Goal: Task Accomplishment & Management: Use online tool/utility

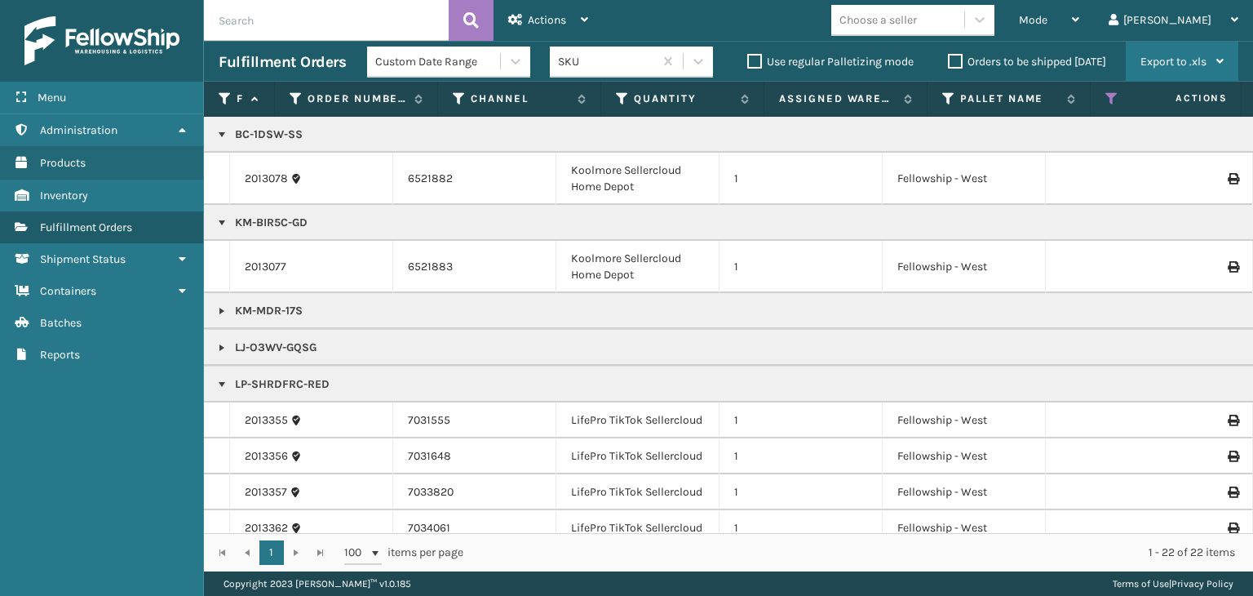
scroll to position [326, 0]
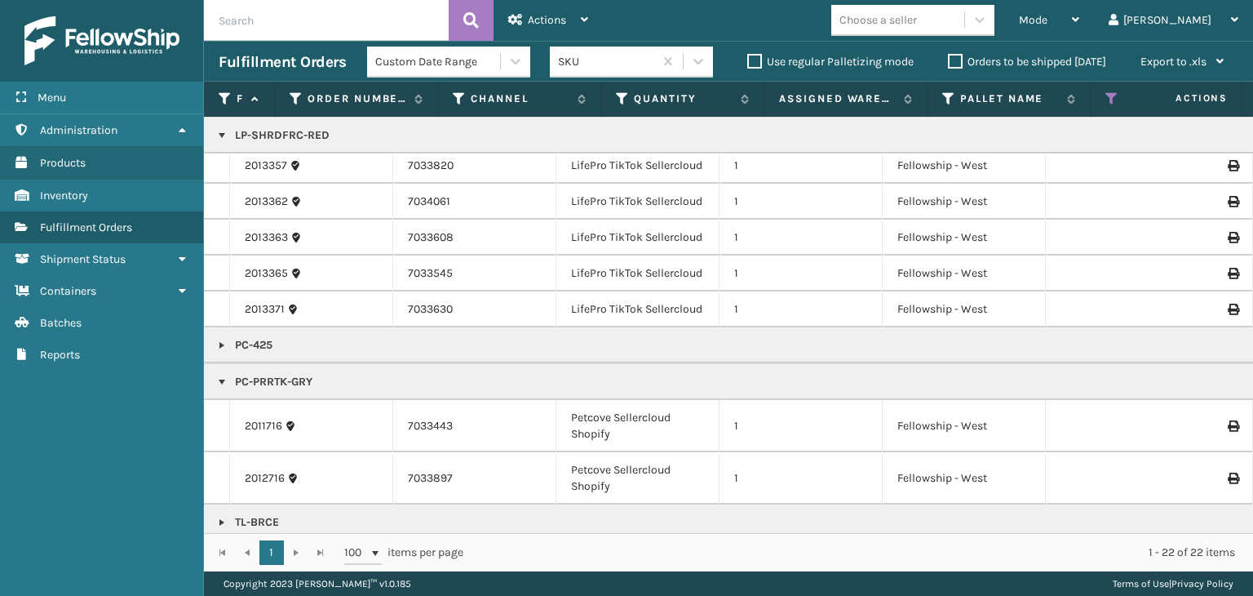
click at [1110, 105] on icon at bounding box center [1112, 98] width 13 height 15
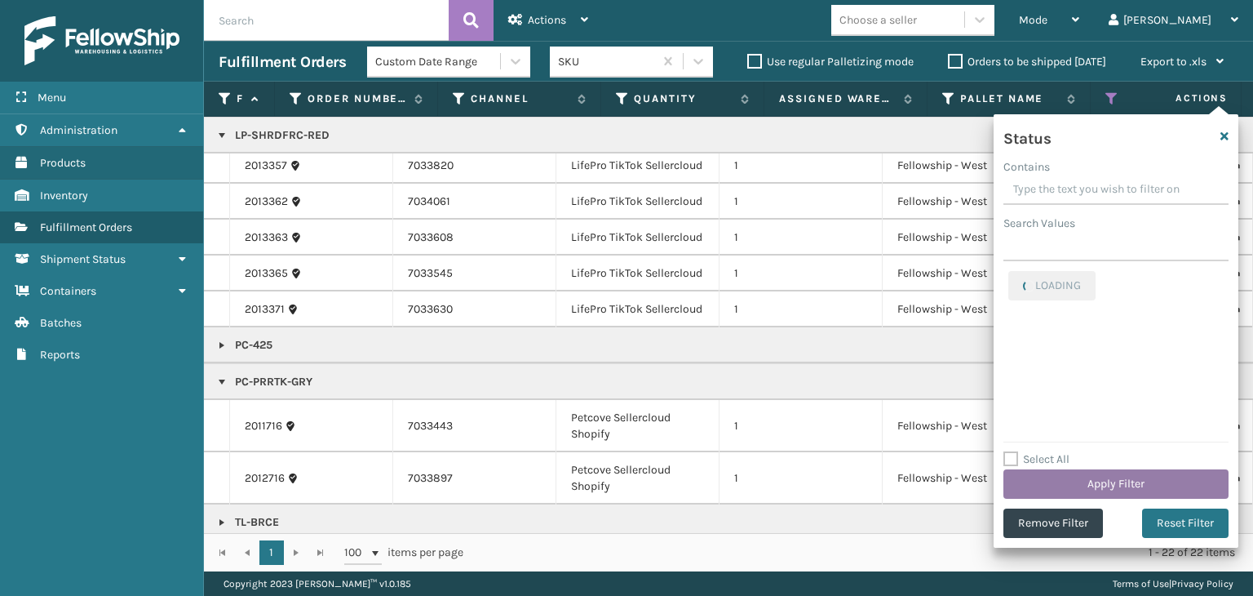
click at [1125, 489] on button "Apply Filter" at bounding box center [1116, 483] width 225 height 29
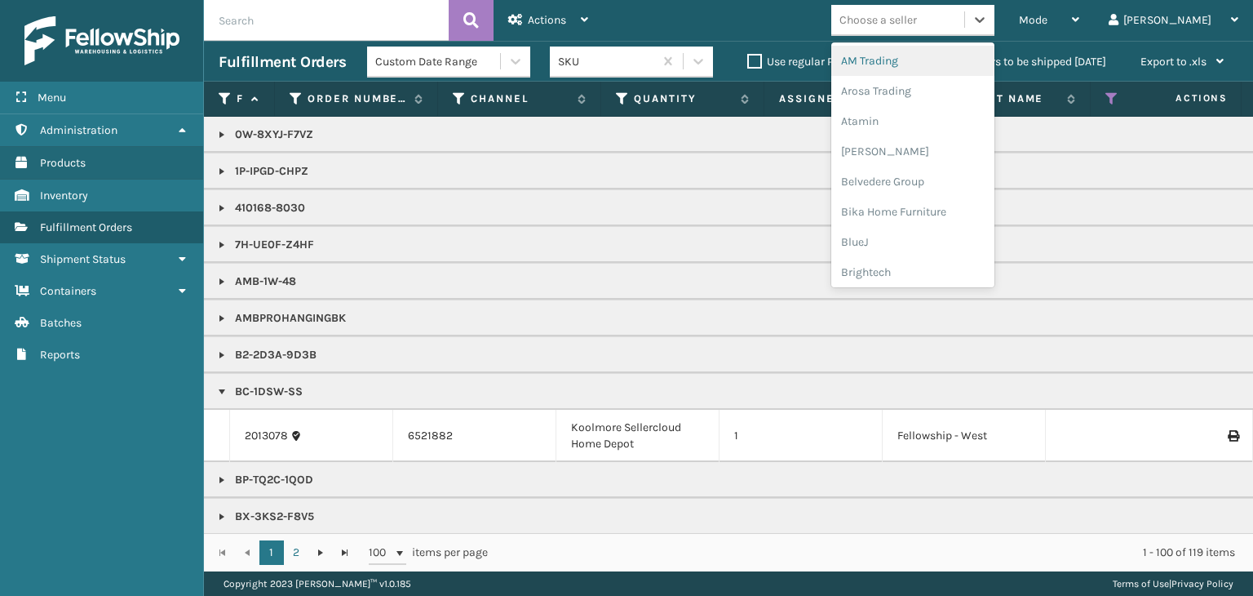
click at [932, 29] on div "Choose a seller" at bounding box center [897, 20] width 133 height 27
type input "At"
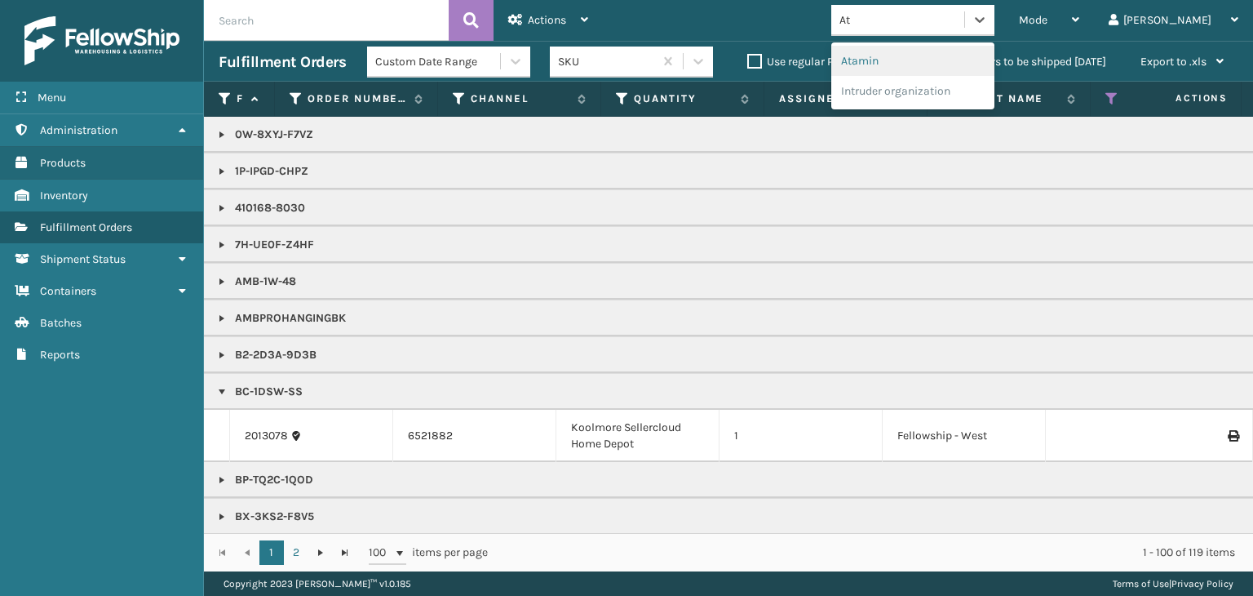
click at [932, 63] on div "Atamin" at bounding box center [912, 61] width 163 height 30
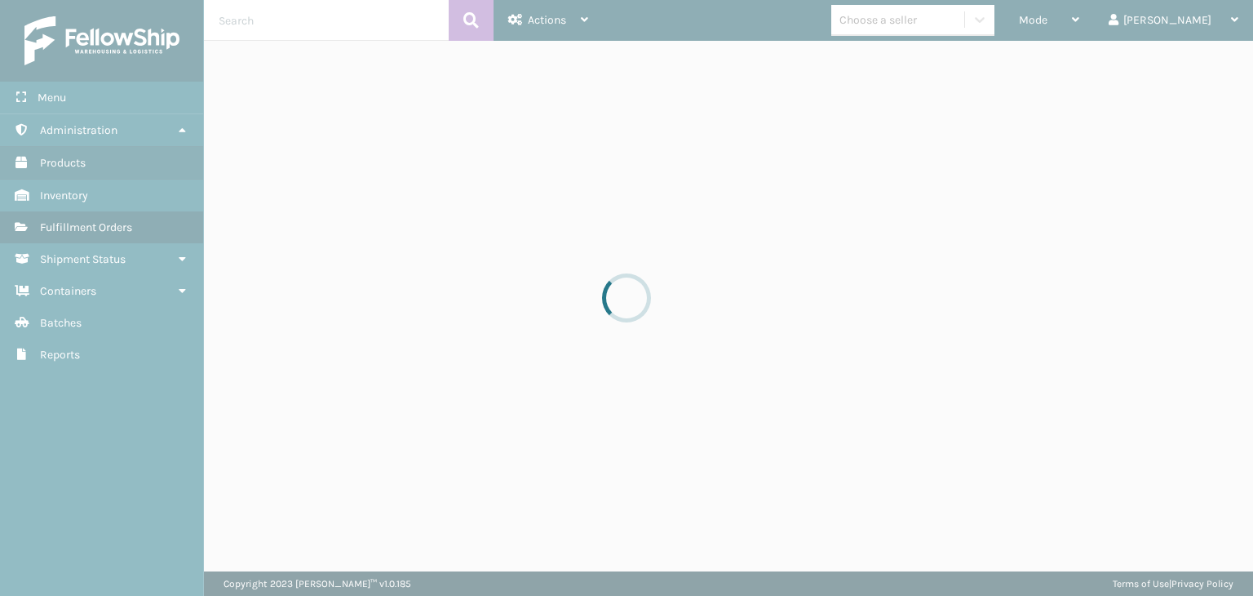
click at [996, 20] on div at bounding box center [626, 298] width 1253 height 596
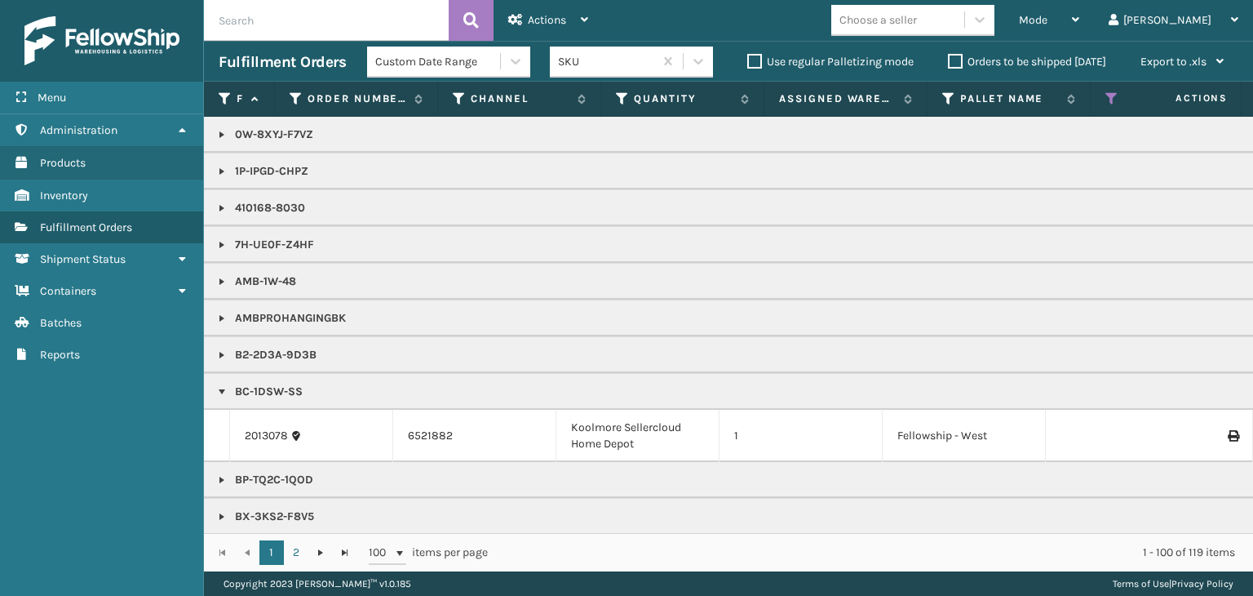
click at [965, 20] on div "Choose a seller" at bounding box center [897, 20] width 133 height 27
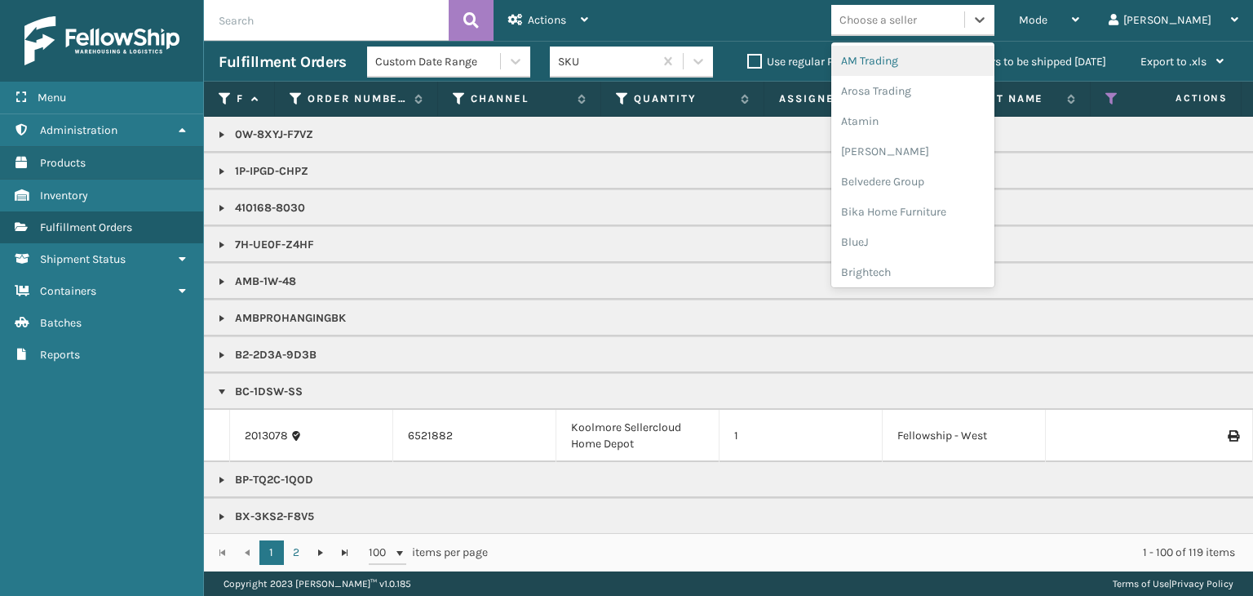
click at [965, 20] on div "Choose a seller" at bounding box center [897, 20] width 133 height 27
type input "am"
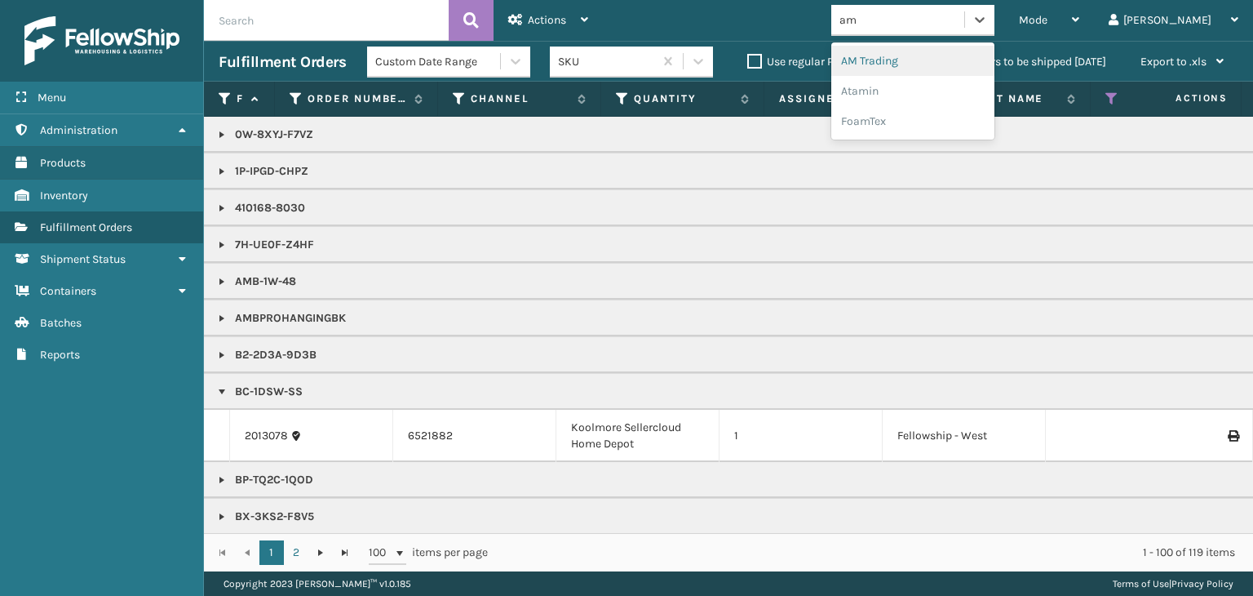
click at [940, 49] on div "AM Trading" at bounding box center [912, 61] width 163 height 30
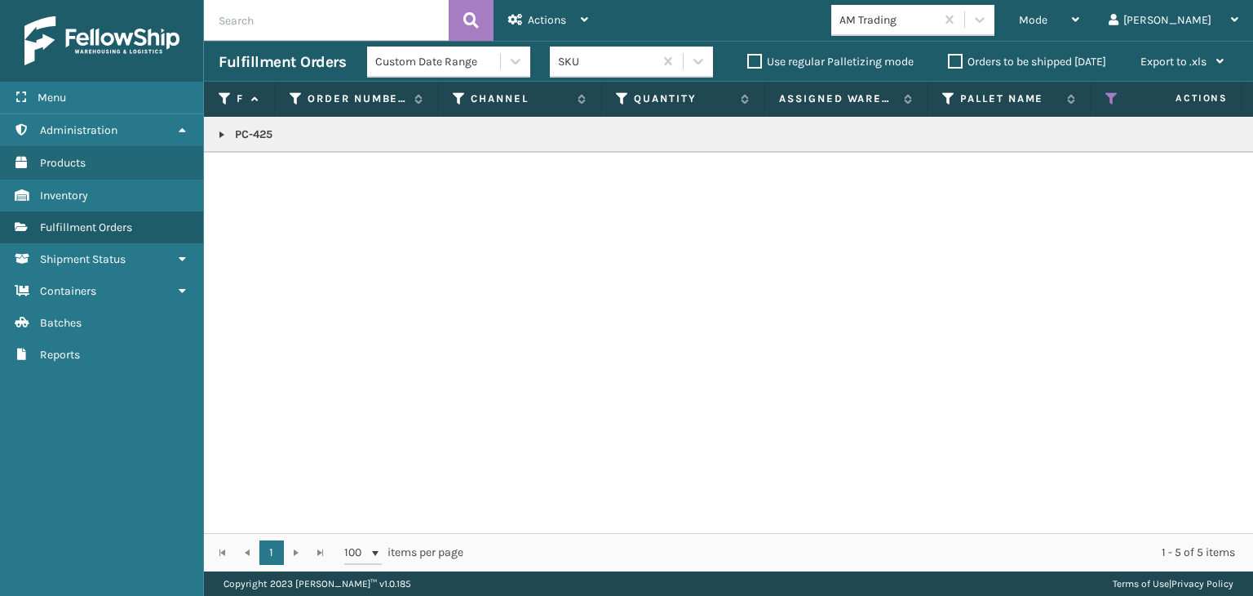
click at [222, 130] on link at bounding box center [221, 134] width 13 height 13
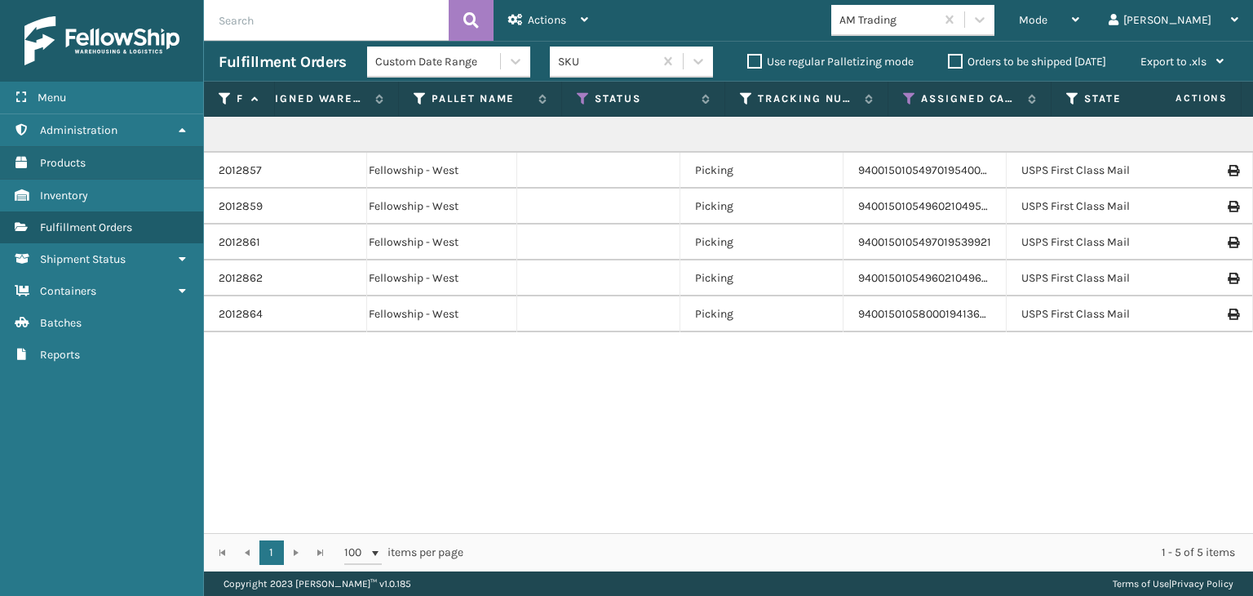
scroll to position [0, 0]
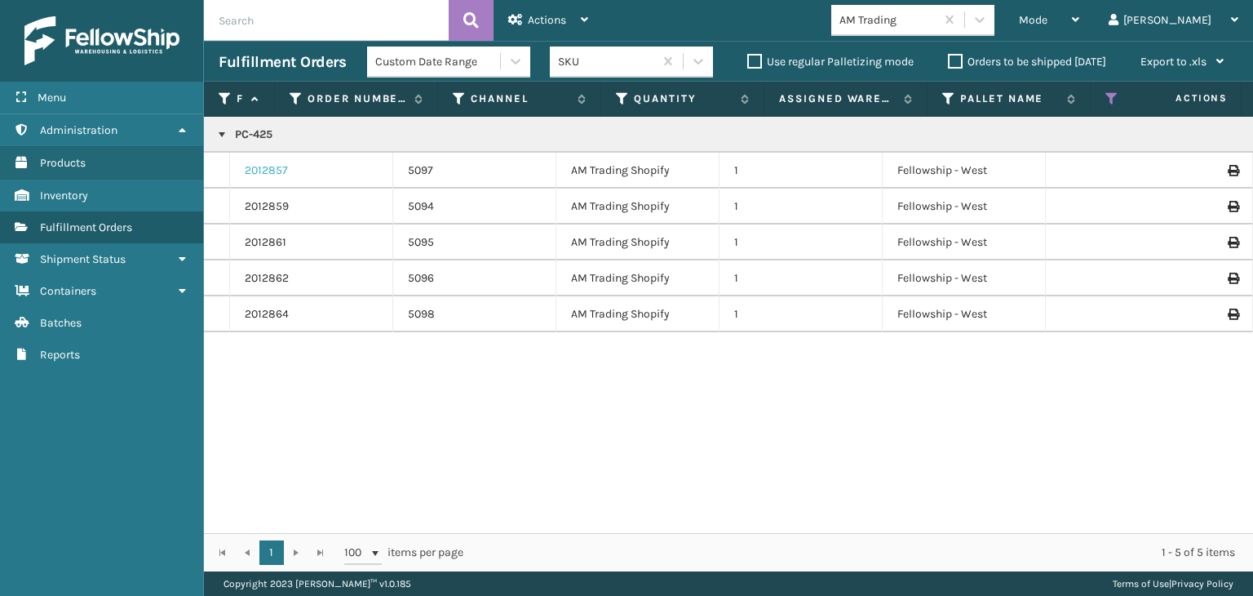
click at [258, 166] on link "2012857" at bounding box center [266, 170] width 43 height 16
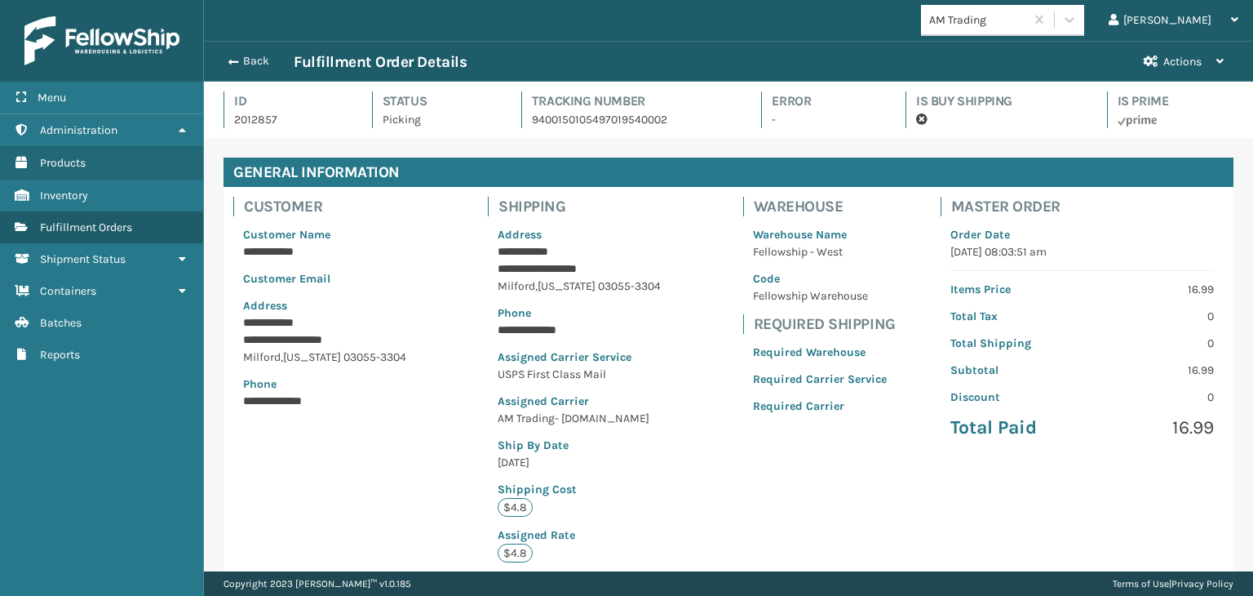
scroll to position [367, 0]
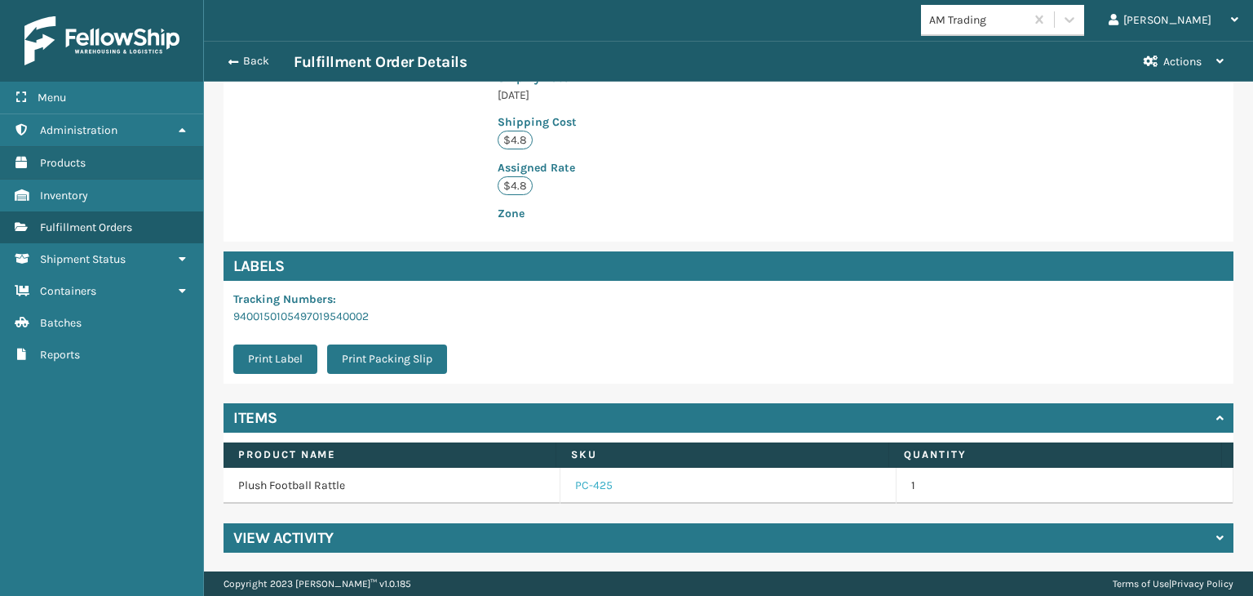
click at [589, 486] on link "PC-425" at bounding box center [594, 485] width 38 height 16
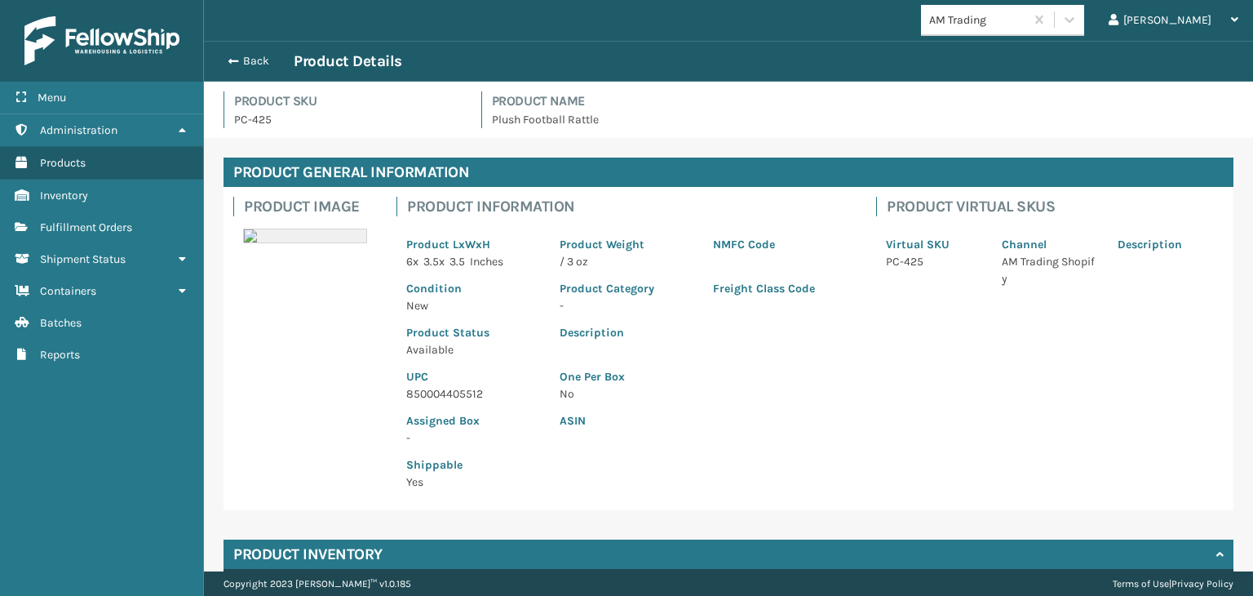
click at [470, 390] on p "850004405512" at bounding box center [473, 393] width 134 height 17
copy p "850004405512"
click at [248, 64] on button "Back" at bounding box center [256, 61] width 75 height 15
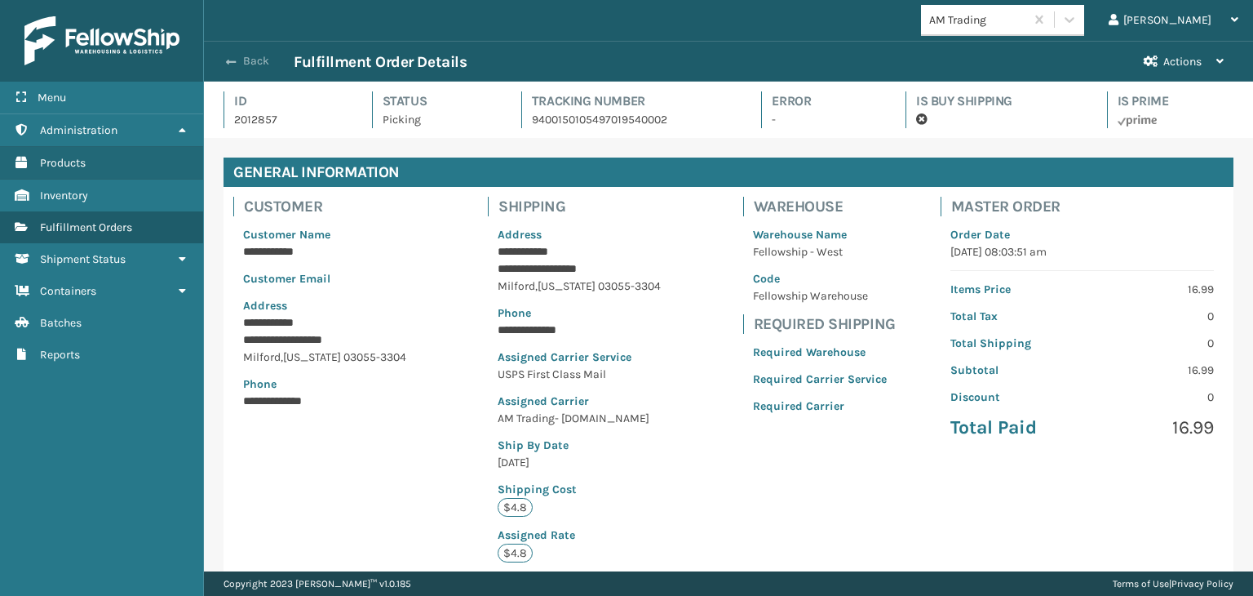
scroll to position [39, 1049]
click at [240, 56] on button "Back" at bounding box center [256, 61] width 75 height 15
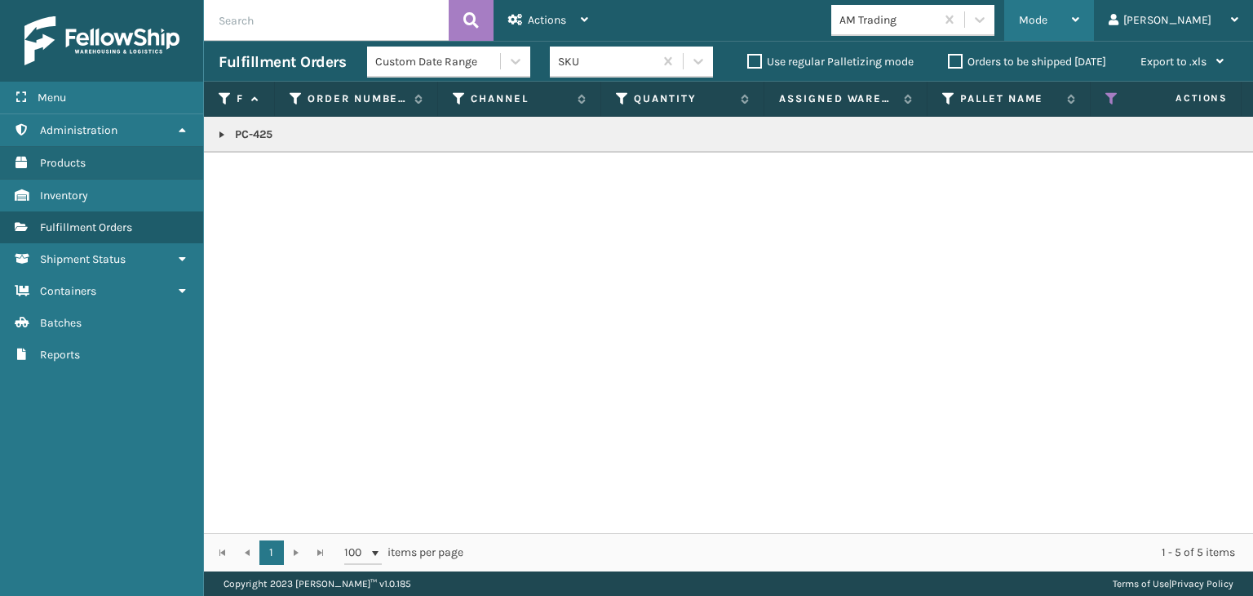
click at [1080, 17] on div "Mode" at bounding box center [1049, 20] width 60 height 41
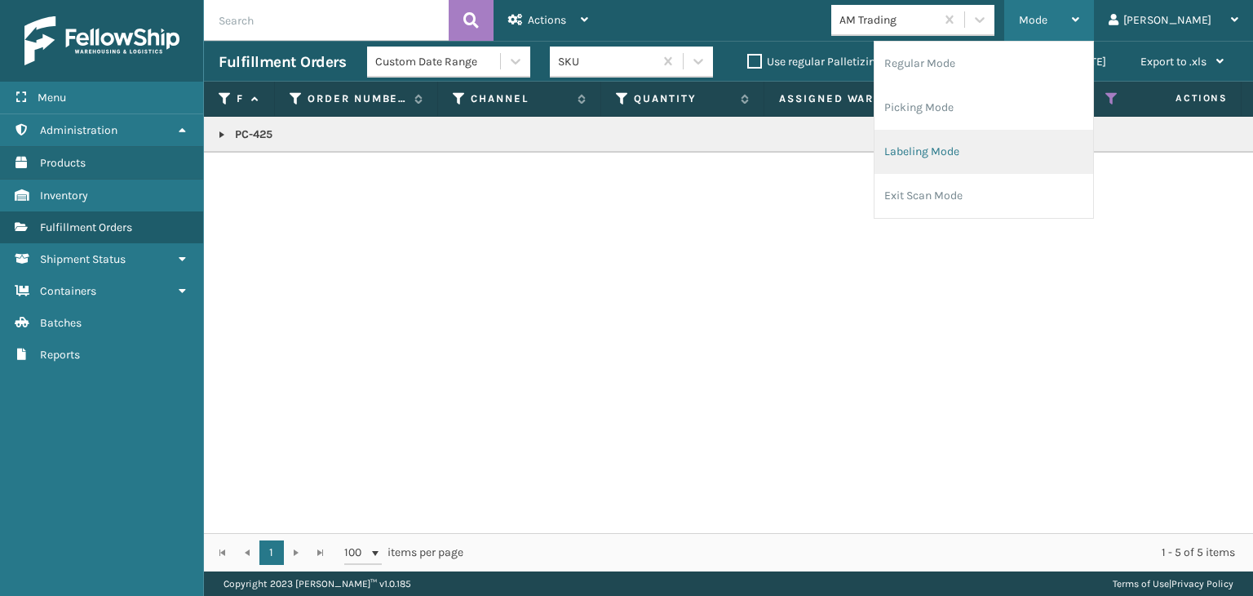
click at [1093, 131] on li "Labeling Mode" at bounding box center [984, 152] width 219 height 44
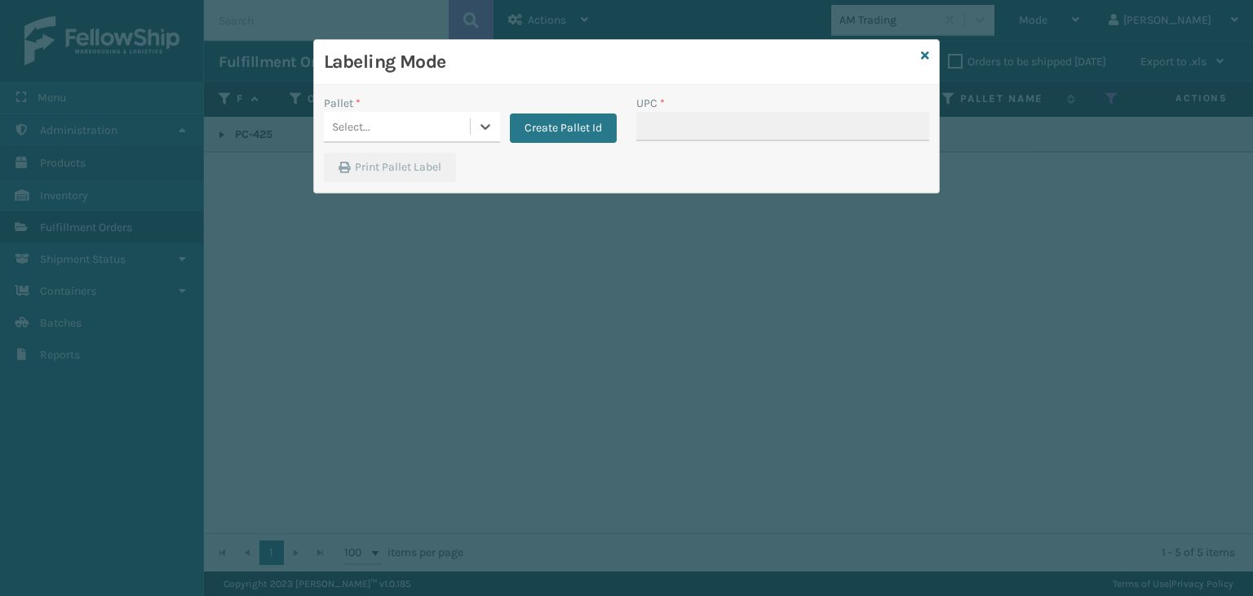
click at [444, 118] on div "Select..." at bounding box center [397, 126] width 146 height 27
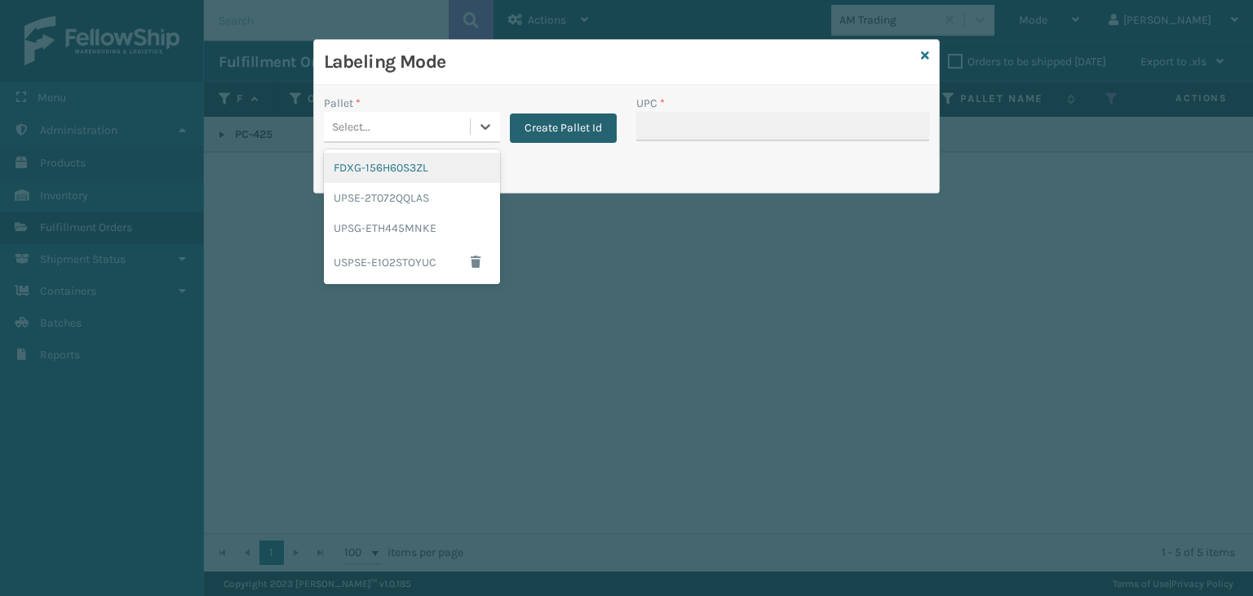
click at [574, 124] on button "Create Pallet Id" at bounding box center [563, 127] width 107 height 29
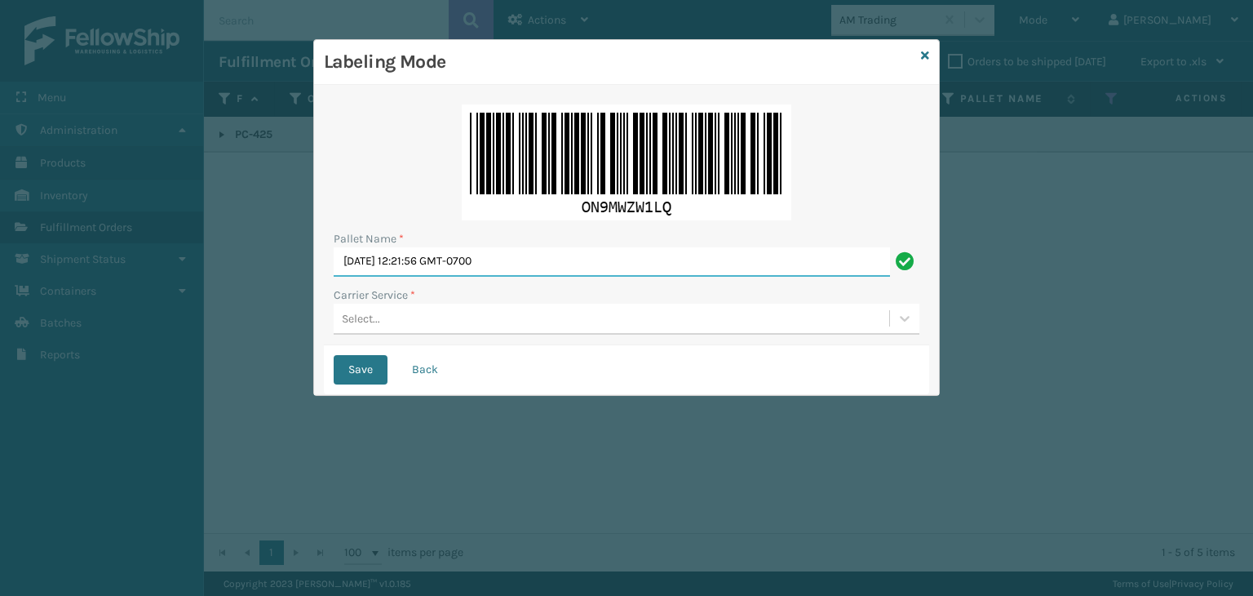
drag, startPoint x: 565, startPoint y: 255, endPoint x: 160, endPoint y: 264, distance: 404.9
click at [147, 275] on div "Labeling Mode Pallet Name * [DATE] 12:21:56 GMT-0700 Carrier Service * Select..…" at bounding box center [626, 298] width 1253 height 596
paste input "850004405512"
drag, startPoint x: 457, startPoint y: 258, endPoint x: 0, endPoint y: 167, distance: 465.8
click at [0, 167] on div "Labeling Mode Pallet Name * 850004405512 Carrier Service * Select... Save Back" at bounding box center [626, 298] width 1253 height 596
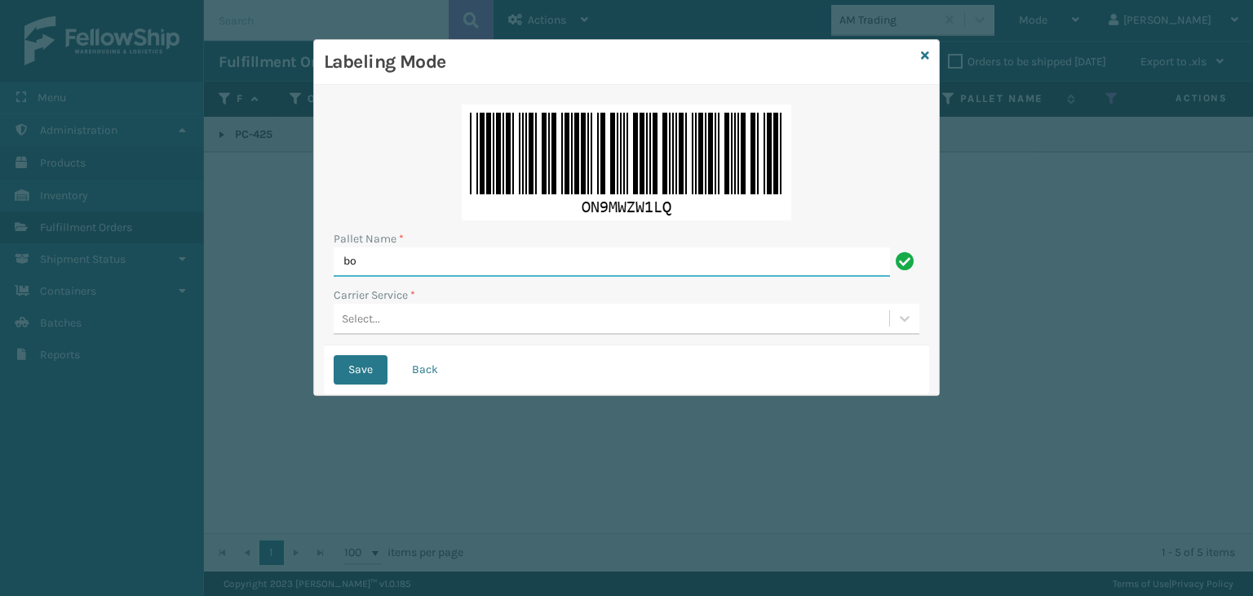
type input "BOXTRUCK"
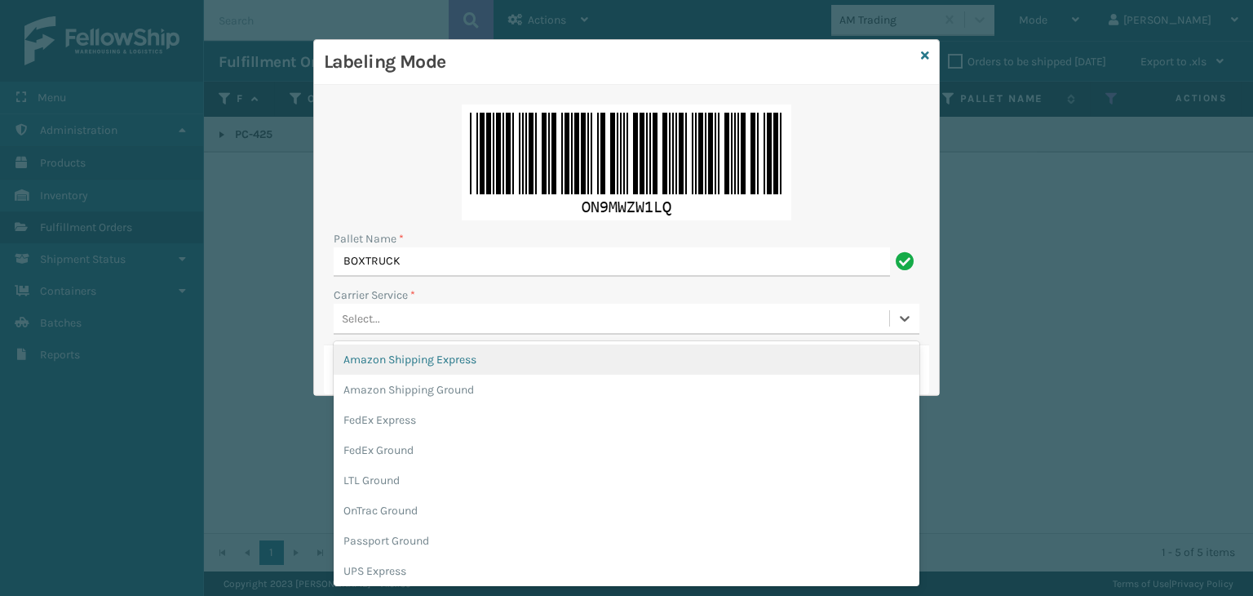
click at [408, 326] on div "Select..." at bounding box center [612, 318] width 556 height 27
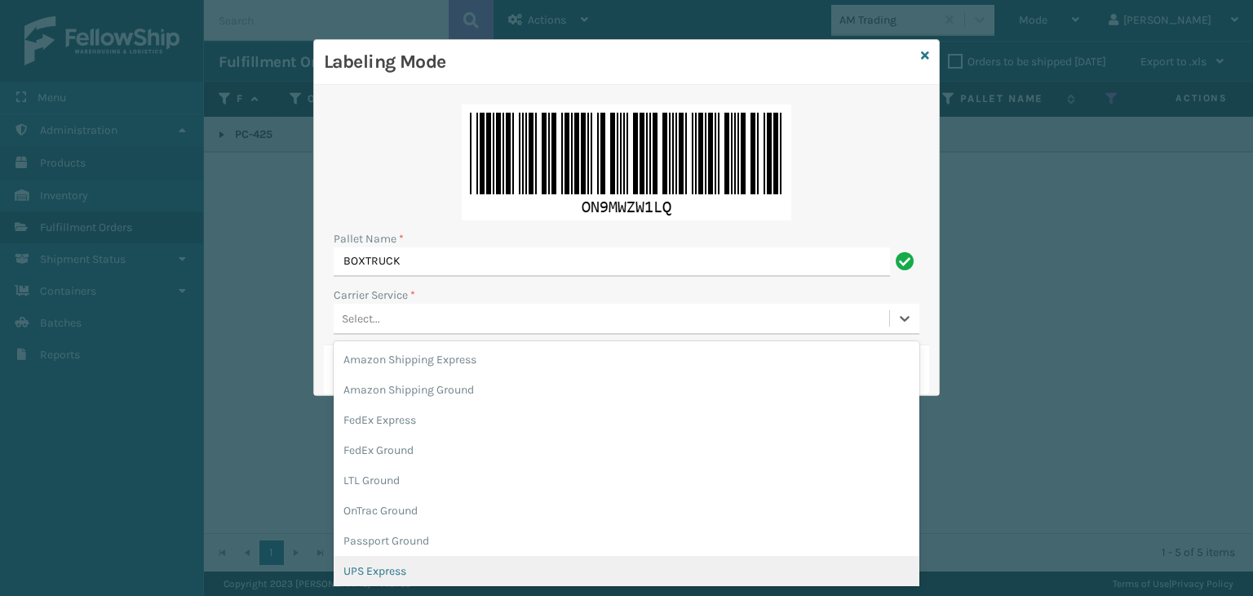
scroll to position [94, 0]
drag, startPoint x: 401, startPoint y: 562, endPoint x: 402, endPoint y: 554, distance: 8.2
click at [401, 562] on div "USPS Ground" at bounding box center [627, 567] width 586 height 30
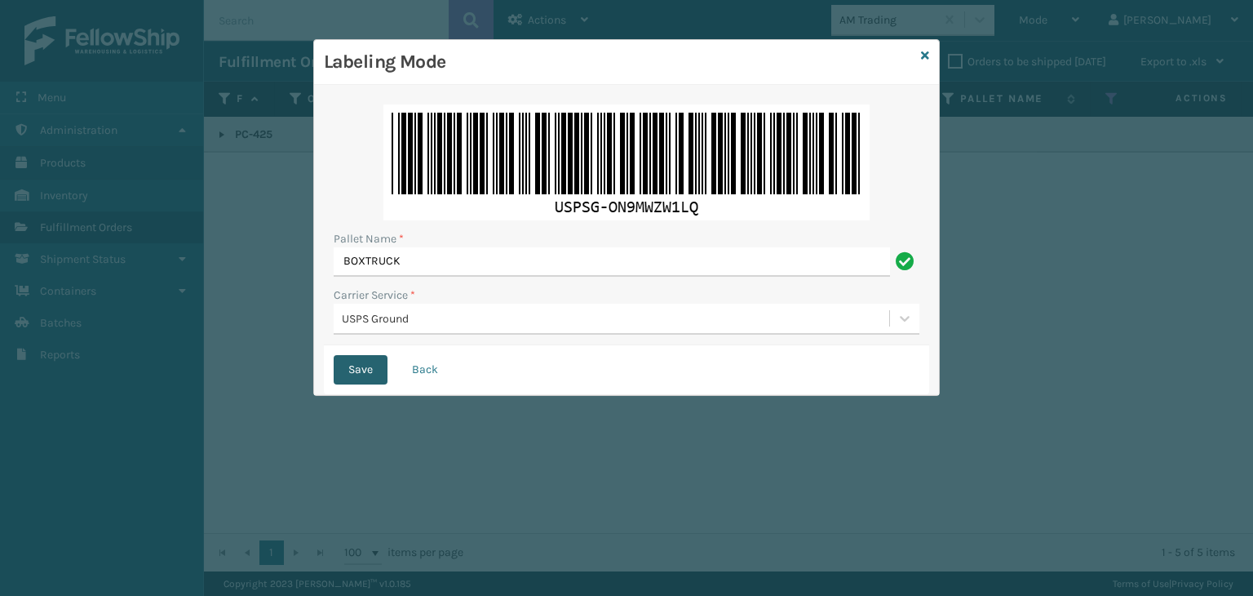
click at [375, 372] on button "Save" at bounding box center [361, 369] width 54 height 29
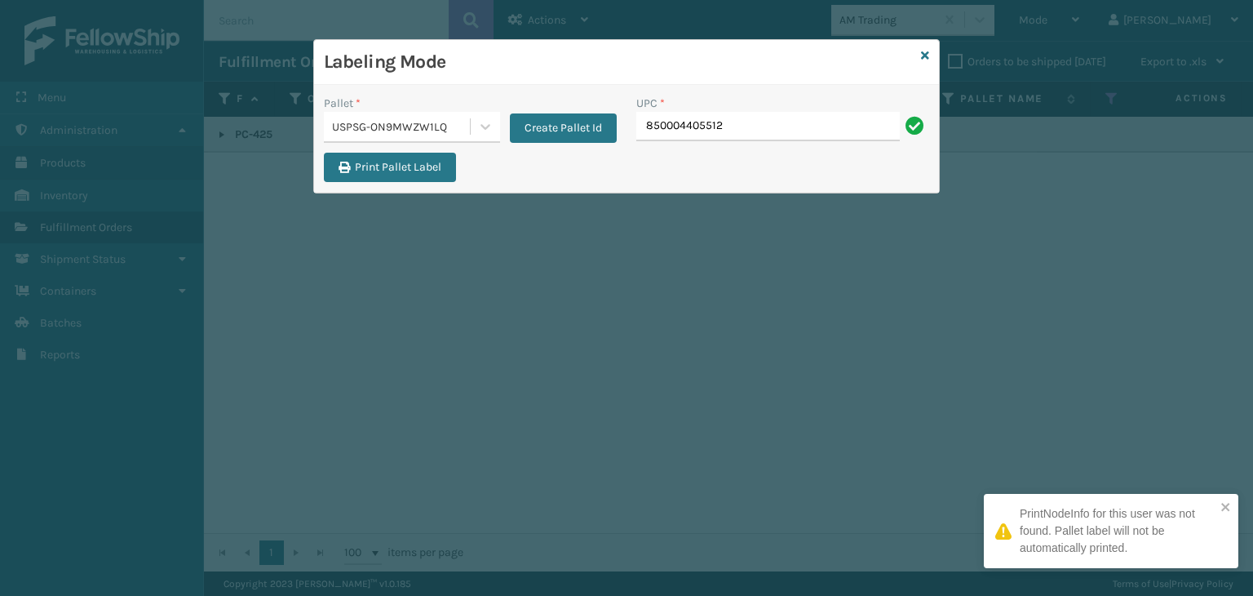
type input "850004405512"
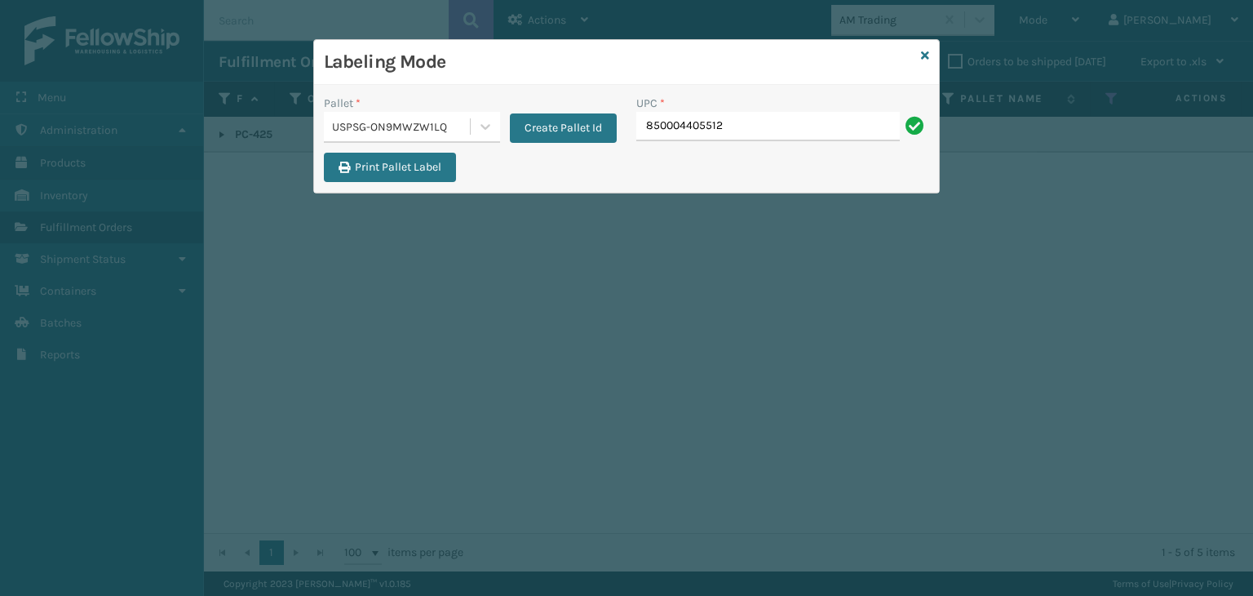
type input "850004405512"
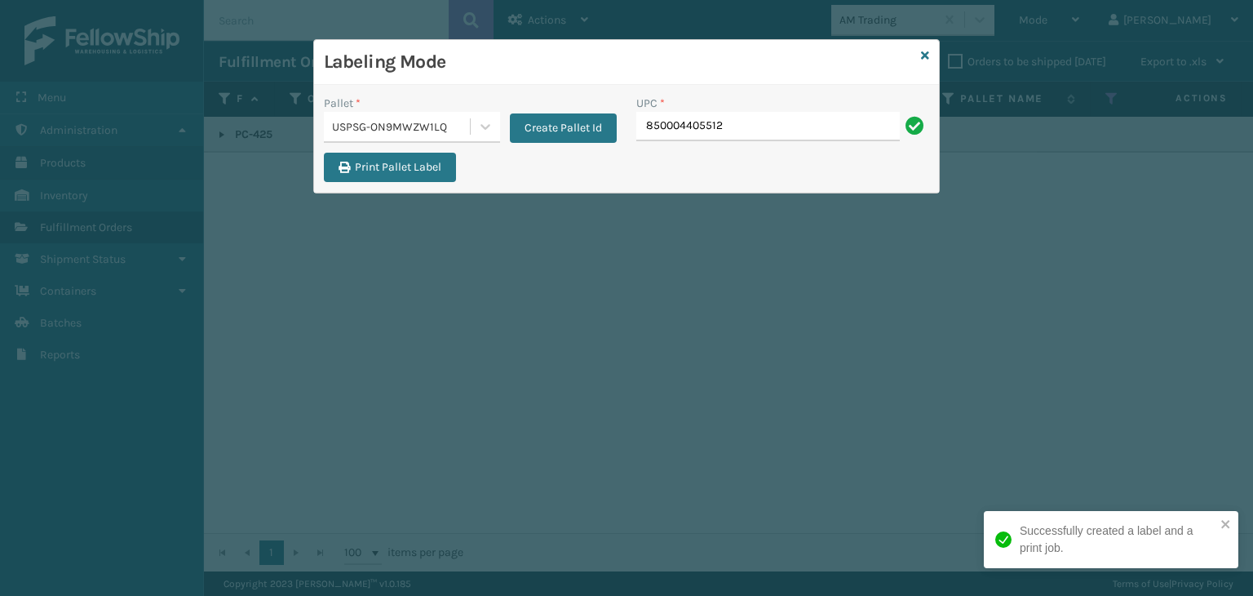
type input "850004405512"
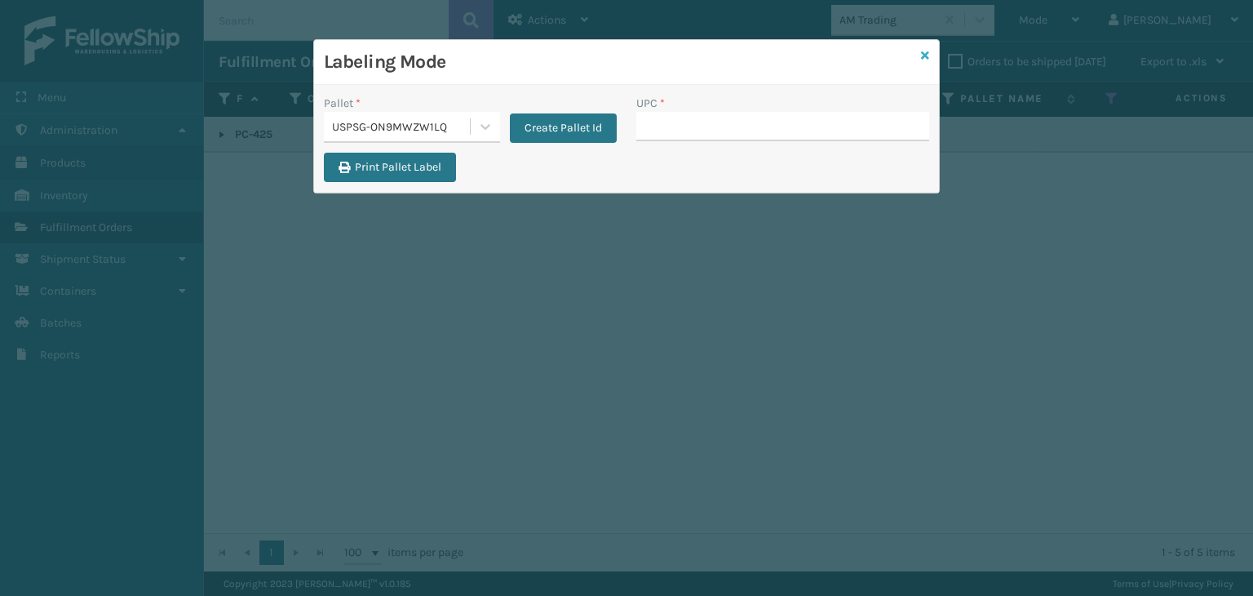
click at [928, 59] on icon at bounding box center [925, 55] width 8 height 11
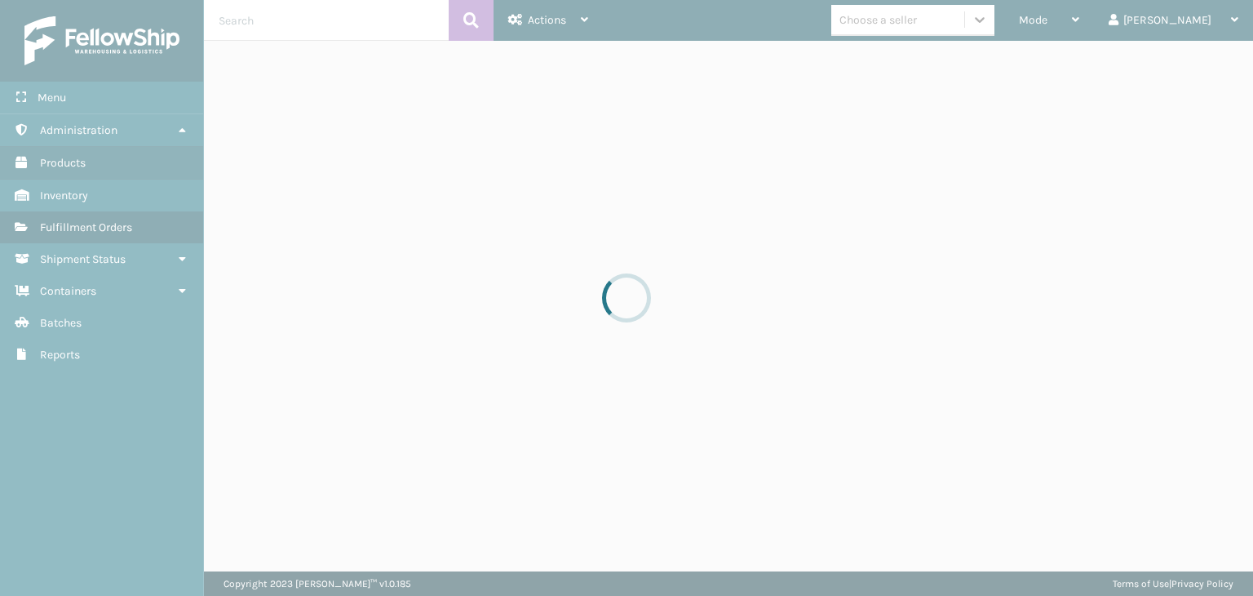
click at [1078, 33] on div at bounding box center [626, 298] width 1253 height 596
click at [1080, 33] on div at bounding box center [626, 298] width 1253 height 596
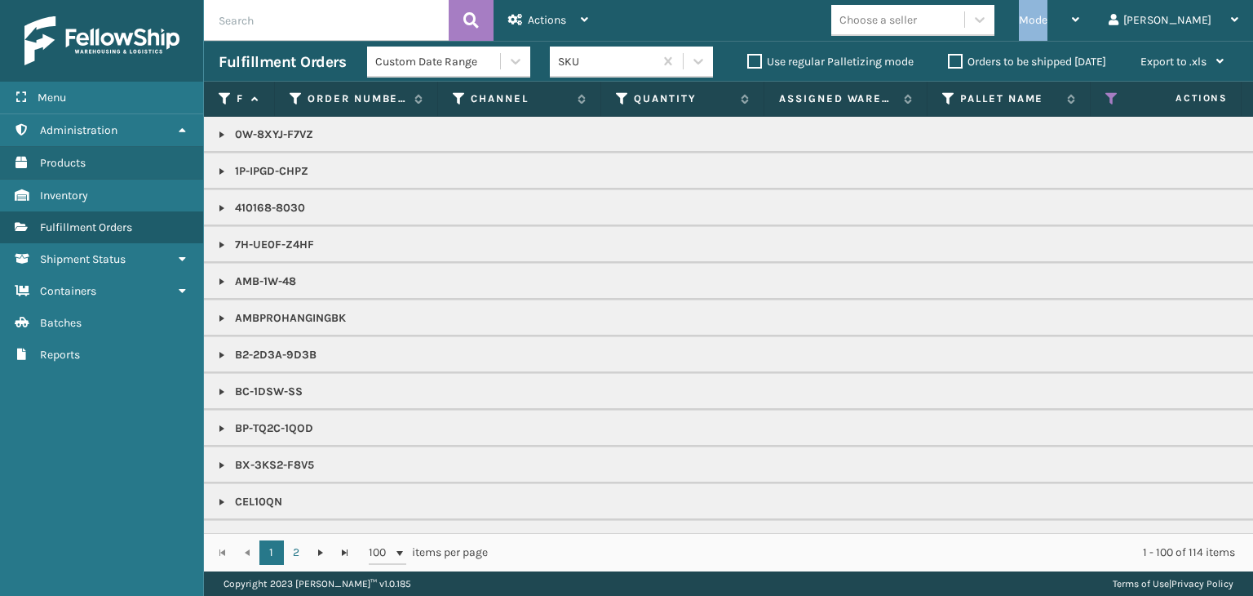
click at [1080, 30] on div "Mode" at bounding box center [1049, 20] width 60 height 41
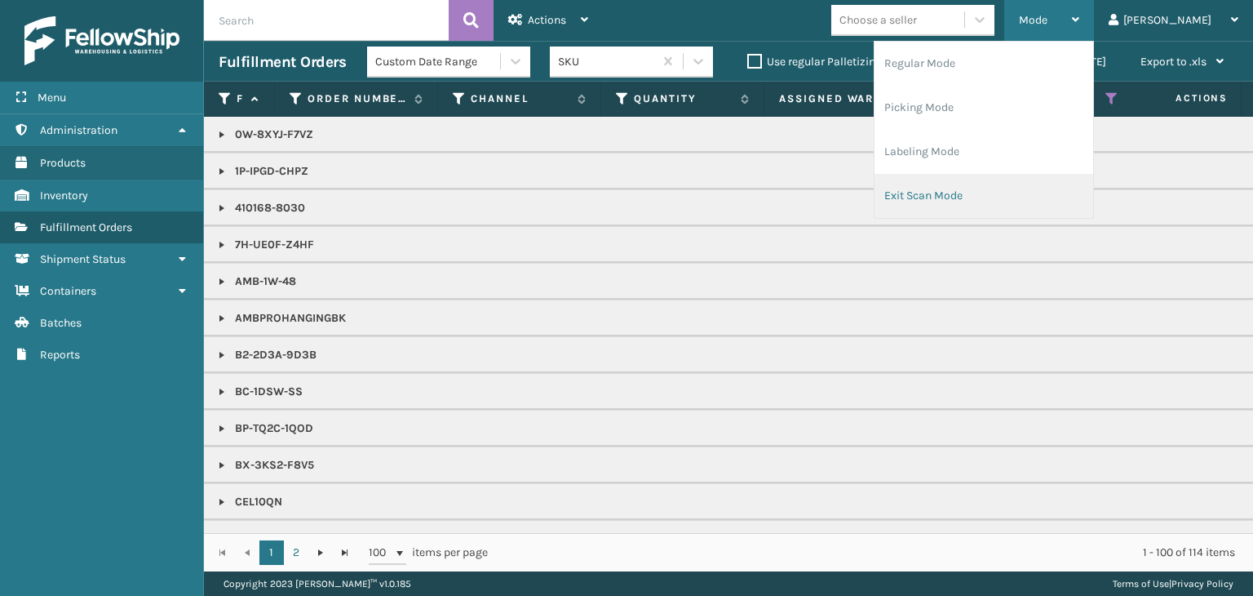
click at [993, 200] on li "Exit Scan Mode" at bounding box center [984, 196] width 219 height 44
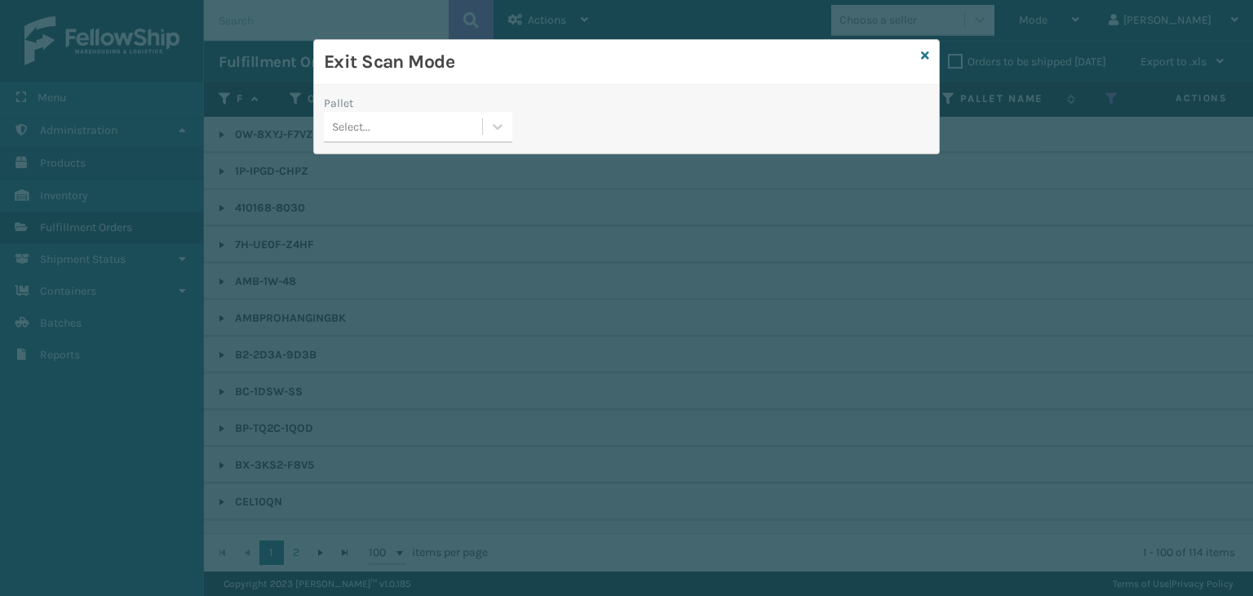
click at [380, 130] on div "Select..." at bounding box center [403, 126] width 158 height 27
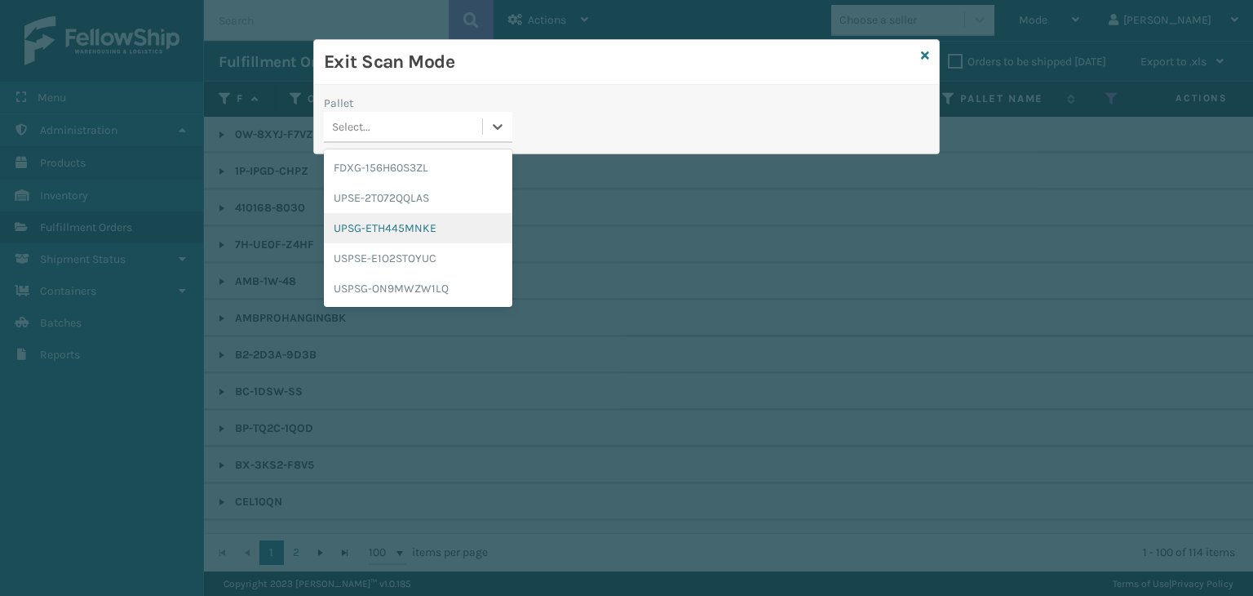
click at [395, 226] on div "UPSG-ETH445MNKE" at bounding box center [418, 228] width 188 height 30
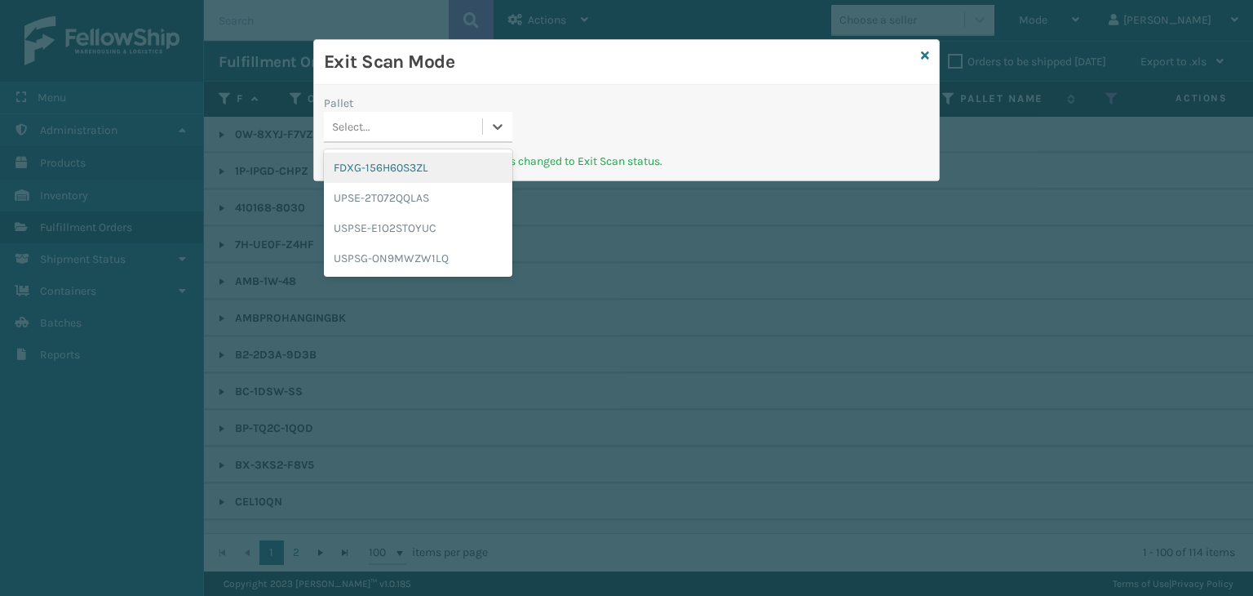
click at [366, 135] on div "Select..." at bounding box center [351, 126] width 38 height 17
click at [385, 218] on div "USPSE-E1O2STOYUC" at bounding box center [418, 228] width 188 height 30
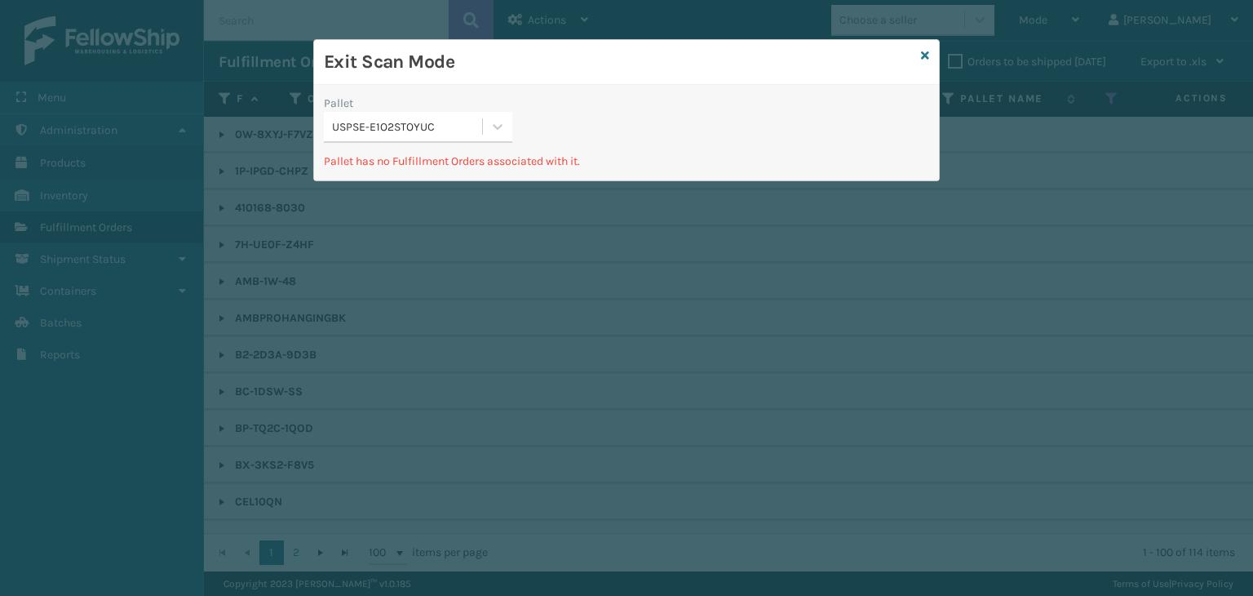
click at [388, 126] on div "USPSE-E1O2STOYUC" at bounding box center [408, 126] width 152 height 17
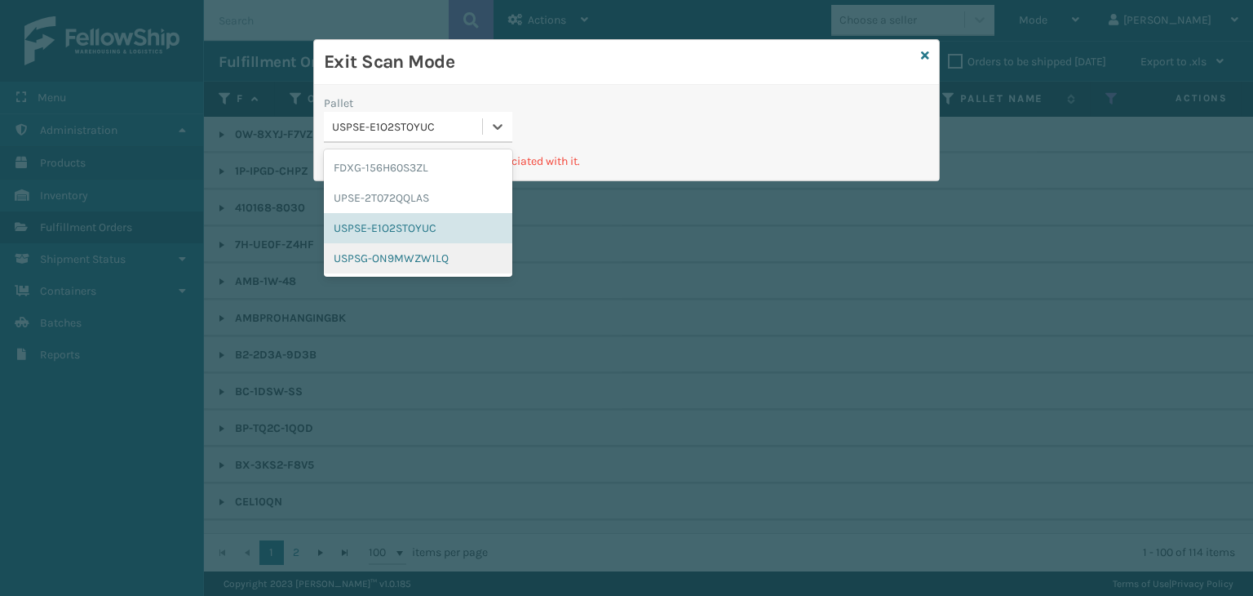
click at [394, 259] on div "USPSG-ON9MWZW1LQ" at bounding box center [418, 258] width 188 height 30
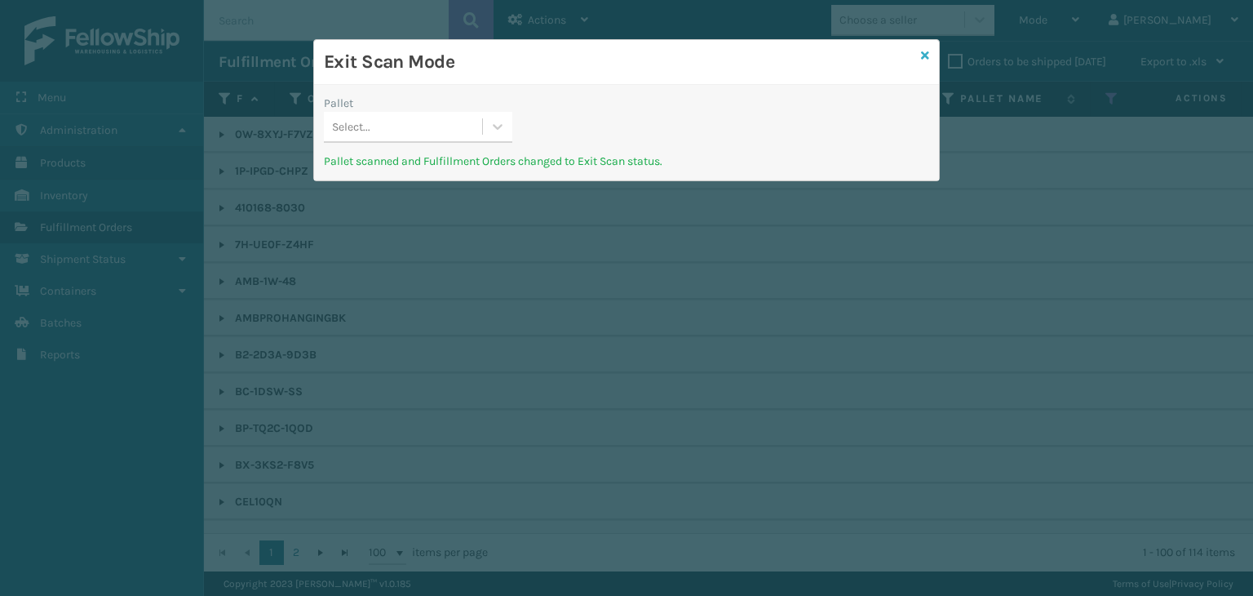
click at [925, 53] on icon at bounding box center [925, 55] width 8 height 11
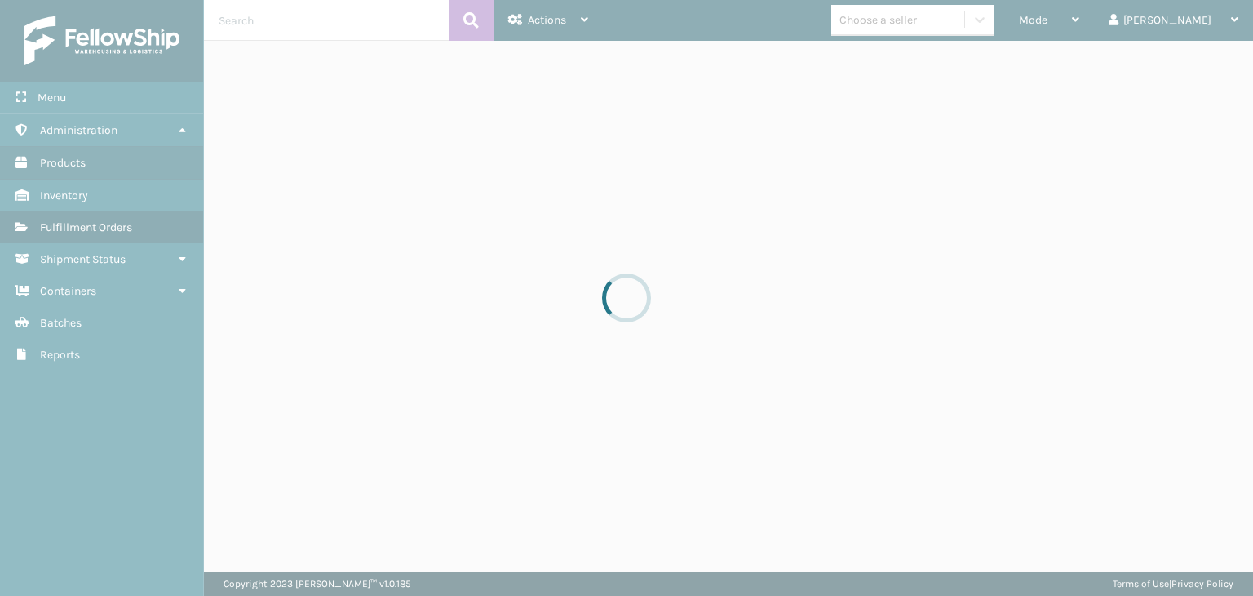
click at [1070, 10] on div at bounding box center [626, 298] width 1253 height 596
click at [1061, 18] on div at bounding box center [626, 298] width 1253 height 596
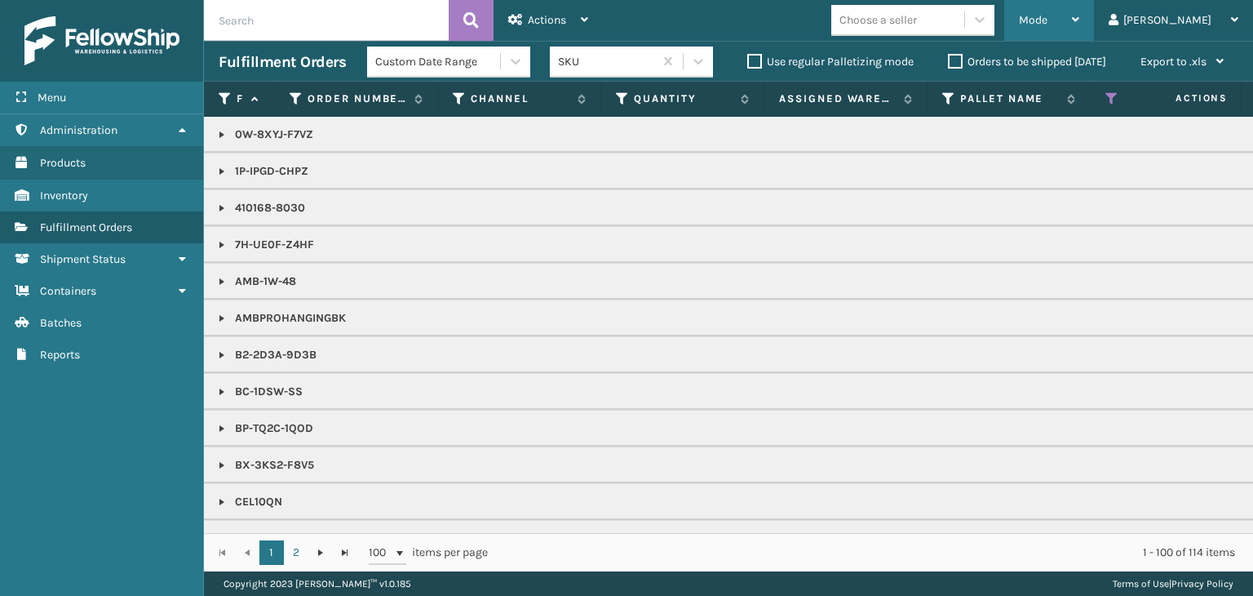
click at [1048, 24] on span "Mode" at bounding box center [1033, 20] width 29 height 14
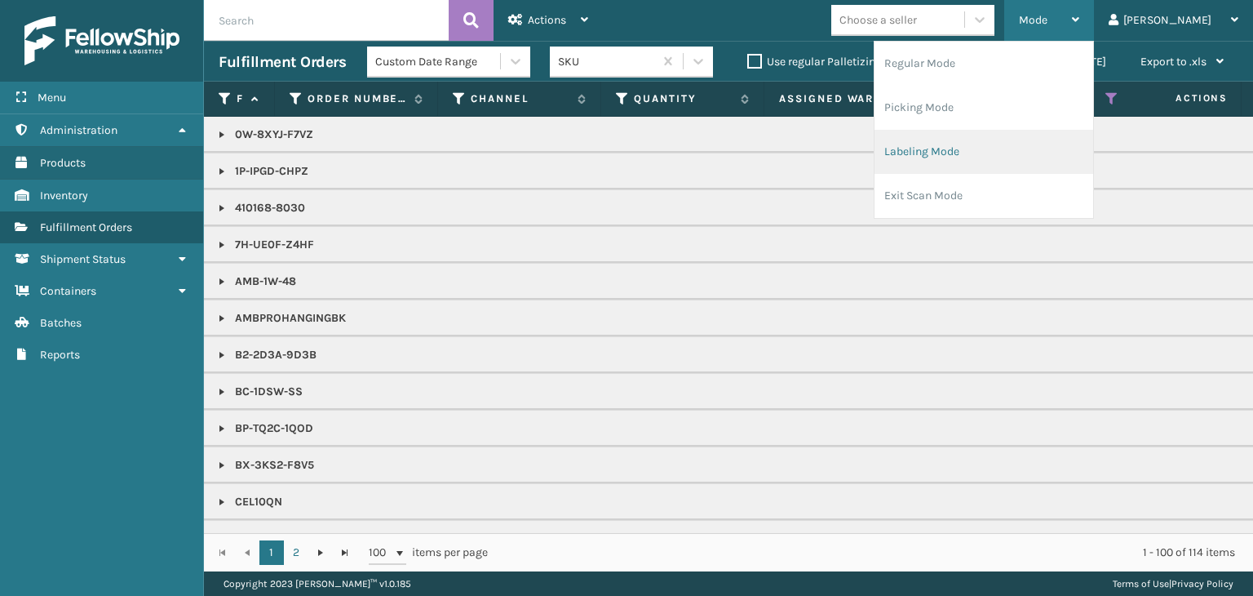
click at [1051, 162] on li "Labeling Mode" at bounding box center [984, 152] width 219 height 44
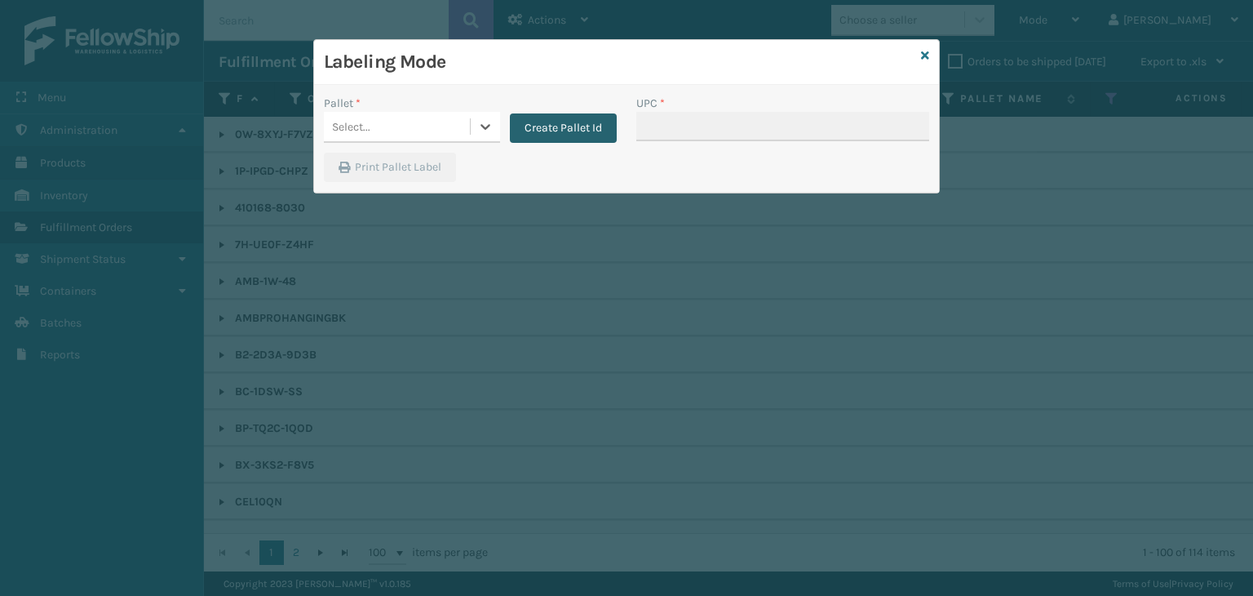
click at [566, 141] on button "Create Pallet Id" at bounding box center [563, 127] width 107 height 29
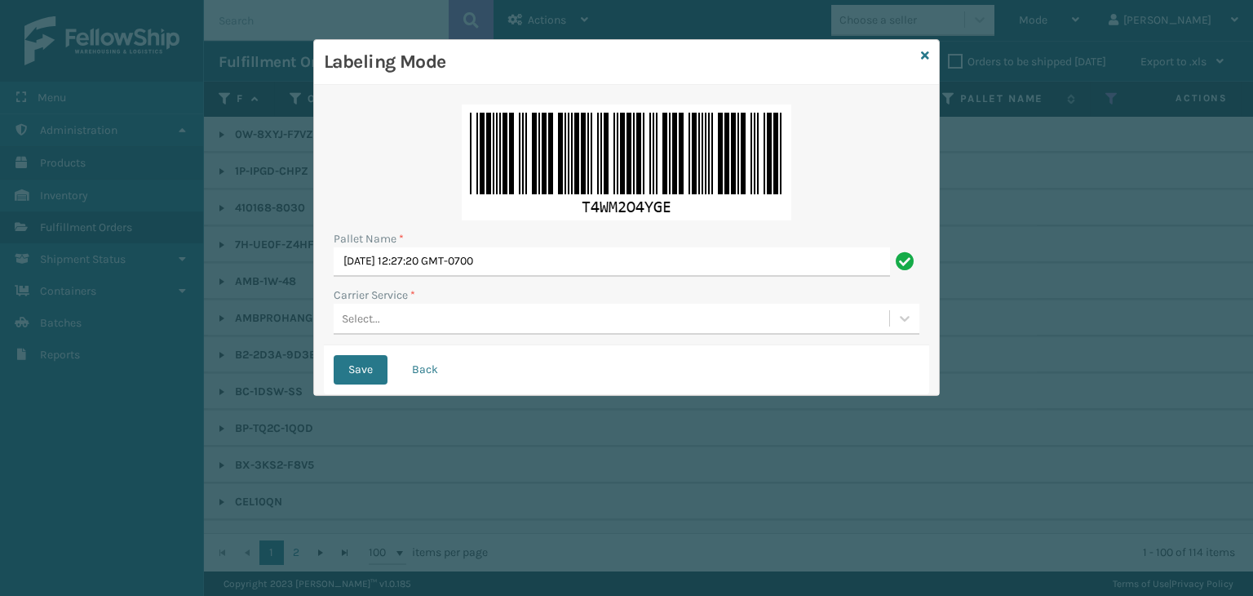
drag, startPoint x: 539, startPoint y: 281, endPoint x: 535, endPoint y: 272, distance: 9.9
click at [535, 278] on div "Pallet Name * [DATE] 12:27:20 GMT-0700 Carrier Service * Select..." at bounding box center [626, 220] width 605 height 251
drag, startPoint x: 543, startPoint y: 260, endPoint x: 0, endPoint y: 129, distance: 558.3
click at [0, 129] on div "Labeling Mode Pallet Name * [DATE] 12:27:20 GMT-0700 Carrier Service * Select..…" at bounding box center [626, 298] width 1253 height 596
paste input "UPSP001752791"
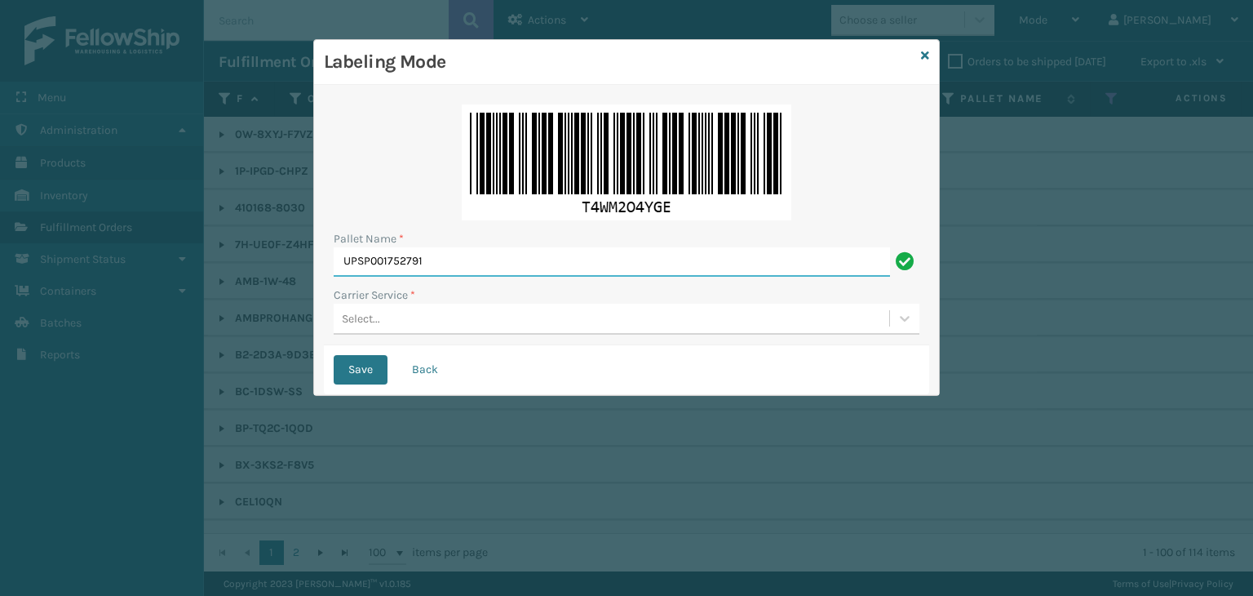
type input "UPSP001752791"
click at [411, 323] on div "Select..." at bounding box center [612, 318] width 556 height 27
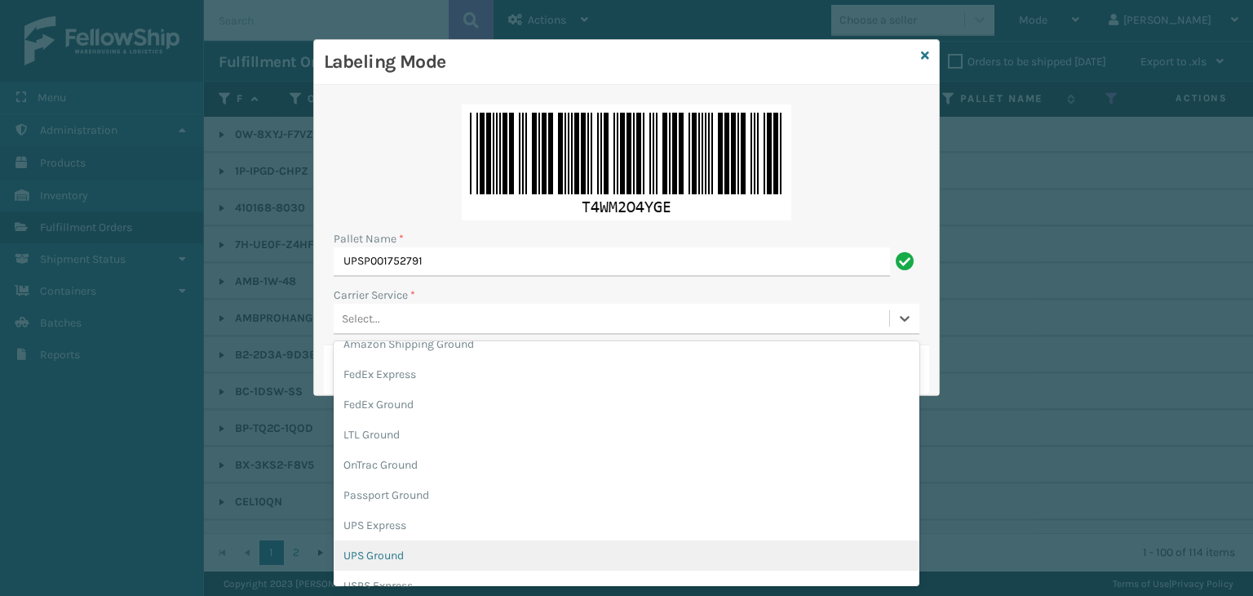
scroll to position [82, 0]
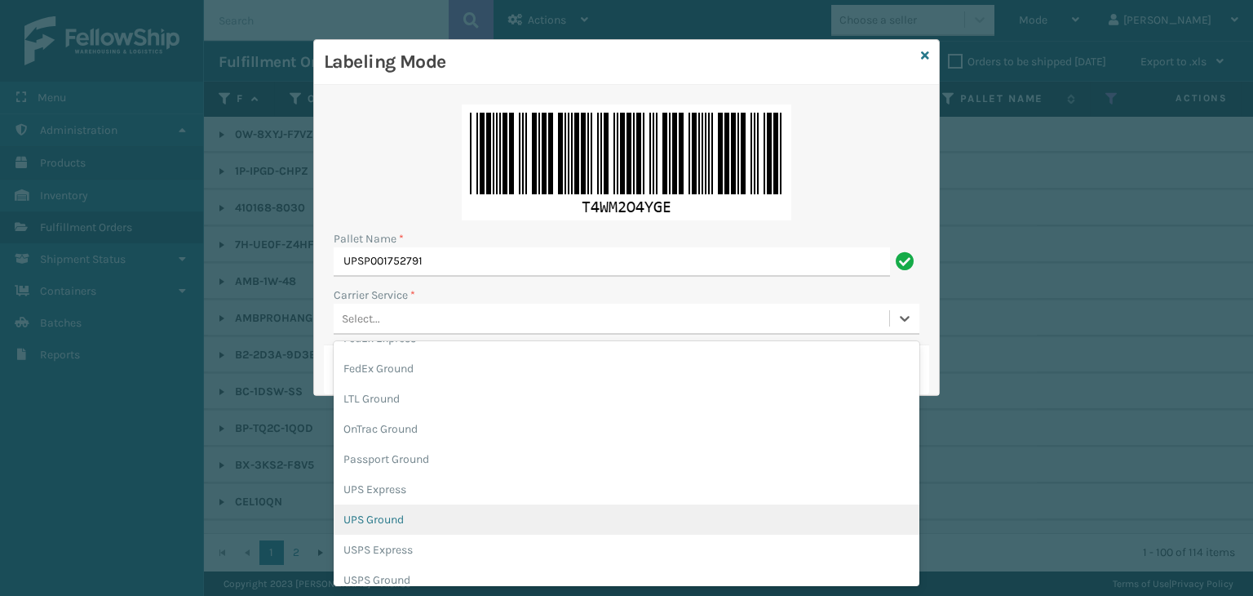
click at [432, 520] on div "UPS Ground" at bounding box center [627, 519] width 586 height 30
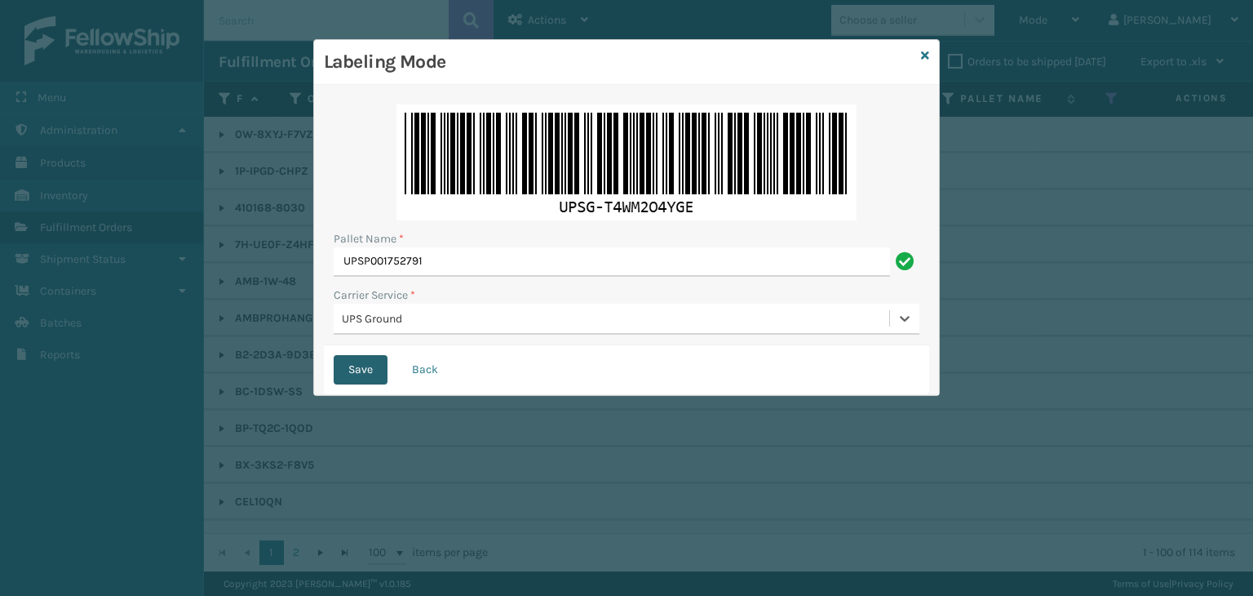
click at [362, 360] on button "Save" at bounding box center [361, 369] width 54 height 29
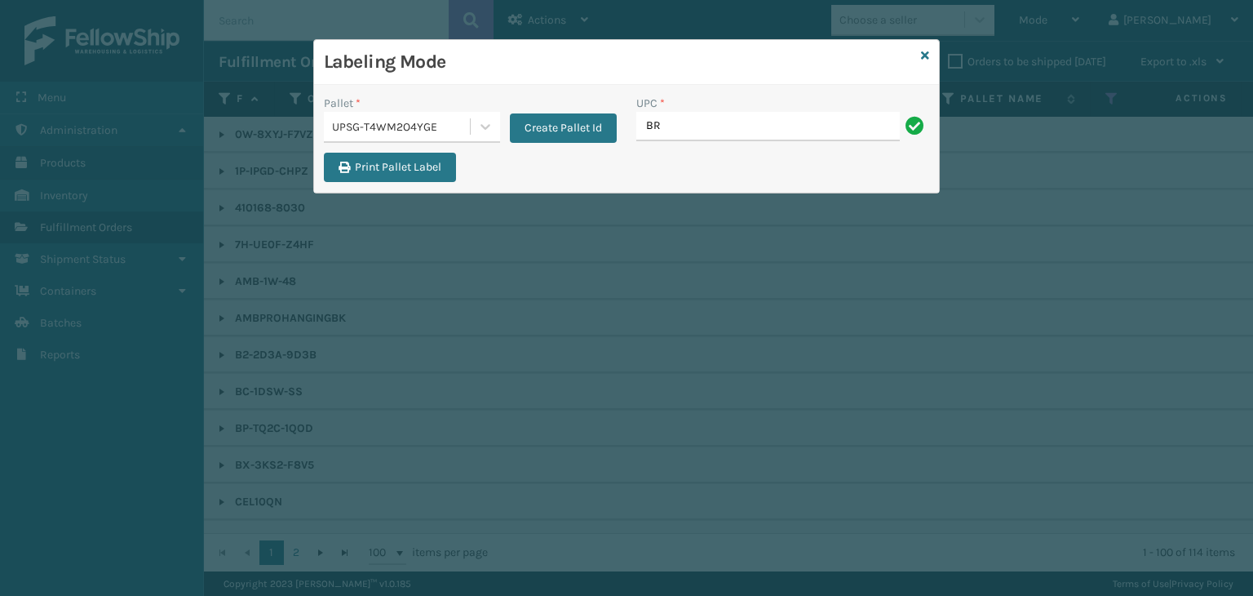
type input "[PERSON_NAME] Table Lamp"
drag, startPoint x: 764, startPoint y: 131, endPoint x: 91, endPoint y: 138, distance: 673.2
click at [91, 138] on div "Labeling Mode Pallet * UPSG-T4WM2O4YGE Create Pallet Id UPC * [PERSON_NAME] Tab…" at bounding box center [626, 298] width 1253 height 596
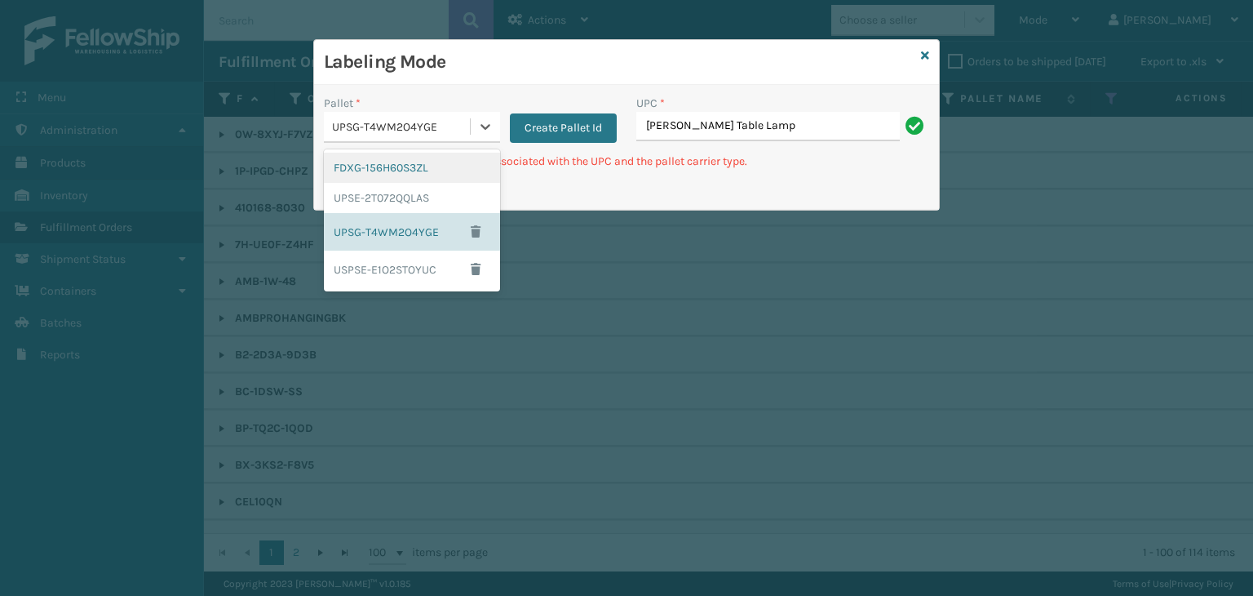
click at [431, 121] on div "UPSG-T4WM2O4YGE" at bounding box center [402, 126] width 140 height 17
drag, startPoint x: 417, startPoint y: 163, endPoint x: 579, endPoint y: 147, distance: 163.2
click at [419, 163] on div "FDXG-156H60S3ZL" at bounding box center [412, 168] width 176 height 30
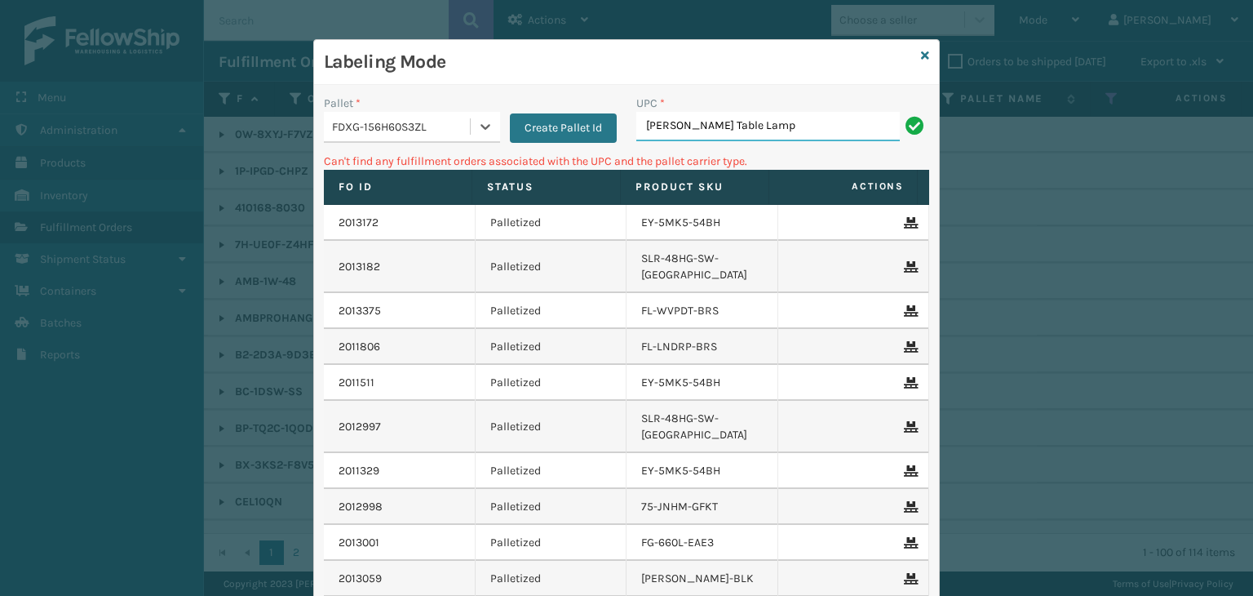
click at [831, 129] on input "[PERSON_NAME] Table Lamp" at bounding box center [768, 126] width 264 height 29
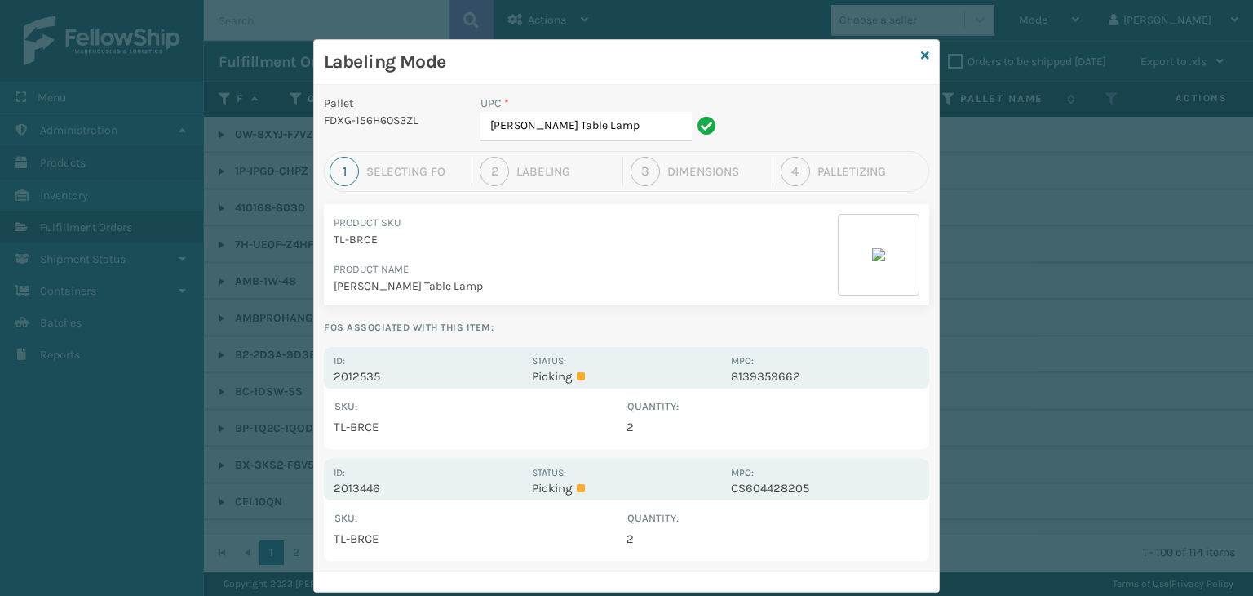
click at [610, 352] on div "Status: Picking" at bounding box center [626, 368] width 188 height 32
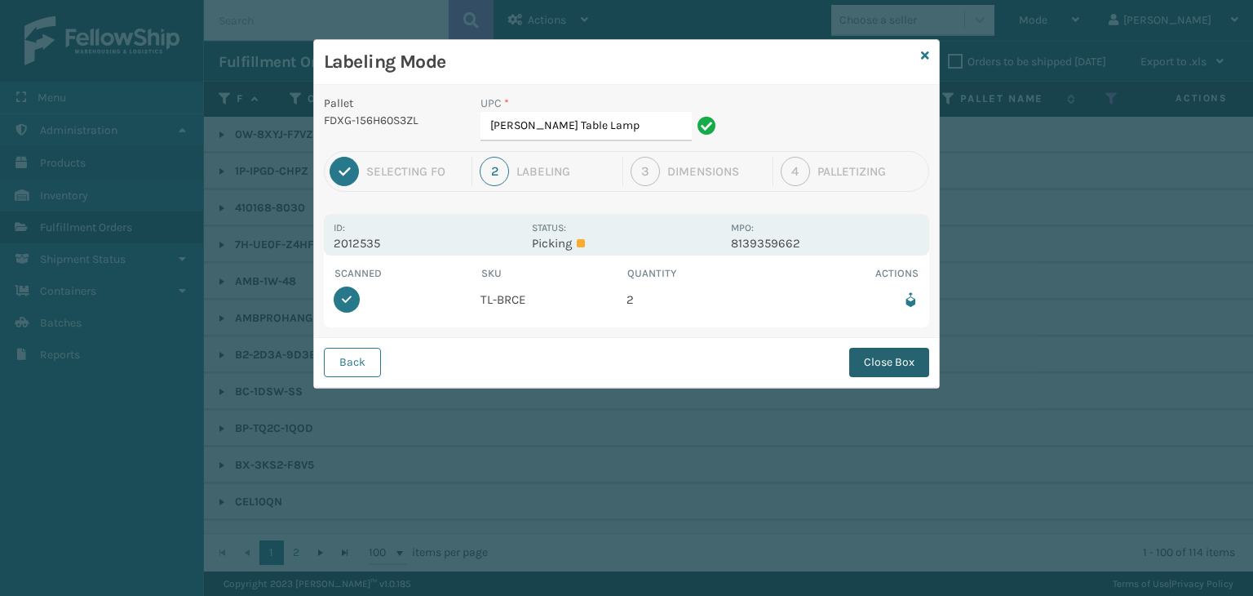
click at [894, 348] on button "Close Box" at bounding box center [889, 362] width 80 height 29
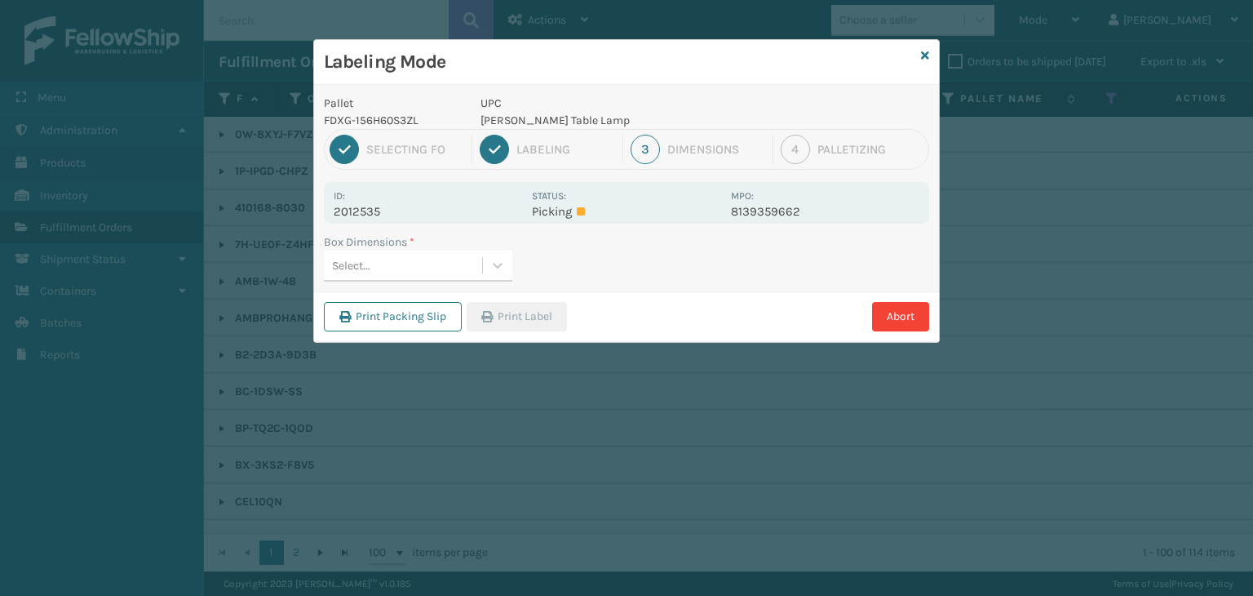
click at [380, 267] on div "Select..." at bounding box center [403, 265] width 158 height 27
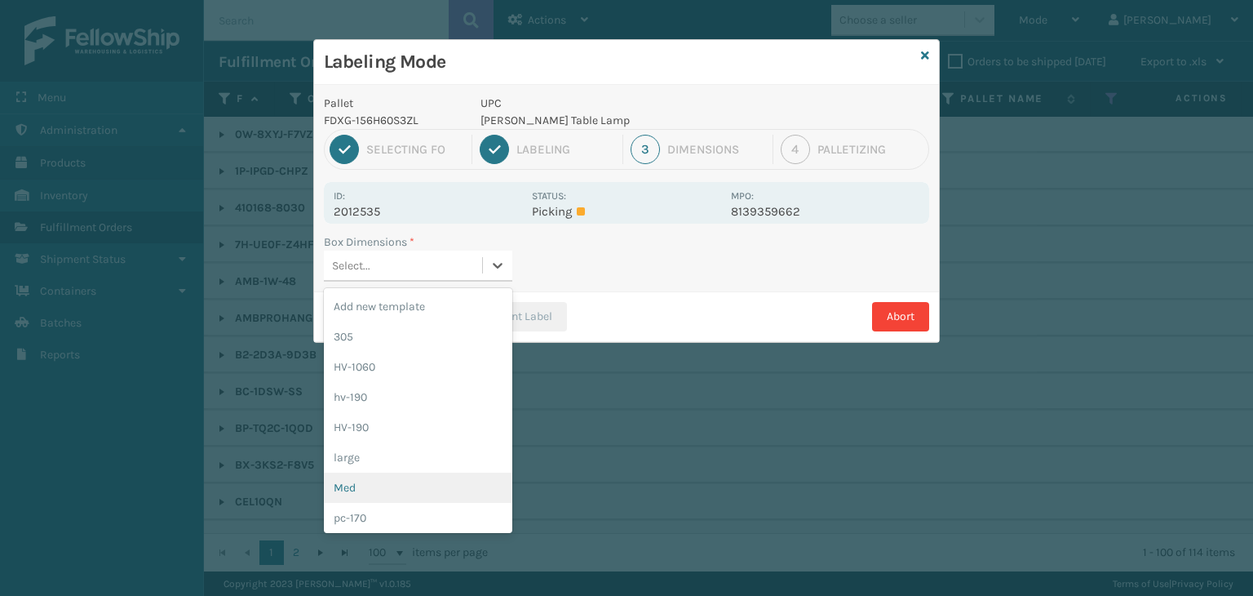
drag, startPoint x: 379, startPoint y: 482, endPoint x: 382, endPoint y: 453, distance: 29.5
click at [379, 473] on div "Med" at bounding box center [418, 487] width 188 height 30
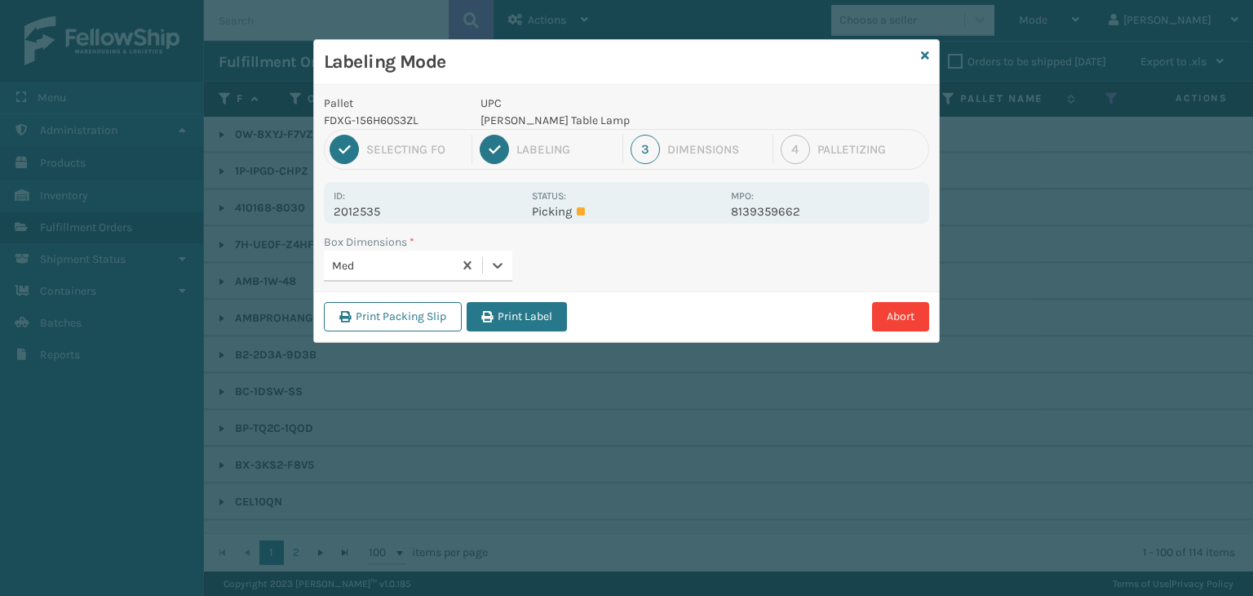
click at [507, 305] on button "Print Label" at bounding box center [517, 316] width 100 height 29
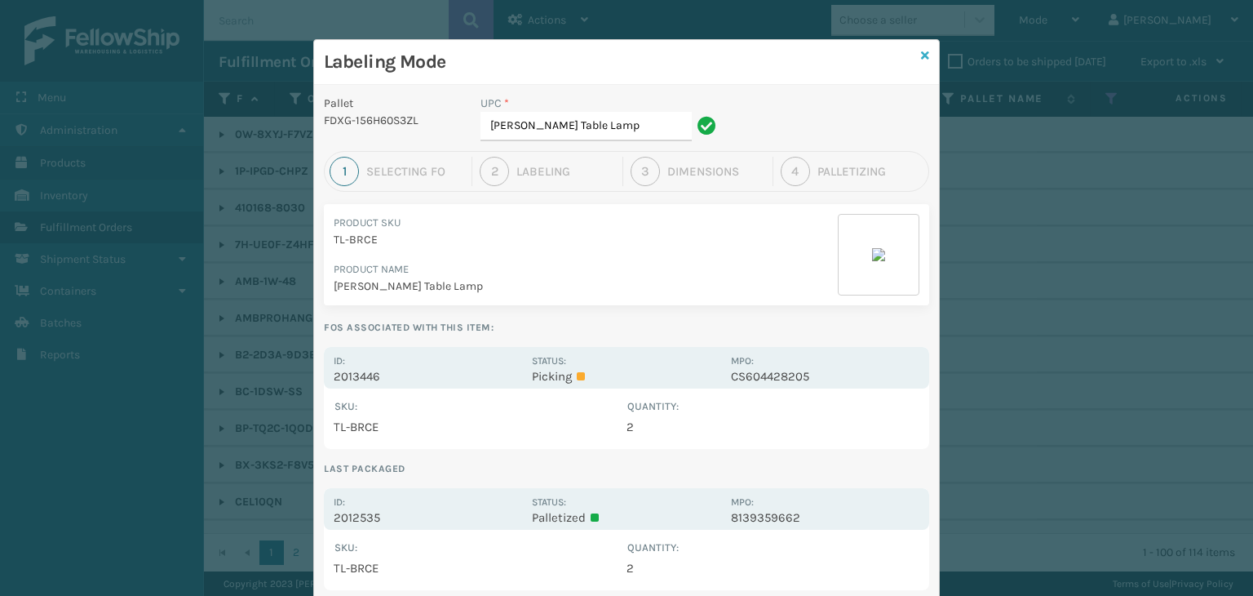
click at [921, 55] on icon at bounding box center [925, 55] width 8 height 11
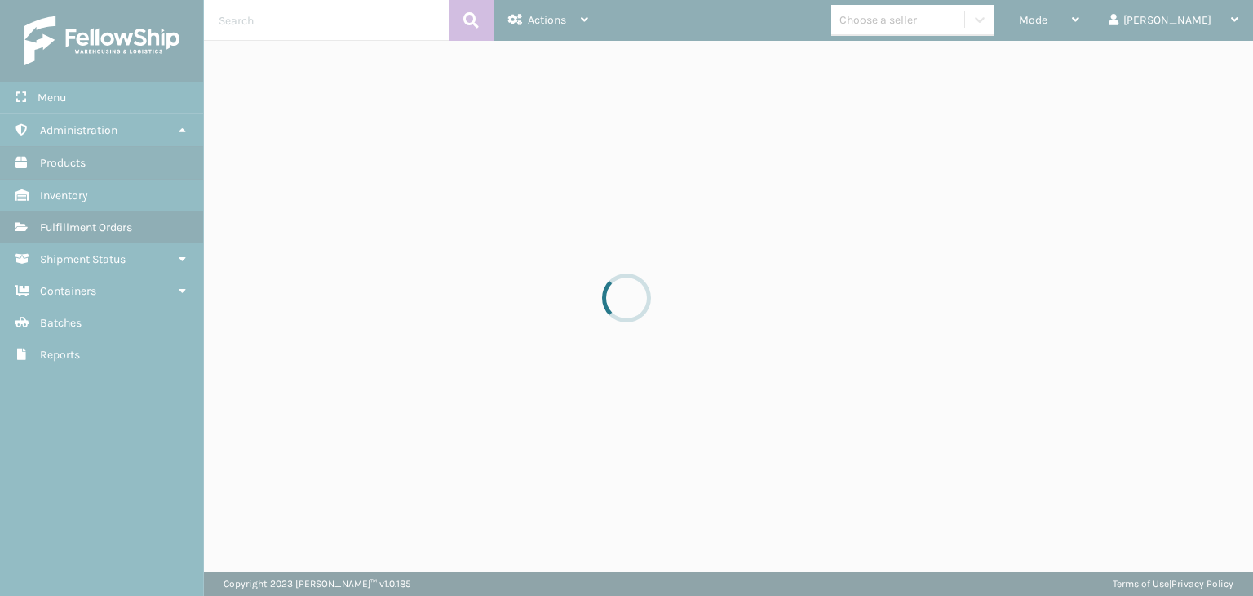
click at [933, 19] on div at bounding box center [626, 298] width 1253 height 596
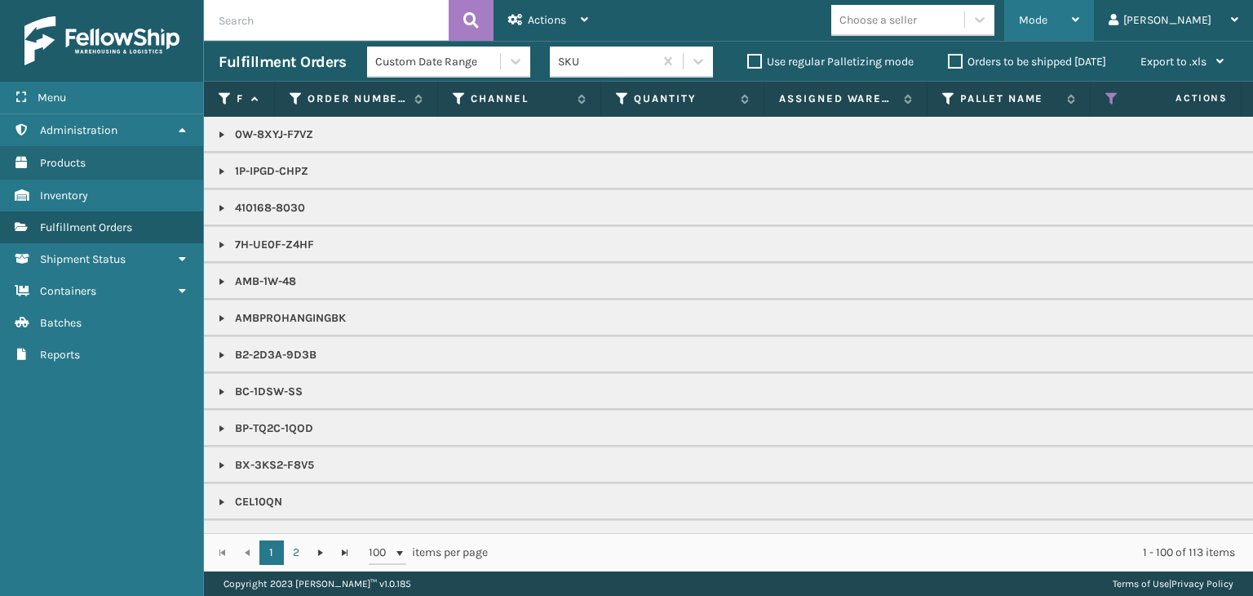
click at [1048, 16] on span "Mode" at bounding box center [1033, 20] width 29 height 14
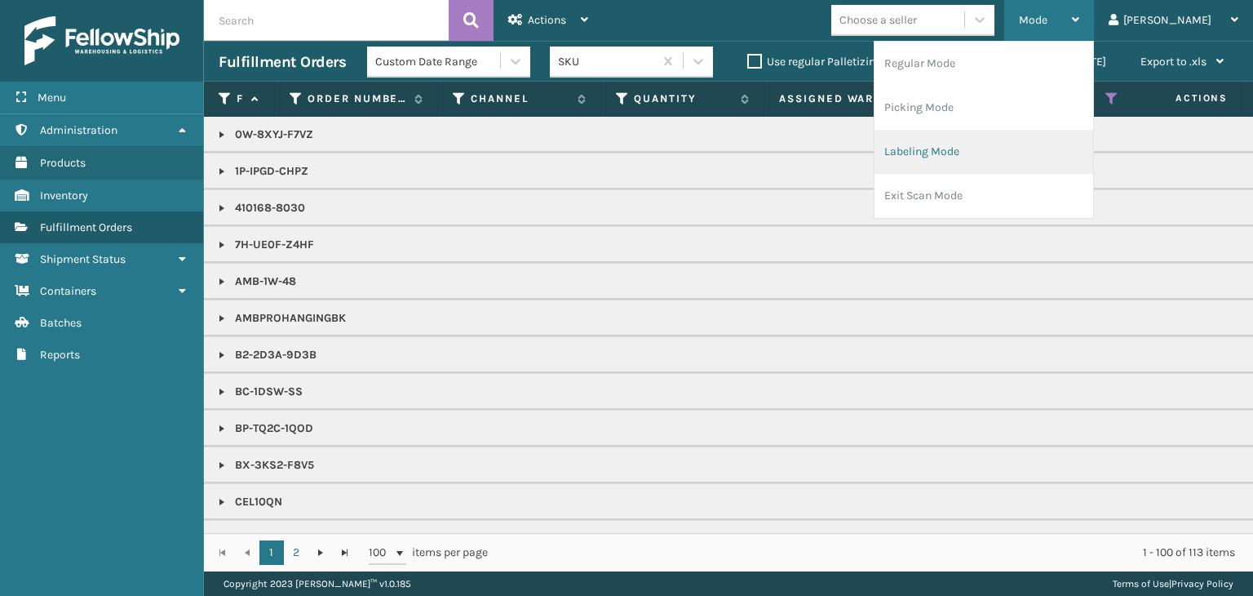
click at [1041, 140] on li "Labeling Mode" at bounding box center [984, 152] width 219 height 44
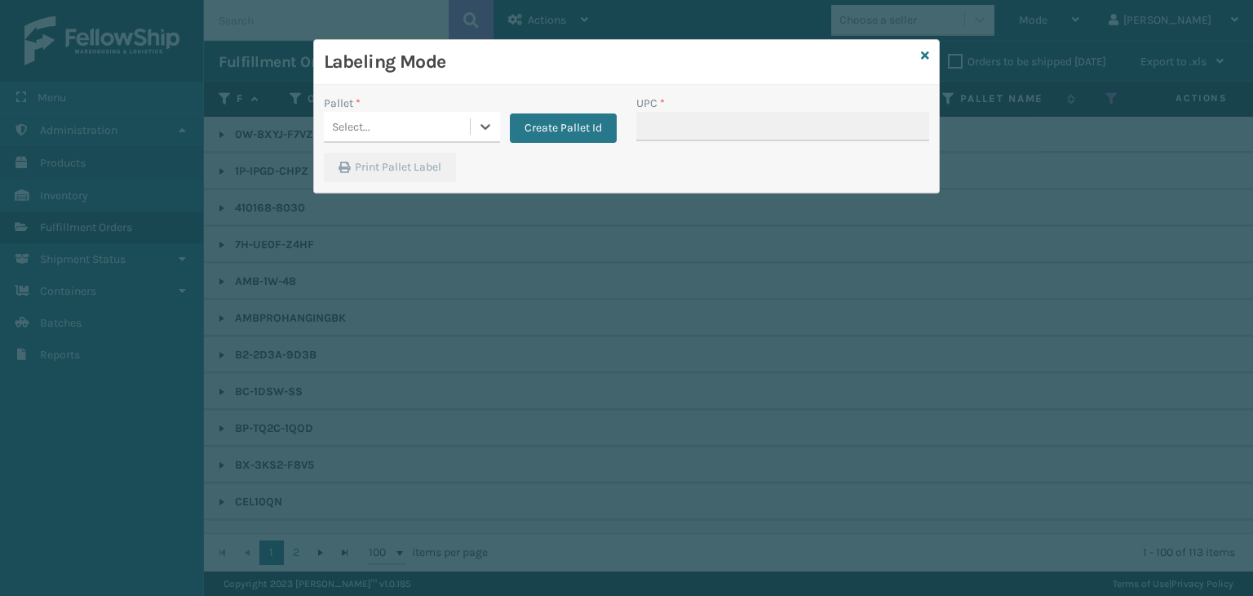
click at [339, 116] on div "Select..." at bounding box center [397, 126] width 146 height 27
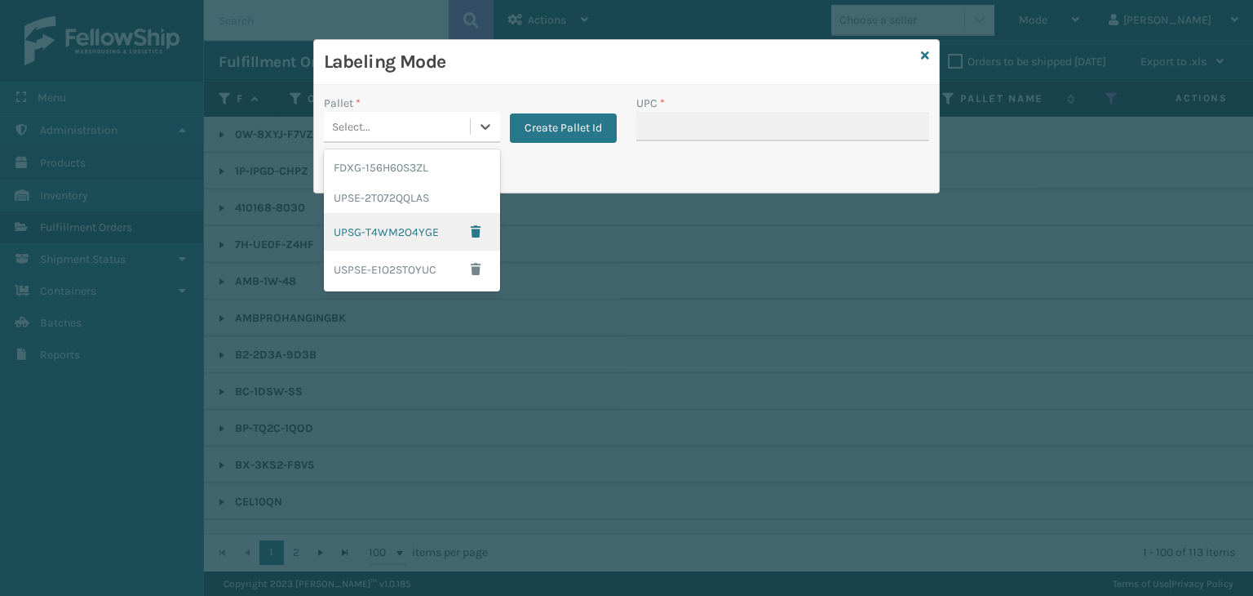
drag, startPoint x: 375, startPoint y: 238, endPoint x: 427, endPoint y: 212, distance: 57.7
click at [375, 237] on div "UPSG-T4WM2O4YGE" at bounding box center [412, 232] width 176 height 38
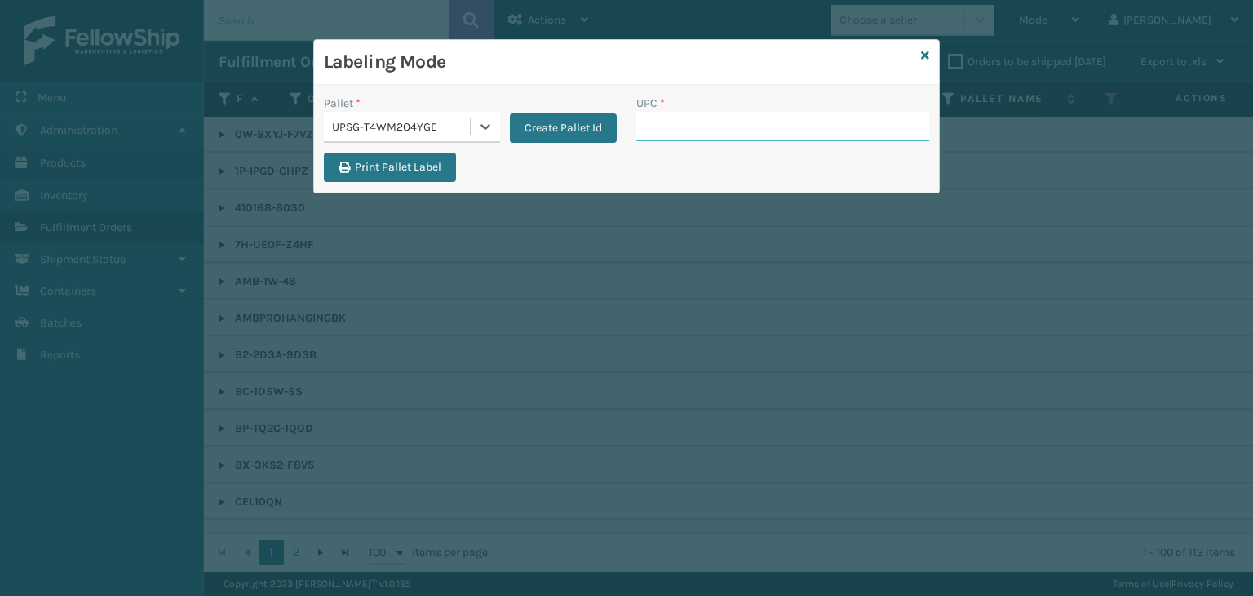
click at [759, 125] on input "UPC *" at bounding box center [782, 126] width 293 height 29
type input "K"
type input "BC-1DSW-BK"
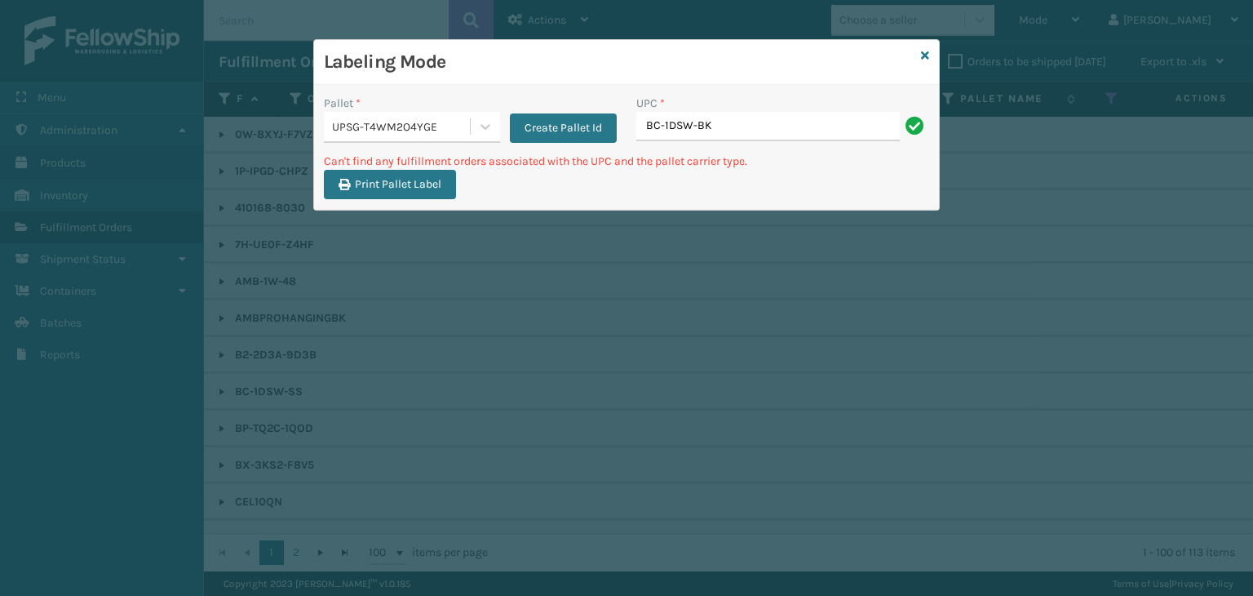
click at [378, 122] on div "UPSG-T4WM2O4YGE" at bounding box center [402, 126] width 140 height 17
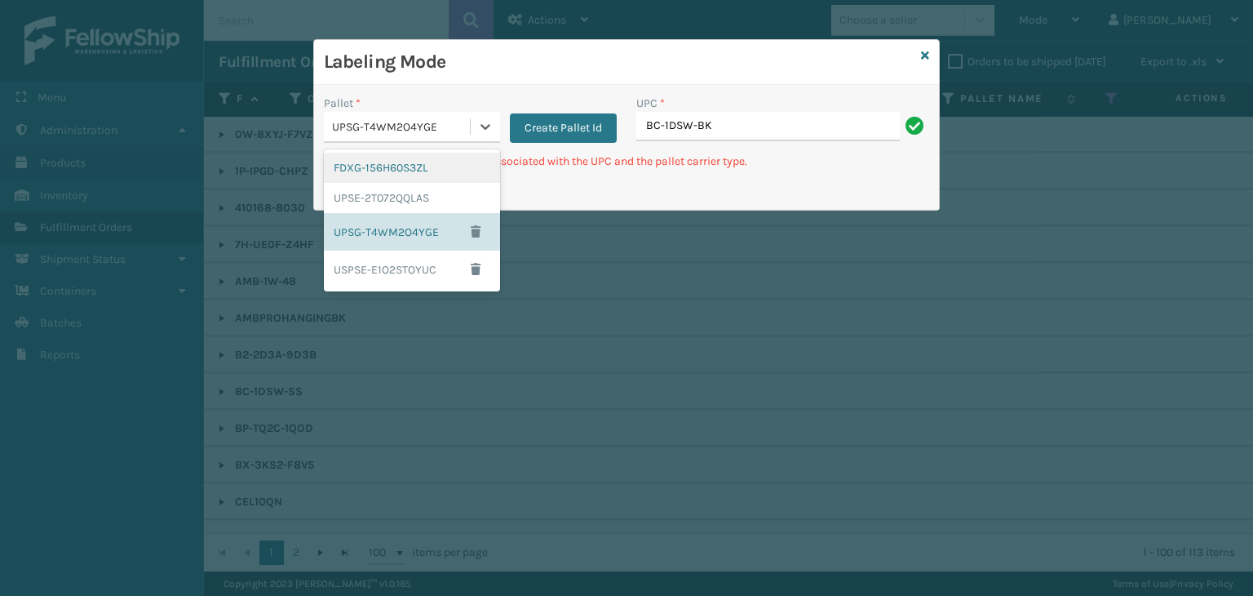
click at [395, 167] on div "FDXG-156H60S3ZL" at bounding box center [412, 168] width 176 height 30
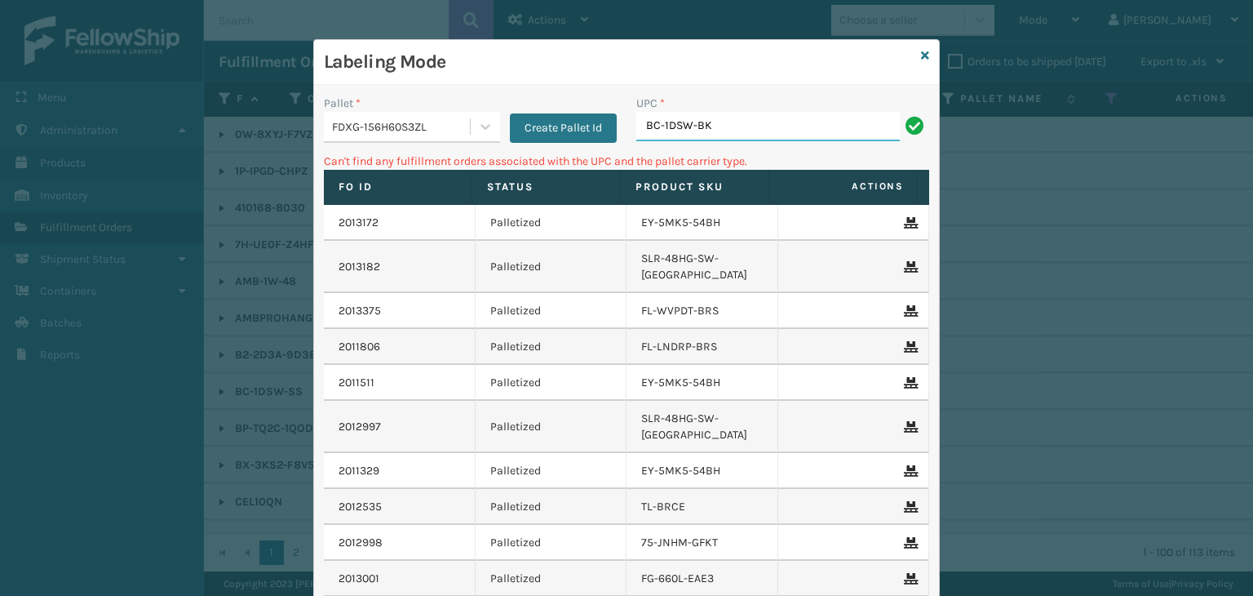
click at [704, 132] on input "BC-1DSW-BK" at bounding box center [768, 126] width 264 height 29
click at [389, 119] on div "FDXG-156H60S3ZL" at bounding box center [402, 126] width 140 height 17
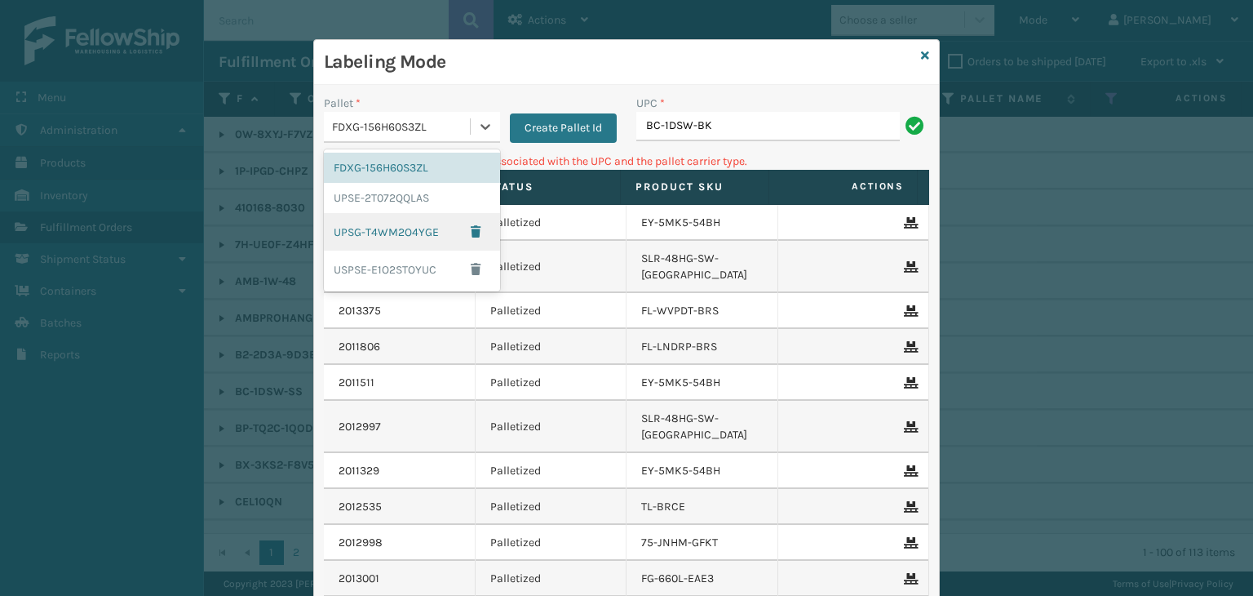
drag, startPoint x: 401, startPoint y: 233, endPoint x: 486, endPoint y: 206, distance: 89.0
click at [405, 233] on div "UPSG-T4WM2O4YGE" at bounding box center [412, 232] width 176 height 38
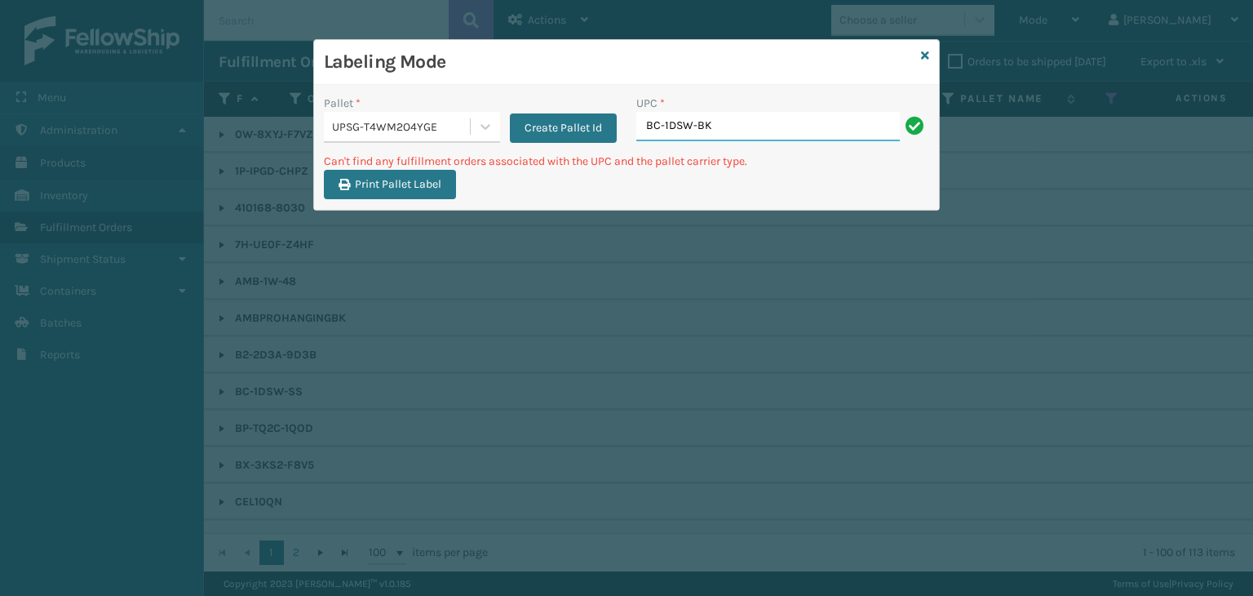
drag, startPoint x: 725, startPoint y: 118, endPoint x: 335, endPoint y: 82, distance: 391.8
click at [335, 82] on div "Labeling Mode Pallet * UPSG-T4WM2O4YGE Create Pallet Id UPC * BC-1DSW-BK Can't …" at bounding box center [626, 125] width 625 height 170
click at [929, 55] on div "Labeling Mode" at bounding box center [626, 62] width 625 height 45
click at [923, 53] on icon at bounding box center [925, 55] width 8 height 11
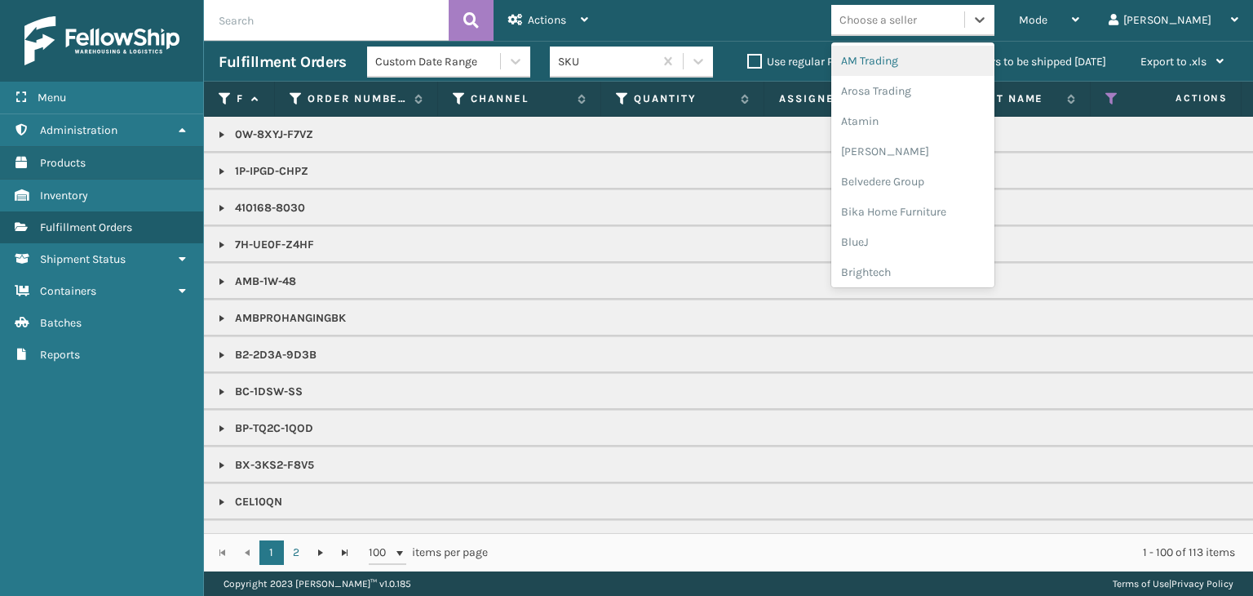
click at [917, 11] on div "Choose a seller" at bounding box center [879, 19] width 78 height 17
type input "KO"
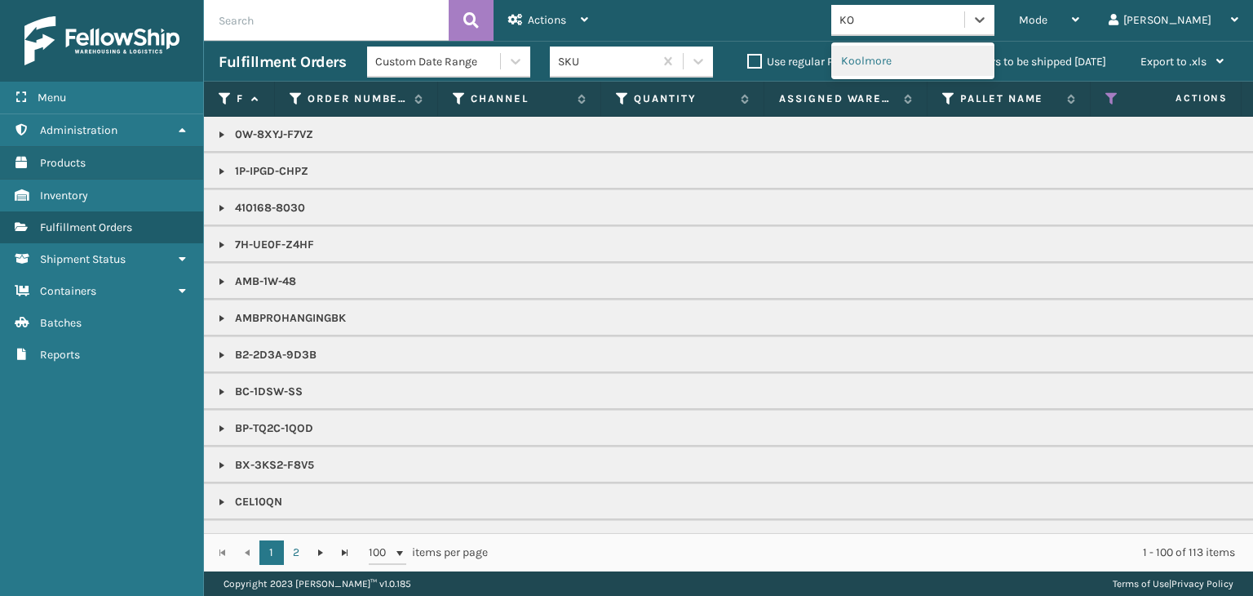
click at [922, 57] on div "Koolmore" at bounding box center [912, 61] width 163 height 30
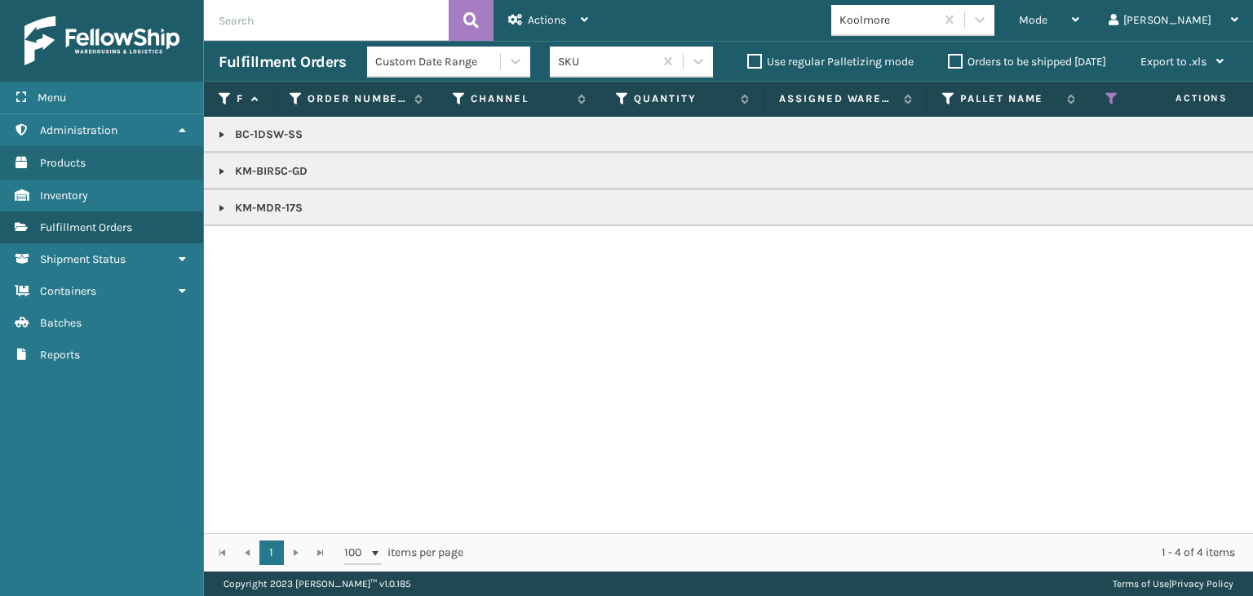
click at [220, 131] on link at bounding box center [221, 134] width 13 height 13
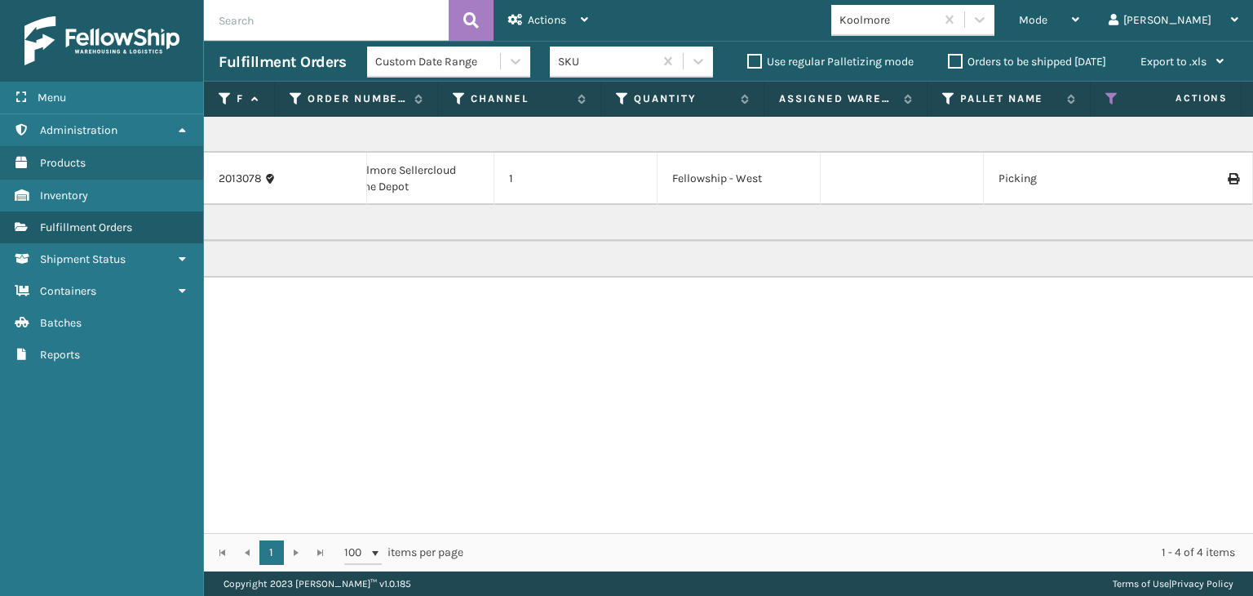
scroll to position [0, 0]
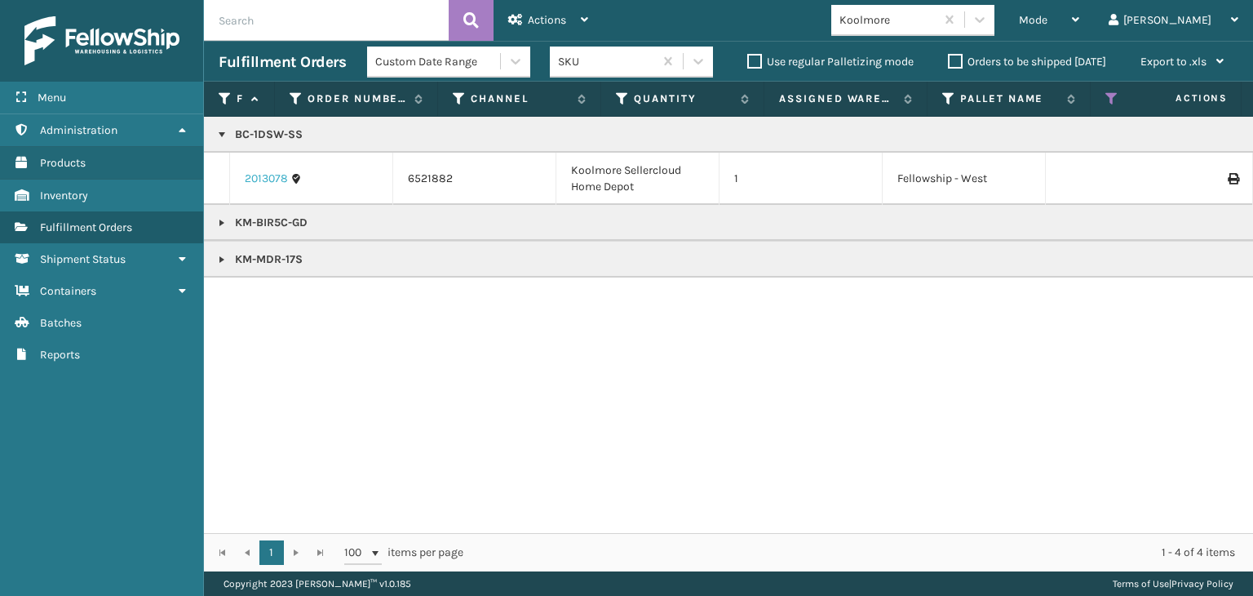
click at [274, 175] on link "2013078" at bounding box center [266, 179] width 43 height 16
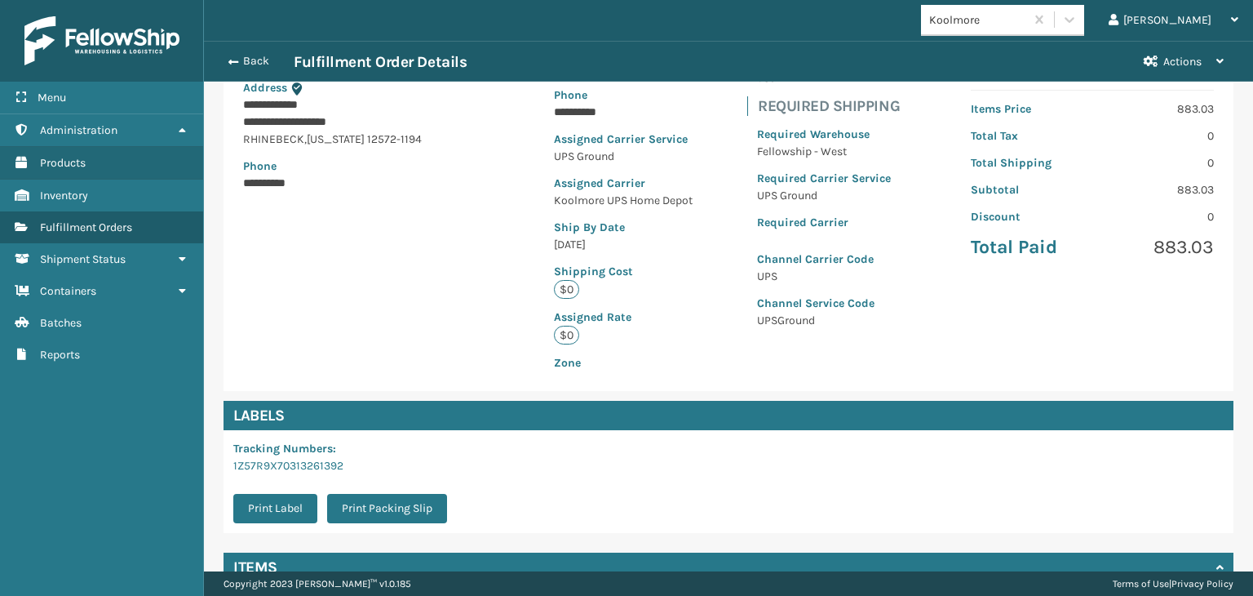
scroll to position [385, 0]
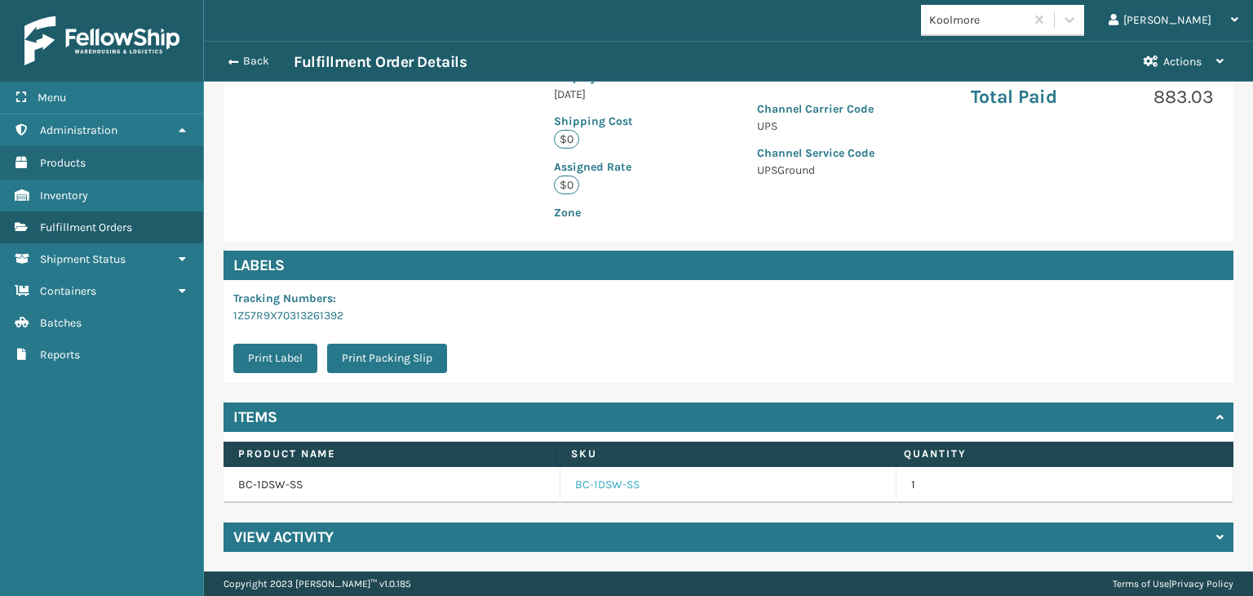
click at [587, 487] on link "BC-1DSW-SS" at bounding box center [607, 485] width 64 height 16
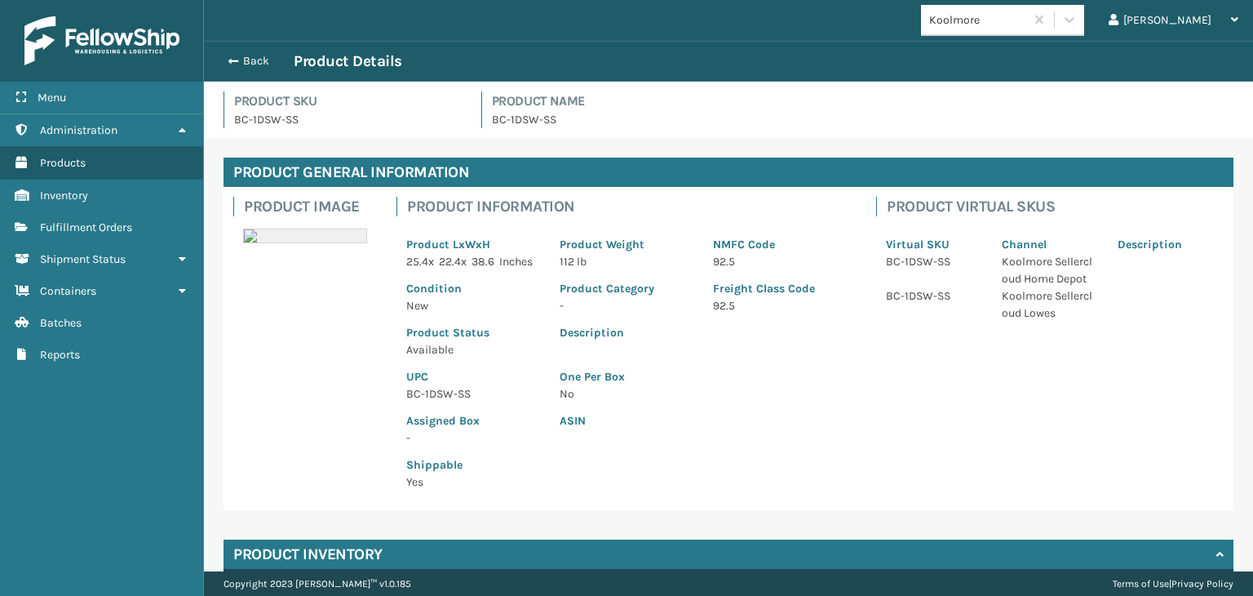
click at [430, 402] on p "BC-1DSW-SS" at bounding box center [473, 393] width 134 height 17
copy p "BC-1DSW-SS"
click at [258, 59] on button "Back" at bounding box center [256, 61] width 75 height 15
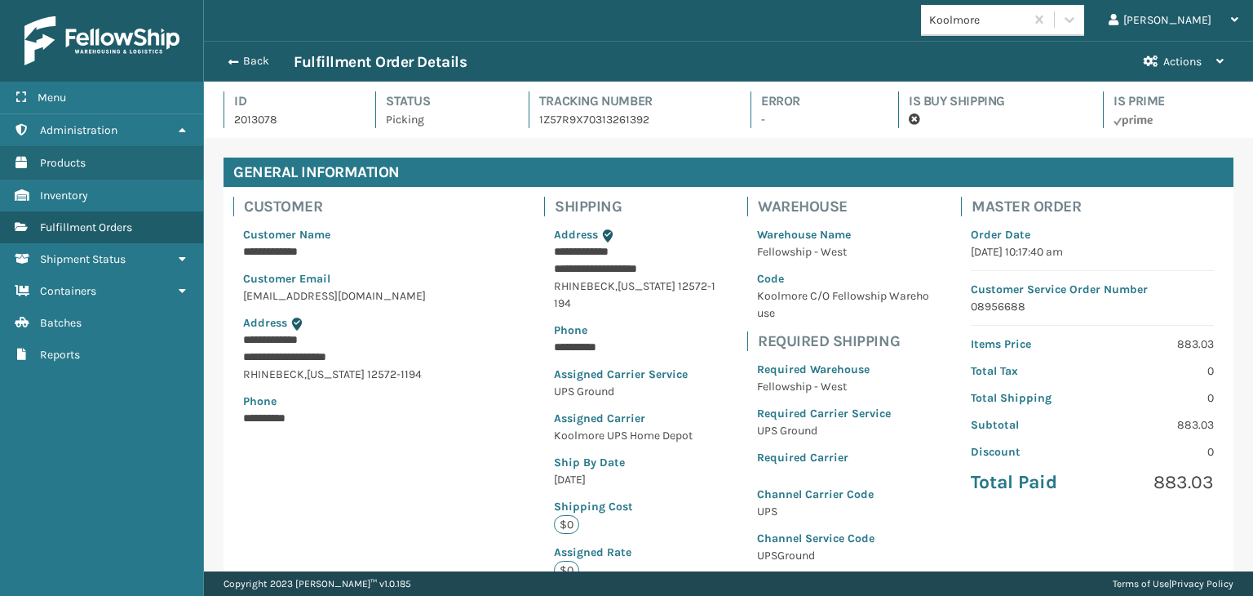
click at [258, 59] on button "Back" at bounding box center [256, 61] width 75 height 15
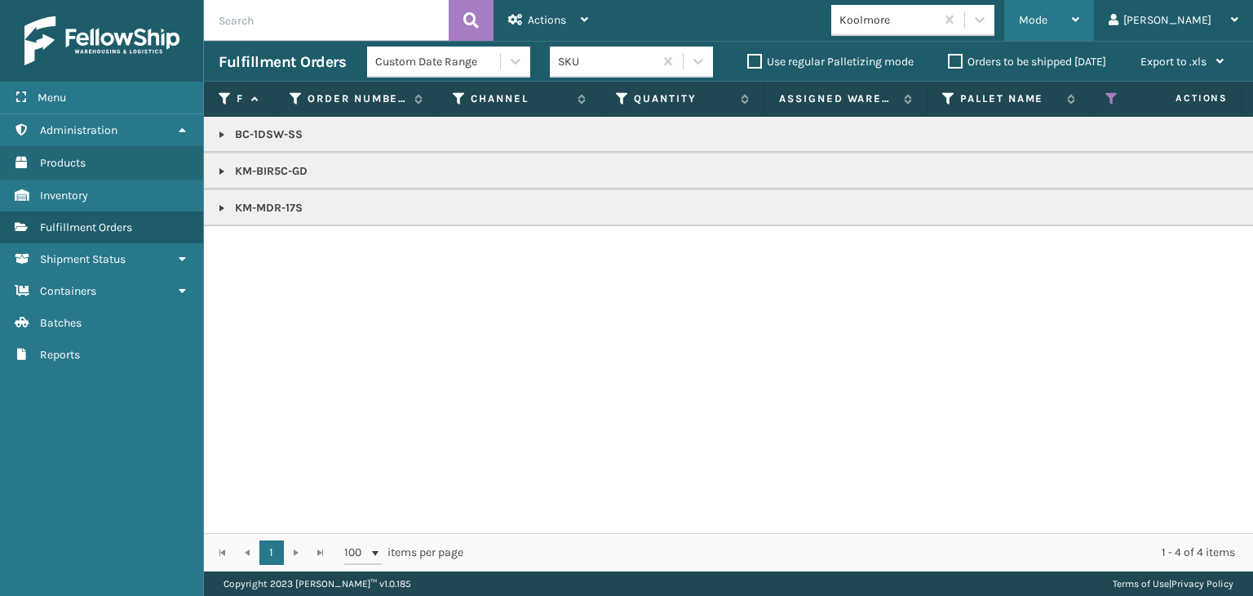
click at [1080, 22] on div "Mode" at bounding box center [1049, 20] width 60 height 41
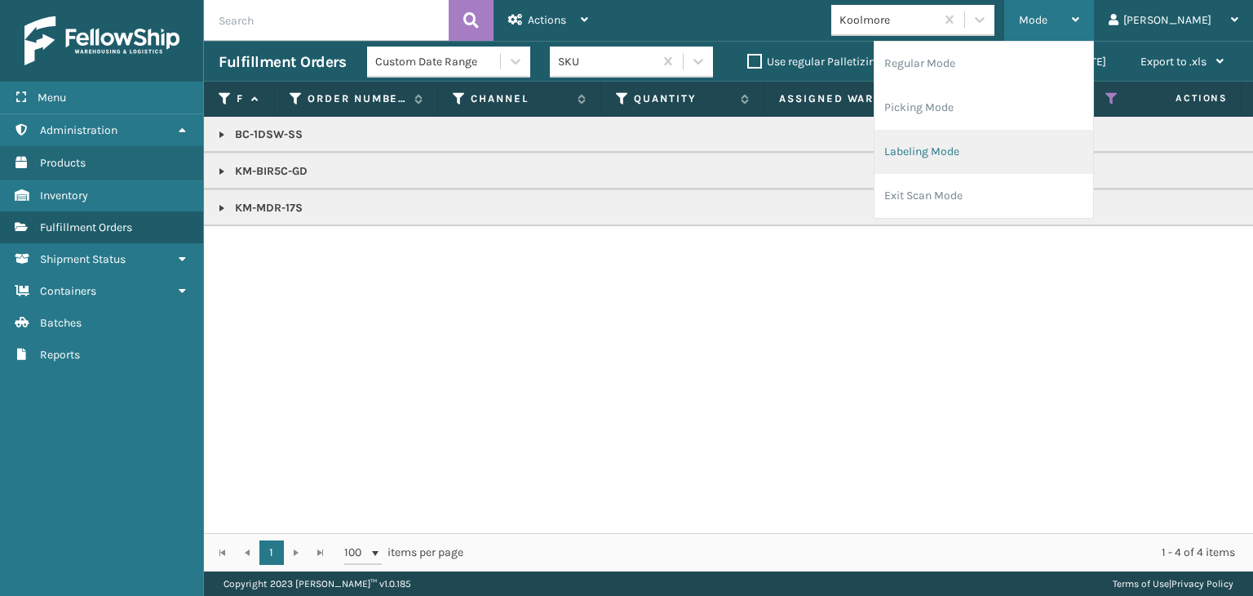
click at [1071, 140] on li "Labeling Mode" at bounding box center [984, 152] width 219 height 44
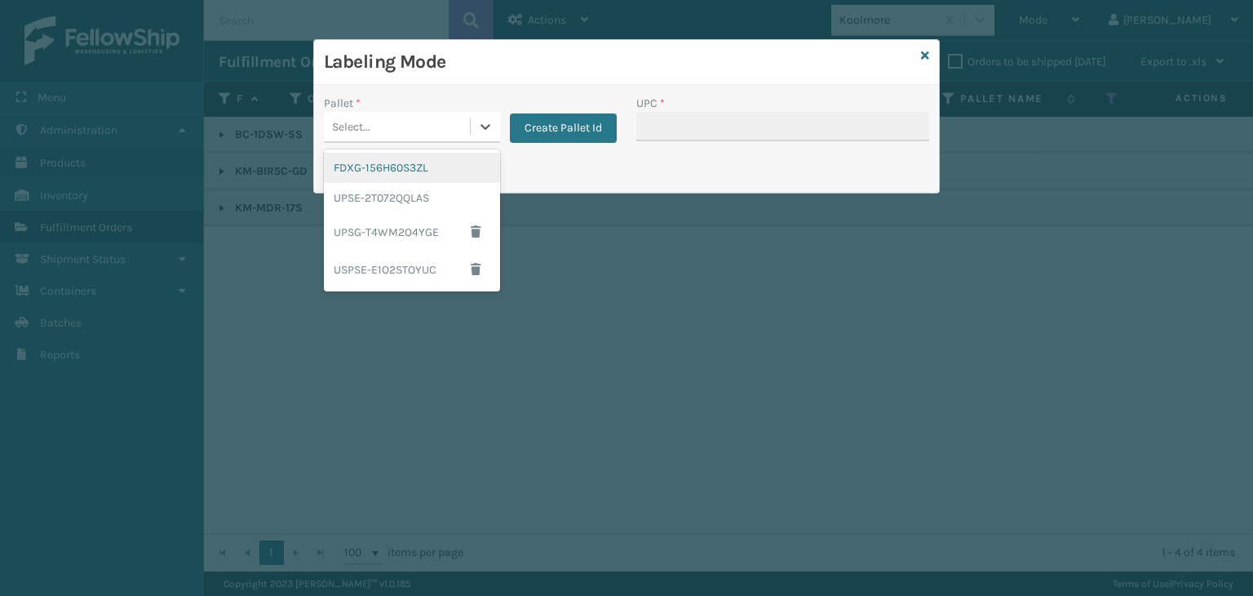
click at [397, 130] on div "Select..." at bounding box center [397, 126] width 146 height 27
click at [411, 233] on div "UPSG-T4WM2O4YGE" at bounding box center [412, 232] width 176 height 38
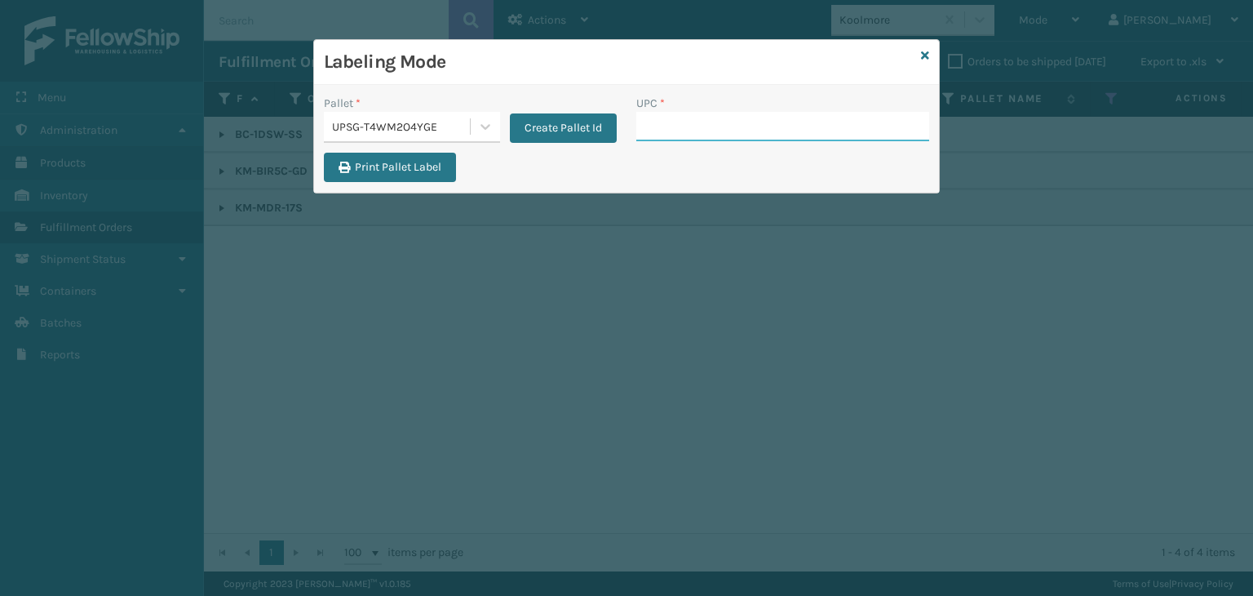
click at [732, 125] on input "UPC *" at bounding box center [782, 126] width 293 height 29
paste input "BC-1DSW-SS"
type input "BC-1DSW-SS"
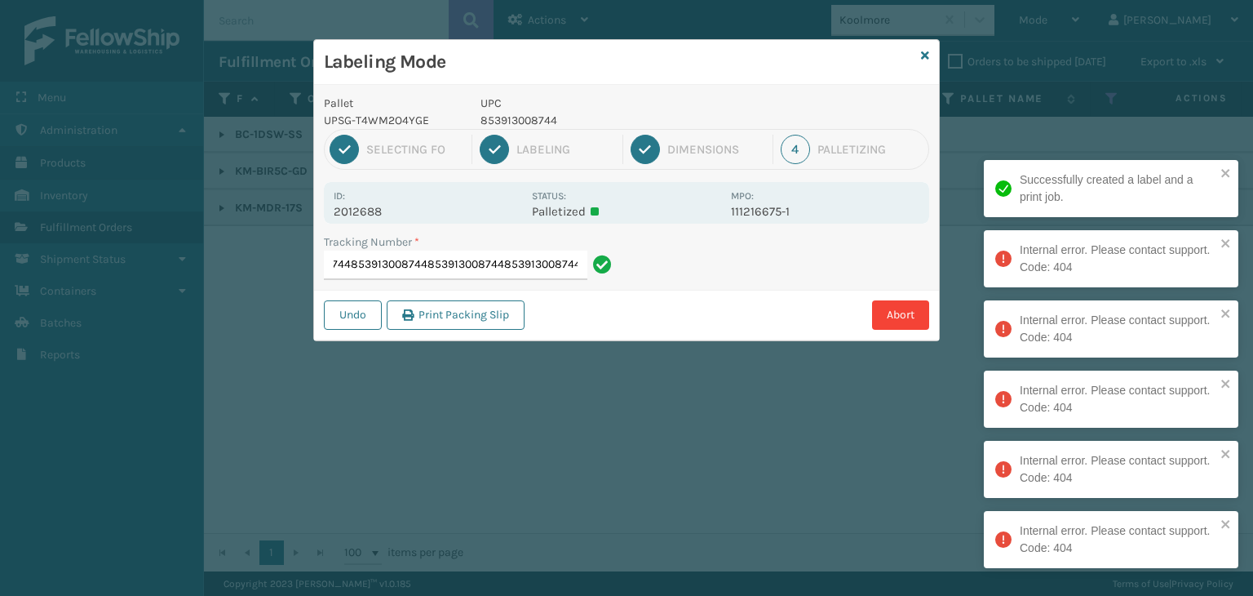
scroll to position [0, 328]
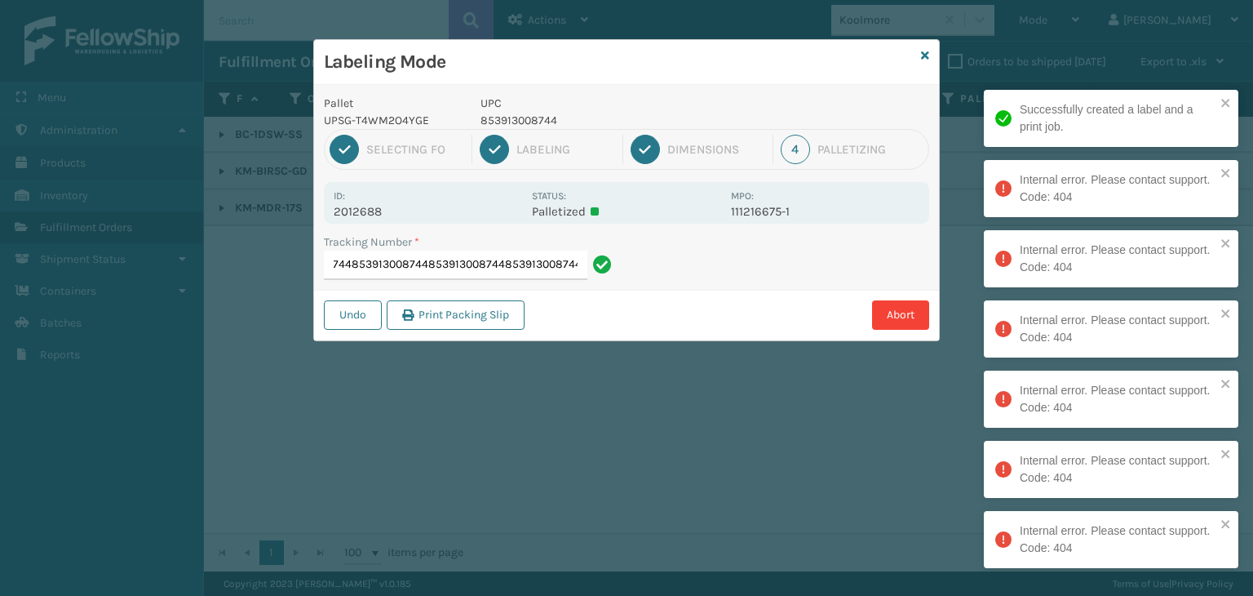
type input "1Z2859F503994860498539130087448539130087448539130087448539130087448539130087448…"
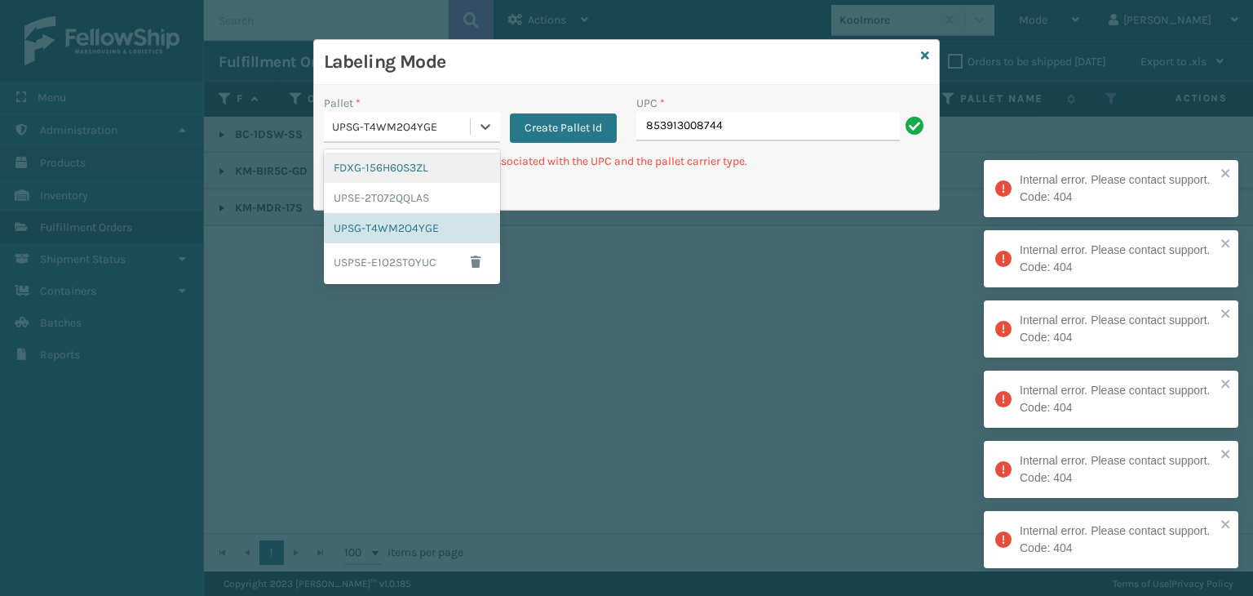
drag, startPoint x: 368, startPoint y: 130, endPoint x: 379, endPoint y: 180, distance: 51.7
click at [369, 132] on div "UPSG-T4WM2O4YGE" at bounding box center [402, 126] width 140 height 17
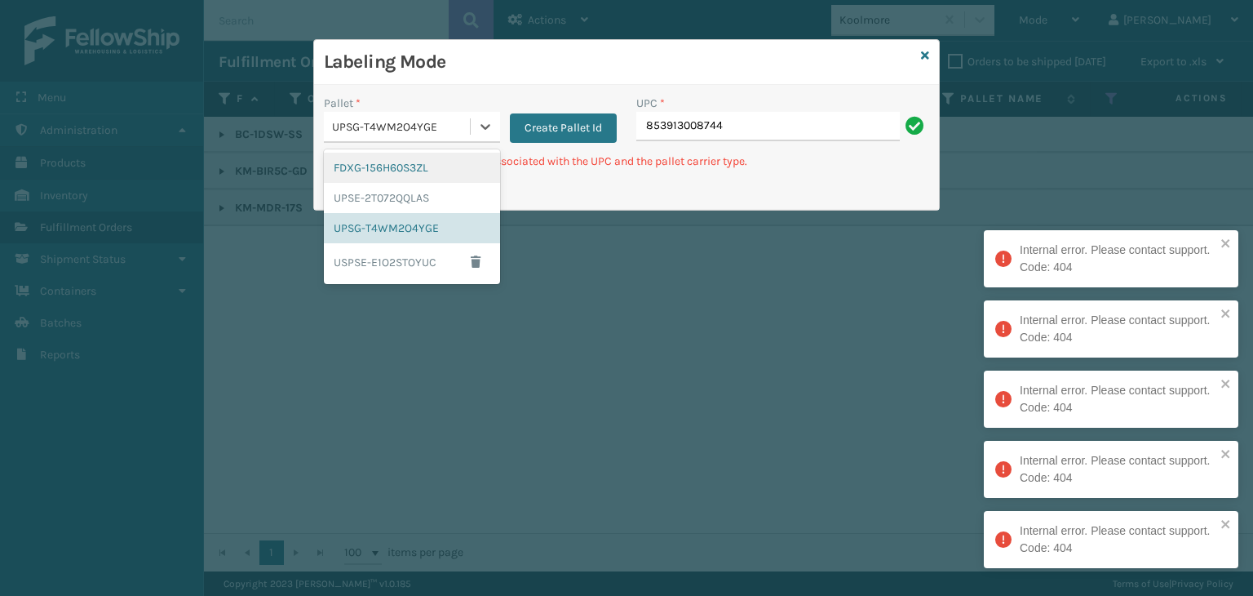
click at [385, 175] on div "FDXG-156H60S3ZL" at bounding box center [412, 168] width 176 height 30
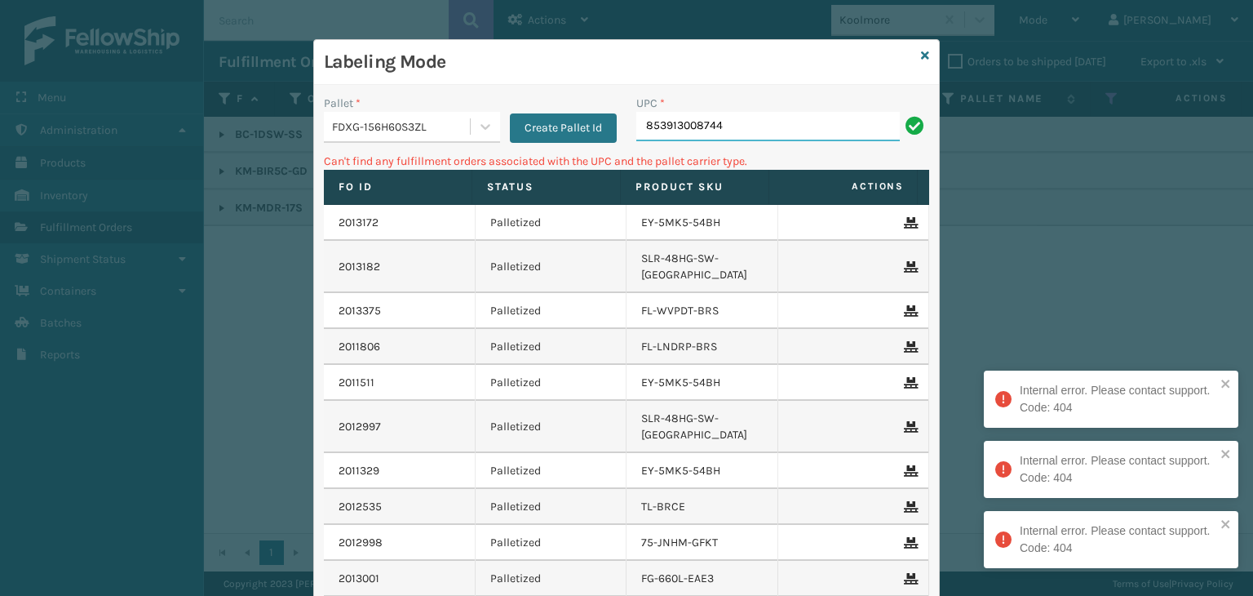
click at [746, 131] on input "853913008744" at bounding box center [768, 126] width 264 height 29
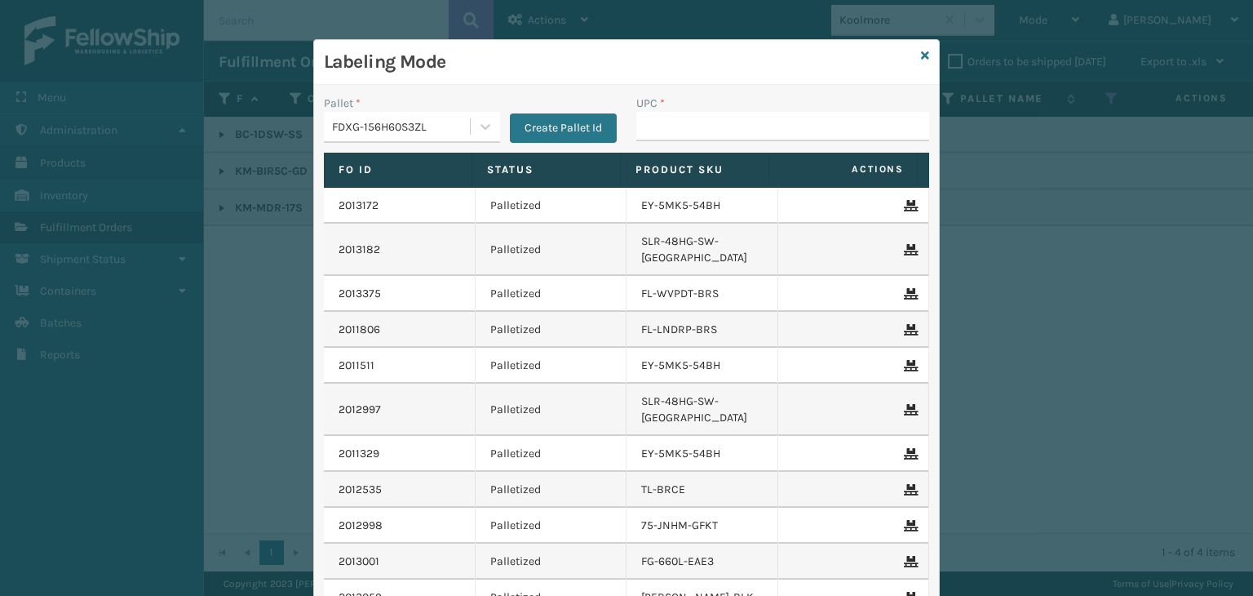
click at [390, 128] on div "FDXG-156H60S3ZL" at bounding box center [402, 126] width 140 height 17
click at [685, 128] on input "UPC *" at bounding box center [782, 126] width 293 height 29
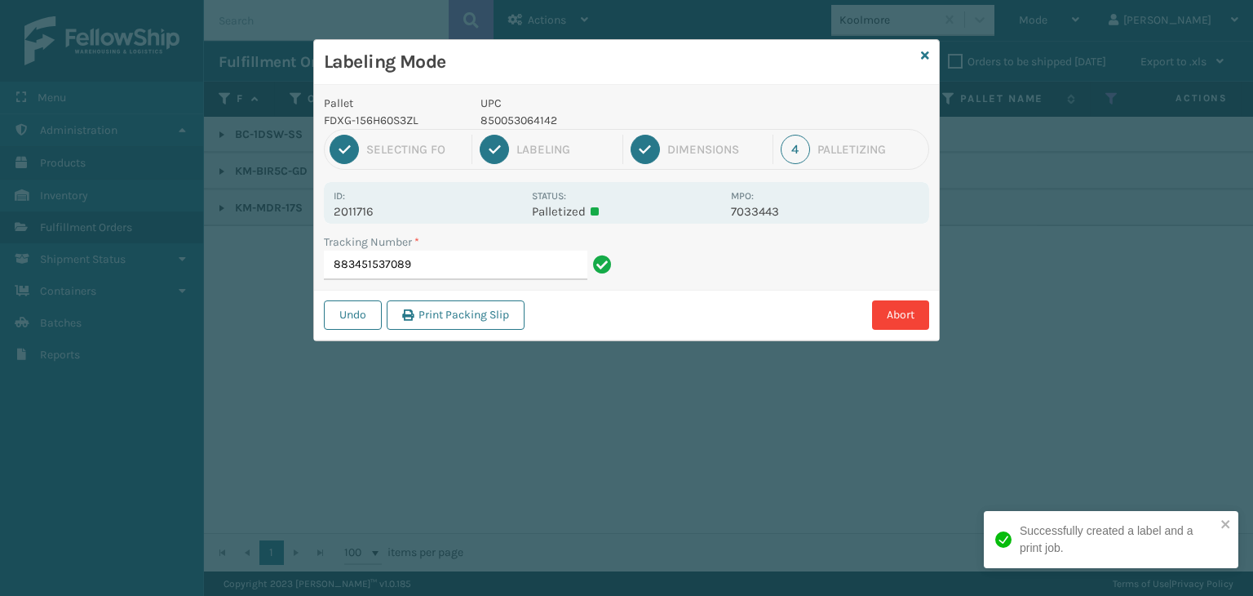
click at [548, 122] on p "850053064142" at bounding box center [601, 120] width 241 height 17
copy p "850053064142"
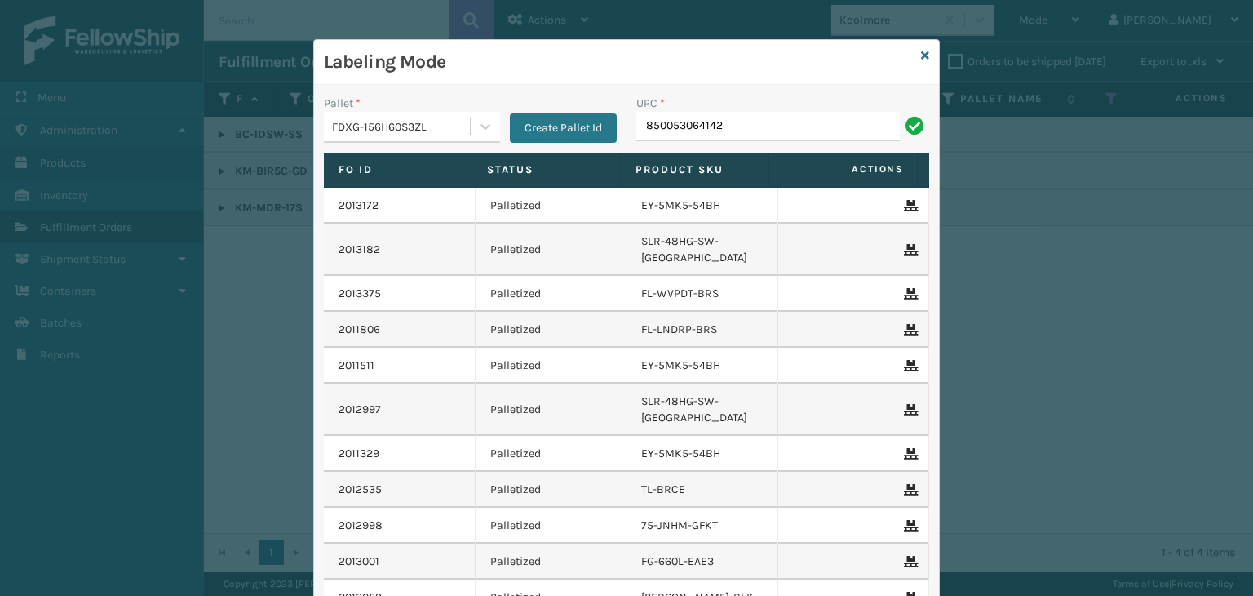
type input "850053064142"
drag, startPoint x: 408, startPoint y: 129, endPoint x: 412, endPoint y: 145, distance: 16.8
click at [412, 128] on div "FDXG-156H60S3ZL" at bounding box center [402, 126] width 140 height 17
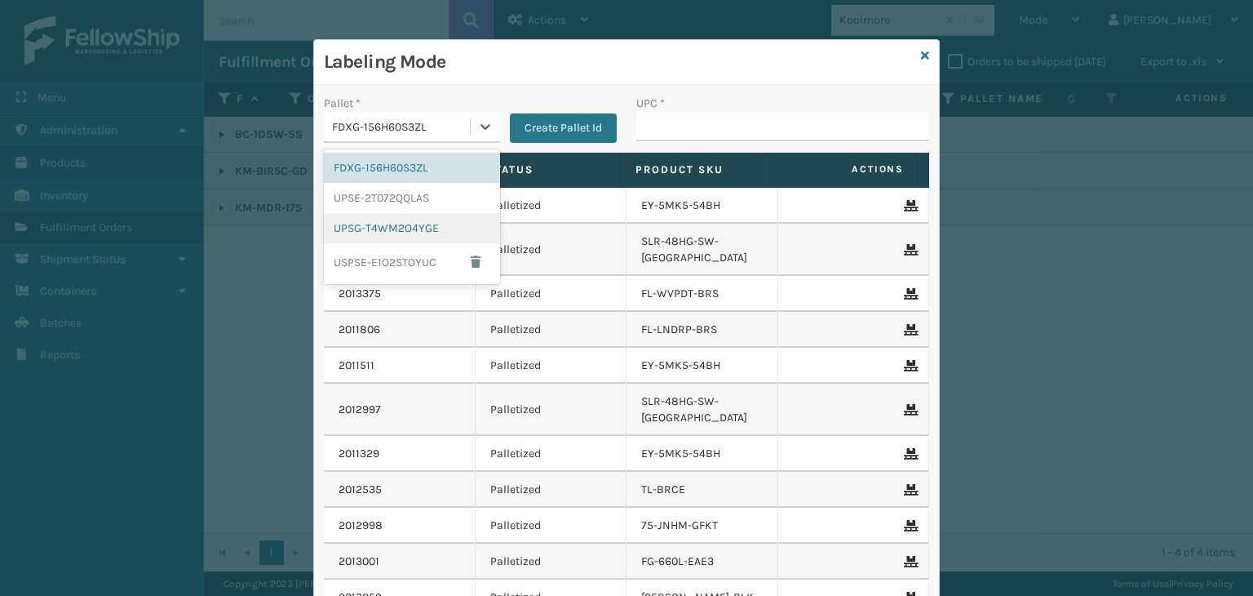
click at [383, 226] on div "UPSG-T4WM2O4YGE" at bounding box center [412, 228] width 176 height 30
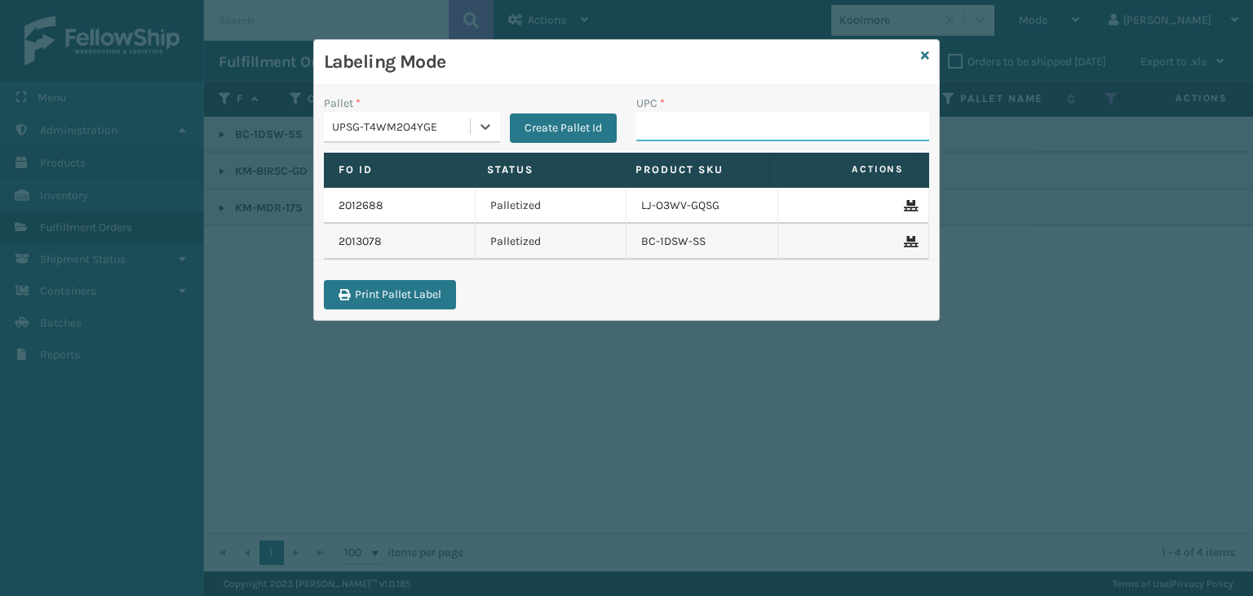
click at [685, 133] on input "UPC *" at bounding box center [782, 126] width 293 height 29
type input "KM-BIR5C-GD"
click at [402, 110] on div "Pallet * UPSG-T4WM2O4YGE" at bounding box center [412, 119] width 176 height 48
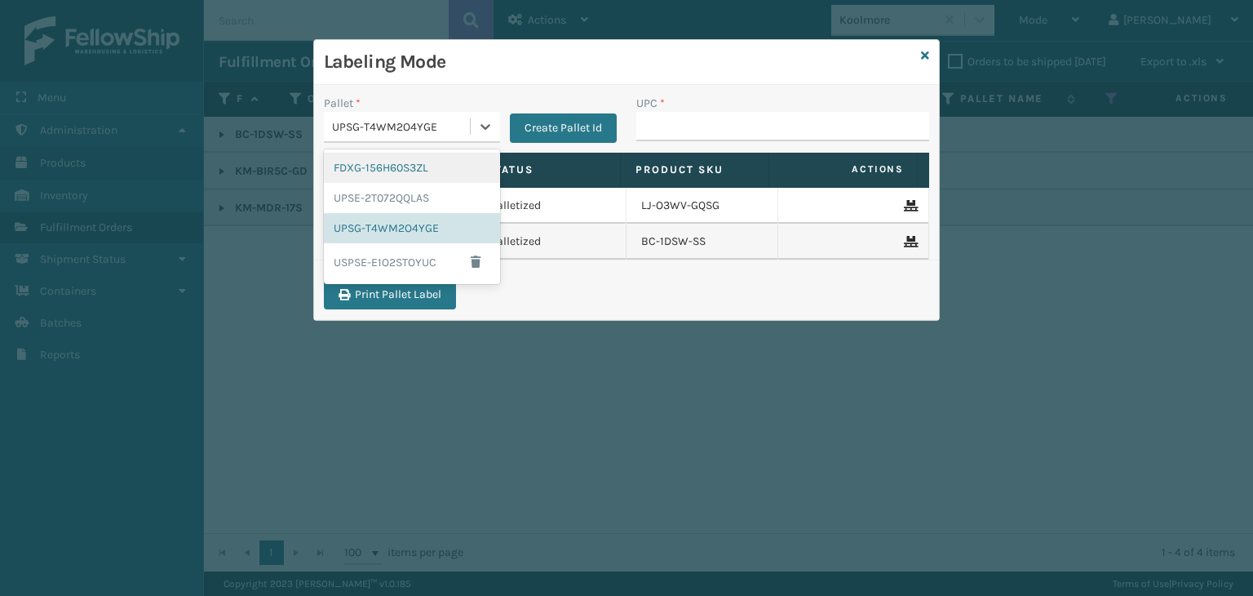
click at [422, 167] on div "FDXG-156H60S3ZL" at bounding box center [412, 168] width 176 height 30
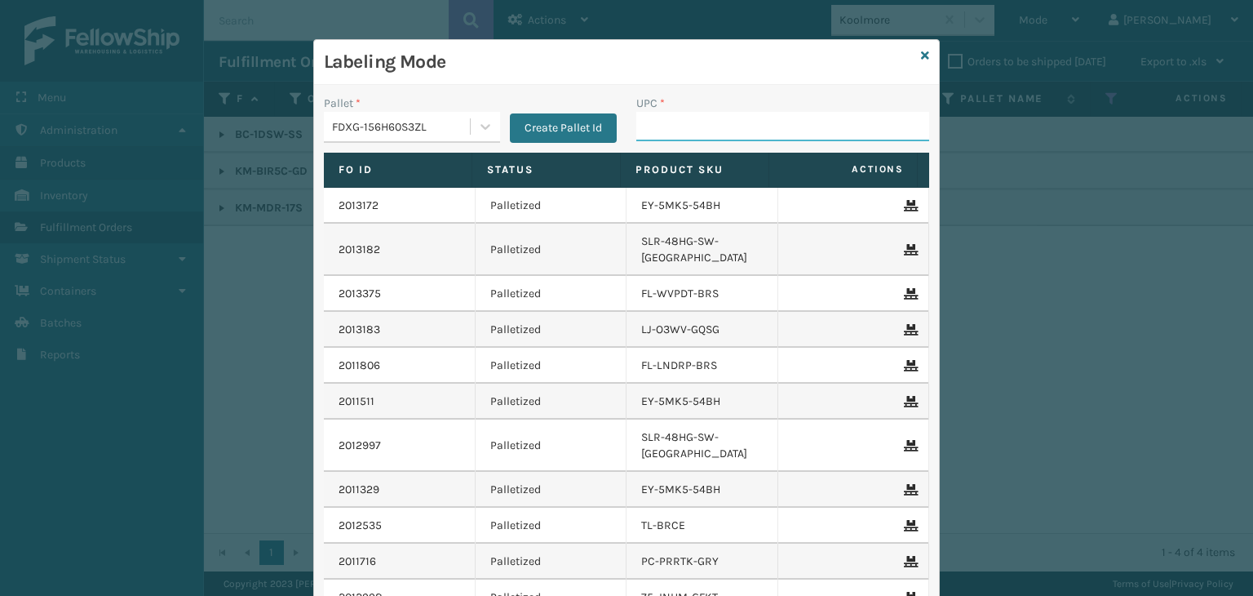
click at [731, 126] on input "UPC *" at bounding box center [782, 126] width 293 height 29
type input "849986"
type input "8500645262"
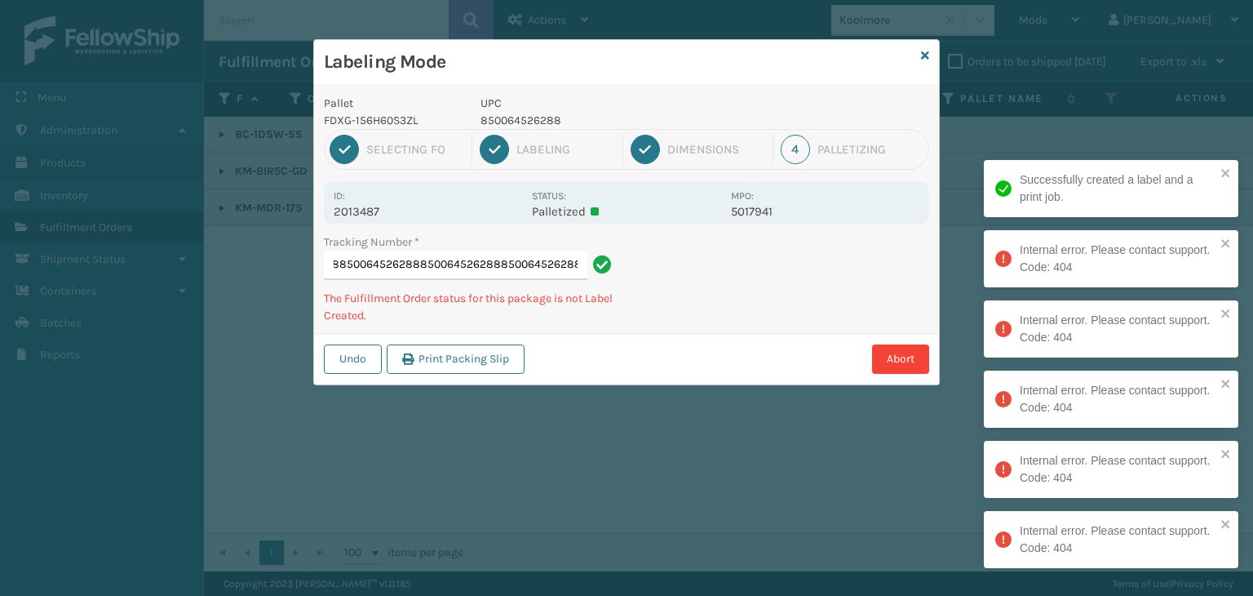
scroll to position [0, 315]
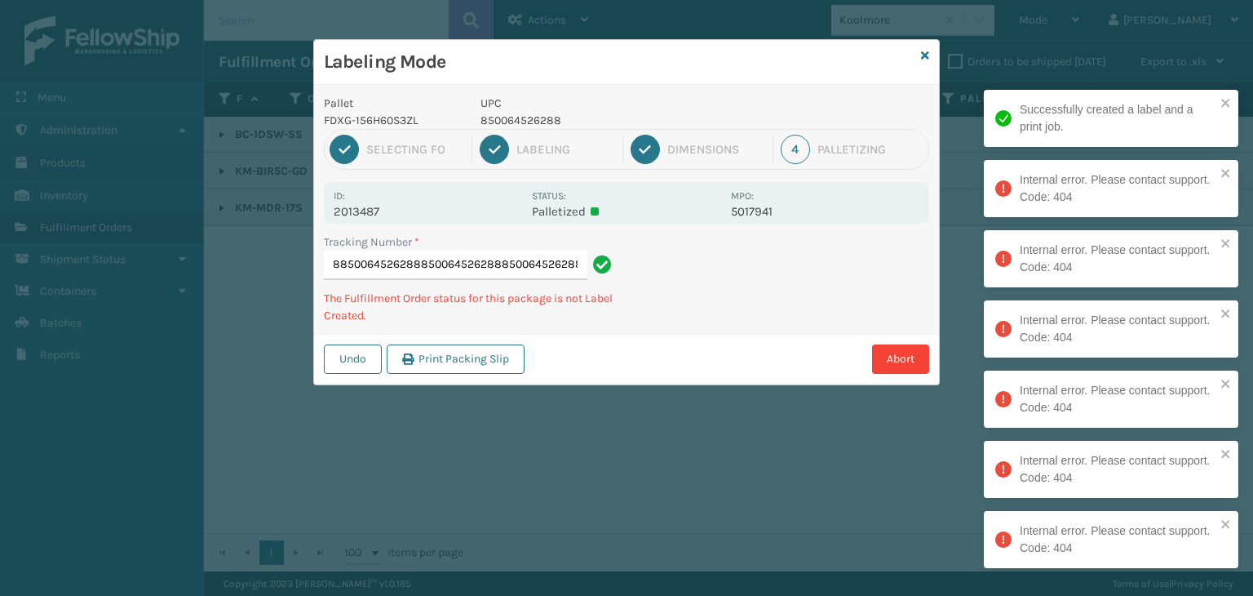
type input "8834800358148500645262888500645262888500645262888500645262888500645262888500645…"
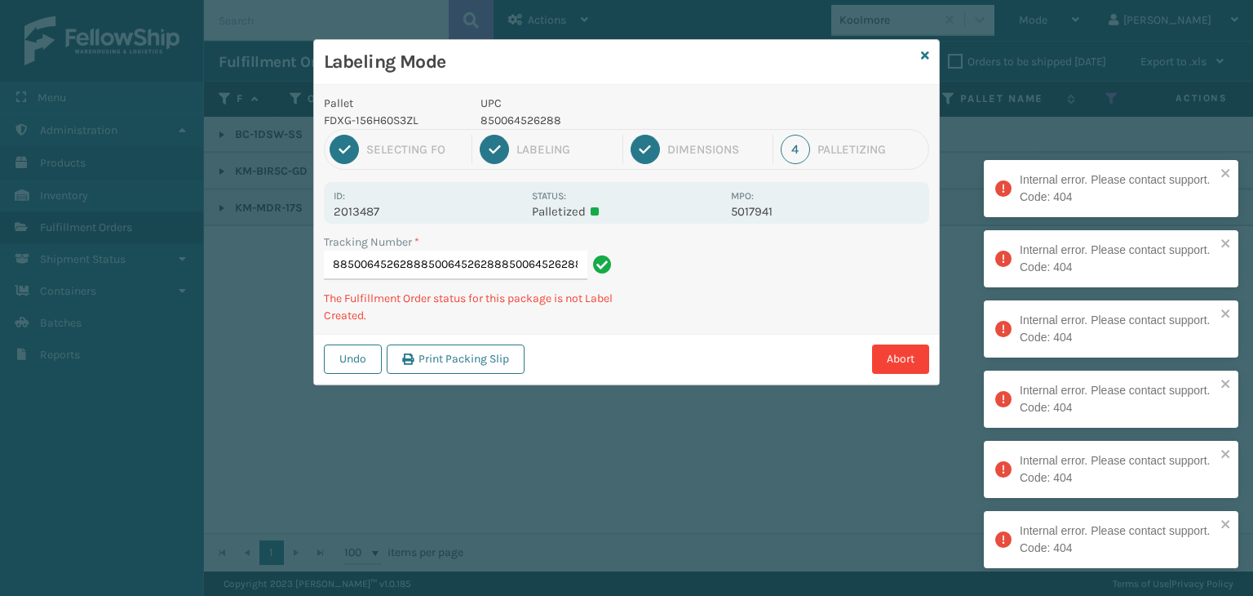
scroll to position [0, 395]
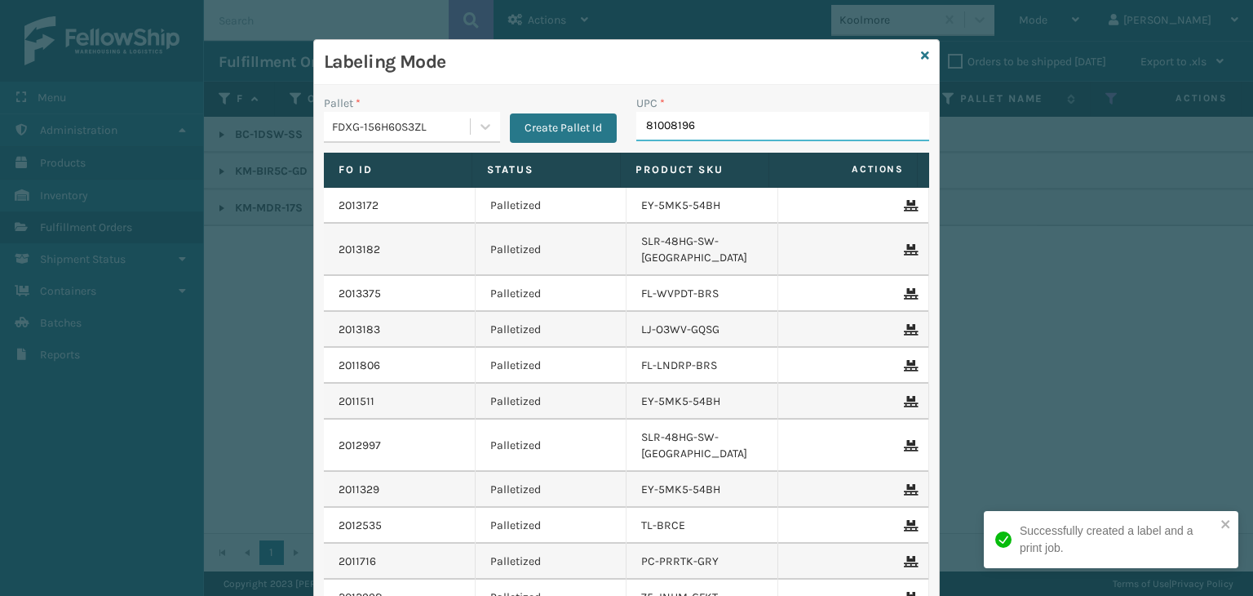
type input "810081962"
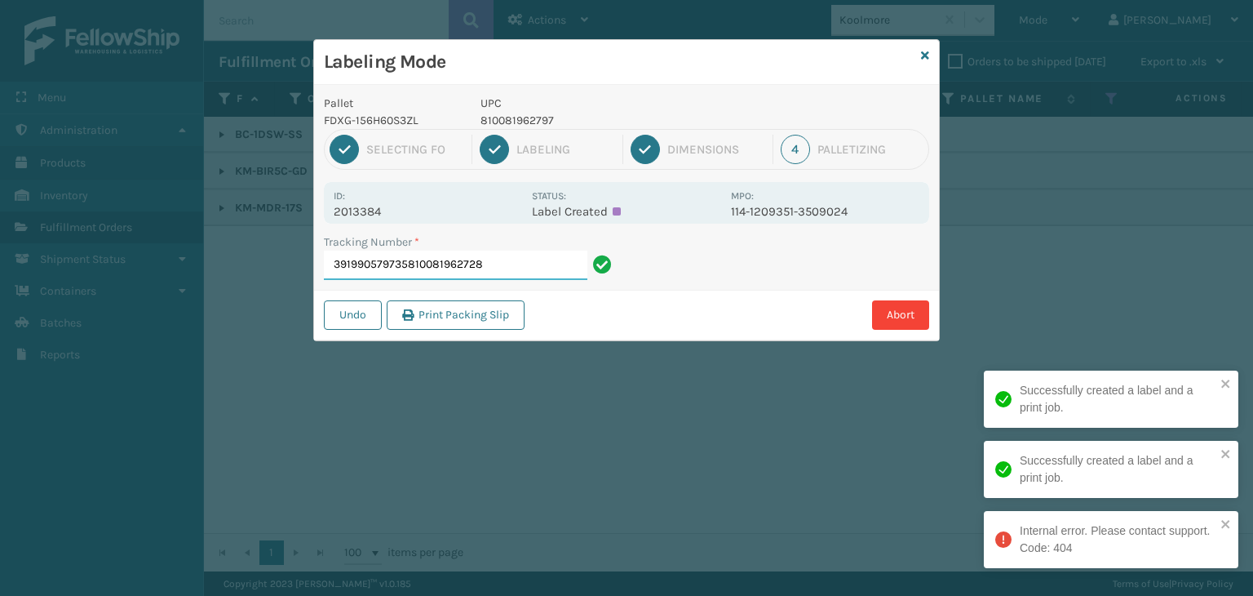
drag, startPoint x: 508, startPoint y: 255, endPoint x: 9, endPoint y: 223, distance: 500.5
click at [0, 224] on div "Labeling Mode Pallet FDXG-156H60S3ZL UPC 810081962797 1 Selecting FO 2 Labeling…" at bounding box center [626, 298] width 1253 height 596
type input "9622080430009933923200391990579735"
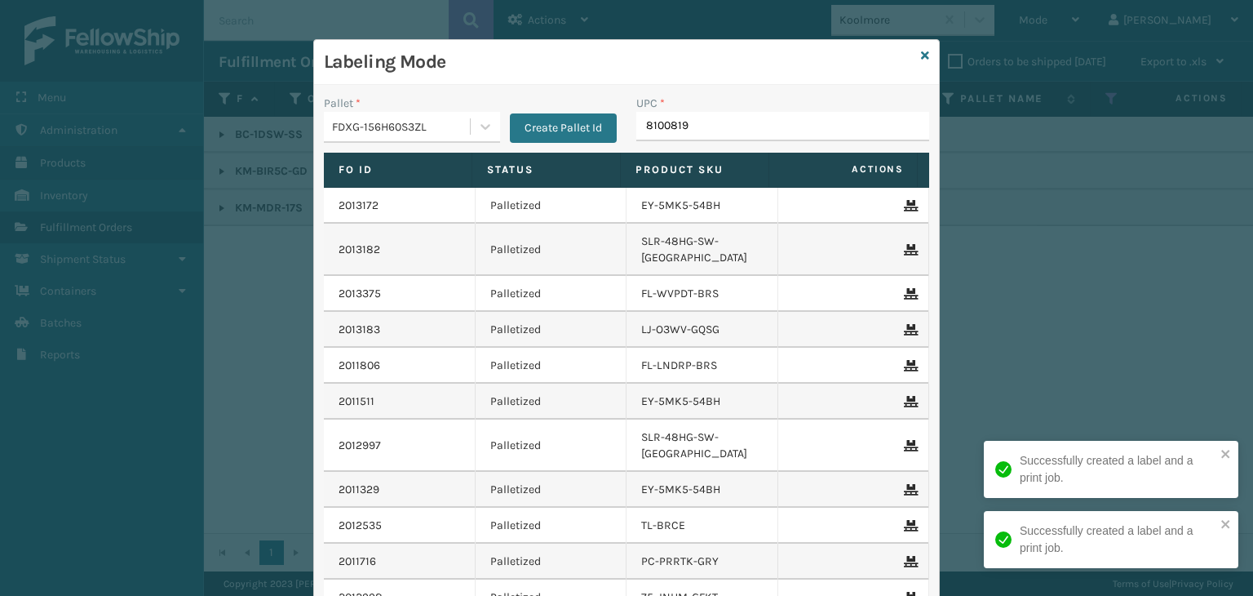
type input "81008196"
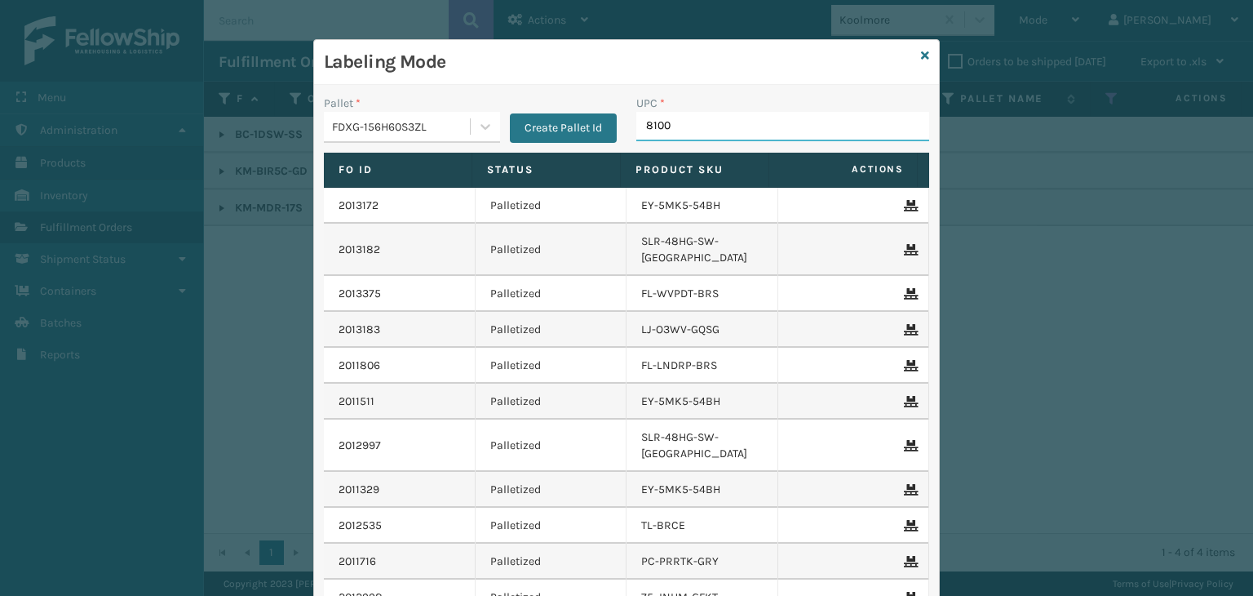
type input "81008"
type input "840985125"
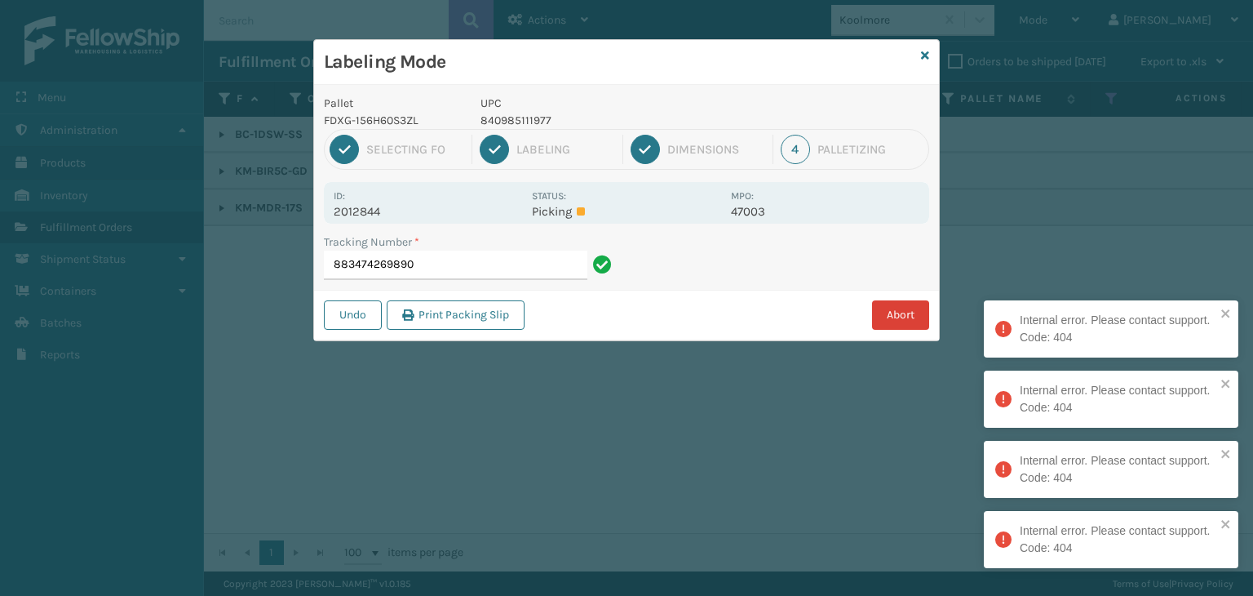
click at [918, 313] on button "Abort" at bounding box center [900, 314] width 57 height 29
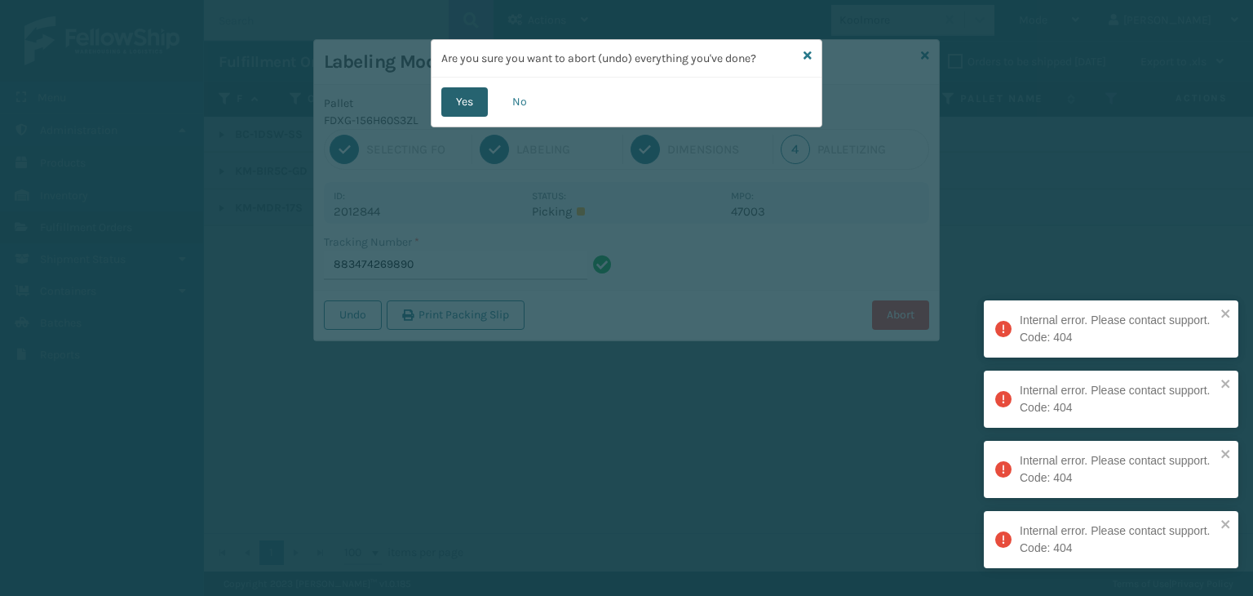
click at [480, 102] on button "Yes" at bounding box center [464, 101] width 47 height 29
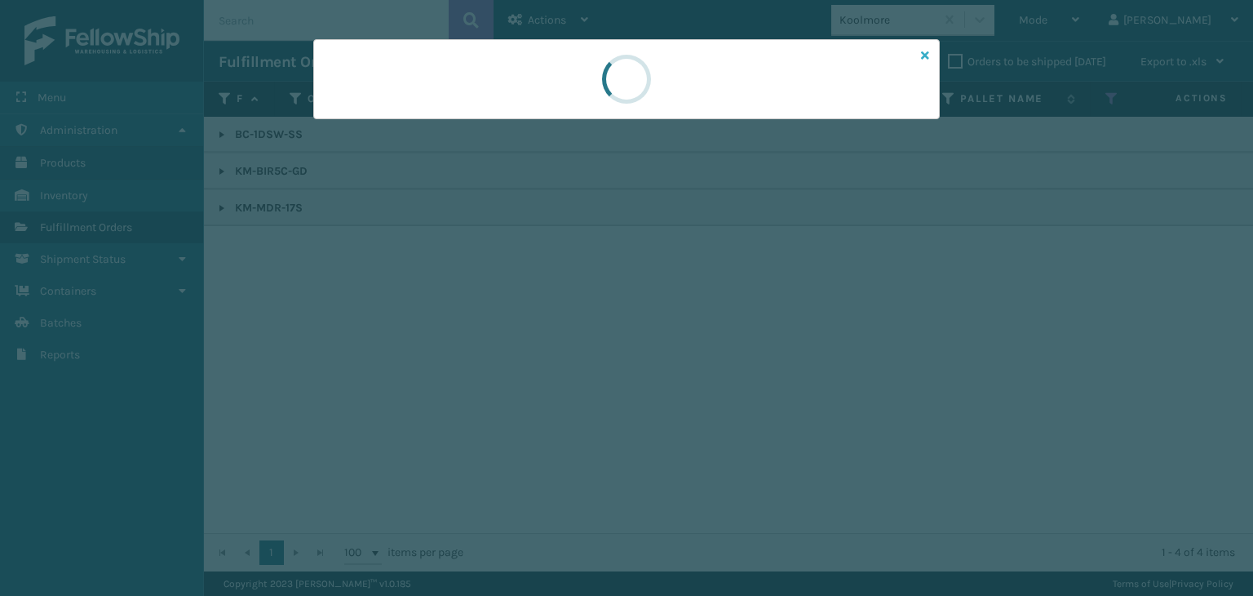
click at [924, 56] on icon at bounding box center [925, 55] width 8 height 11
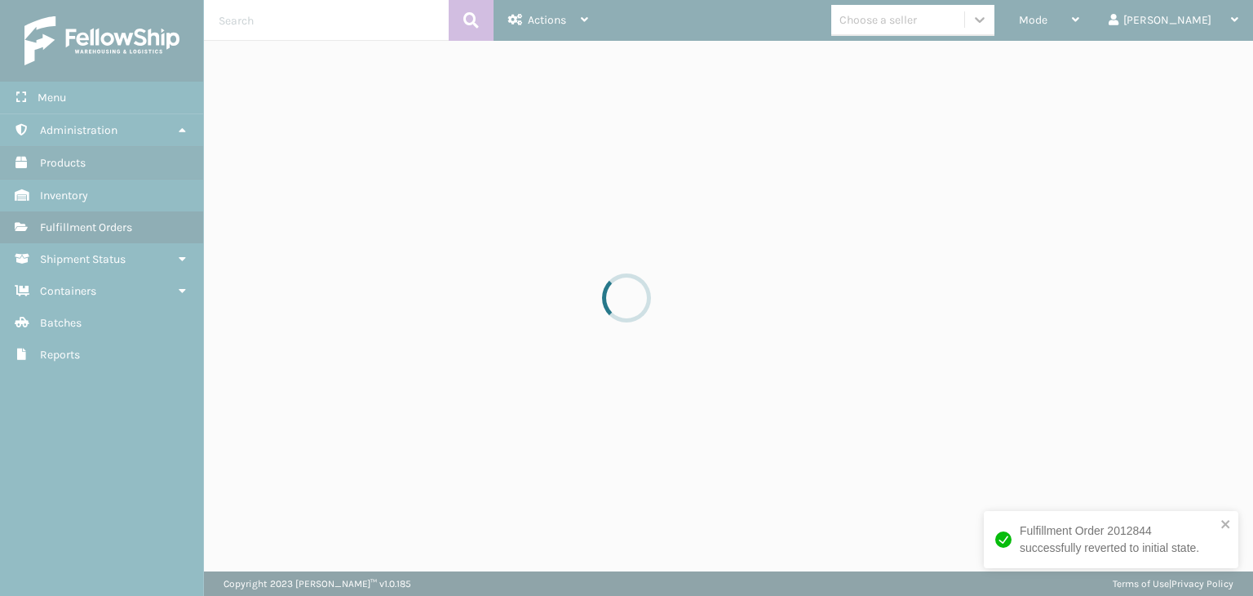
click at [916, 24] on div at bounding box center [626, 298] width 1253 height 596
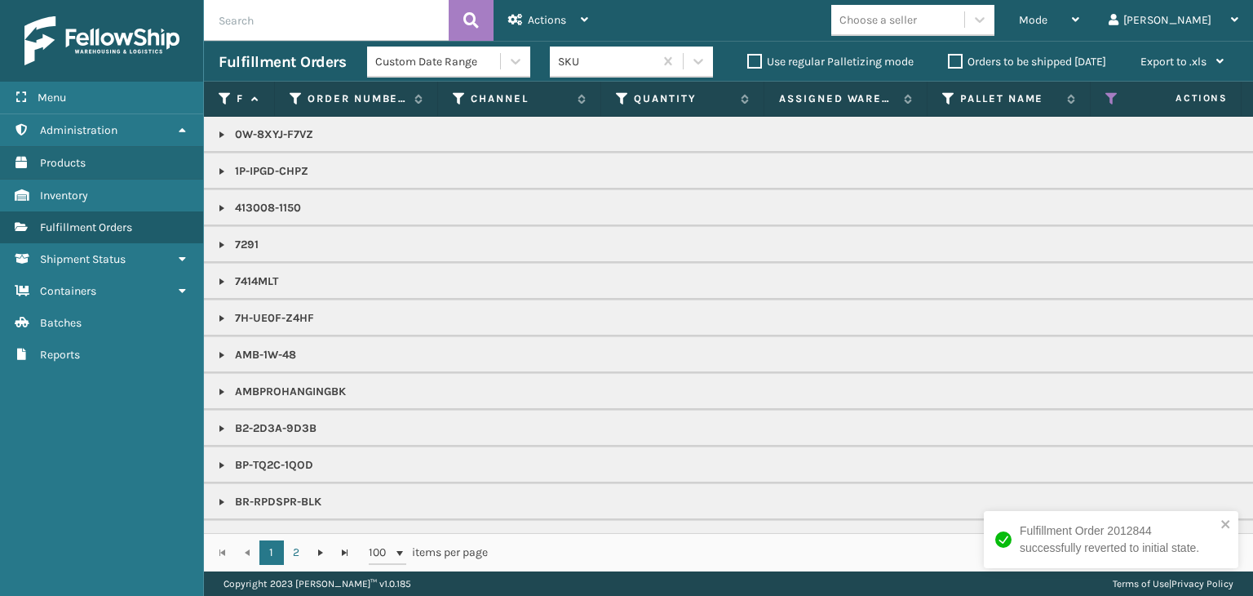
click at [916, 24] on div "Choose a seller" at bounding box center [879, 19] width 78 height 17
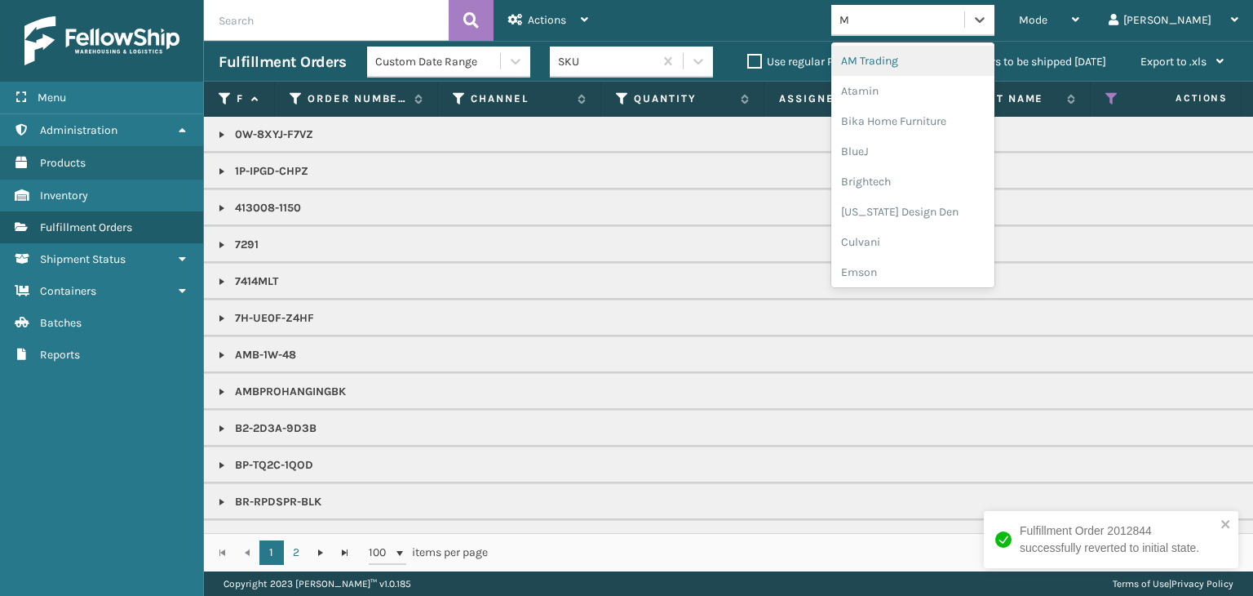
type input "MI"
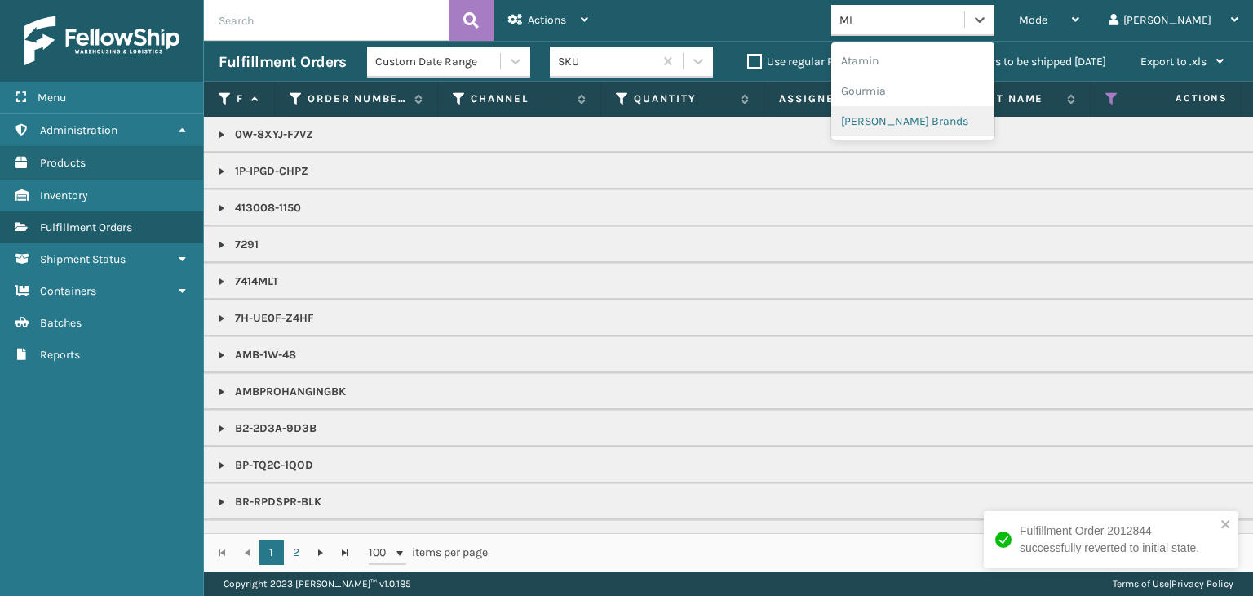
click at [966, 122] on div "[PERSON_NAME] Brands" at bounding box center [912, 121] width 163 height 30
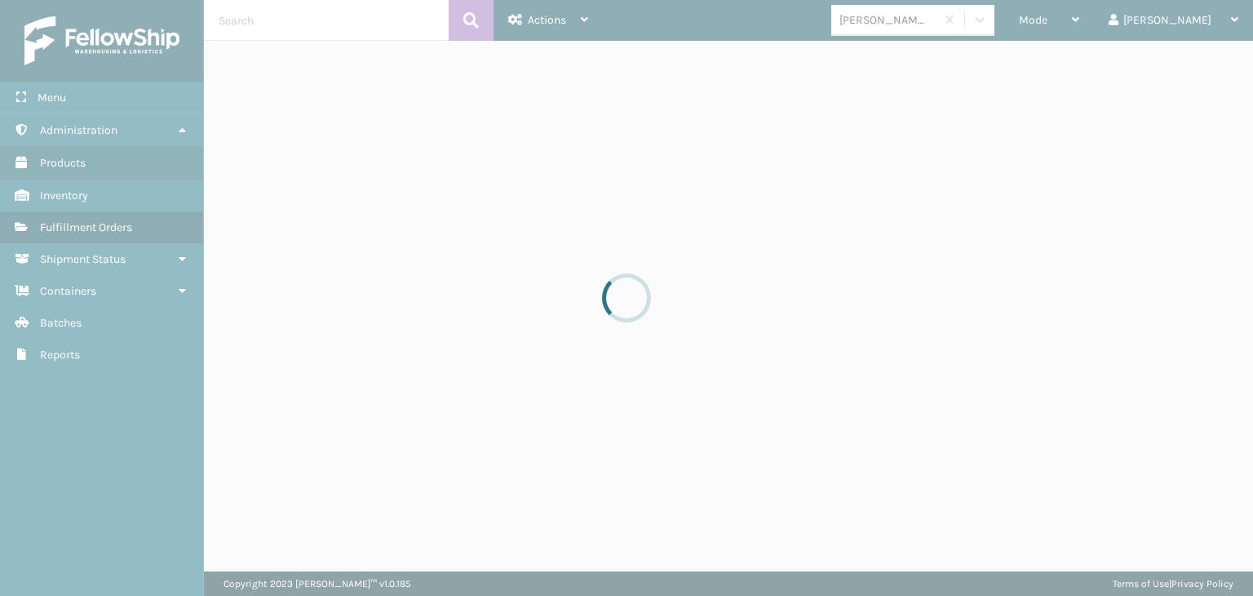
click at [1102, 23] on div at bounding box center [626, 298] width 1253 height 596
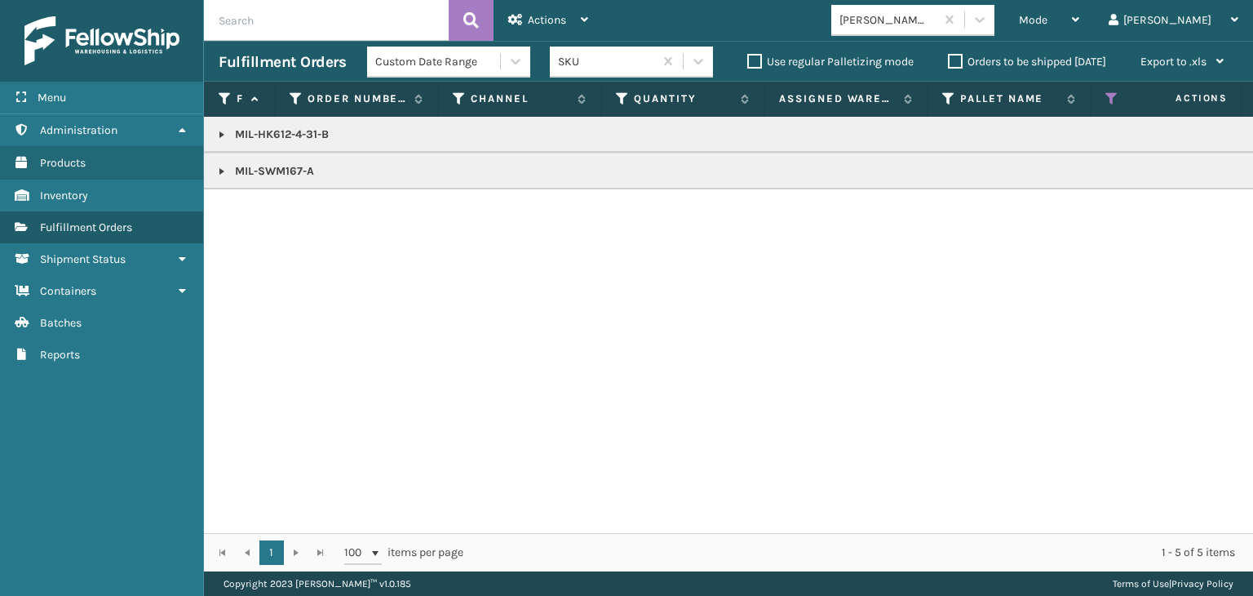
click at [1048, 23] on span "Mode" at bounding box center [1033, 20] width 29 height 14
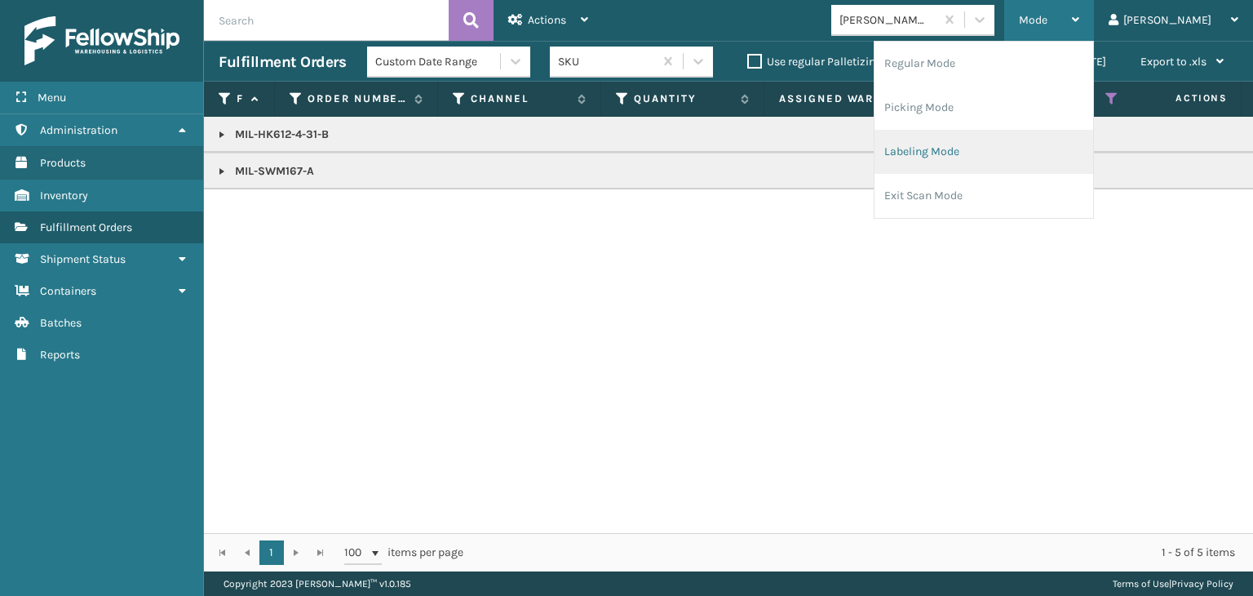
click at [1040, 144] on li "Labeling Mode" at bounding box center [984, 152] width 219 height 44
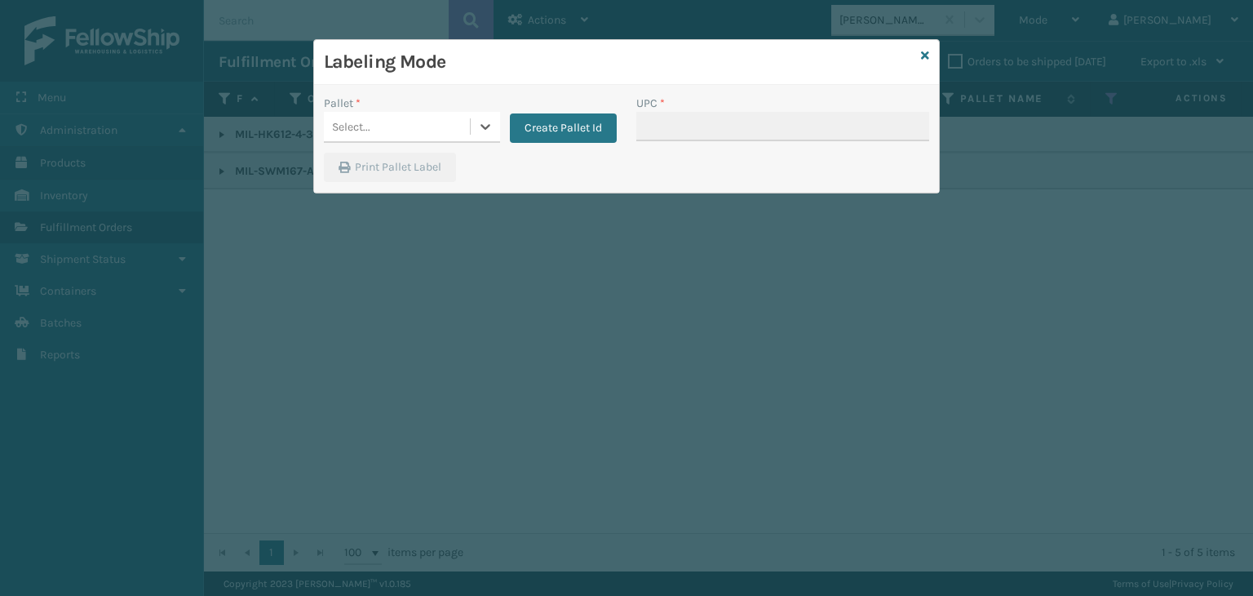
click at [401, 126] on div "Select..." at bounding box center [397, 126] width 146 height 27
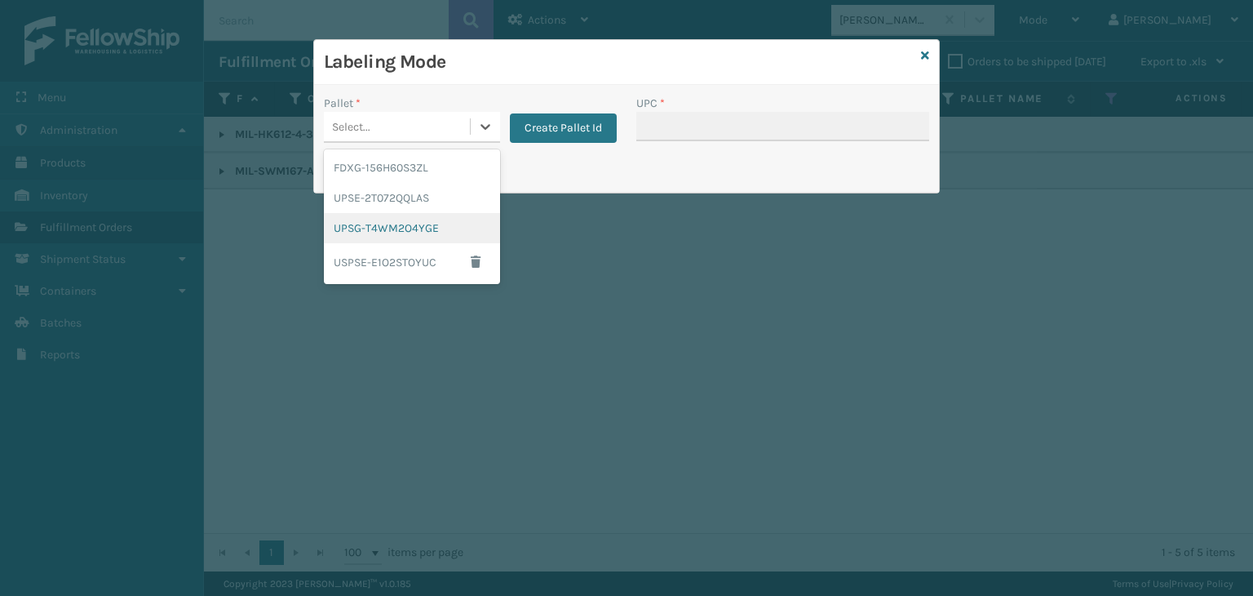
click at [421, 230] on div "UPSG-T4WM2O4YGE" at bounding box center [412, 228] width 176 height 30
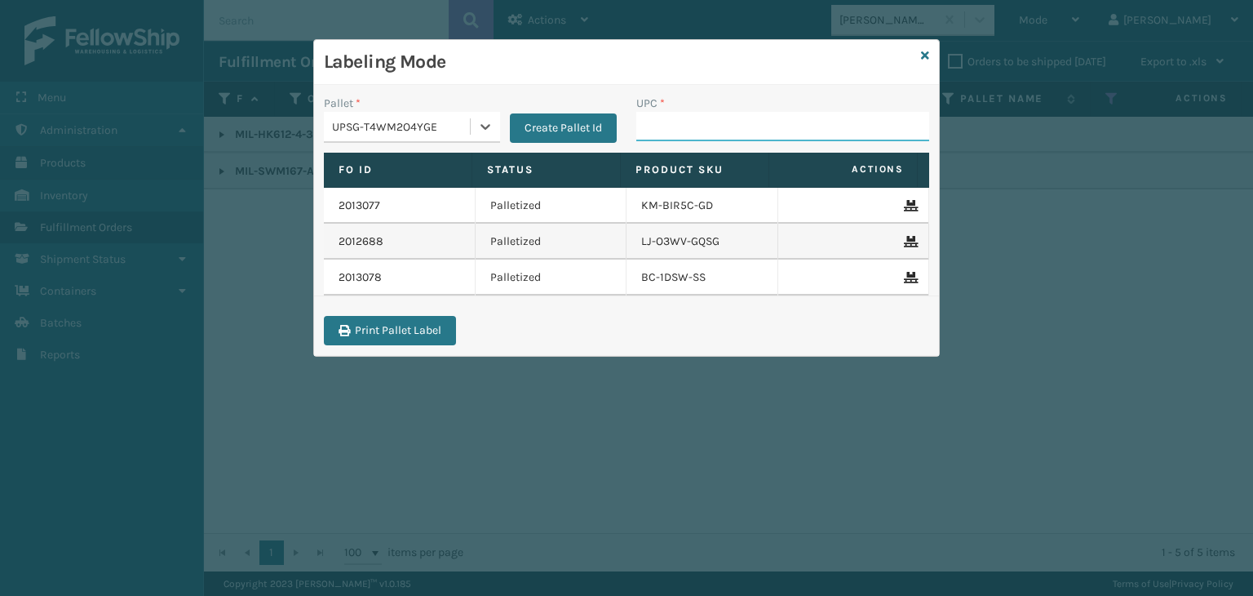
click at [650, 132] on input "UPC *" at bounding box center [782, 126] width 293 height 29
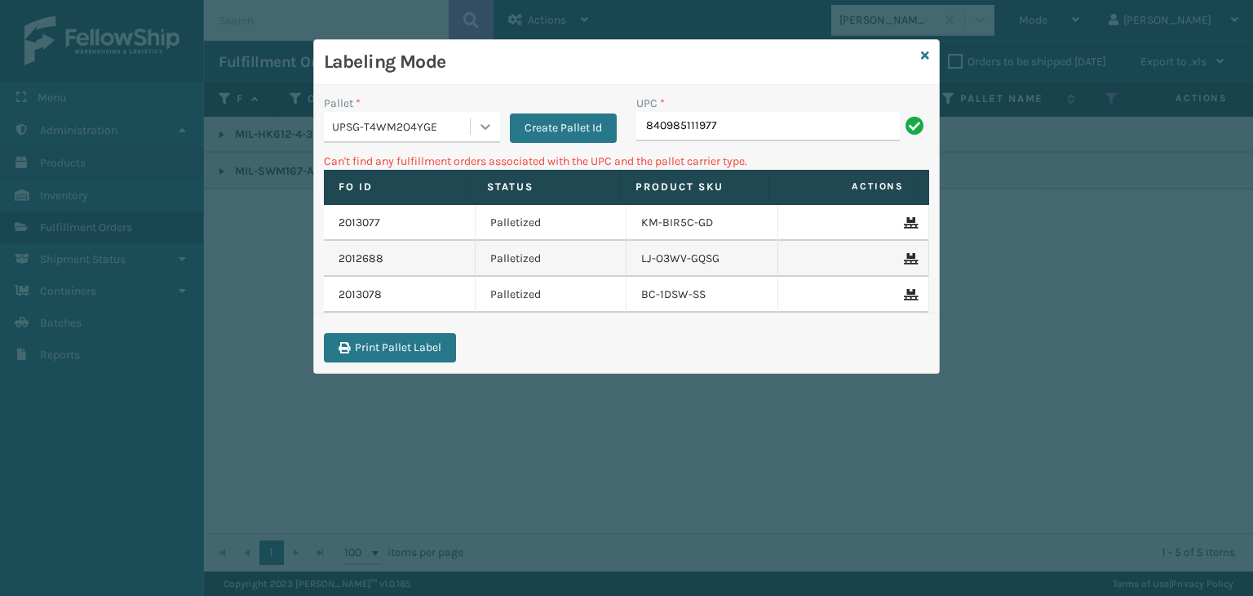
click at [471, 125] on div at bounding box center [485, 126] width 29 height 29
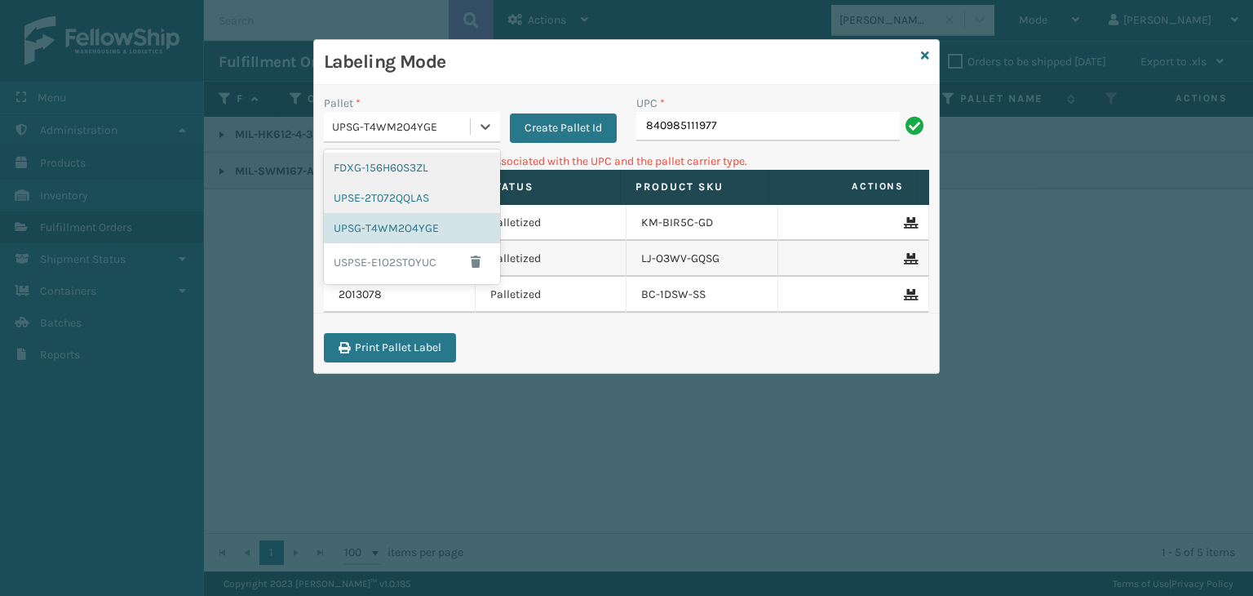
click at [443, 172] on div "FDXG-156H60S3ZL" at bounding box center [412, 168] width 176 height 30
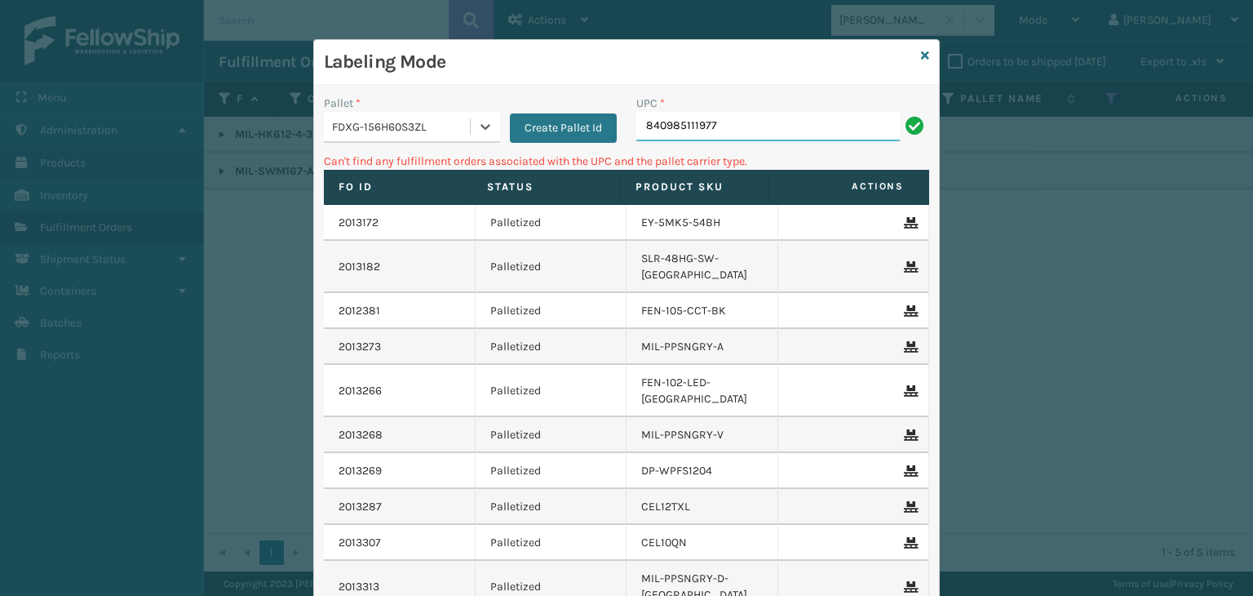
click at [797, 131] on input "840985111977" at bounding box center [768, 126] width 264 height 29
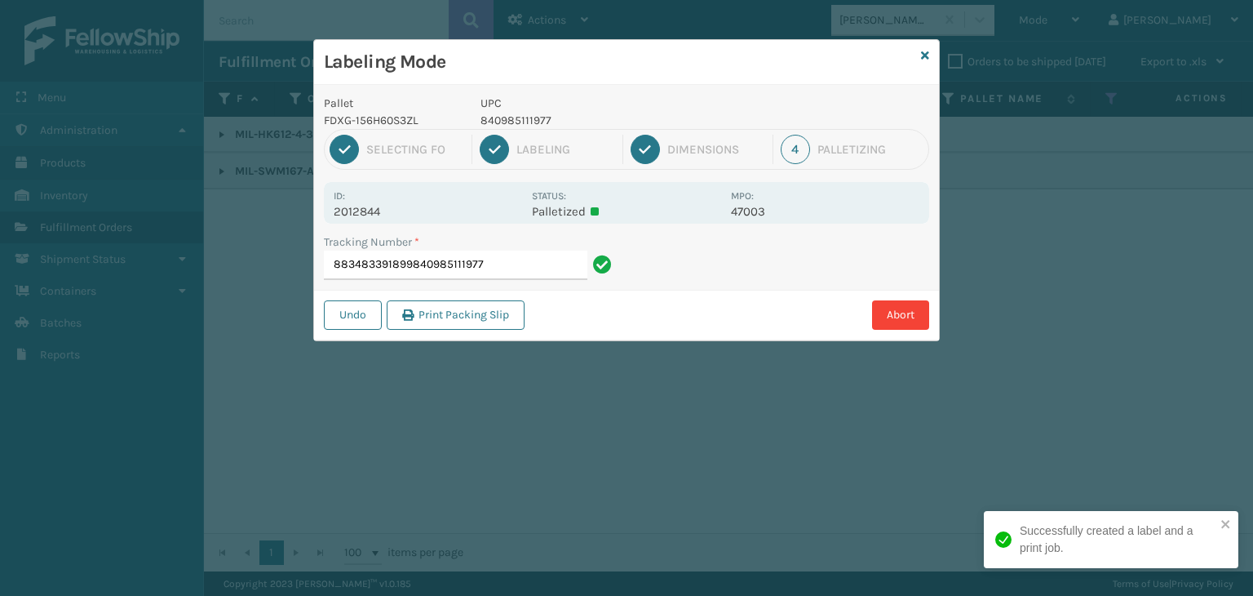
type input "883483391899840985111977"
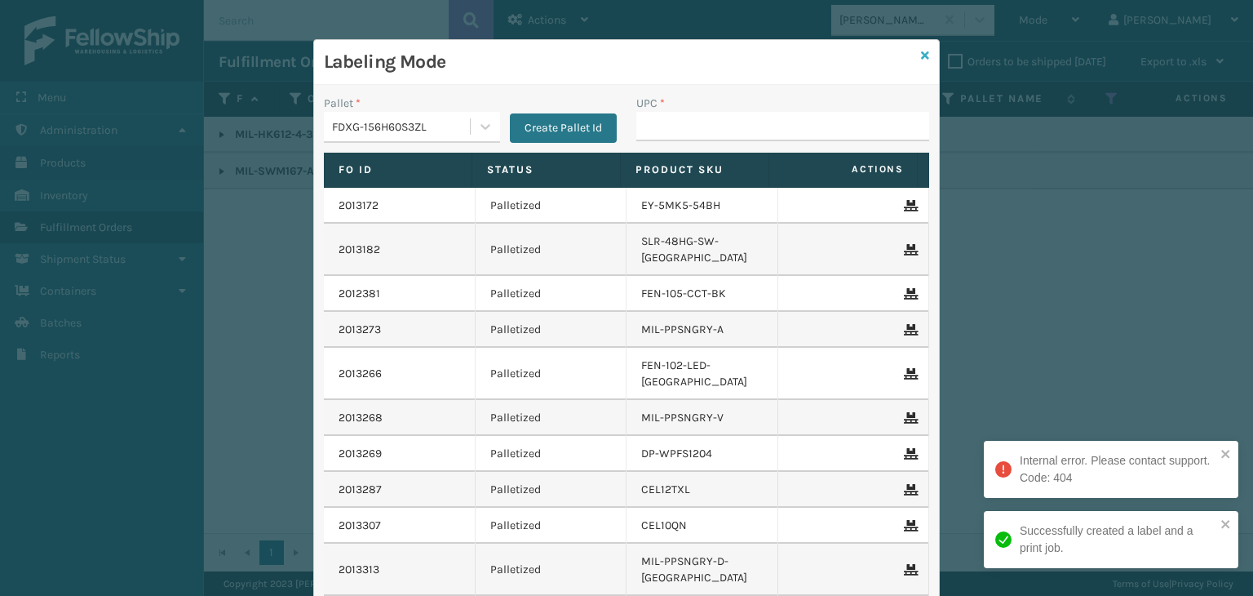
click at [921, 56] on icon at bounding box center [925, 55] width 8 height 11
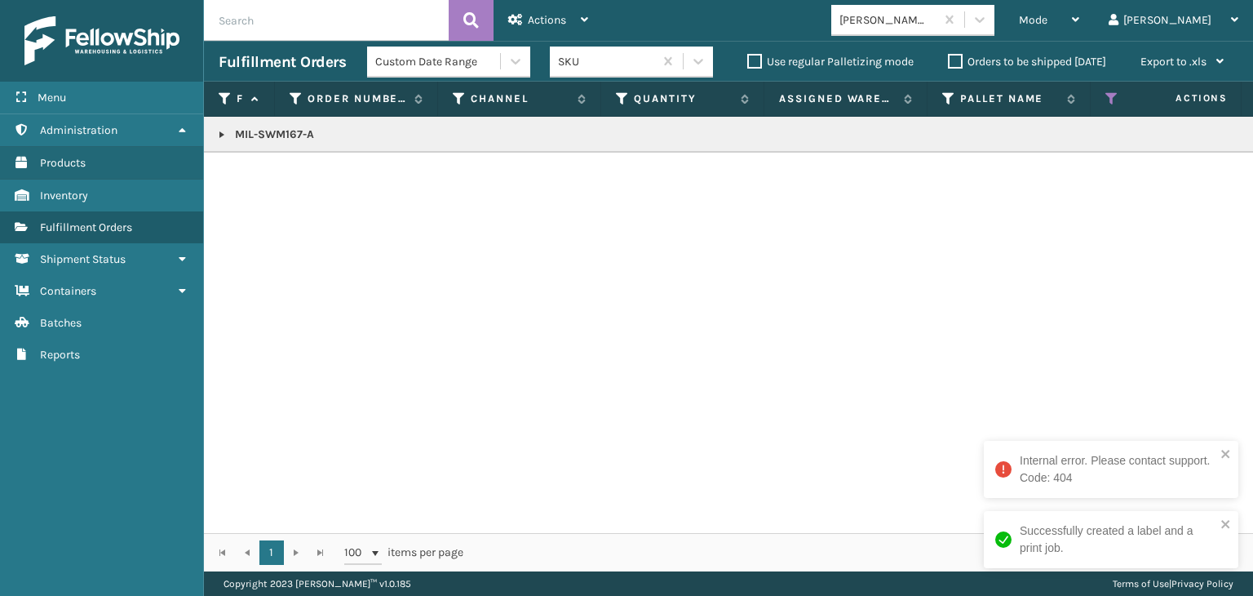
click at [219, 135] on link at bounding box center [221, 134] width 13 height 13
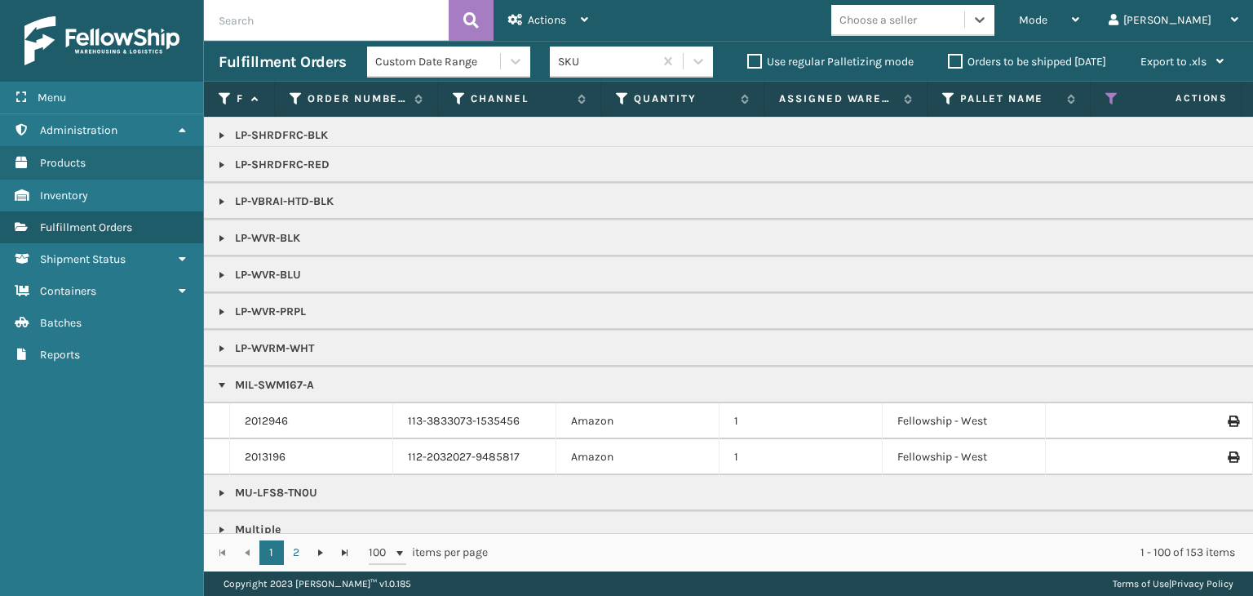
scroll to position [1544, 0]
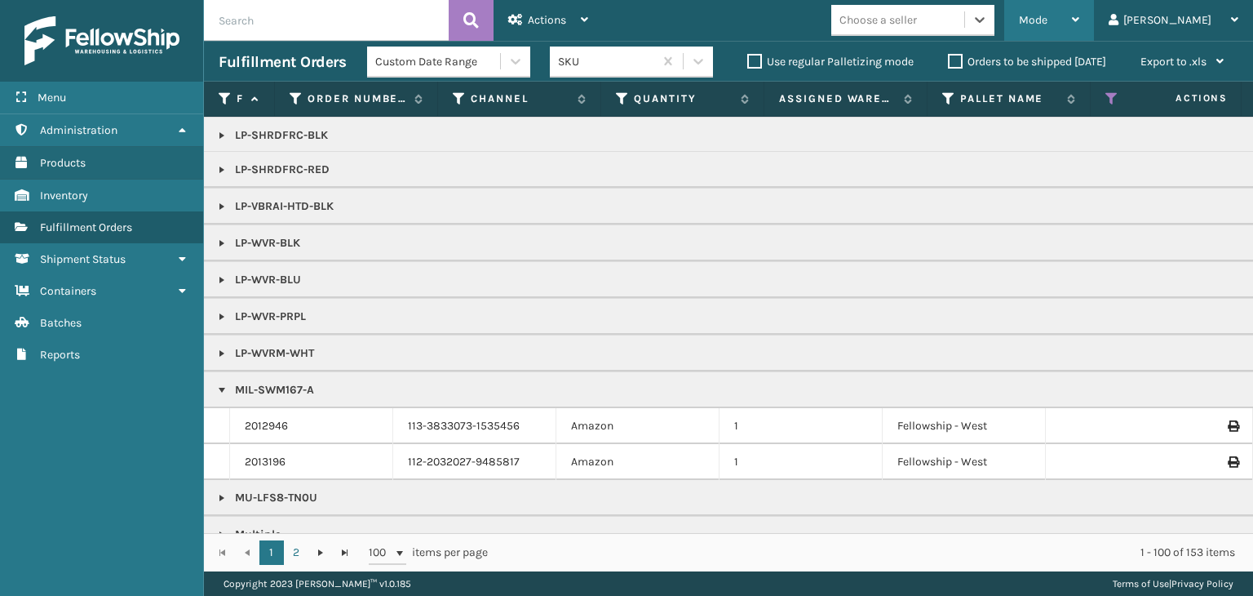
click at [1080, 2] on div "Mode" at bounding box center [1049, 20] width 60 height 41
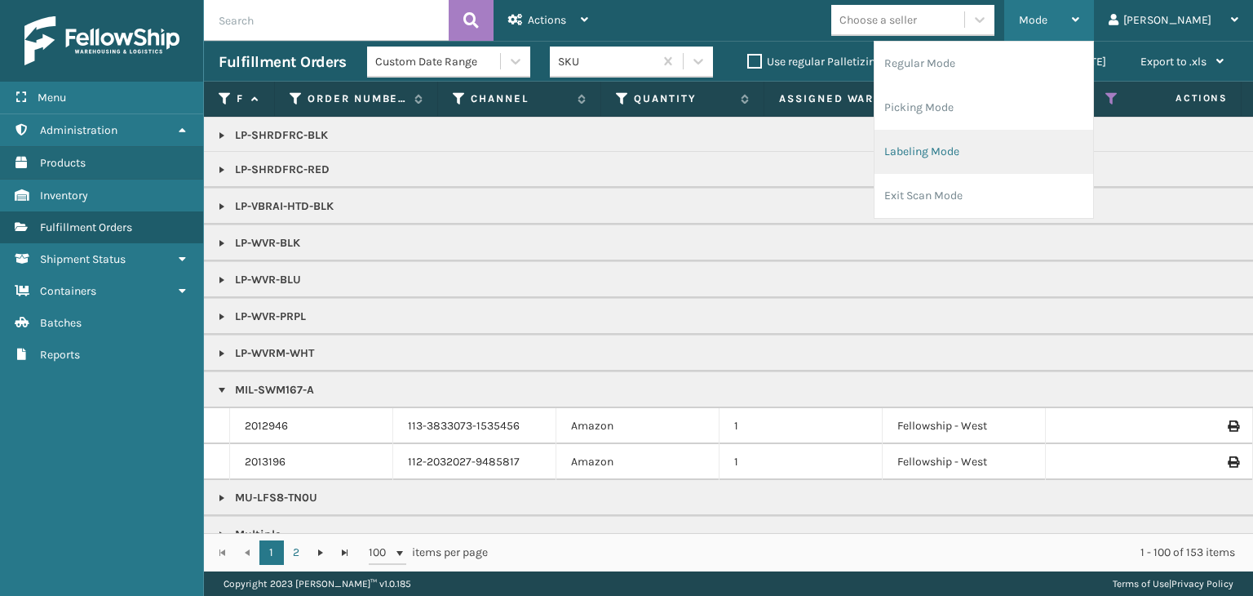
click at [1031, 151] on li "Labeling Mode" at bounding box center [984, 152] width 219 height 44
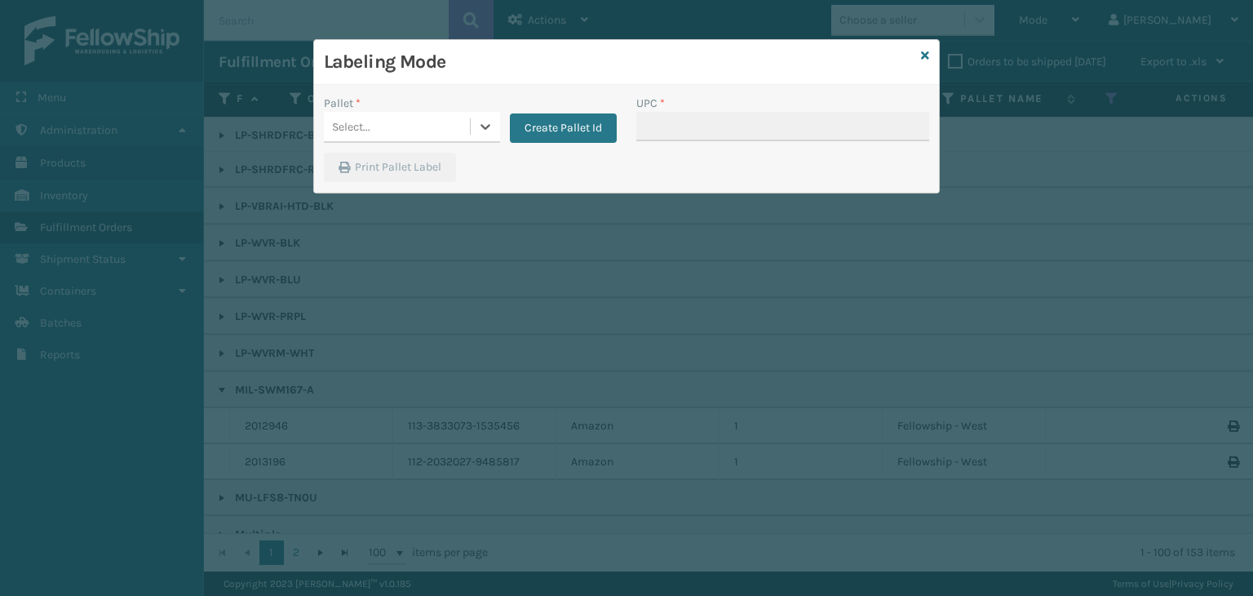
click at [454, 122] on div "Select..." at bounding box center [397, 126] width 146 height 27
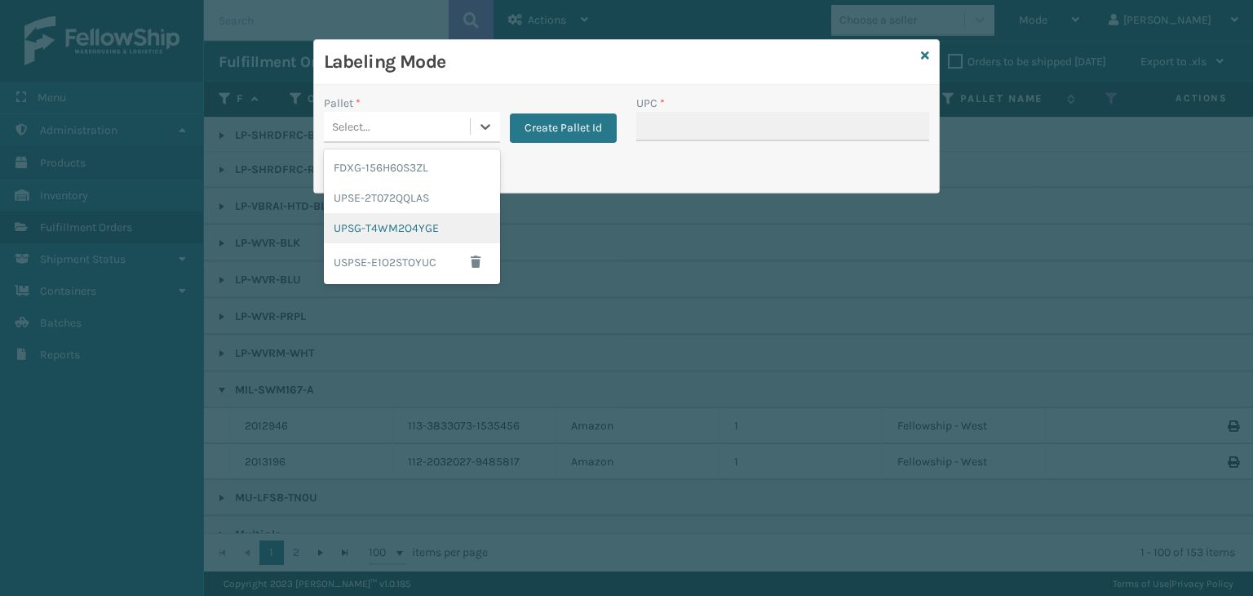
click at [384, 237] on div "UPSG-T4WM2O4YGE" at bounding box center [412, 228] width 176 height 30
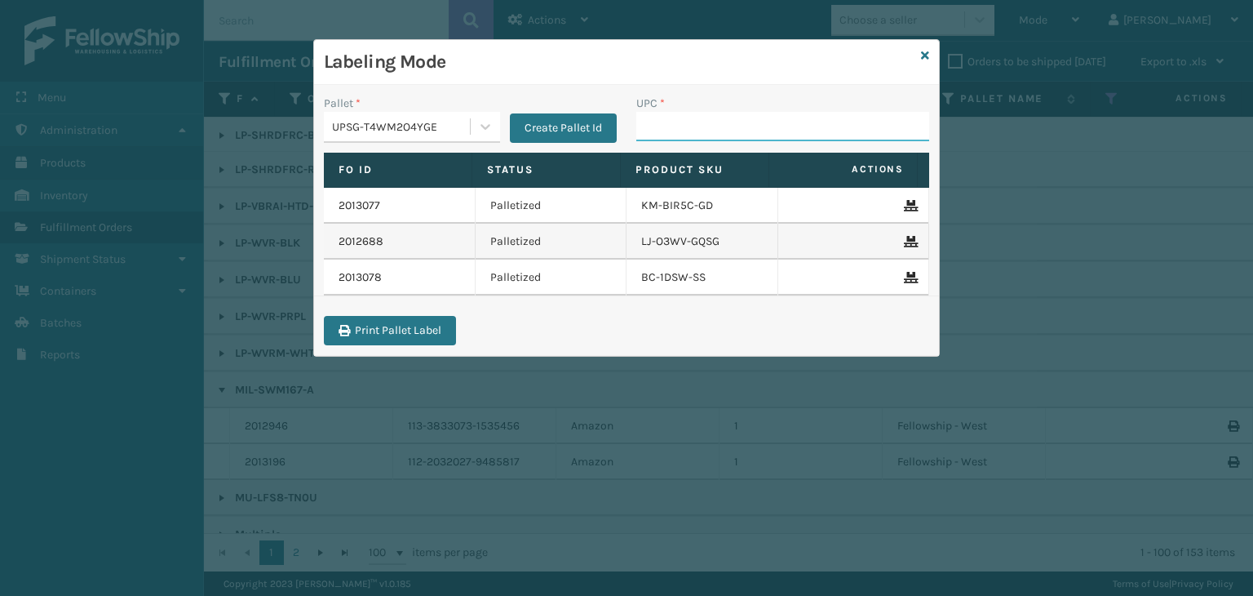
click at [793, 118] on input "UPC *" at bounding box center [782, 126] width 293 height 29
type input "68888027106"
drag, startPoint x: 758, startPoint y: 127, endPoint x: 0, endPoint y: 160, distance: 758.8
click at [76, 144] on div "Labeling Mode Pallet * UPSG-T4WM2O4YGE Create Pallet Id UPC * 68888027106 Fo Id…" at bounding box center [626, 298] width 1253 height 596
type input "68888027106"
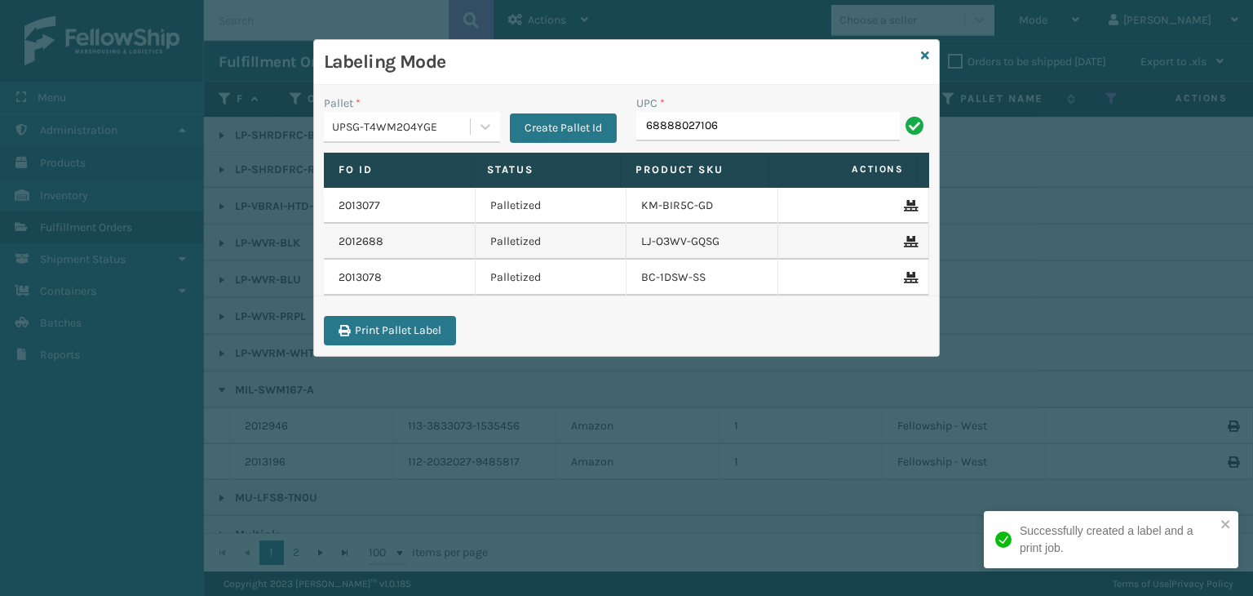
type input "68888027106"
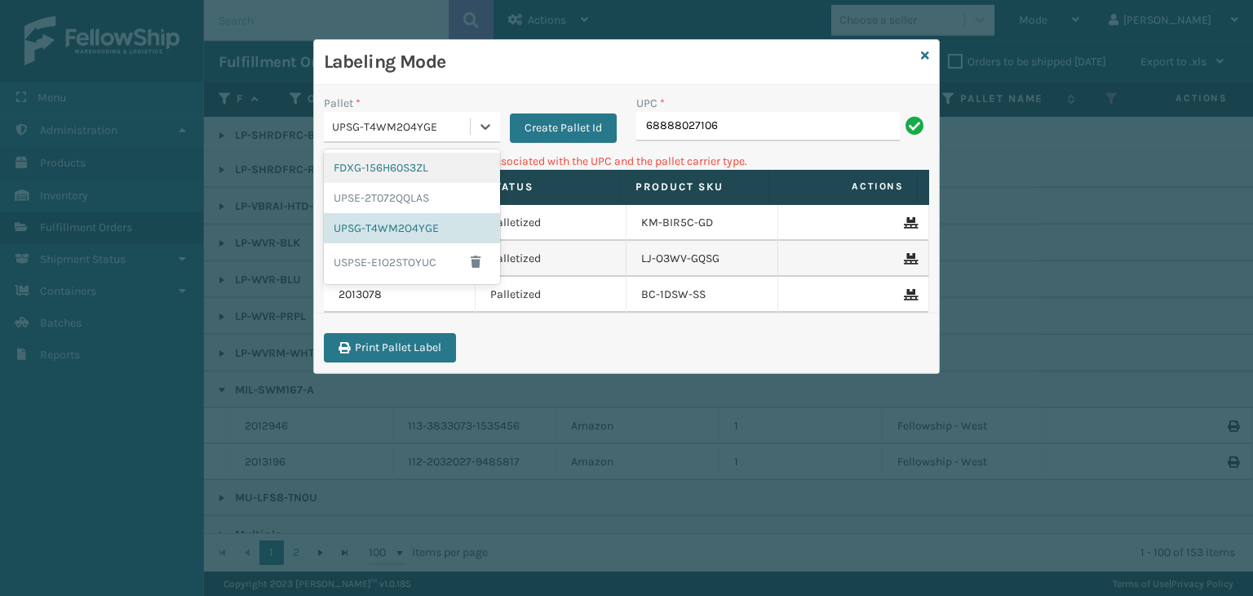
click at [335, 135] on div "UPSG-T4WM2O4YGE" at bounding box center [397, 126] width 146 height 27
click at [408, 197] on div "UPSE-2T072QQLAS" at bounding box center [412, 198] width 176 height 30
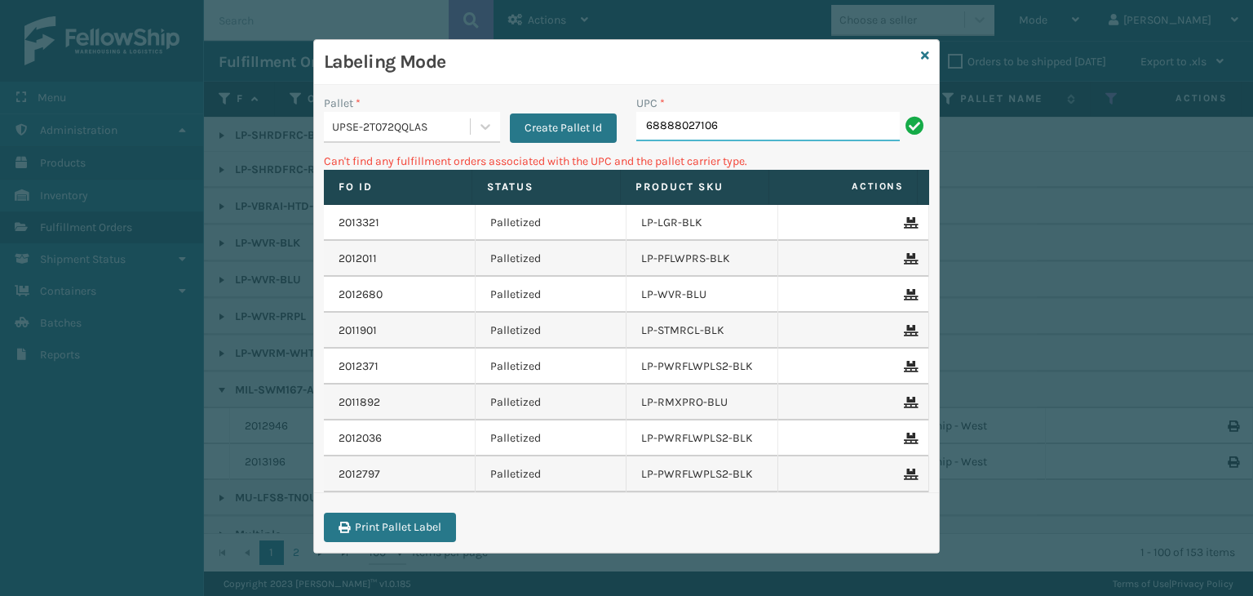
click at [859, 134] on input "68888027106" at bounding box center [768, 126] width 264 height 29
drag, startPoint x: 755, startPoint y: 140, endPoint x: 236, endPoint y: 107, distance: 520.0
click at [236, 106] on div "Labeling Mode Pallet * UPSE-2T072QQLAS Create Pallet Id UPC * 68888027106 Can't…" at bounding box center [626, 298] width 1253 height 596
click at [438, 122] on div "UPSE-2T072QQLAS" at bounding box center [402, 126] width 140 height 17
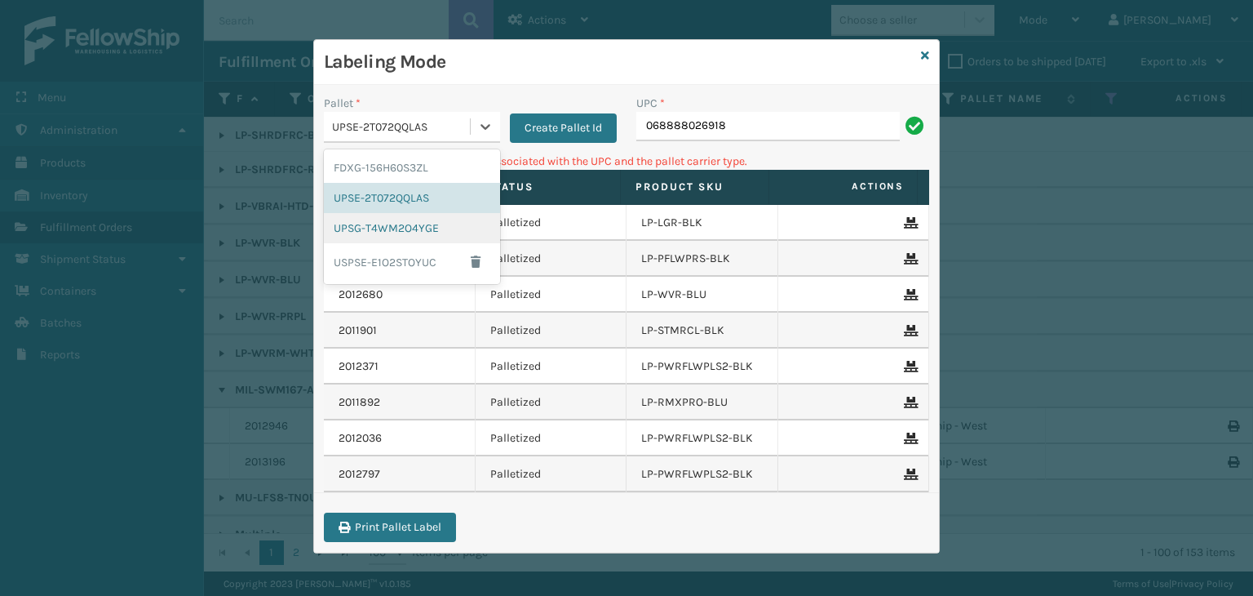
click at [410, 225] on div "UPSG-T4WM2O4YGE" at bounding box center [412, 228] width 176 height 30
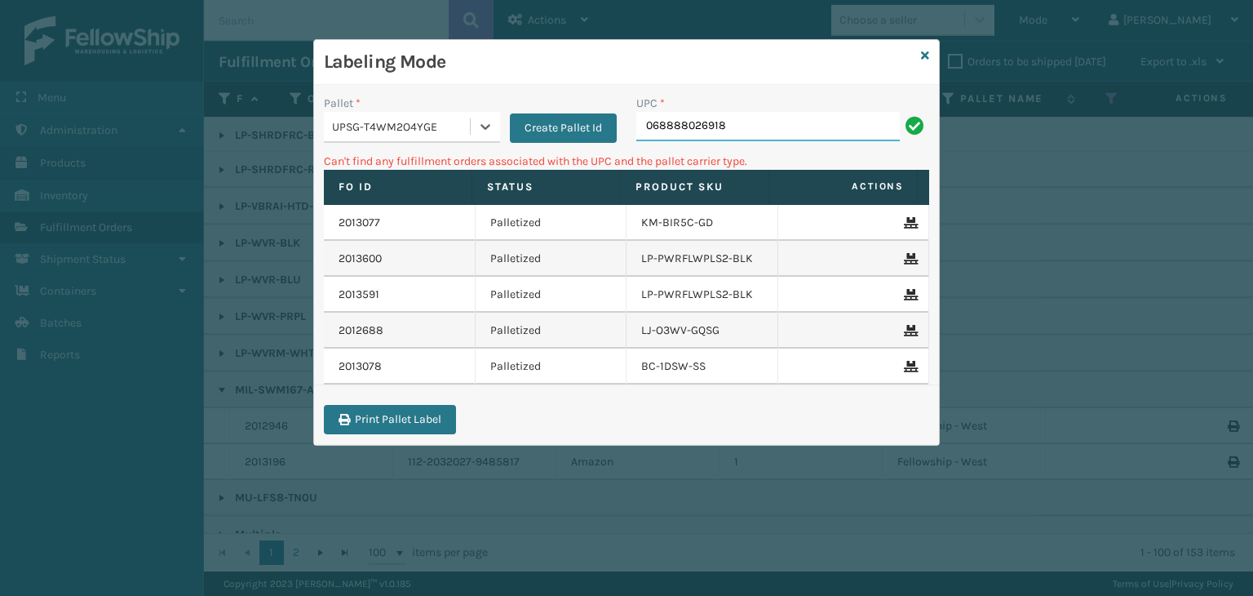
click at [766, 131] on input "068888026918" at bounding box center [768, 126] width 264 height 29
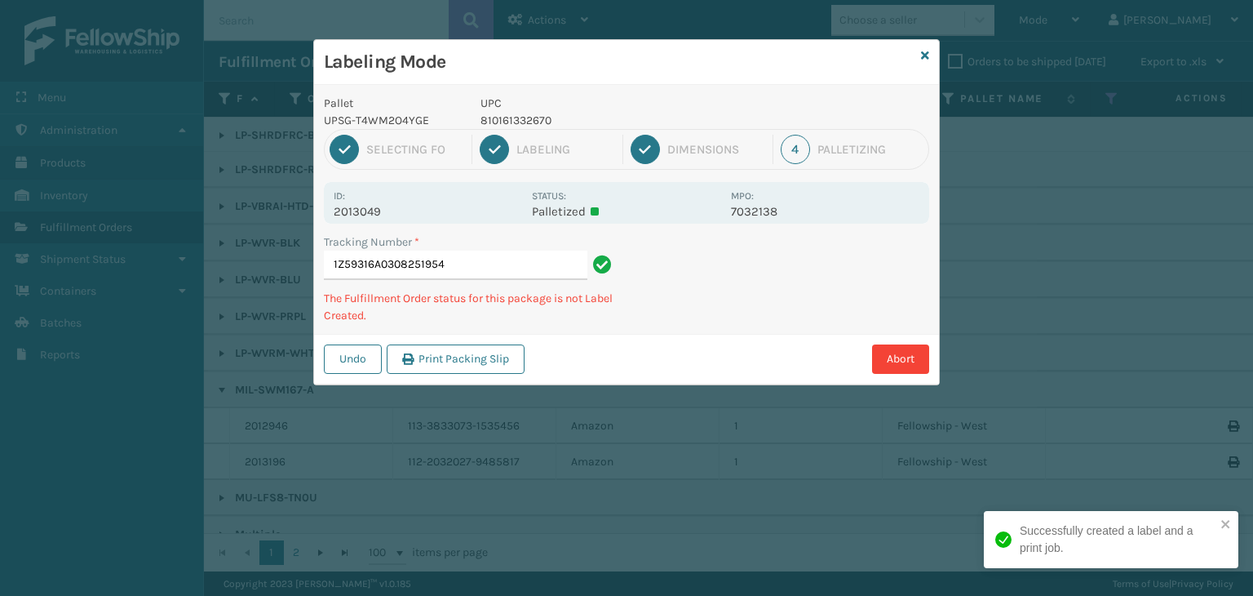
click at [532, 122] on p "810161332670" at bounding box center [601, 120] width 241 height 17
copy p "810161332670"
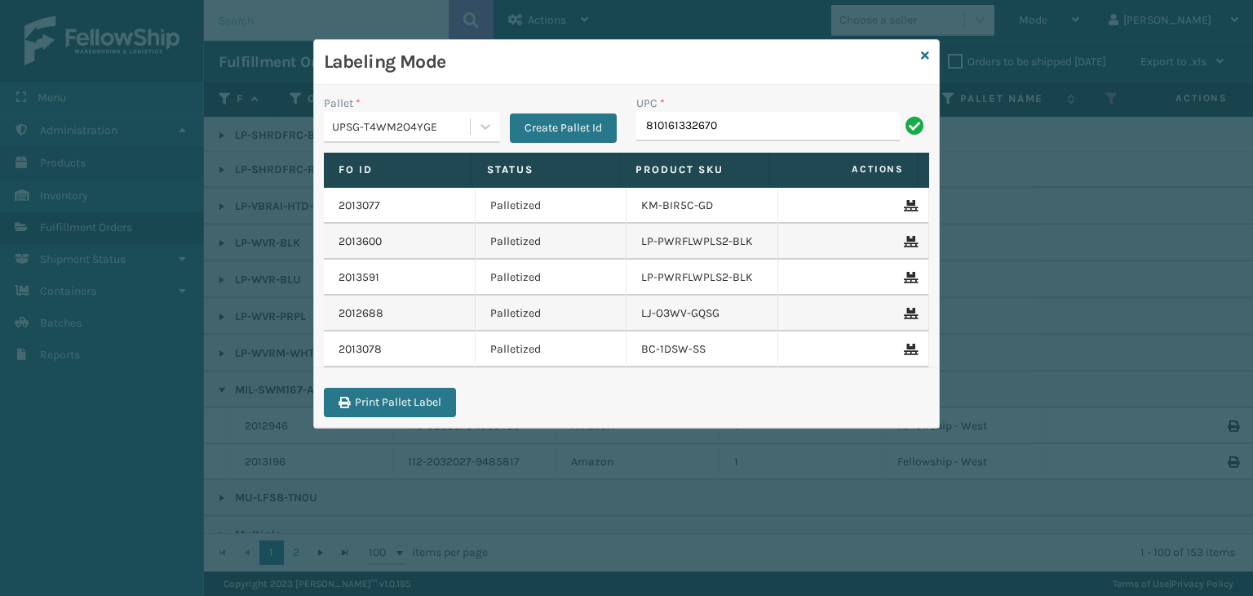
type input "810161332670"
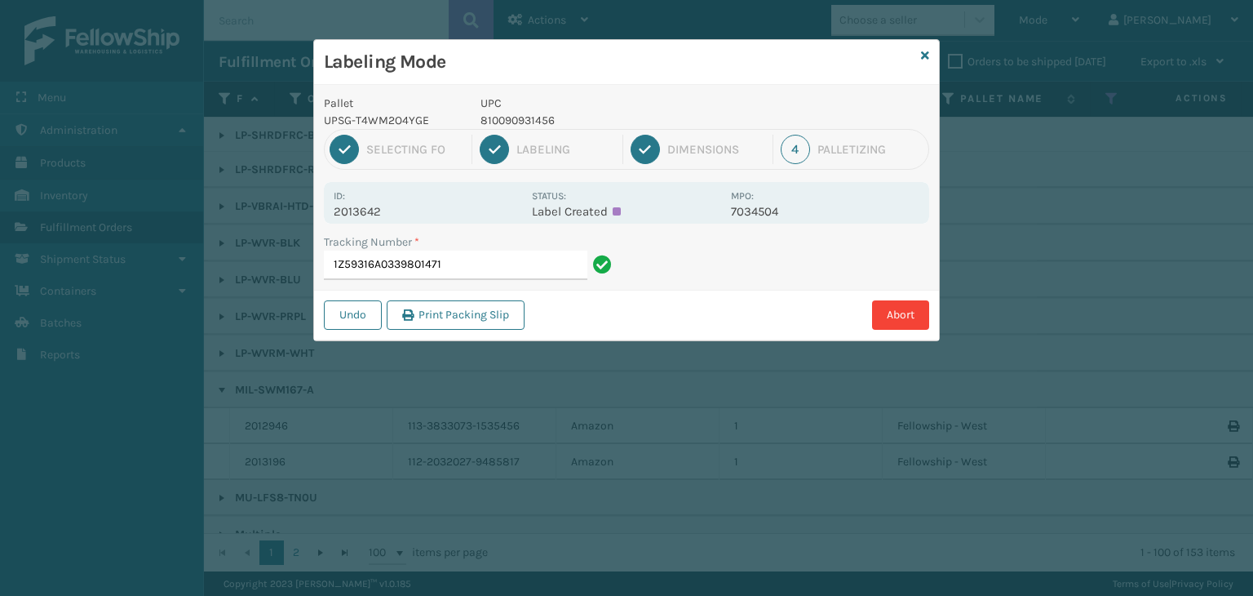
drag, startPoint x: 189, startPoint y: 4, endPoint x: 646, endPoint y: 513, distance: 684.2
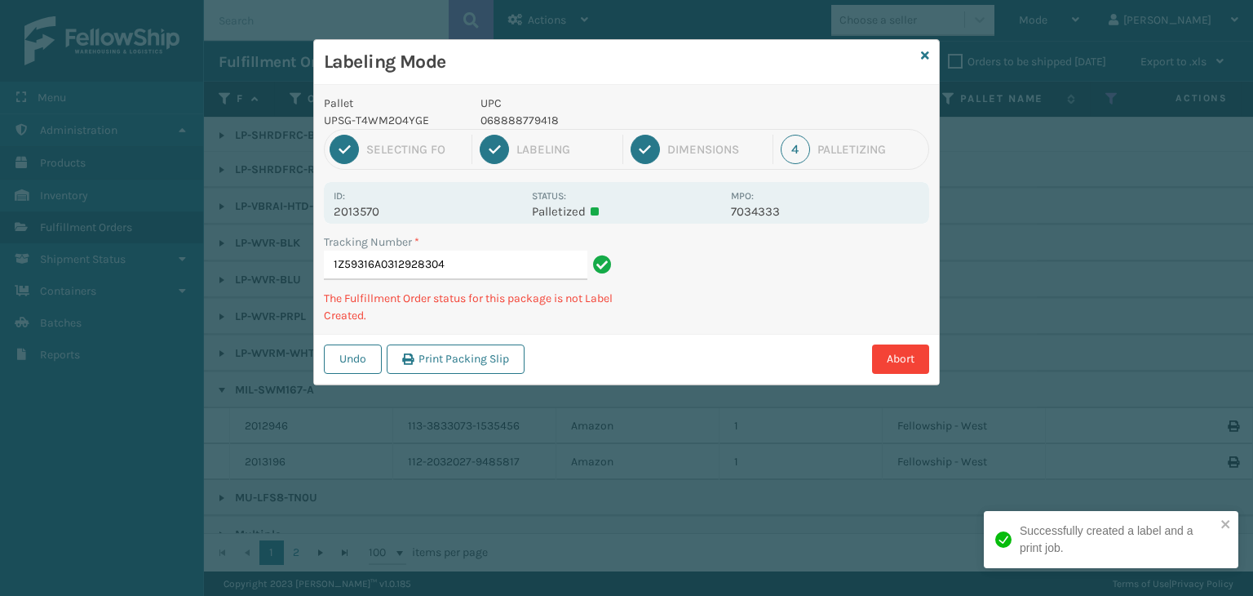
click at [544, 116] on p "068888779418" at bounding box center [601, 120] width 241 height 17
copy p "068888779418"
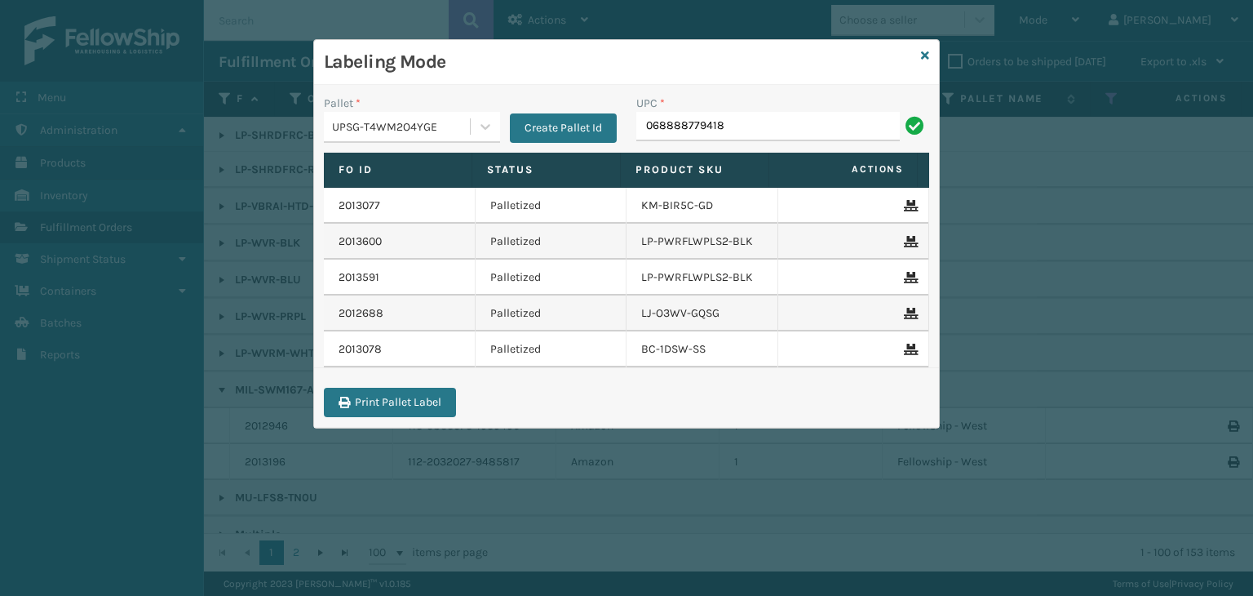
type input "068888779418"
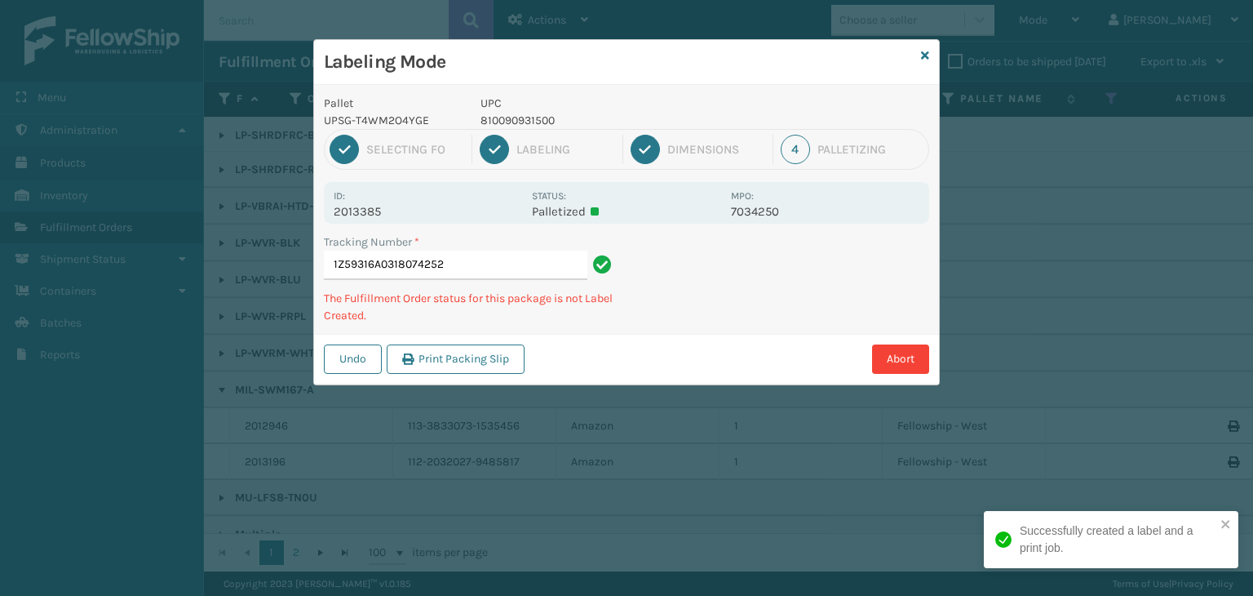
click at [522, 114] on p "810090931500" at bounding box center [601, 120] width 241 height 17
copy p "810090931500"
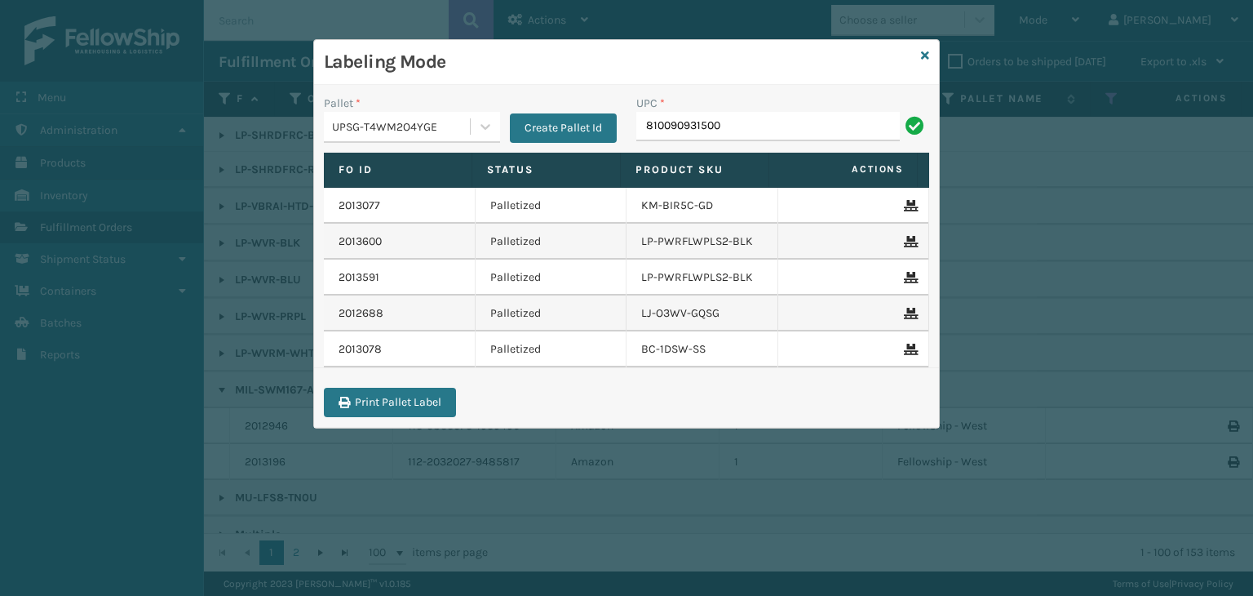
type input "810090931500"
type input "LP-RMXPLS-BLU"
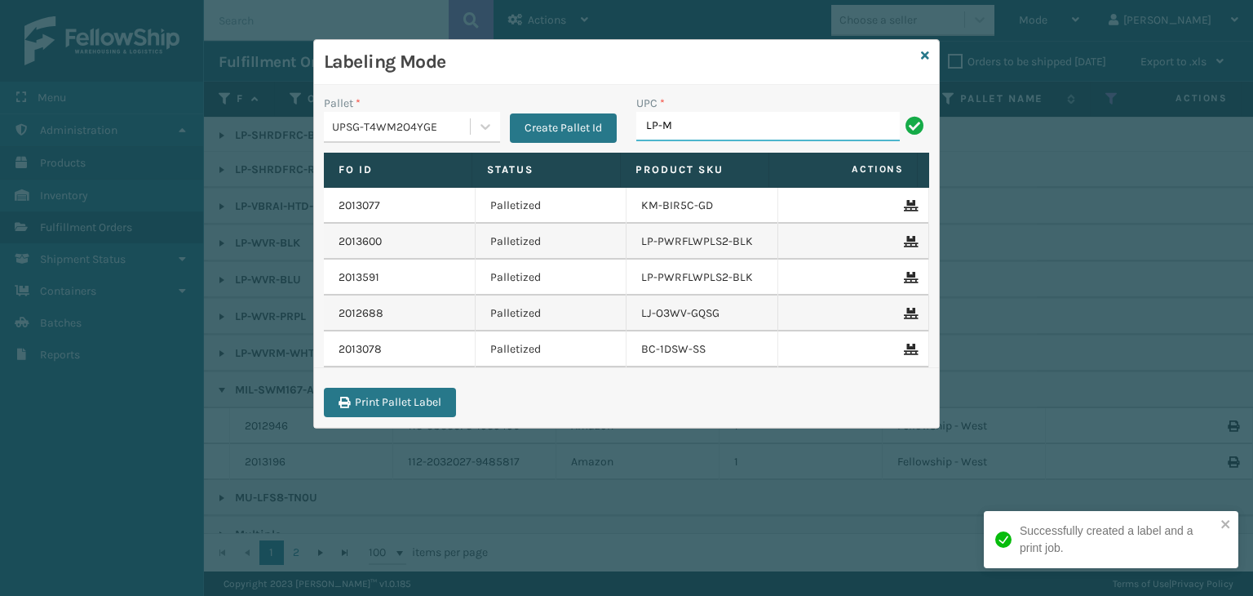
type input "LP-MSGGUNEXT-BLK"
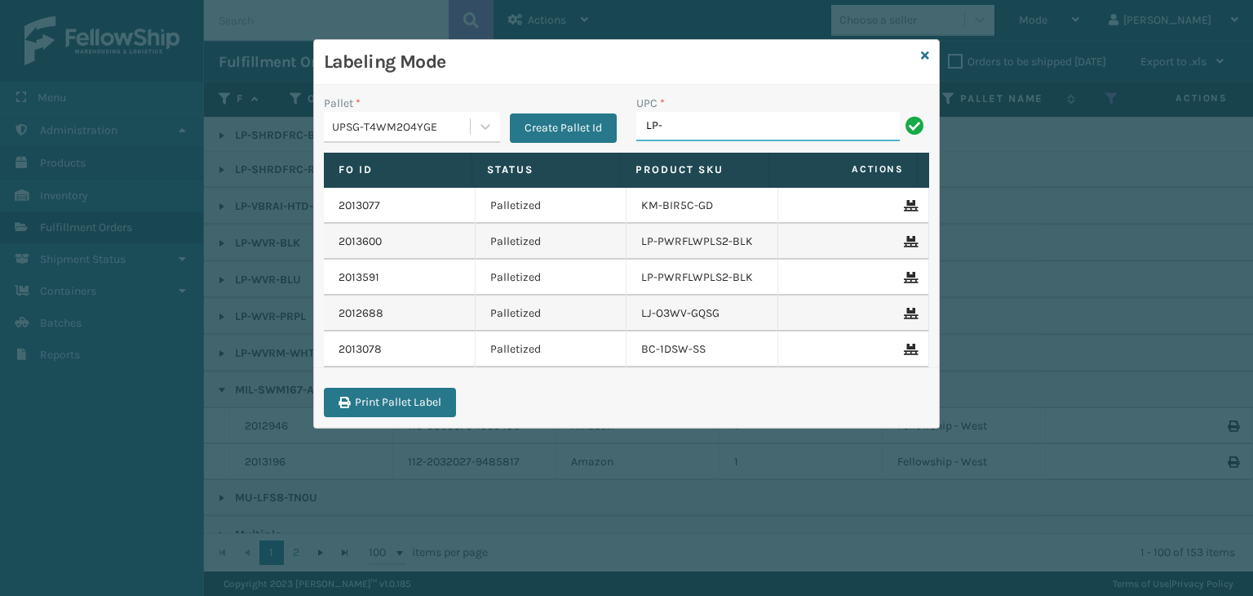
type input "LP-WVR-PRPL"
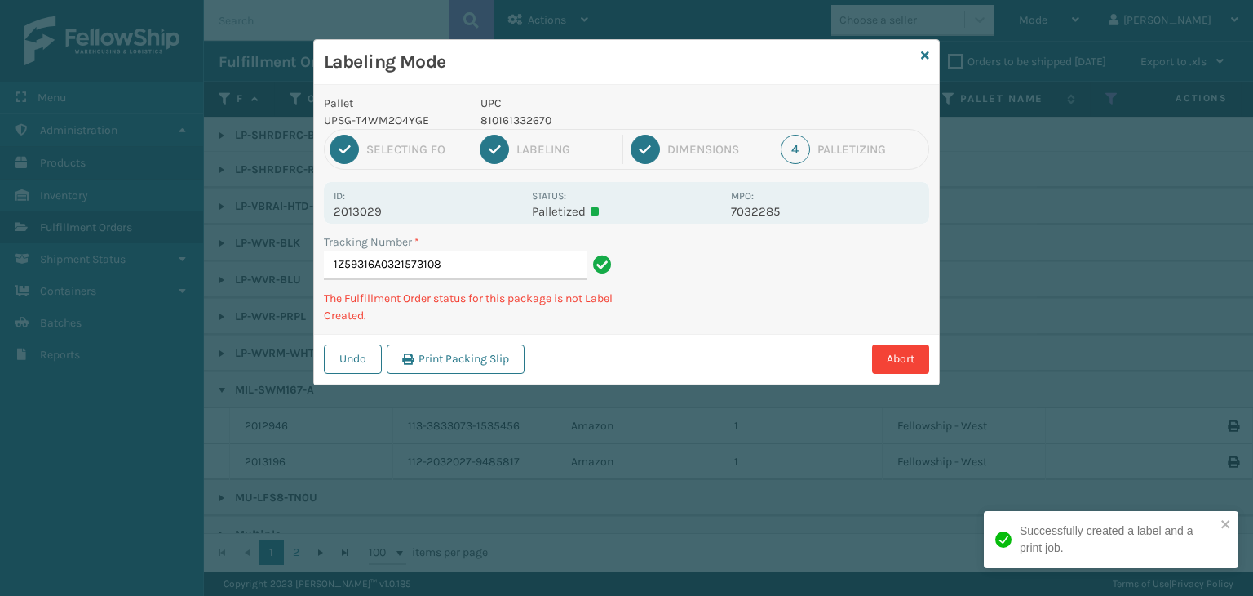
click at [522, 115] on p "810161332670" at bounding box center [601, 120] width 241 height 17
copy p "810161332670"
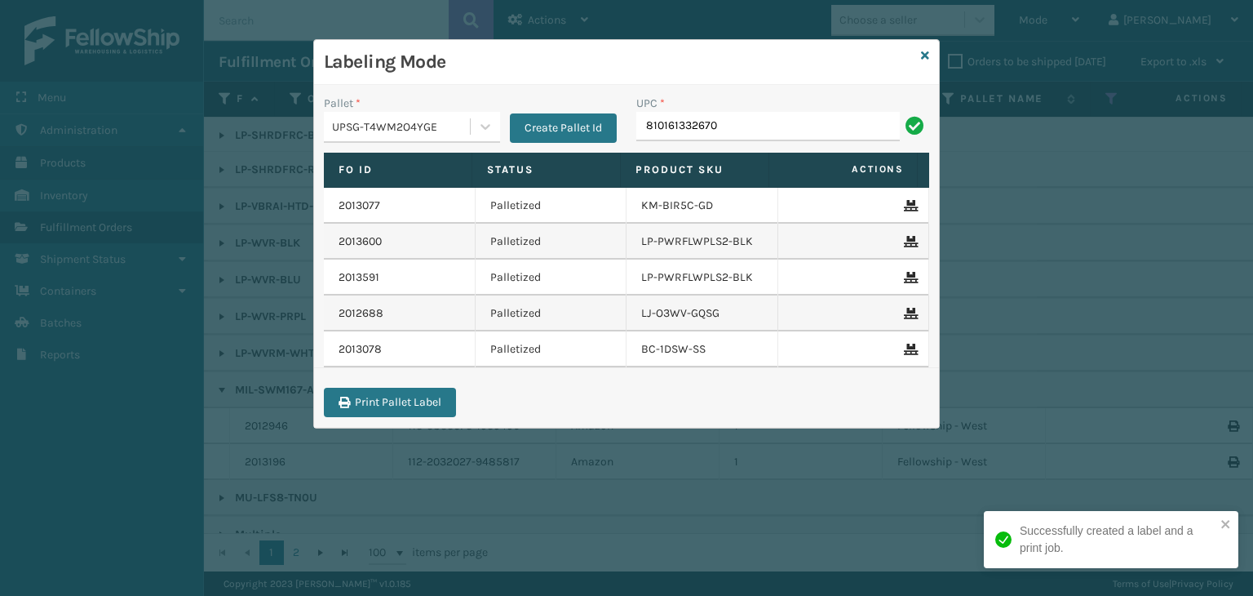
type input "810161332670"
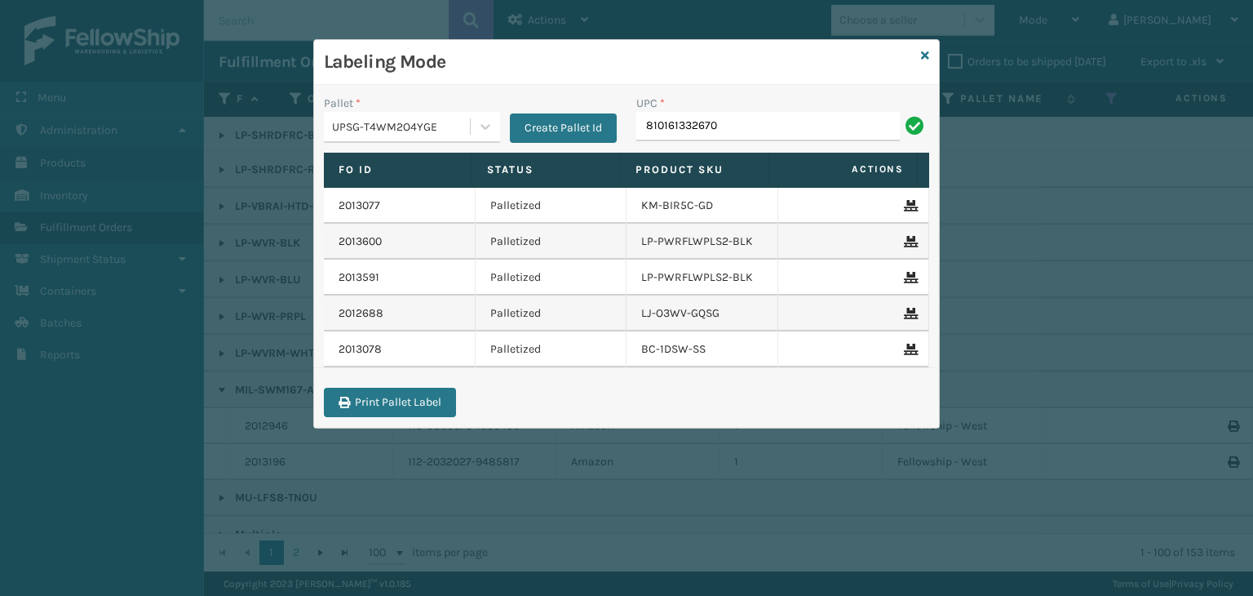
type input "810161332670"
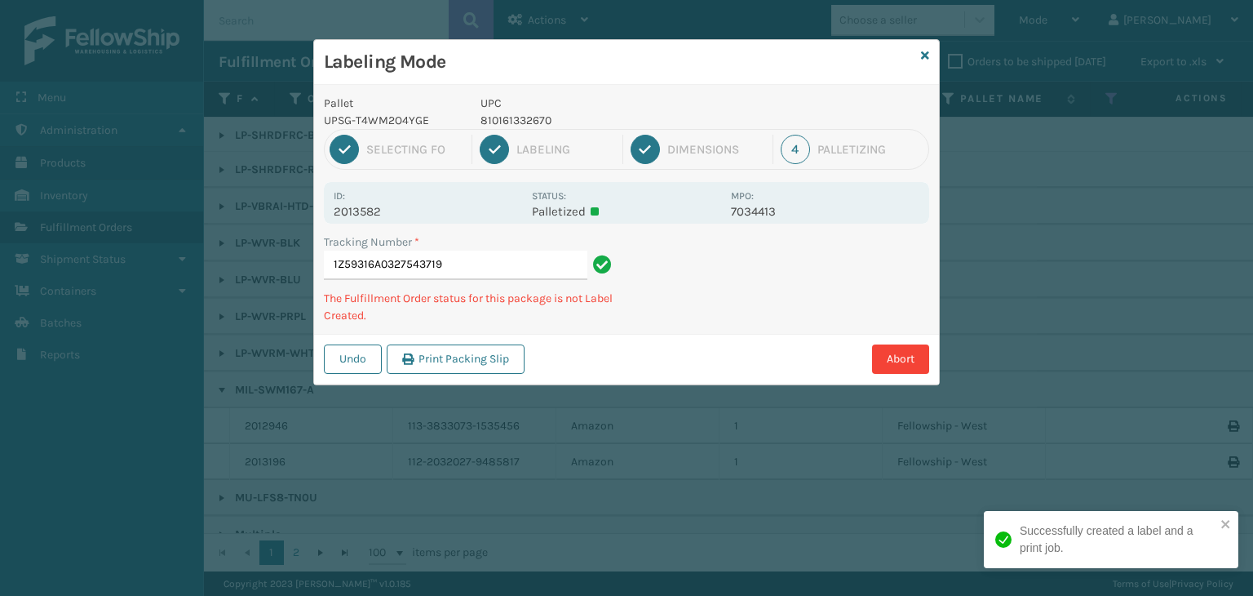
type input "1Z59316A0327543719810161332670"
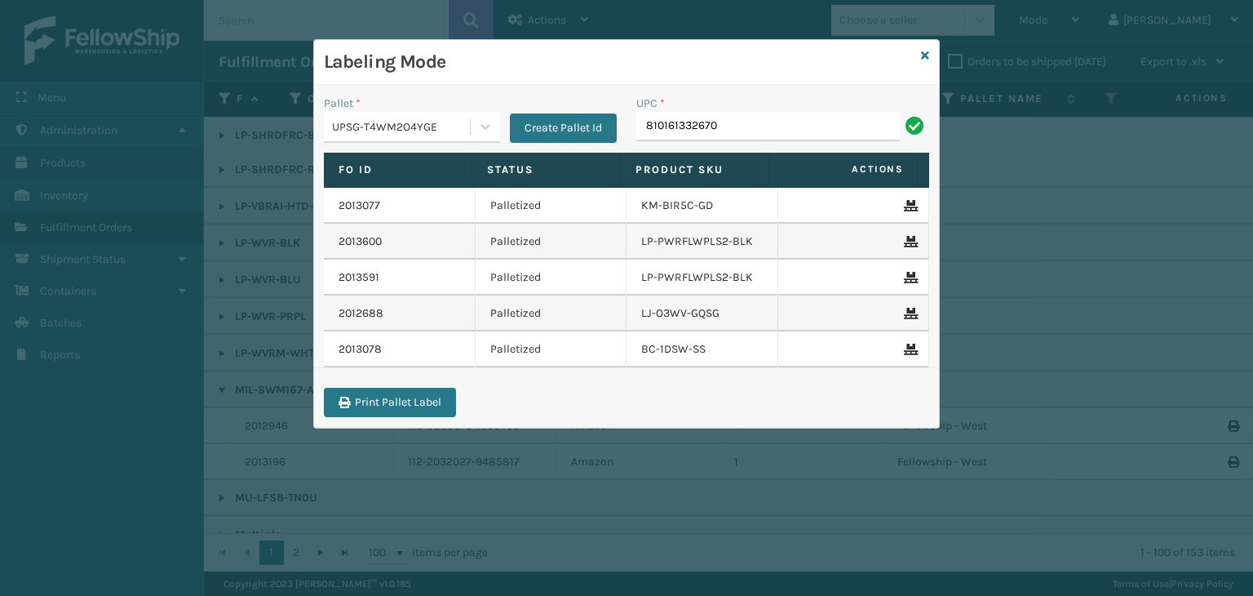
type input "810161332670"
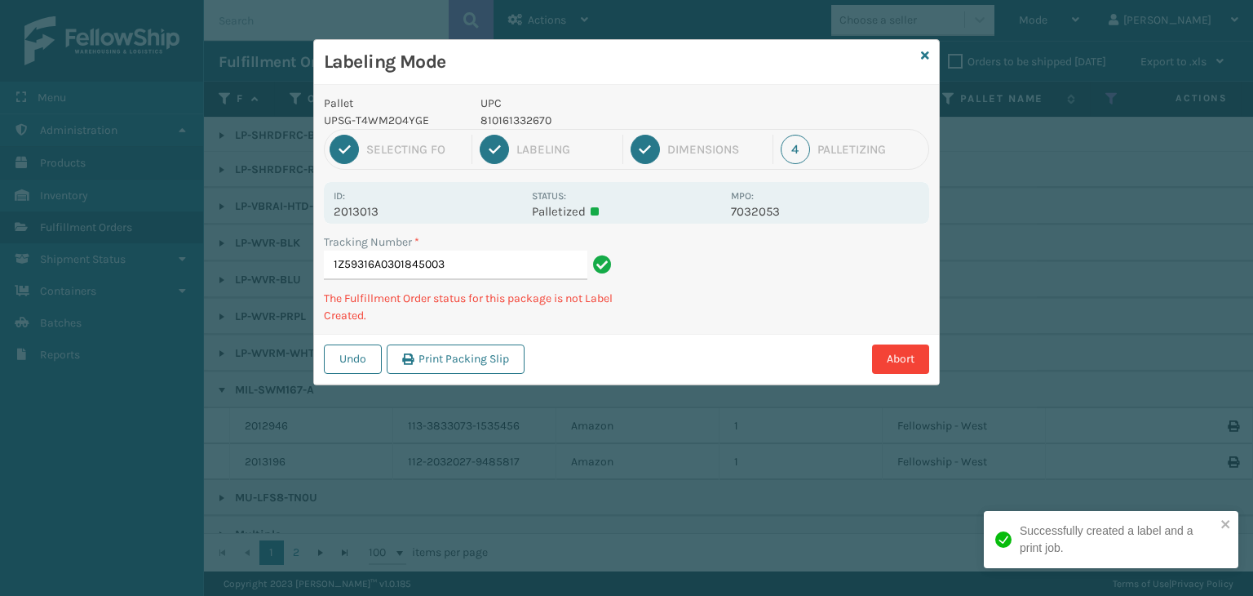
type input "1Z59316A0301845003810161332670"
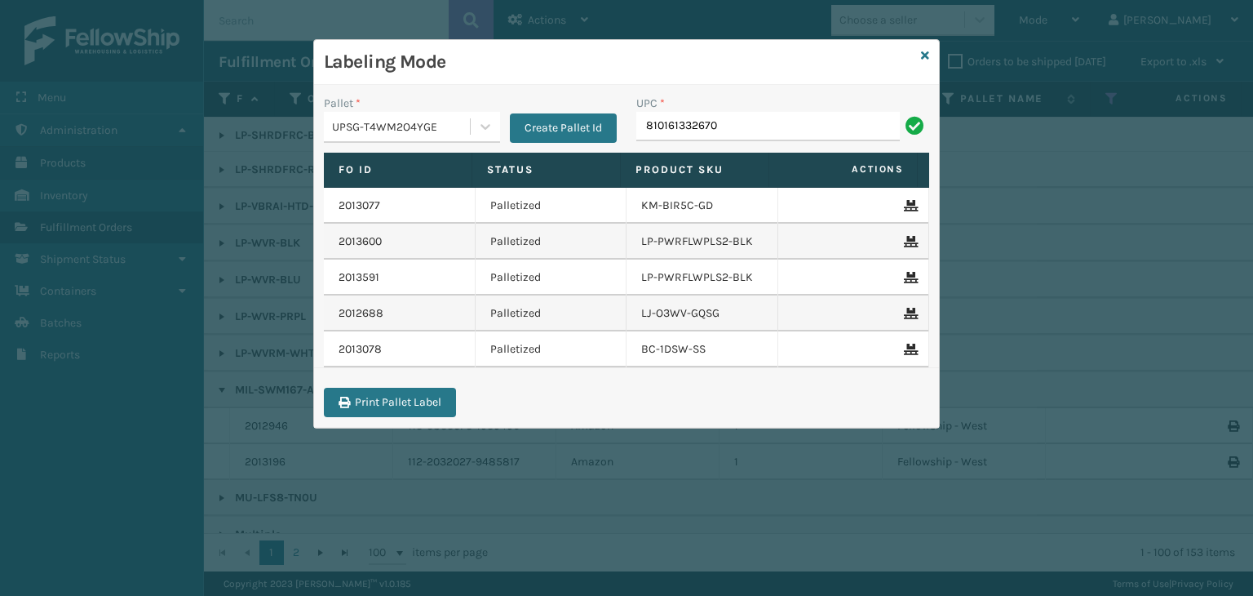
type input "810161332670"
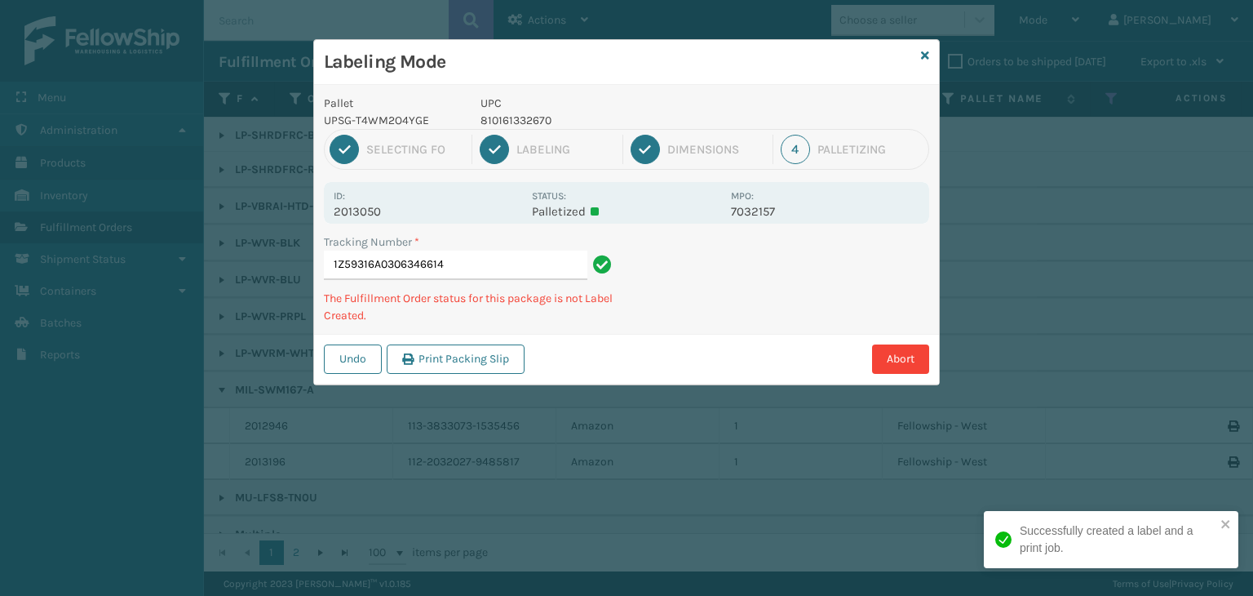
type input "1Z59316A0306346614810161332670"
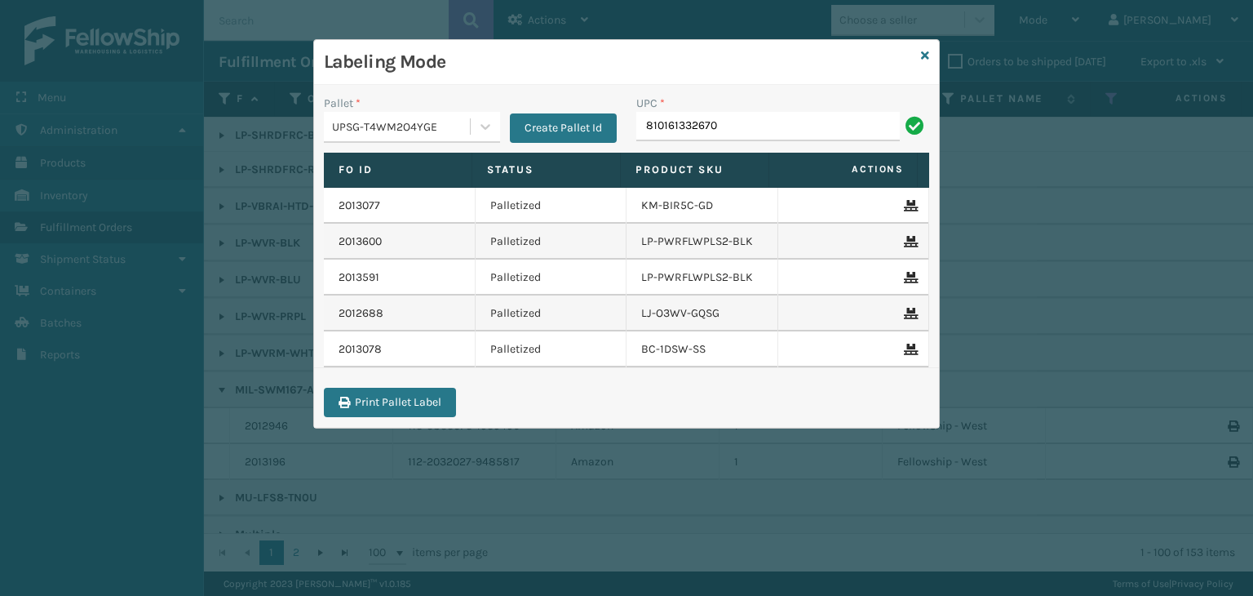
type input "810161332670"
type input "81016133221"
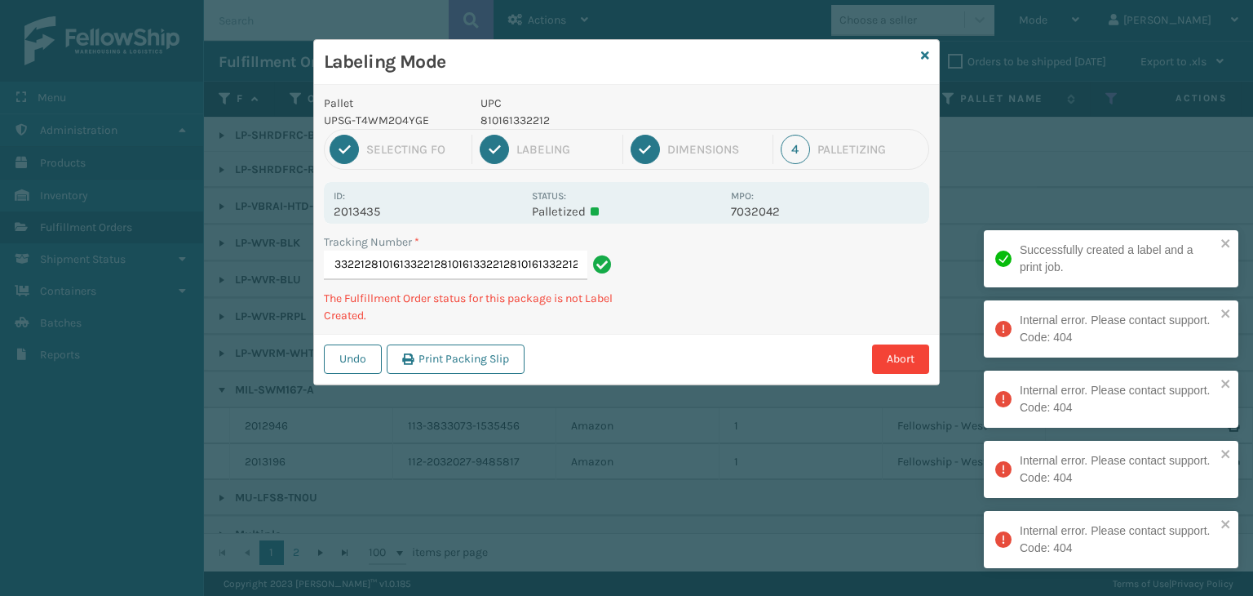
type input "1Z59316A0322534050810161332212810161332212810161332212810161332212810161332212"
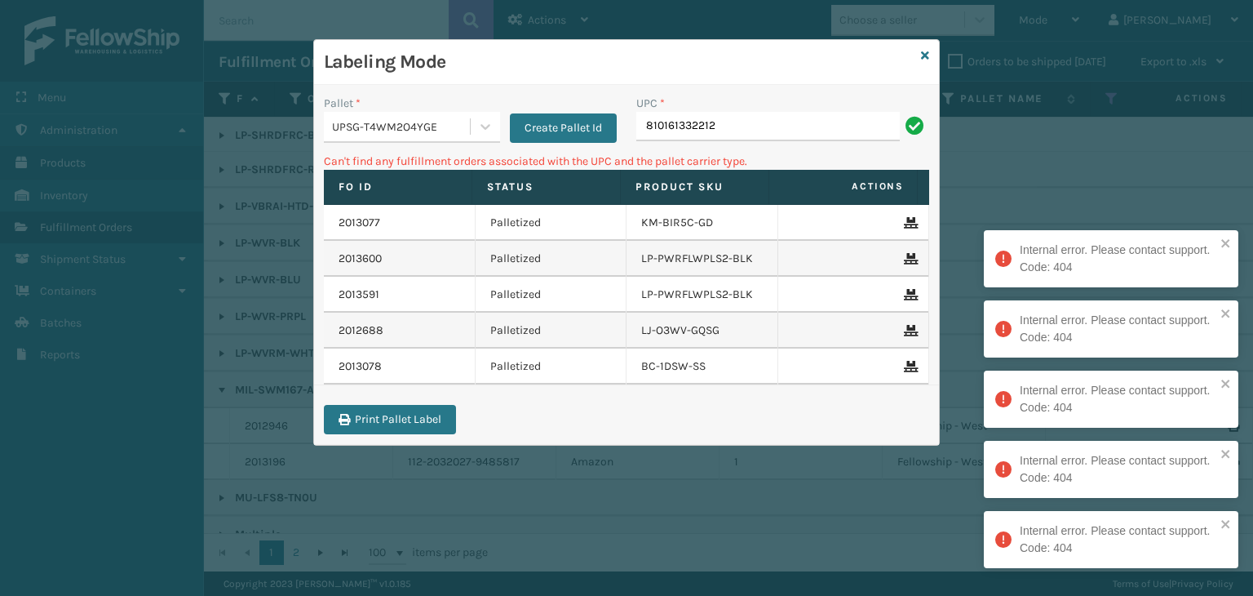
drag, startPoint x: 759, startPoint y: 132, endPoint x: 12, endPoint y: 161, distance: 747.2
click at [0, 158] on div "Labeling Mode Pallet * UPSG-T4WM2O4YGE Create Pallet Id UPC * 810161332212 Can'…" at bounding box center [626, 298] width 1253 height 596
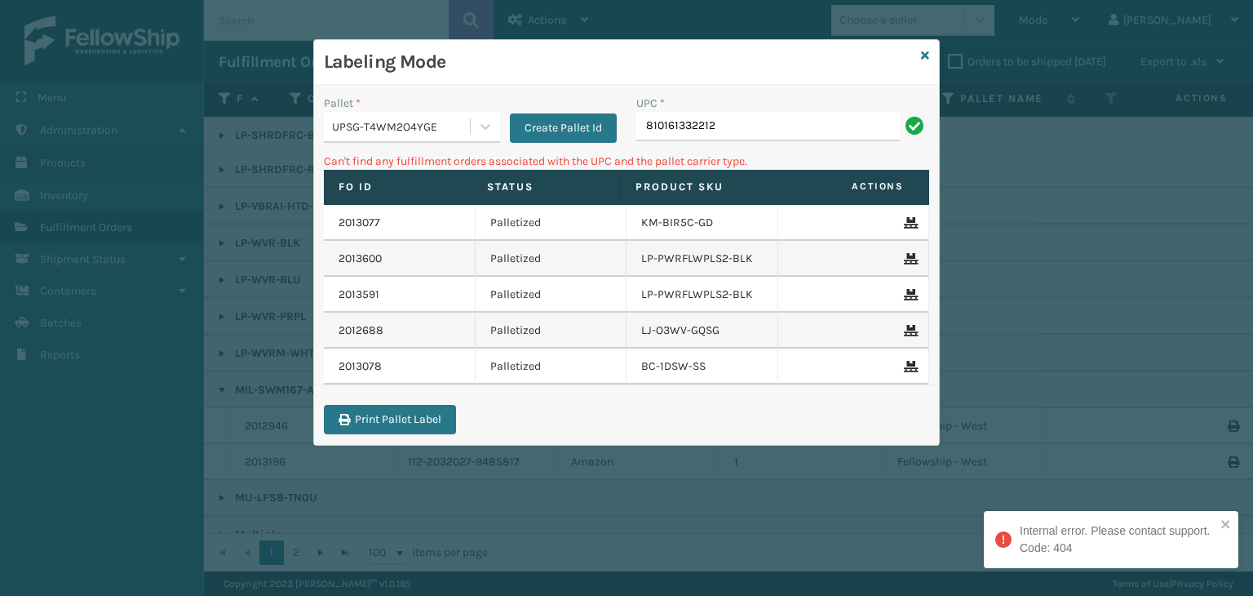
click at [383, 129] on div "UPSG-T4WM2O4YGE" at bounding box center [402, 126] width 140 height 17
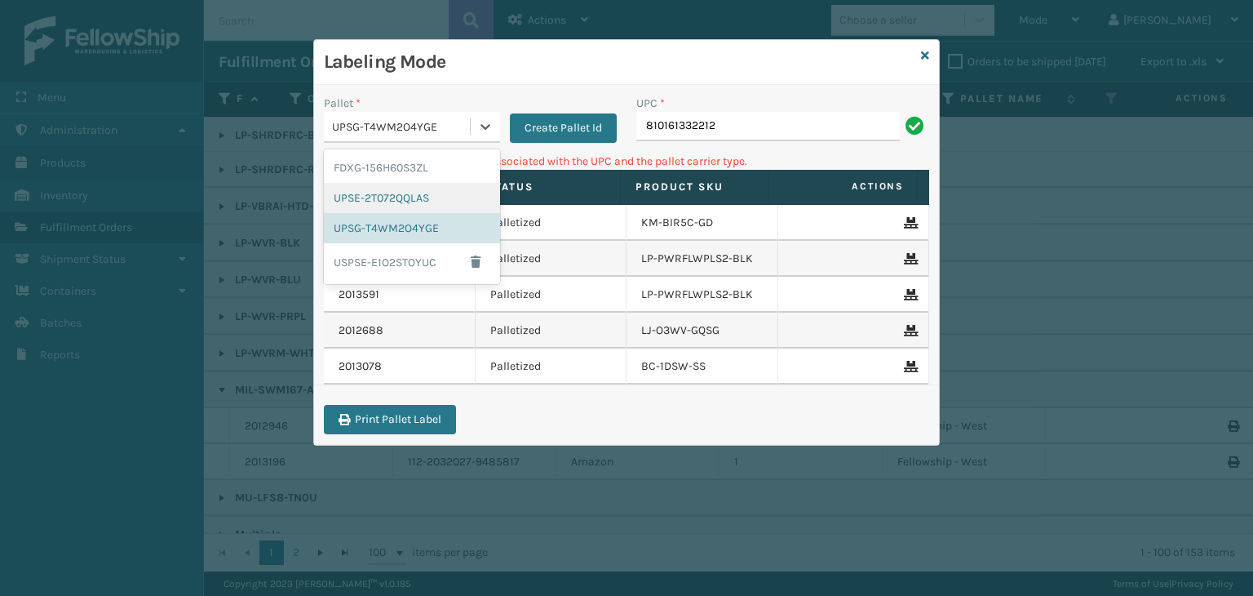
click at [388, 197] on div "UPSE-2T072QQLAS" at bounding box center [412, 198] width 176 height 30
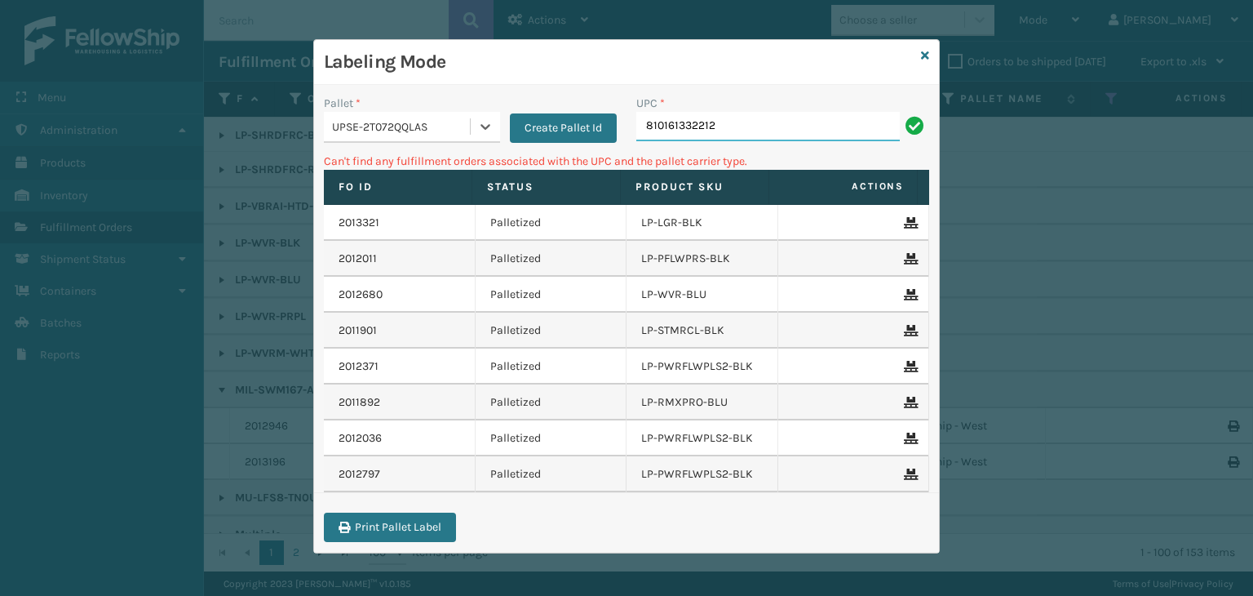
click at [796, 133] on input "810161332212" at bounding box center [768, 126] width 264 height 29
drag, startPoint x: 809, startPoint y: 117, endPoint x: 434, endPoint y: 117, distance: 374.5
click at [434, 117] on div "Pallet * UPSE-2T072QQLAS Create Pallet Id UPC * 810161332212" at bounding box center [626, 124] width 625 height 58
click at [924, 58] on icon at bounding box center [925, 55] width 8 height 11
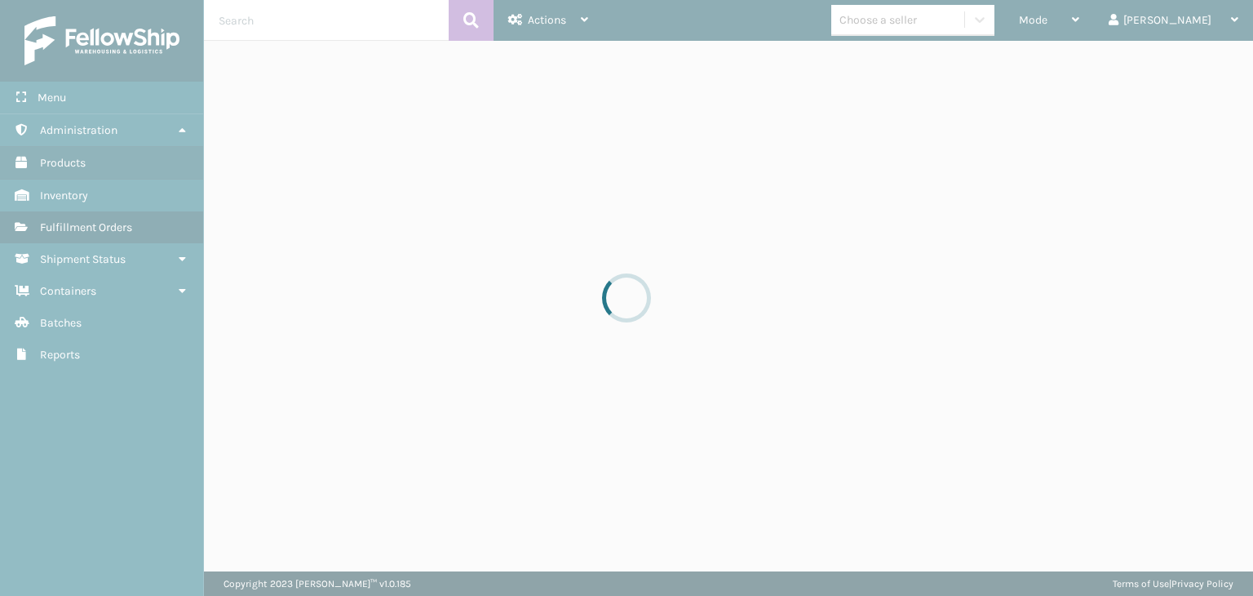
click at [933, 28] on div at bounding box center [626, 298] width 1253 height 596
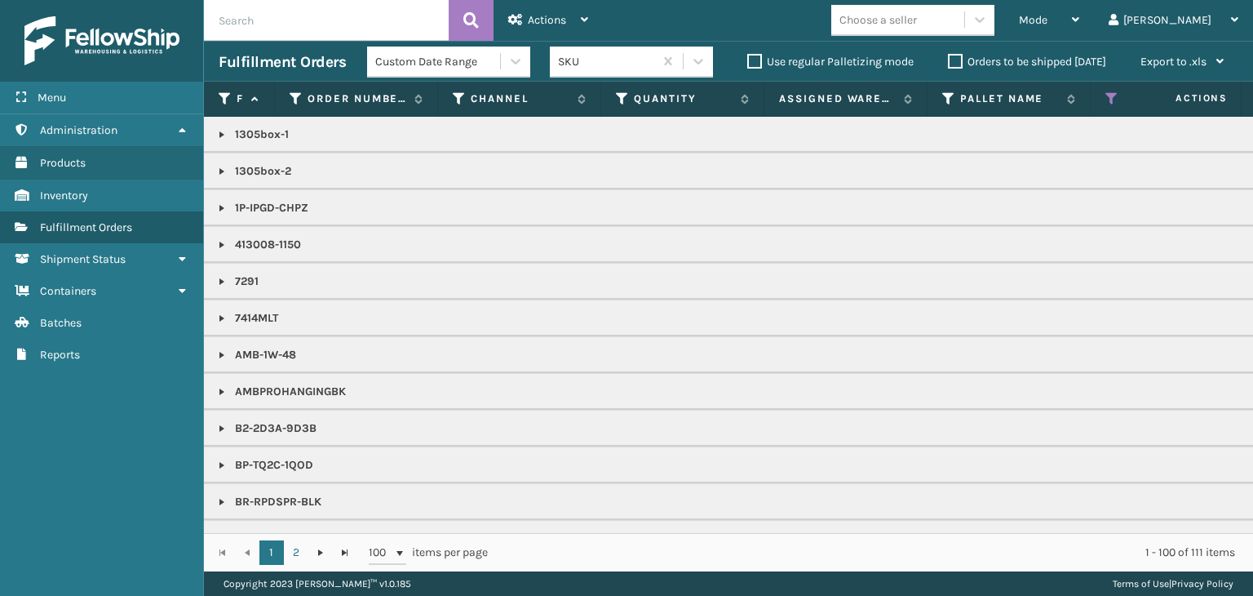
click at [917, 28] on div "Choose a seller" at bounding box center [879, 19] width 78 height 17
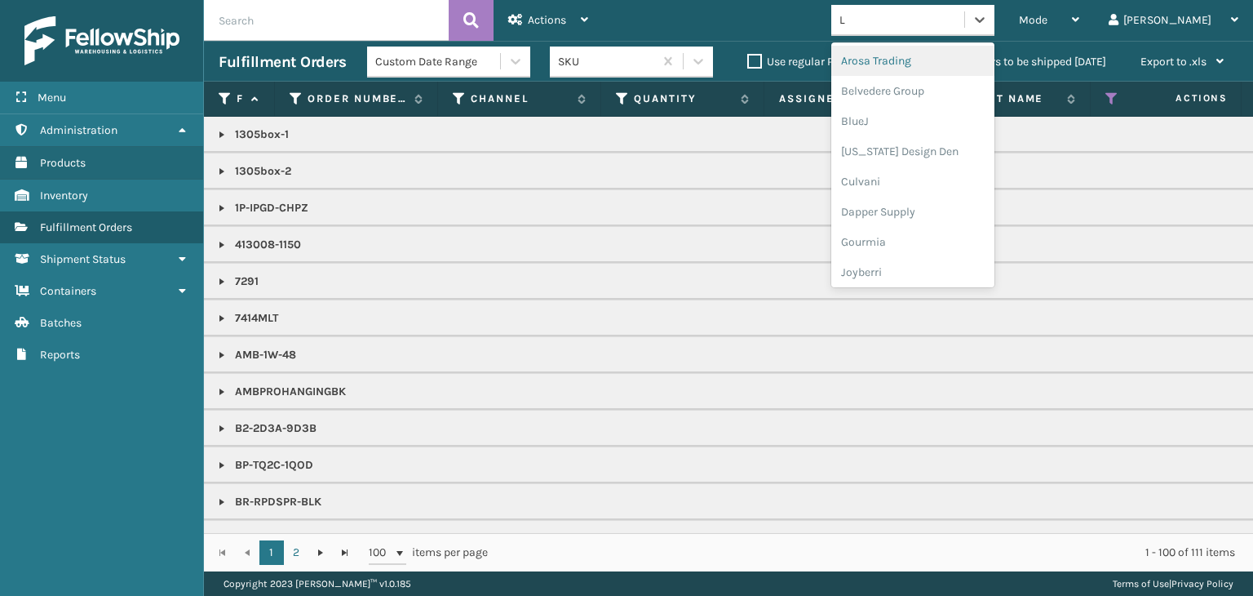
type input "LI"
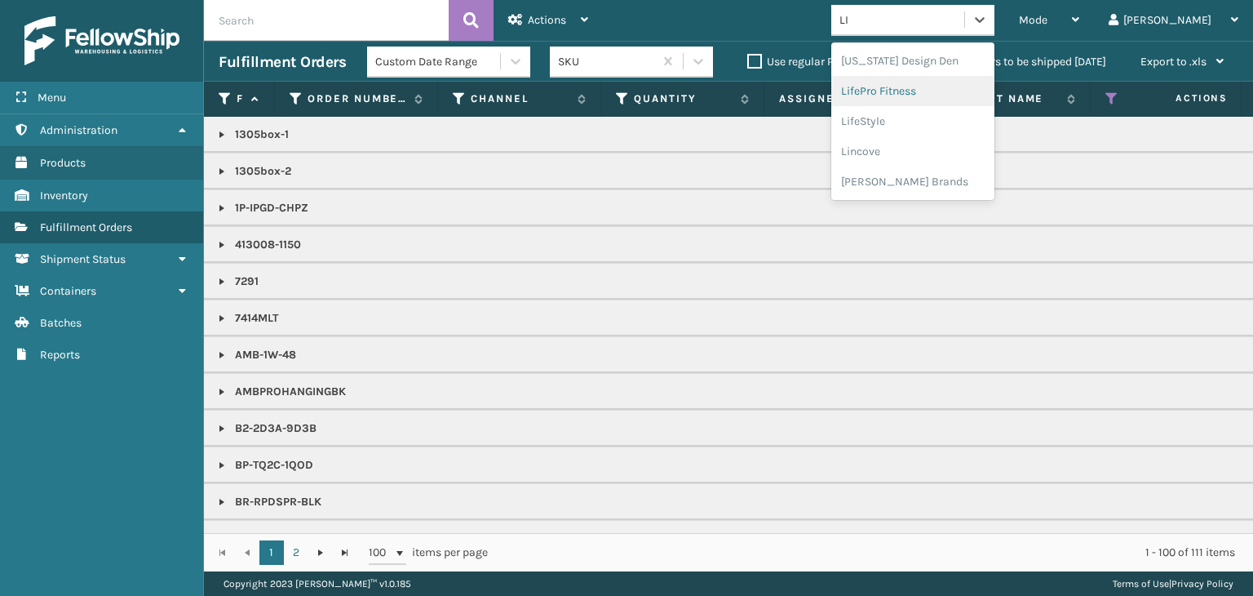
click at [914, 95] on div "LifePro Fitness" at bounding box center [912, 91] width 163 height 30
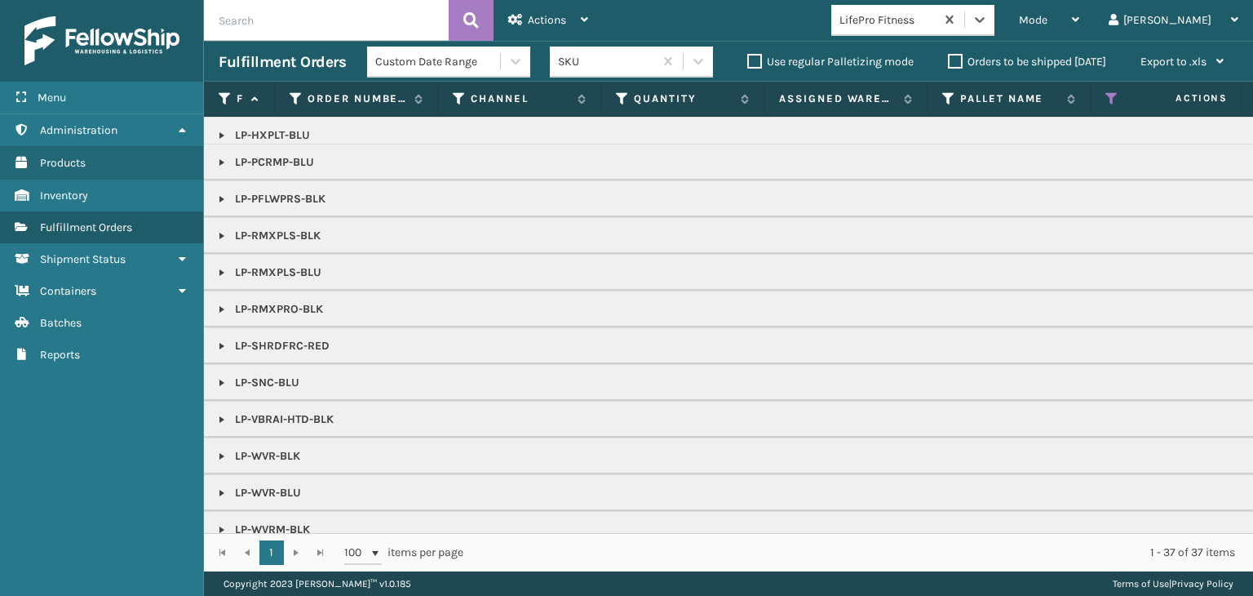
scroll to position [70, 0]
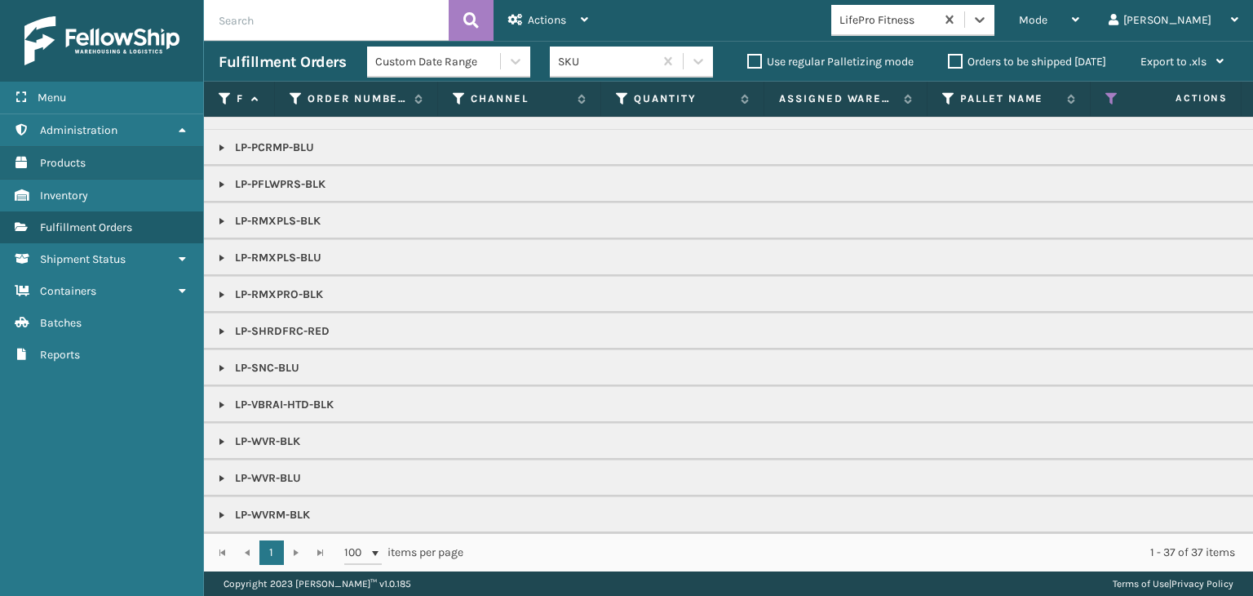
click at [227, 398] on link at bounding box center [221, 404] width 13 height 13
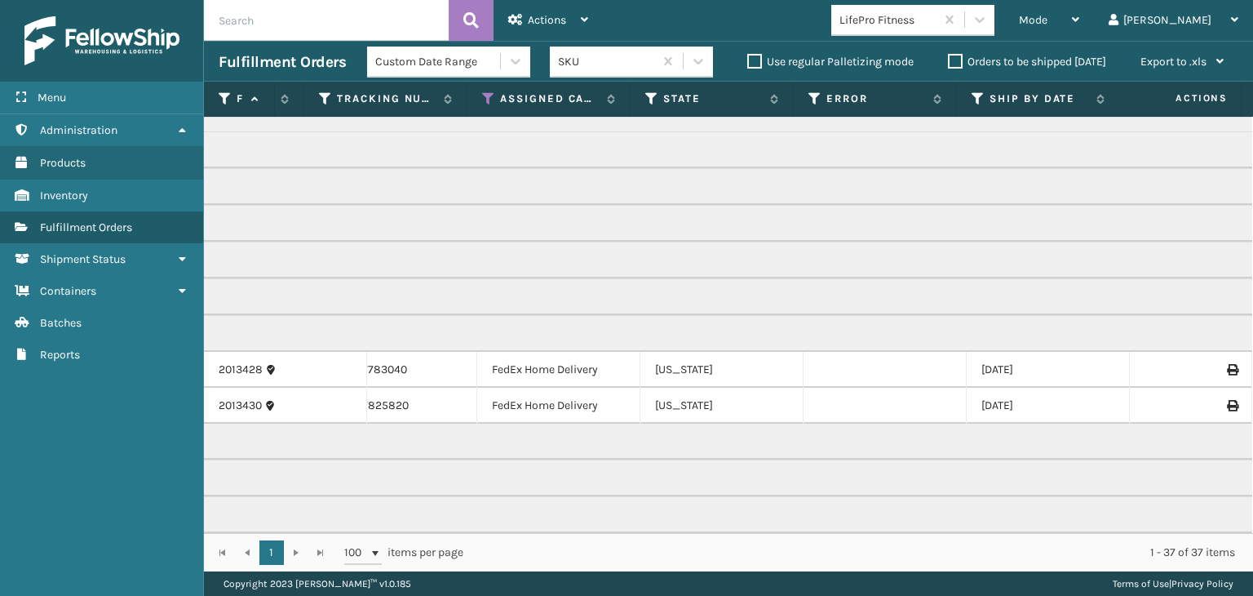
scroll to position [0, 0]
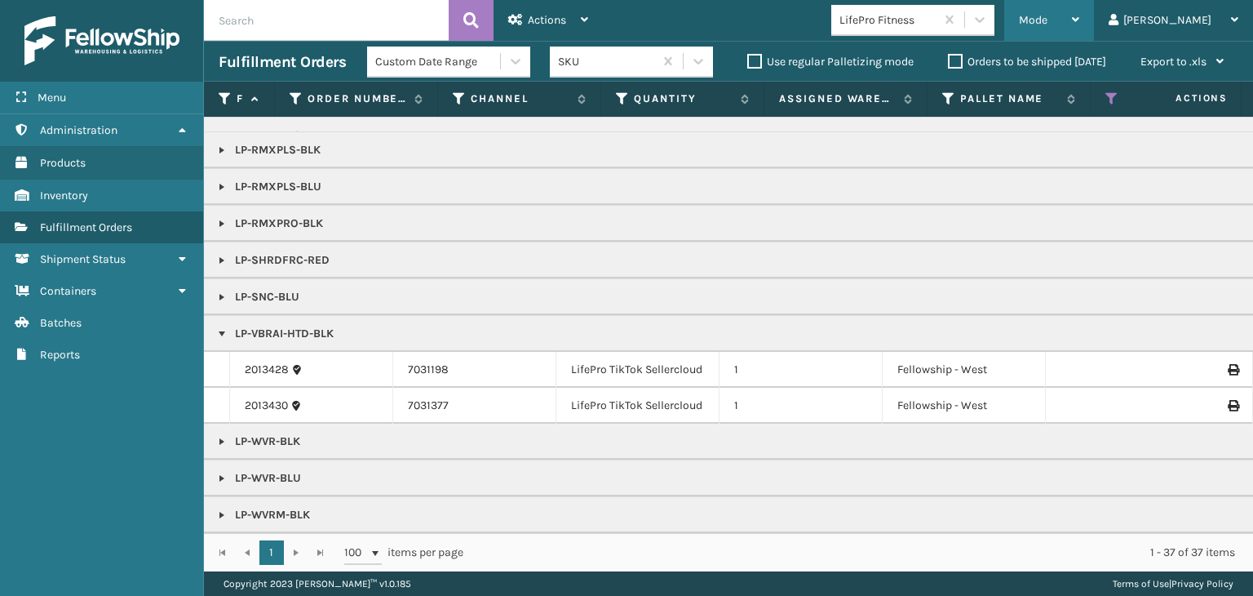
drag, startPoint x: 1115, startPoint y: 33, endPoint x: 1091, endPoint y: 99, distance: 69.4
click at [1080, 33] on div "Mode" at bounding box center [1049, 20] width 60 height 41
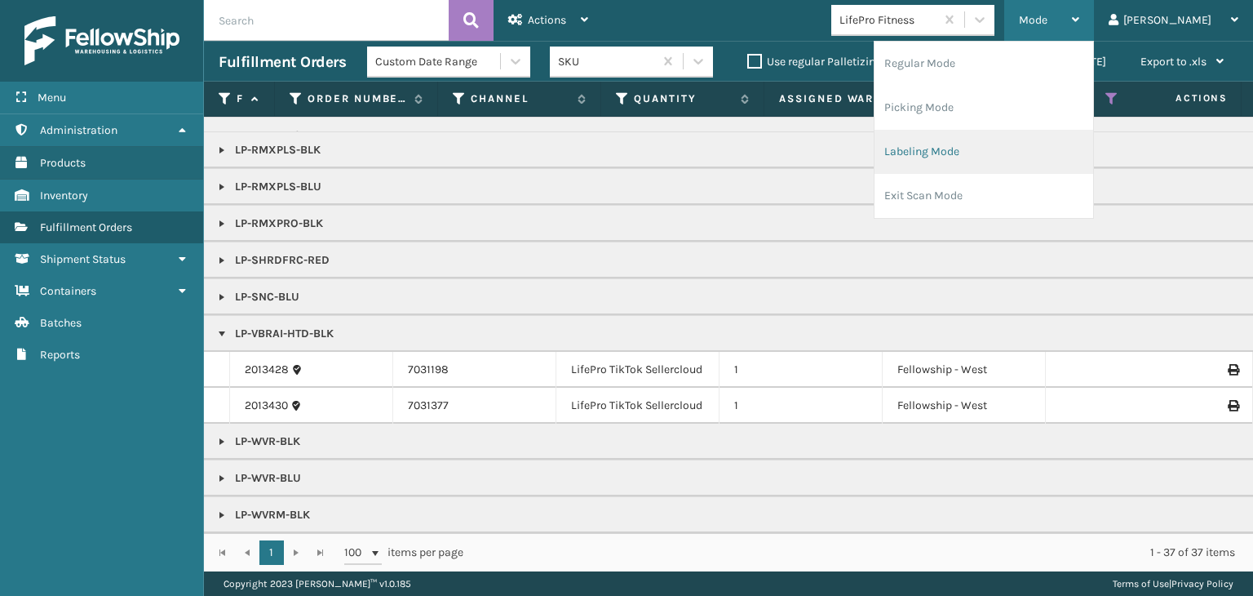
click at [1068, 144] on li "Labeling Mode" at bounding box center [984, 152] width 219 height 44
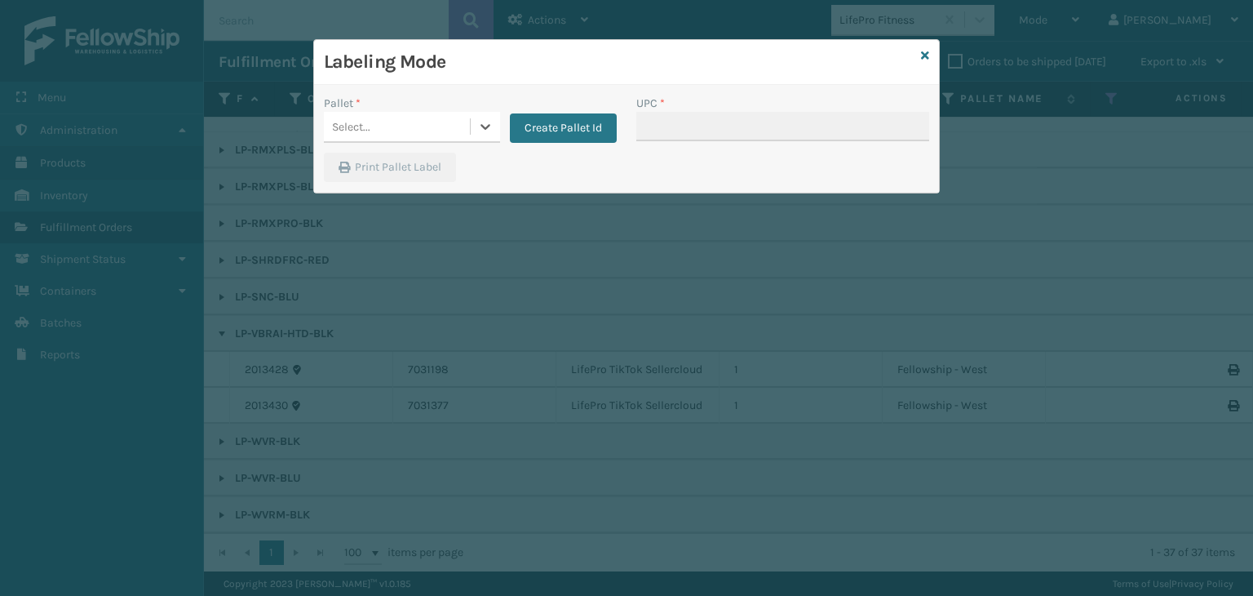
click at [410, 123] on div "Select..." at bounding box center [397, 126] width 146 height 27
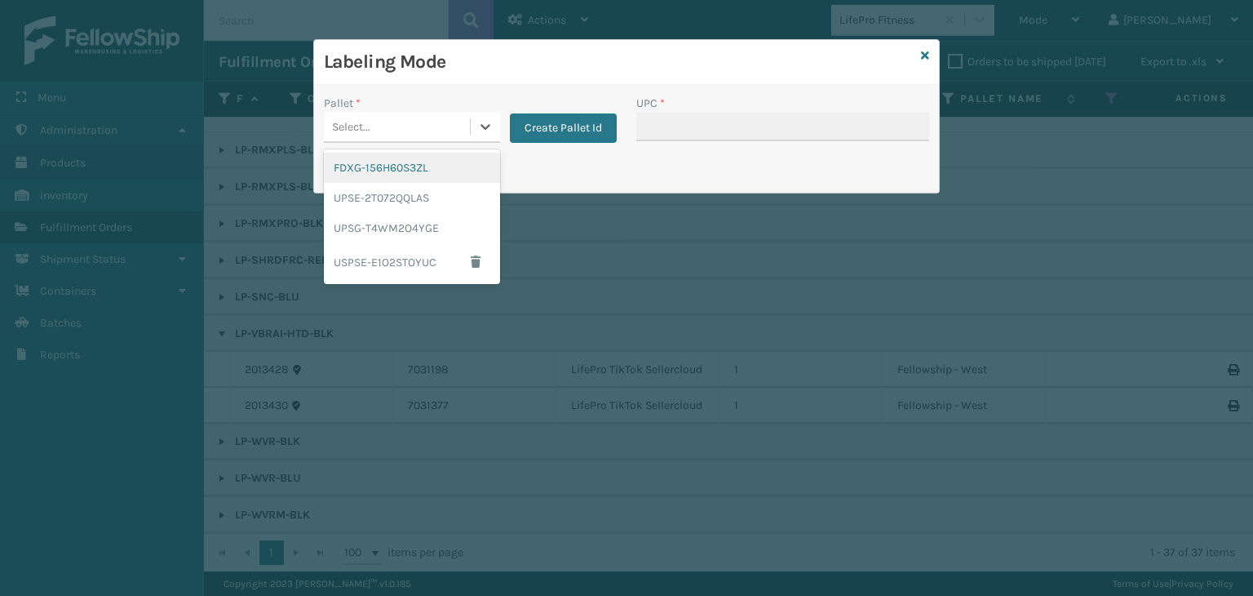
click at [401, 175] on div "FDXG-156H60S3ZL" at bounding box center [412, 168] width 176 height 30
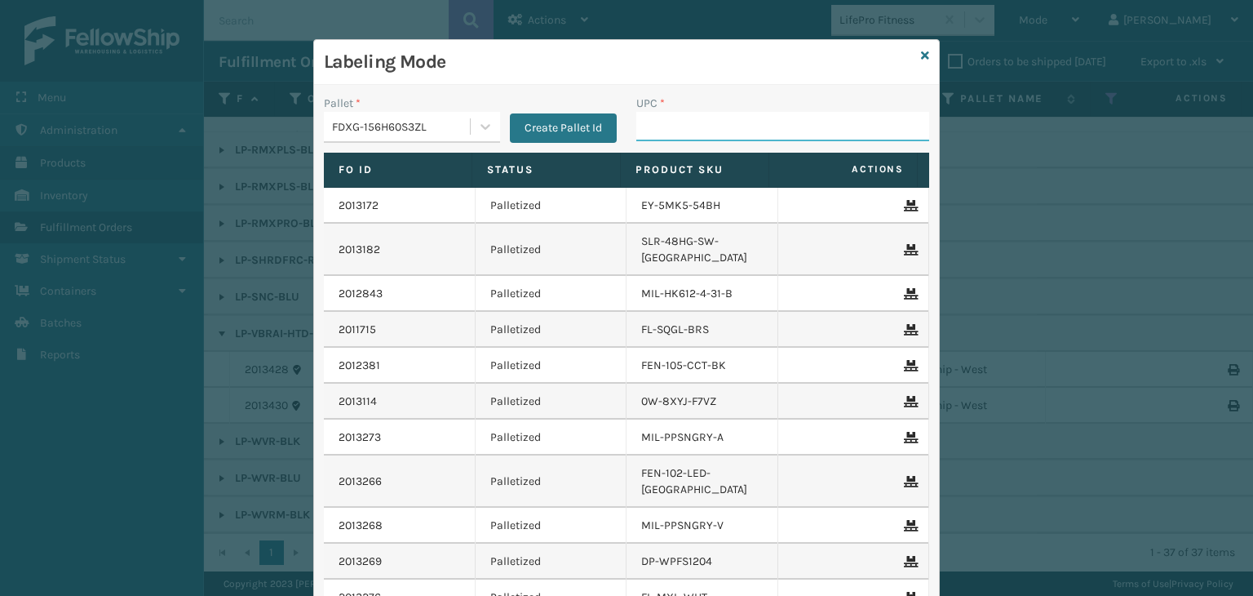
click at [685, 115] on input "UPC *" at bounding box center [782, 126] width 293 height 29
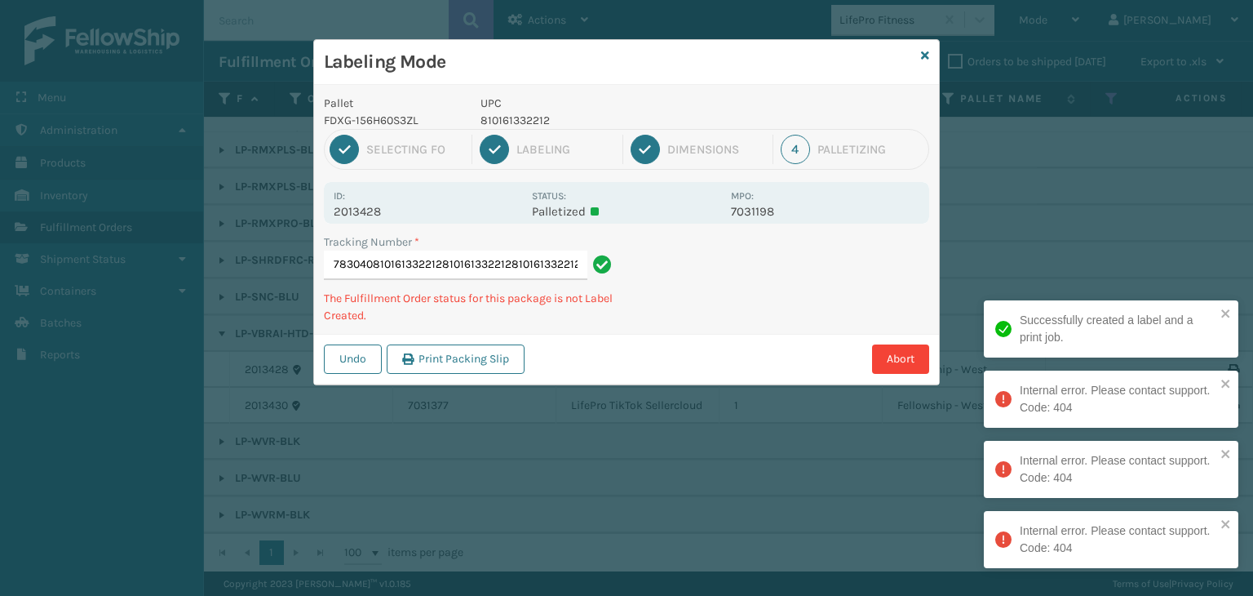
type input "883477783040810161332212810161332212810161332212810161332212"
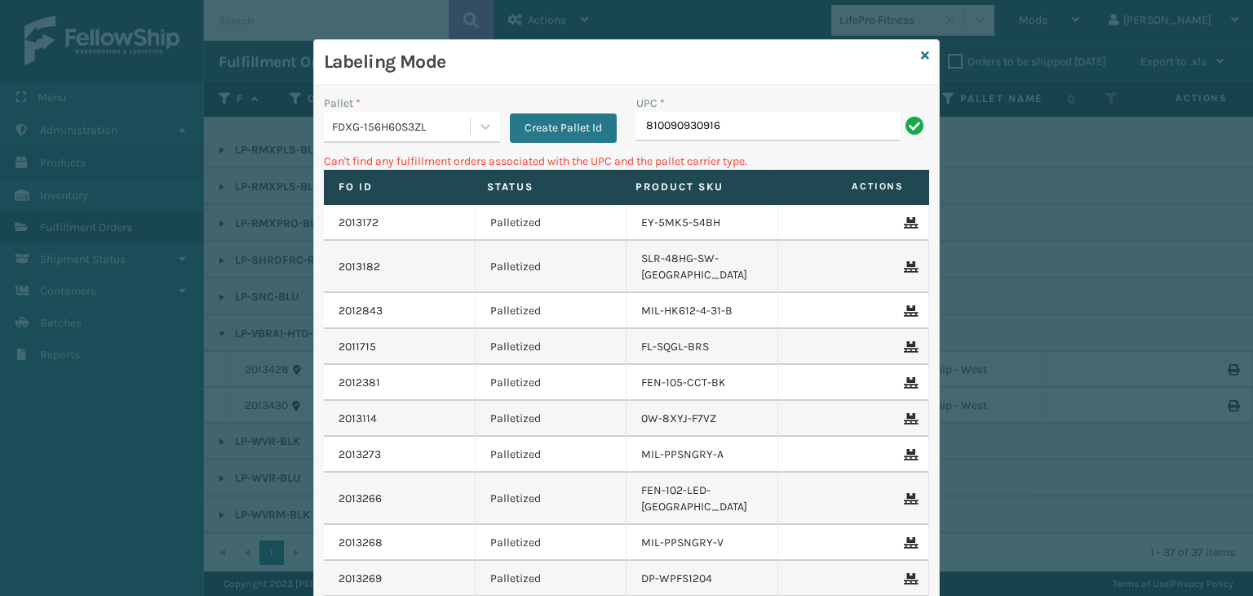
click at [390, 116] on div "FDXG-156H60S3ZL" at bounding box center [397, 126] width 146 height 27
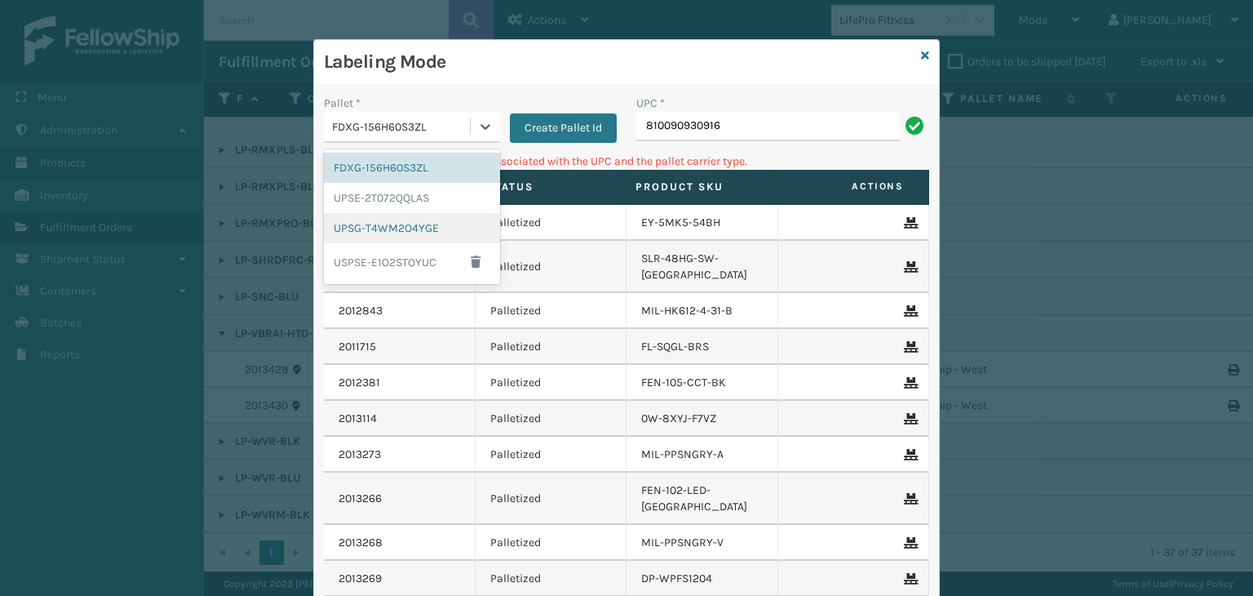
click at [385, 228] on div "UPSG-T4WM2O4YGE" at bounding box center [412, 228] width 176 height 30
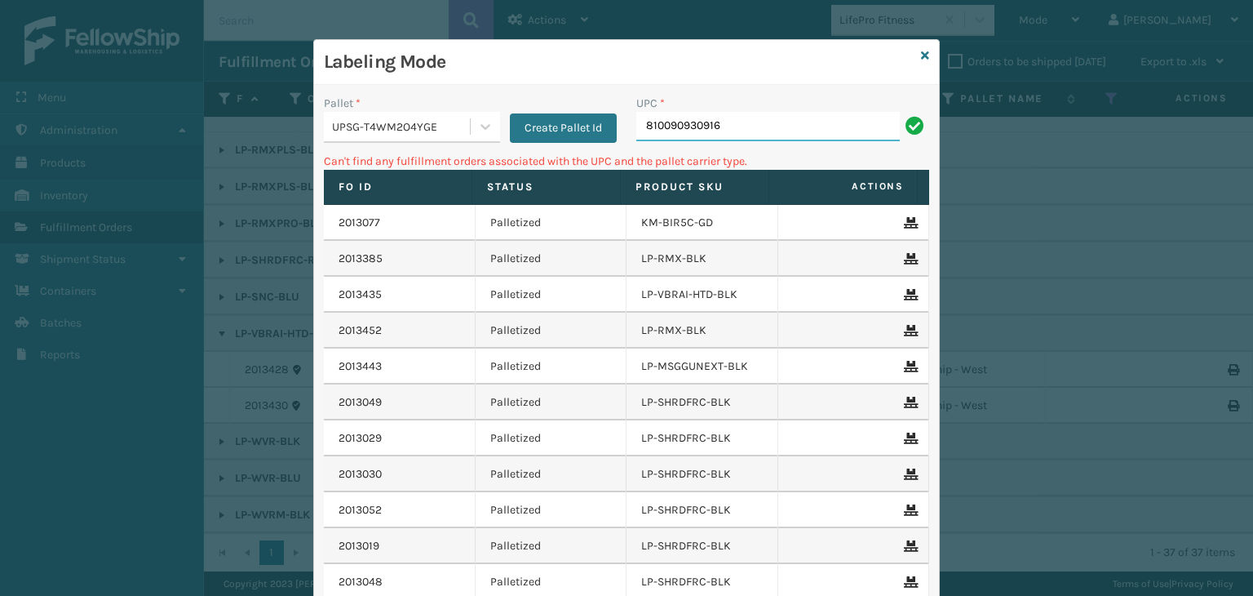
drag, startPoint x: 759, startPoint y: 118, endPoint x: 49, endPoint y: 135, distance: 710.1
click at [49, 135] on div "Labeling Mode Pallet * UPSG-T4WM2O4YGE Create Pallet Id UPC * 810090930916 Can'…" at bounding box center [626, 298] width 1253 height 596
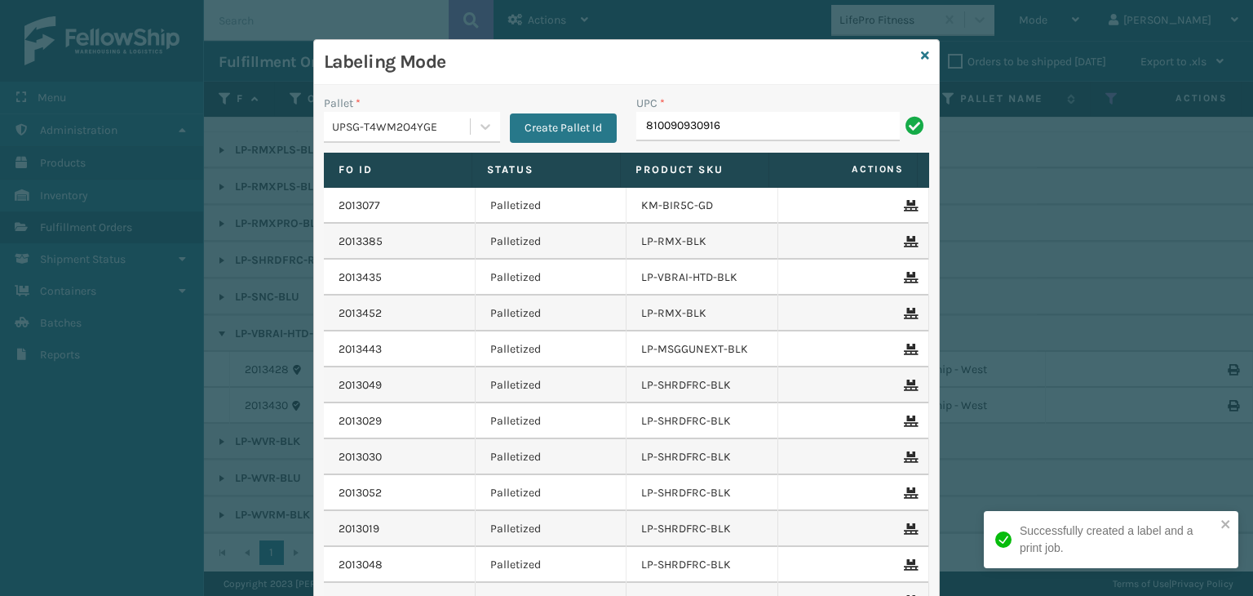
type input "810090930916"
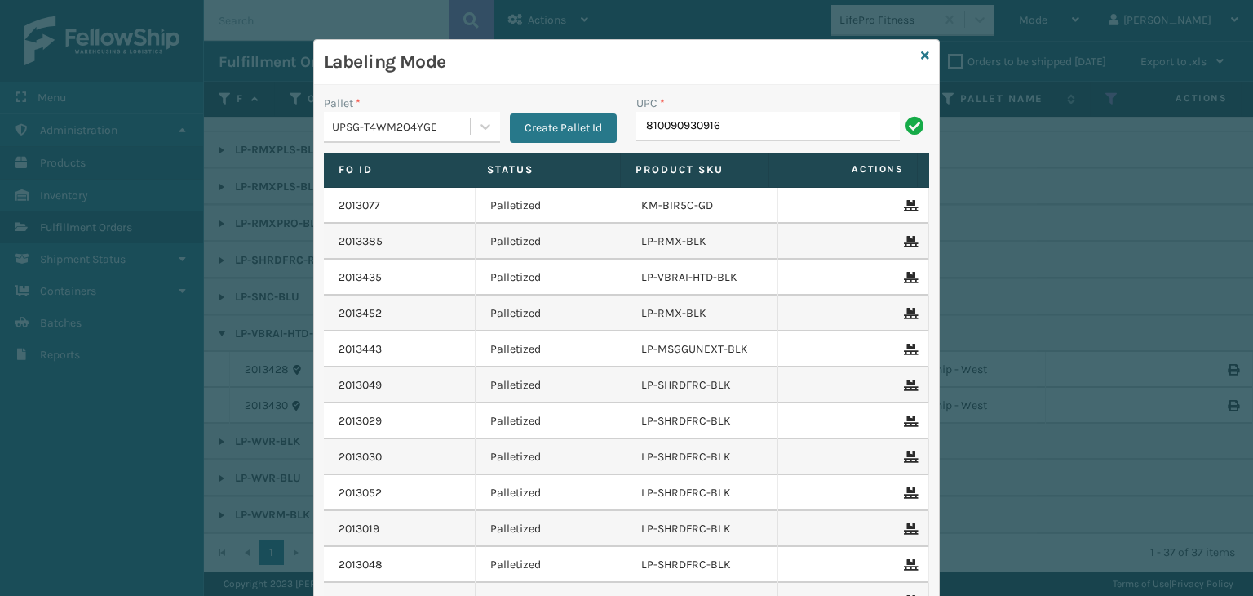
type input "810090930916"
click at [921, 54] on icon at bounding box center [925, 55] width 8 height 11
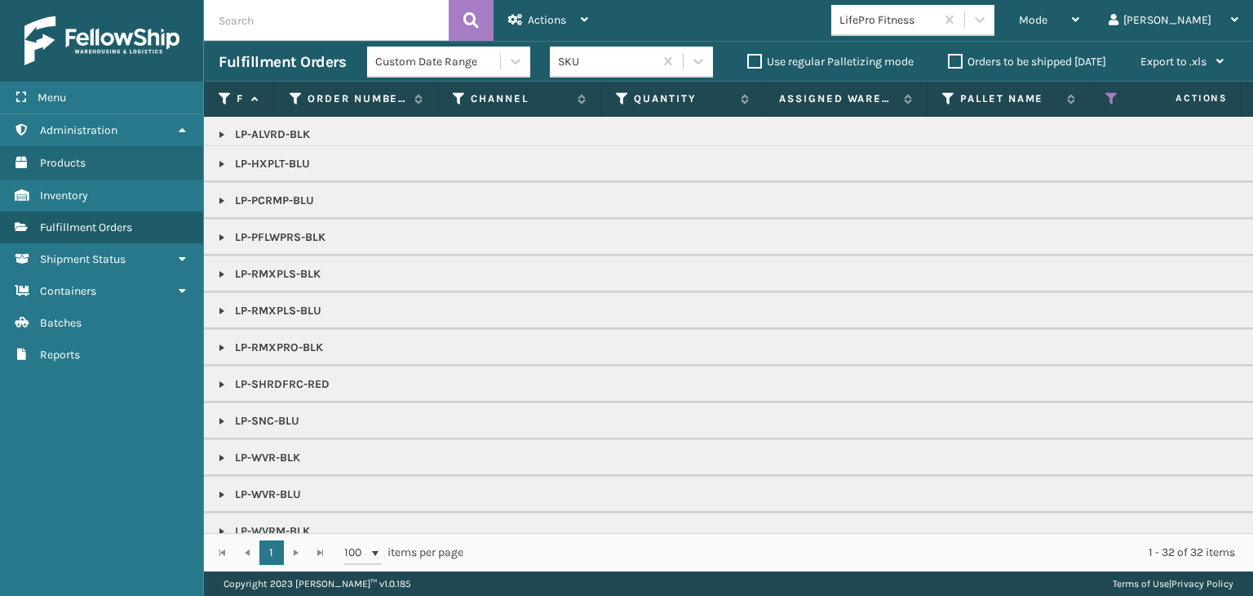
scroll to position [0, 0]
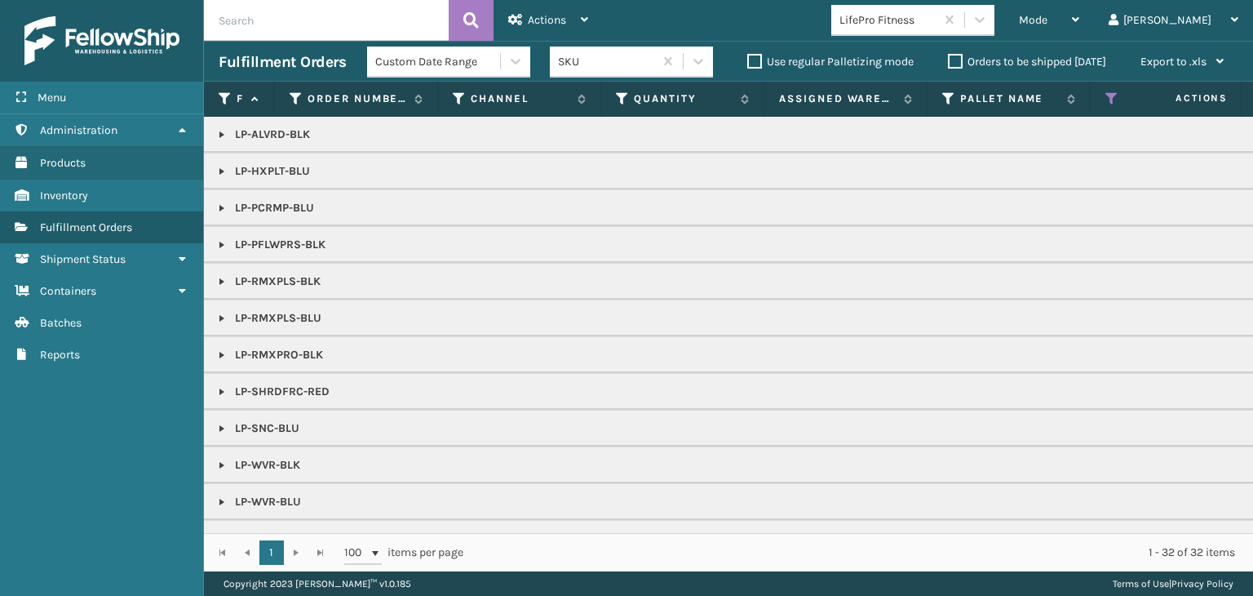
click at [222, 167] on link at bounding box center [221, 171] width 13 height 13
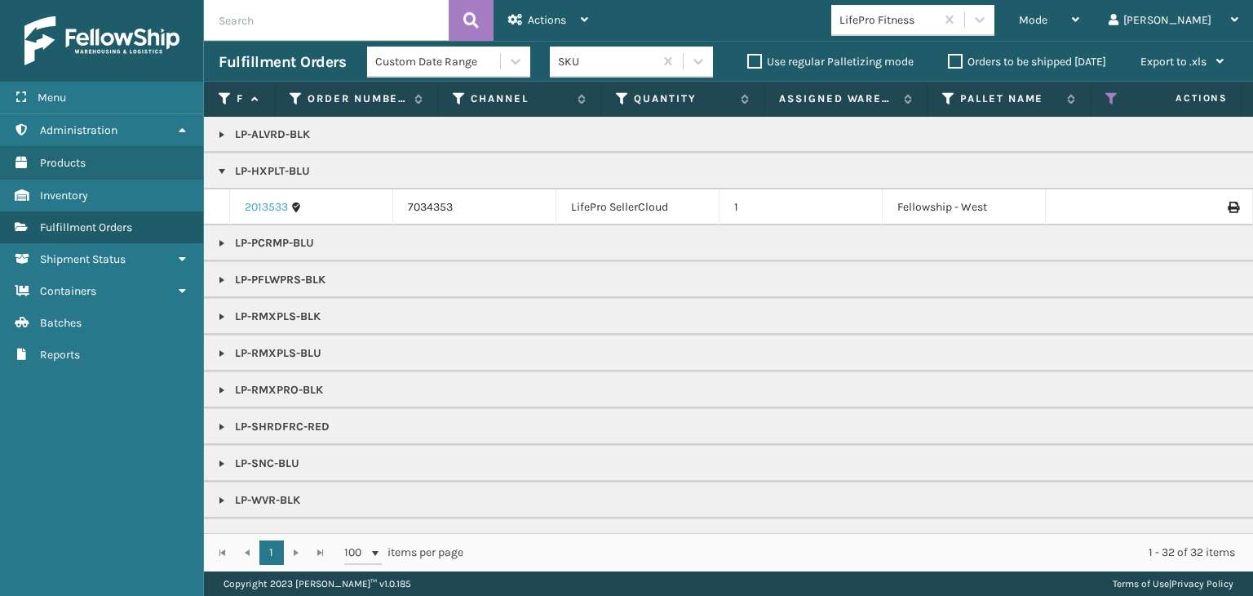
click at [269, 206] on link "2013533" at bounding box center [266, 207] width 43 height 16
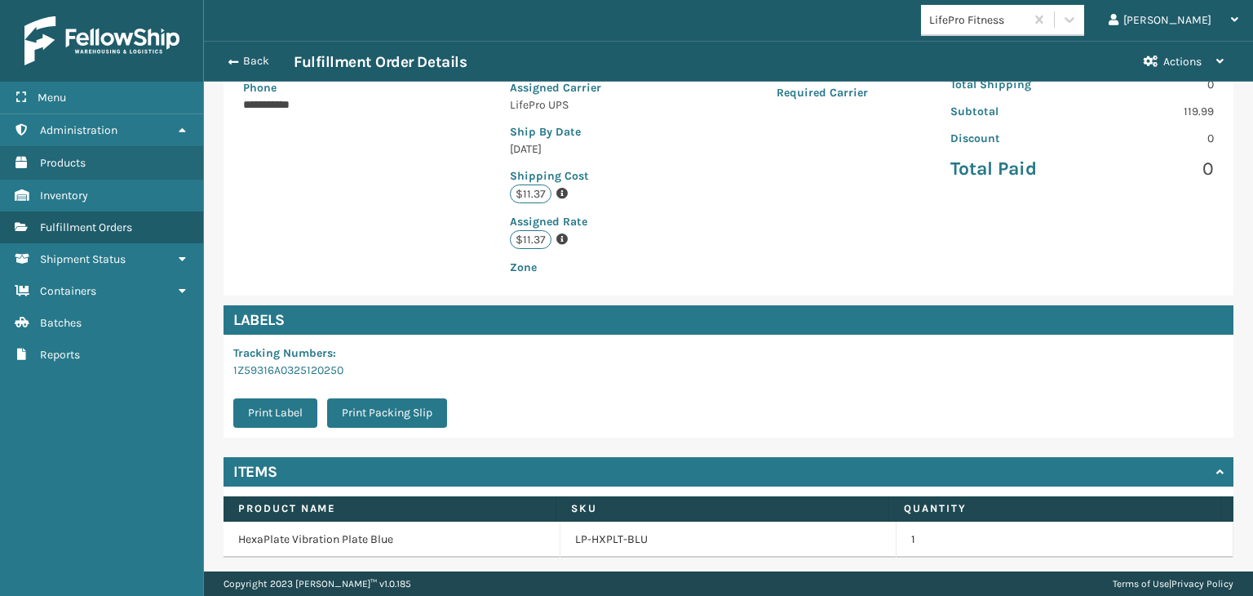
scroll to position [367, 0]
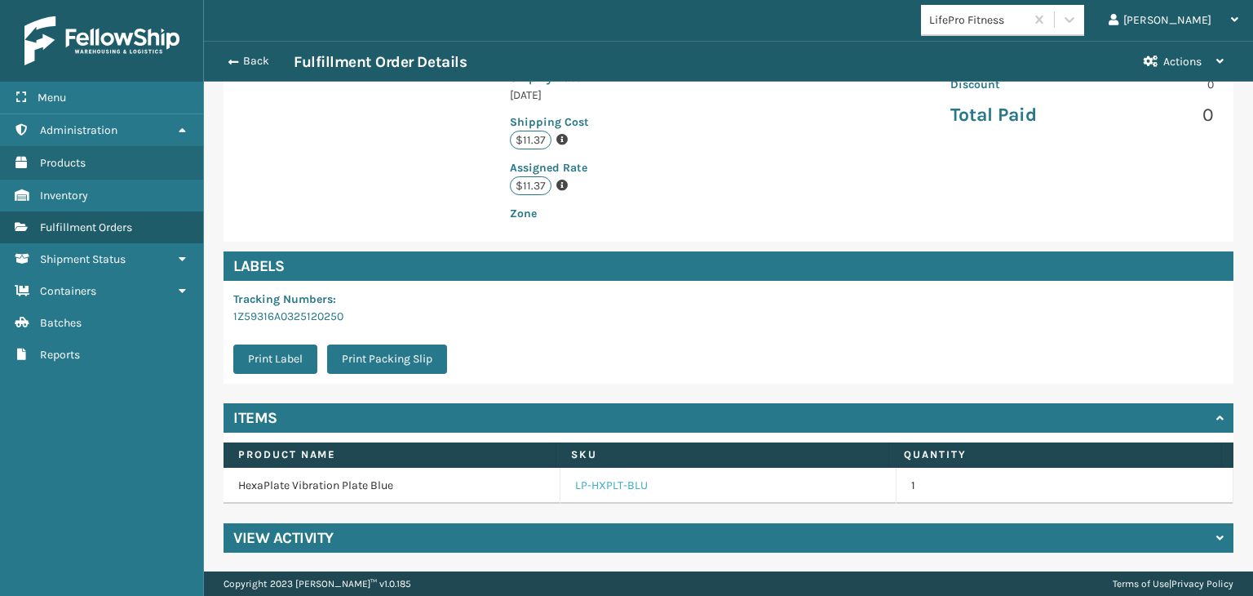
click at [600, 487] on link "LP-HXPLT-BLU" at bounding box center [611, 485] width 73 height 16
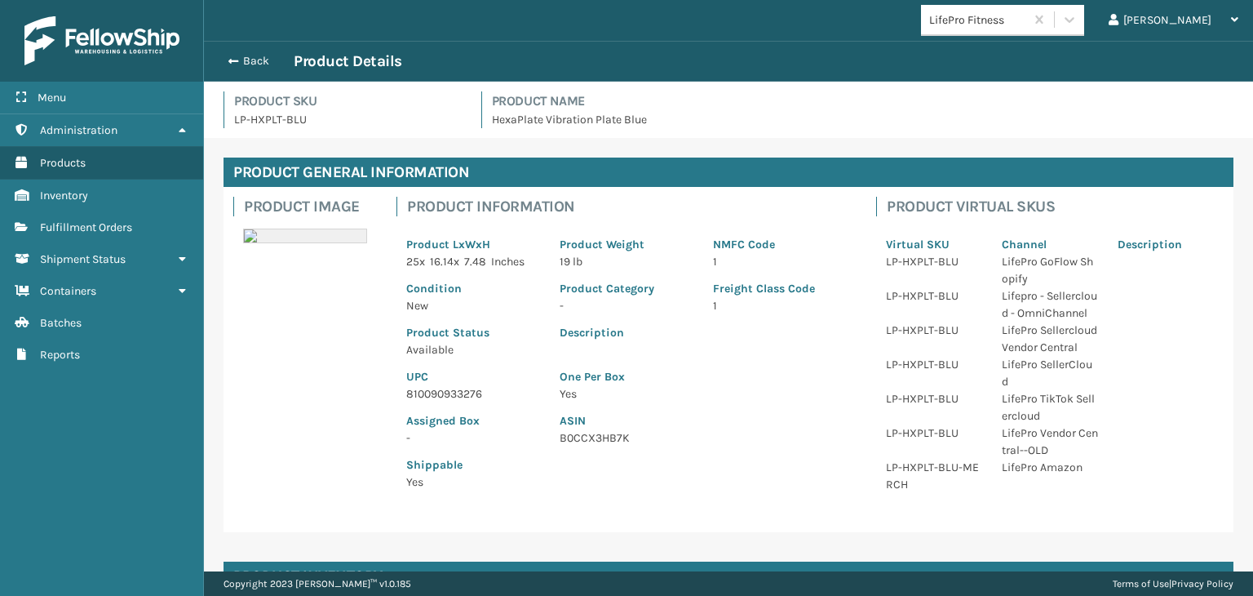
click at [461, 392] on p "810090933276" at bounding box center [473, 393] width 134 height 17
copy p "810090933276"
click at [272, 54] on button "Back" at bounding box center [256, 61] width 75 height 15
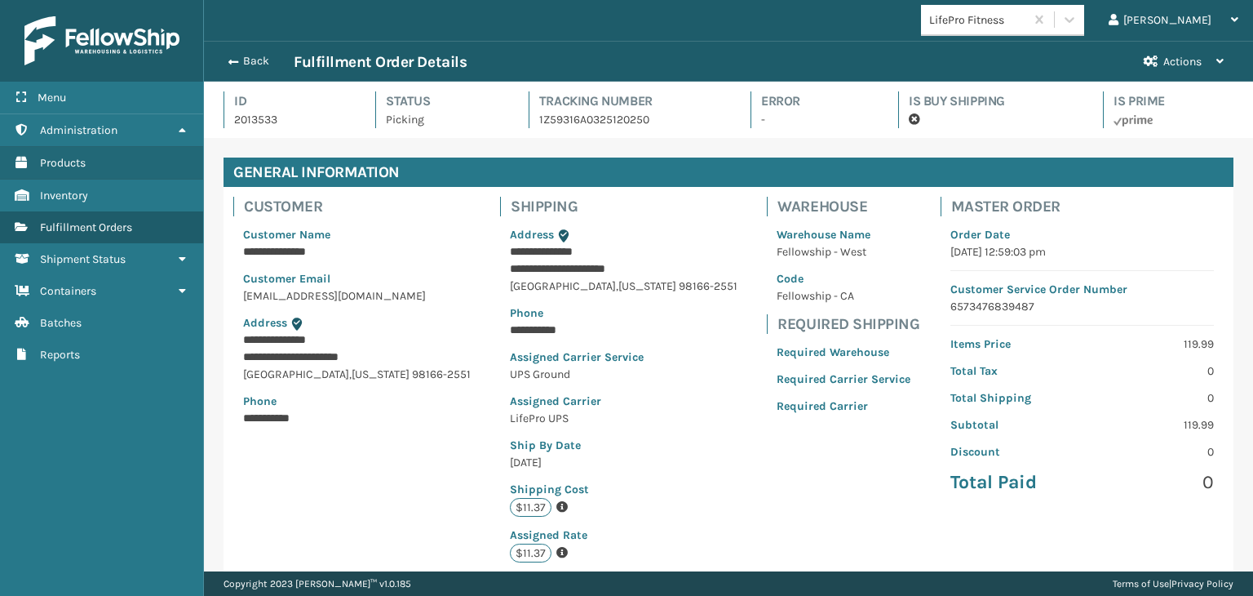
scroll to position [39, 1049]
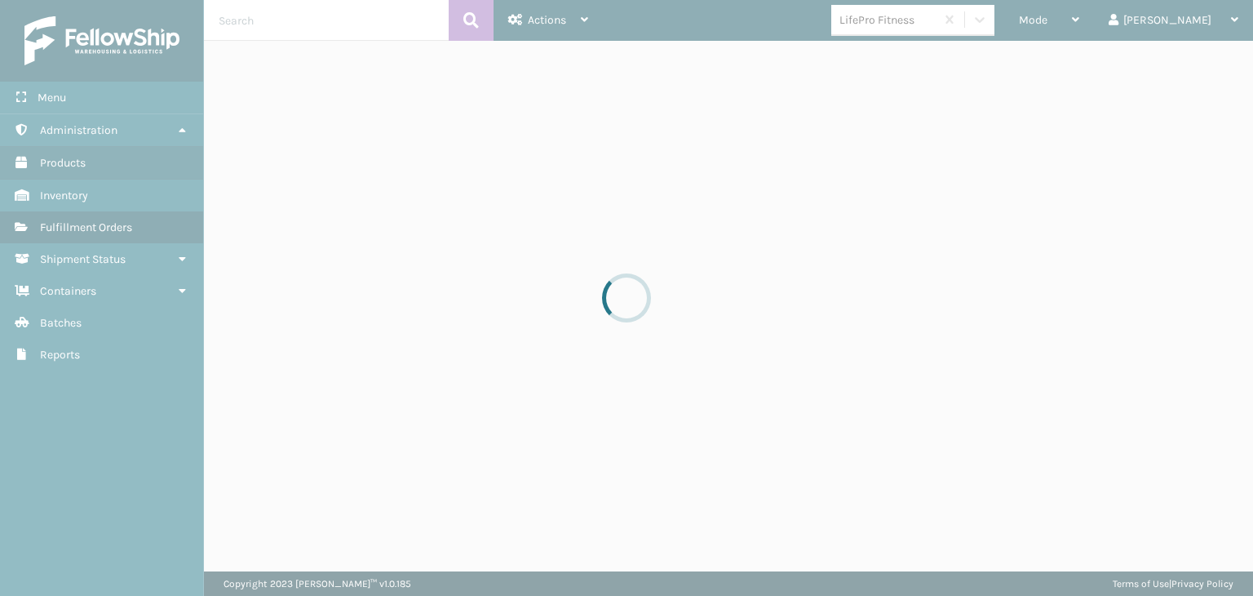
click at [1110, 26] on div at bounding box center [626, 298] width 1253 height 596
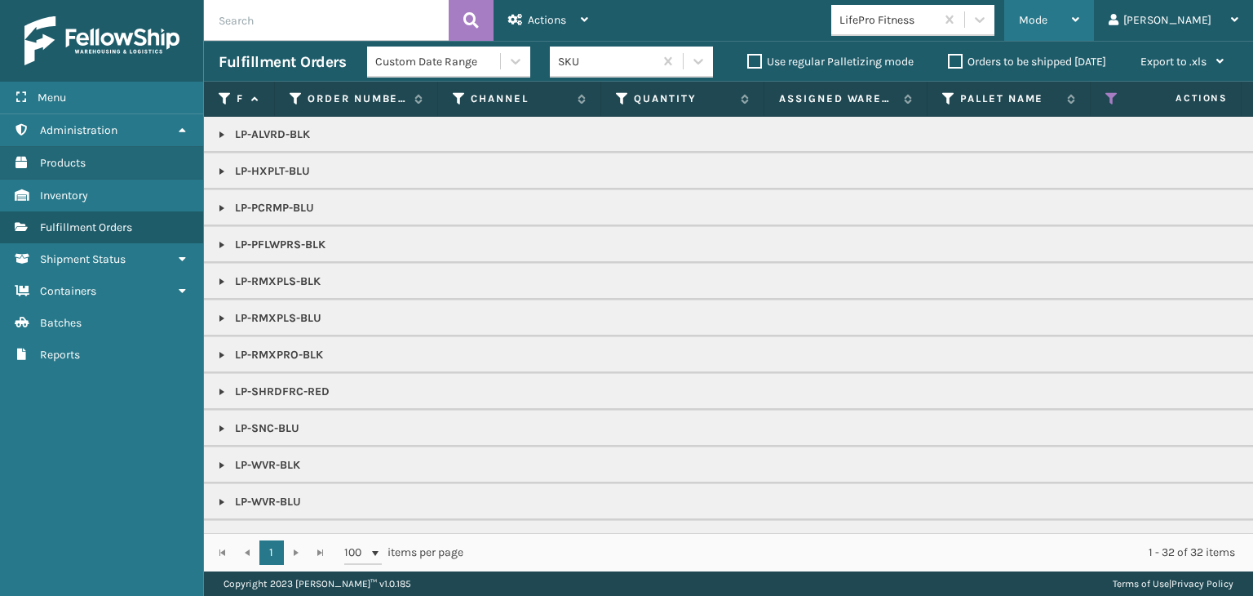
click at [1080, 24] on div "Mode" at bounding box center [1049, 20] width 60 height 41
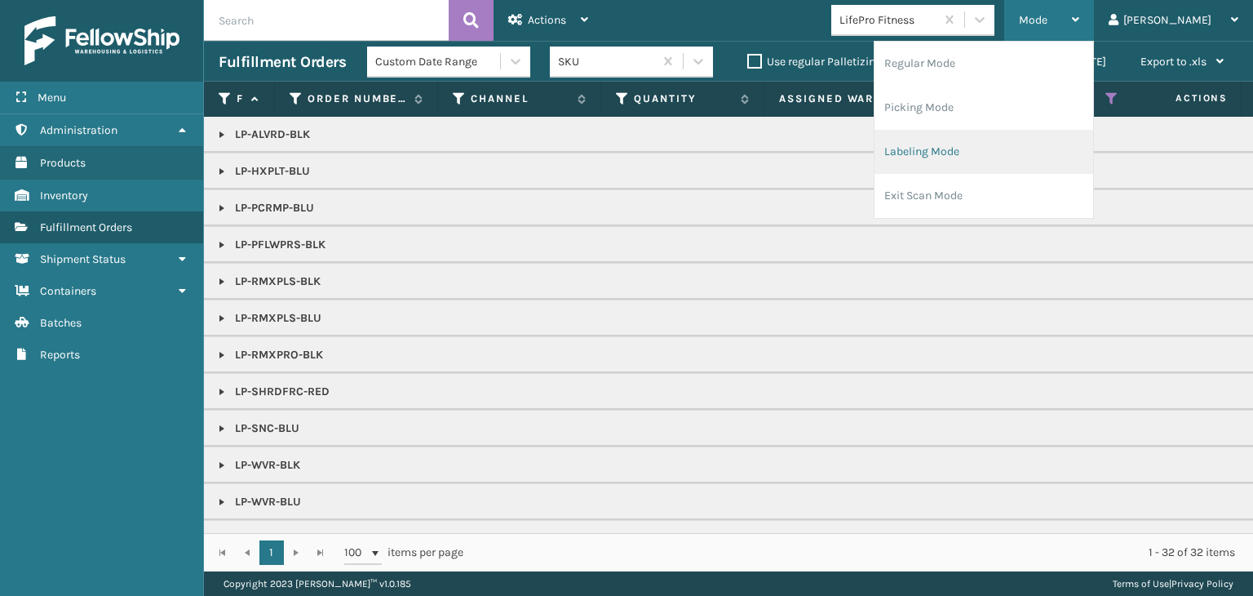
click at [1048, 146] on li "Labeling Mode" at bounding box center [984, 152] width 219 height 44
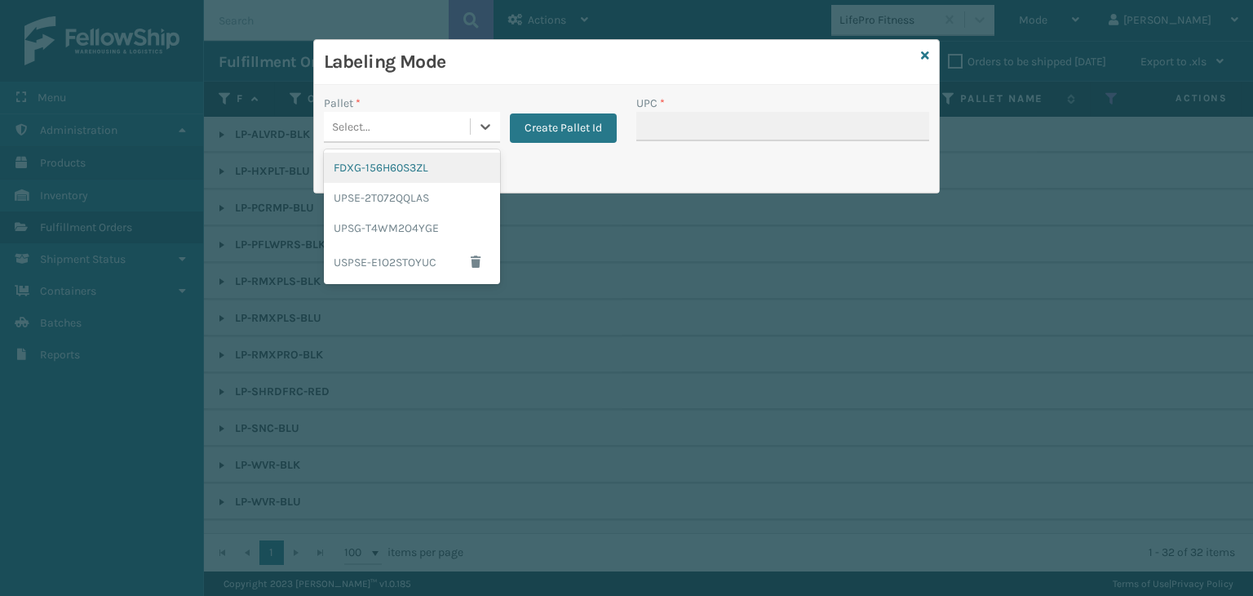
click at [382, 137] on div "Select..." at bounding box center [397, 126] width 146 height 27
click at [384, 235] on div "UPSG-T4WM2O4YGE" at bounding box center [412, 228] width 176 height 30
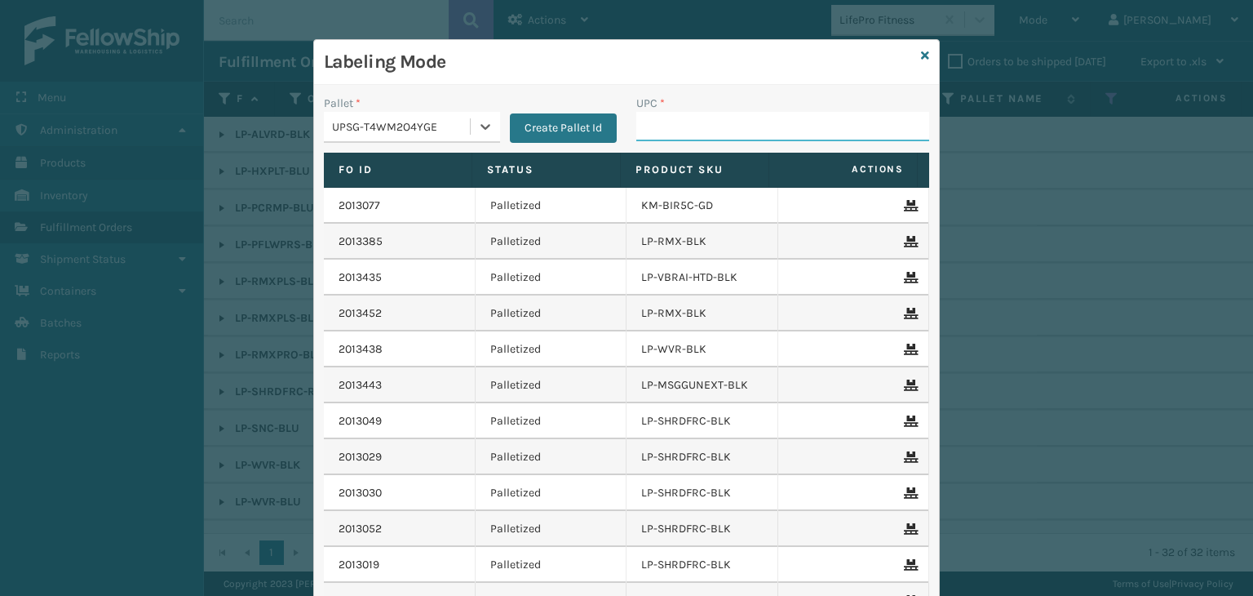
click at [650, 135] on input "UPC *" at bounding box center [782, 126] width 293 height 29
paste input "810090933276"
type input "810090933276"
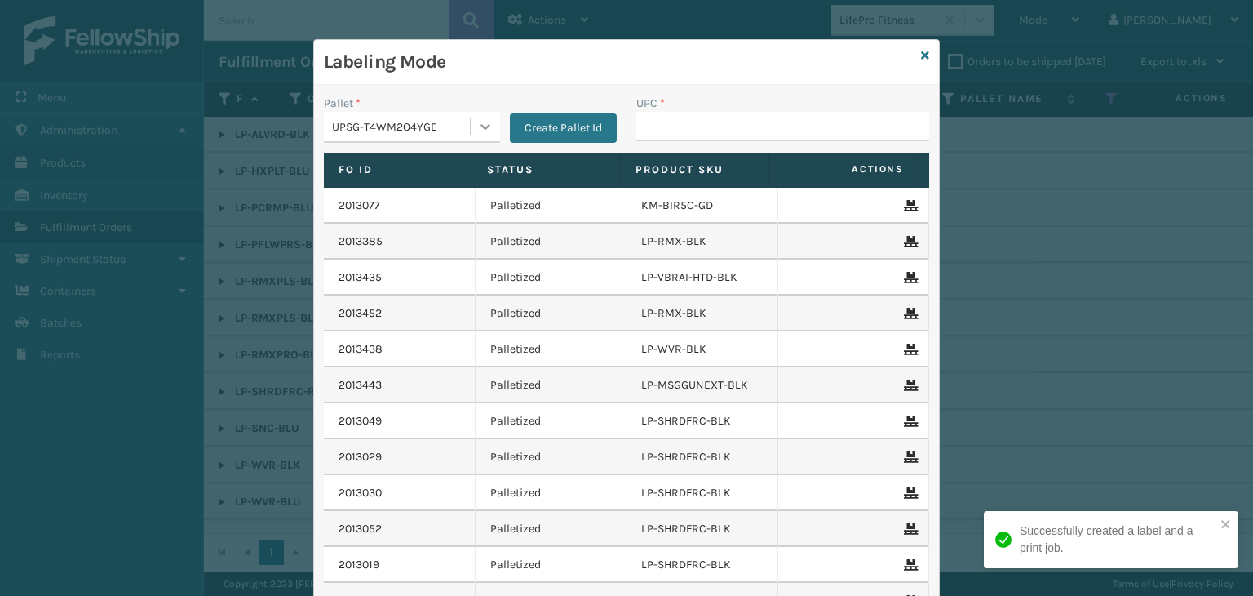
click at [471, 124] on div at bounding box center [485, 126] width 29 height 29
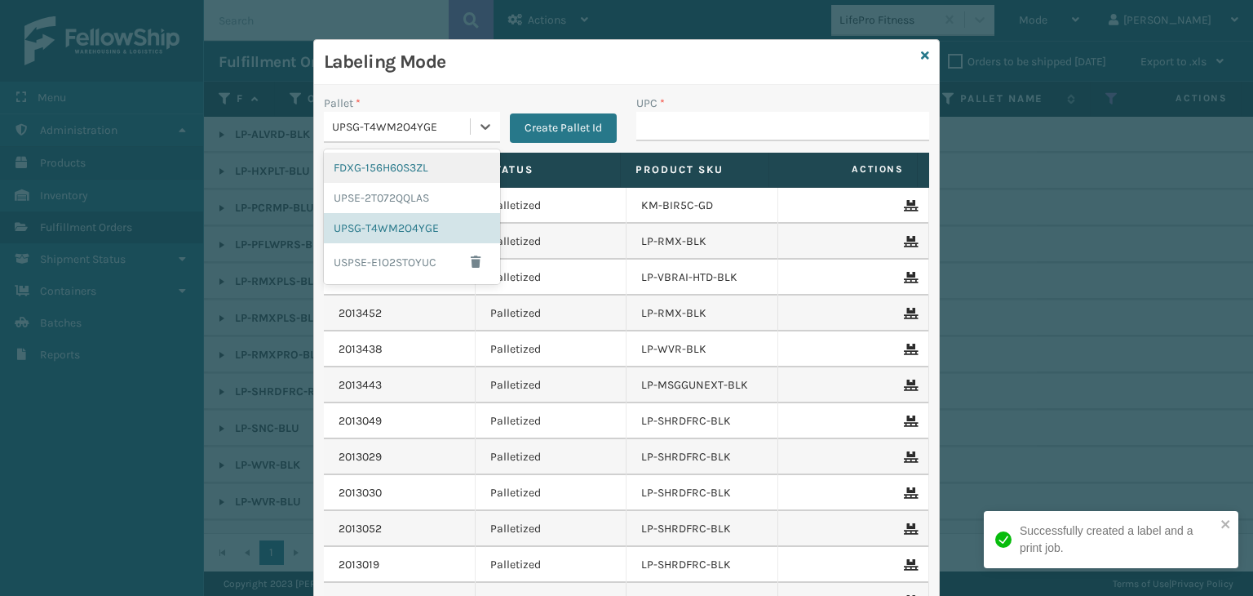
click at [444, 161] on div "FDXG-156H60S3ZL" at bounding box center [412, 168] width 176 height 30
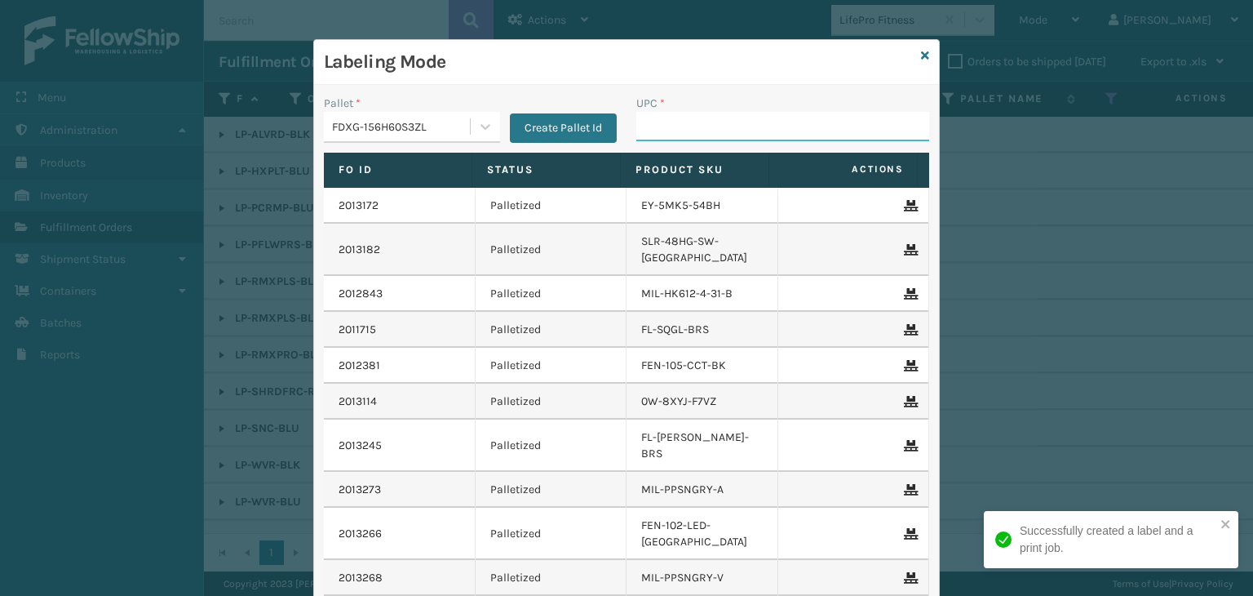
click at [665, 139] on input "UPC *" at bounding box center [782, 126] width 293 height 29
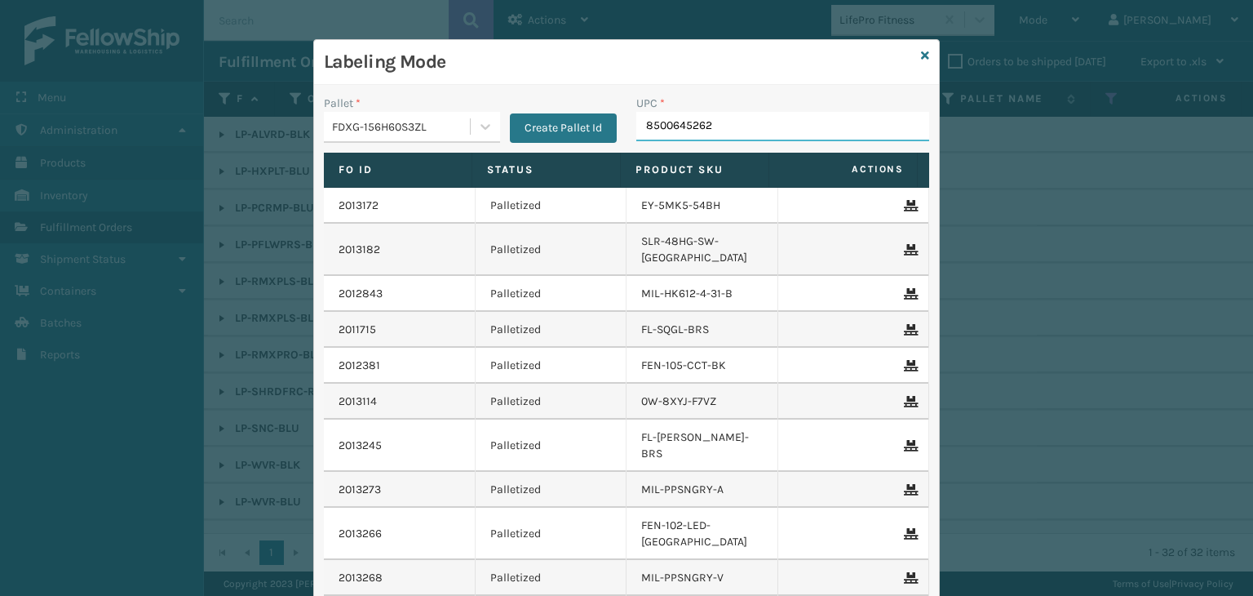
type input "85006452628"
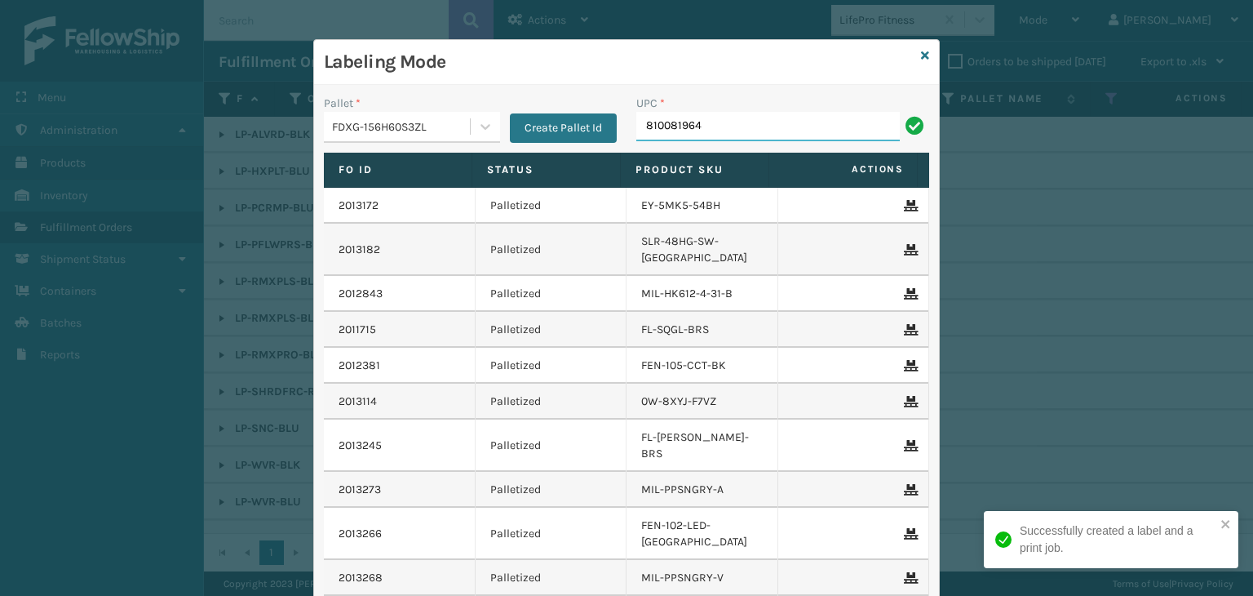
type input "8100819649"
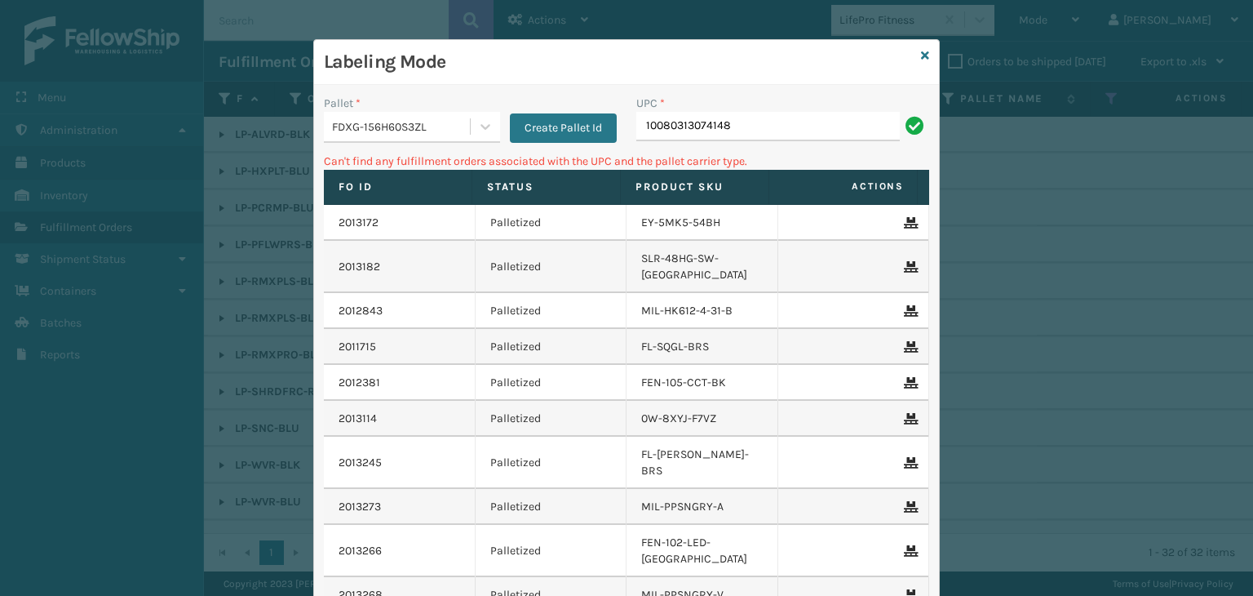
drag, startPoint x: 756, startPoint y: 117, endPoint x: 0, endPoint y: 105, distance: 755.7
click at [0, 105] on div "Labeling Mode Pallet * FDXG-156H60S3ZL Create Pallet Id UPC * 10080313074148 Ca…" at bounding box center [626, 298] width 1253 height 596
type input "7414MLT"
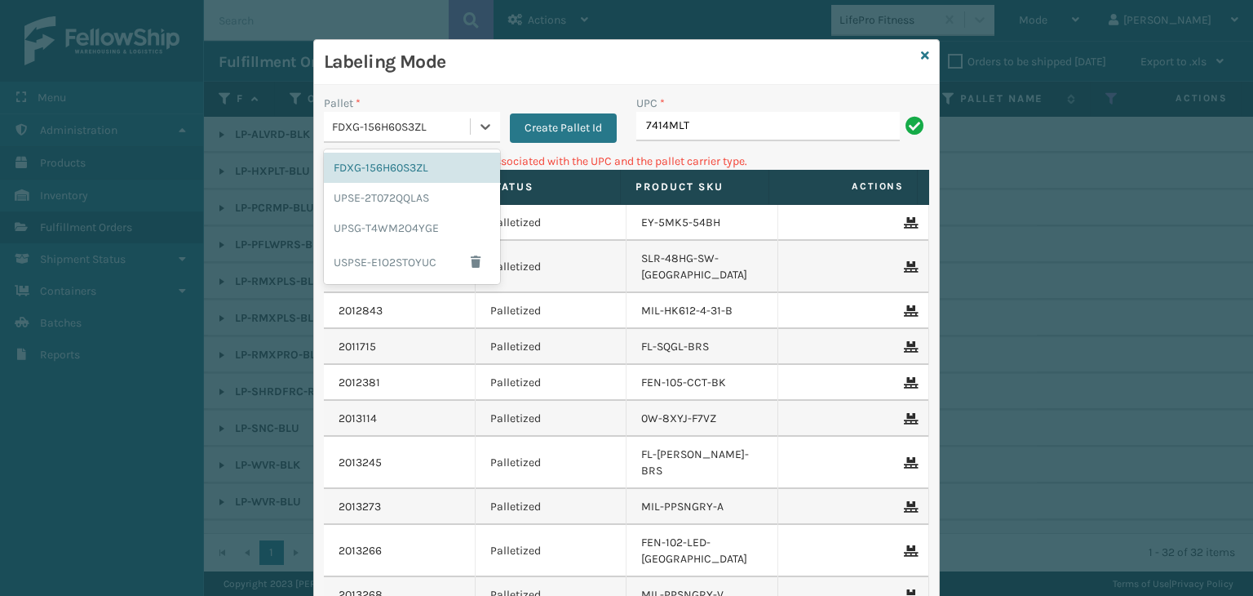
click at [421, 129] on div "FDXG-156H60S3ZL" at bounding box center [402, 126] width 140 height 17
click at [401, 229] on div "UPSG-T4WM2O4YGE" at bounding box center [412, 228] width 176 height 30
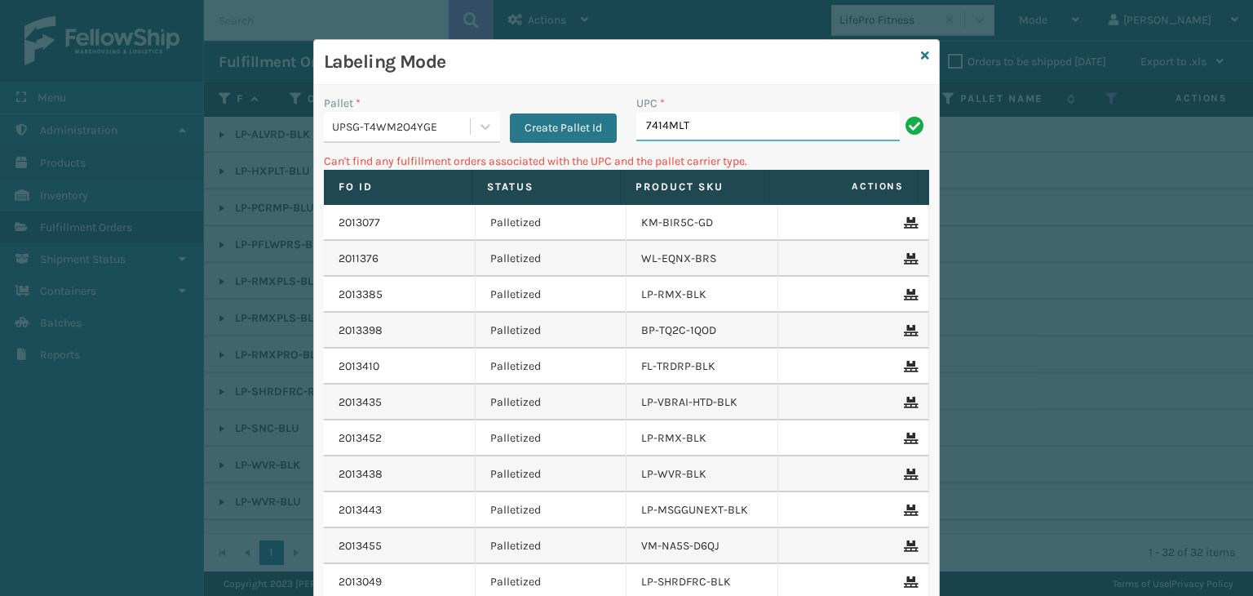
click at [702, 121] on input "7414MLT" at bounding box center [768, 126] width 264 height 29
click at [923, 51] on icon at bounding box center [925, 55] width 8 height 11
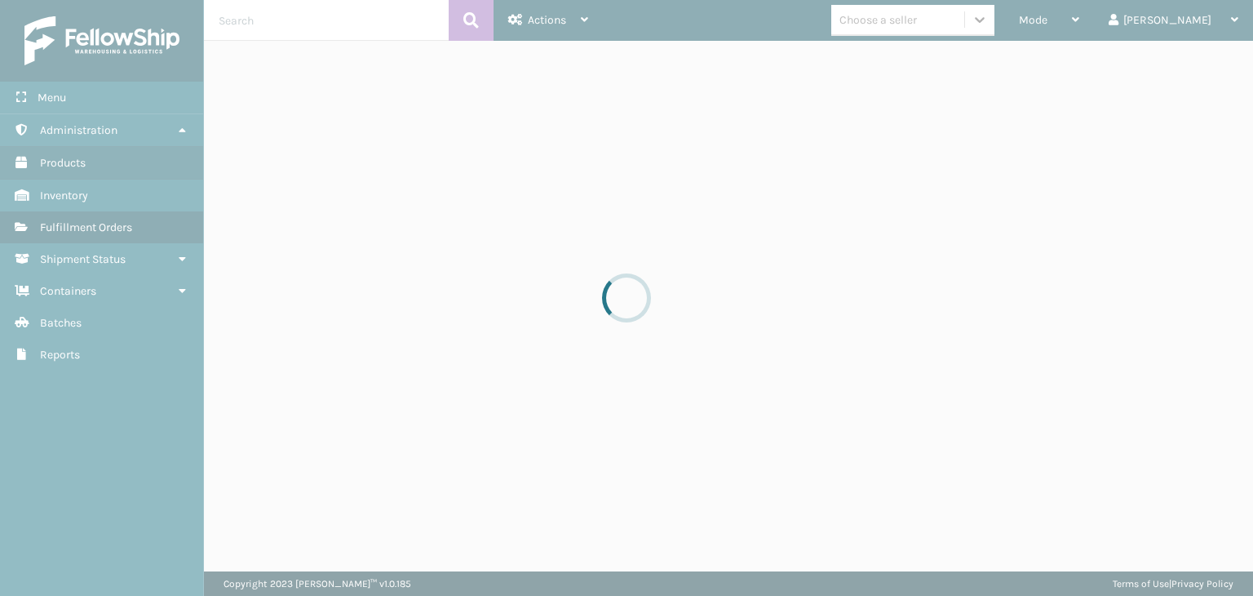
click at [917, 30] on div at bounding box center [626, 298] width 1253 height 596
click at [916, 30] on div at bounding box center [626, 298] width 1253 height 596
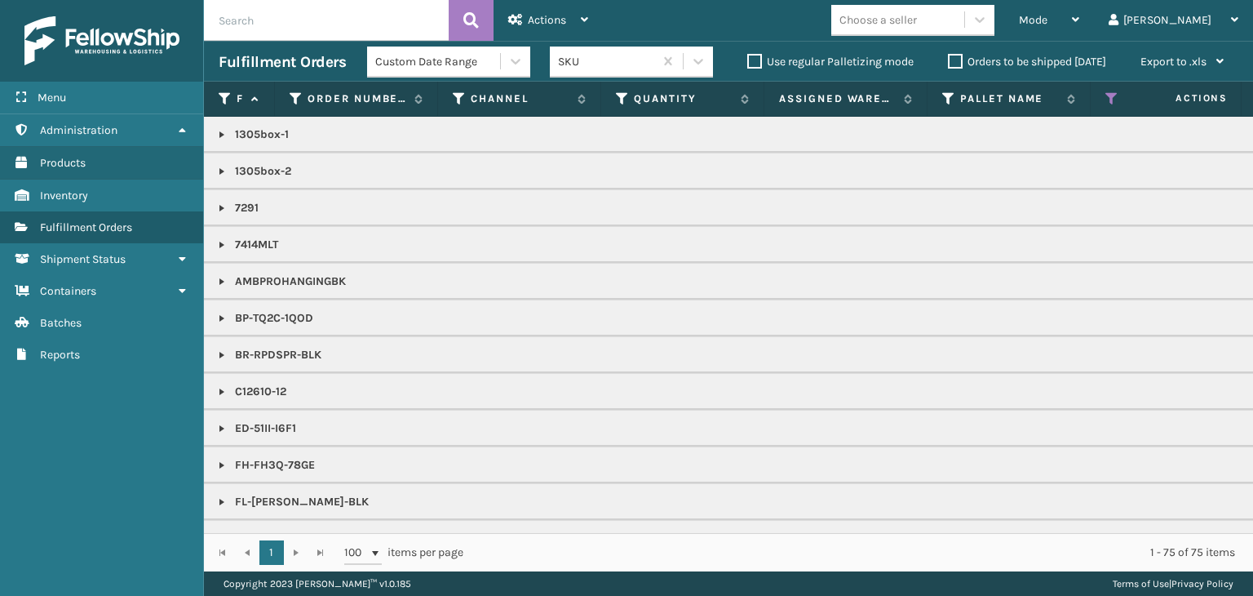
click at [916, 26] on div "Choose a seller" at bounding box center [879, 19] width 78 height 17
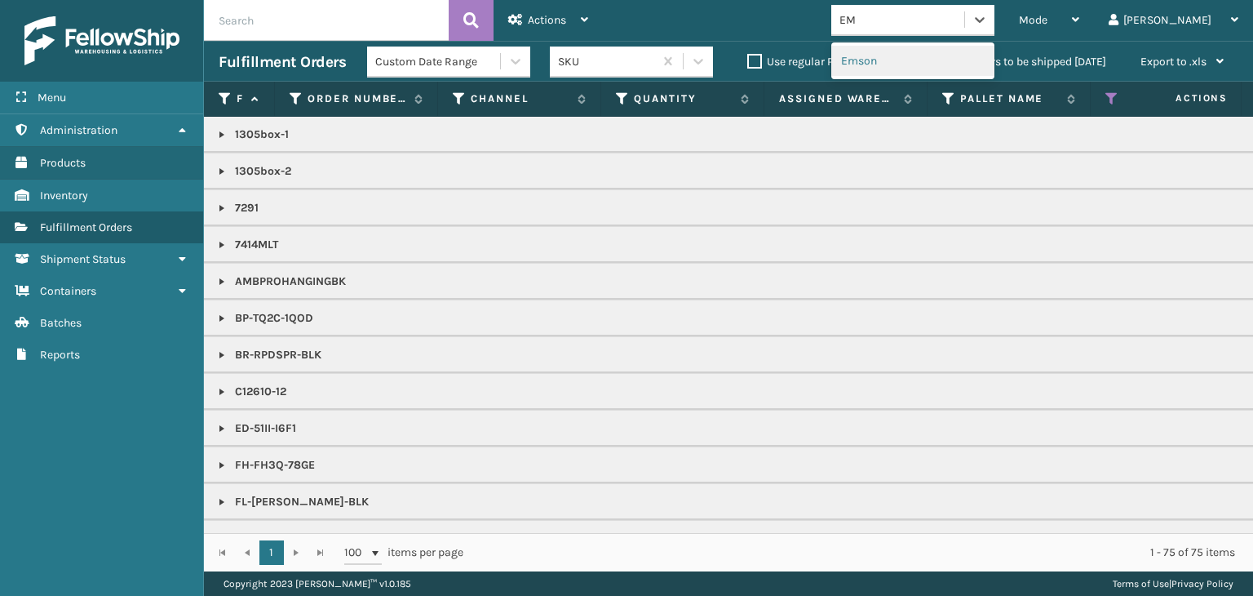
type input "EMS"
click at [932, 61] on div "Emson" at bounding box center [912, 61] width 163 height 30
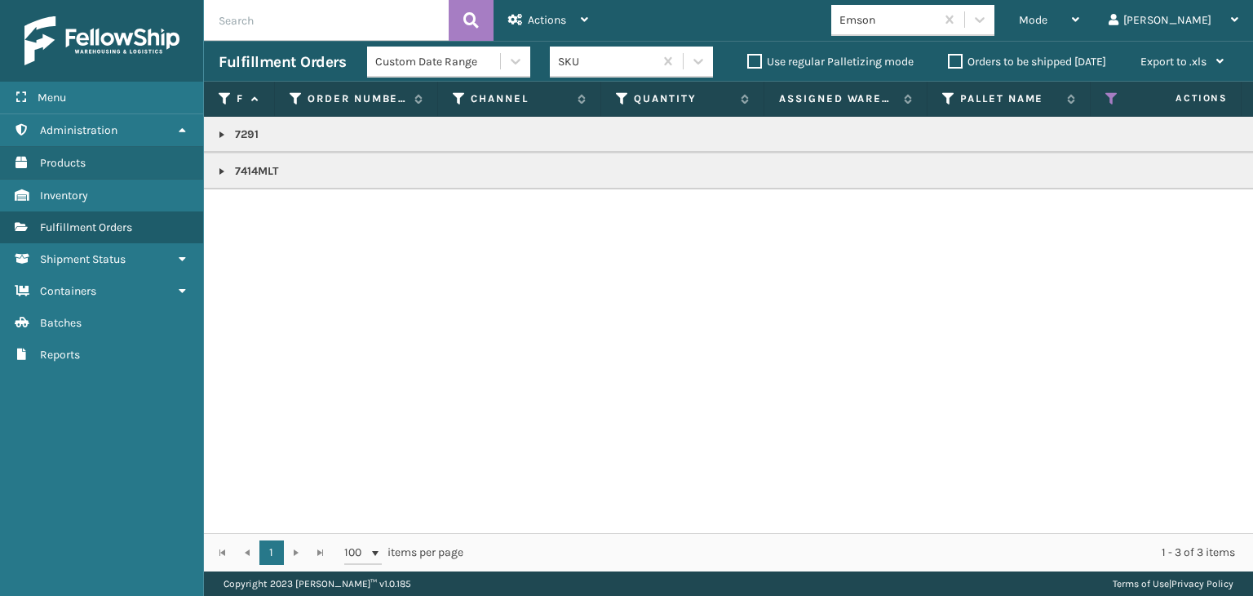
click at [215, 171] on td "7414MLT" at bounding box center [1257, 171] width 2107 height 37
click at [220, 170] on link at bounding box center [221, 171] width 13 height 13
click at [268, 209] on link "2013543" at bounding box center [266, 207] width 43 height 16
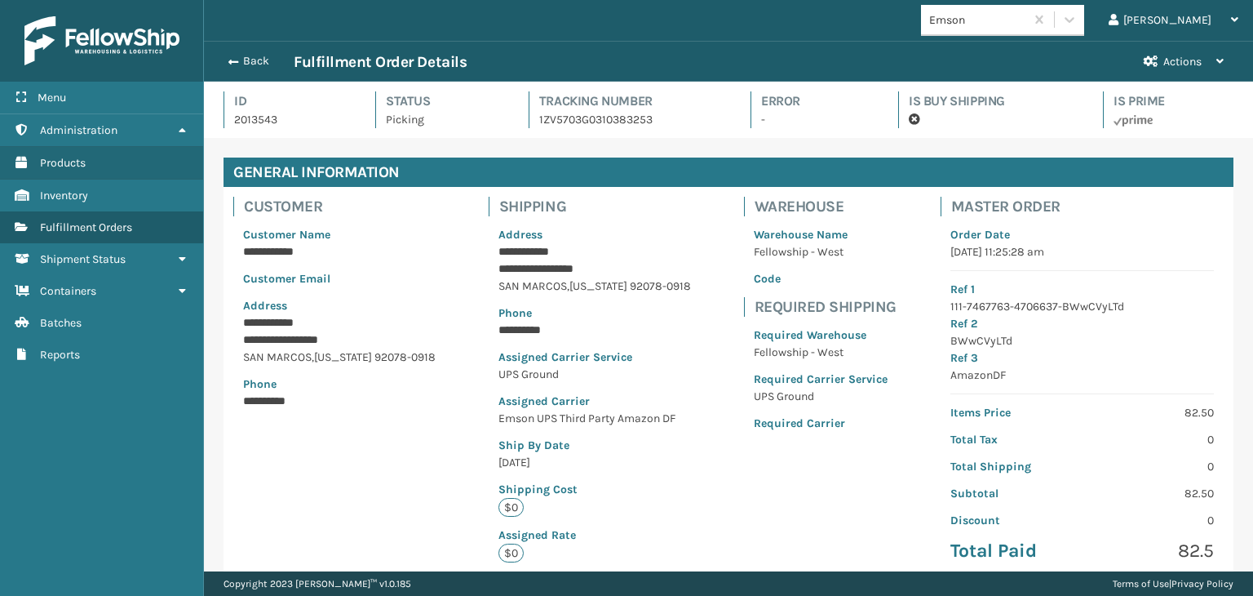
scroll to position [326, 0]
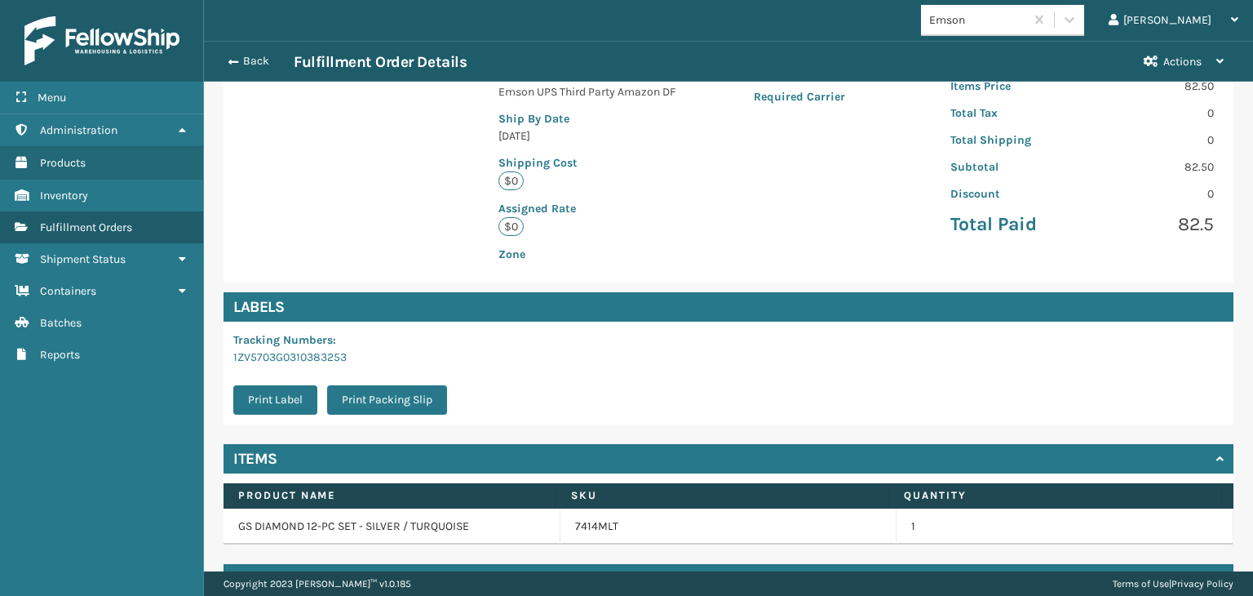
click at [259, 69] on div "Back Fulfillment Order Details" at bounding box center [674, 62] width 911 height 20
click at [258, 60] on button "Back" at bounding box center [256, 61] width 75 height 15
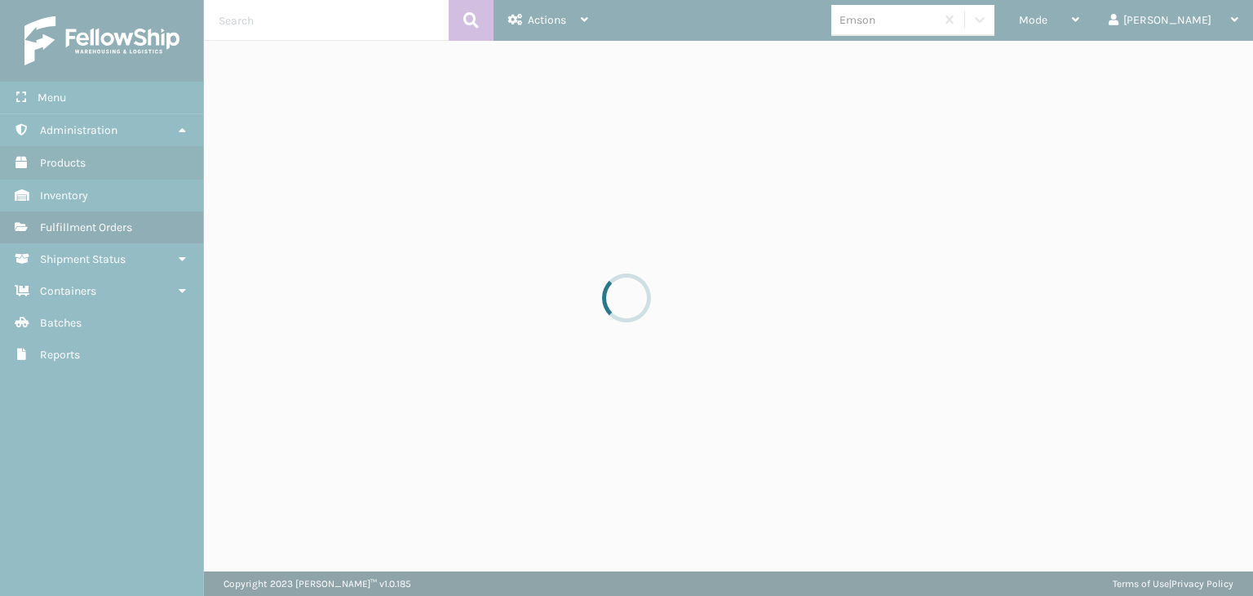
click at [1112, 23] on div at bounding box center [626, 298] width 1253 height 596
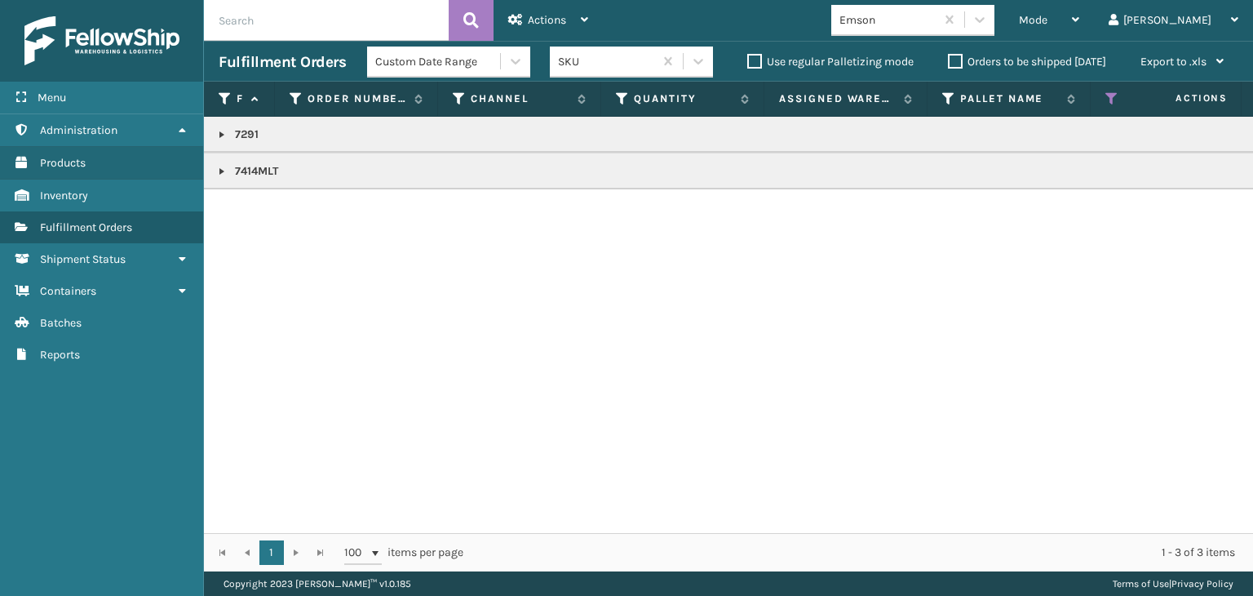
click at [1080, 23] on div "Mode" at bounding box center [1049, 20] width 60 height 41
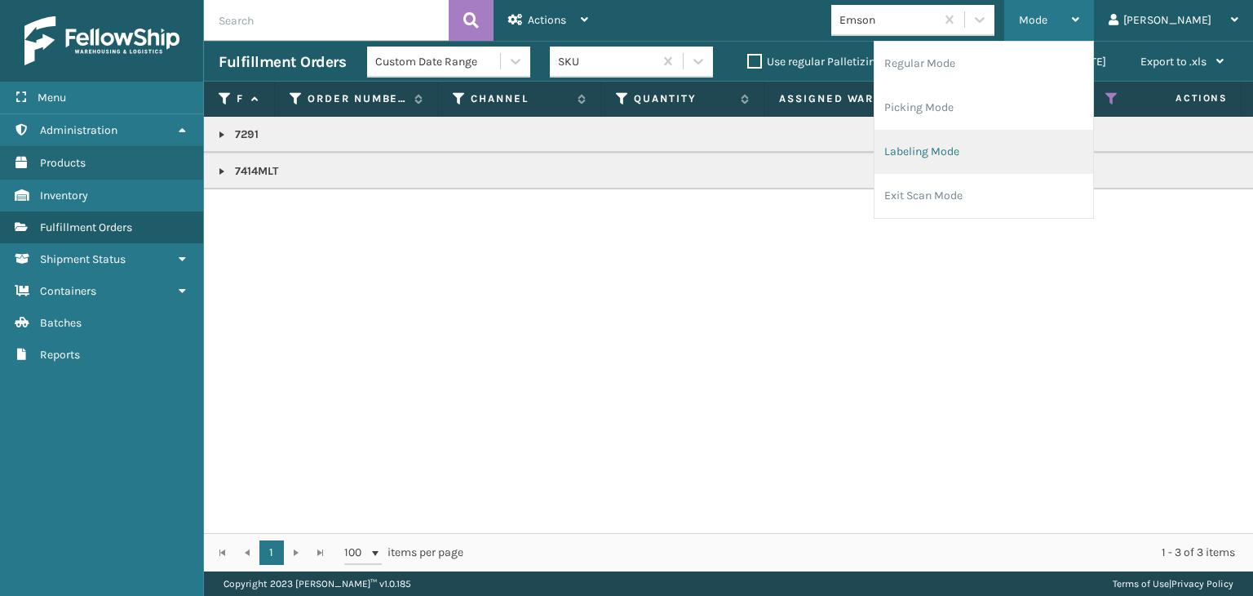
click at [1092, 140] on li "Labeling Mode" at bounding box center [984, 152] width 219 height 44
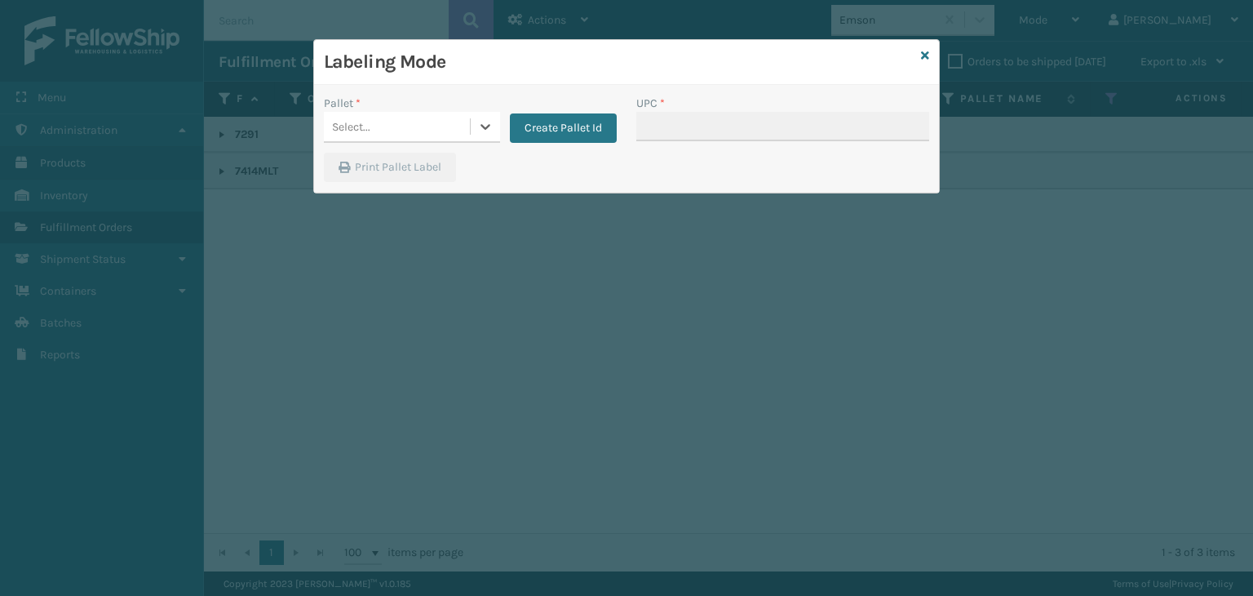
click at [384, 113] on div "Select..." at bounding box center [397, 126] width 146 height 27
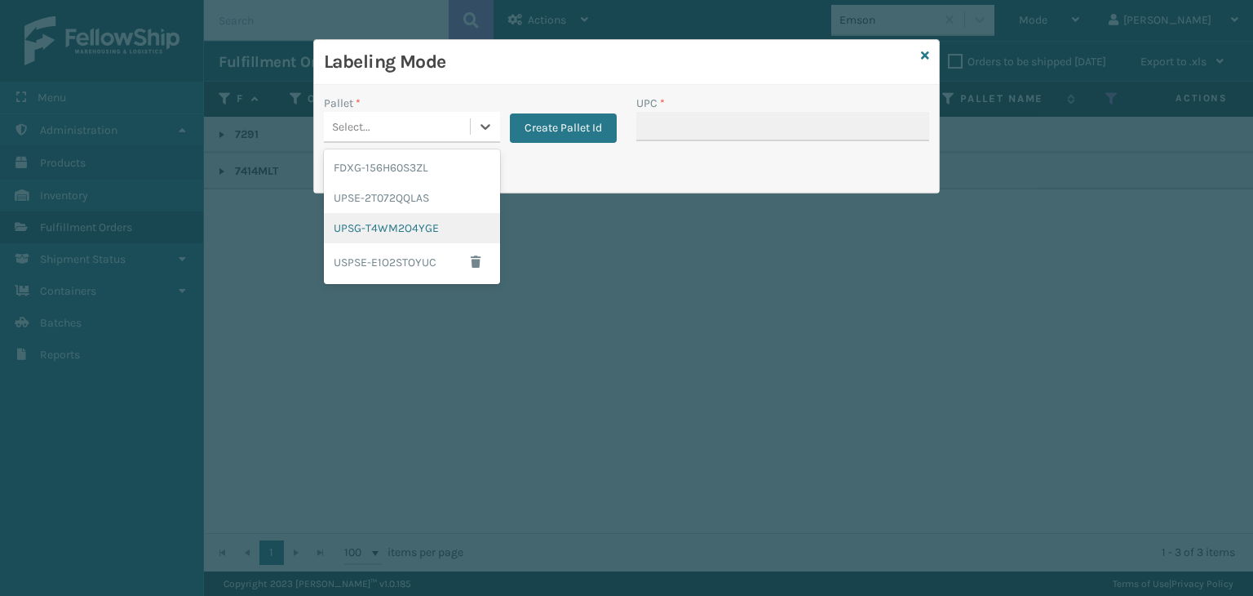
click at [375, 229] on div "UPSG-T4WM2O4YGE" at bounding box center [412, 228] width 176 height 30
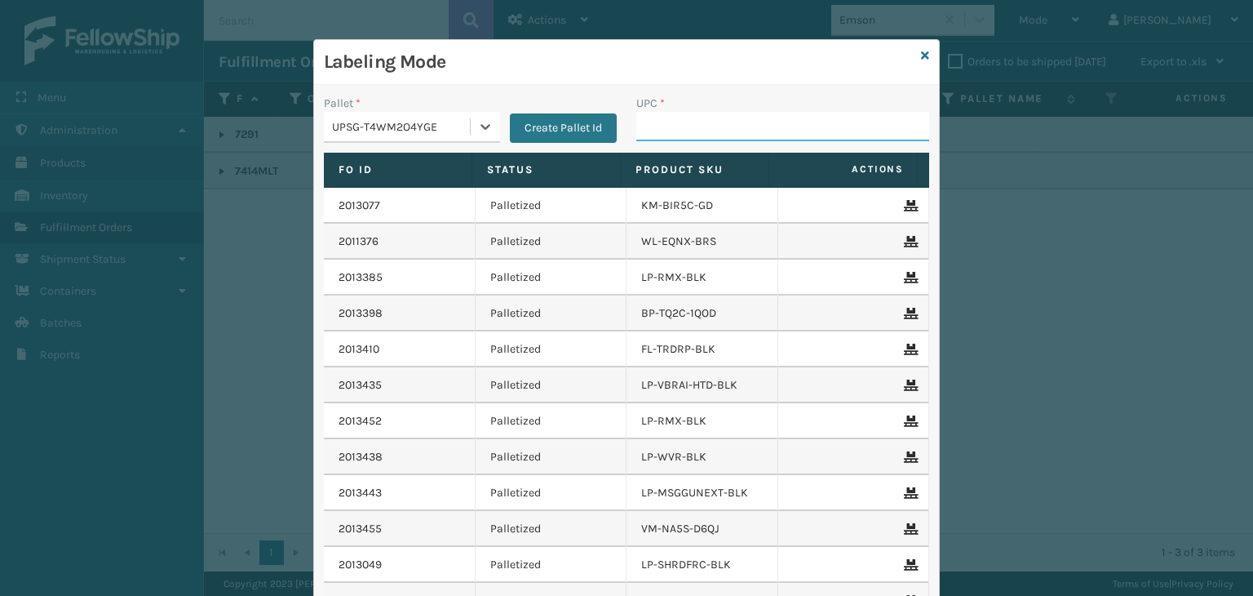
drag, startPoint x: 698, startPoint y: 114, endPoint x: 662, endPoint y: 95, distance: 41.2
click at [698, 114] on input "UPC *" at bounding box center [782, 126] width 293 height 29
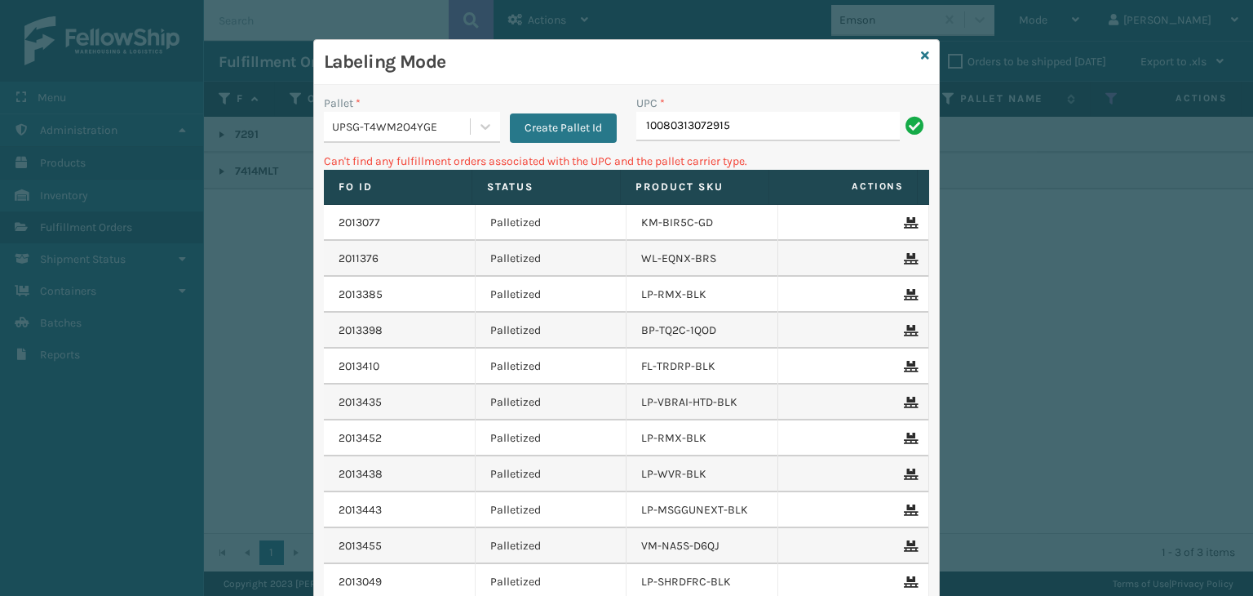
click at [447, 127] on div "UPSG-T4WM2O4YGE" at bounding box center [402, 126] width 140 height 17
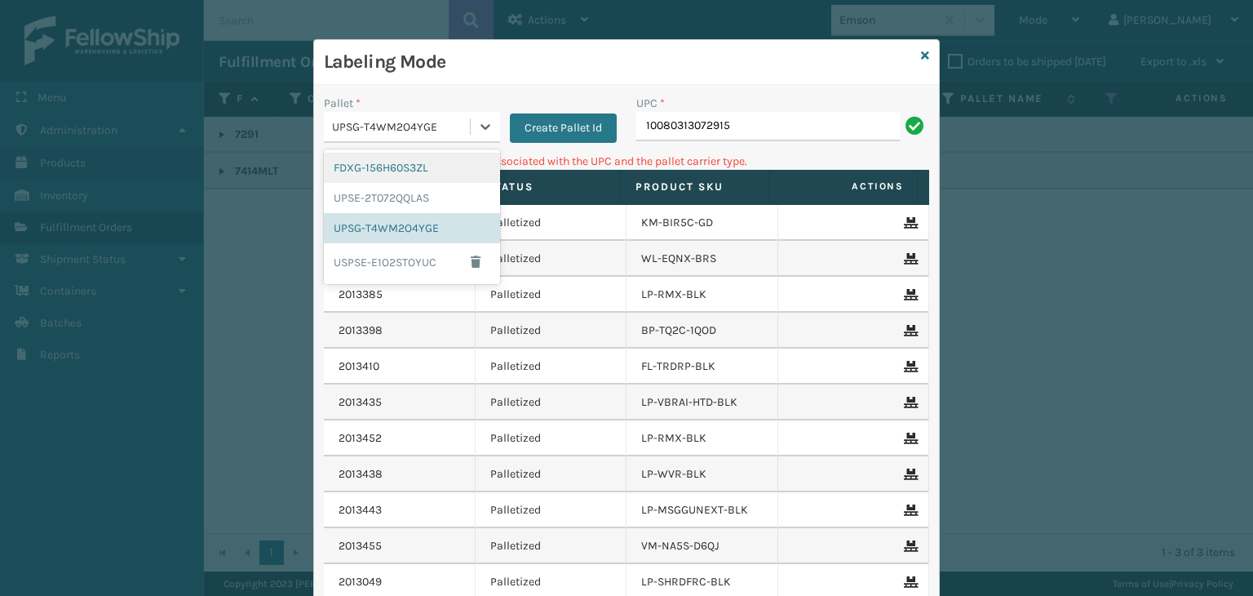
click at [411, 177] on div "FDXG-156H60S3ZL" at bounding box center [412, 168] width 176 height 30
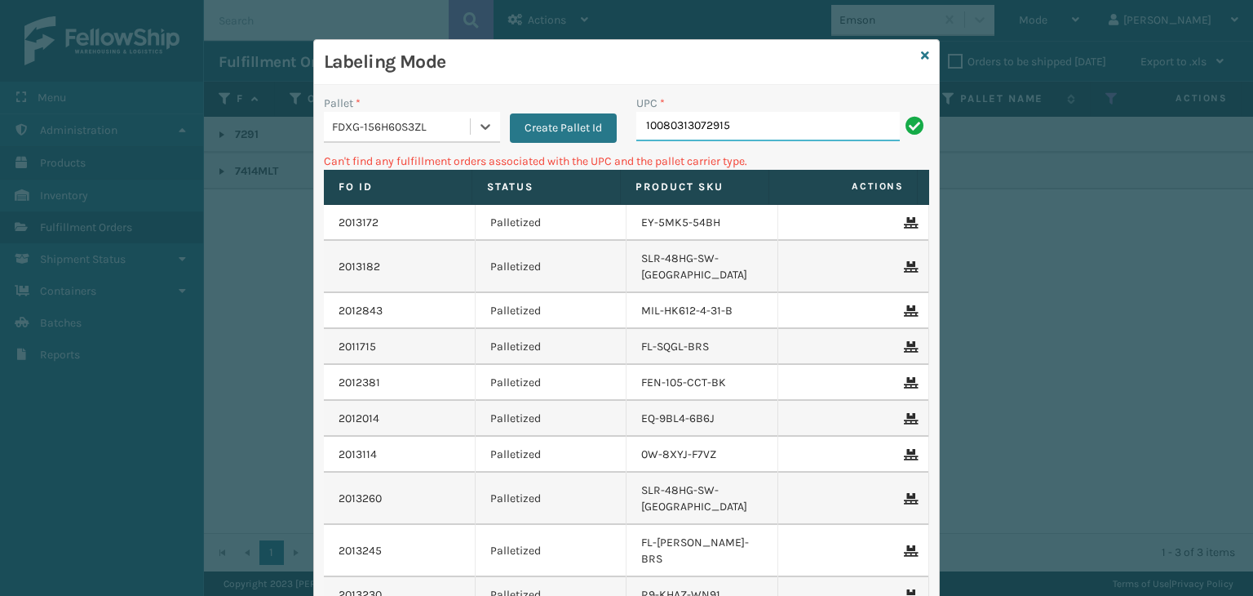
click at [765, 118] on input "10080313072915" at bounding box center [768, 126] width 264 height 29
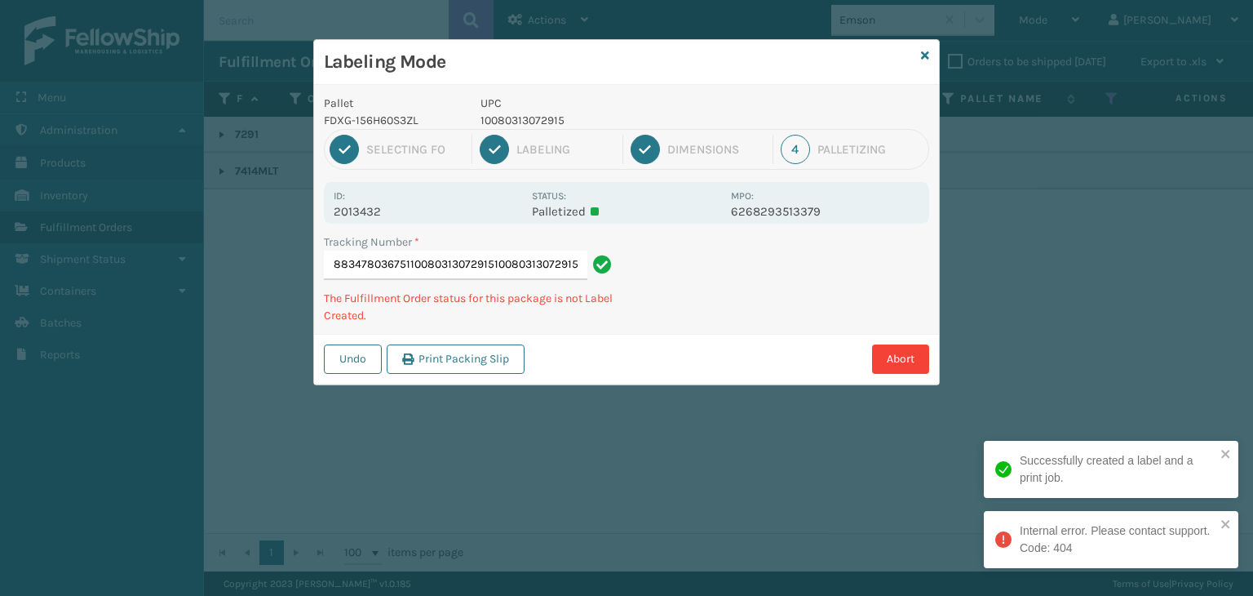
type input "8834780367511008031307291510080313072915"
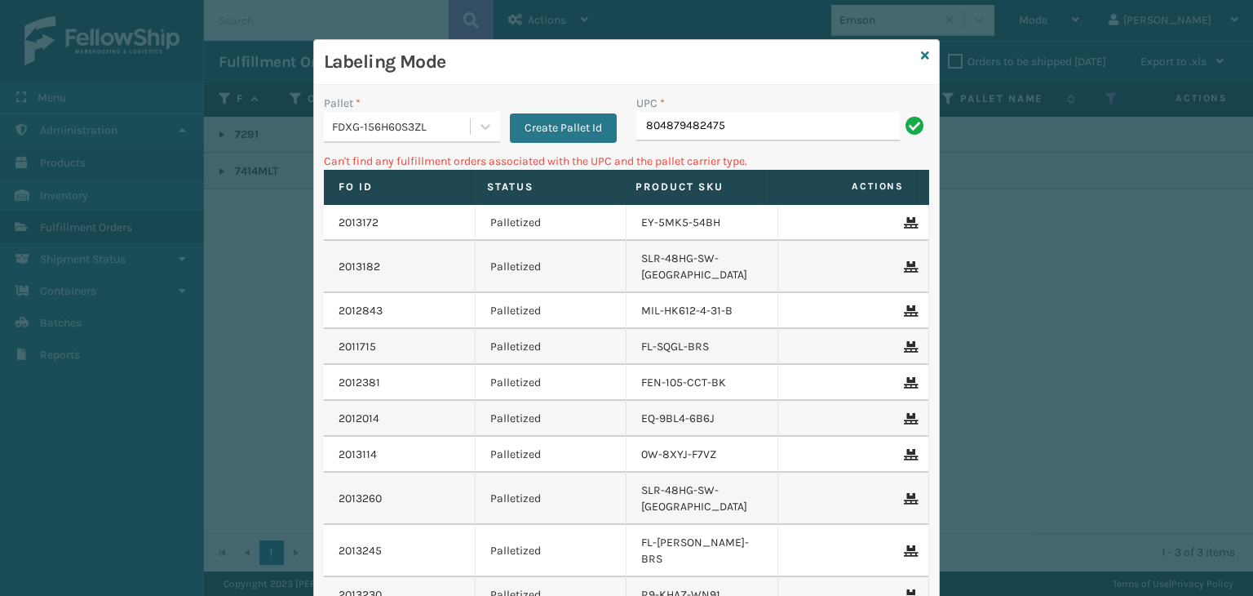
click at [438, 128] on div "FDXG-156H60S3ZL" at bounding box center [402, 126] width 140 height 17
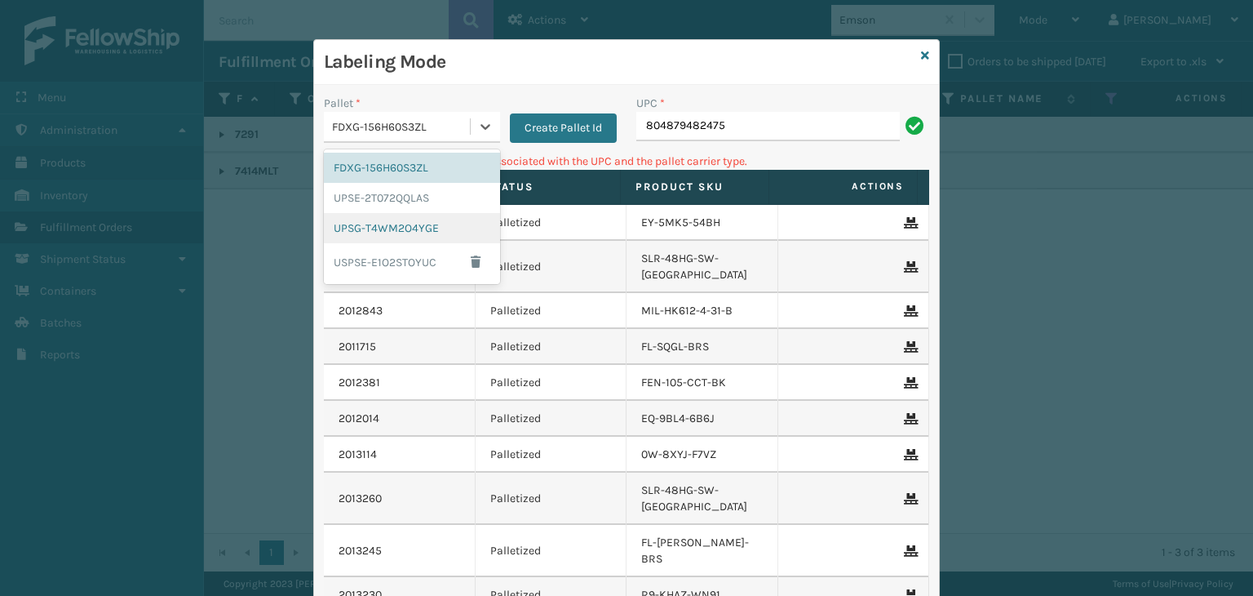
click at [441, 220] on div "UPSG-T4WM2O4YGE" at bounding box center [412, 228] width 176 height 30
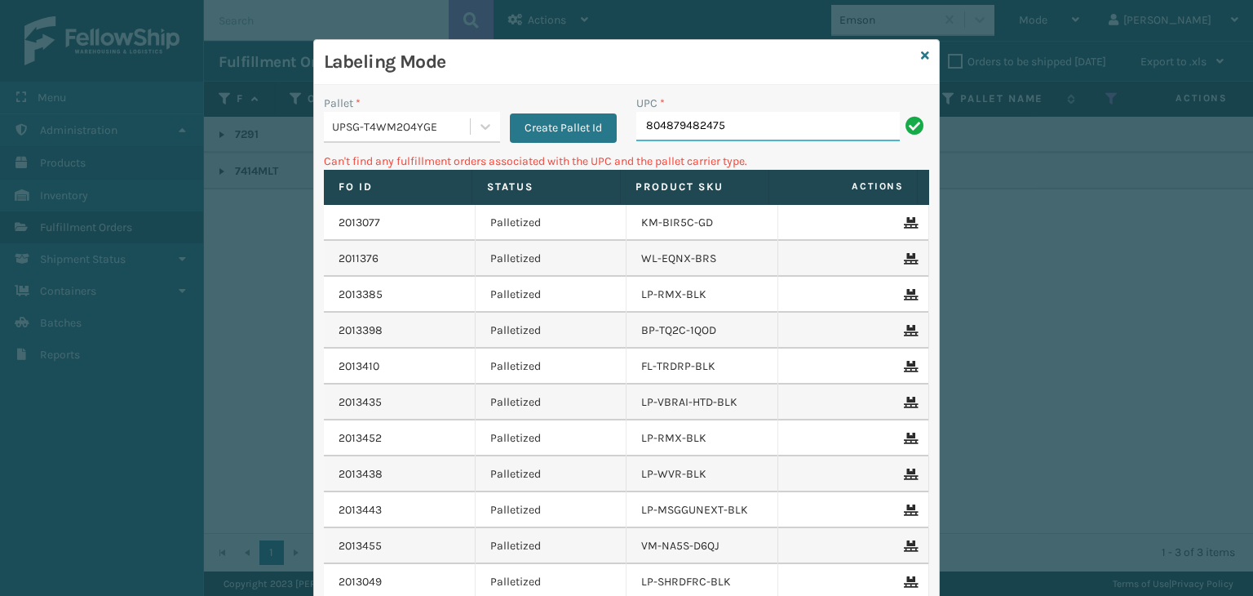
drag, startPoint x: 764, startPoint y: 131, endPoint x: 306, endPoint y: 145, distance: 458.0
click at [303, 153] on div "Labeling Mode Pallet * UPSG-T4WM2O4YGE Create Pallet Id UPC * 804879482475 Can'…" at bounding box center [626, 298] width 1253 height 596
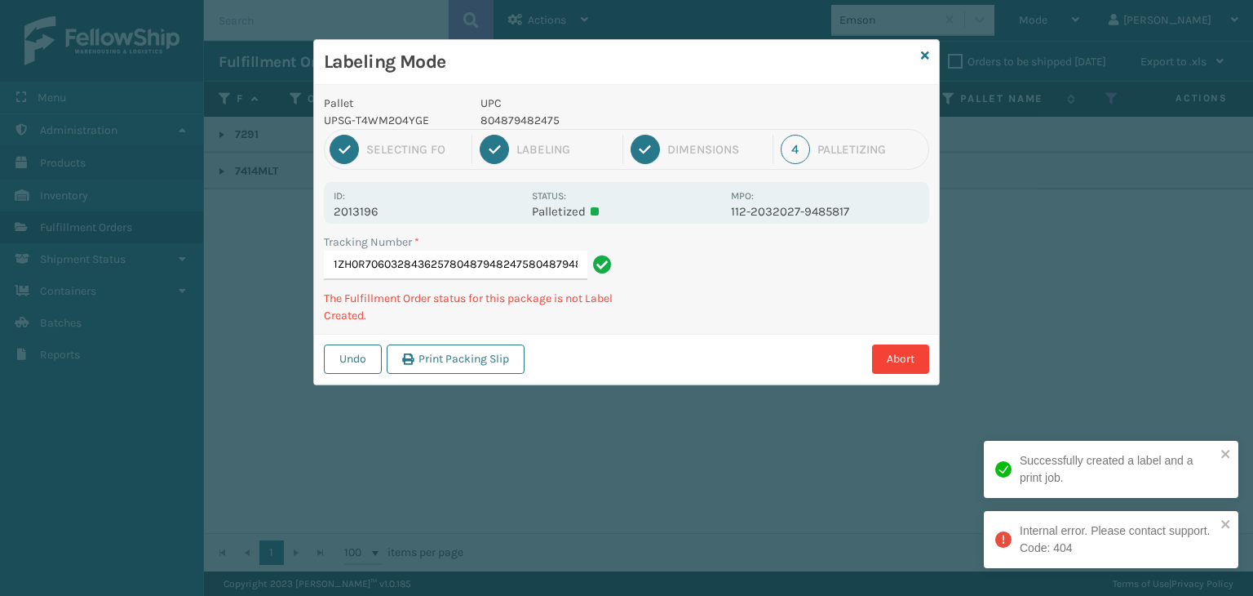
type input "1ZH0R7060328436257804879482475804879482475"
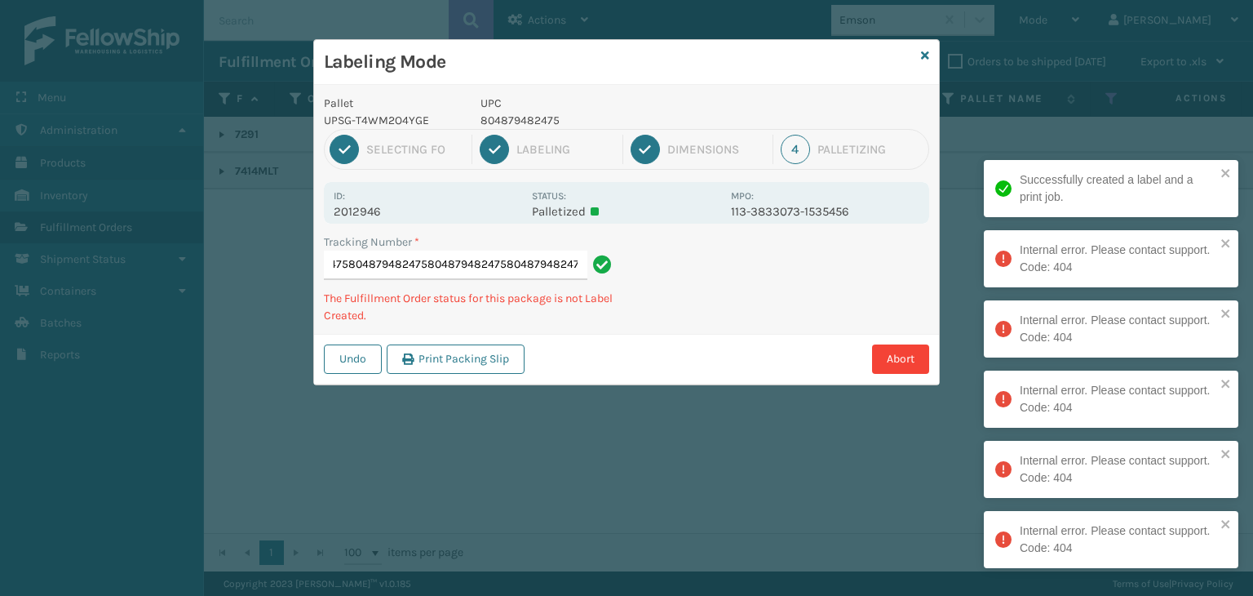
type input "1ZH0R70603120030488048794824758048794824758048794824758048794824758048794824758…"
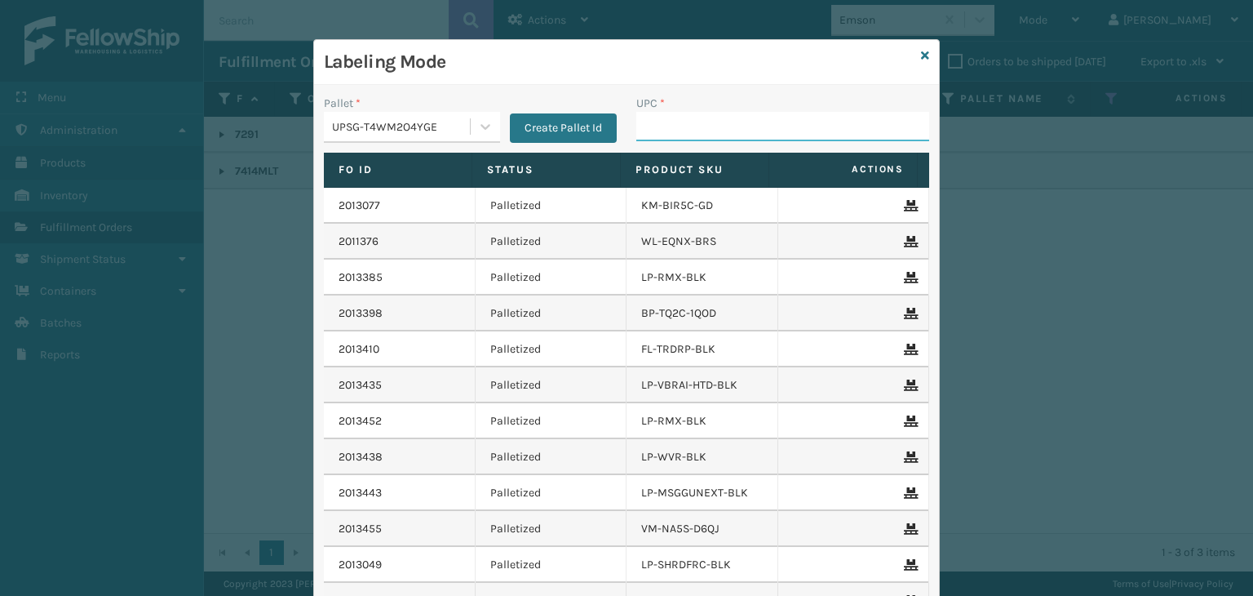
drag, startPoint x: 417, startPoint y: 430, endPoint x: 776, endPoint y: 129, distance: 468.6
click at [776, 129] on input "UPC *" at bounding box center [782, 126] width 293 height 29
type input "KM-MOTC-15SS"
type input "KM-BIM57-PR"
click at [921, 51] on icon at bounding box center [925, 55] width 8 height 11
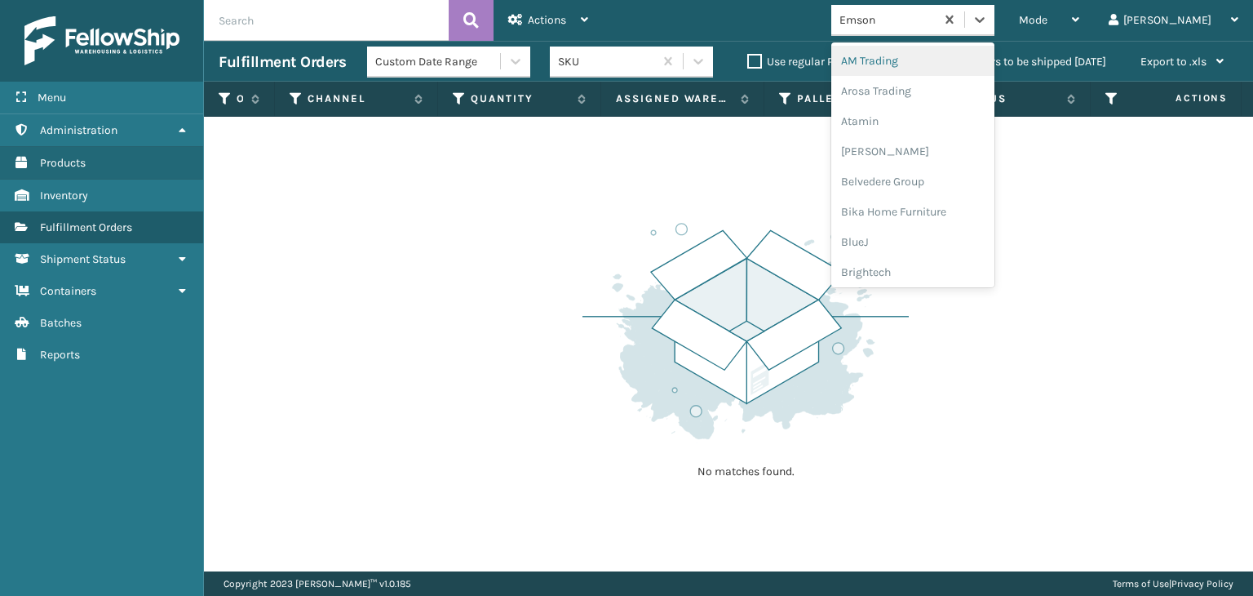
click at [937, 17] on div "Emson" at bounding box center [888, 19] width 97 height 17
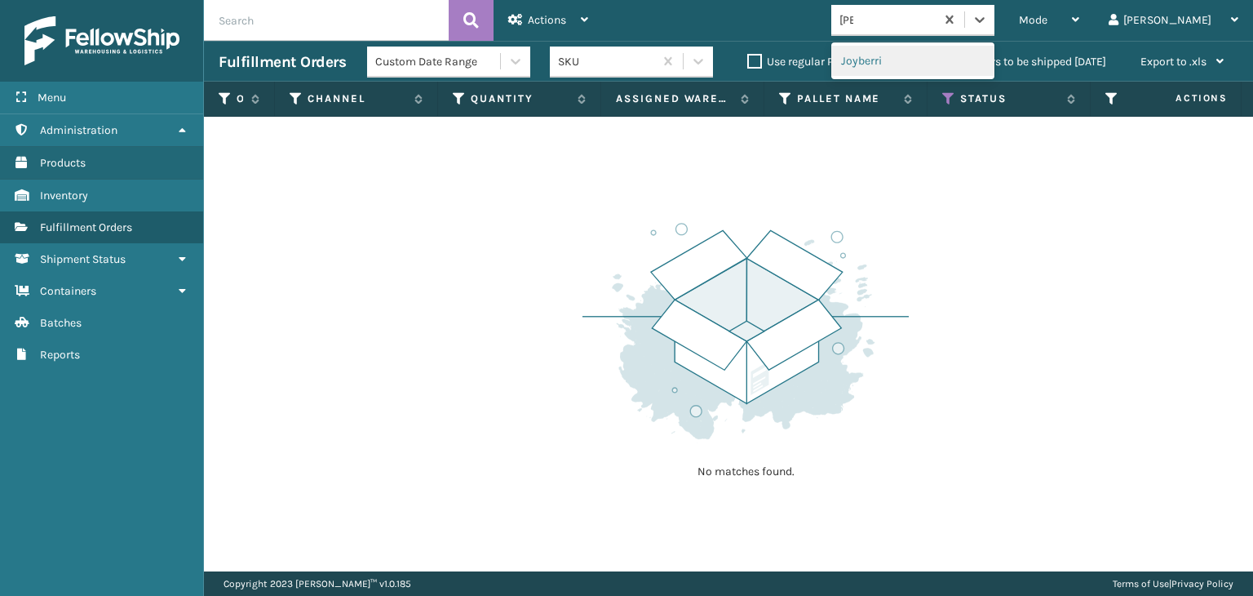
type input "JOY"
click at [924, 66] on div "Joyberri" at bounding box center [912, 61] width 163 height 30
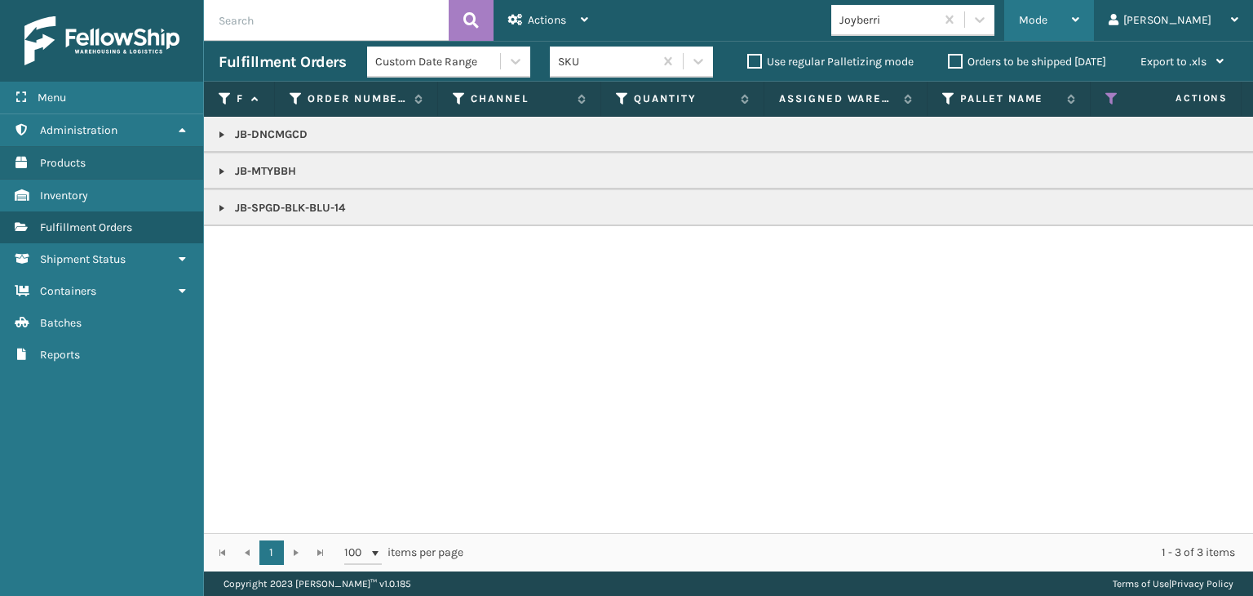
click at [1048, 13] on span "Mode" at bounding box center [1033, 20] width 29 height 14
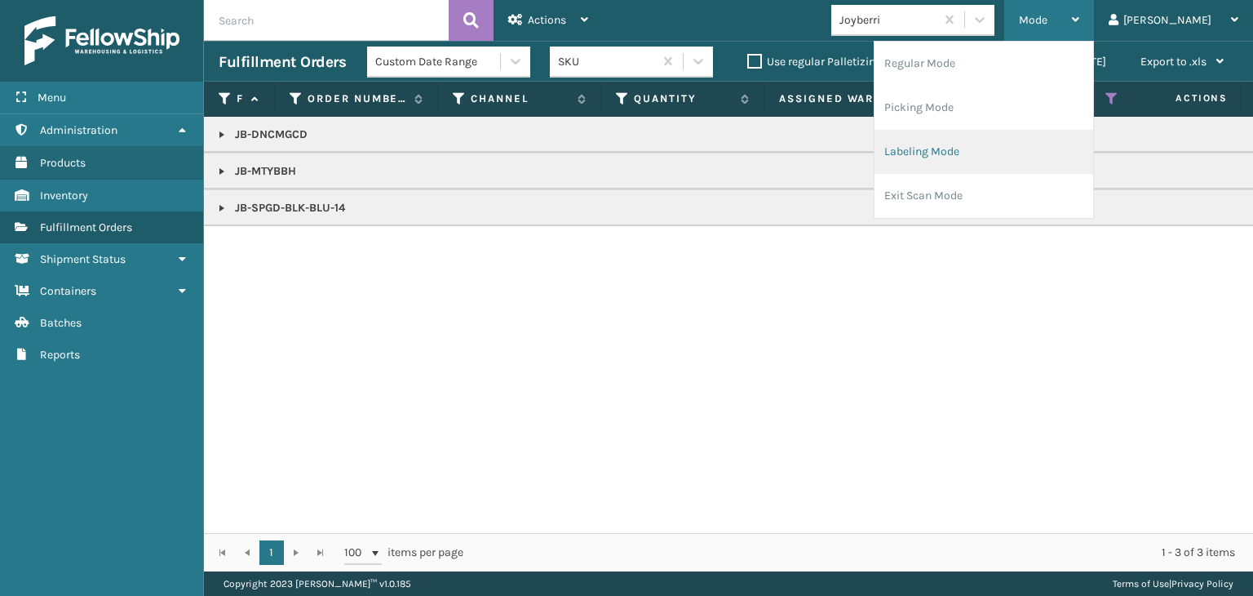
click at [1040, 144] on li "Labeling Mode" at bounding box center [984, 152] width 219 height 44
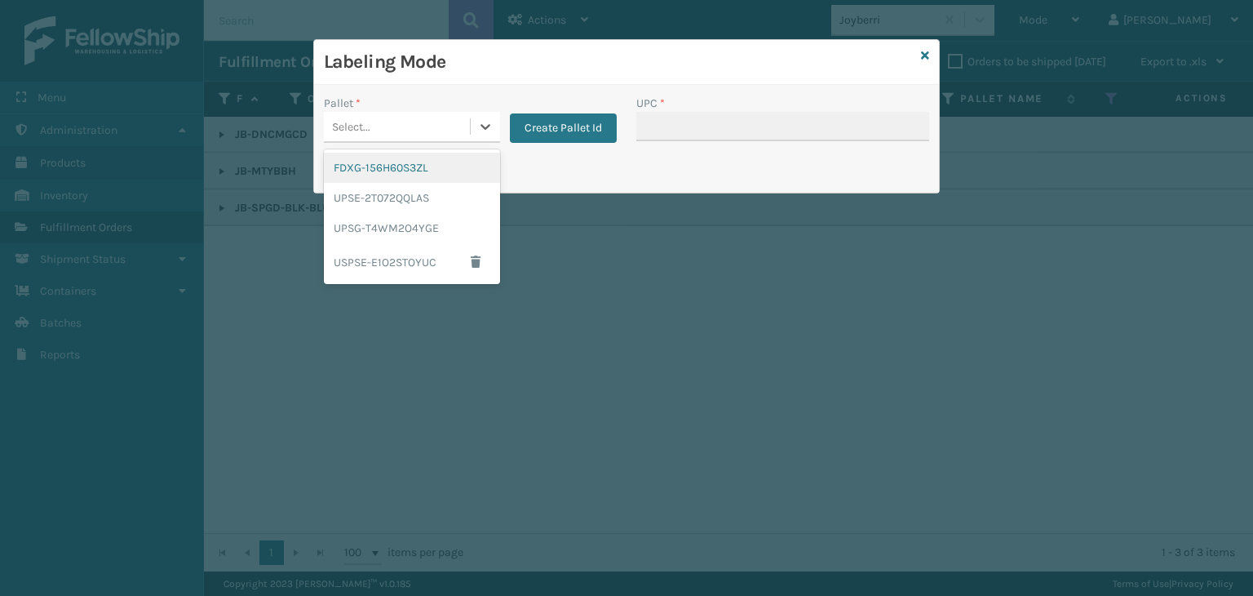
click at [405, 113] on div "Select..." at bounding box center [397, 126] width 146 height 27
click at [432, 217] on div "UPSG-T4WM2O4YGE" at bounding box center [412, 228] width 176 height 30
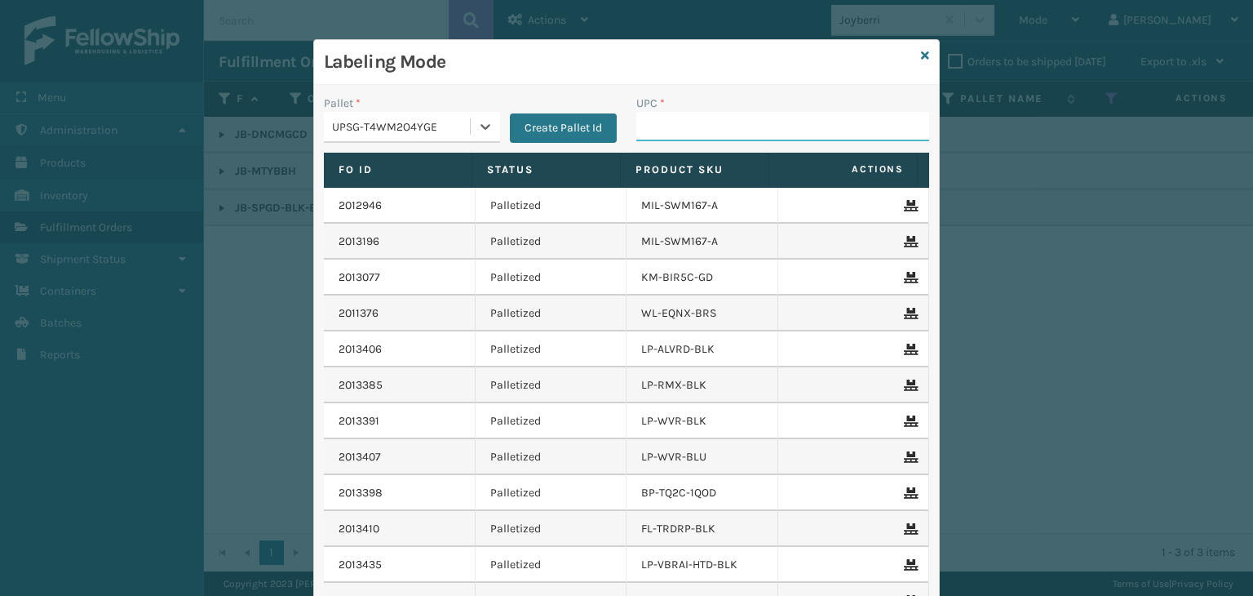
click at [688, 128] on input "UPC *" at bounding box center [782, 126] width 293 height 29
click at [921, 55] on icon at bounding box center [925, 55] width 8 height 11
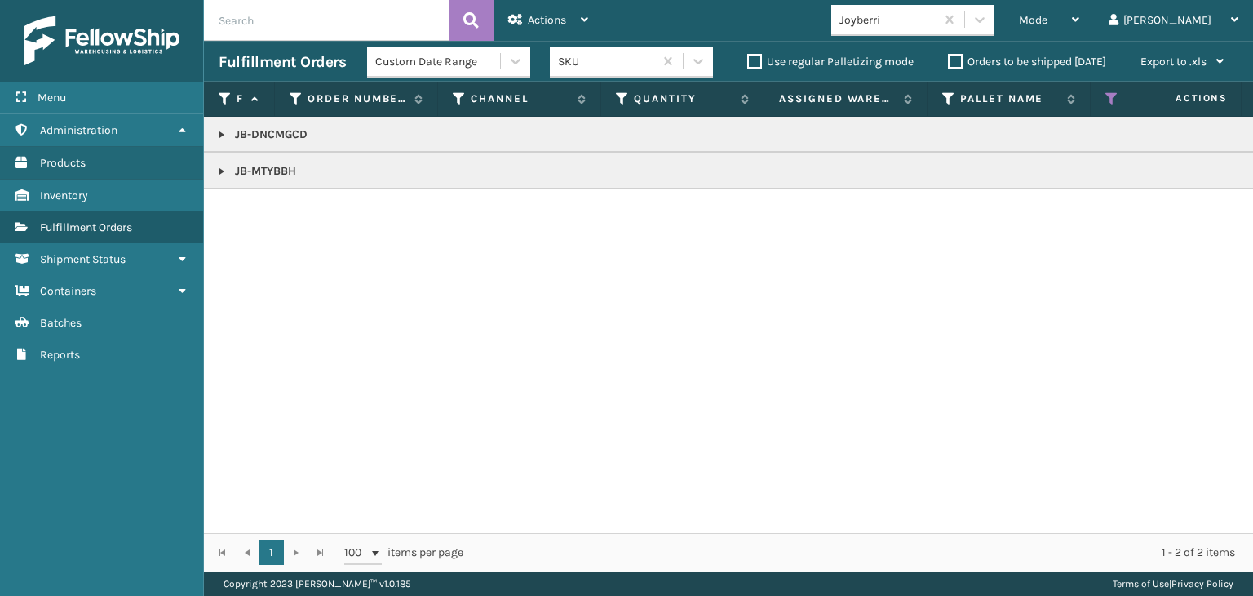
click at [219, 168] on link at bounding box center [221, 171] width 13 height 13
click at [277, 217] on link "2013315" at bounding box center [265, 215] width 41 height 16
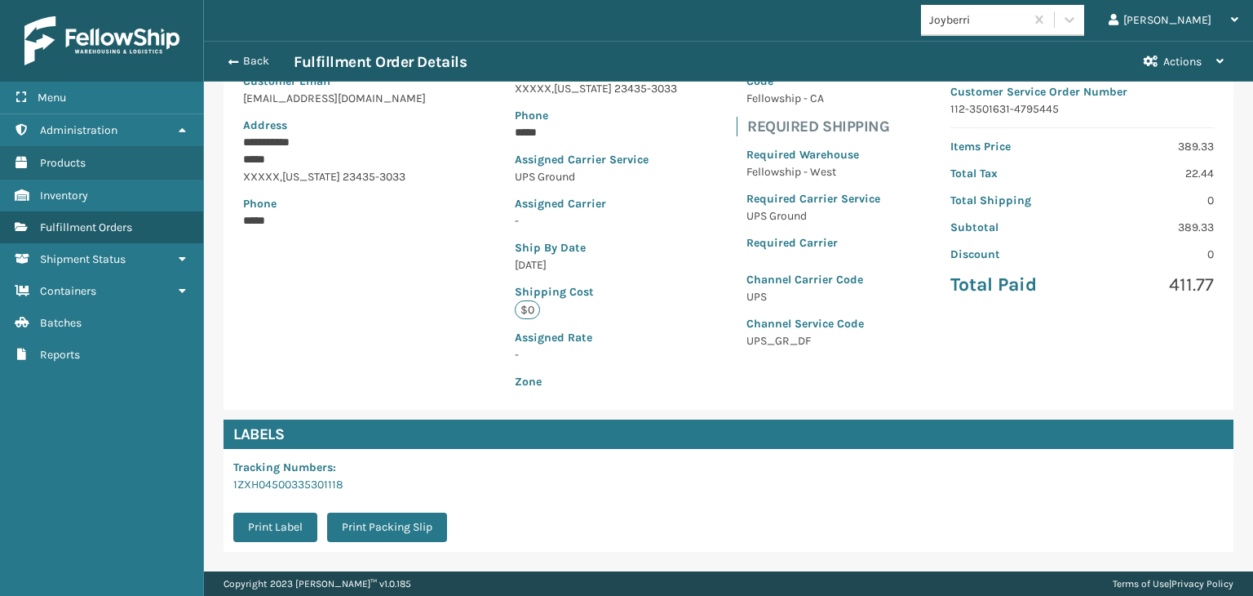
scroll to position [366, 0]
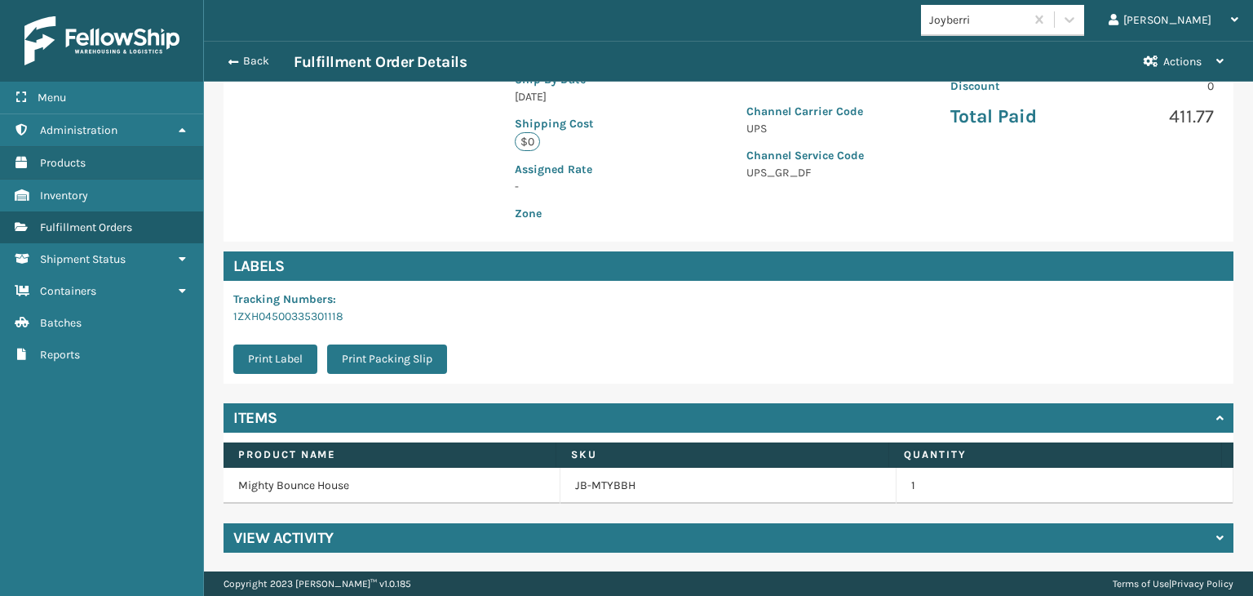
drag, startPoint x: 598, startPoint y: 477, endPoint x: 604, endPoint y: 495, distance: 18.8
click at [601, 489] on link "JB-MTYBBH" at bounding box center [605, 485] width 60 height 16
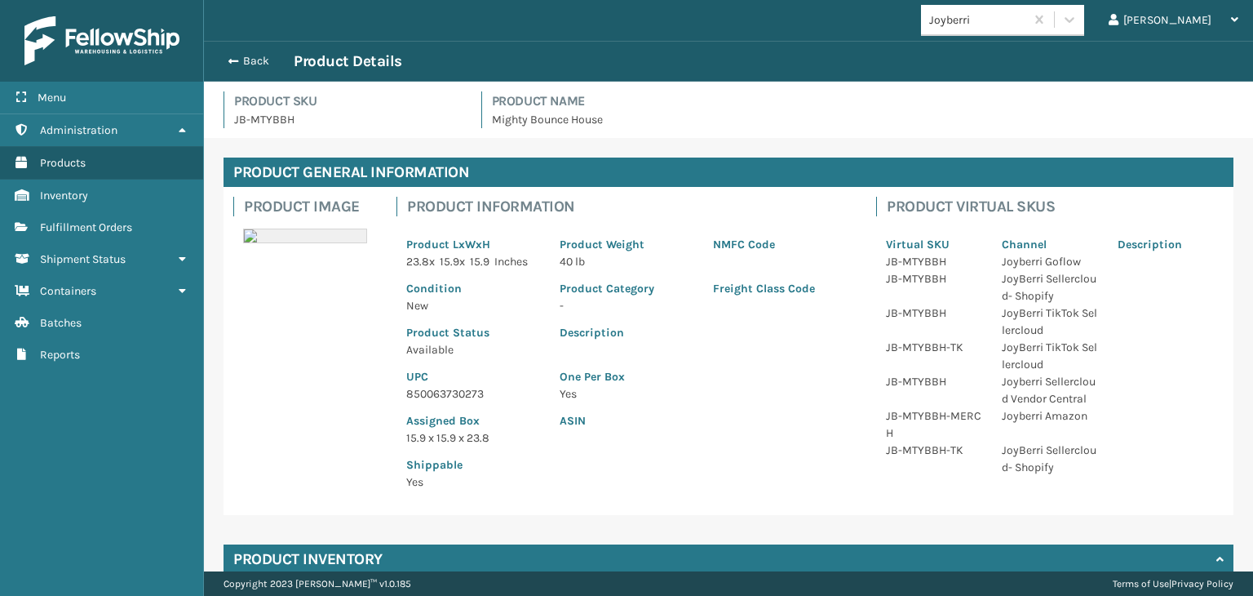
click at [448, 391] on p "850063730273" at bounding box center [473, 393] width 134 height 17
copy p "850063730273"
click at [242, 69] on div "Back Product Details" at bounding box center [729, 61] width 1020 height 20
click at [242, 63] on button "Back" at bounding box center [256, 61] width 75 height 15
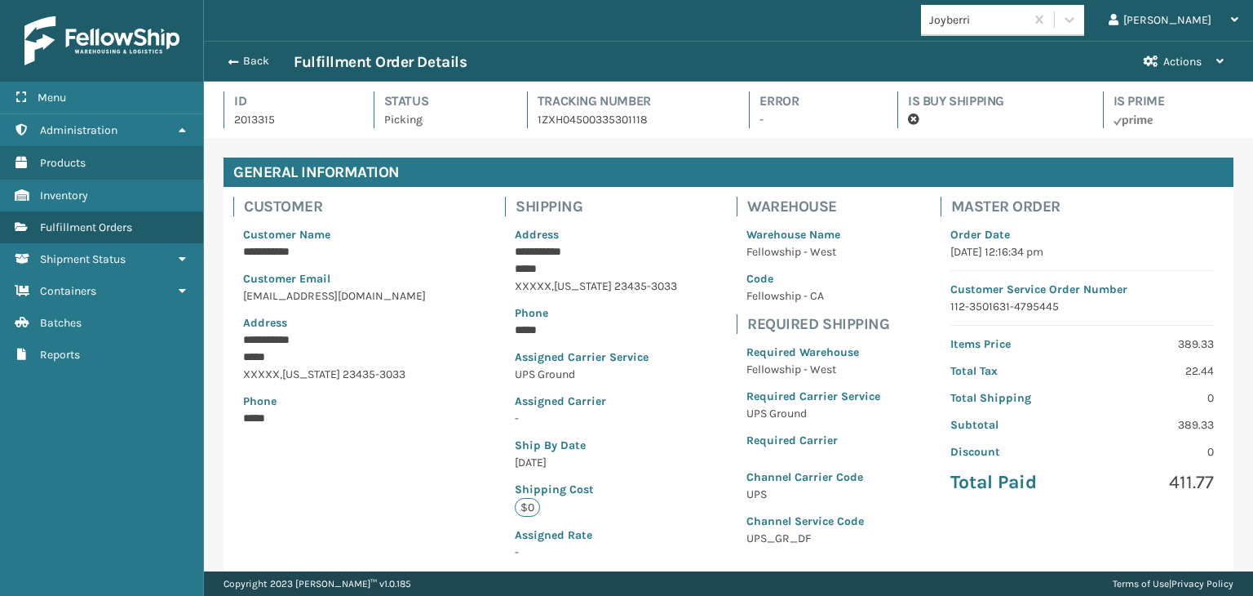
scroll to position [39, 1049]
click at [242, 63] on button "Back" at bounding box center [256, 61] width 75 height 15
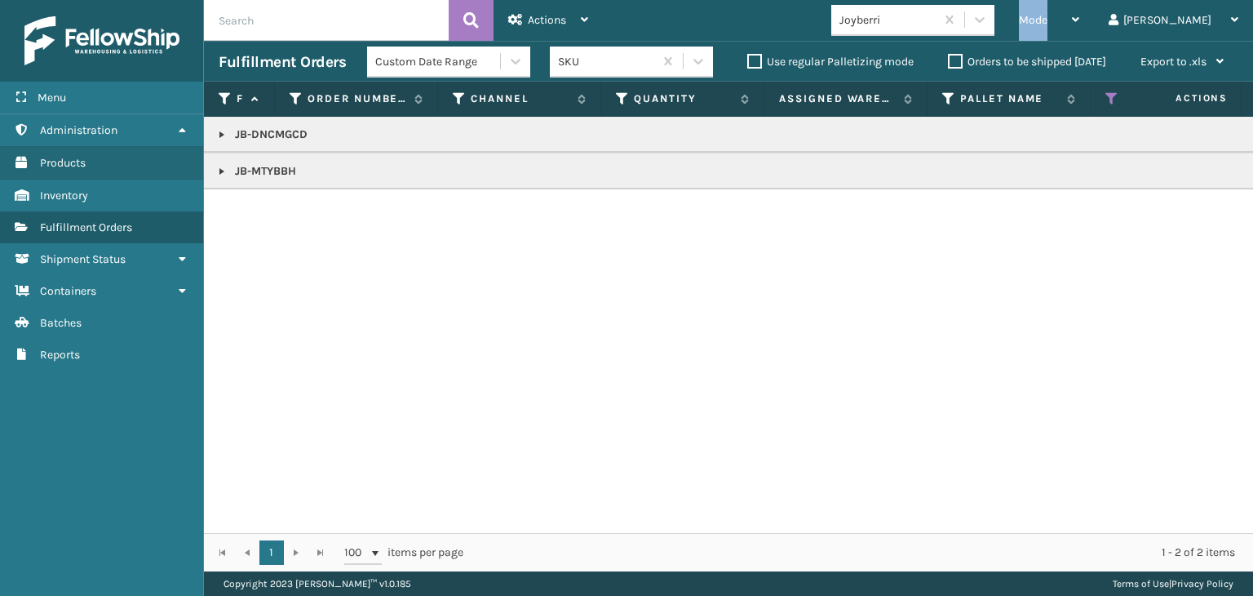
click at [1048, 20] on span "Mode" at bounding box center [1033, 20] width 29 height 14
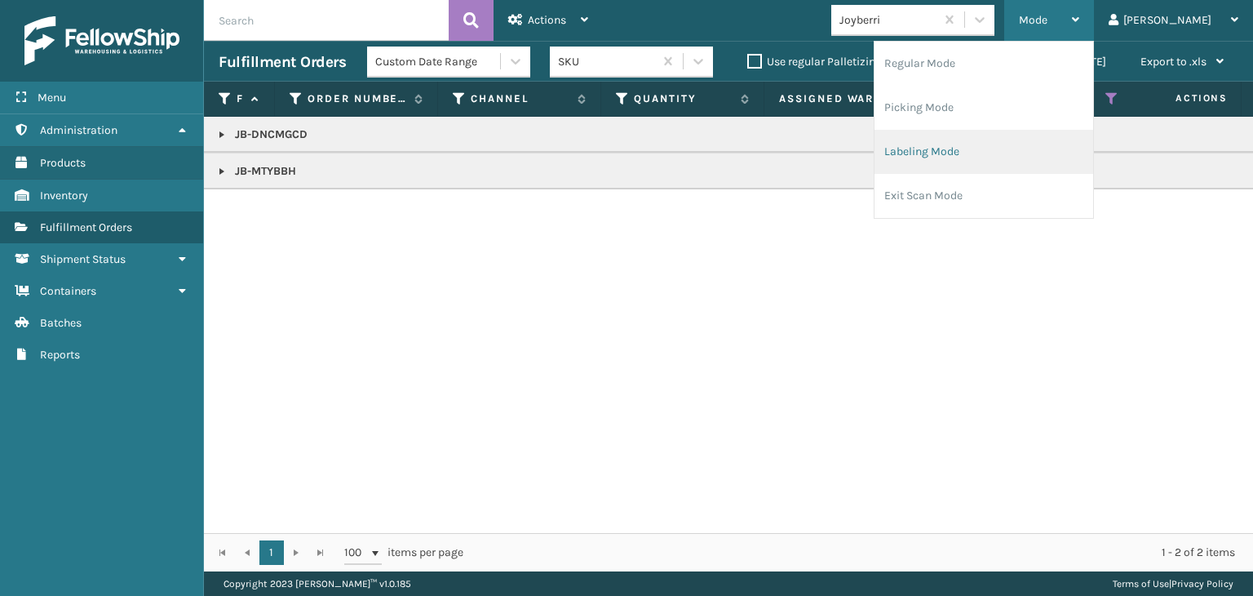
click at [1055, 144] on li "Labeling Mode" at bounding box center [984, 152] width 219 height 44
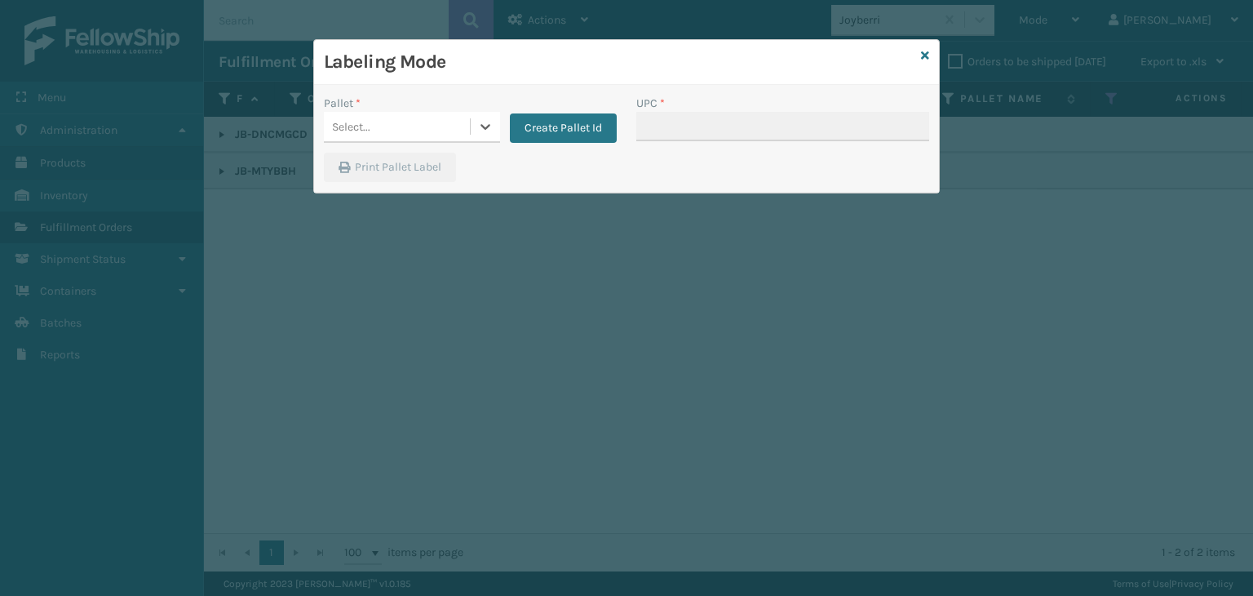
click at [379, 125] on div "Select..." at bounding box center [397, 126] width 146 height 27
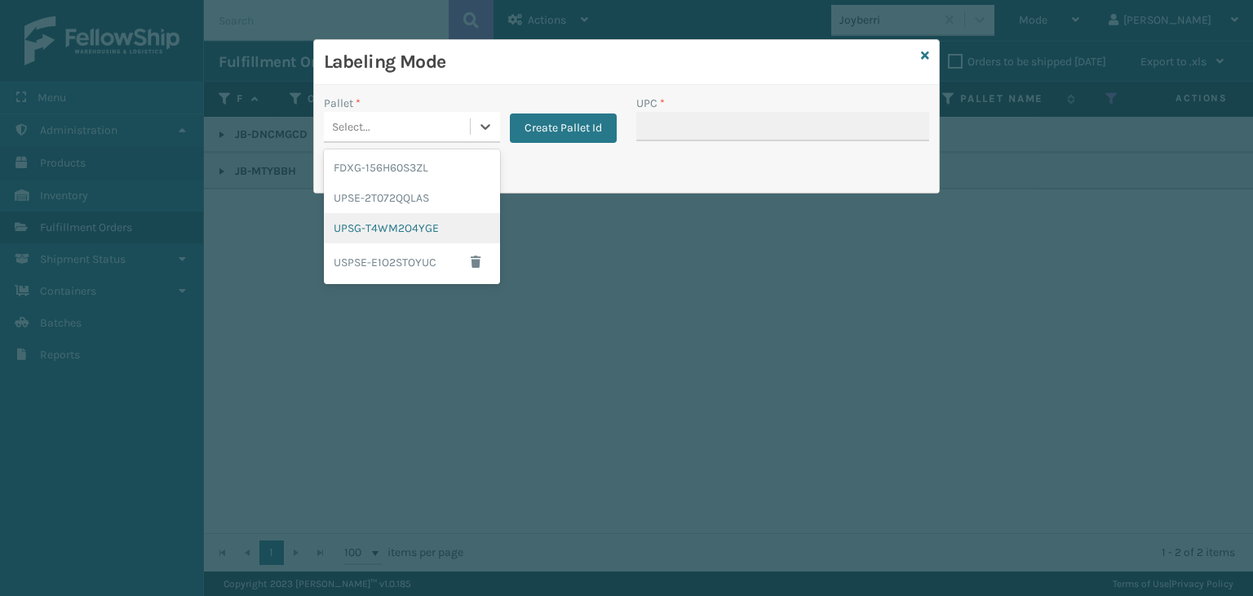
click at [389, 226] on div "UPSG-T4WM2O4YGE" at bounding box center [412, 228] width 176 height 30
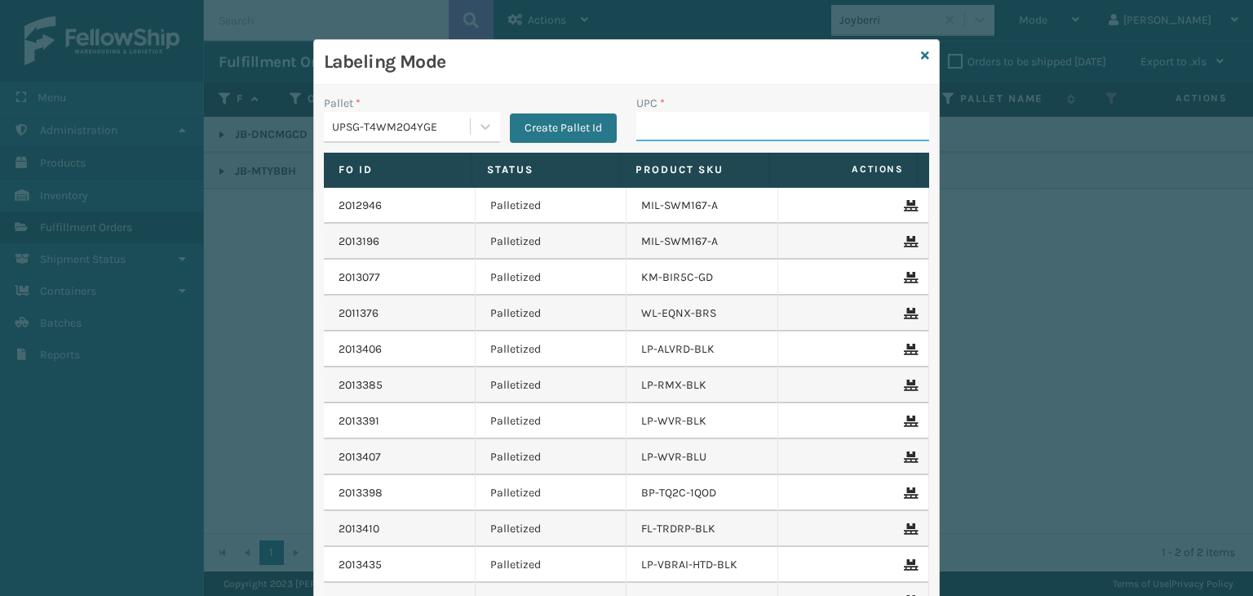
click at [643, 126] on input "UPC *" at bounding box center [782, 126] width 293 height 29
paste input "850063730273"
type input "850063730273"
click at [922, 60] on icon at bounding box center [925, 55] width 8 height 11
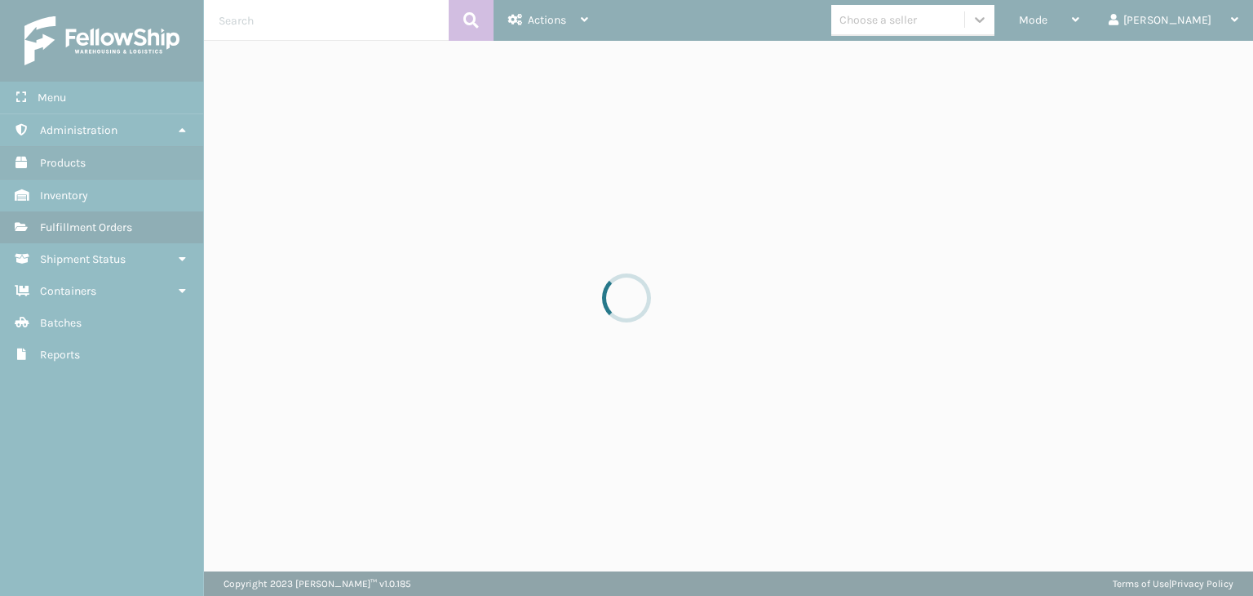
click at [982, 20] on div at bounding box center [626, 298] width 1253 height 596
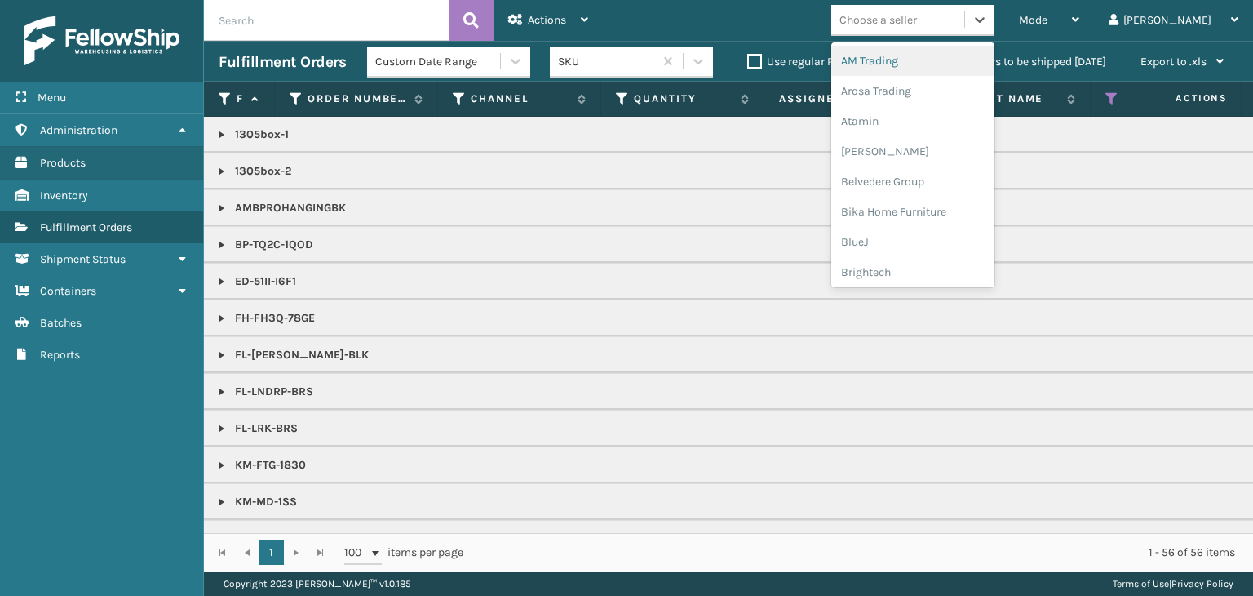
click at [965, 20] on div "Choose a seller" at bounding box center [897, 20] width 133 height 27
type input "LI"
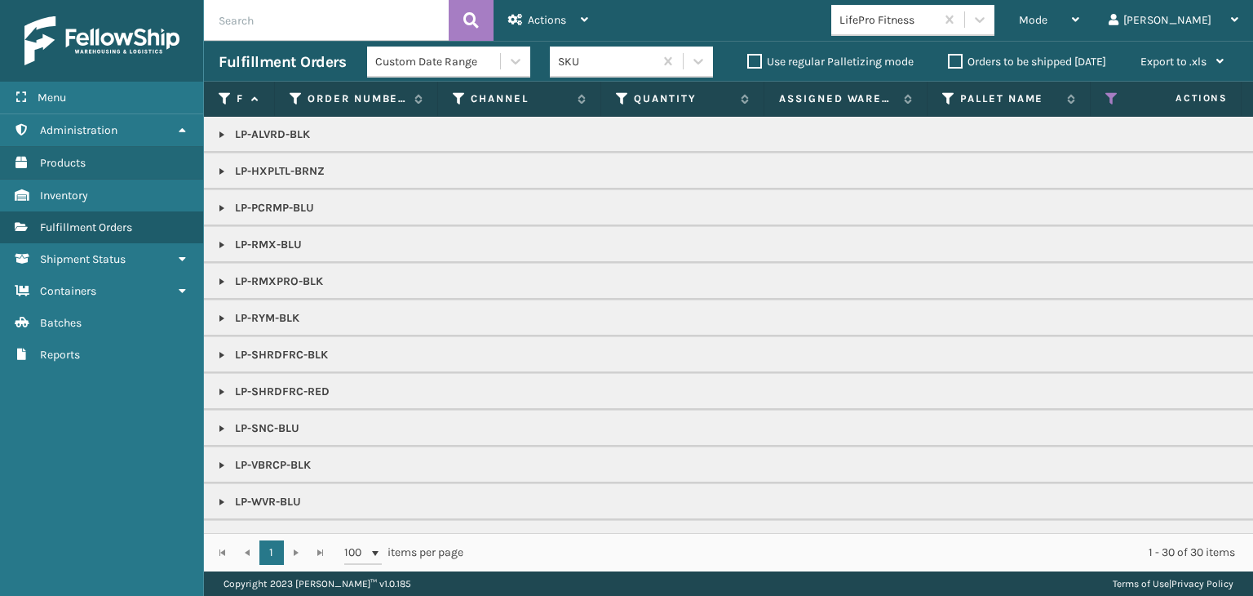
click at [290, 206] on p "LP-PCRMP-BLU" at bounding box center [1258, 208] width 2078 height 16
click at [286, 206] on p "LP-PCRMP-BLU" at bounding box center [1258, 208] width 2078 height 16
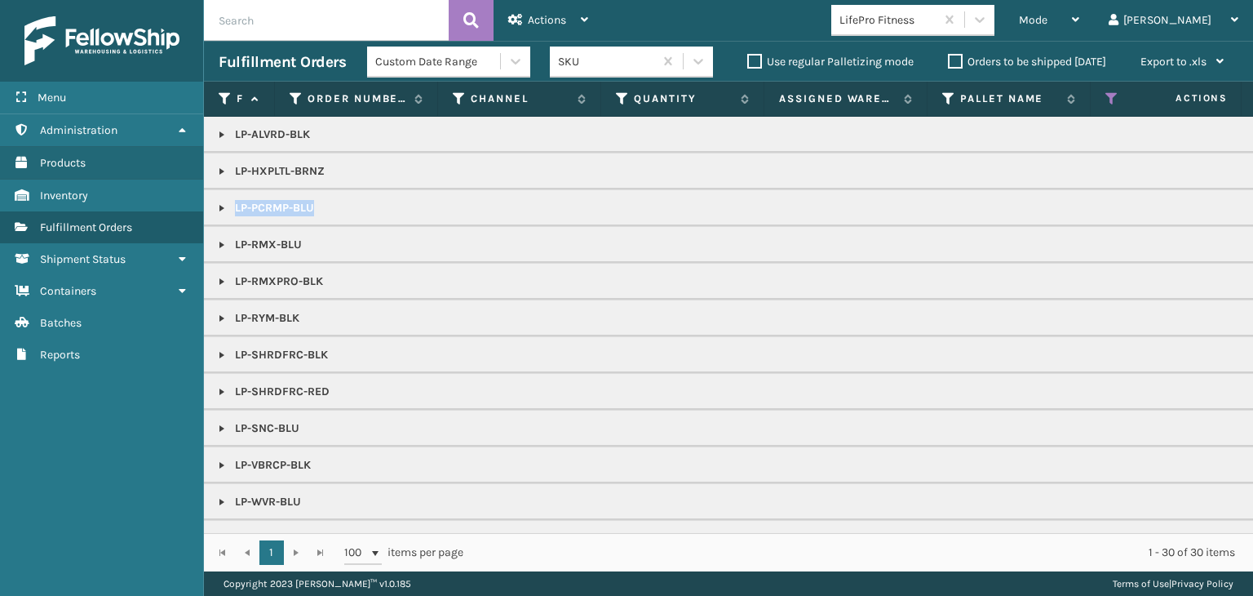
click at [218, 211] on link at bounding box center [221, 208] width 13 height 13
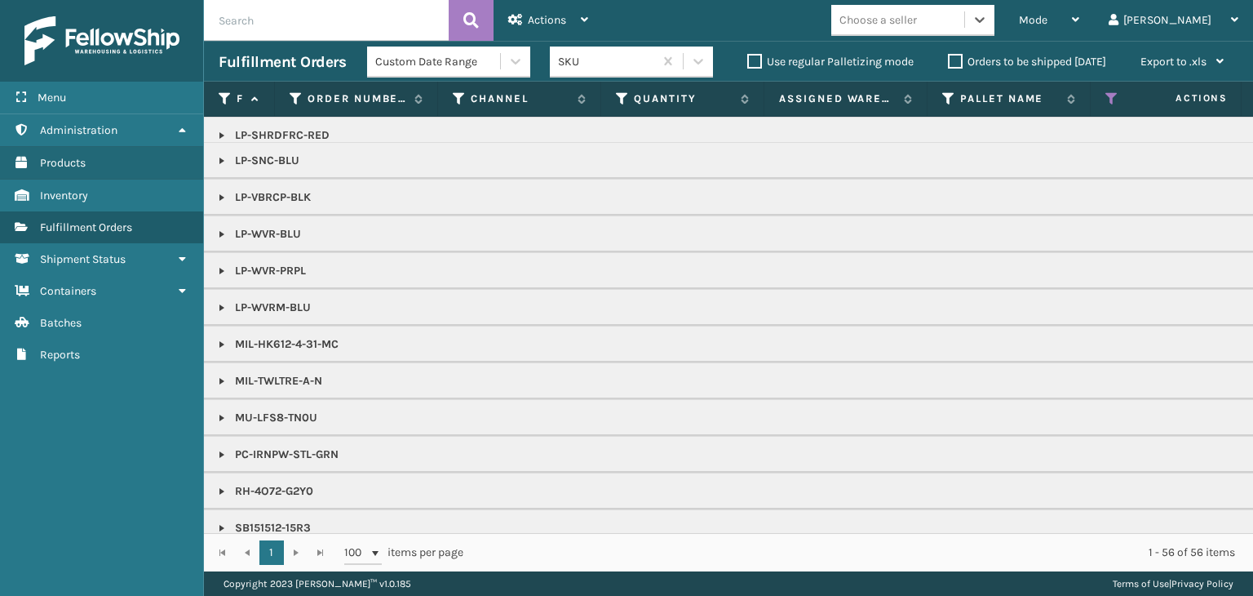
scroll to position [982, 0]
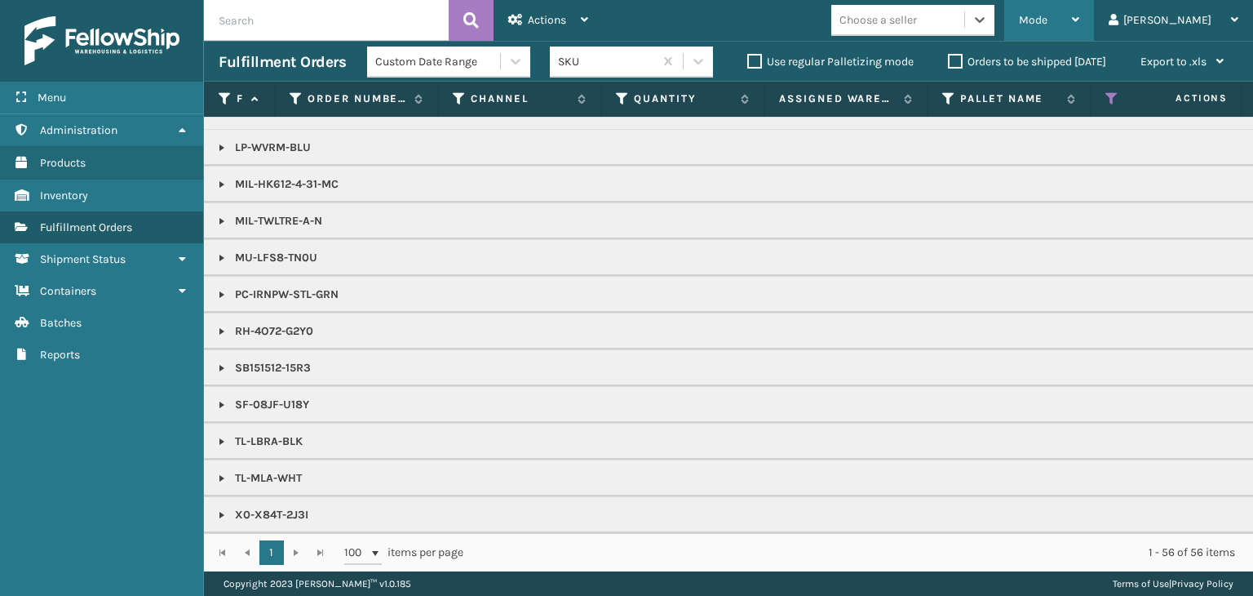
click at [1080, 28] on div "Mode" at bounding box center [1049, 20] width 60 height 41
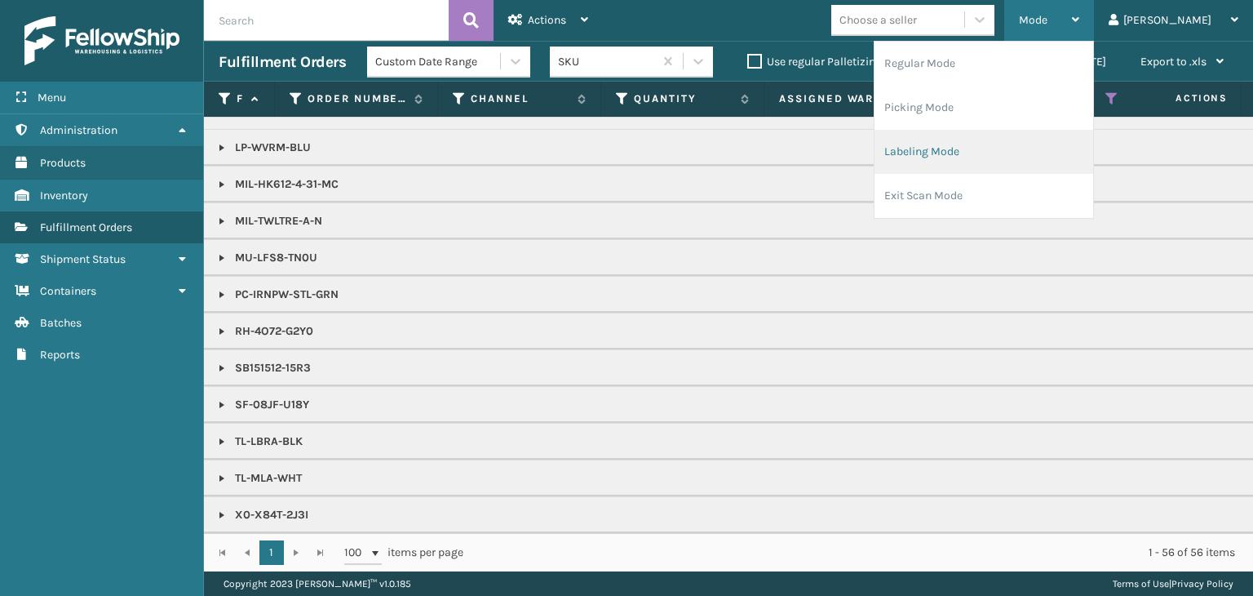
click at [1014, 144] on li "Labeling Mode" at bounding box center [984, 152] width 219 height 44
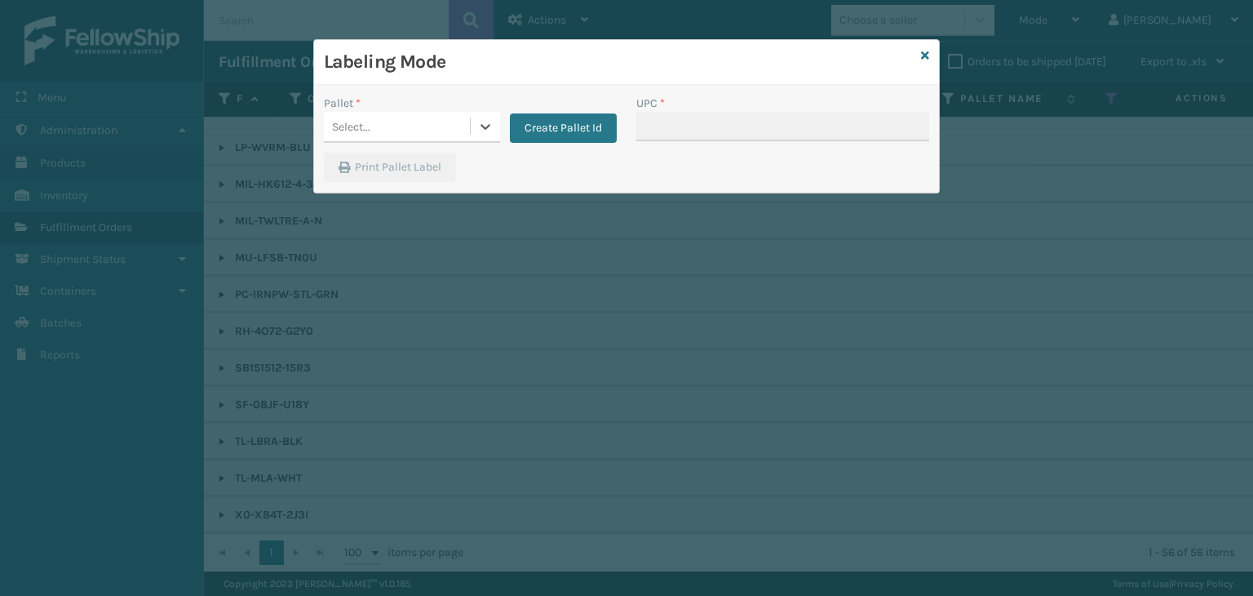
click at [440, 126] on div "Select..." at bounding box center [397, 126] width 146 height 27
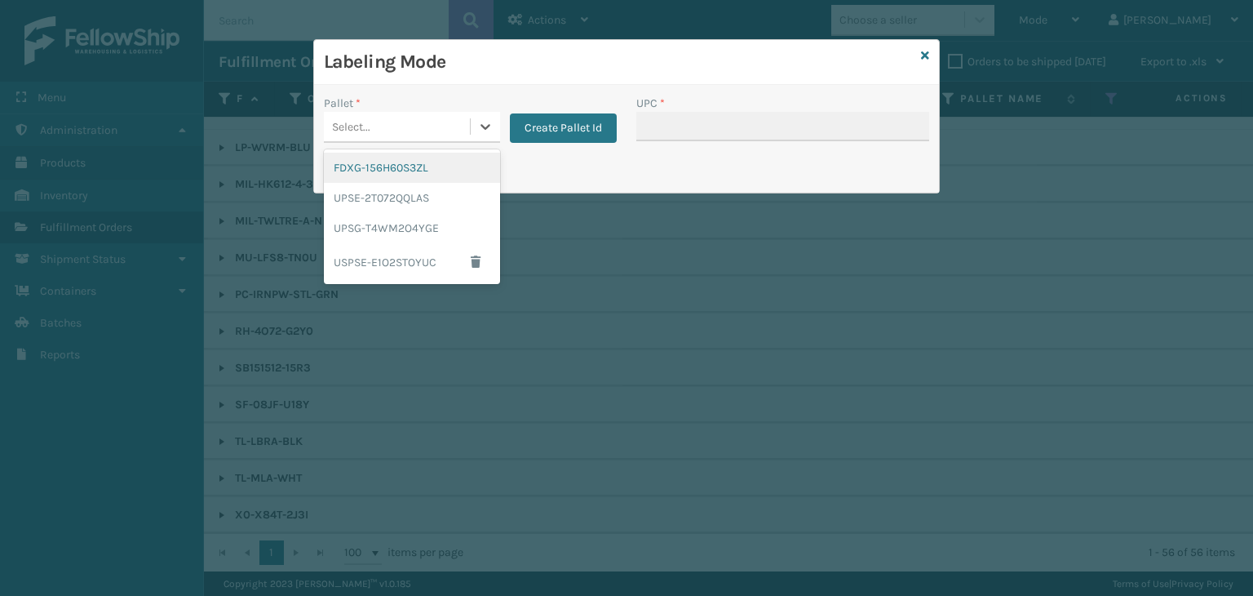
drag, startPoint x: 447, startPoint y: 177, endPoint x: 505, endPoint y: 146, distance: 65.7
click at [445, 175] on div "FDXG-156H60S3ZL" at bounding box center [412, 168] width 176 height 30
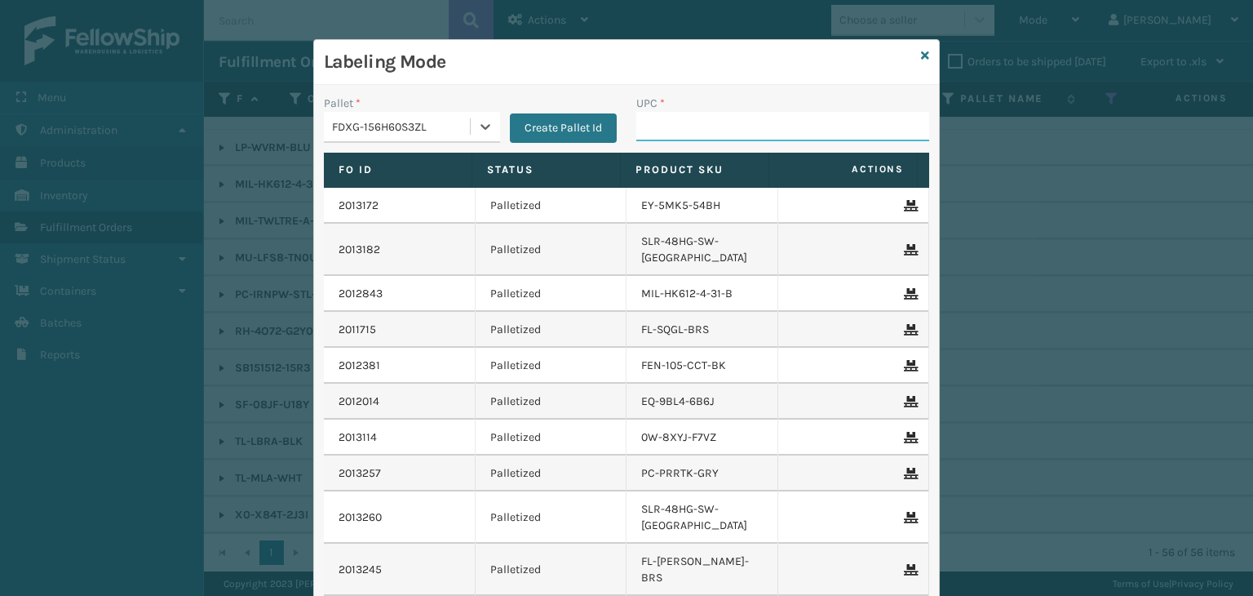
click at [708, 134] on input "UPC *" at bounding box center [782, 126] width 293 height 29
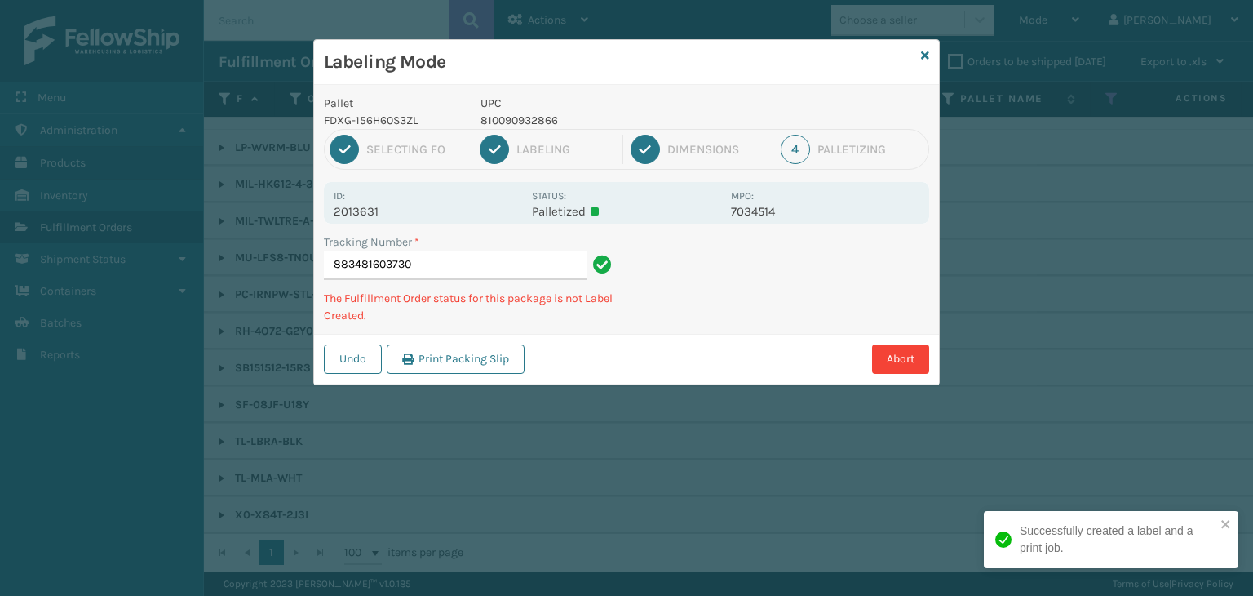
click at [535, 122] on p "810090932866" at bounding box center [601, 120] width 241 height 17
copy p "810090932866"
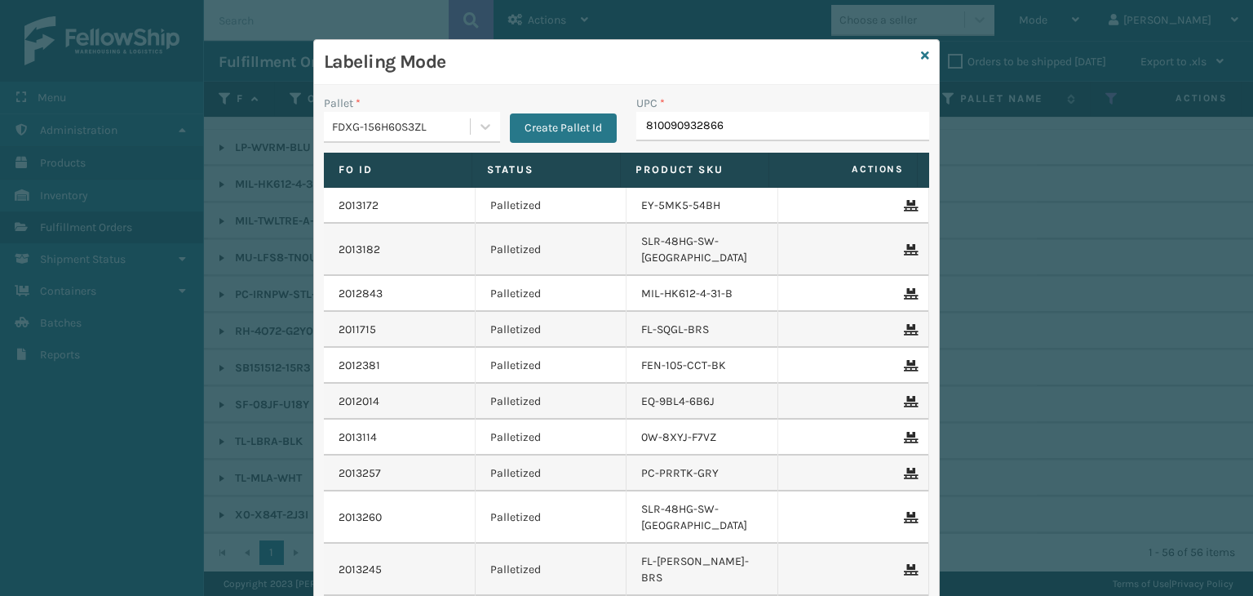
type input "810090932866"
click button "Create Pallet Id" at bounding box center [563, 127] width 107 height 29
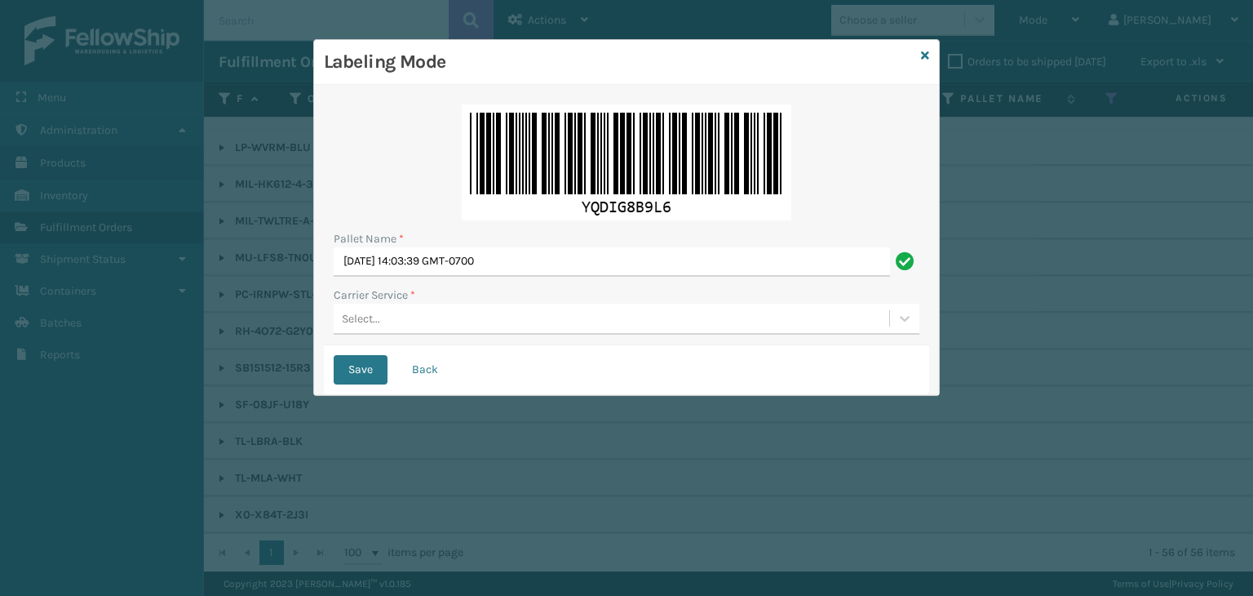
click at [385, 378] on button "Save" at bounding box center [361, 369] width 54 height 29
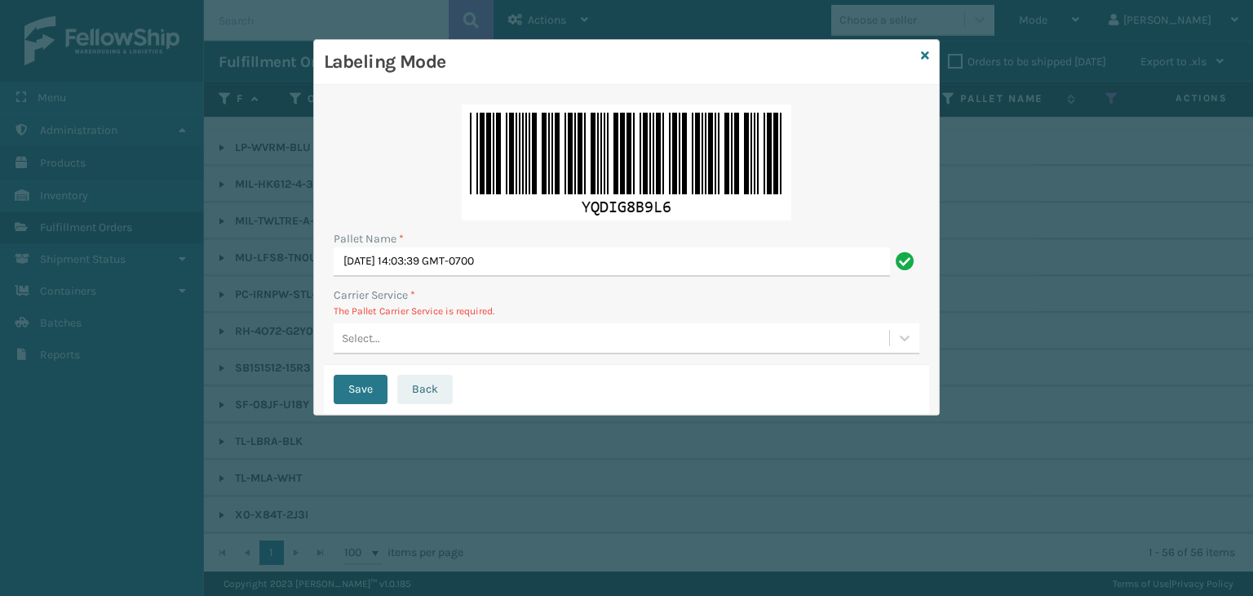
click at [421, 376] on button "Back" at bounding box center [424, 389] width 55 height 29
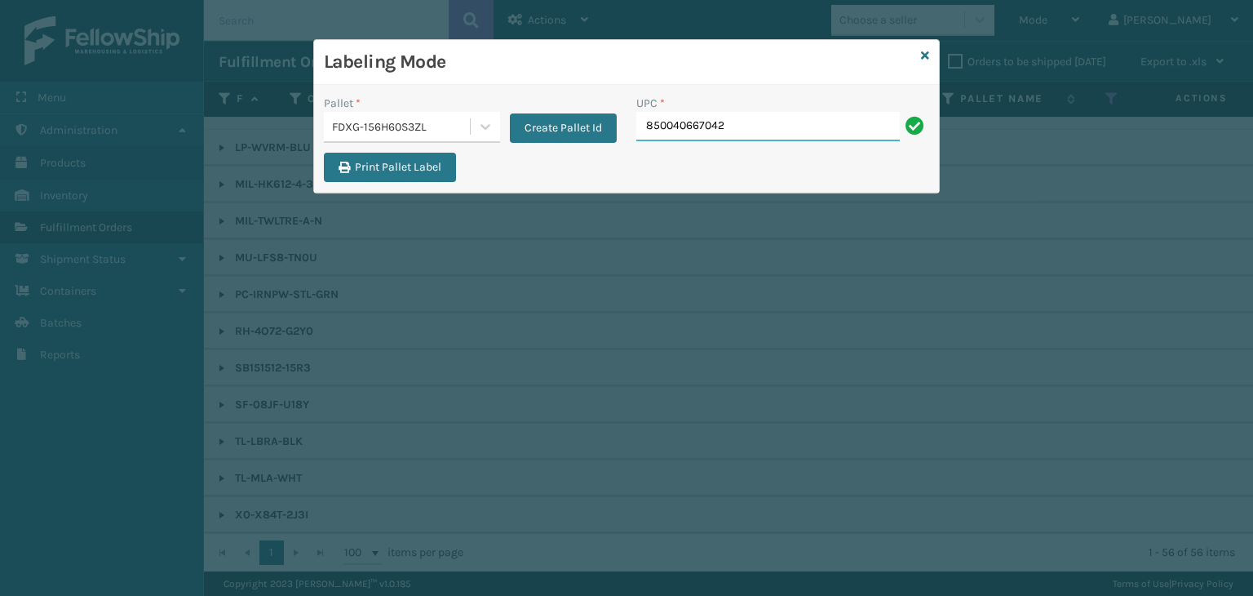
type input "850040667042"
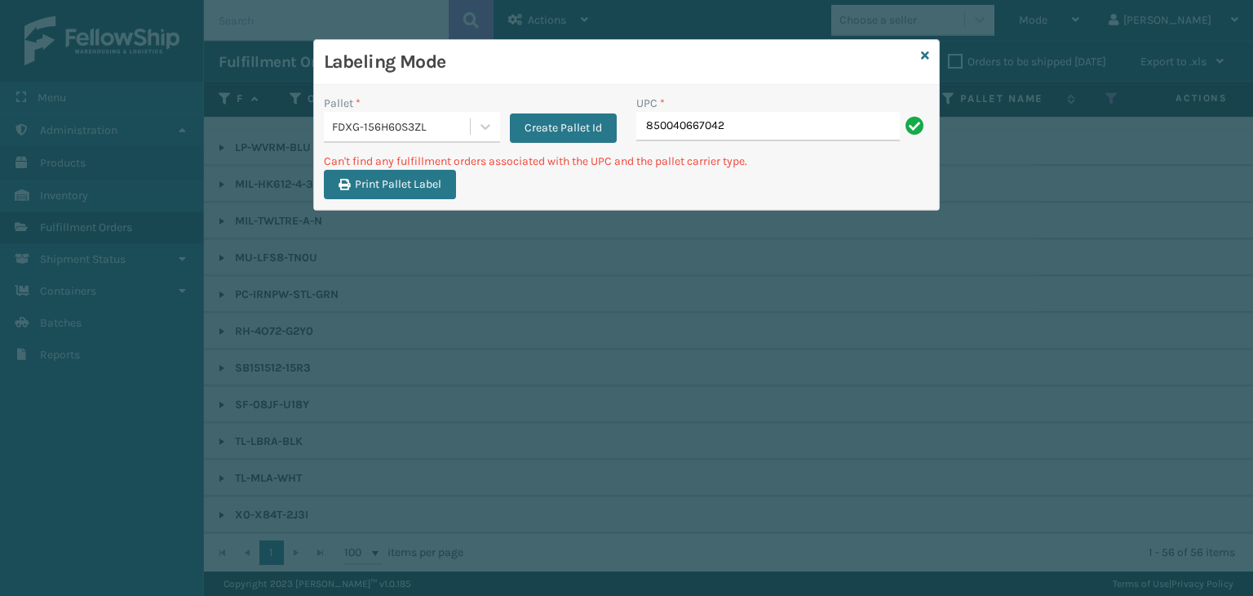
click at [421, 116] on div "FDXG-156H60S3ZL" at bounding box center [397, 126] width 146 height 27
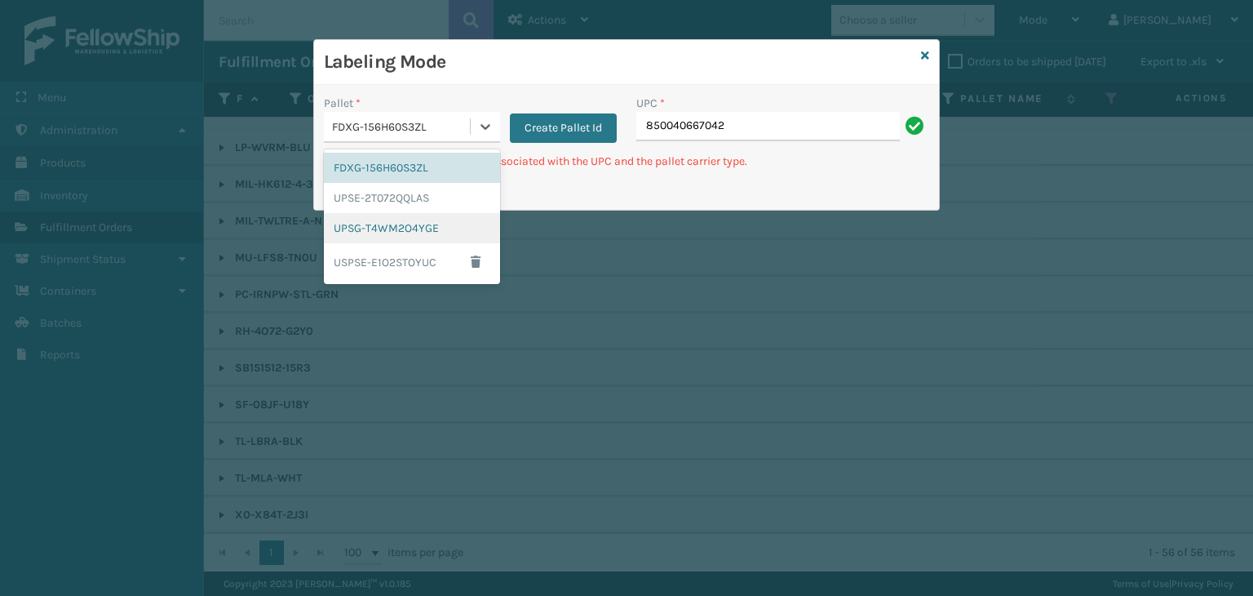
click at [427, 228] on div "UPSG-T4WM2O4YGE" at bounding box center [412, 228] width 176 height 30
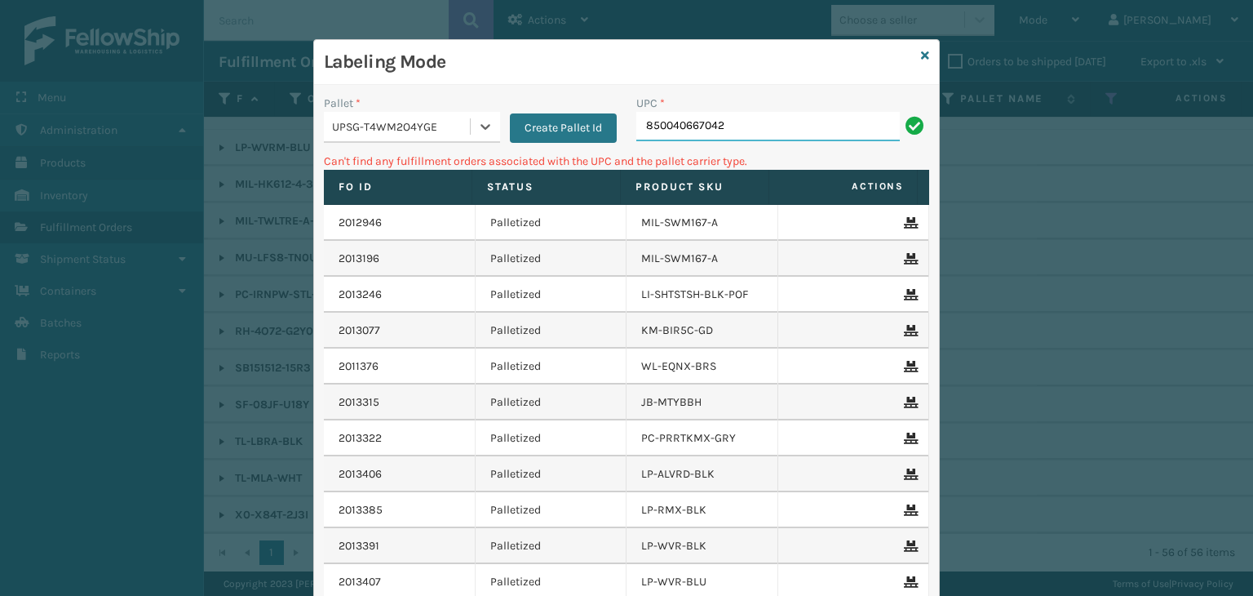
click at [775, 118] on input "850040667042" at bounding box center [768, 126] width 264 height 29
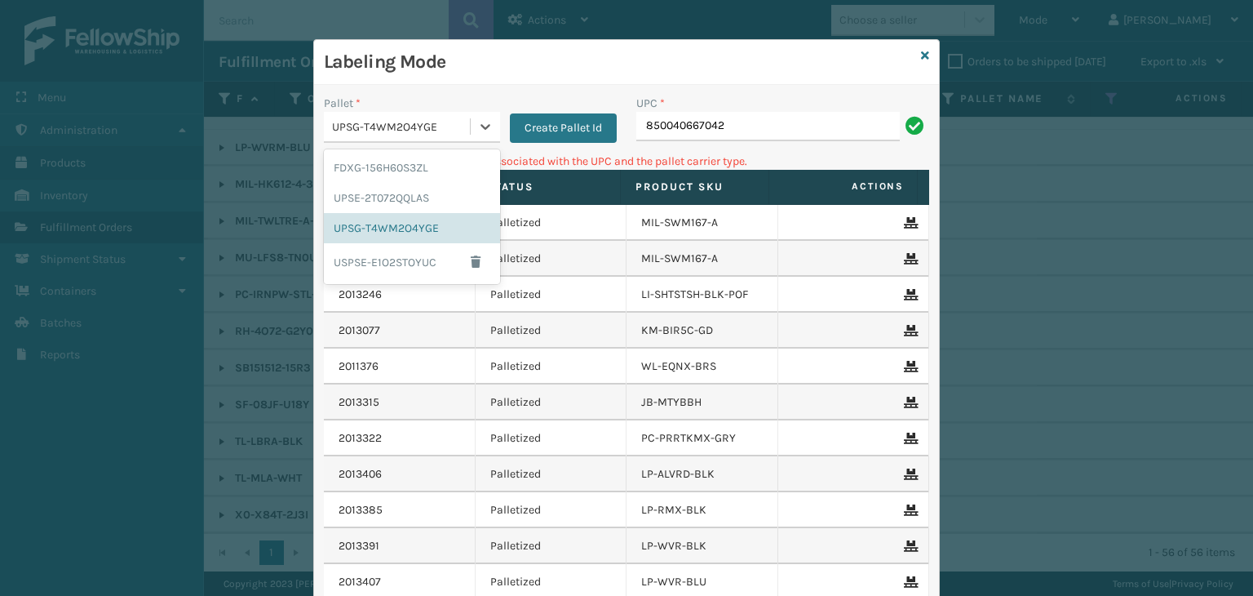
click at [353, 115] on div "UPSG-T4WM2O4YGE" at bounding box center [397, 126] width 146 height 27
click at [388, 164] on div "FDXG-156H60S3ZL" at bounding box center [412, 168] width 176 height 30
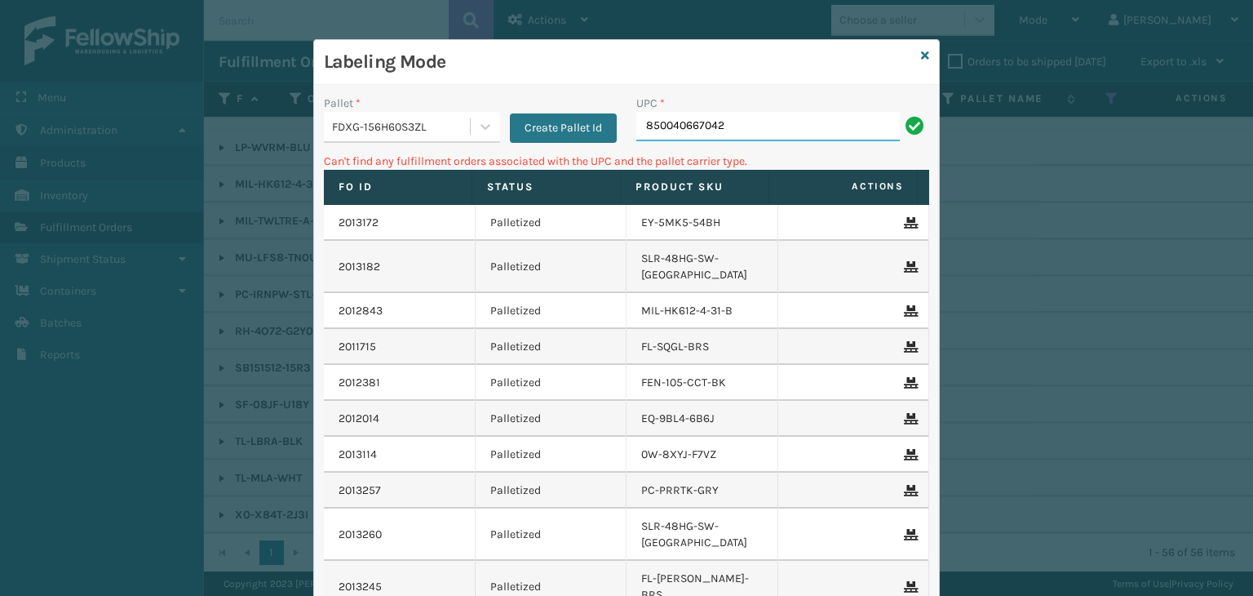
drag, startPoint x: 804, startPoint y: 122, endPoint x: 463, endPoint y: 83, distance: 342.5
click at [444, 86] on div "Pallet * FDXG-156H60S3ZL Create Pallet Id UPC * 850040667042 Can't find any ful…" at bounding box center [626, 402] width 625 height 635
type input "850040667042"
click at [424, 122] on div "FDXG-156H60S3ZL" at bounding box center [402, 126] width 140 height 17
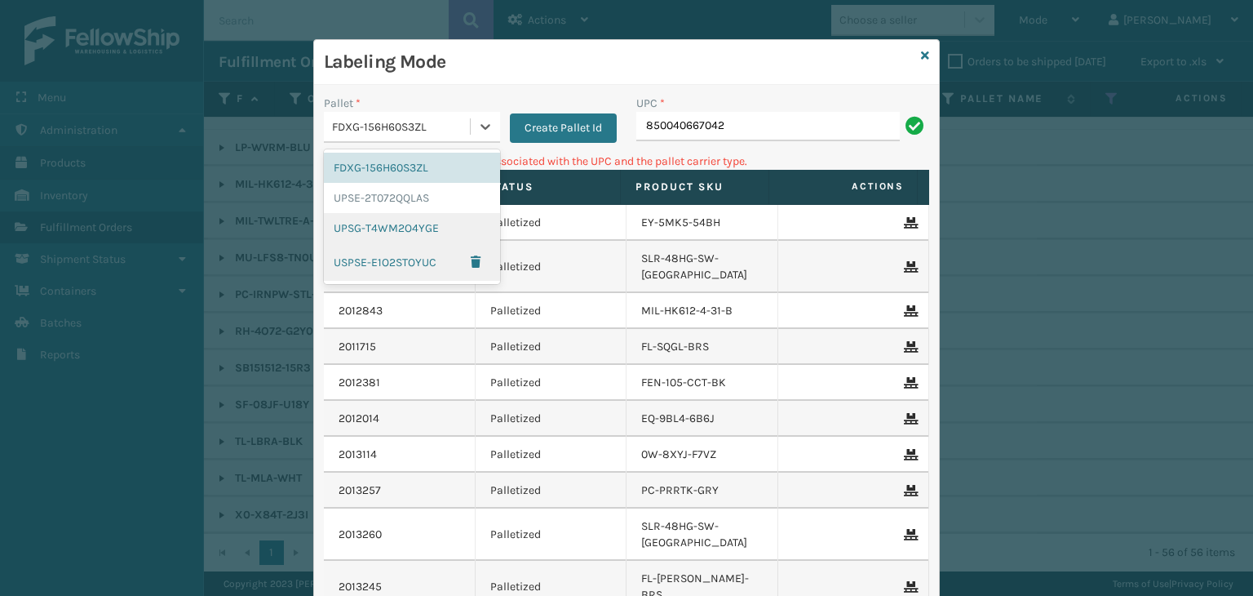
click at [385, 225] on div "UPSG-T4WM2O4YGE" at bounding box center [412, 228] width 176 height 30
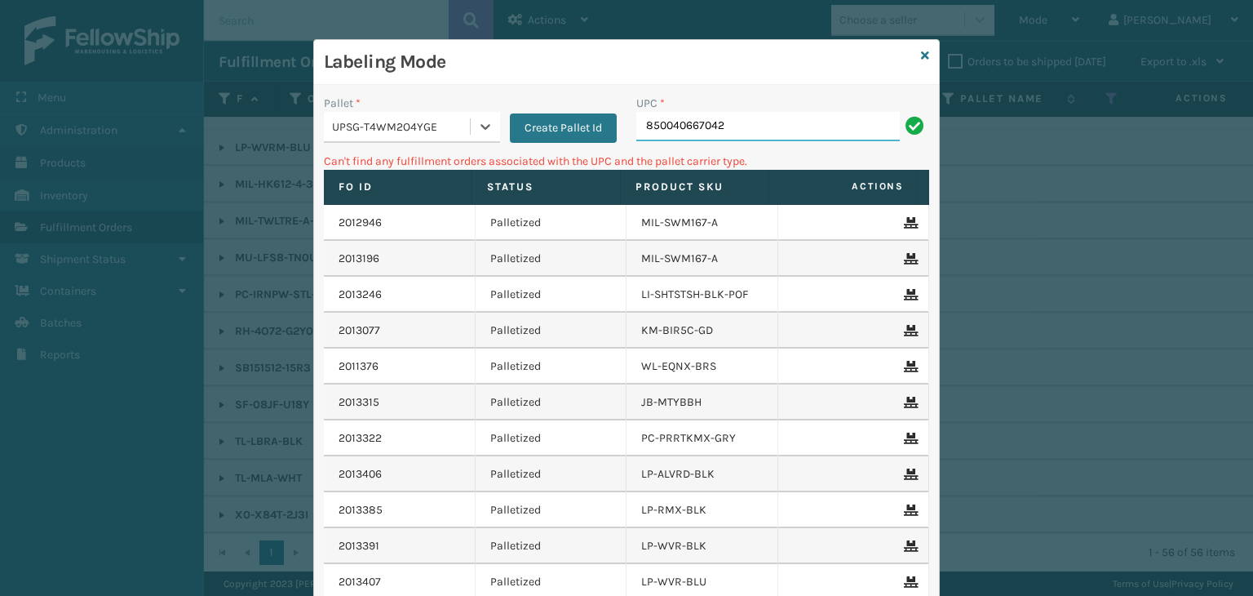
click at [726, 121] on input "850040667042" at bounding box center [768, 126] width 264 height 29
click at [340, 135] on div "UPSG-T4WM2O4YGE" at bounding box center [397, 126] width 146 height 27
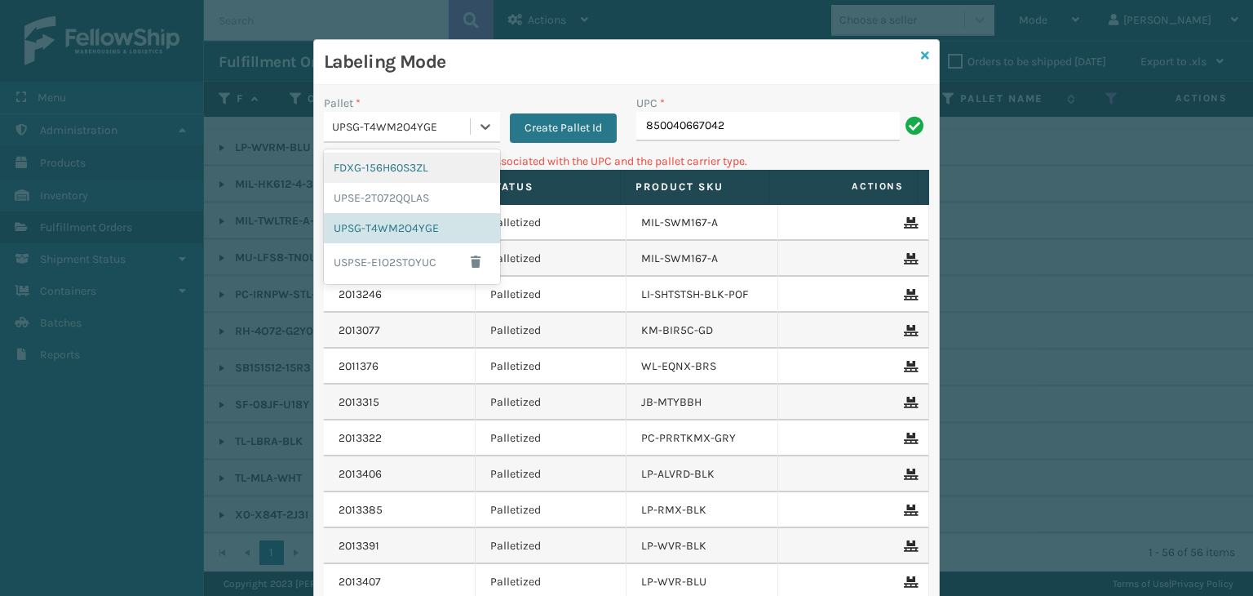
click at [922, 58] on icon at bounding box center [925, 55] width 8 height 11
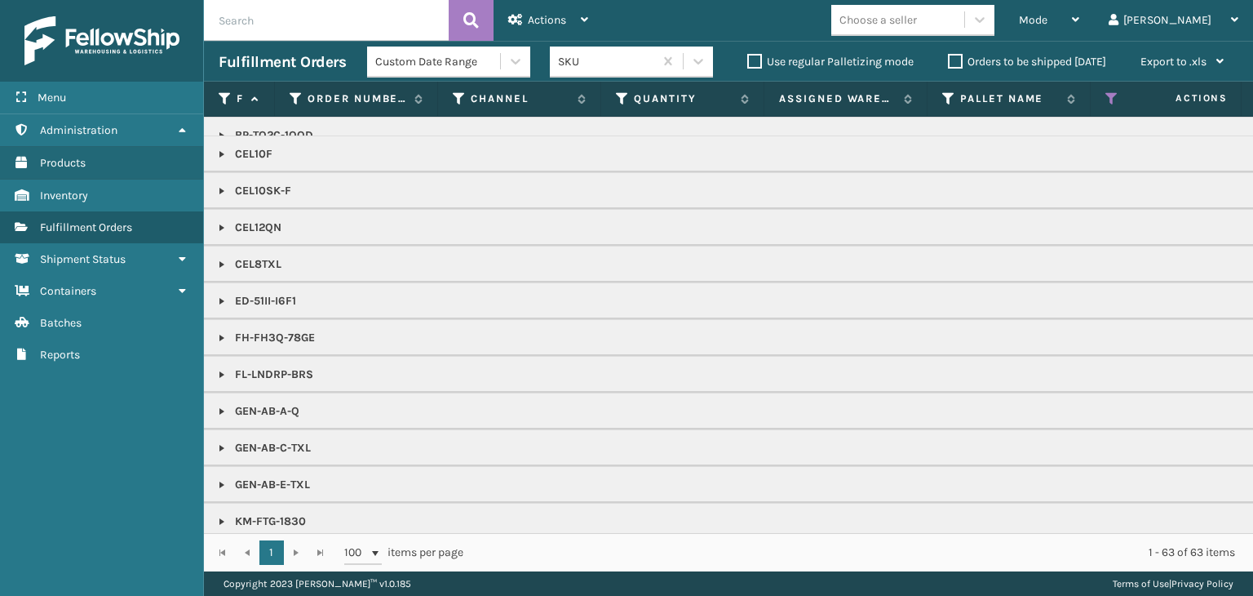
scroll to position [326, 0]
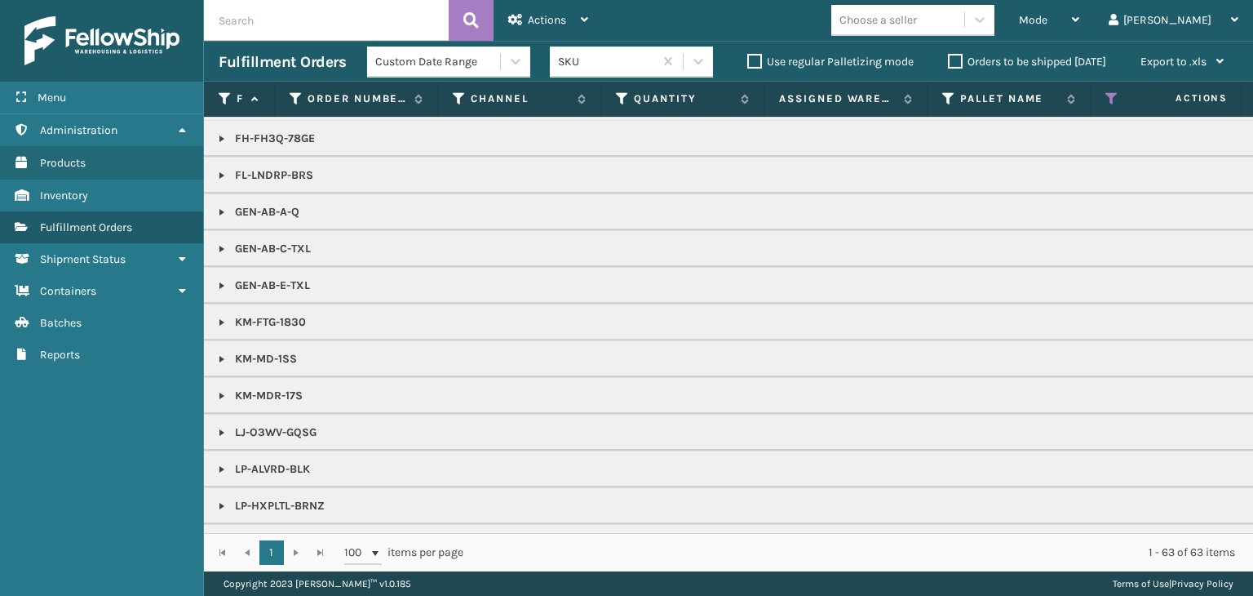
click at [965, 20] on div "Choose a seller" at bounding box center [897, 20] width 133 height 27
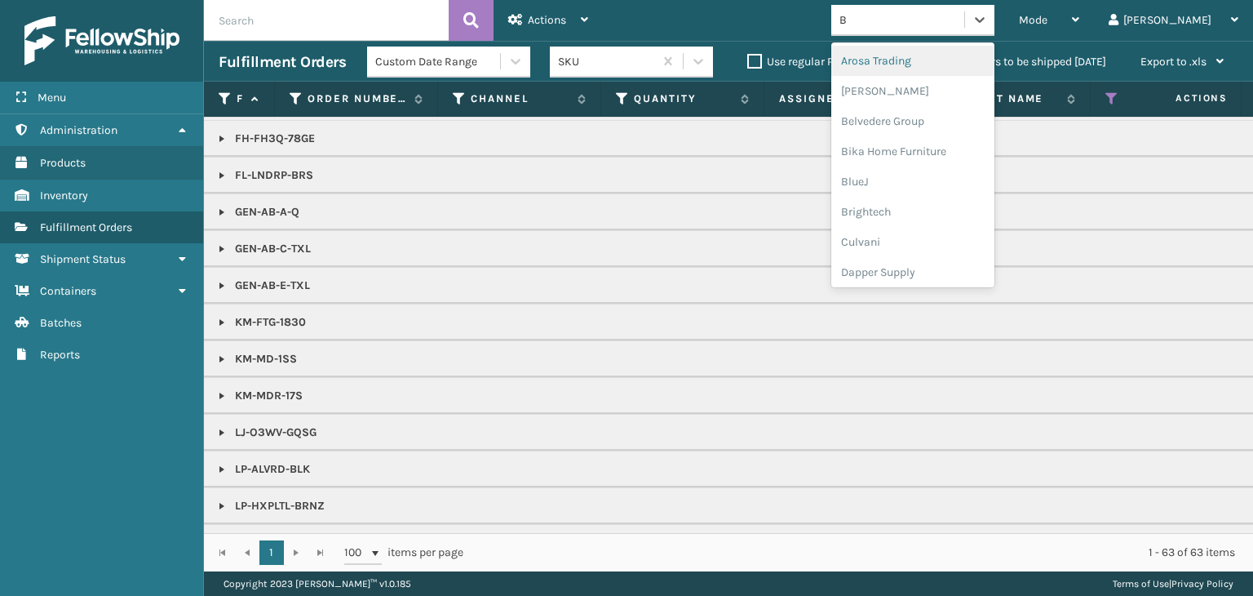
type input "BR"
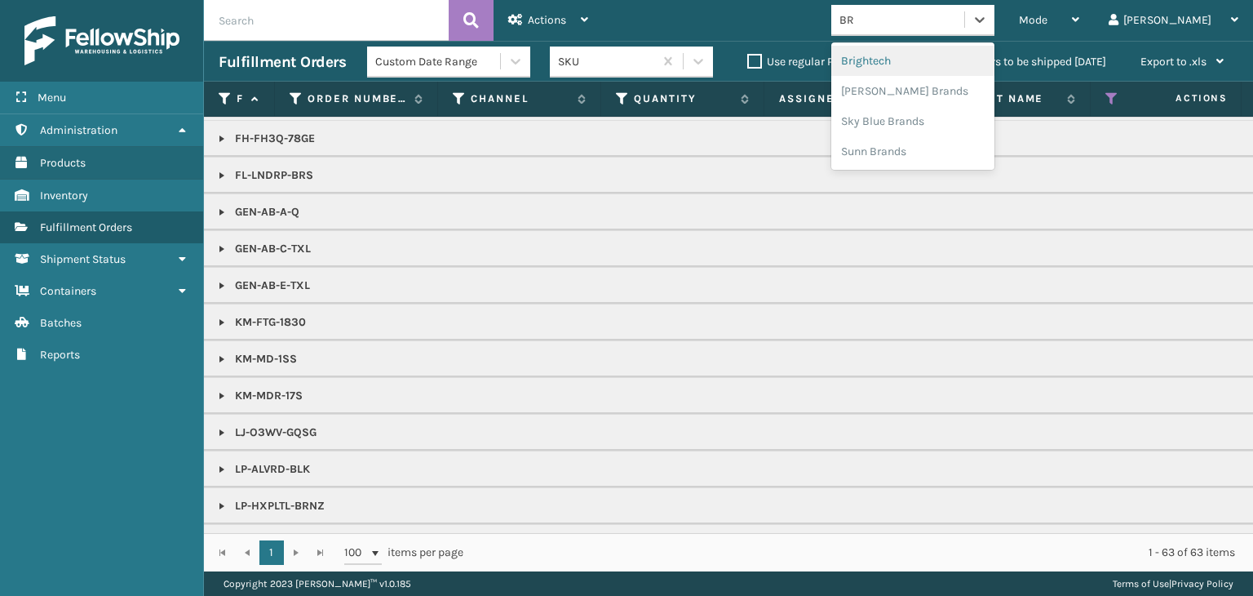
click at [995, 58] on div "Brightech" at bounding box center [912, 61] width 163 height 30
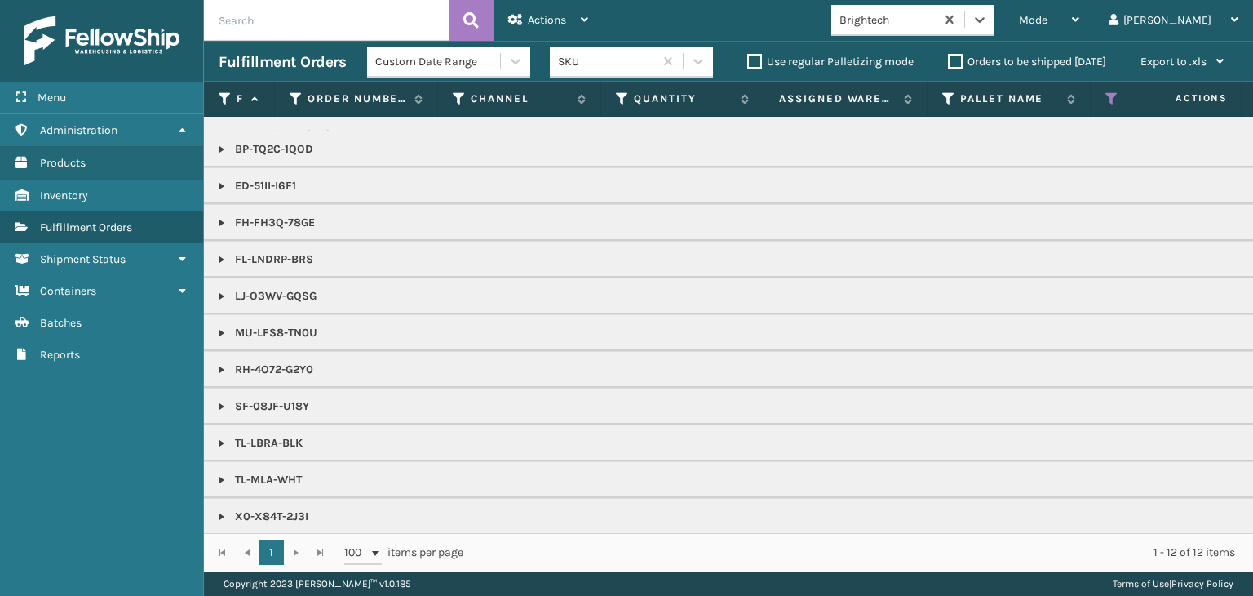
scroll to position [33, 0]
click at [223, 435] on link at bounding box center [221, 441] width 13 height 13
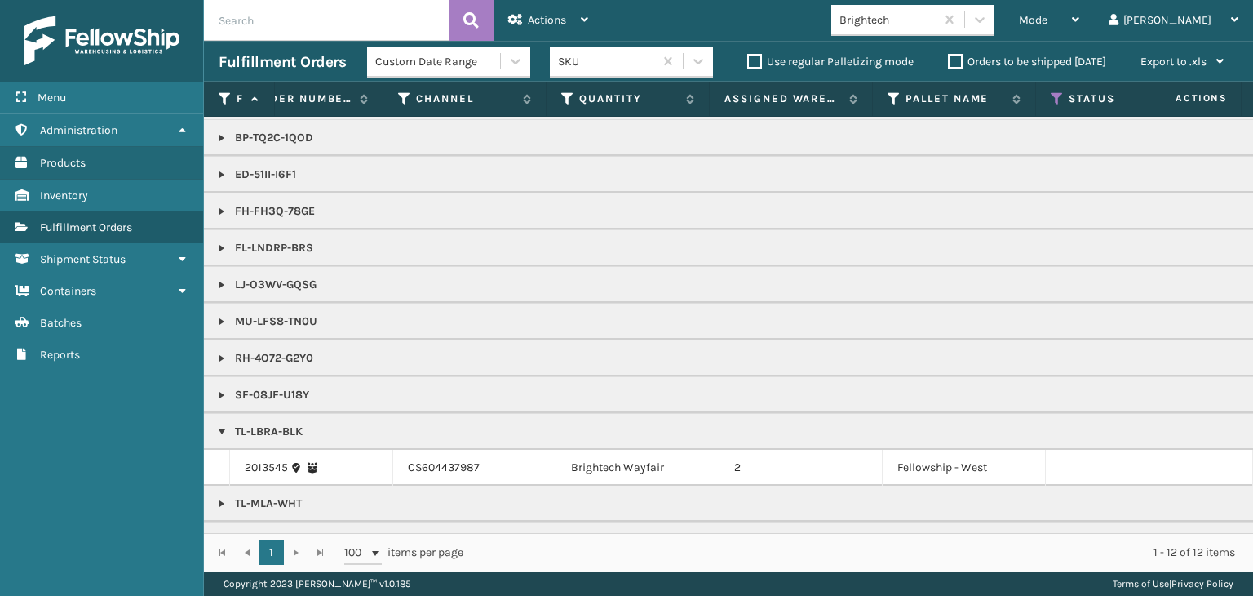
scroll to position [0, 0]
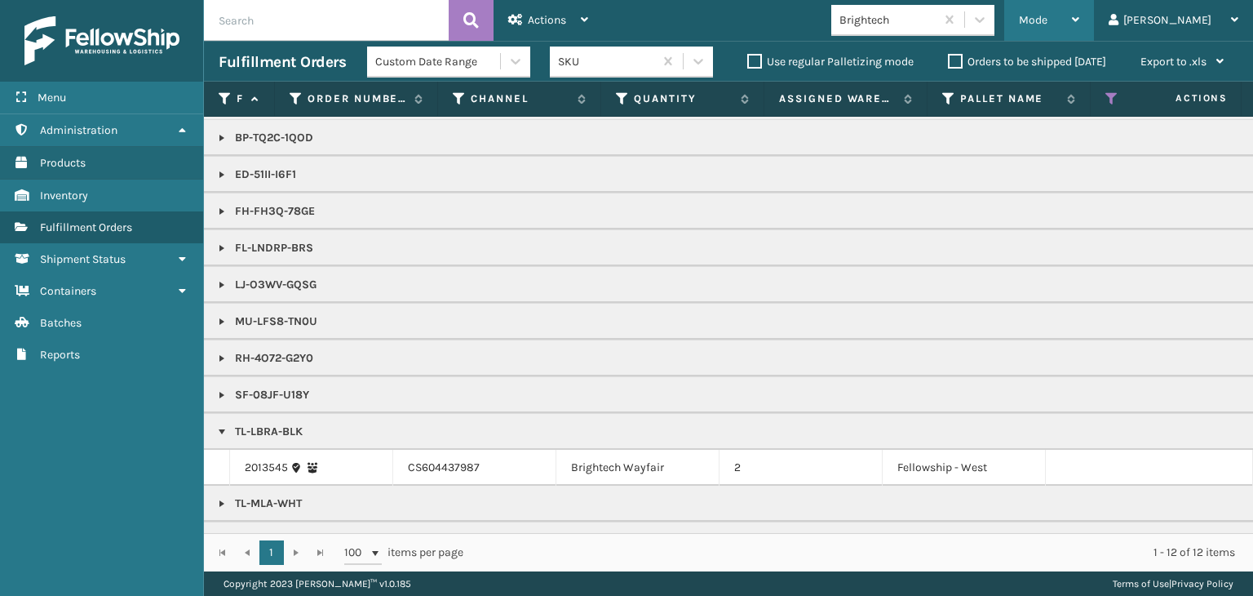
drag, startPoint x: 1095, startPoint y: 17, endPoint x: 1093, endPoint y: 36, distance: 18.8
click at [1048, 17] on span "Mode" at bounding box center [1033, 20] width 29 height 14
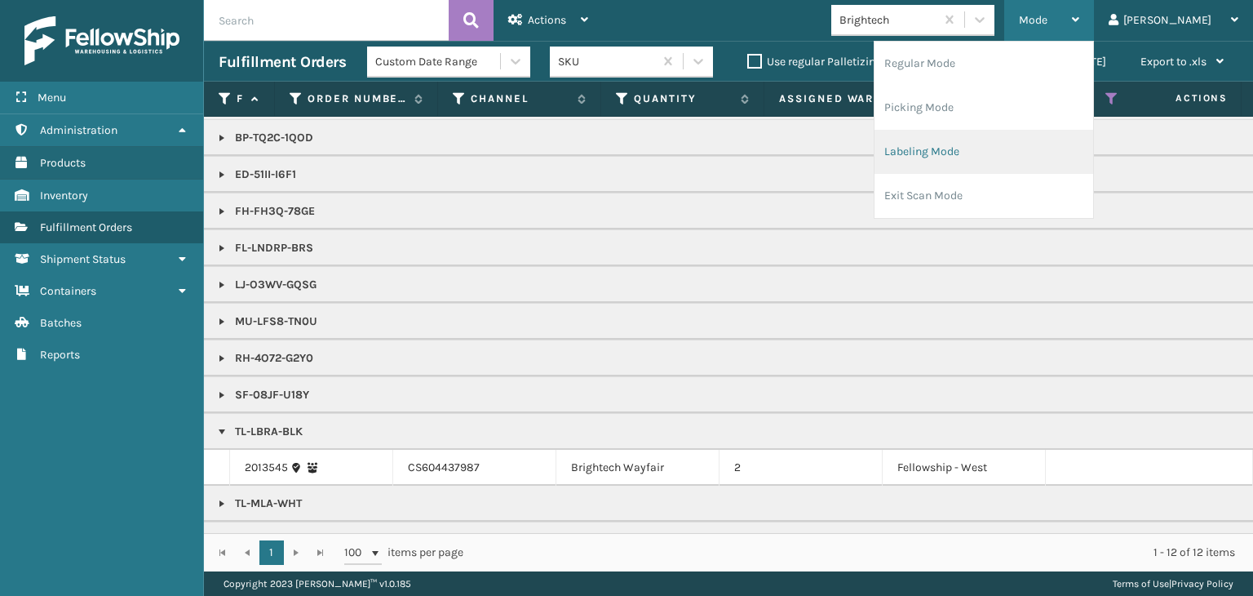
click at [1071, 161] on li "Labeling Mode" at bounding box center [984, 152] width 219 height 44
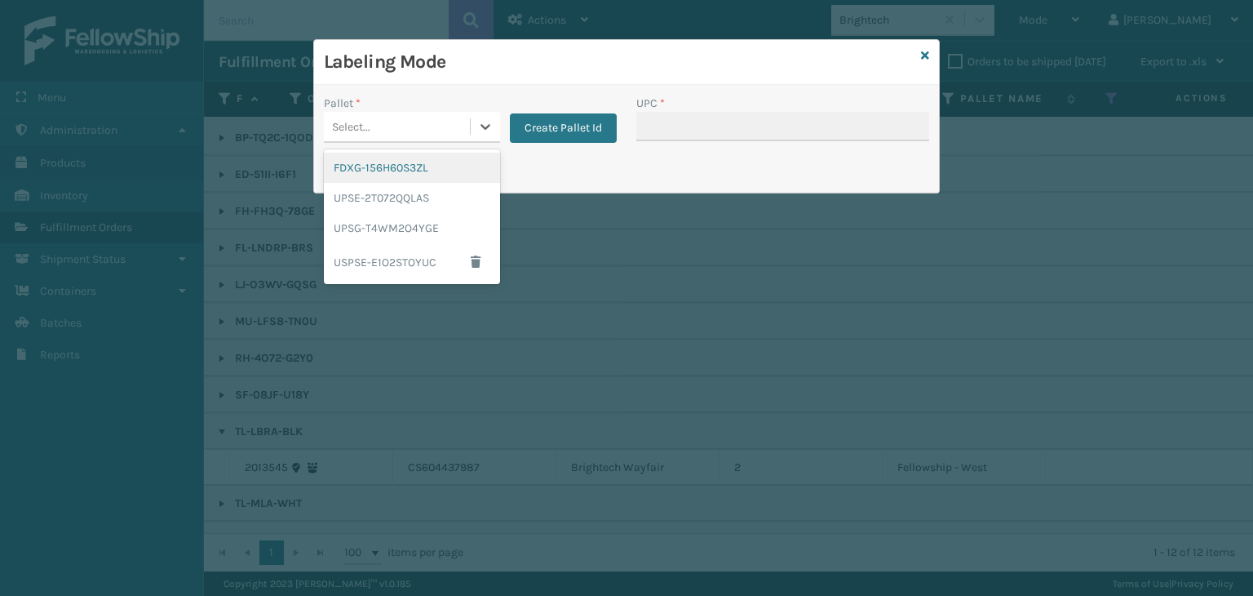
click at [372, 129] on div "Select..." at bounding box center [397, 126] width 146 height 27
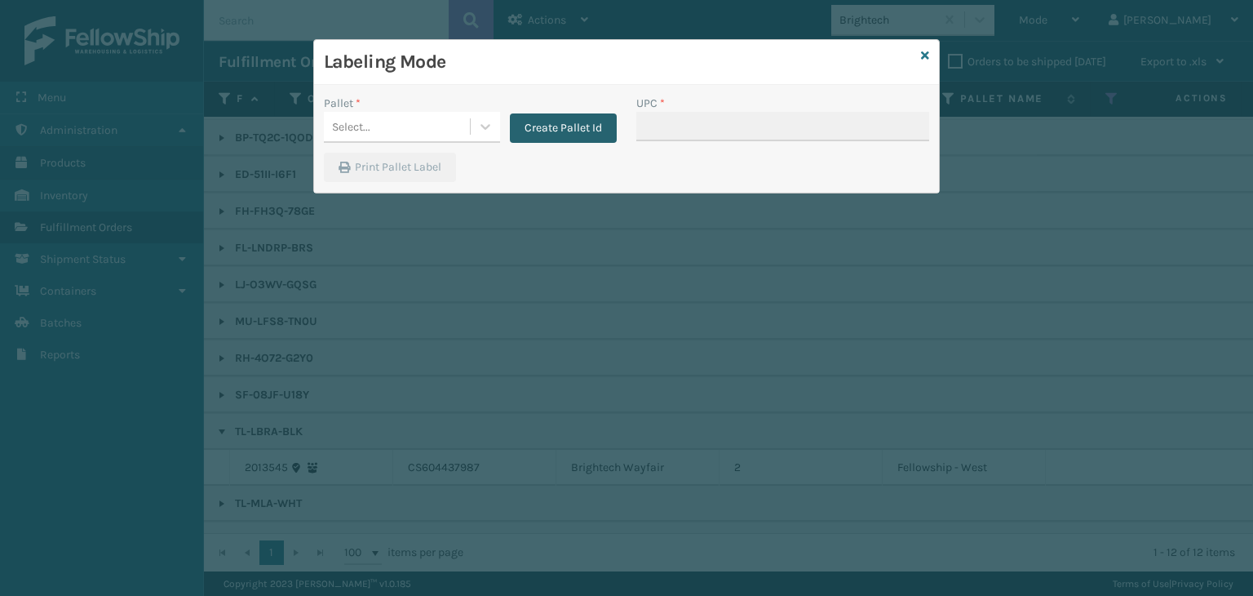
click at [561, 121] on button "Create Pallet Id" at bounding box center [563, 127] width 107 height 29
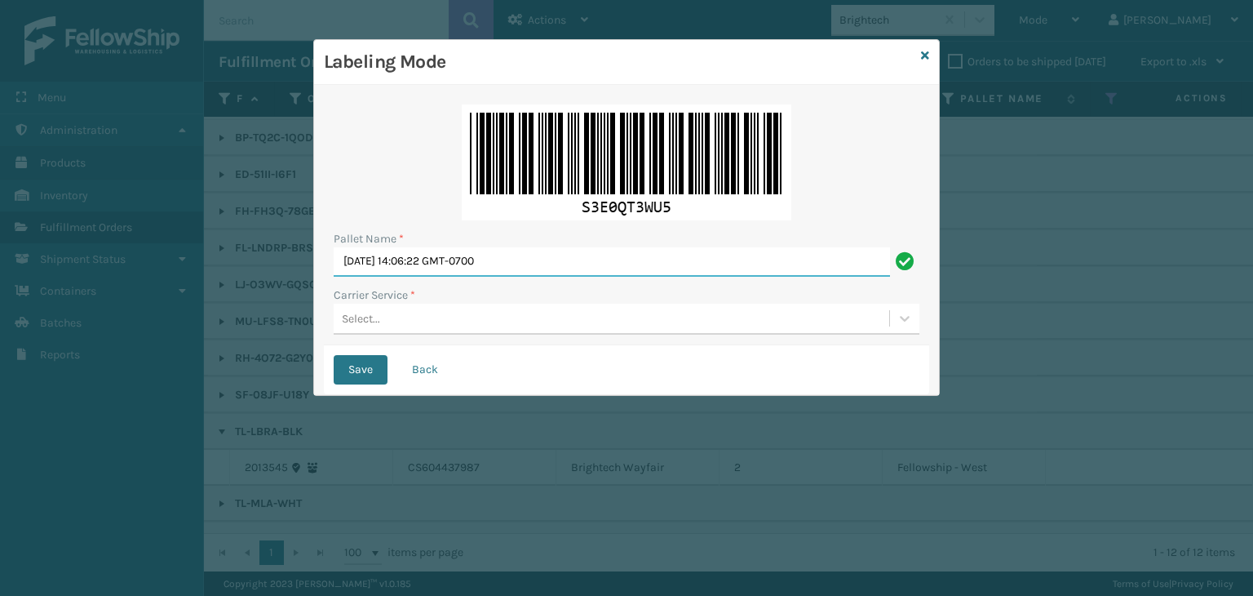
drag, startPoint x: 662, startPoint y: 268, endPoint x: 0, endPoint y: 275, distance: 661.8
click at [0, 275] on div "Labeling Mode Pallet Name * [DATE] 14:06:22 GMT-0700 Carrier Service * Select..…" at bounding box center [626, 298] width 1253 height 596
type input "402830"
click at [380, 327] on div "Select..." at bounding box center [612, 318] width 556 height 27
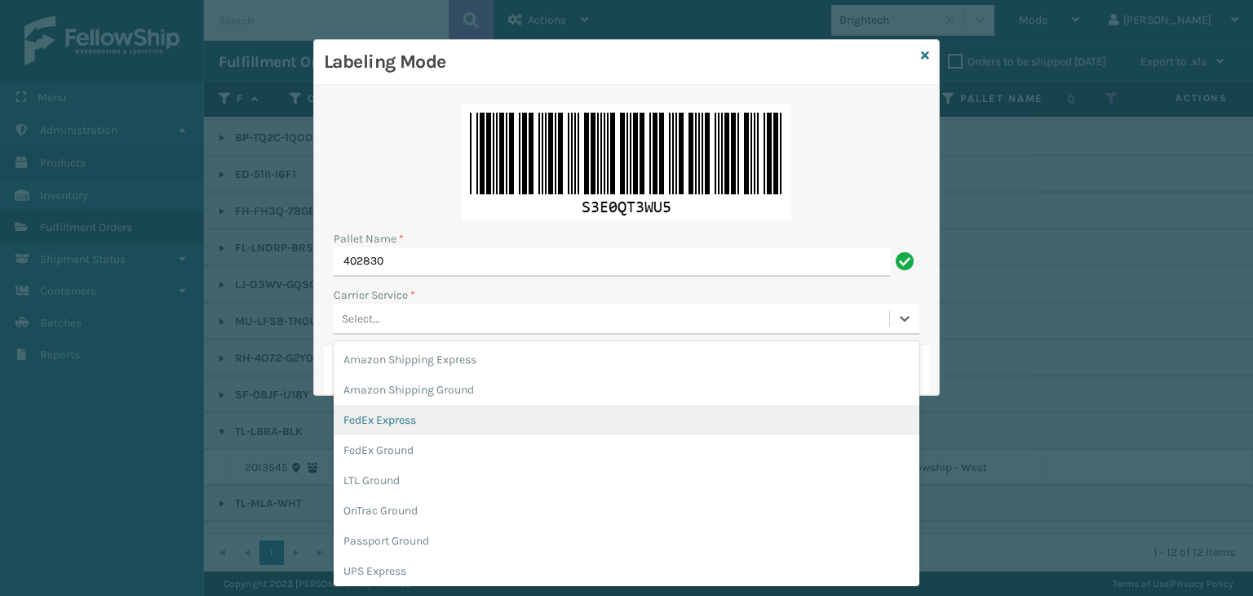
click at [418, 417] on div "FedEx Express" at bounding box center [627, 420] width 586 height 30
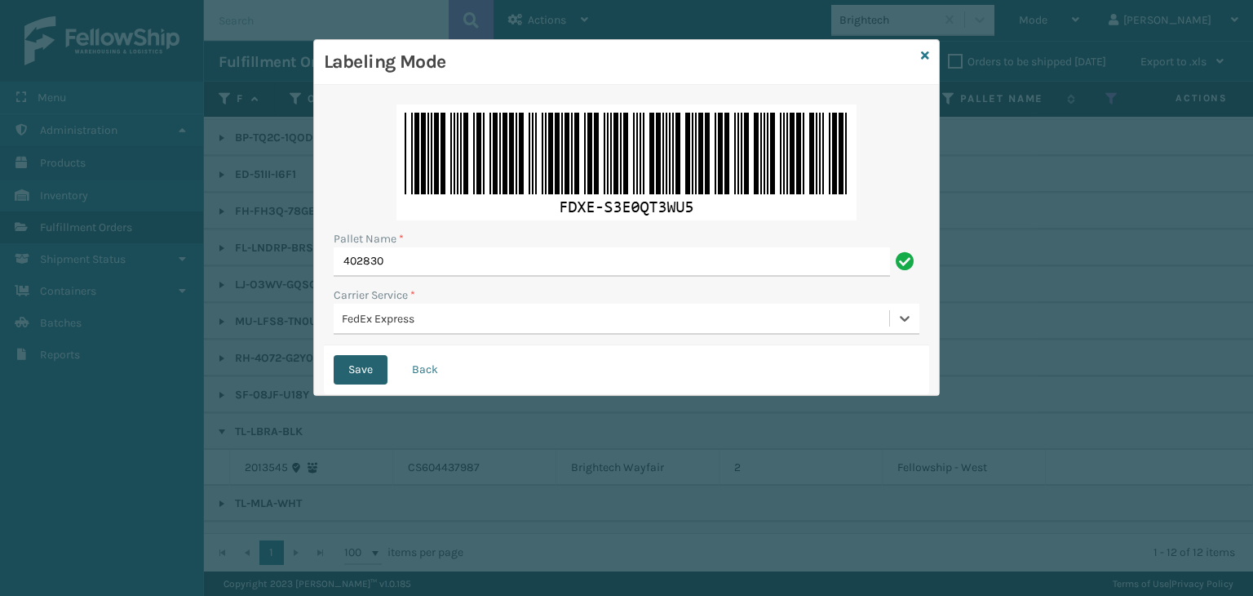
click at [366, 358] on button "Save" at bounding box center [361, 369] width 54 height 29
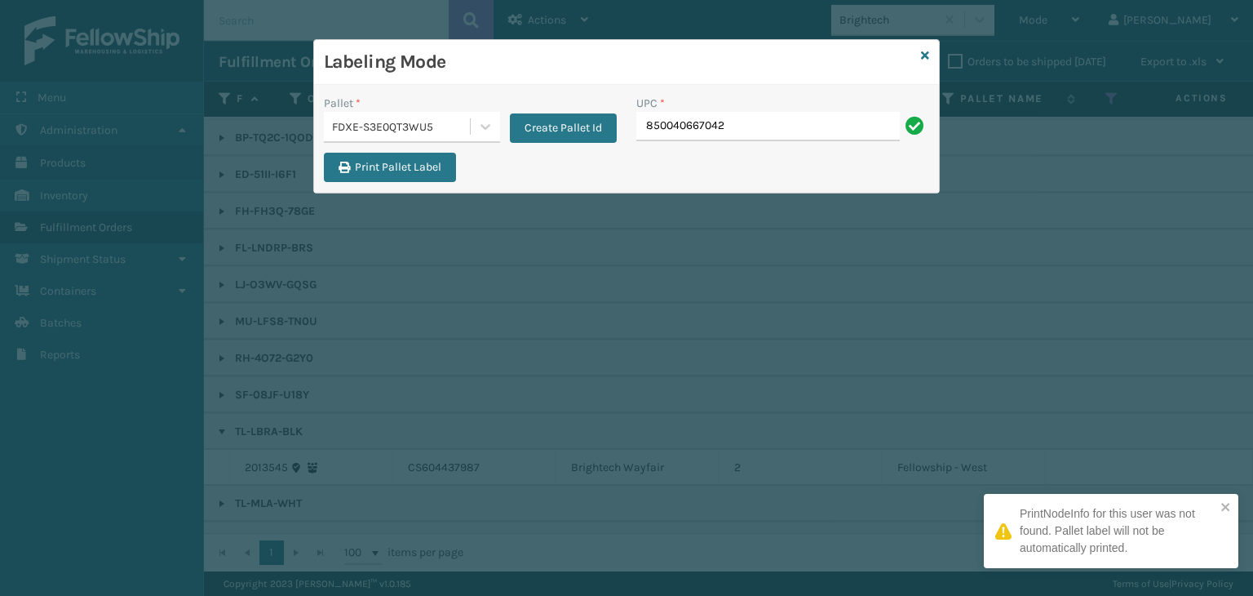
type input "850040667042"
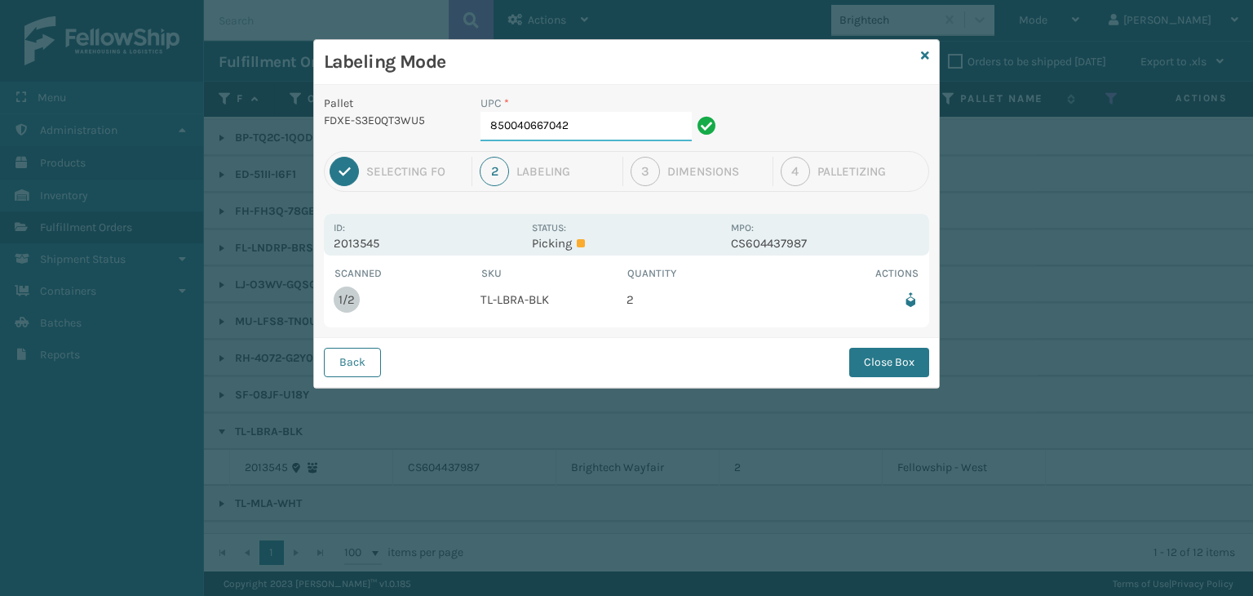
click at [616, 115] on input "850040667042" at bounding box center [586, 126] width 211 height 29
click at [905, 340] on div "Back Close Box" at bounding box center [626, 362] width 625 height 50
click at [904, 345] on div "Back Close Box" at bounding box center [626, 362] width 625 height 50
click at [923, 358] on button "Close Box" at bounding box center [889, 362] width 80 height 29
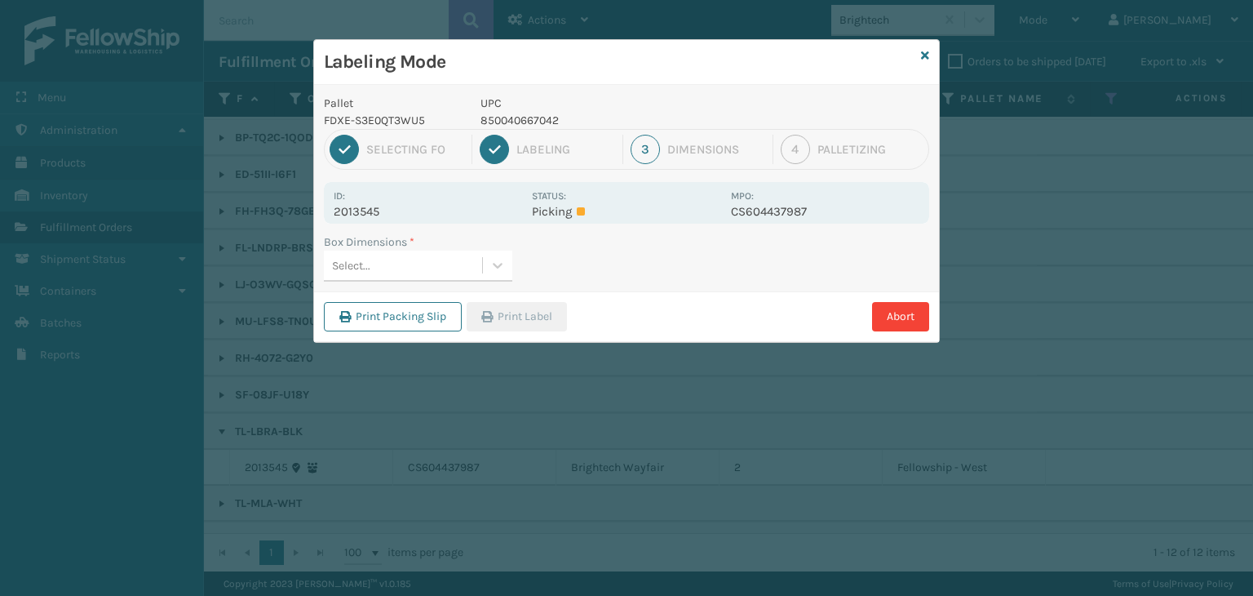
click at [451, 257] on div "Select..." at bounding box center [403, 265] width 158 height 27
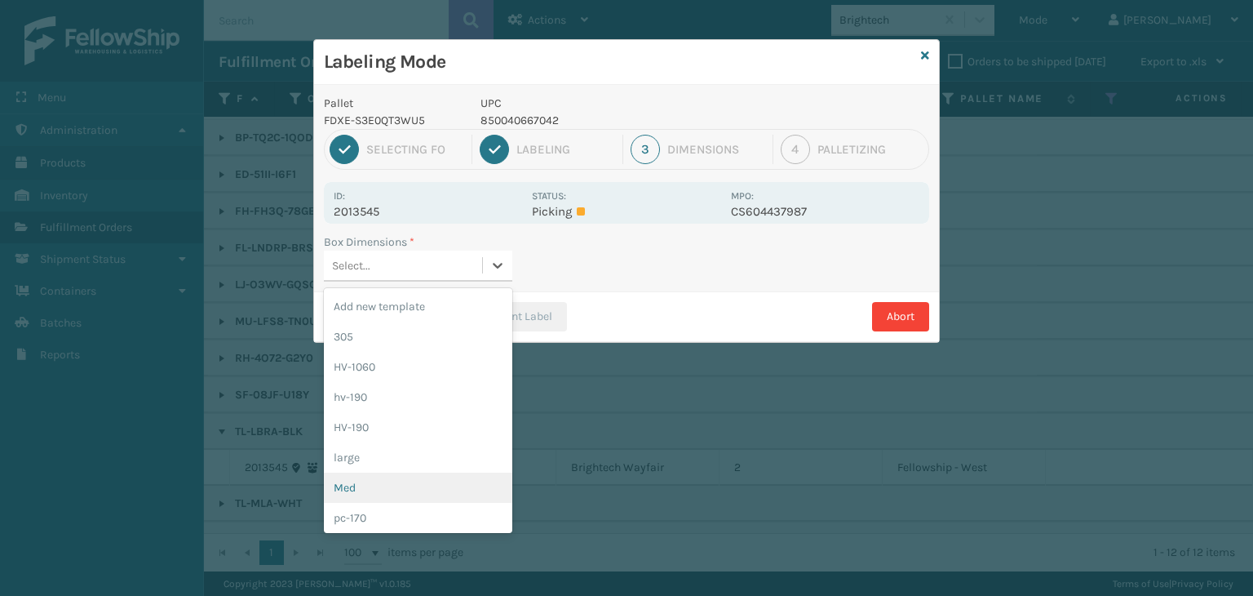
click at [449, 471] on div "large" at bounding box center [418, 457] width 188 height 30
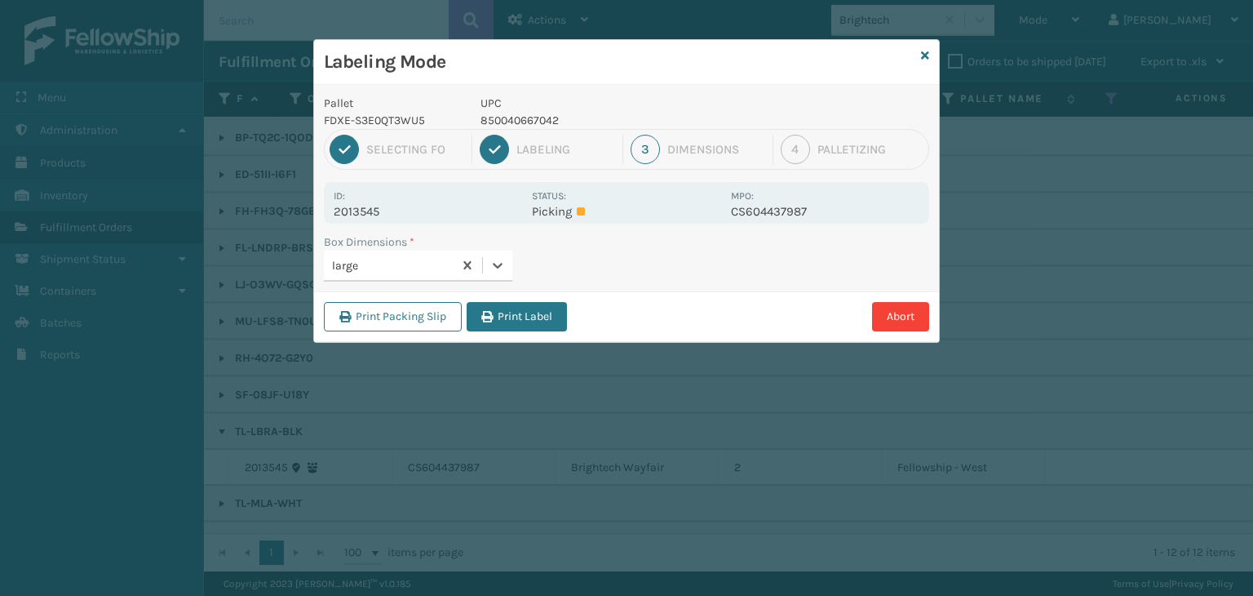
click at [508, 297] on div "Print Packing Slip Print Label Abort" at bounding box center [626, 316] width 625 height 50
click at [518, 313] on button "Print Label" at bounding box center [517, 316] width 100 height 29
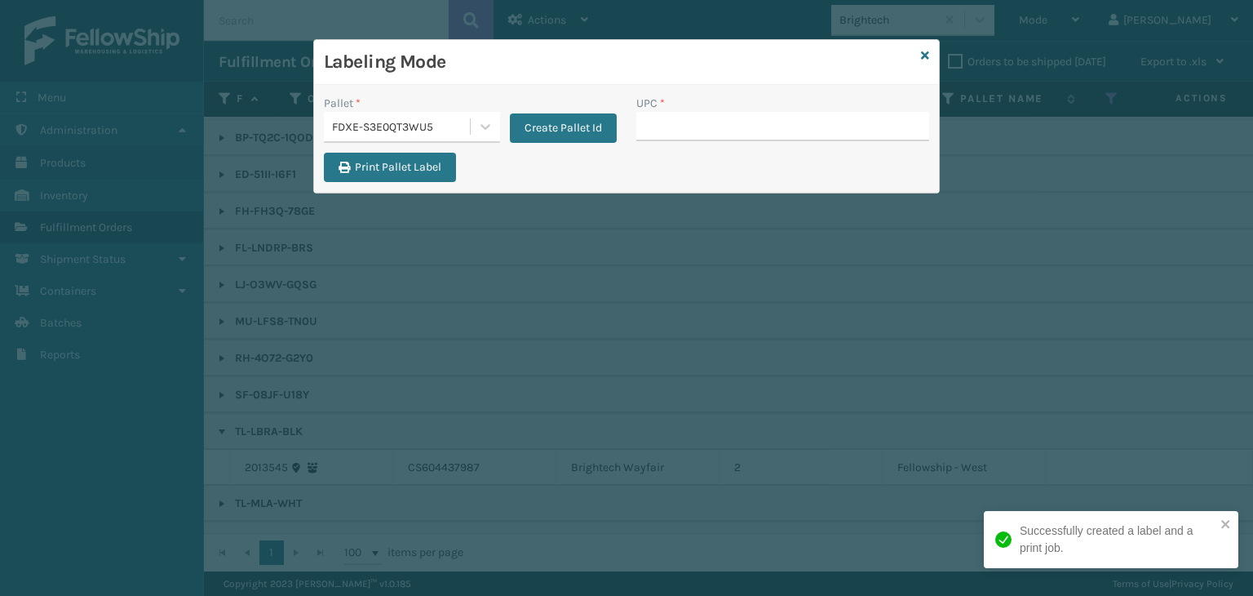
click at [402, 115] on div "FDXE-S3E0QT3WU5" at bounding box center [397, 126] width 146 height 27
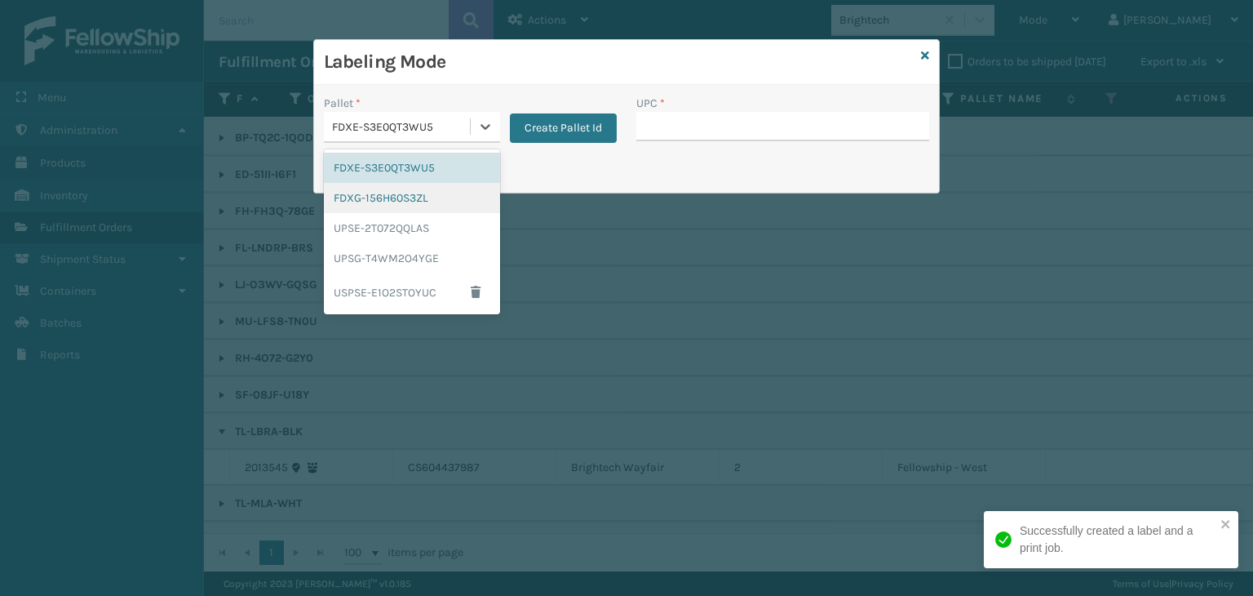
click at [430, 193] on div "FDXG-156H60S3ZL" at bounding box center [412, 198] width 176 height 30
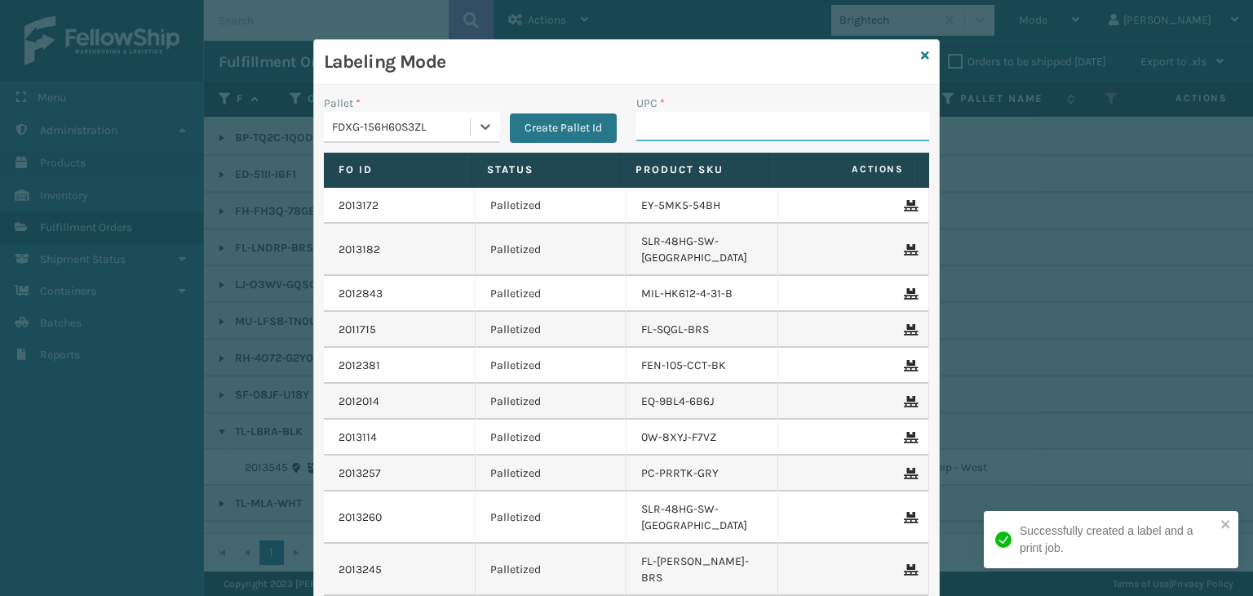
click at [636, 124] on input "UPC *" at bounding box center [782, 126] width 293 height 29
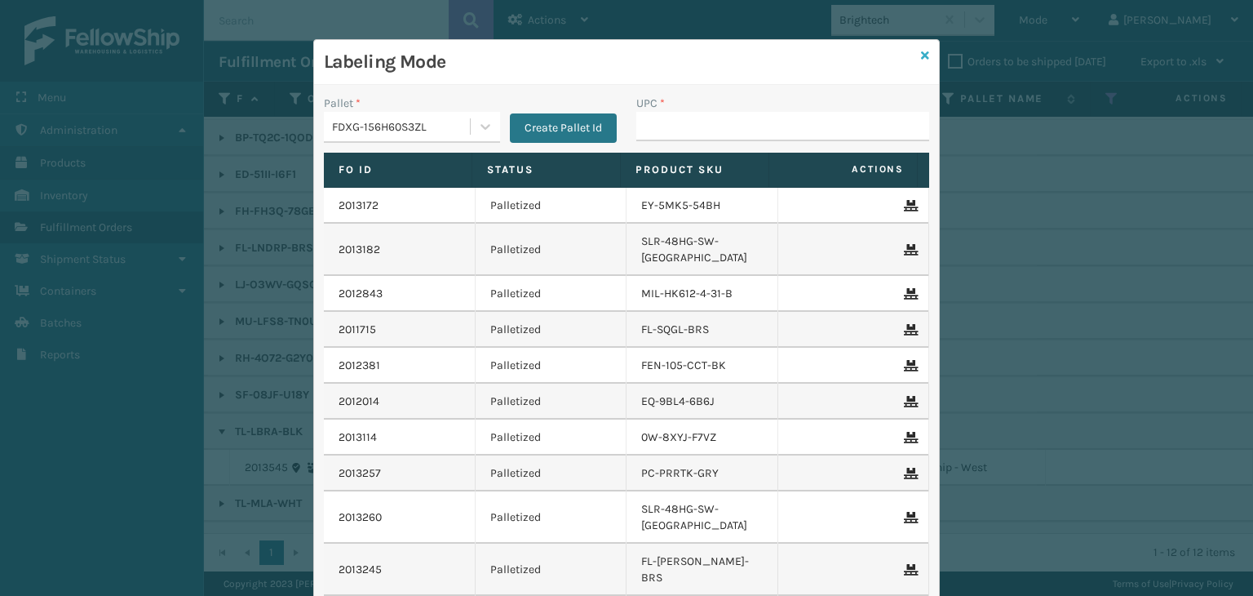
click at [921, 55] on icon at bounding box center [925, 55] width 8 height 11
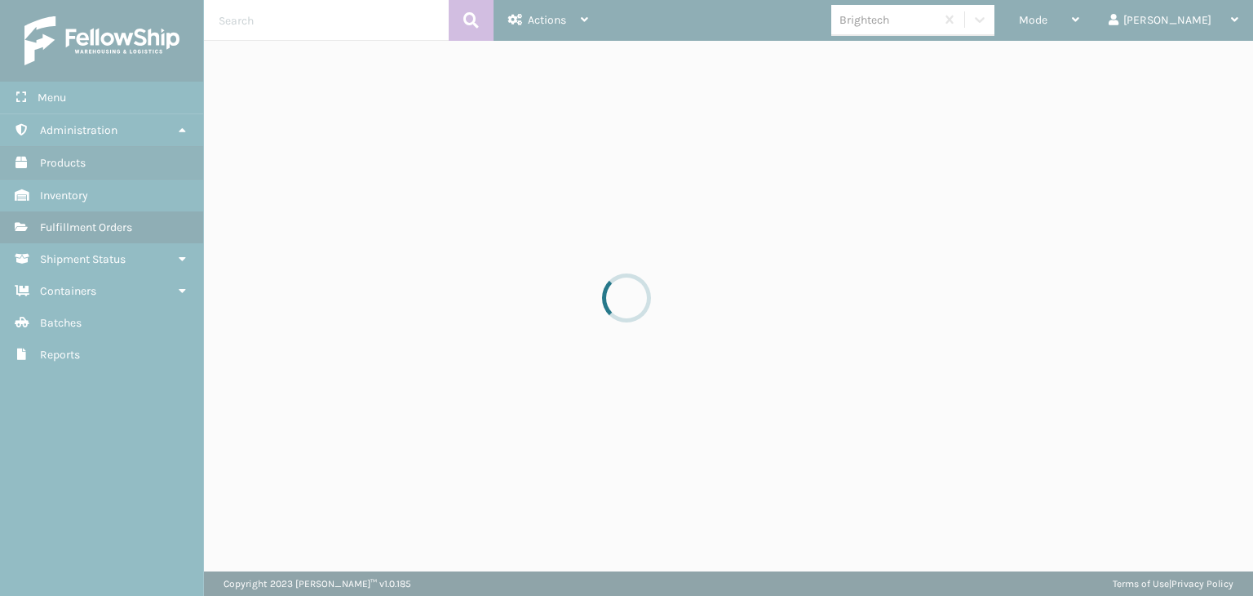
click at [1013, 23] on div at bounding box center [626, 298] width 1253 height 596
click at [1012, 22] on div at bounding box center [626, 298] width 1253 height 596
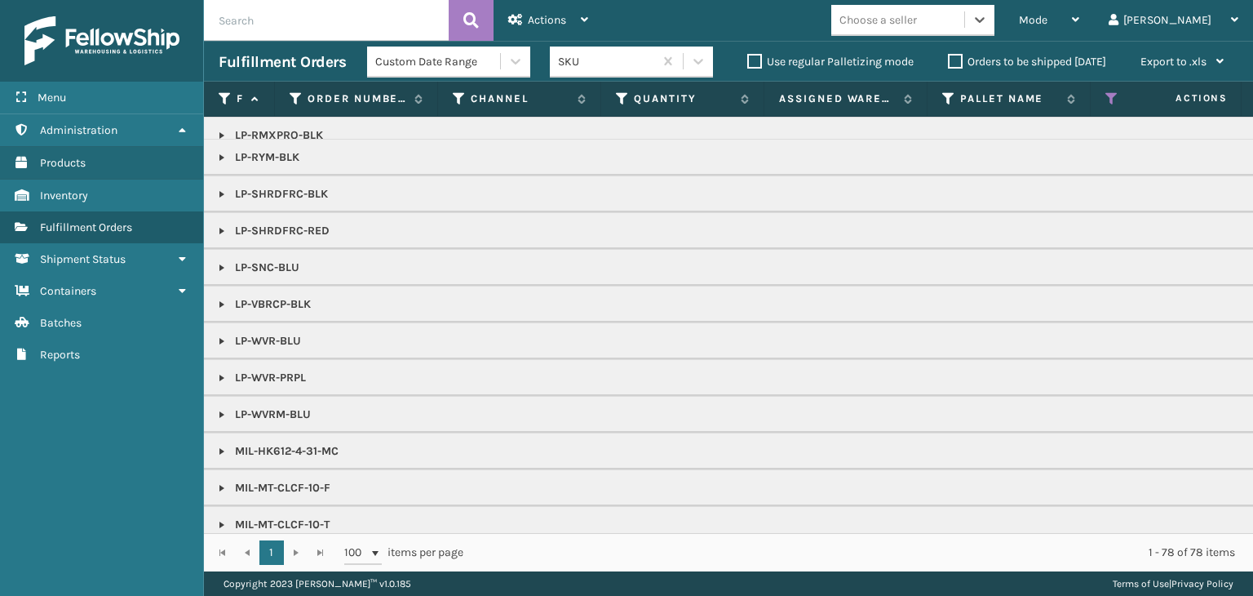
scroll to position [1569, 0]
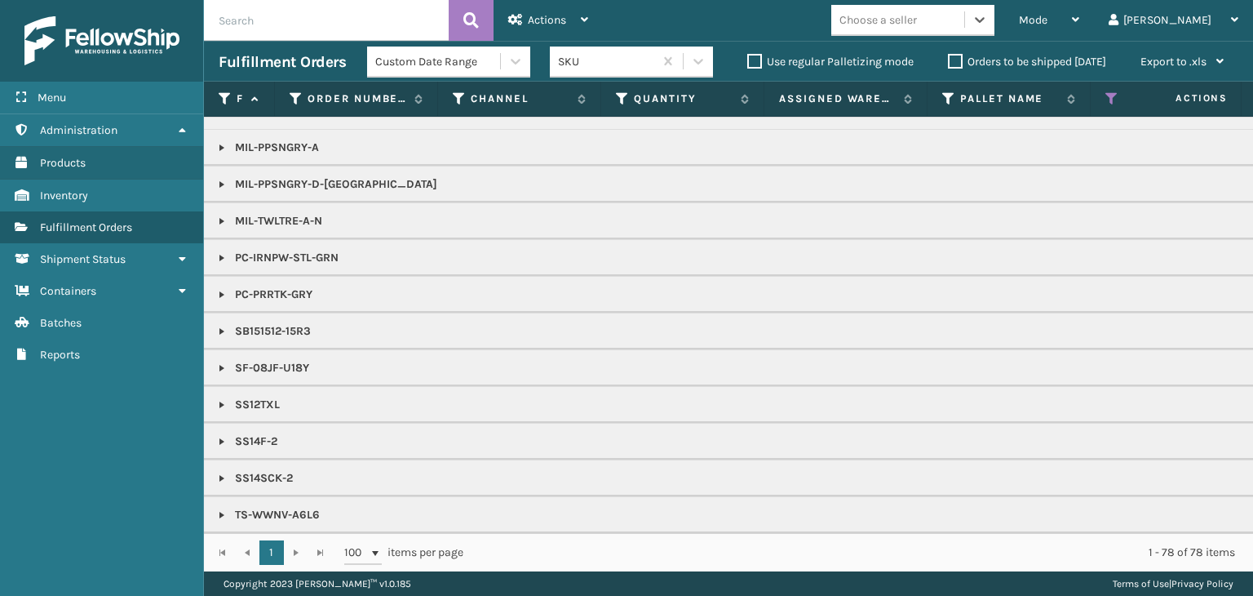
click at [917, 24] on div "Choose a seller" at bounding box center [879, 19] width 78 height 17
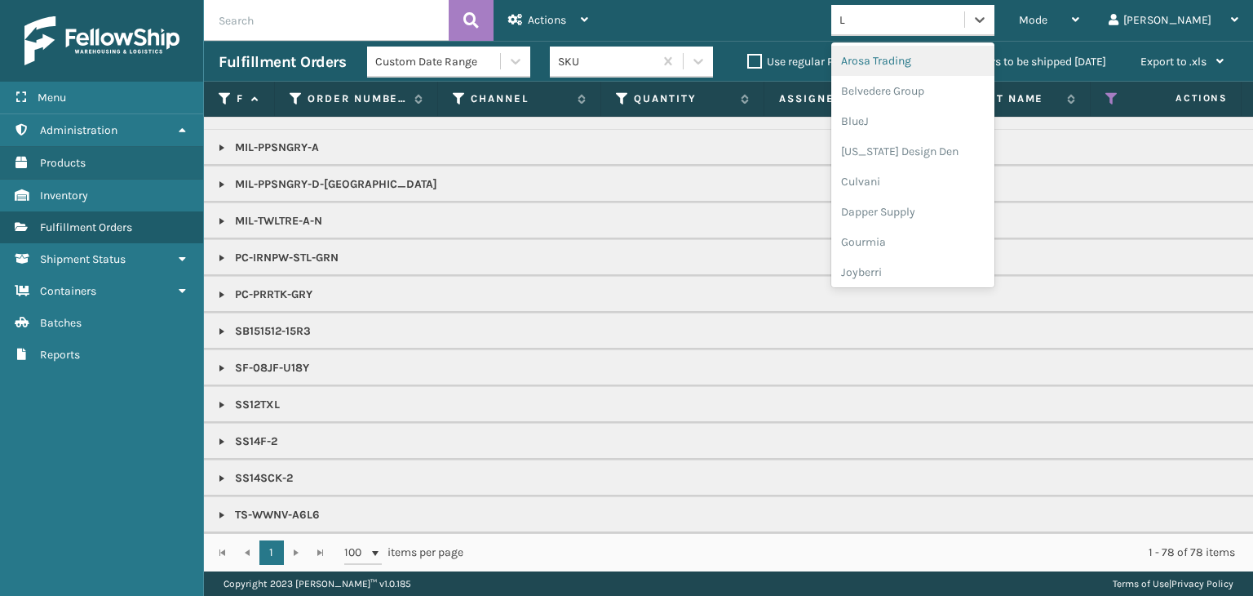
type input "LI"
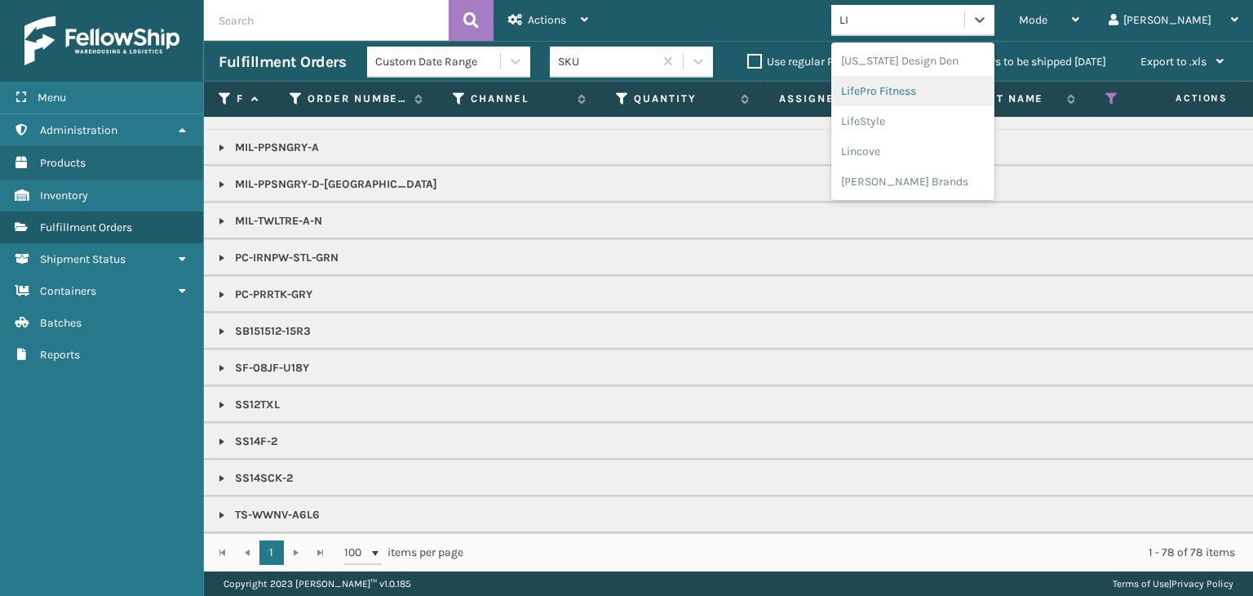
click at [918, 96] on div "LifePro Fitness" at bounding box center [912, 91] width 163 height 30
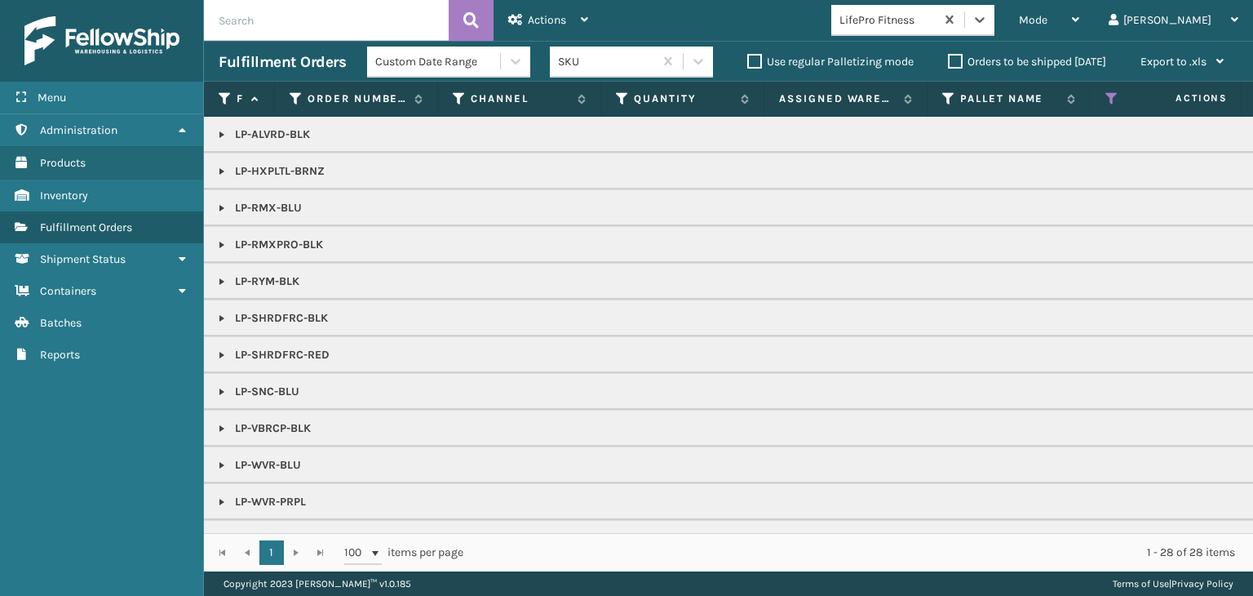
click at [222, 350] on link at bounding box center [221, 354] width 13 height 13
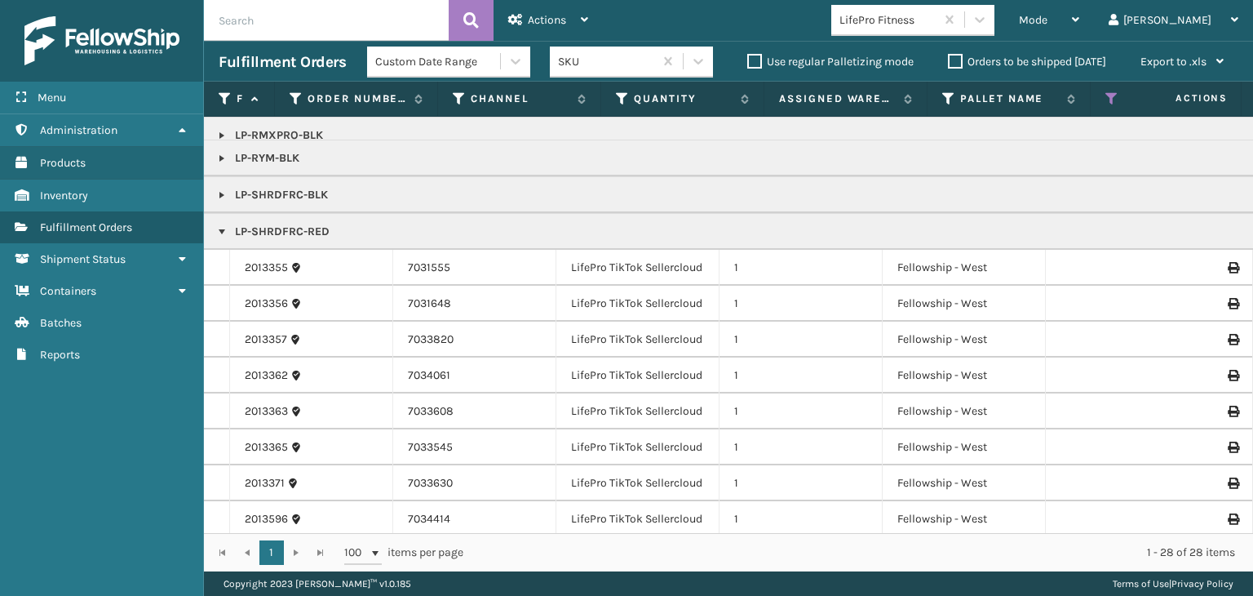
scroll to position [82, 0]
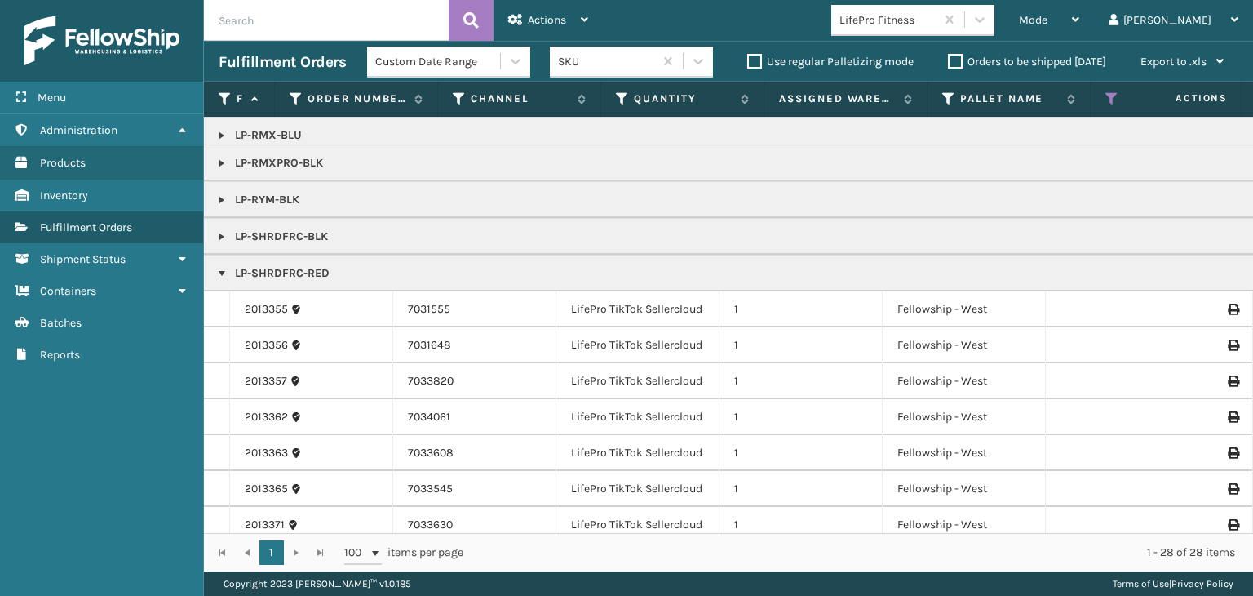
click at [221, 228] on p "LP-SHRDFRC-BLK" at bounding box center [1258, 236] width 2078 height 16
click at [223, 233] on link at bounding box center [221, 236] width 13 height 13
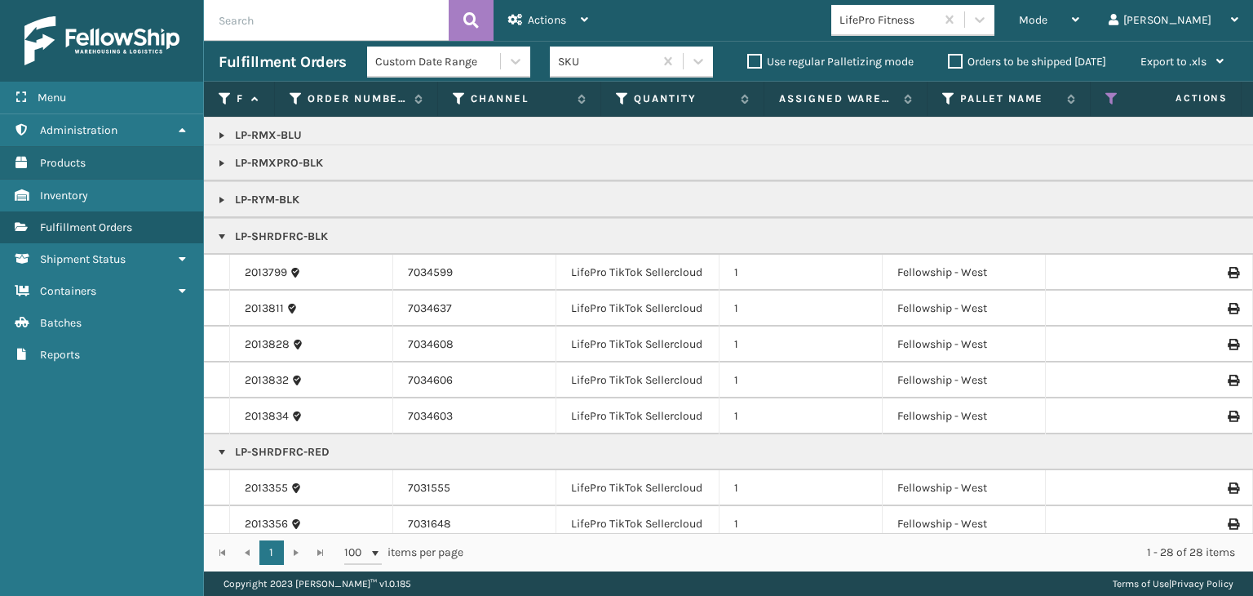
click at [280, 235] on p "LP-SHRDFRC-BLK" at bounding box center [1258, 236] width 2078 height 16
drag, startPoint x: 280, startPoint y: 235, endPoint x: 283, endPoint y: 218, distance: 17.4
click at [281, 232] on p "LP-SHRDFRC-BLK" at bounding box center [1258, 236] width 2078 height 16
drag, startPoint x: 283, startPoint y: 218, endPoint x: 290, endPoint y: 214, distance: 8.4
click at [289, 218] on td "LP-SHRDFRC-BLK" at bounding box center [1257, 236] width 2107 height 37
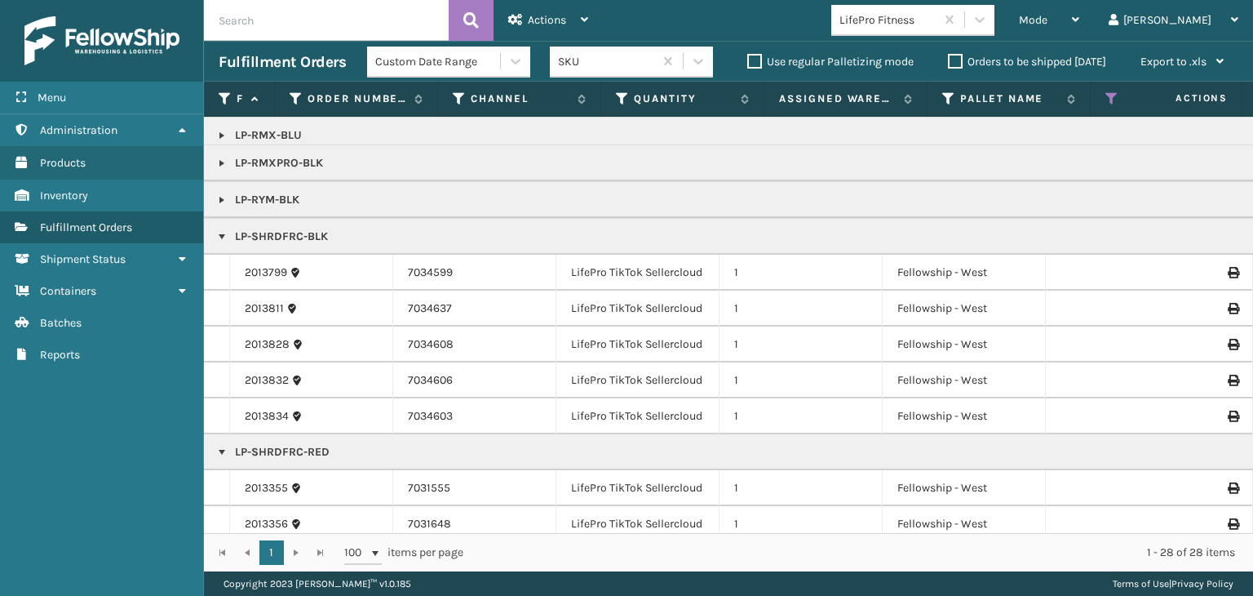
click at [273, 233] on p "LP-SHRDFRC-BLK" at bounding box center [1258, 236] width 2078 height 16
click at [271, 237] on p "LP-SHRDFRC-BLK" at bounding box center [1258, 236] width 2078 height 16
click at [268, 241] on p "LP-SHRDFRC-BLK" at bounding box center [1258, 236] width 2078 height 16
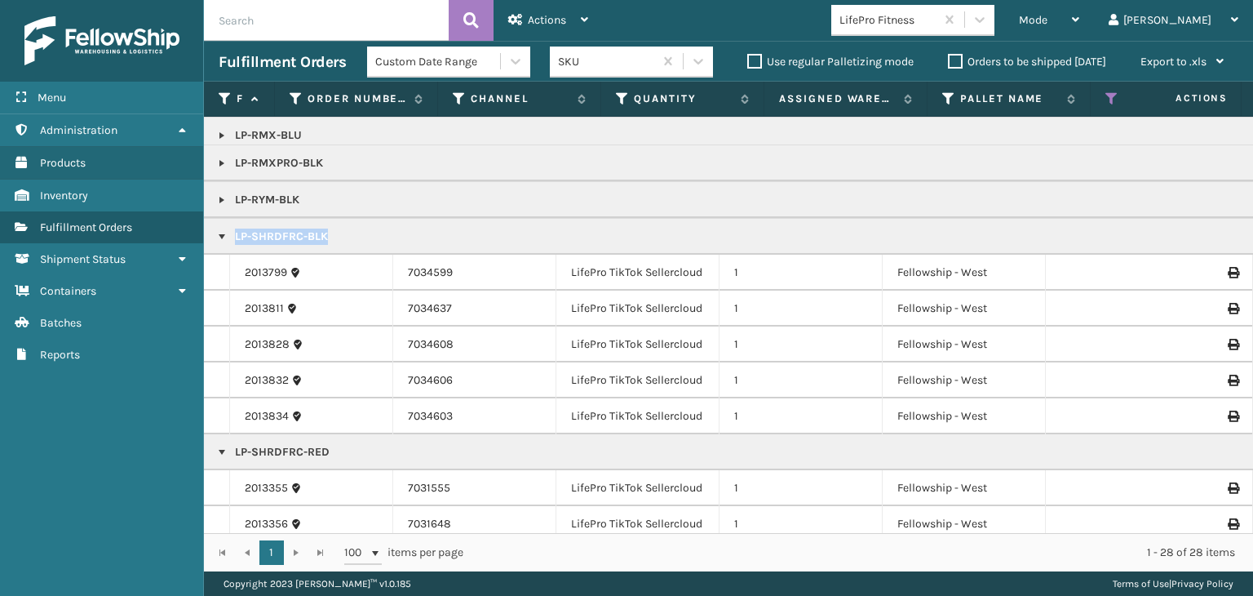
click at [268, 241] on p "LP-SHRDFRC-BLK" at bounding box center [1258, 236] width 2078 height 16
click at [1048, 20] on span "Mode" at bounding box center [1033, 20] width 29 height 14
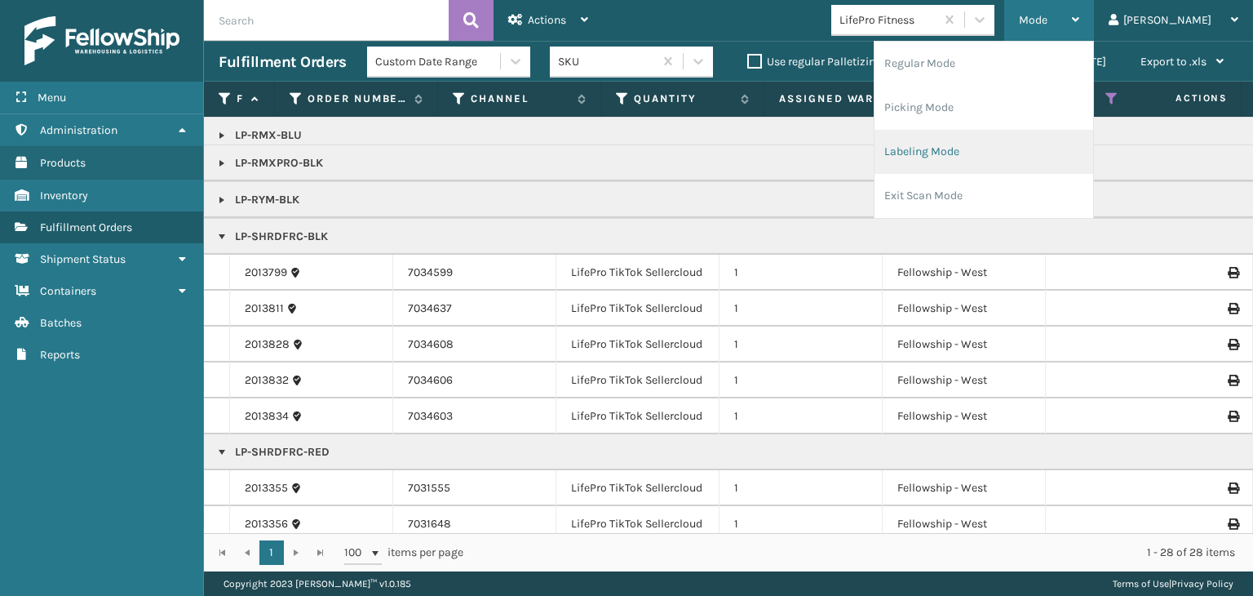
click at [1036, 141] on li "Labeling Mode" at bounding box center [984, 152] width 219 height 44
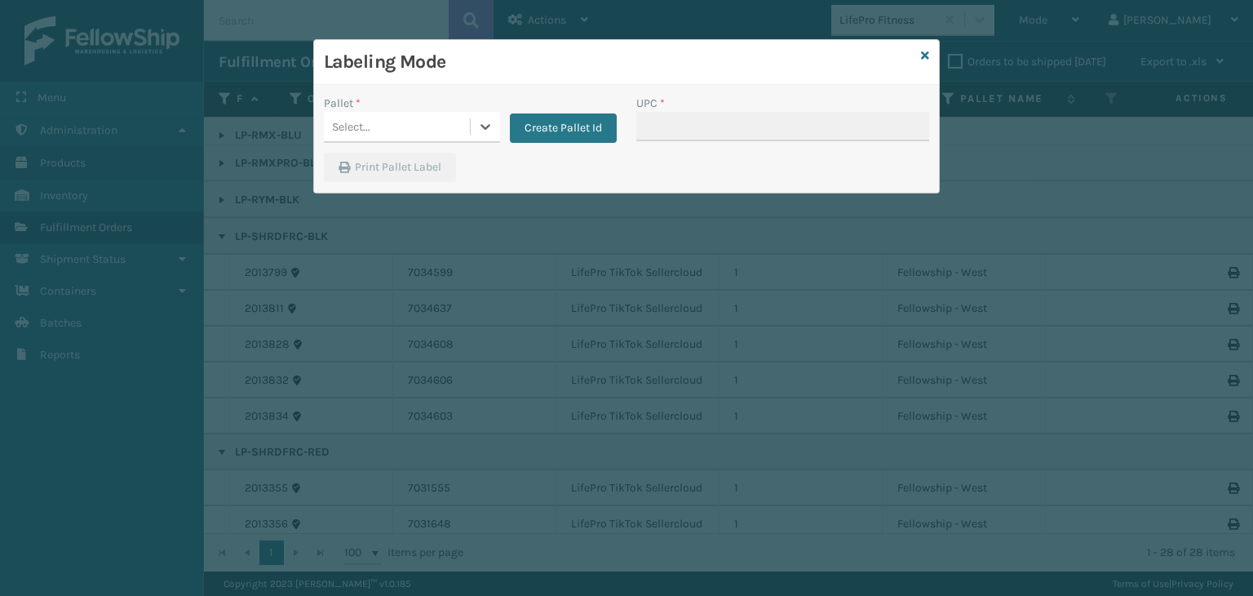
click at [428, 117] on div "Select..." at bounding box center [397, 126] width 146 height 27
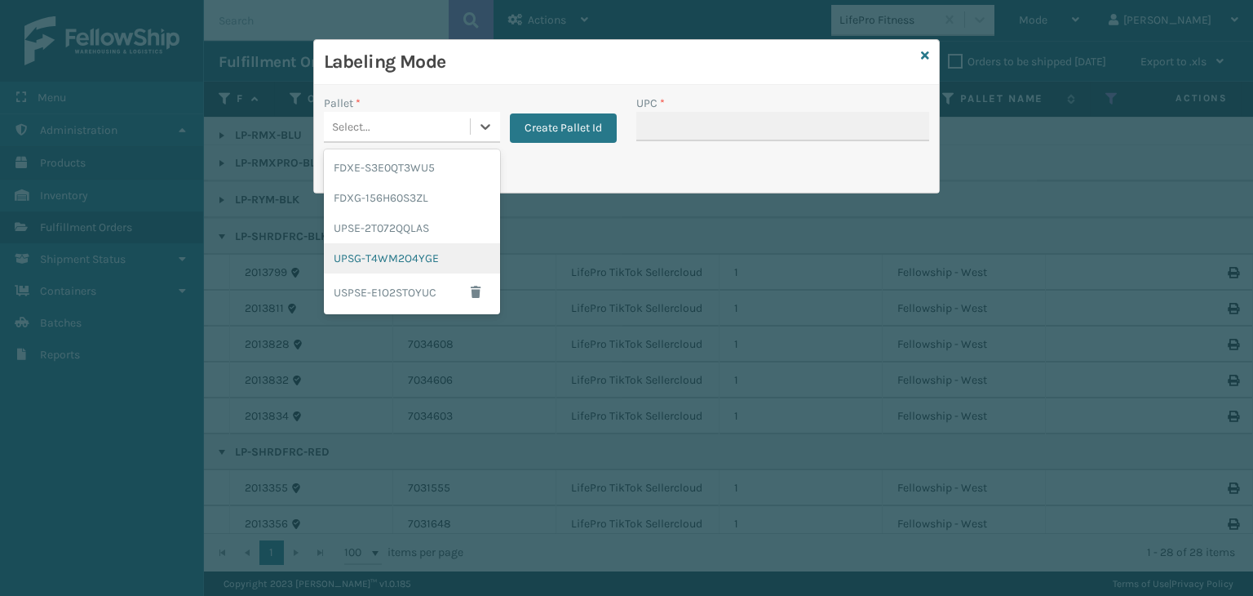
click at [419, 254] on div "UPSG-T4WM2O4YGE" at bounding box center [412, 258] width 176 height 30
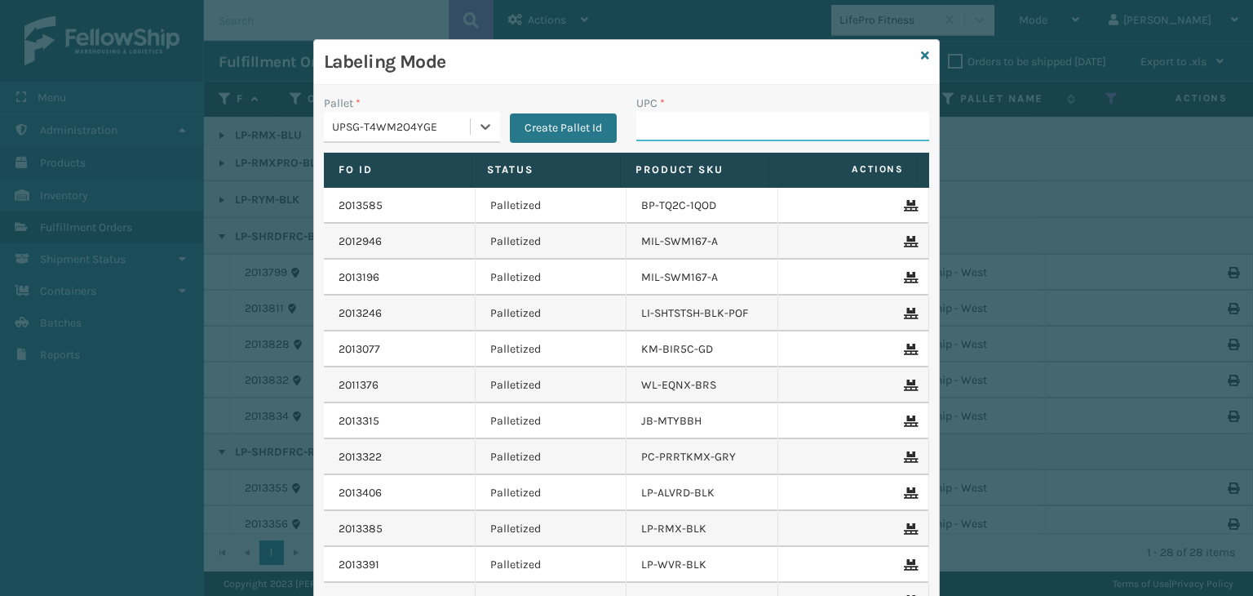
click at [662, 131] on input "UPC *" at bounding box center [782, 126] width 293 height 29
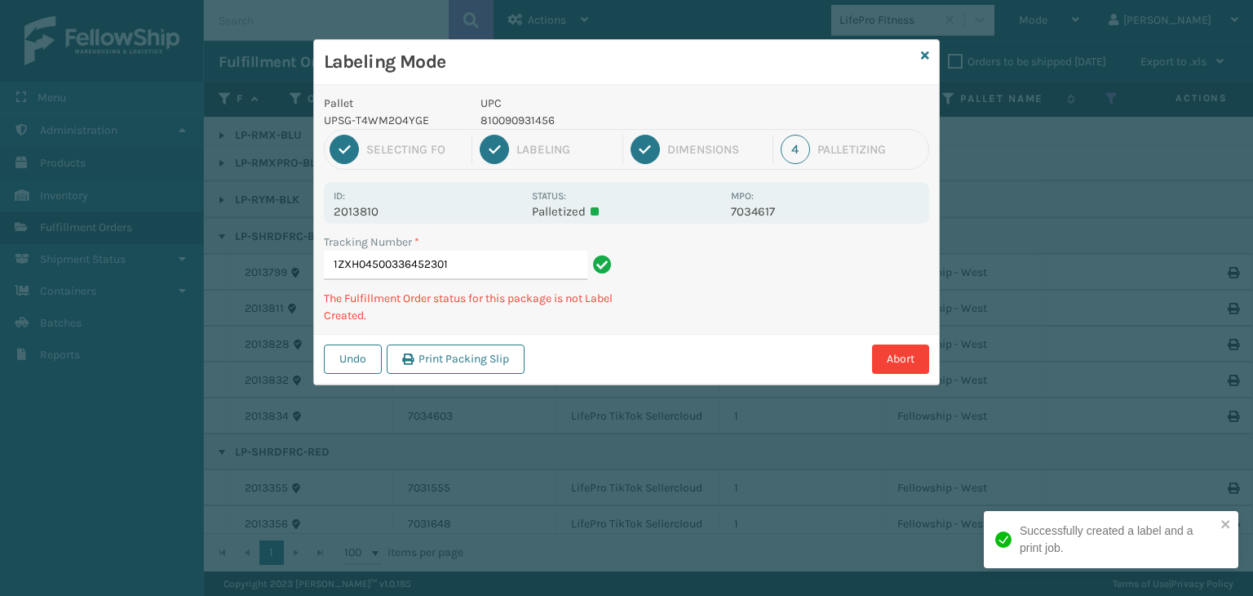
click at [545, 115] on p "810090931456" at bounding box center [601, 120] width 241 height 17
click at [542, 115] on p "810090931456" at bounding box center [601, 120] width 241 height 17
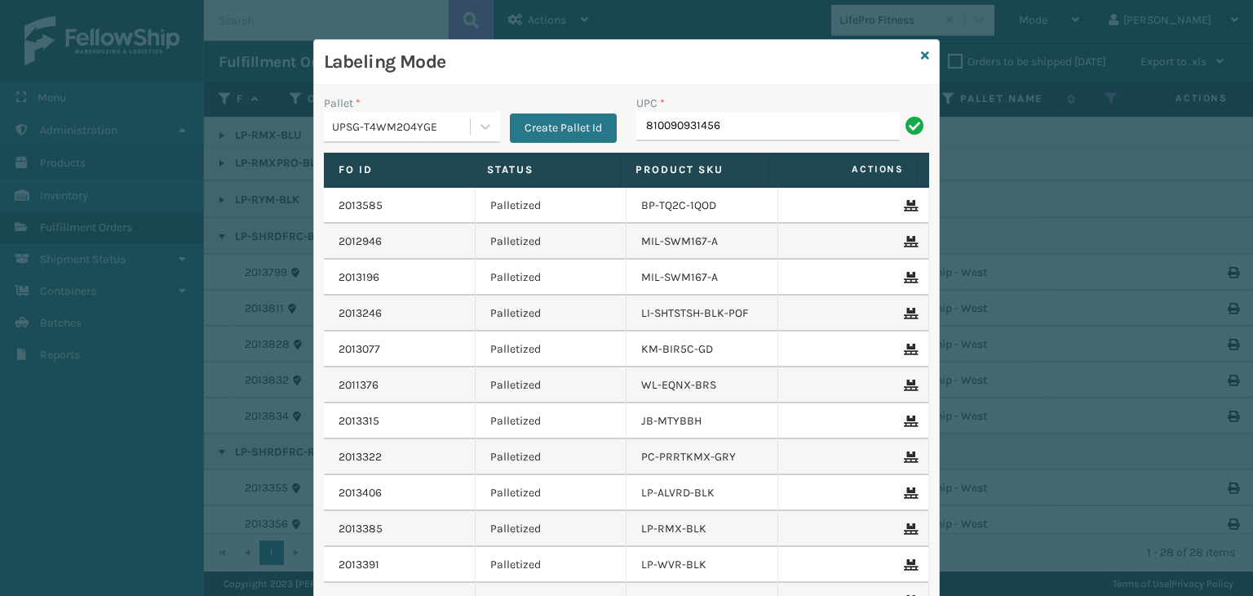
type input "810090931456"
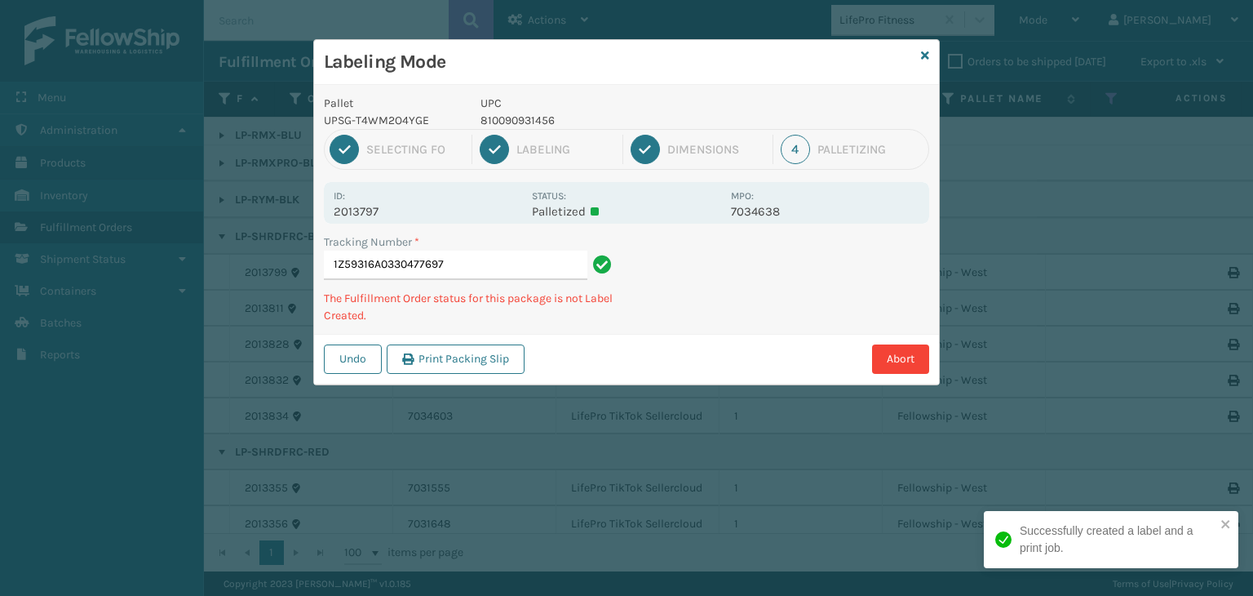
type input "1Z59316A0330477697810090931456"
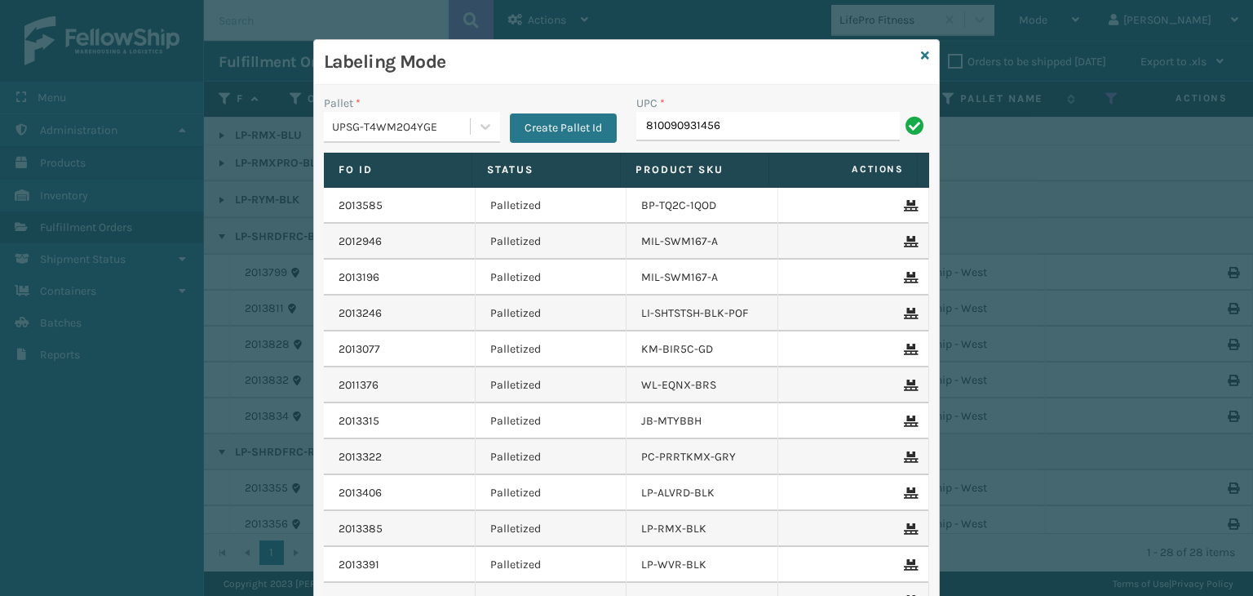
type input "810090931456"
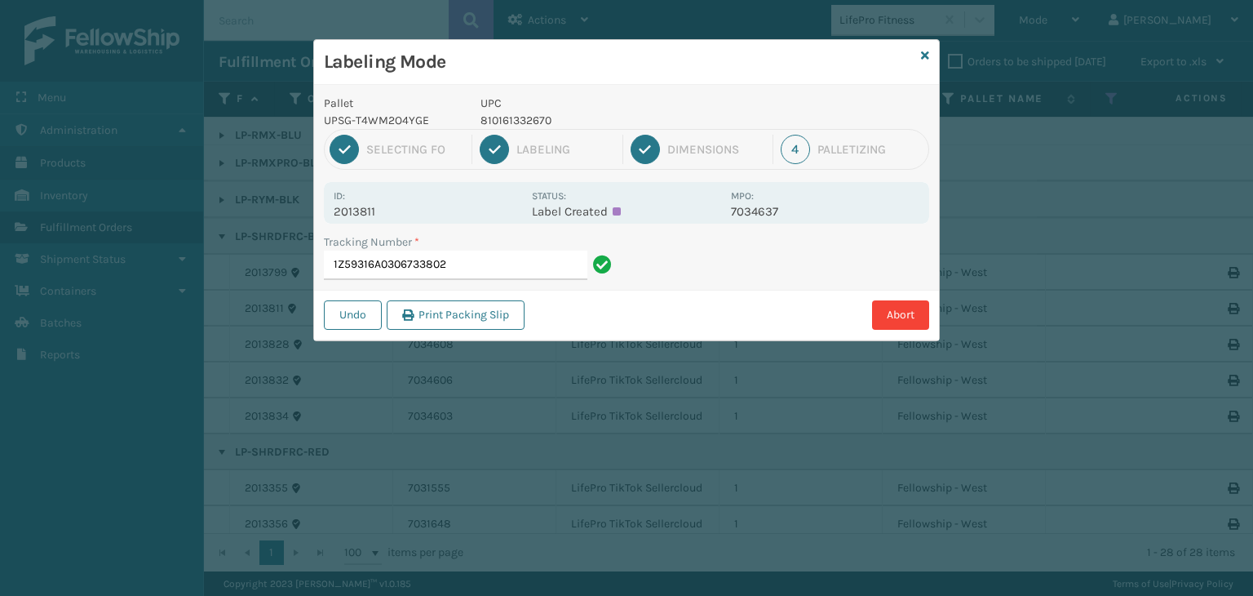
click at [517, 117] on p "810161332670" at bounding box center [601, 120] width 241 height 17
click at [487, 258] on input "1Z59316A0306733802" at bounding box center [456, 265] width 264 height 29
paste input "810161332670"
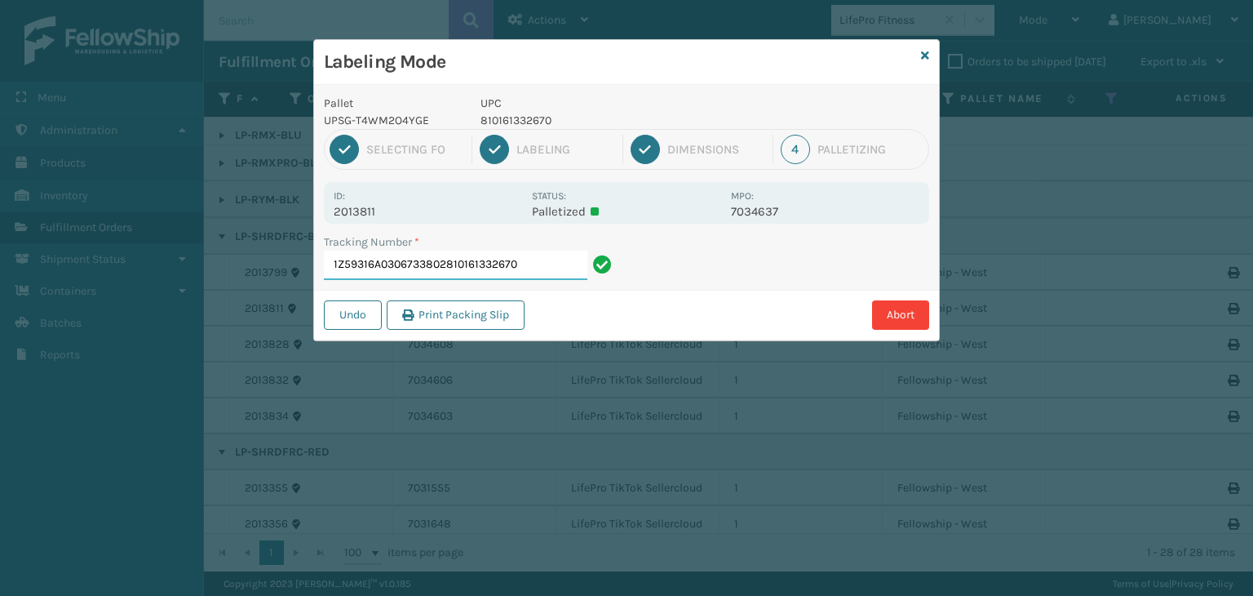
paste input "810161332670"
type input "1Z59316A0306733802810161332670810161332670"
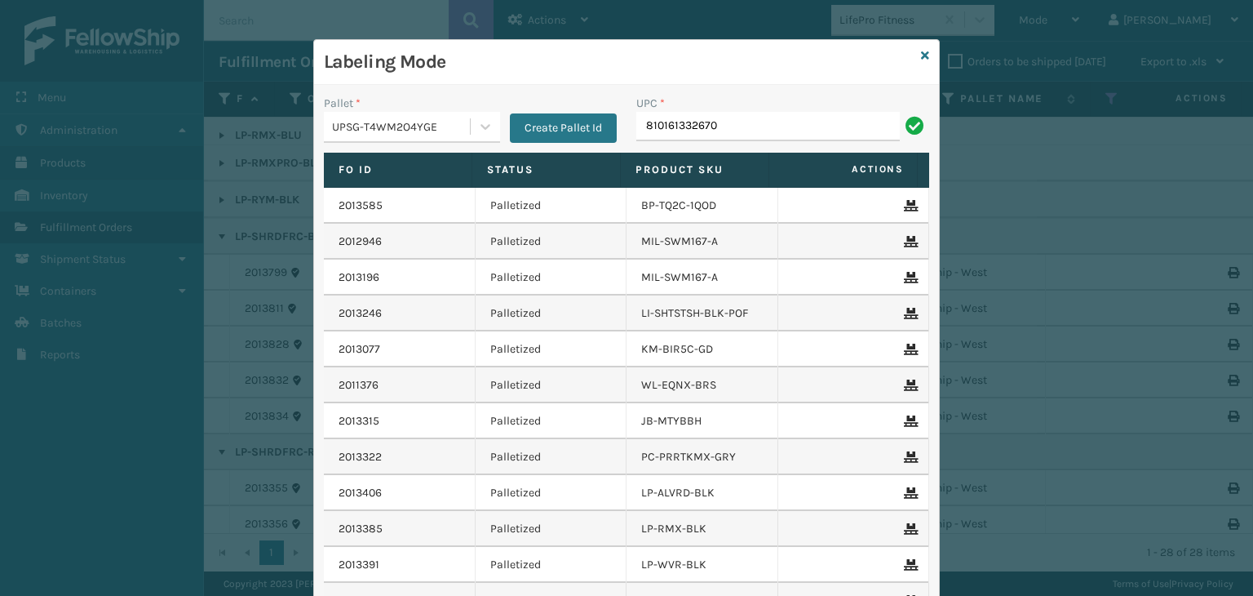
type input "810161332670"
type input "LP-RMXPRO-BLK"
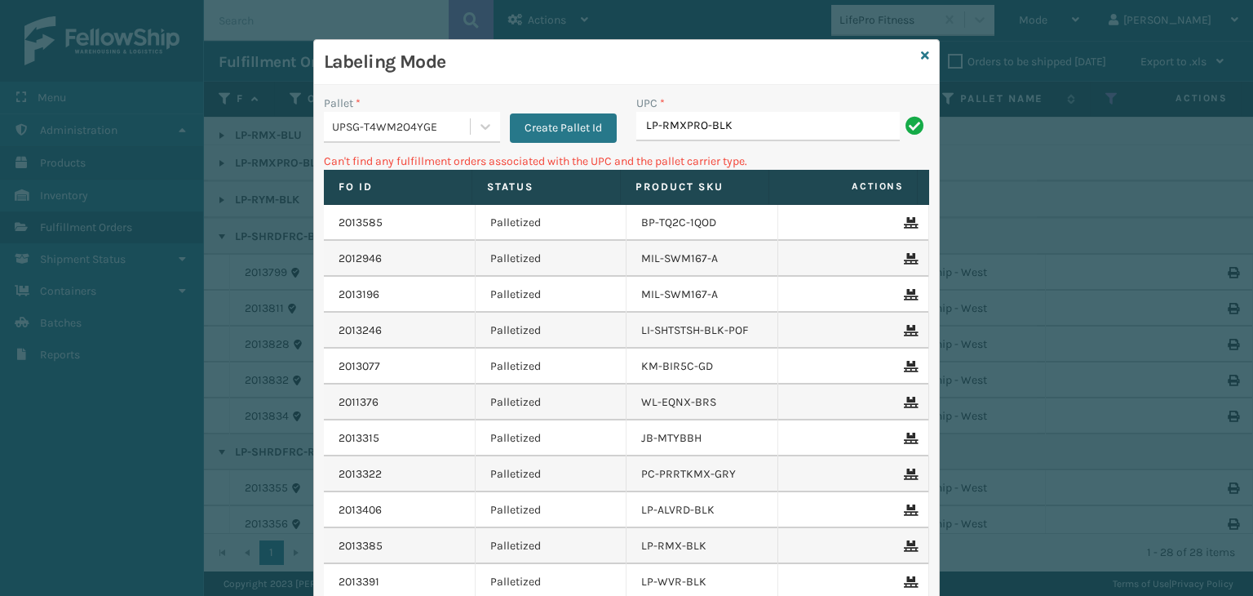
click at [437, 125] on div "UPSG-T4WM2O4YGE" at bounding box center [402, 126] width 140 height 17
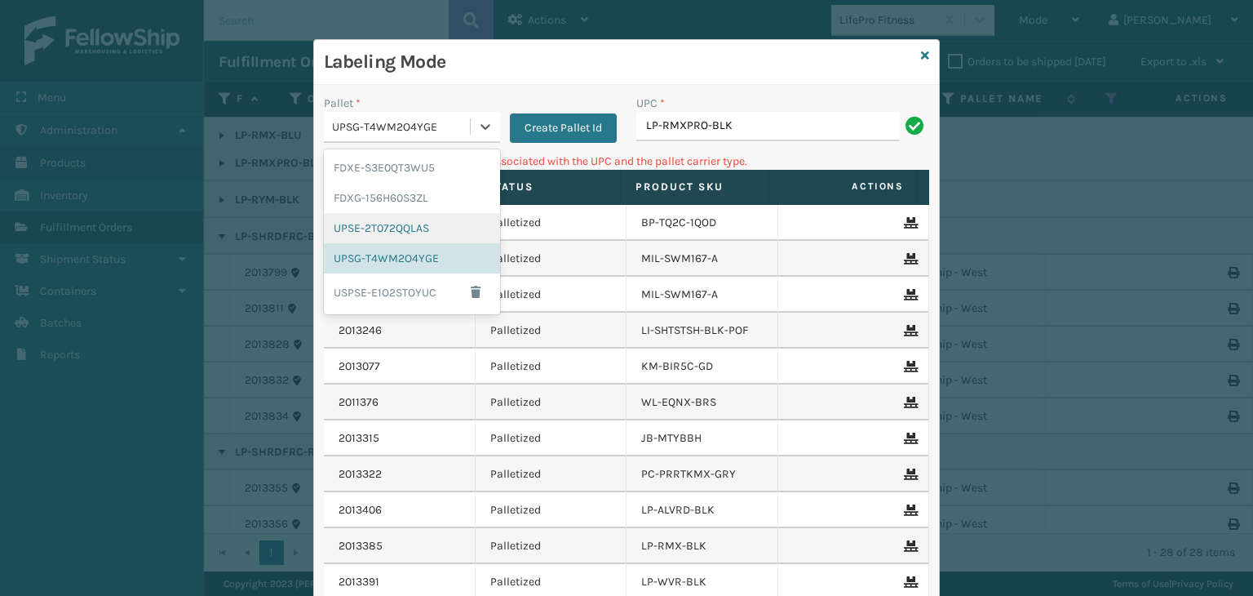
click at [408, 228] on div "UPSE-2T072QQLAS" at bounding box center [412, 228] width 176 height 30
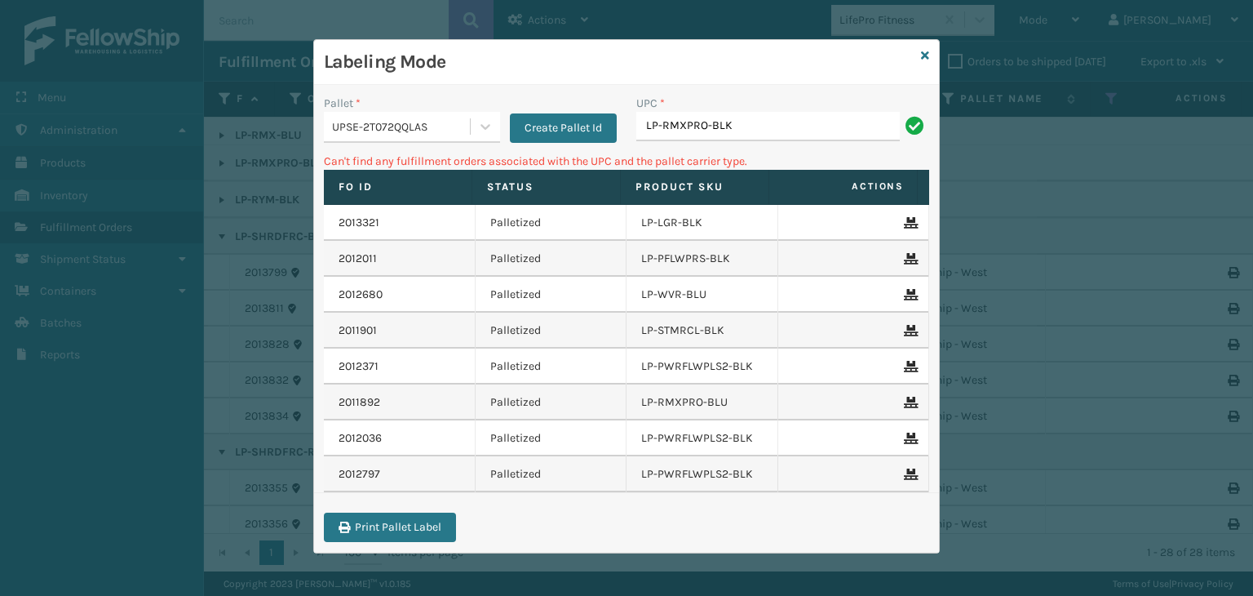
click at [786, 153] on p "Can't find any fulfillment orders associated with the UPC and the pallet carrie…" at bounding box center [626, 161] width 605 height 17
click at [787, 113] on input "LP-RMXPRO-BLK" at bounding box center [768, 126] width 264 height 29
click at [429, 124] on div "UPSE-2T072QQLAS" at bounding box center [402, 126] width 140 height 17
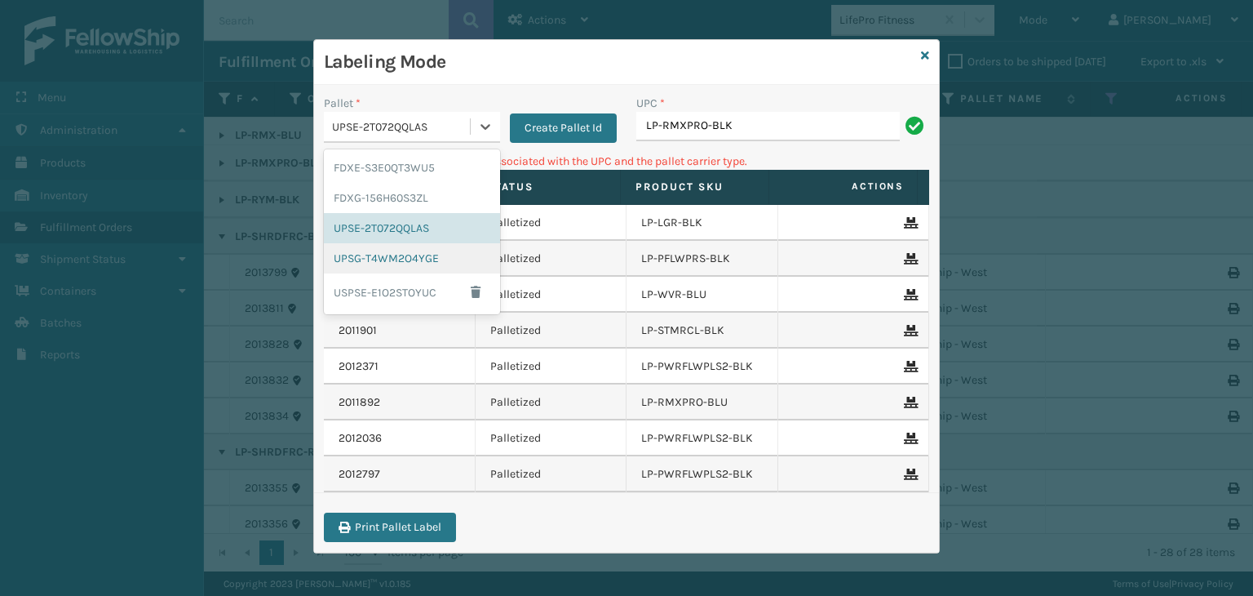
drag, startPoint x: 449, startPoint y: 259, endPoint x: 633, endPoint y: 171, distance: 204.4
click at [450, 257] on div "UPSG-T4WM2O4YGE" at bounding box center [412, 258] width 176 height 30
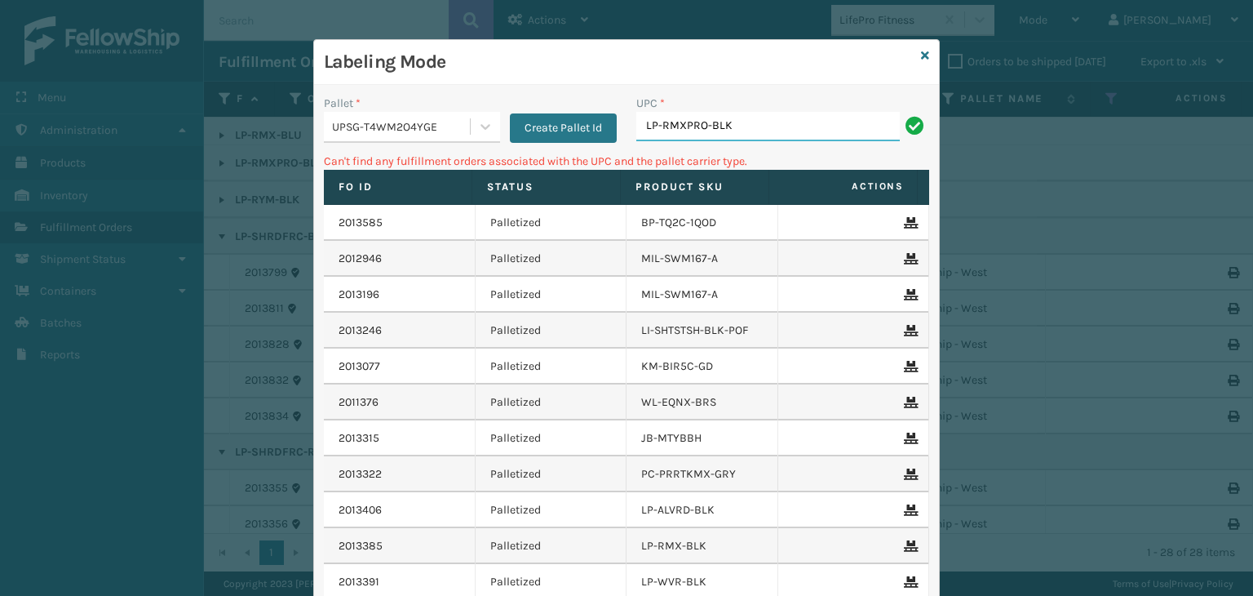
drag, startPoint x: 802, startPoint y: 126, endPoint x: 370, endPoint y: 56, distance: 437.3
click at [300, 143] on div "Labeling Mode Pallet * UPSG-T4WM2O4YGE Create Pallet Id UPC * LP-RMXPRO-BLK Can…" at bounding box center [626, 298] width 1253 height 596
click at [376, 125] on div "UPSG-T4WM2O4YGE" at bounding box center [402, 126] width 140 height 17
click at [921, 55] on icon at bounding box center [925, 55] width 8 height 11
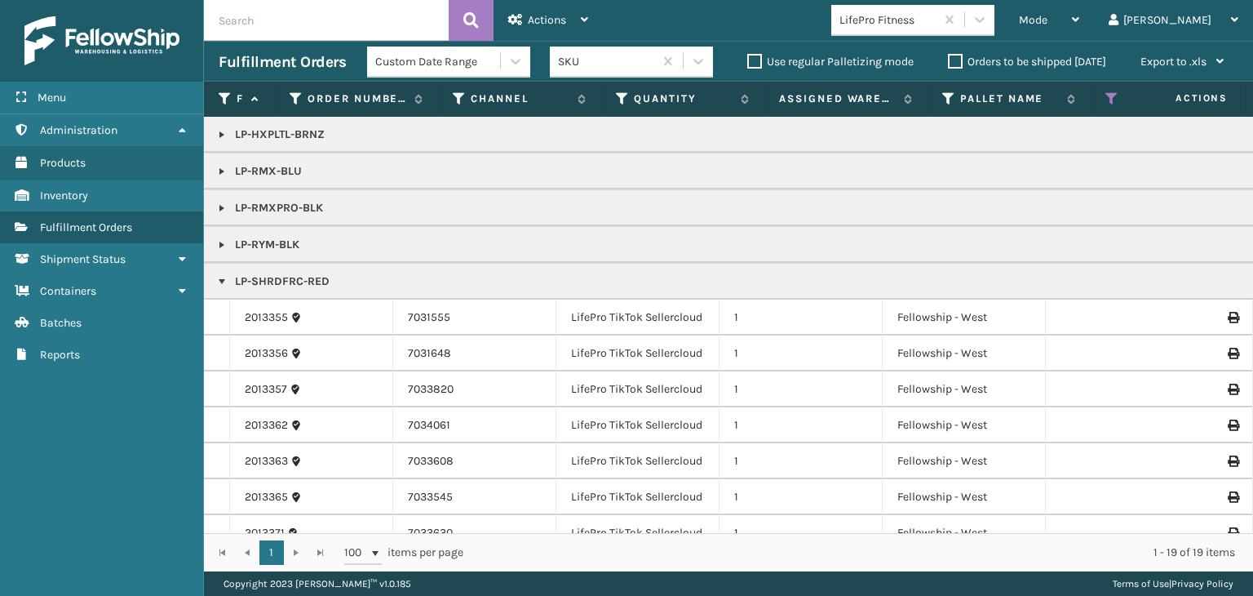
click at [224, 203] on link at bounding box center [221, 208] width 13 height 13
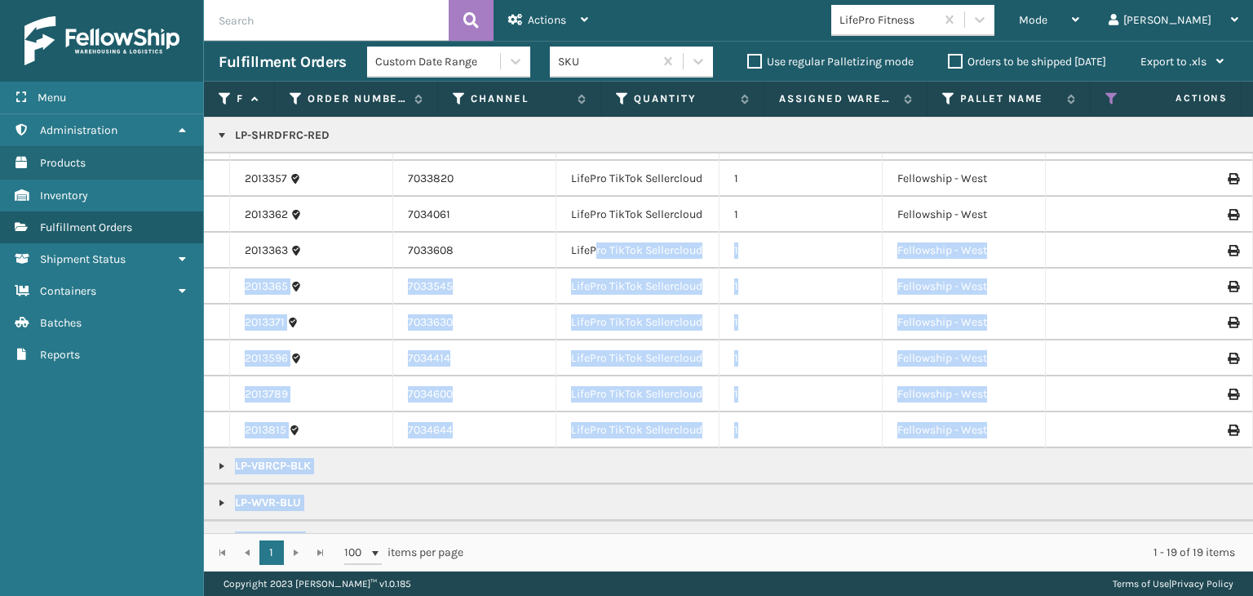
scroll to position [334, 0]
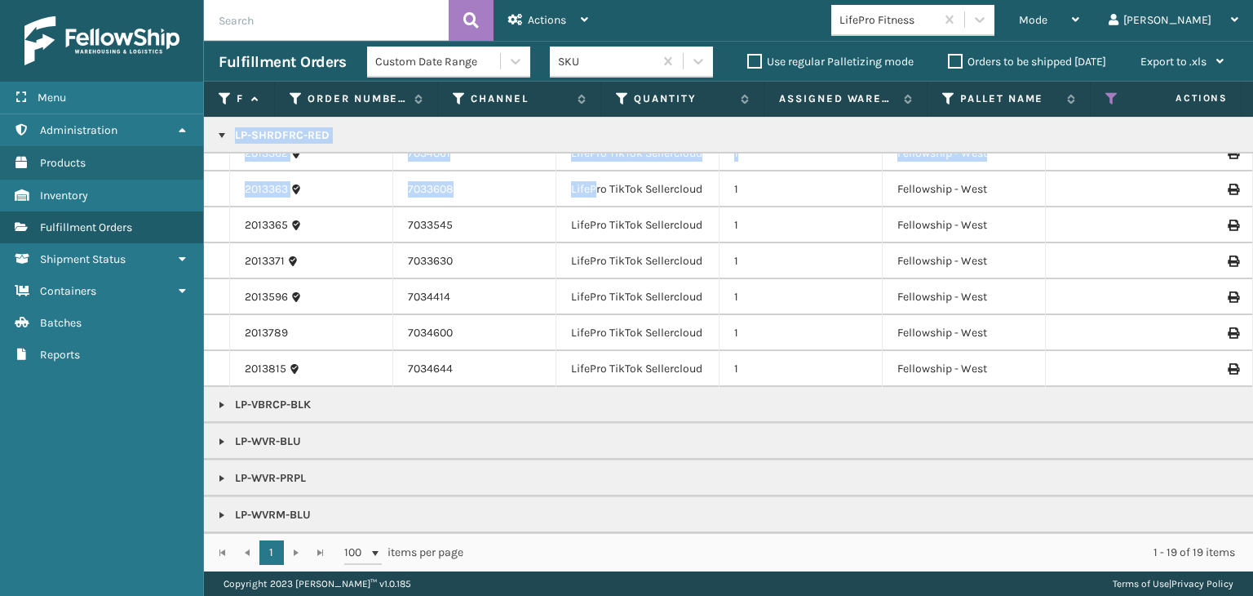
drag, startPoint x: 595, startPoint y: 519, endPoint x: 1199, endPoint y: 522, distance: 603.8
click at [1199, 522] on div "LP-HXPLTL-BRNZ LP-RMX-BLU LP-RMXPRO-BLK 2013803 7034652 LifePro Sellercloud Ven…" at bounding box center [728, 325] width 1049 height 416
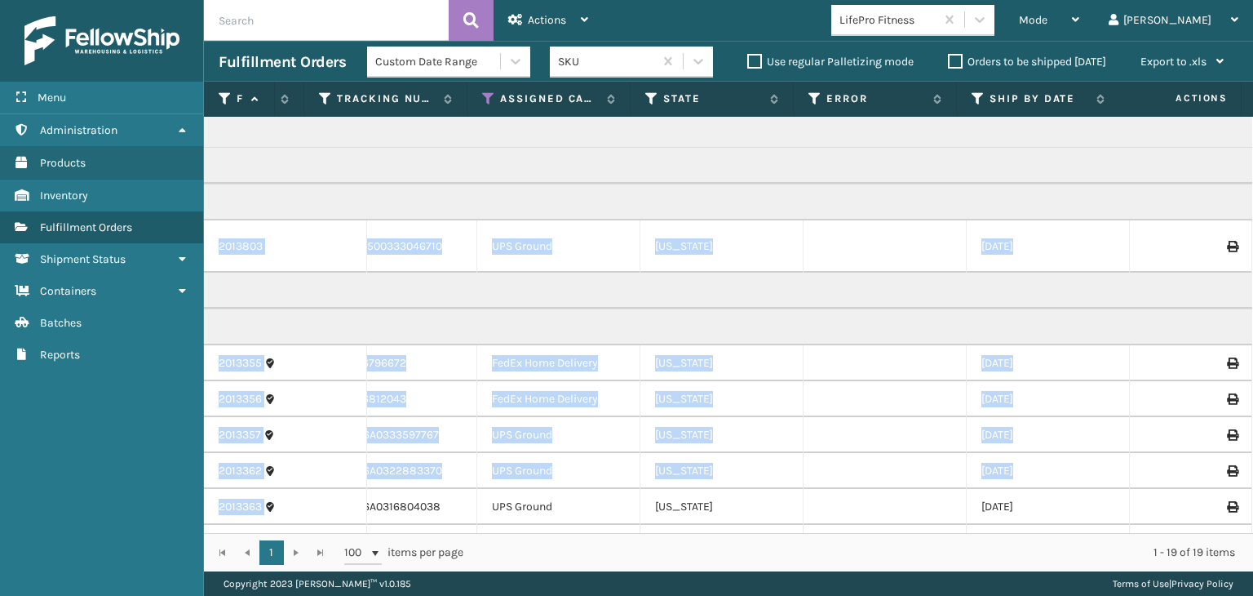
scroll to position [0, 1069]
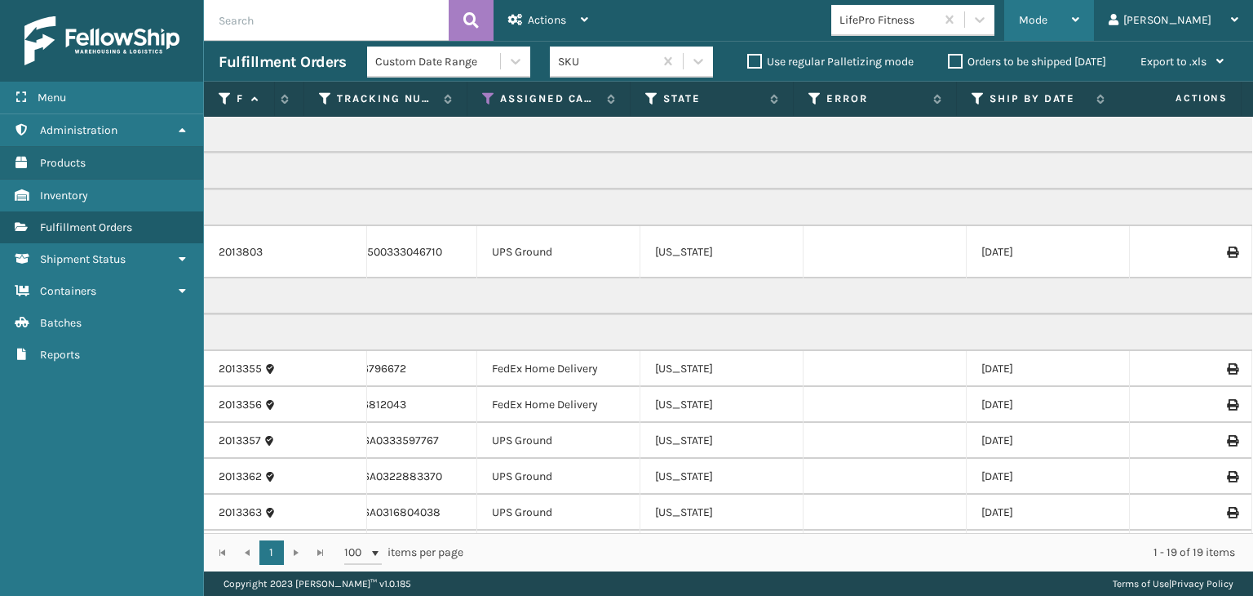
click at [1072, 24] on div "Mode Regular Mode Picking Mode Labeling Mode Exit Scan Mode" at bounding box center [1049, 20] width 90 height 41
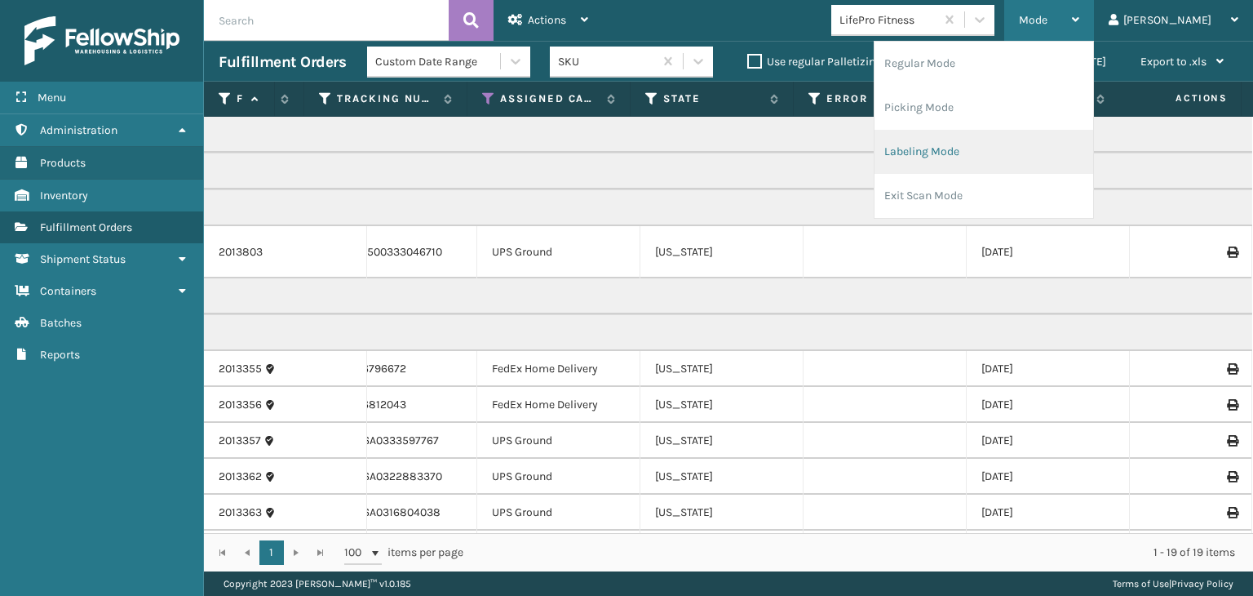
click at [1018, 161] on li "Labeling Mode" at bounding box center [984, 152] width 219 height 44
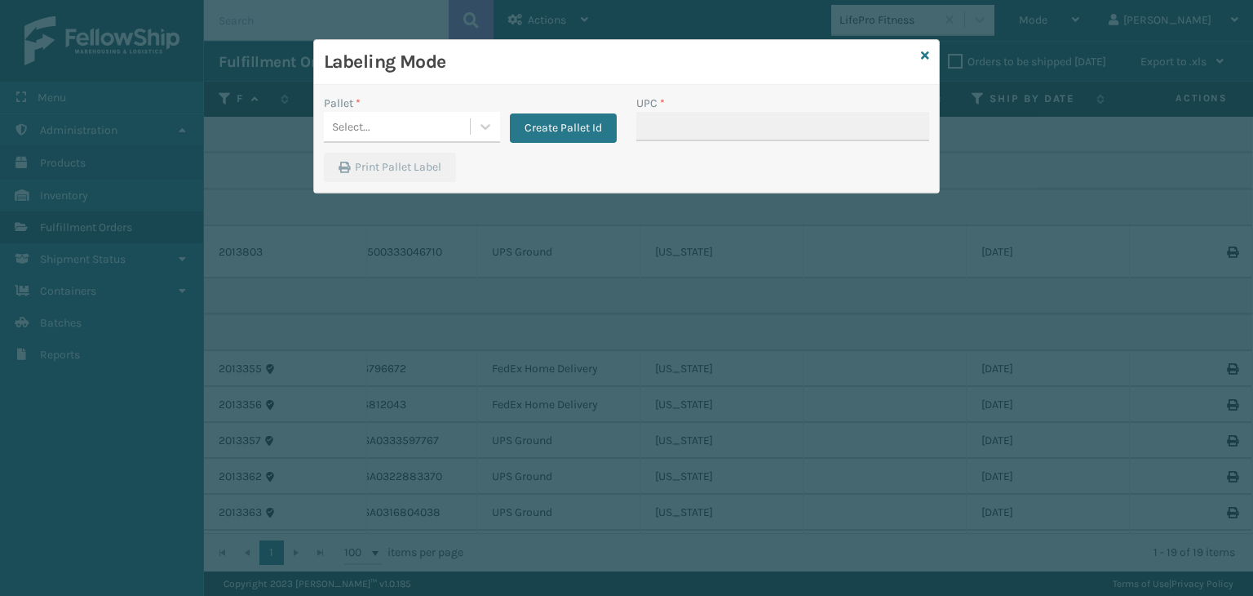
click at [379, 142] on div "Pallet * Select... Create Pallet Id" at bounding box center [470, 124] width 313 height 58
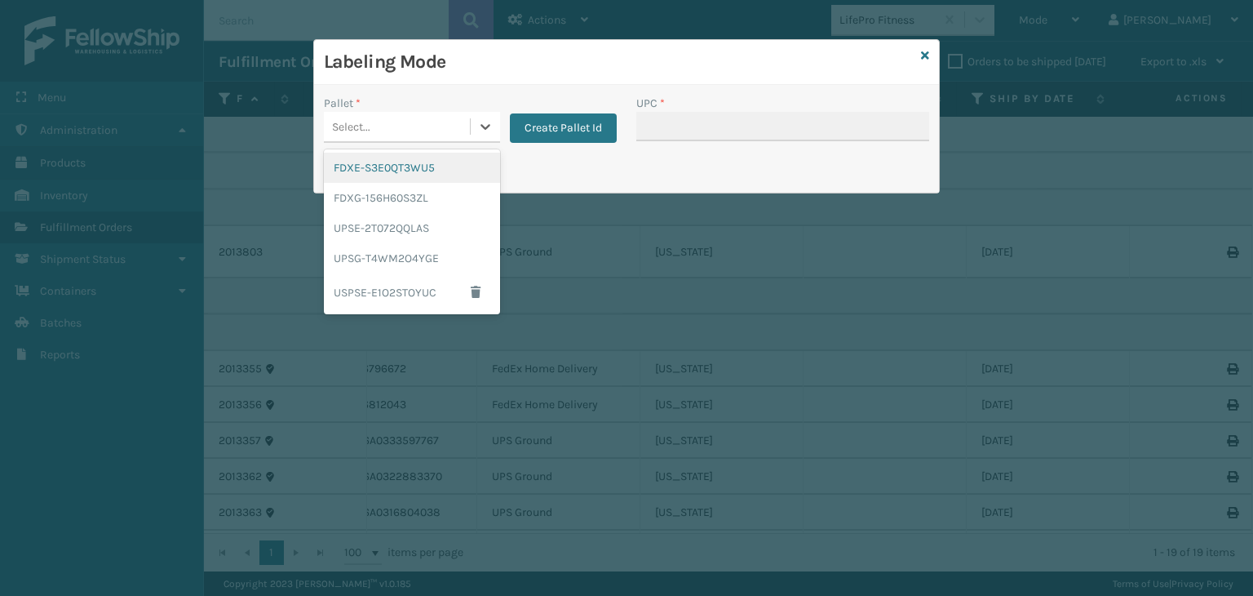
click at [379, 129] on div "Select..." at bounding box center [397, 126] width 146 height 27
drag, startPoint x: 379, startPoint y: 256, endPoint x: 698, endPoint y: 127, distance: 344.1
click at [382, 253] on div "UPSG-T4WM2O4YGE" at bounding box center [412, 258] width 176 height 30
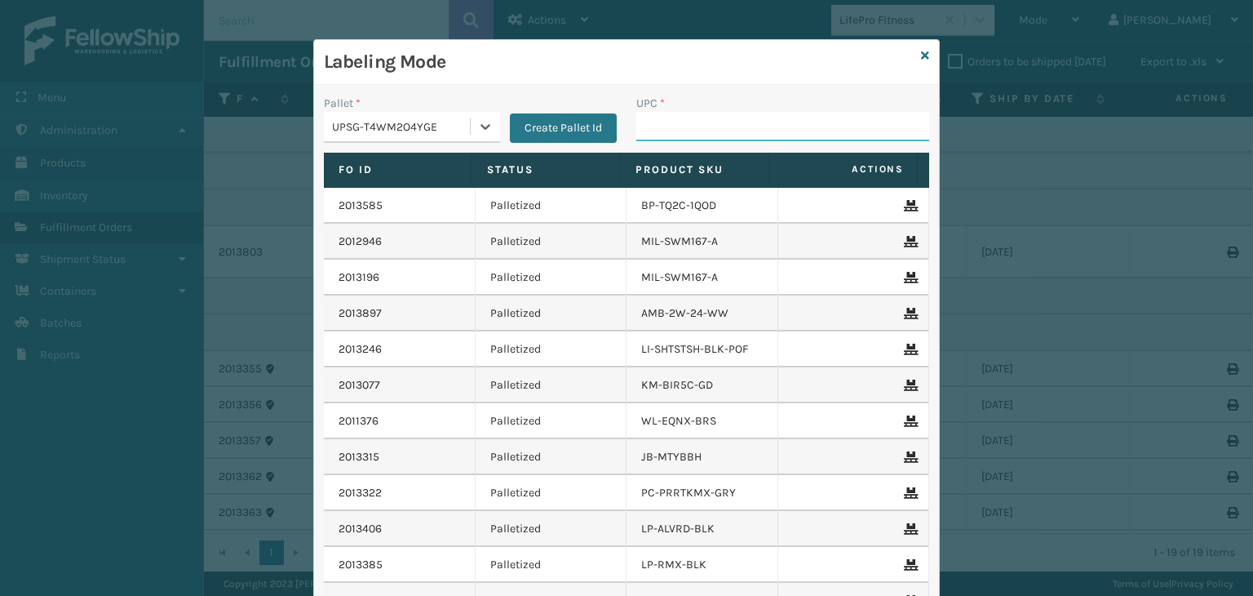
drag, startPoint x: 701, startPoint y: 125, endPoint x: 684, endPoint y: 122, distance: 17.3
click at [701, 125] on input "UPC *" at bounding box center [782, 126] width 293 height 29
drag, startPoint x: 445, startPoint y: 119, endPoint x: 436, endPoint y: 148, distance: 29.9
click at [445, 119] on div "UPSG-T4WM2O4YGE" at bounding box center [402, 126] width 140 height 17
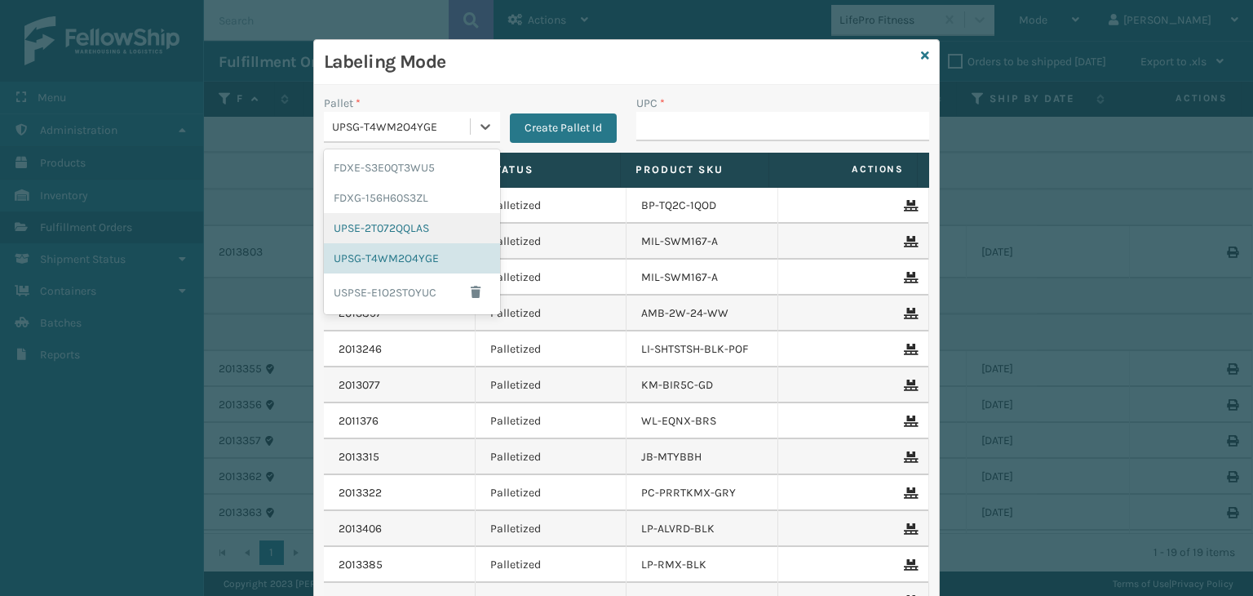
click at [402, 228] on div "UPSE-2T072QQLAS" at bounding box center [412, 228] width 176 height 30
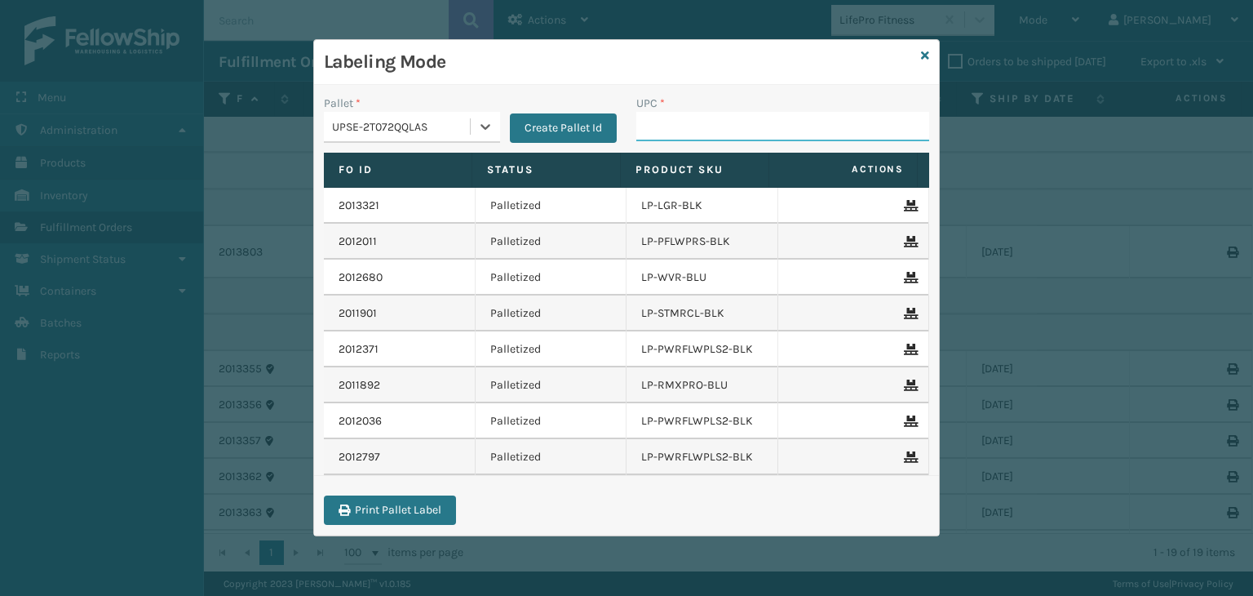
click at [663, 135] on input "UPC *" at bounding box center [782, 126] width 293 height 29
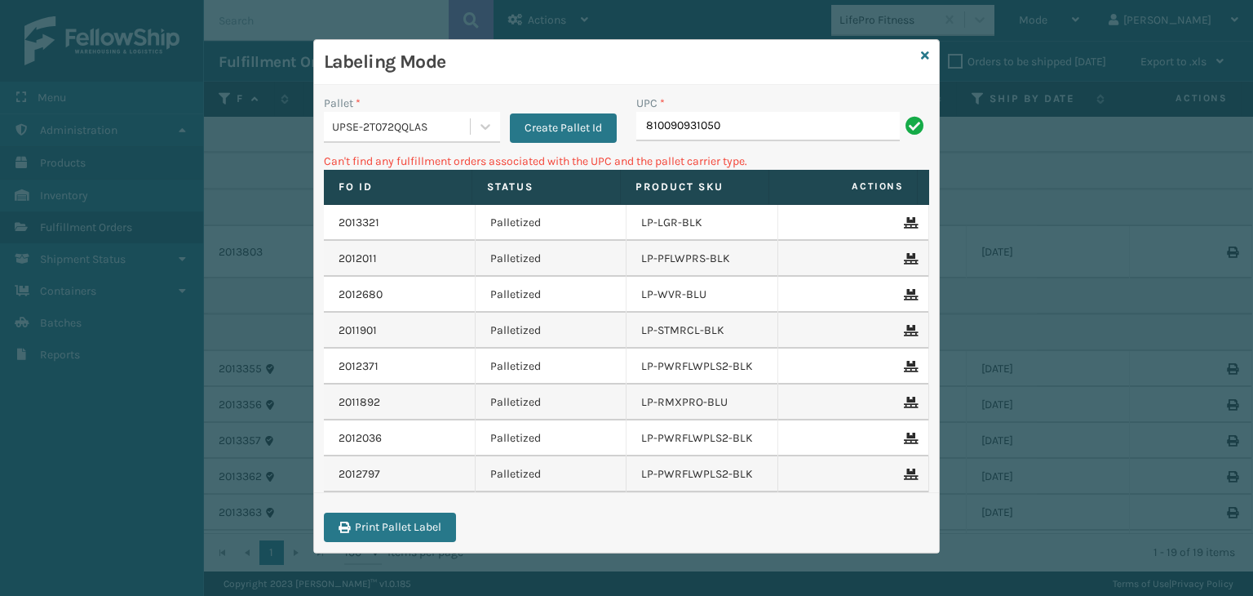
click at [444, 124] on div "UPSE-2T072QQLAS" at bounding box center [402, 126] width 140 height 17
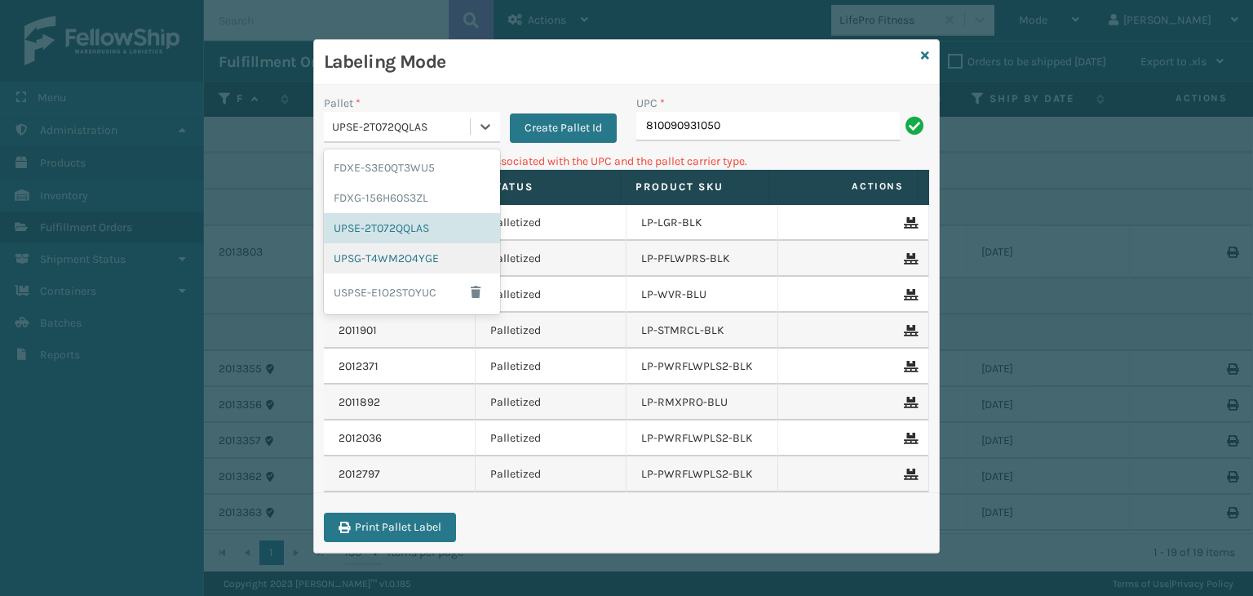
click at [398, 262] on div "UPSG-T4WM2O4YGE" at bounding box center [412, 258] width 176 height 30
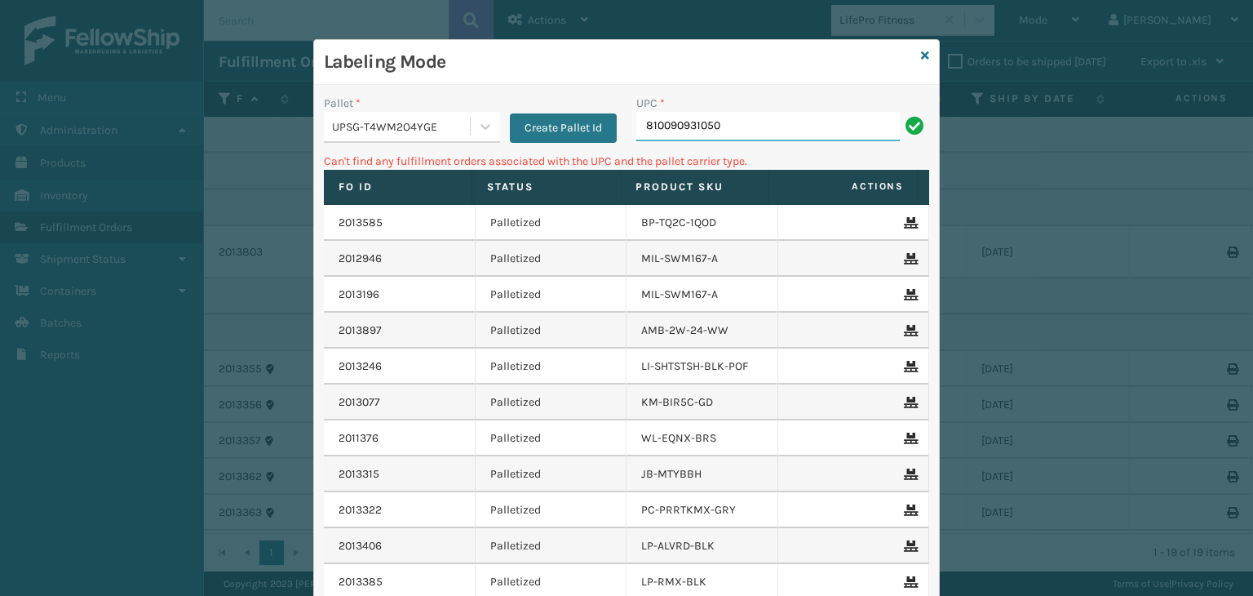
click at [728, 135] on input "810090931050" at bounding box center [768, 126] width 264 height 29
drag, startPoint x: 738, startPoint y: 122, endPoint x: 470, endPoint y: 137, distance: 268.0
click at [470, 137] on div "Pallet * UPSG-T4WM2O4YGE Create Pallet Id UPC * 810090931050" at bounding box center [626, 124] width 625 height 58
click at [335, 116] on div "UPSG-T4WM2O4YGE" at bounding box center [397, 126] width 146 height 27
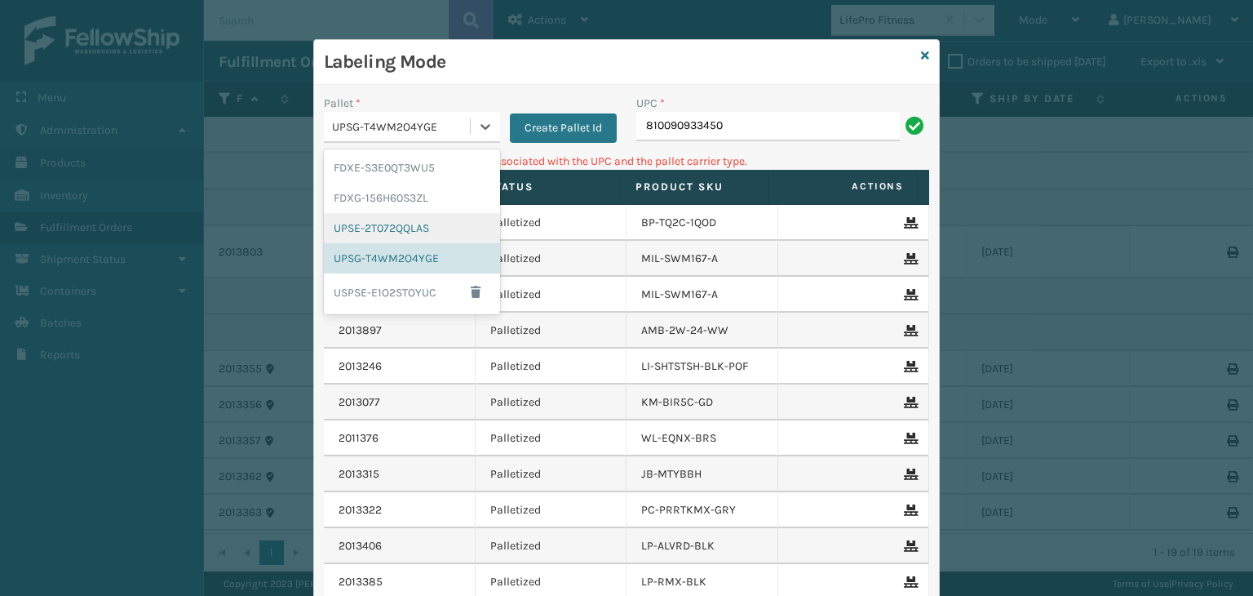
click at [386, 216] on div "UPSE-2T072QQLAS" at bounding box center [412, 228] width 176 height 30
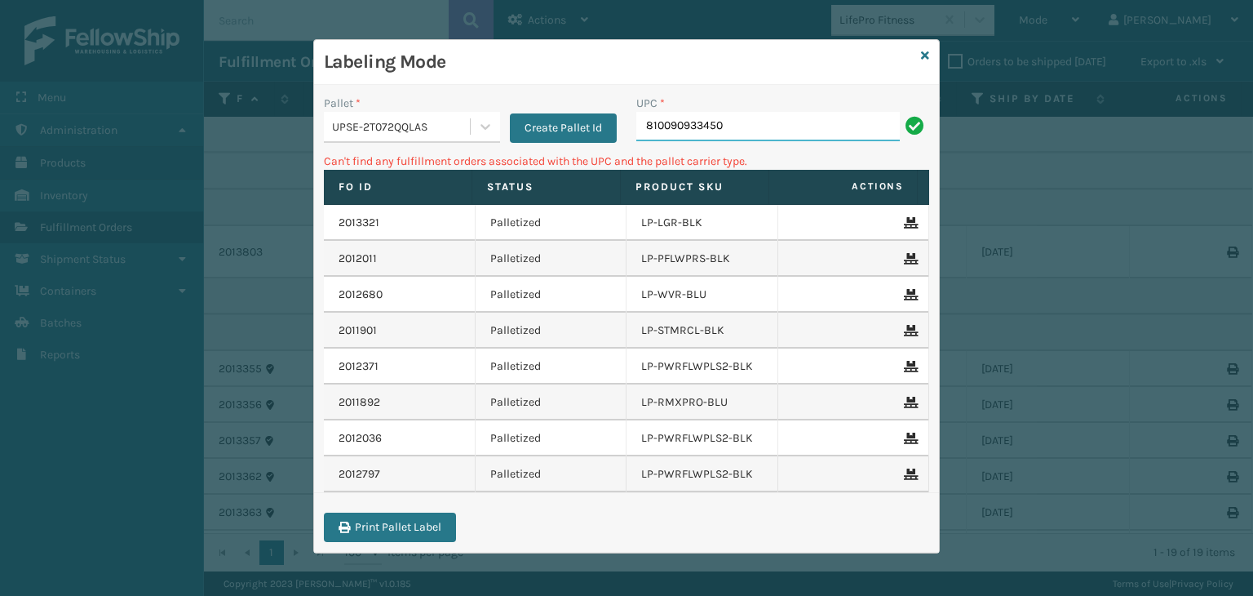
click at [793, 131] on input "810090933450" at bounding box center [768, 126] width 264 height 29
click at [926, 59] on icon at bounding box center [925, 55] width 8 height 11
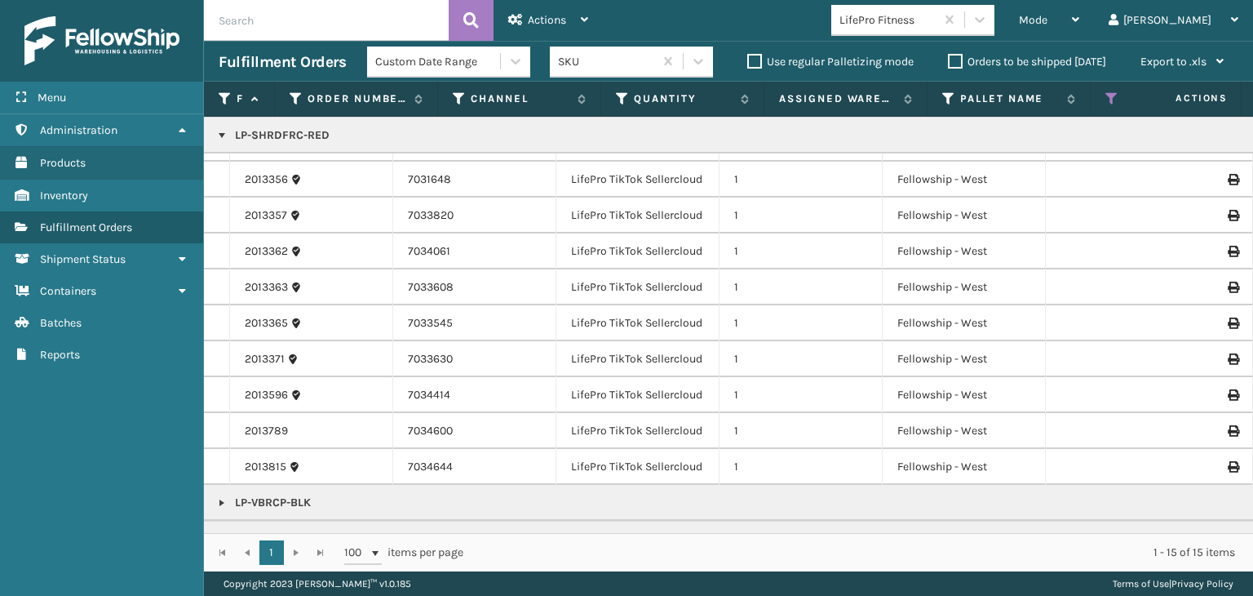
scroll to position [136, 0]
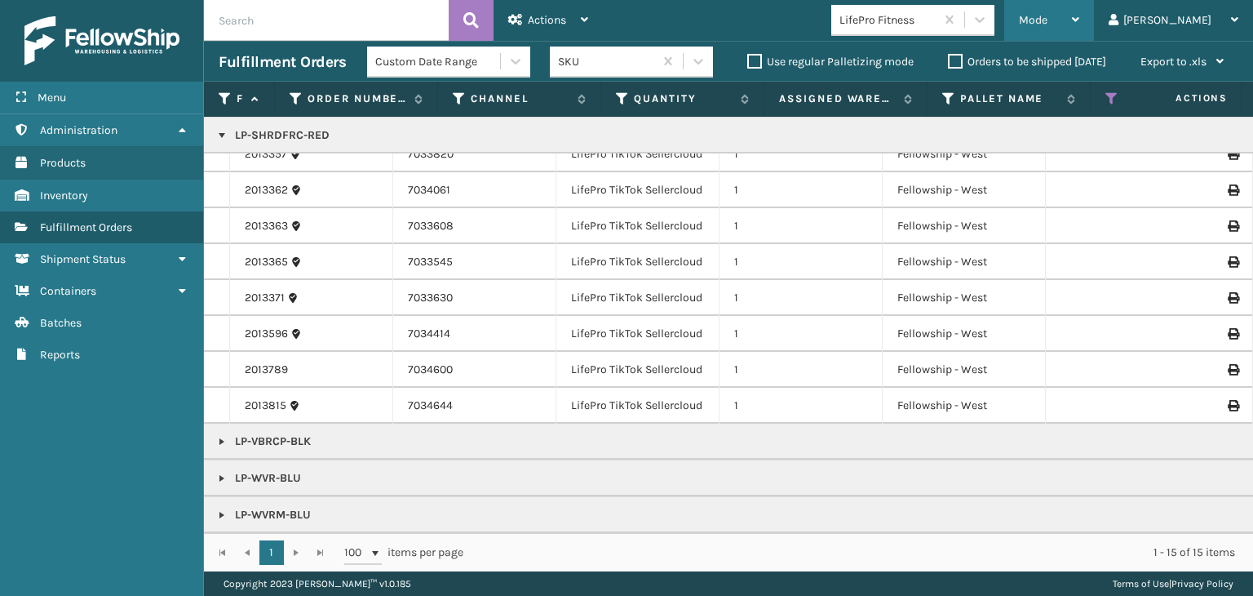
click at [1048, 15] on span "Mode" at bounding box center [1033, 20] width 29 height 14
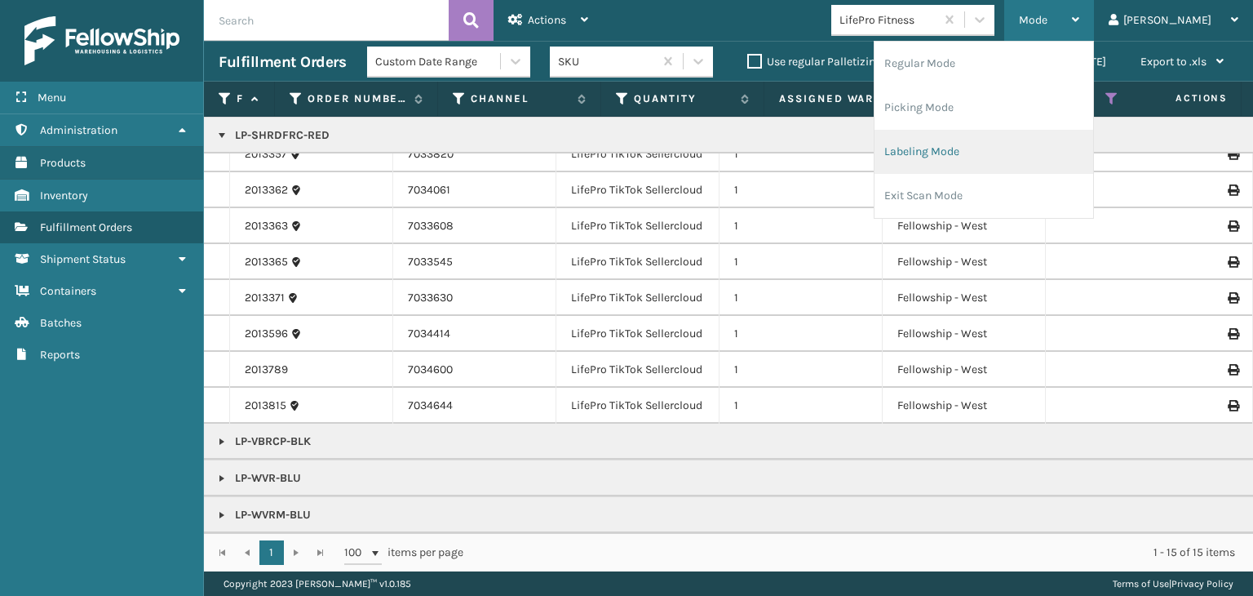
click at [1028, 138] on li "Labeling Mode" at bounding box center [984, 152] width 219 height 44
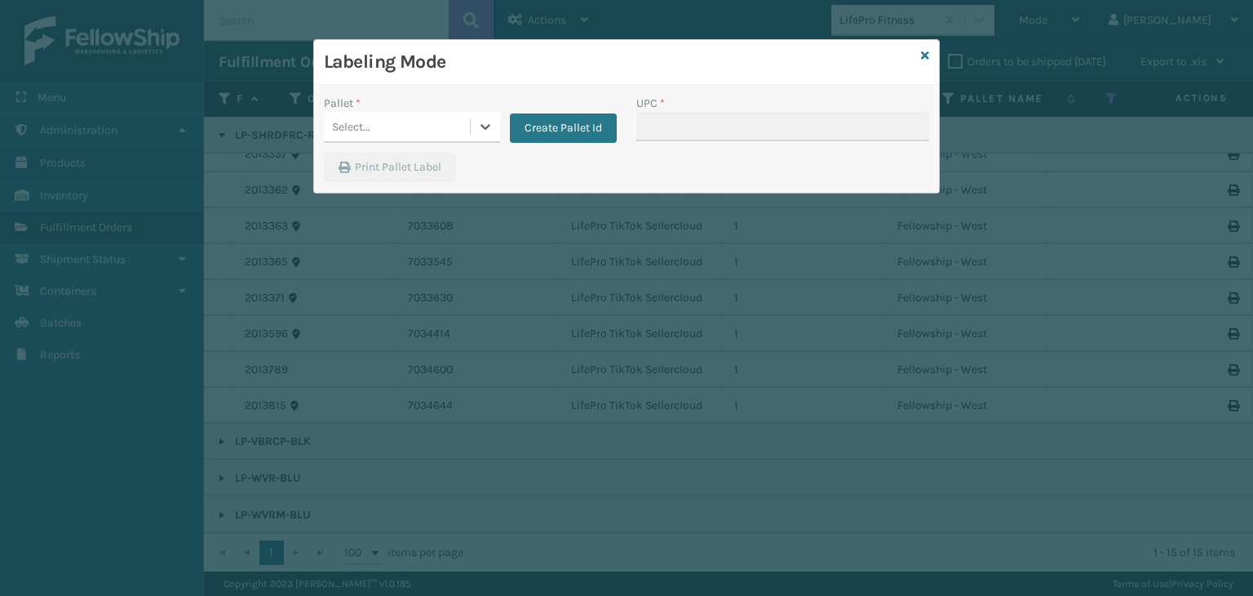
click at [372, 131] on div "Select..." at bounding box center [397, 126] width 146 height 27
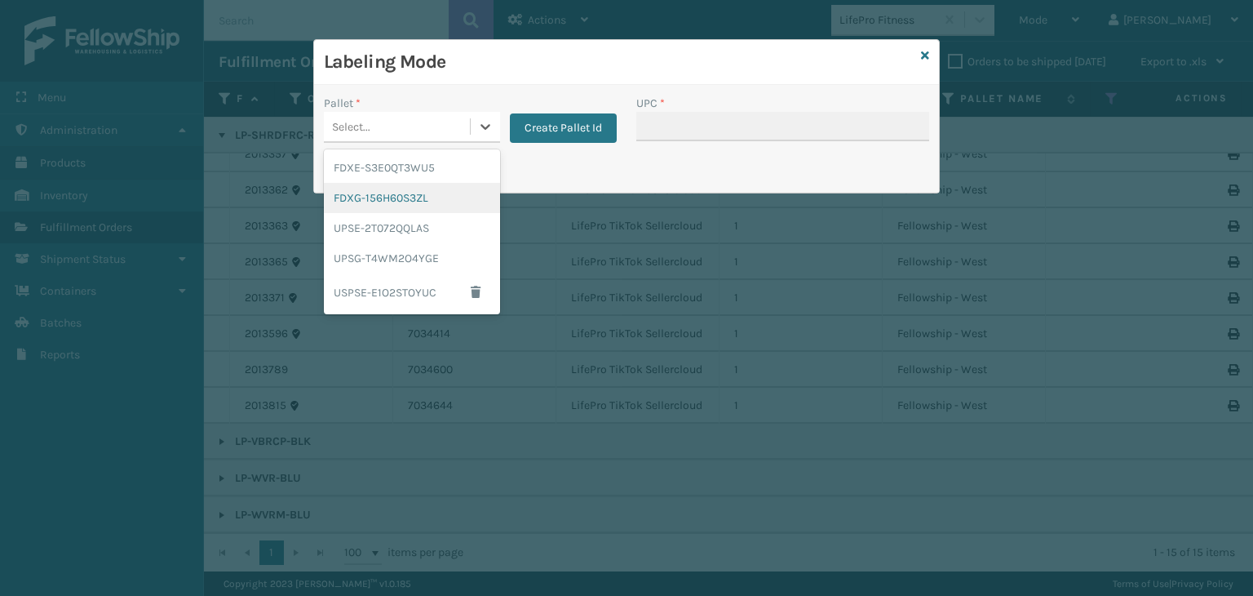
click at [385, 194] on div "FDXG-156H60S3ZL" at bounding box center [412, 198] width 176 height 30
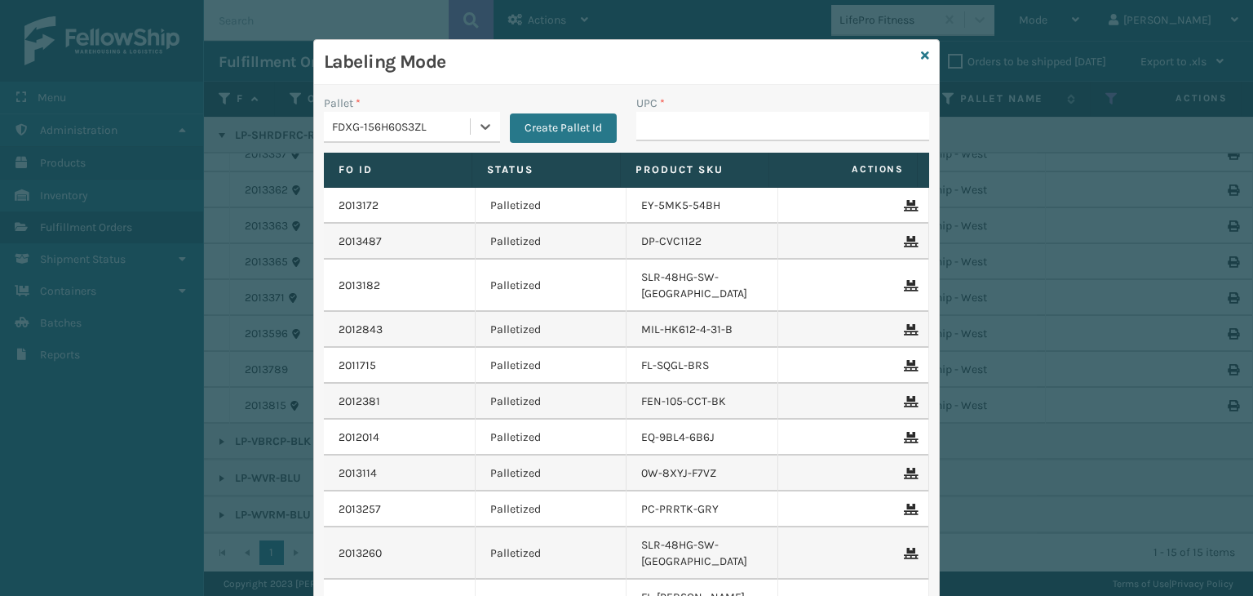
click at [791, 109] on div "UPC *" at bounding box center [782, 103] width 293 height 17
click at [787, 115] on input "UPC *" at bounding box center [782, 126] width 293 height 29
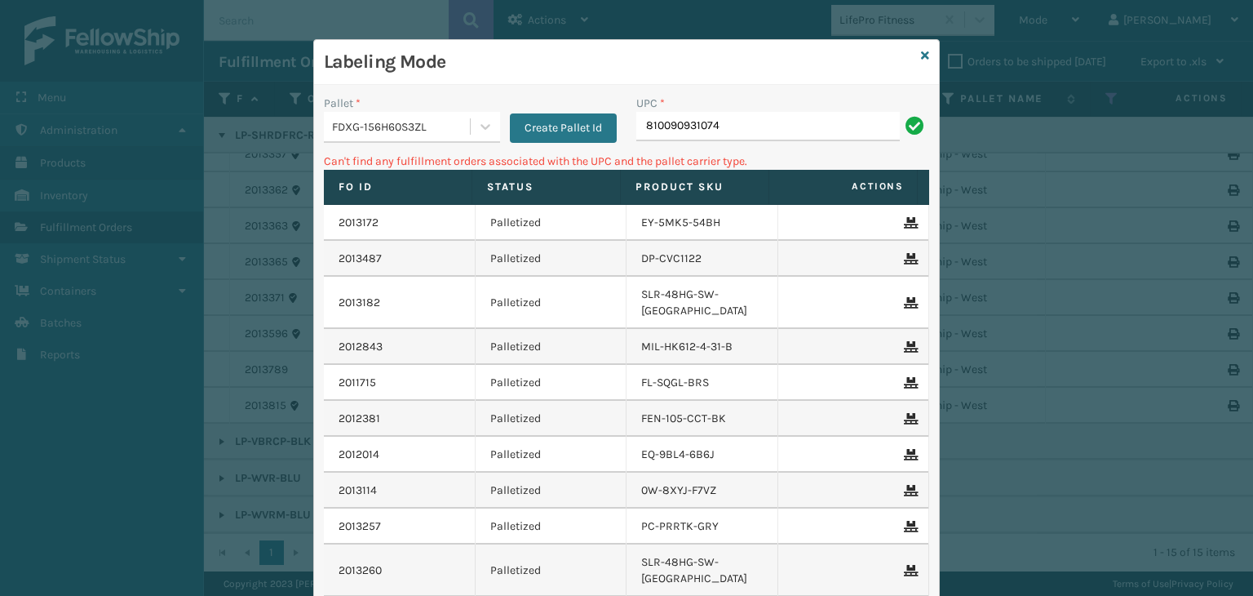
click at [921, 51] on icon at bounding box center [925, 55] width 8 height 11
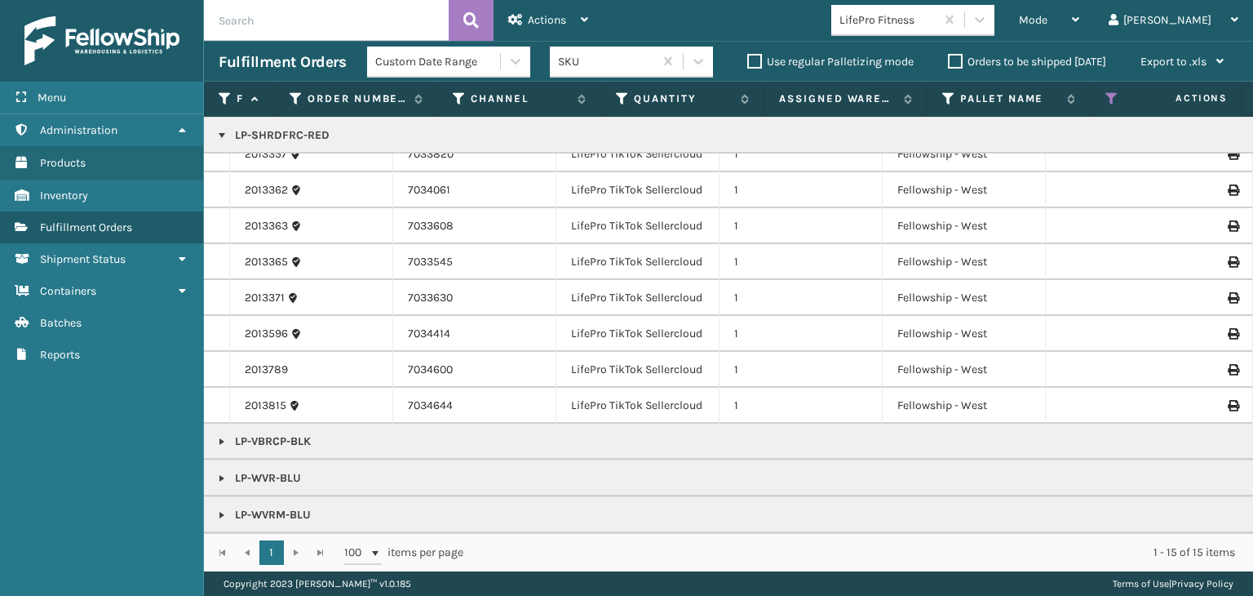
click at [225, 435] on link at bounding box center [221, 441] width 13 height 13
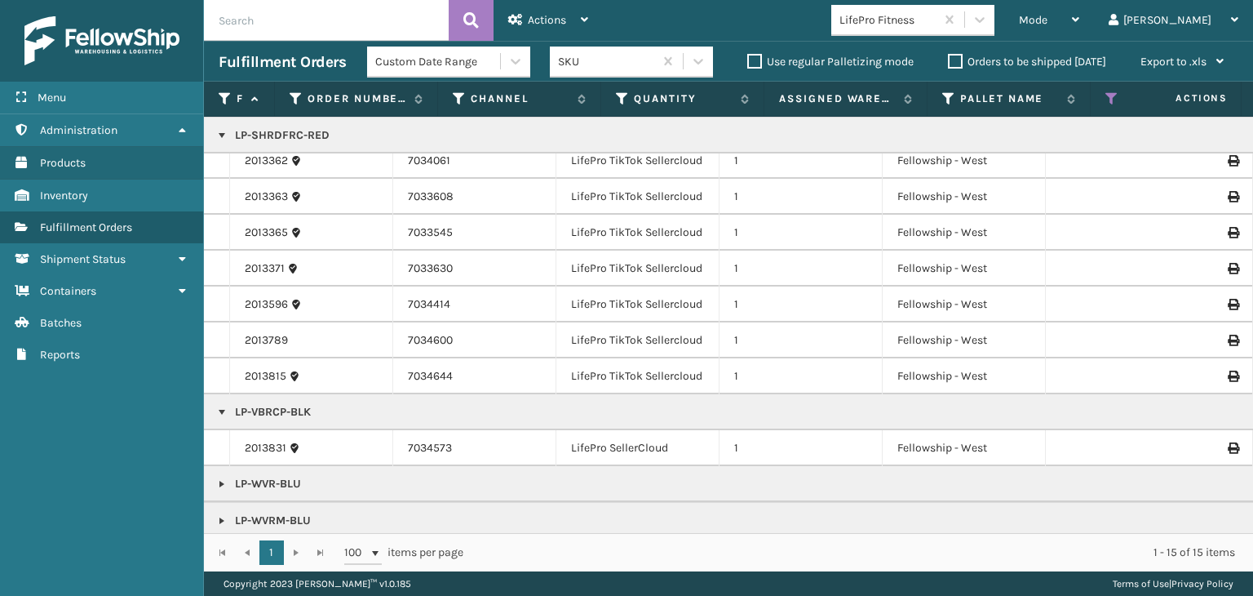
scroll to position [171, 0]
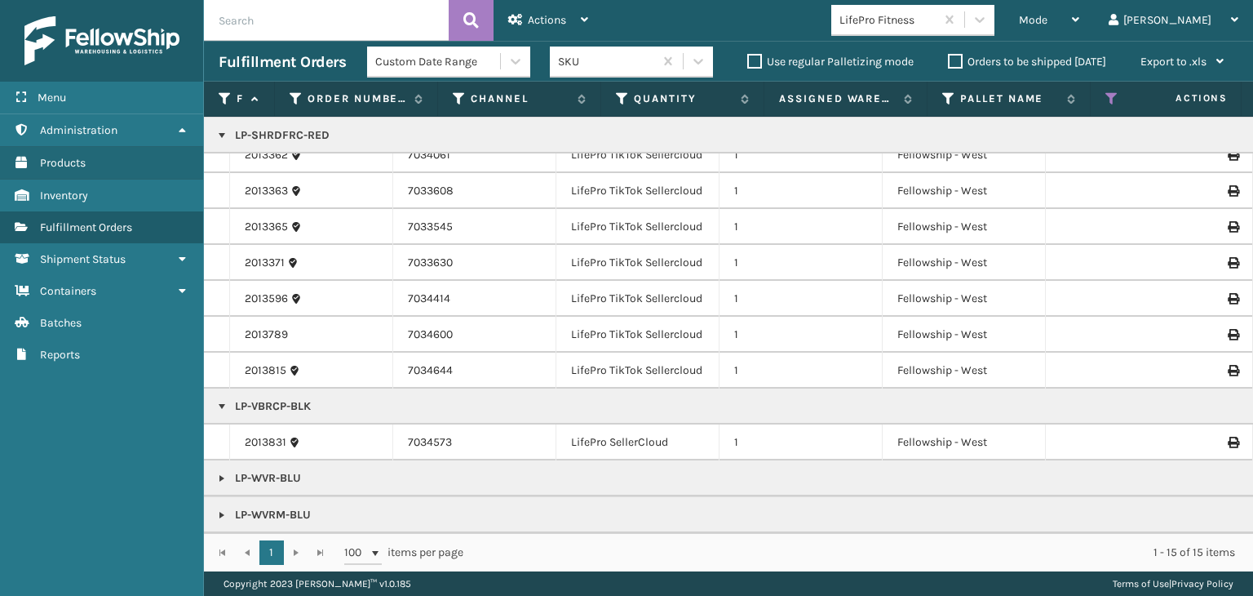
click at [274, 434] on link "2013831" at bounding box center [266, 442] width 42 height 16
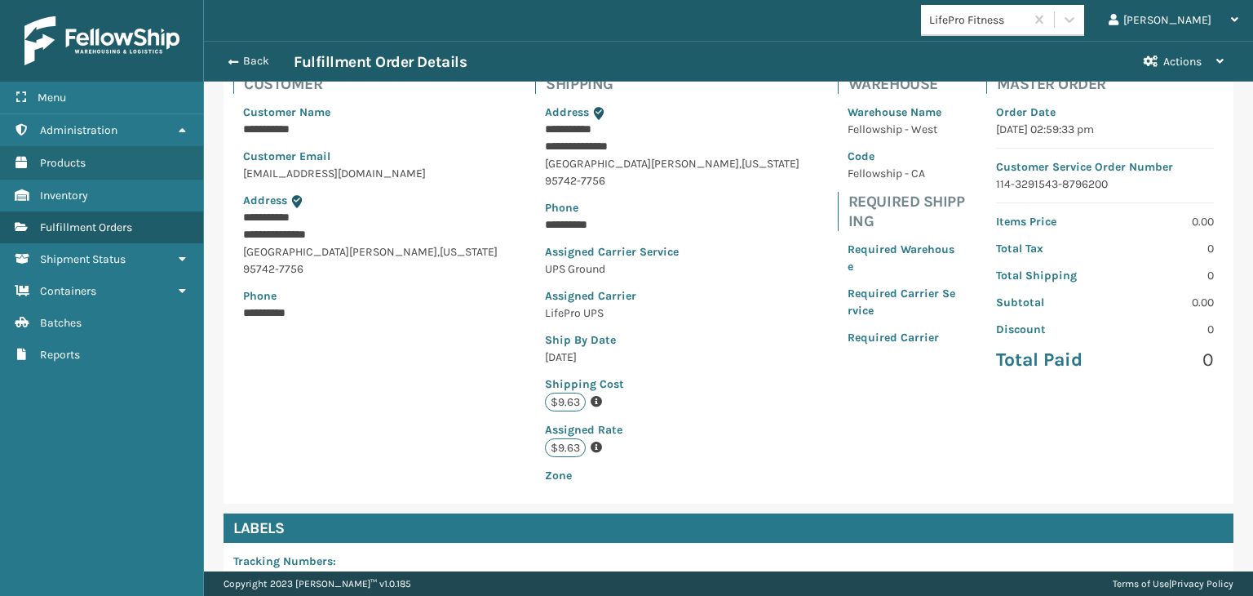
scroll to position [367, 0]
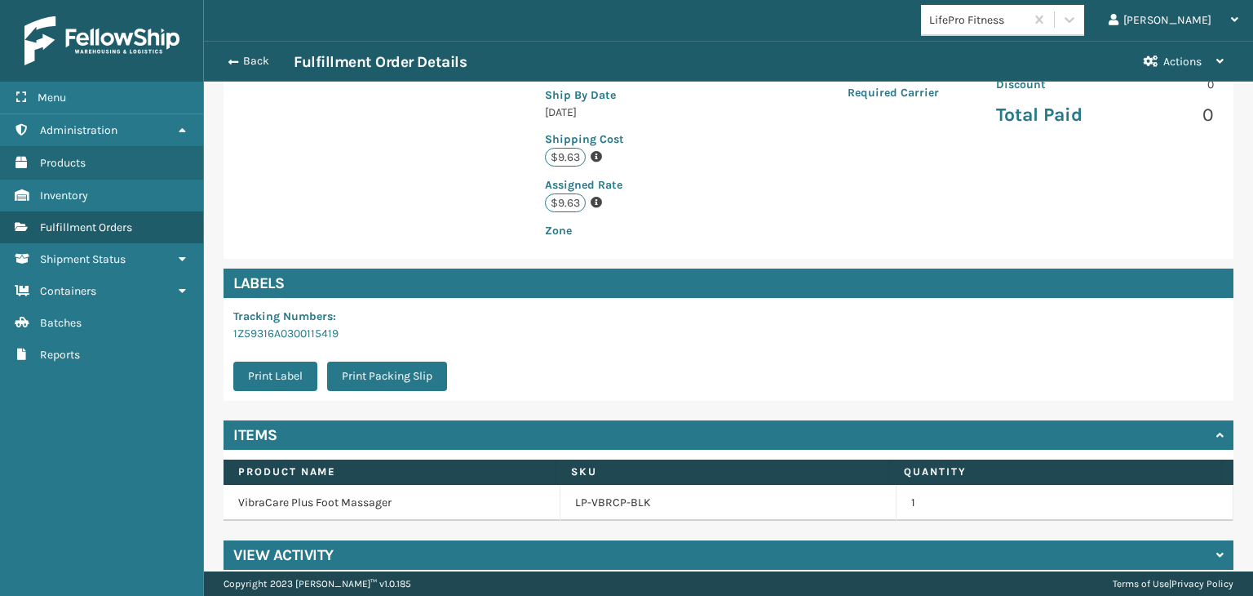
click at [610, 493] on td "LP-VBRCP-BLK" at bounding box center [729, 503] width 337 height 36
click at [605, 494] on link "LP-VBRCP-BLK" at bounding box center [613, 502] width 76 height 16
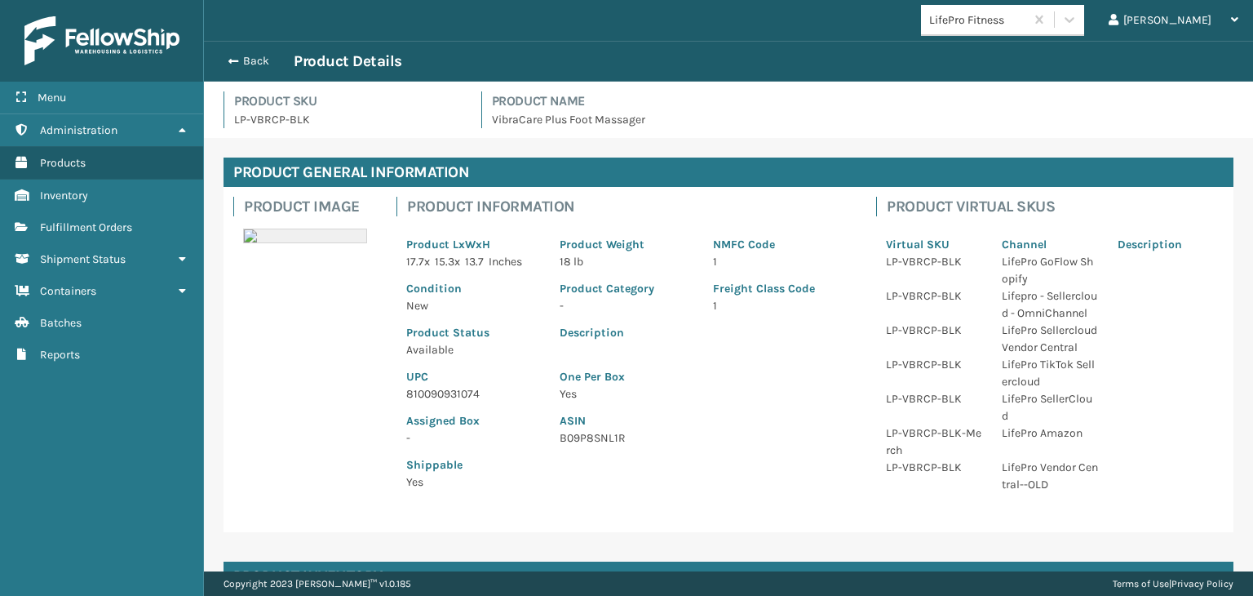
click at [450, 396] on p "810090931074" at bounding box center [473, 393] width 134 height 17
click at [246, 56] on button "Back" at bounding box center [256, 61] width 75 height 15
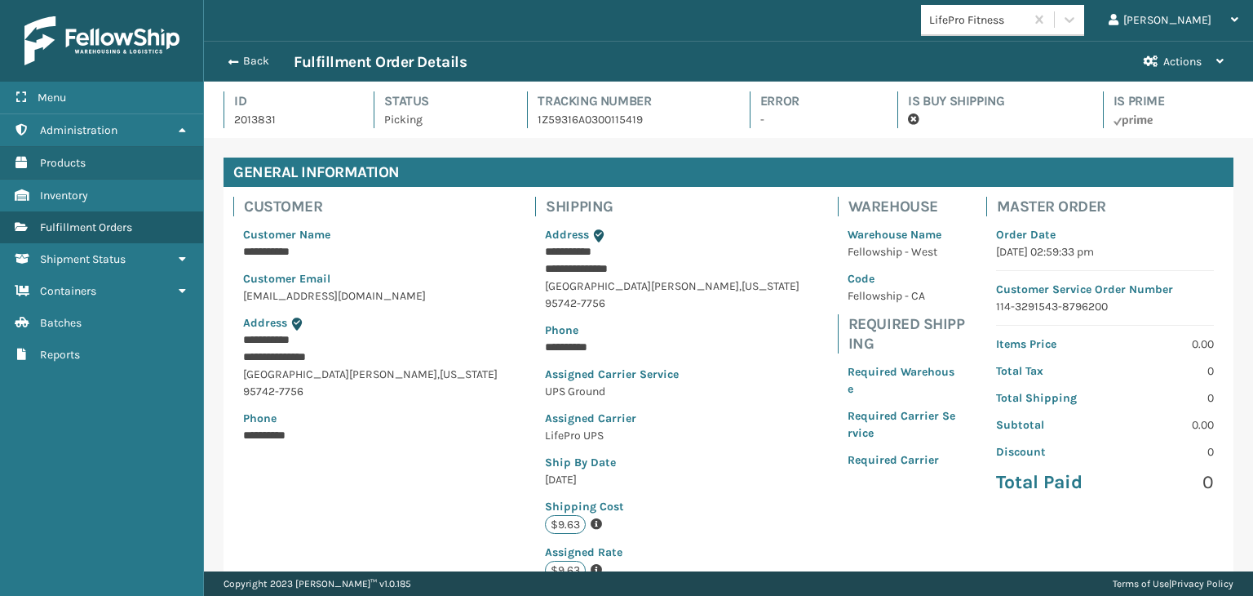
scroll to position [39, 1049]
click at [250, 55] on button "Back" at bounding box center [256, 61] width 75 height 15
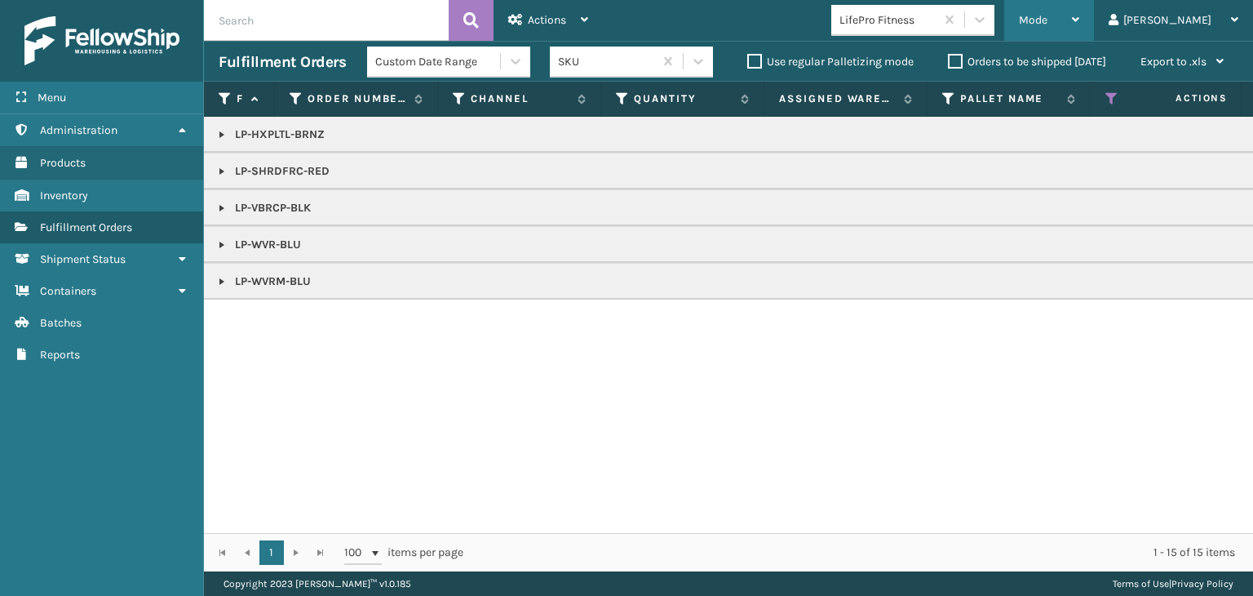
click at [1080, 28] on div "Mode" at bounding box center [1049, 20] width 60 height 41
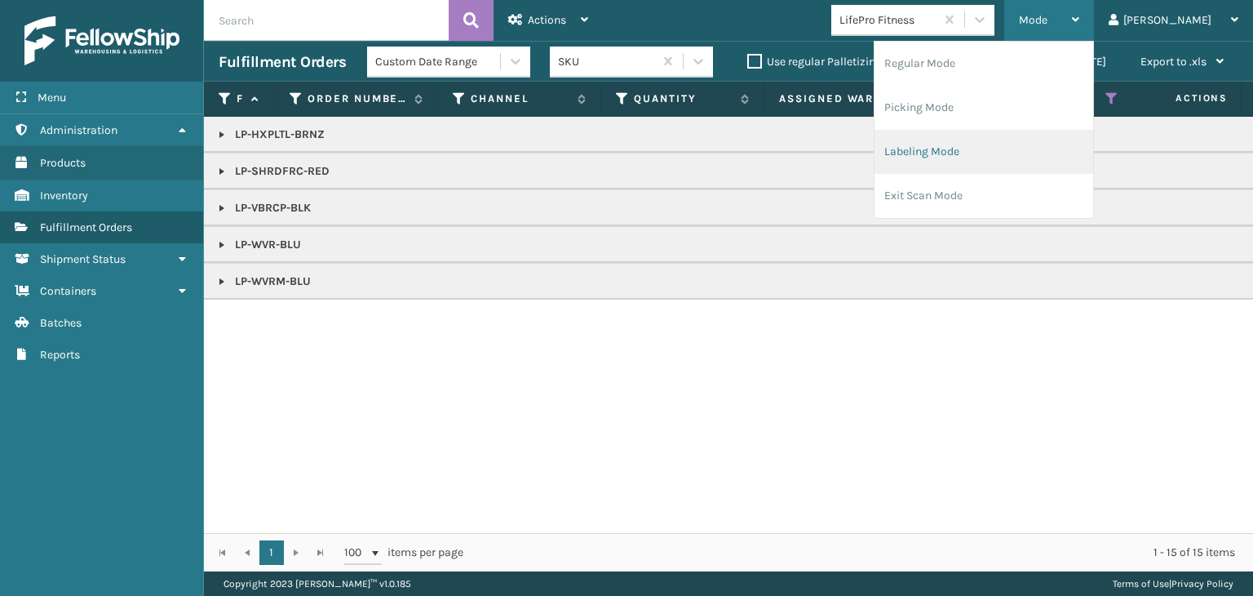
click at [1069, 155] on li "Labeling Mode" at bounding box center [984, 152] width 219 height 44
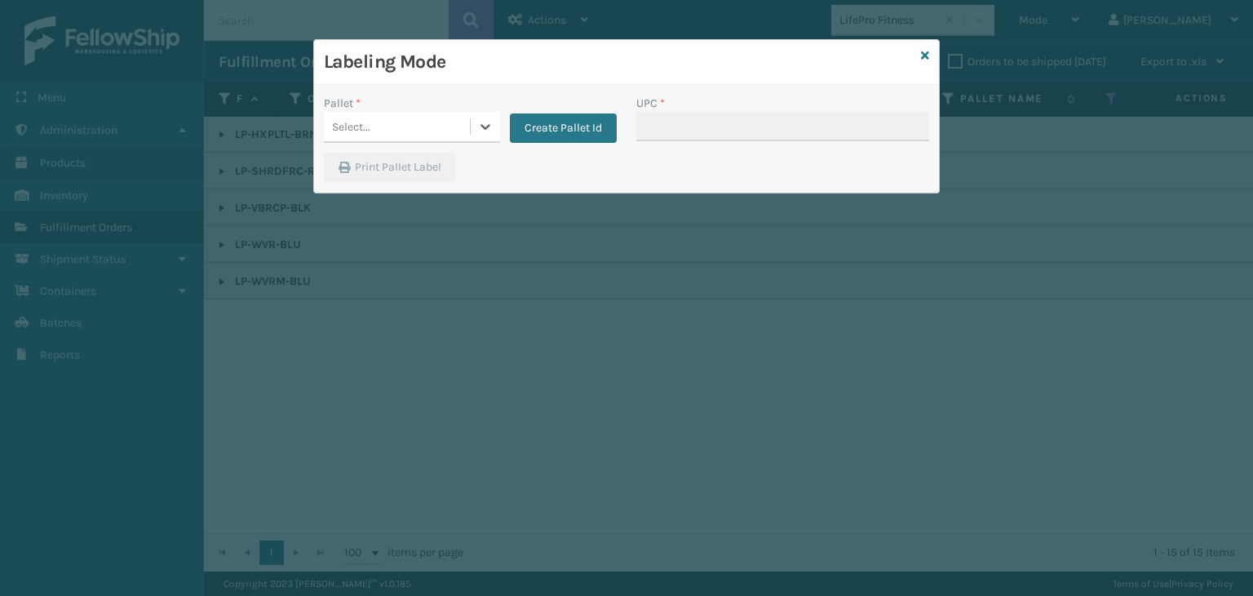
click at [414, 131] on div "Select..." at bounding box center [397, 126] width 146 height 27
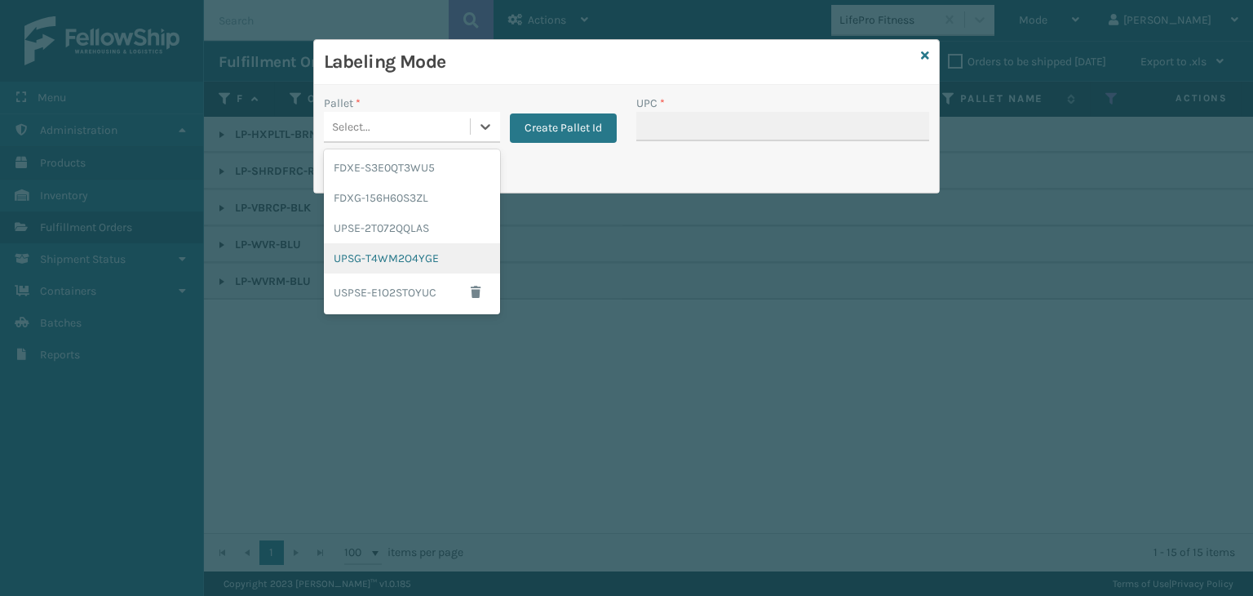
click at [392, 265] on div "UPSG-T4WM2O4YGE" at bounding box center [412, 258] width 176 height 30
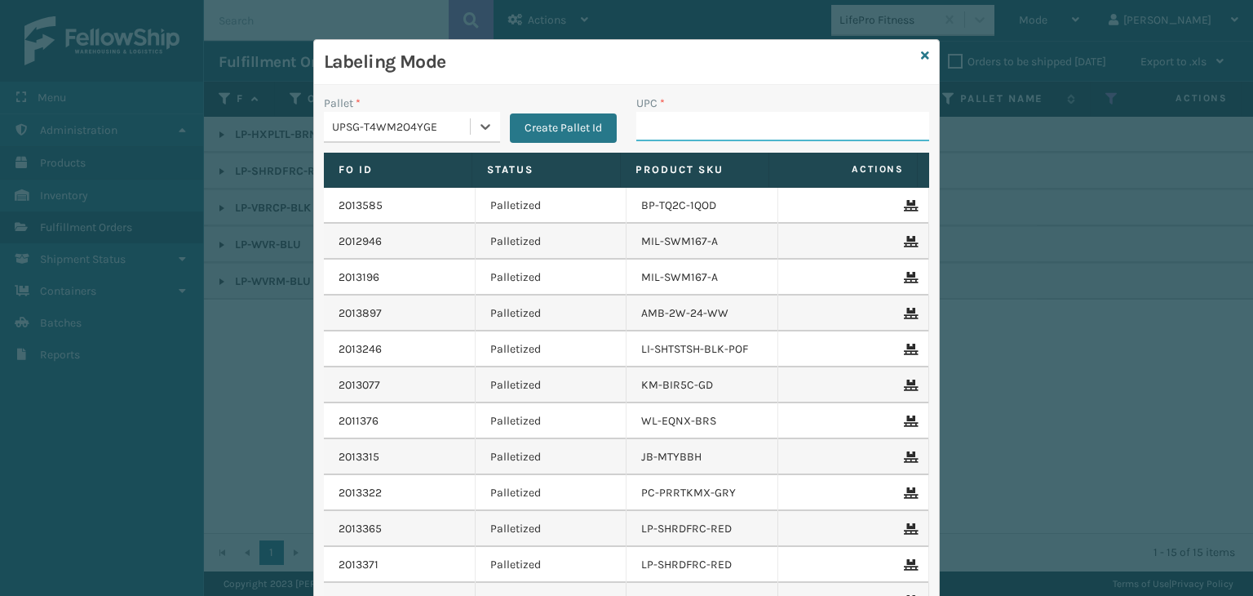
click at [687, 118] on input "UPC *" at bounding box center [782, 126] width 293 height 29
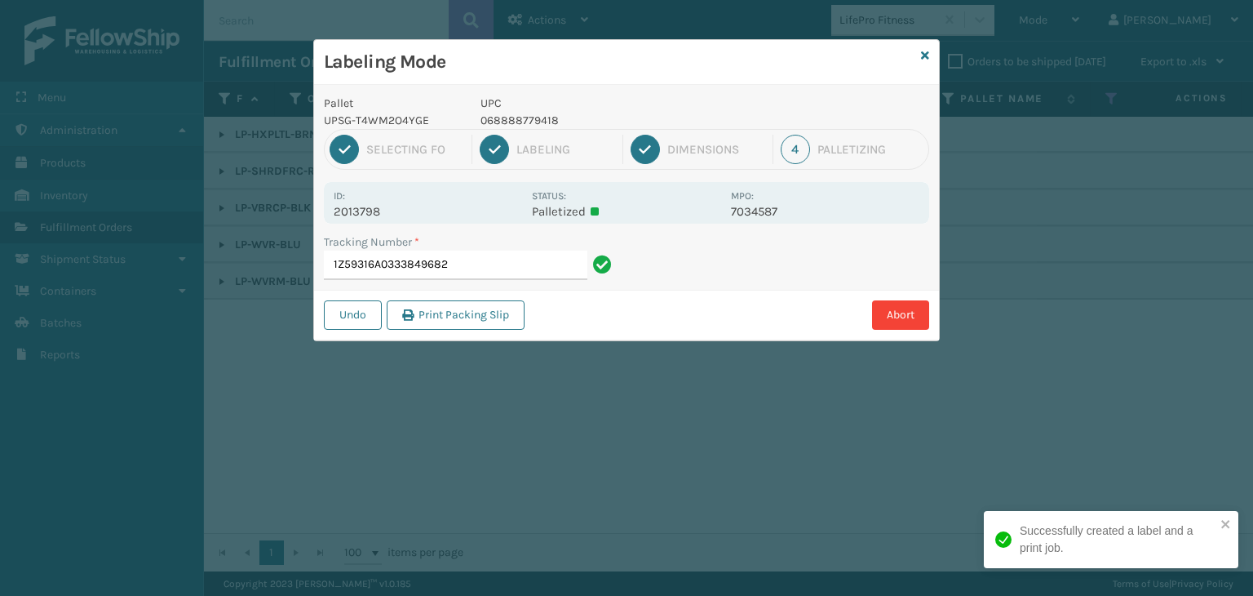
click at [543, 122] on p "068888779418" at bounding box center [601, 120] width 241 height 17
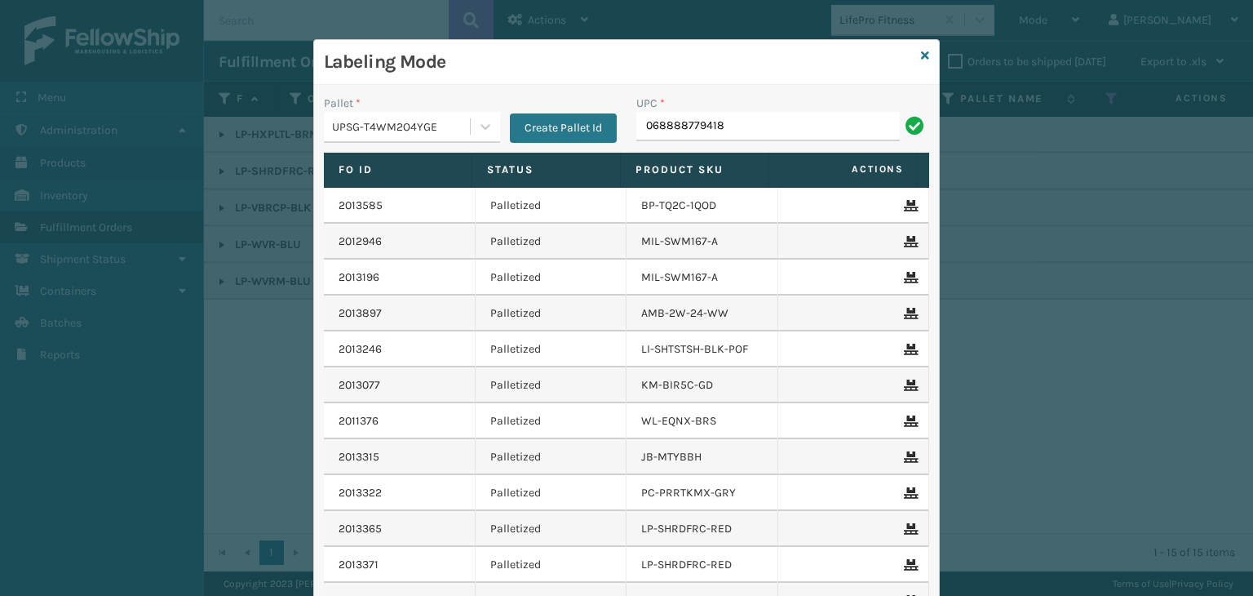
type input "068888779418"
type input "8100909"
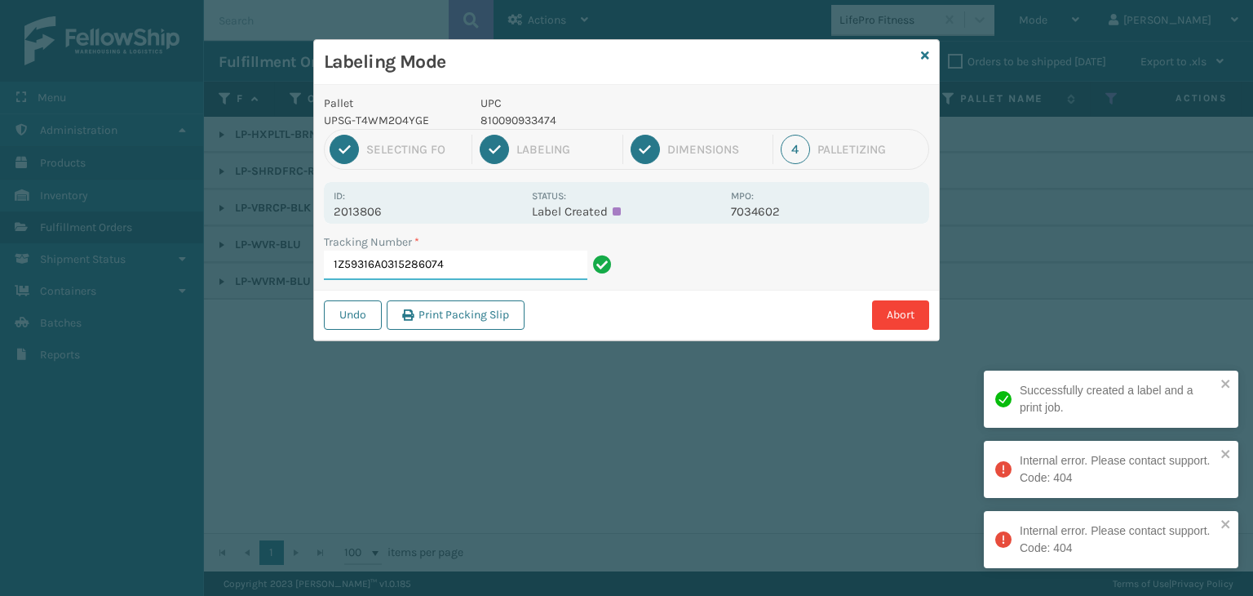
type input "1Z59316A0315286074"
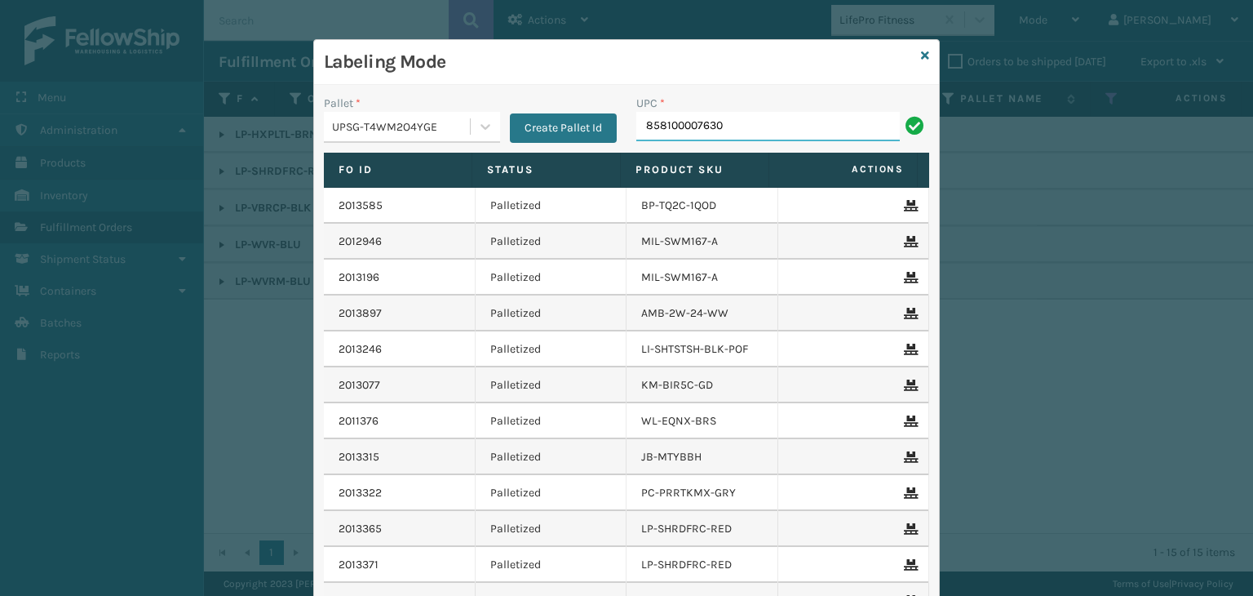
type input "858100007630"
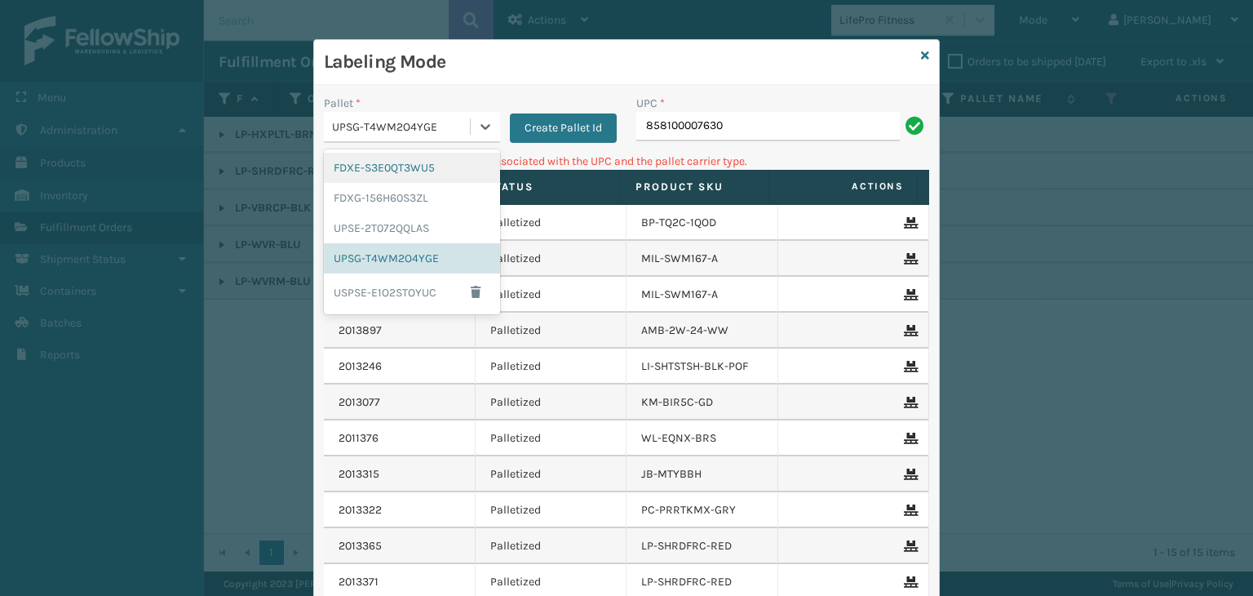
click at [399, 120] on div "UPSG-T4WM2O4YGE" at bounding box center [402, 126] width 140 height 17
click at [415, 200] on div "FDXG-156H60S3ZL" at bounding box center [412, 198] width 176 height 30
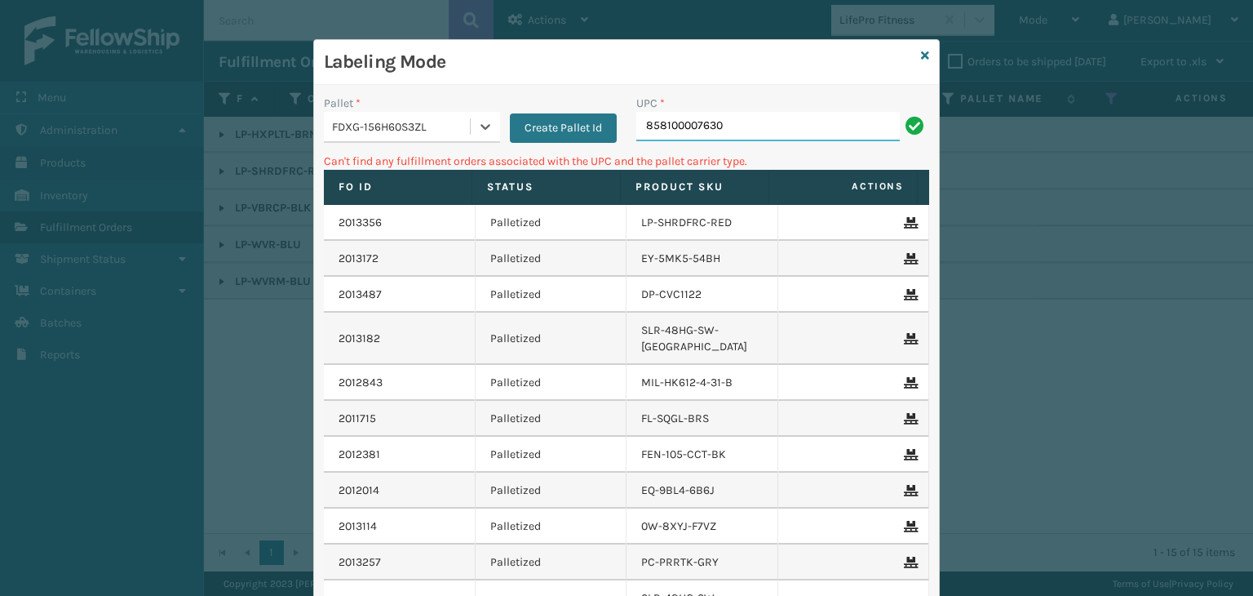
click at [746, 128] on input "858100007630" at bounding box center [768, 126] width 264 height 29
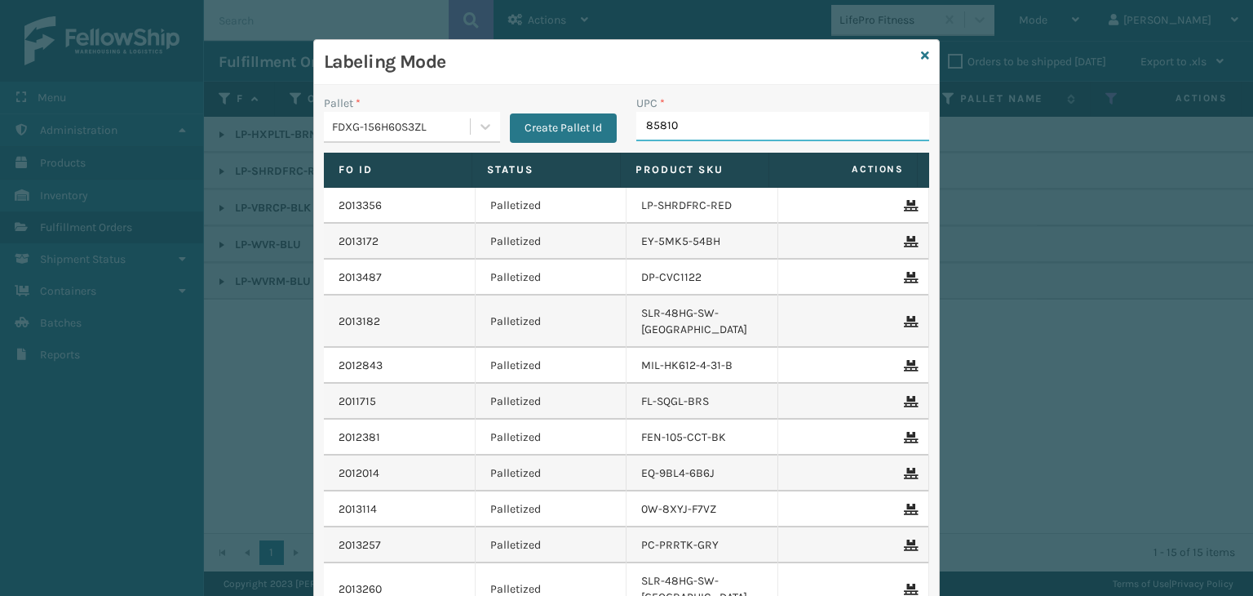
type input "858100"
type input "854403007032"
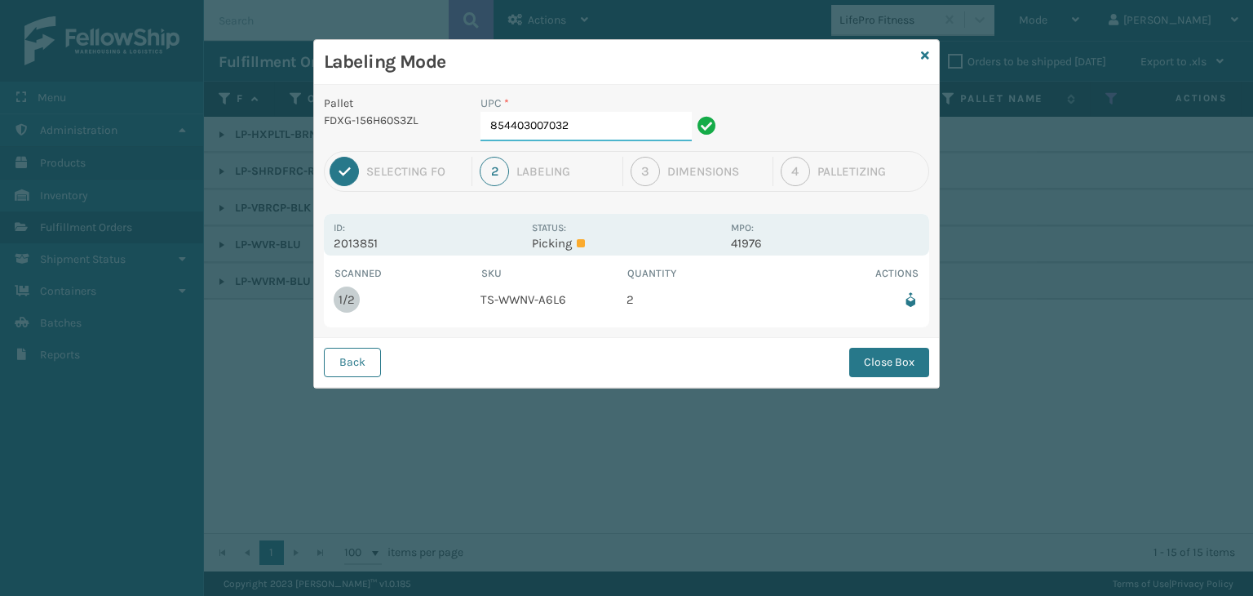
click at [610, 123] on input "854403007032" at bounding box center [586, 126] width 211 height 29
click at [910, 361] on button "Close Box" at bounding box center [889, 362] width 80 height 29
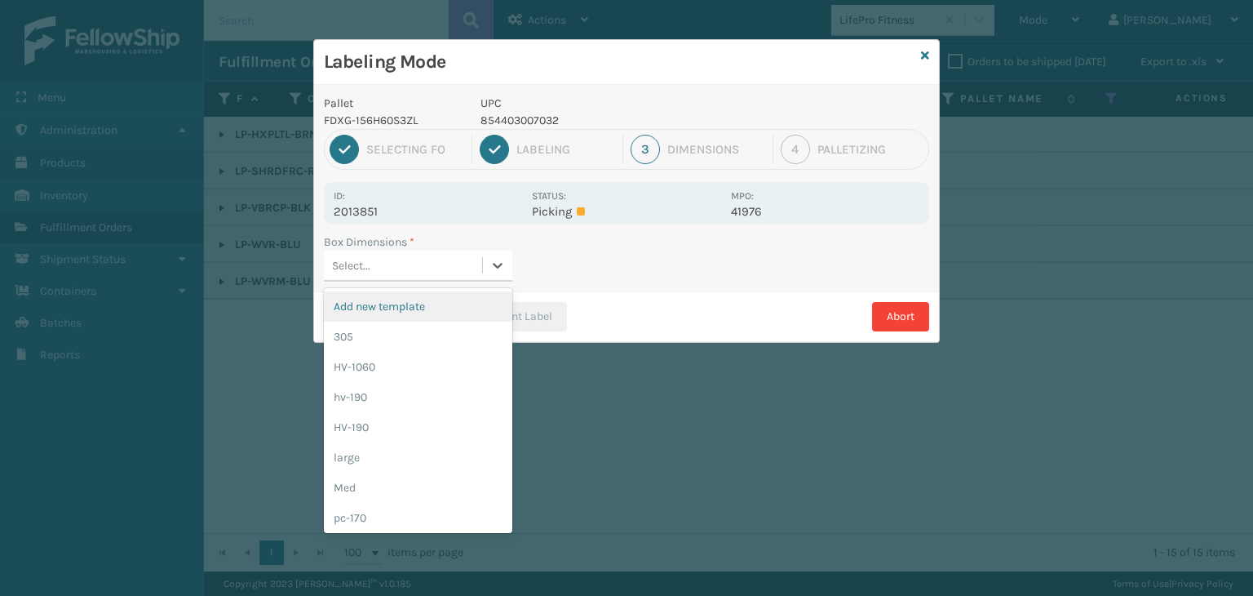
click at [397, 255] on div "Select..." at bounding box center [403, 265] width 158 height 27
drag, startPoint x: 395, startPoint y: 494, endPoint x: 484, endPoint y: 375, distance: 149.3
click at [396, 494] on div "Med" at bounding box center [418, 487] width 188 height 30
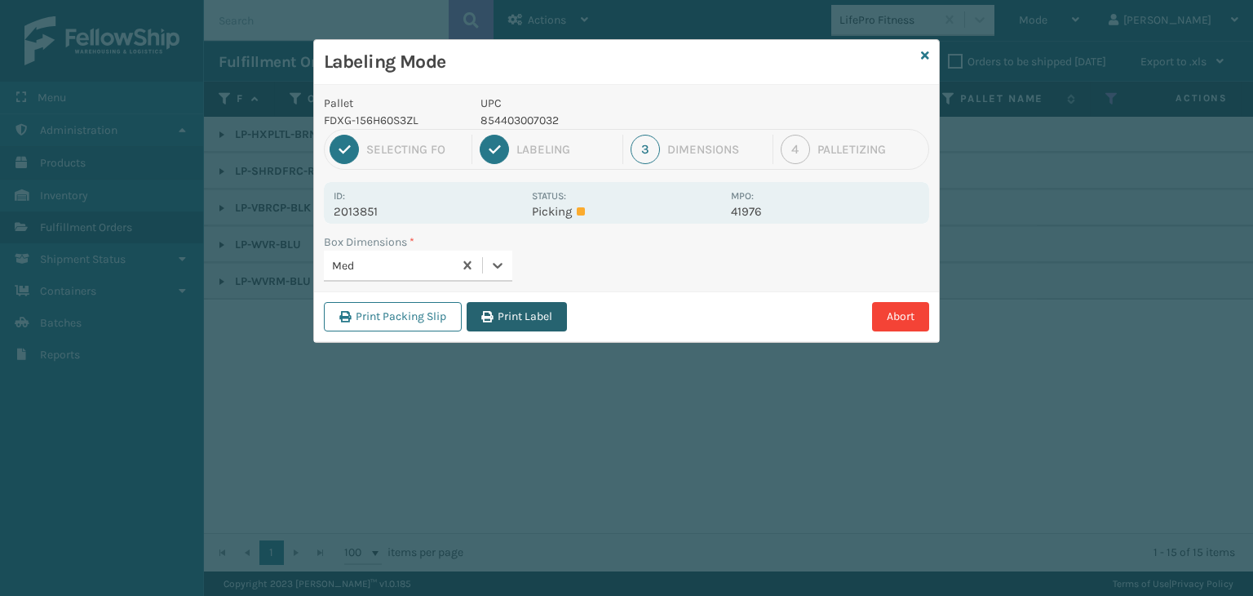
click at [499, 317] on button "Print Label" at bounding box center [517, 316] width 100 height 29
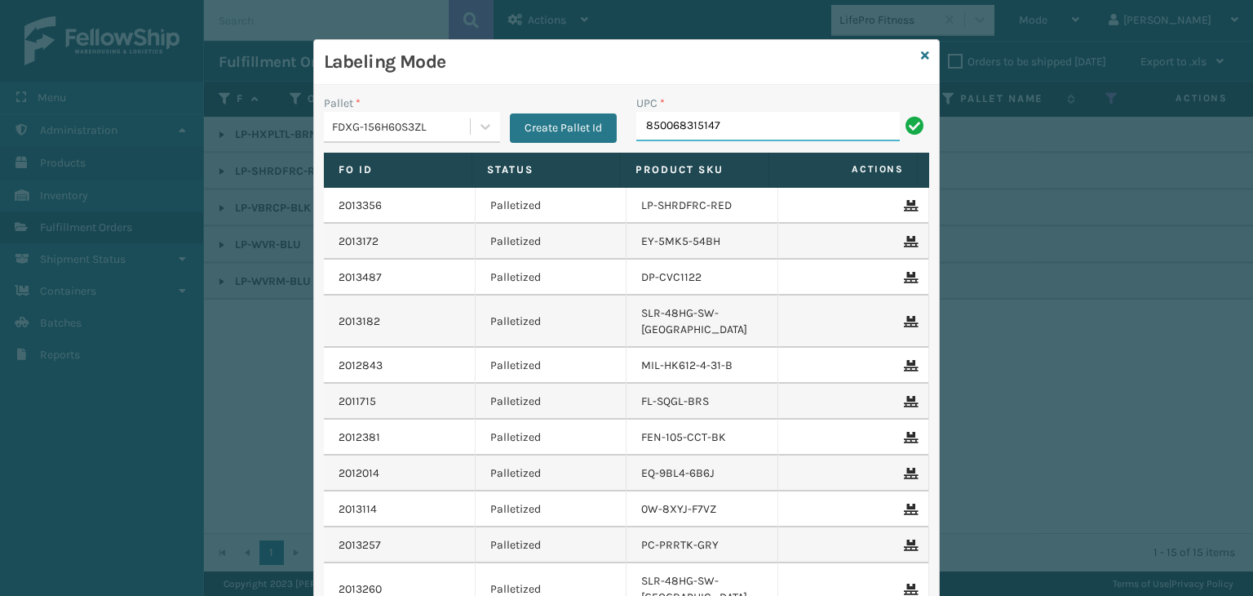
type input "850068315147"
click at [921, 59] on icon at bounding box center [925, 55] width 8 height 11
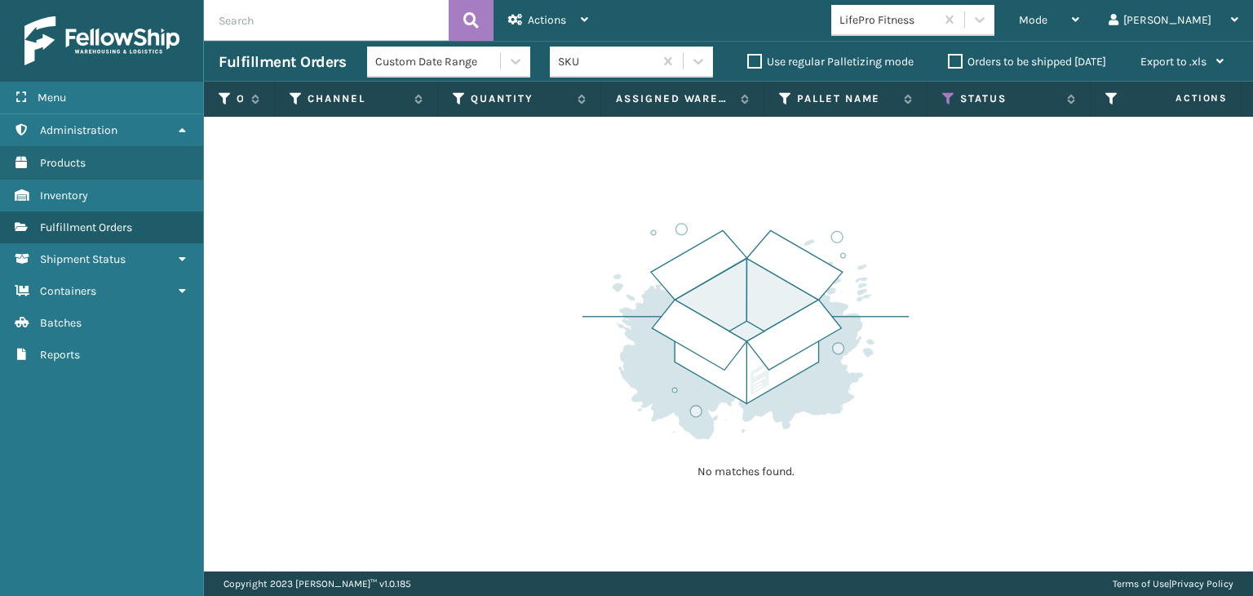
click at [937, 17] on div "LifePro Fitness" at bounding box center [888, 19] width 97 height 17
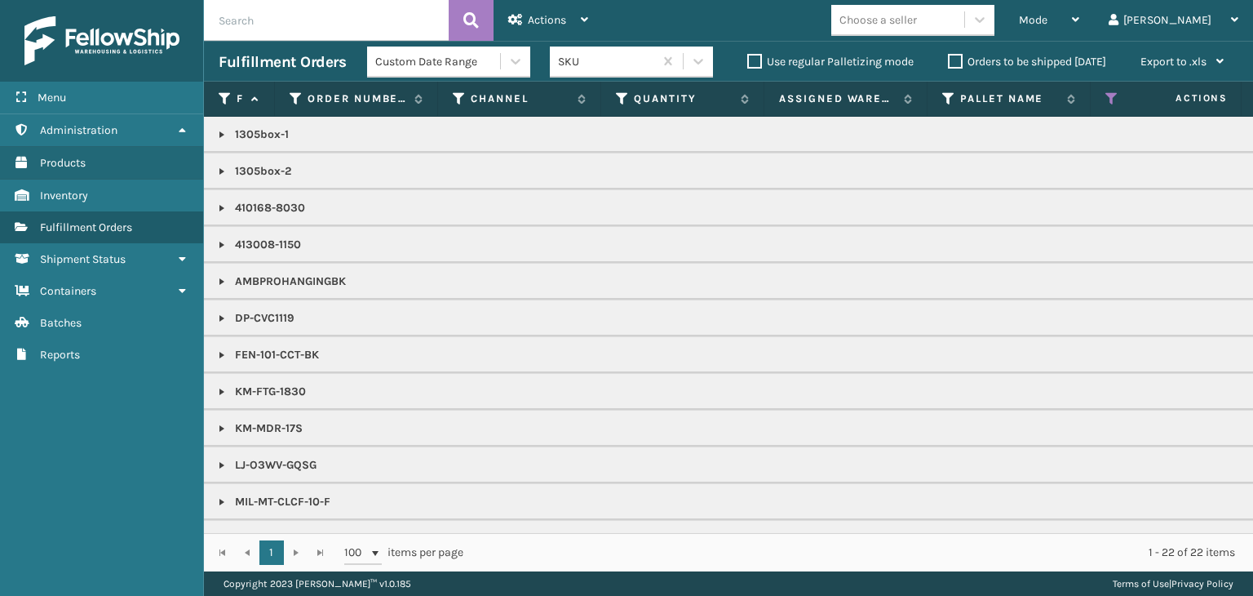
click at [261, 278] on p "AMBPROHANGINGBK" at bounding box center [1258, 281] width 2078 height 16
click at [1048, 19] on span "Mode" at bounding box center [1033, 20] width 29 height 14
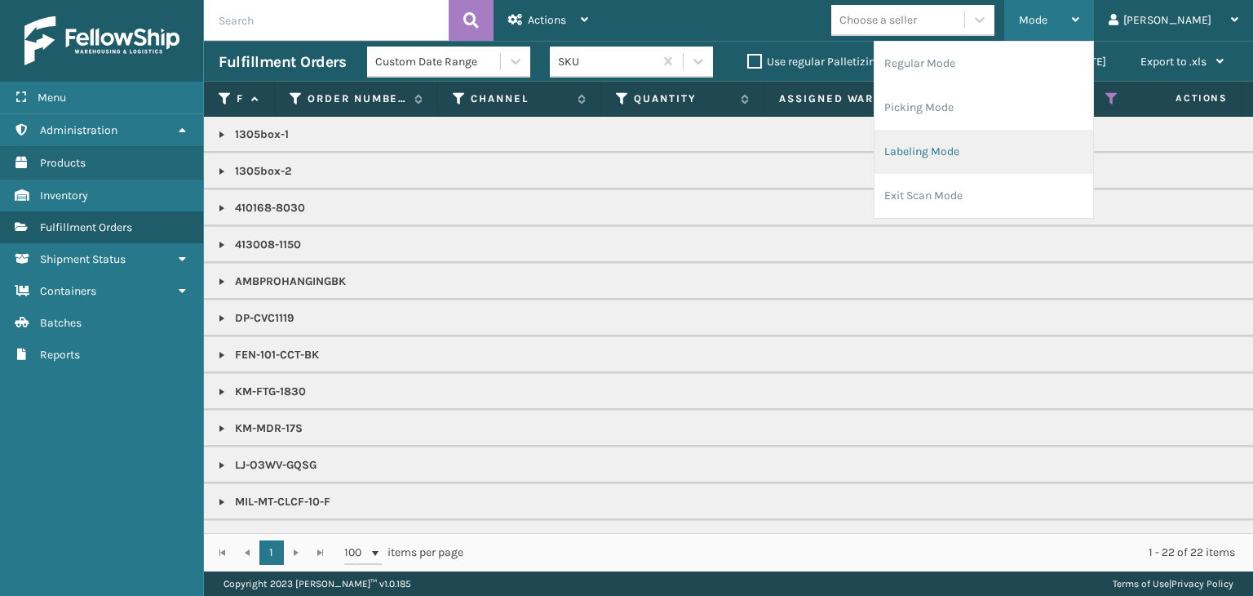
click at [1038, 155] on li "Labeling Mode" at bounding box center [984, 152] width 219 height 44
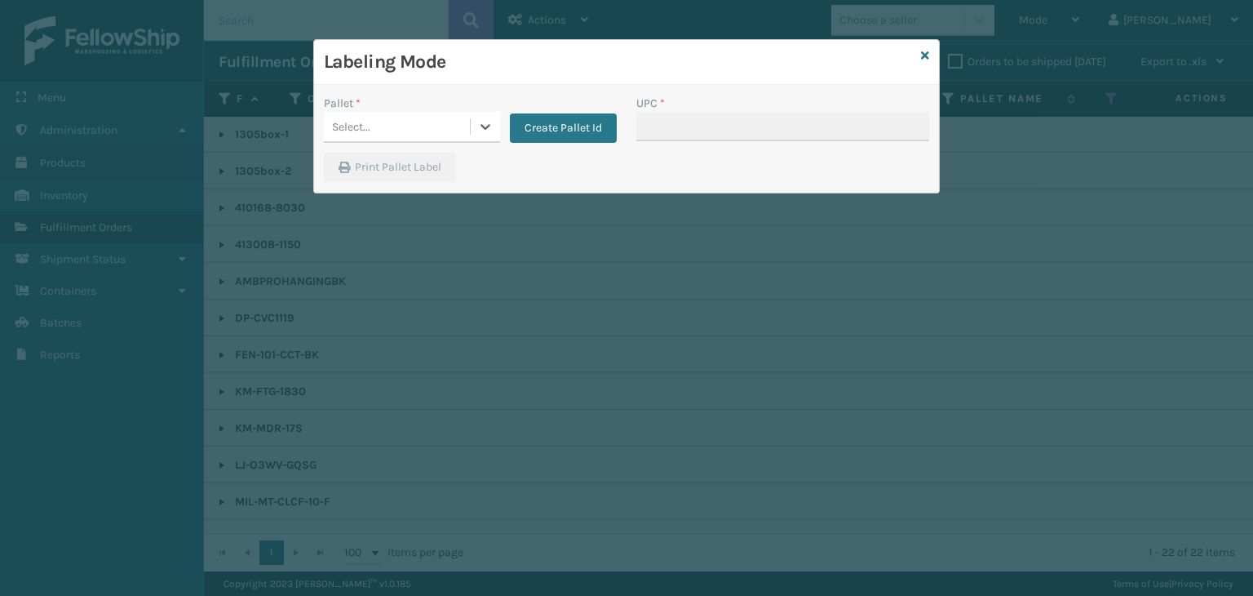
click at [389, 122] on div "Select..." at bounding box center [397, 126] width 146 height 27
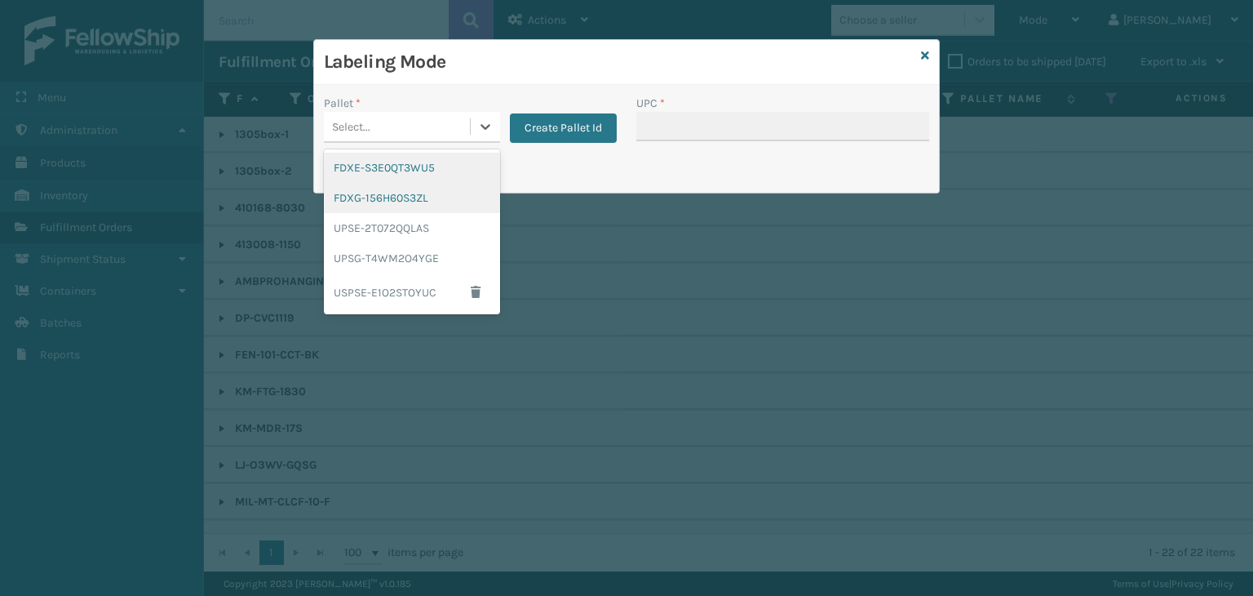
click at [441, 174] on div "FDXE-S3E0QT3WU5" at bounding box center [412, 168] width 176 height 30
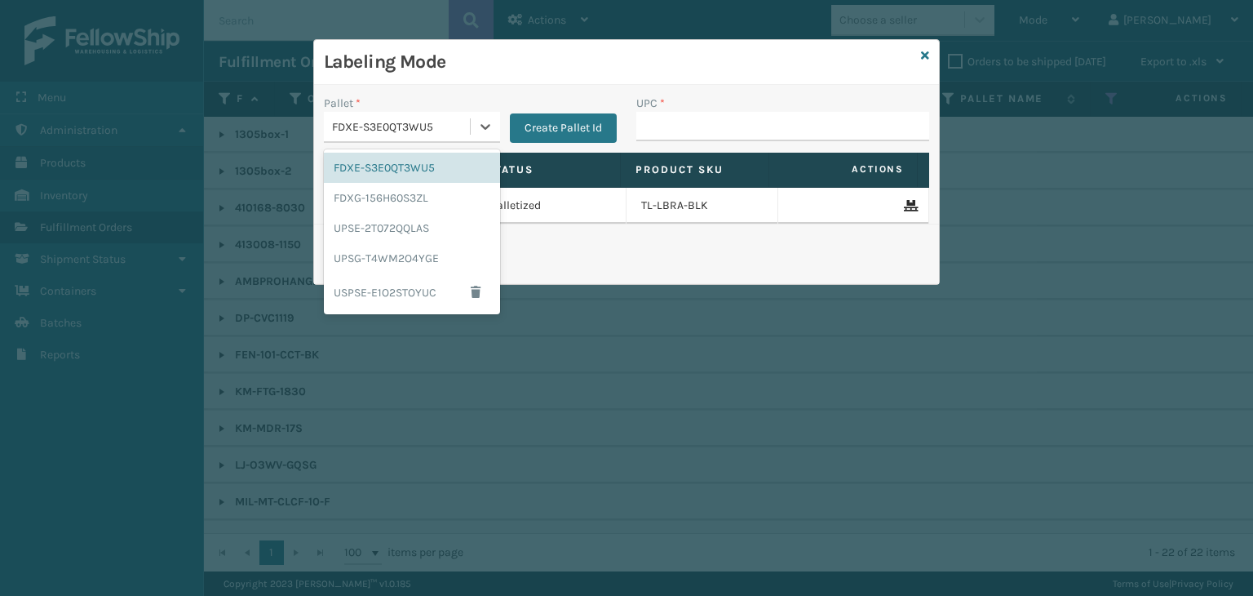
click at [412, 131] on div "FDXE-S3E0QT3WU5" at bounding box center [402, 126] width 140 height 17
click at [428, 199] on div "FDXG-156H60S3ZL" at bounding box center [412, 198] width 176 height 30
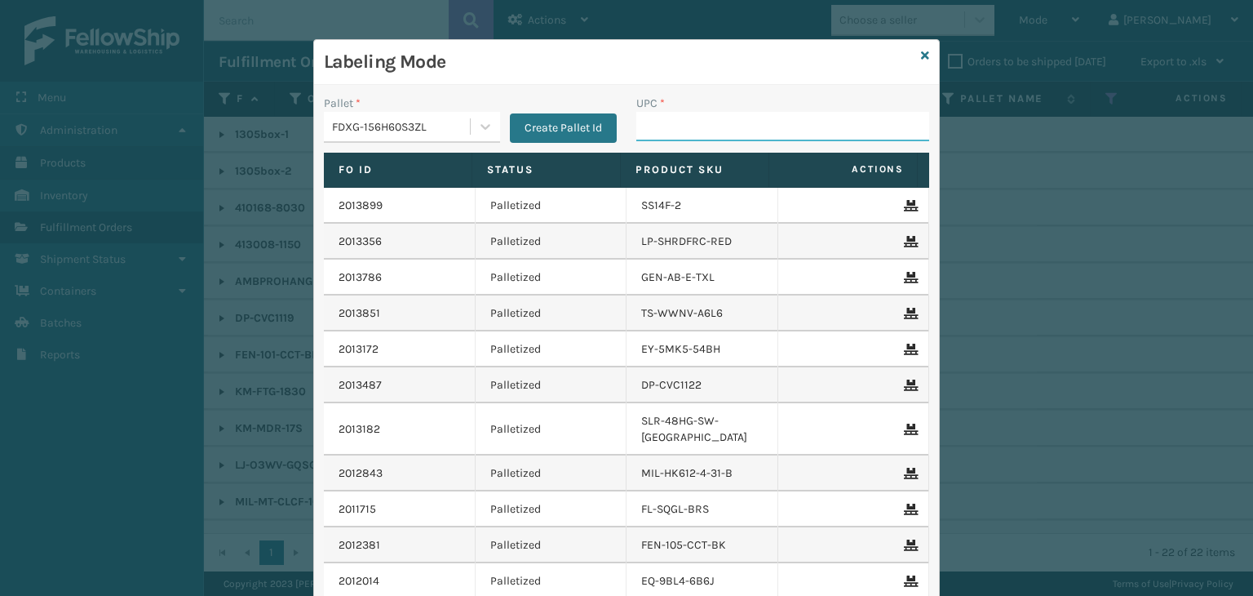
click at [707, 131] on input "UPC *" at bounding box center [782, 126] width 293 height 29
type input "85004"
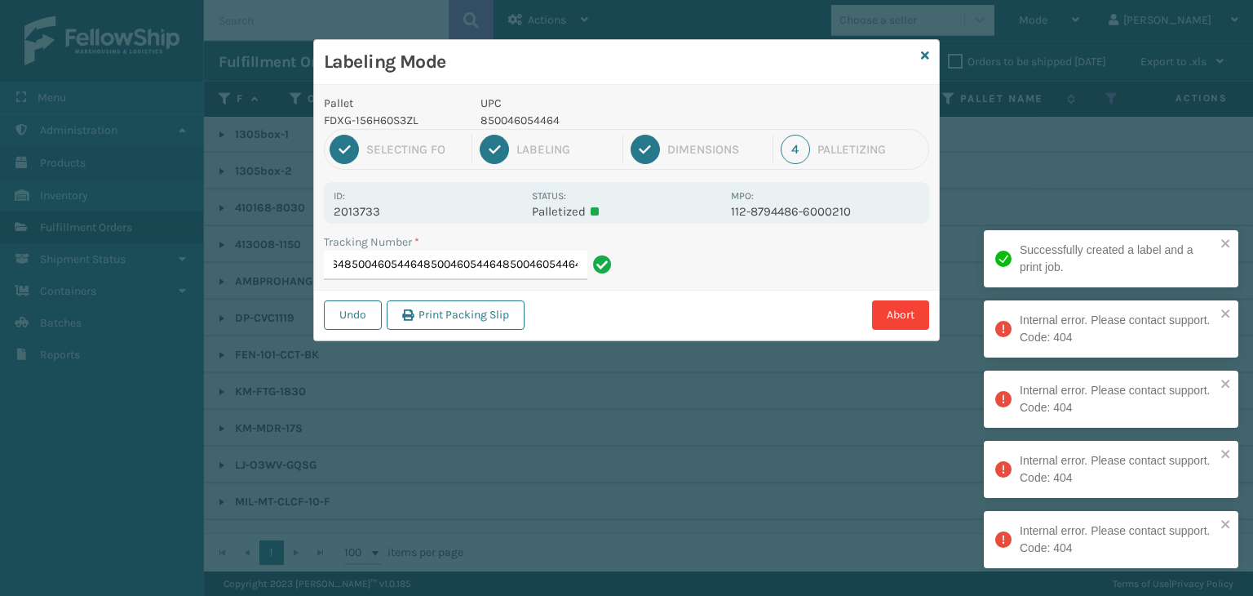
type input "883483518479850046054464850046054464850046054464850046054464850046054464"
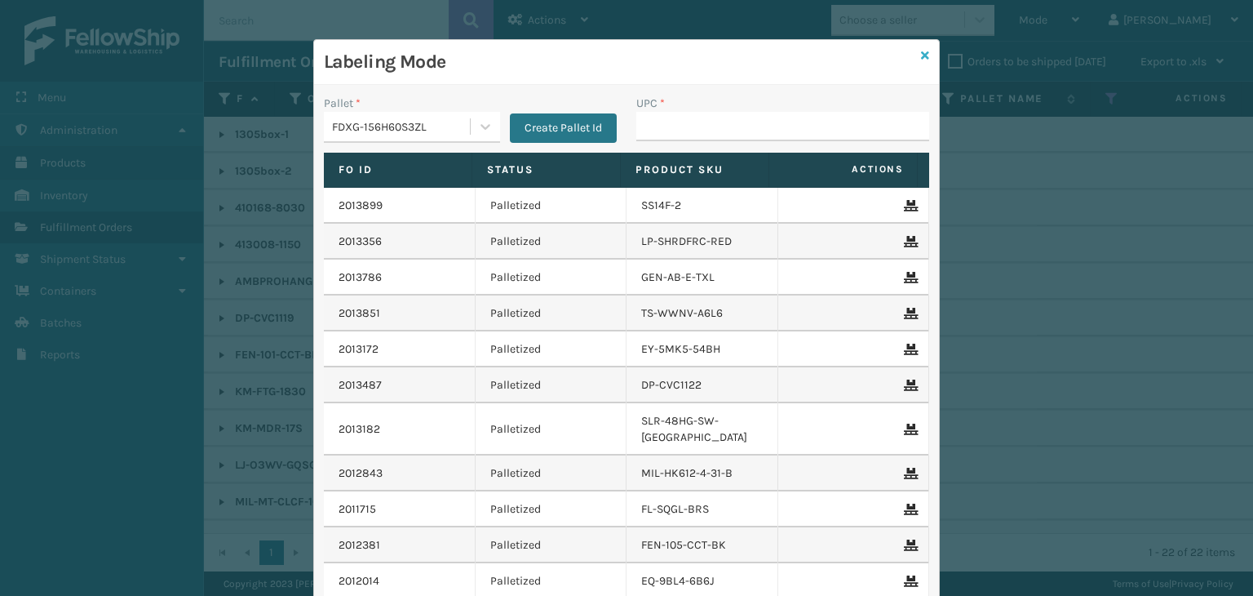
click at [921, 59] on icon at bounding box center [925, 55] width 8 height 11
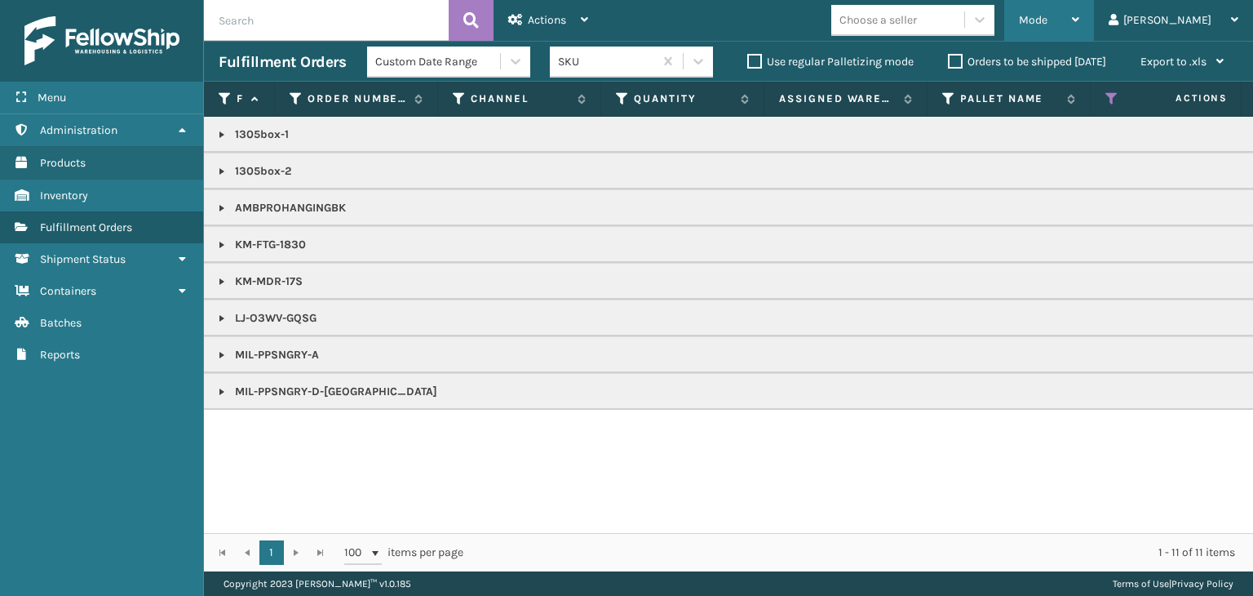
click at [1048, 17] on span "Mode" at bounding box center [1033, 20] width 29 height 14
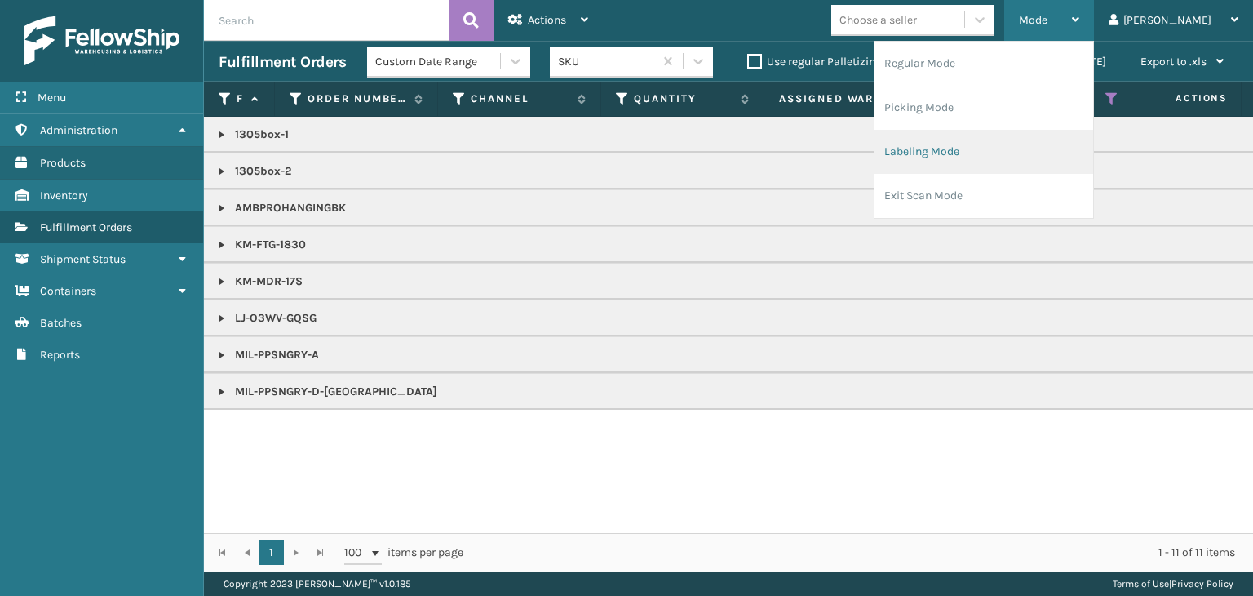
click at [1027, 154] on li "Labeling Mode" at bounding box center [984, 152] width 219 height 44
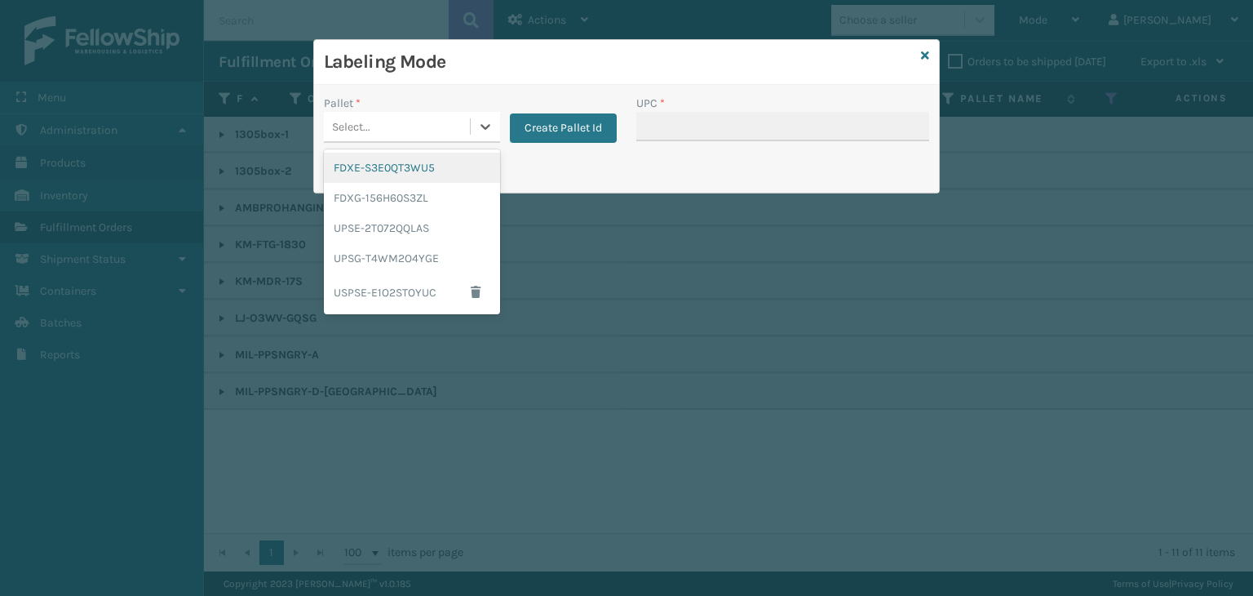
click at [368, 119] on div "Select..." at bounding box center [351, 126] width 38 height 17
click at [391, 203] on div "FDXG-156H60S3ZL" at bounding box center [412, 198] width 176 height 30
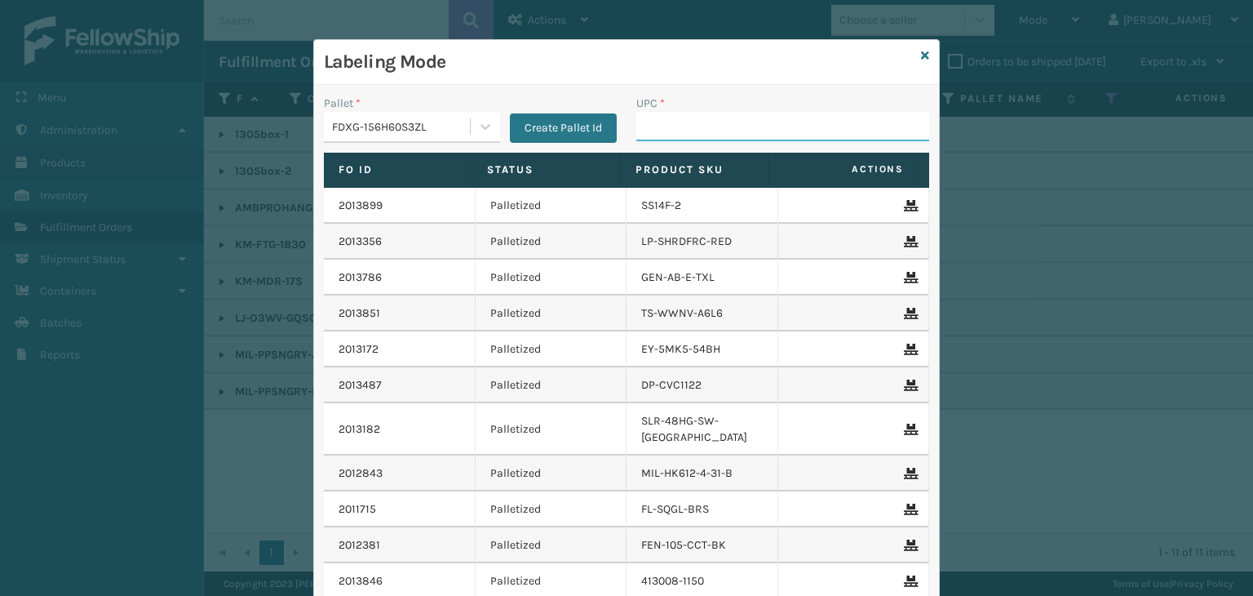
click at [733, 124] on input "UPC *" at bounding box center [782, 126] width 293 height 29
click at [921, 57] on icon at bounding box center [925, 55] width 8 height 11
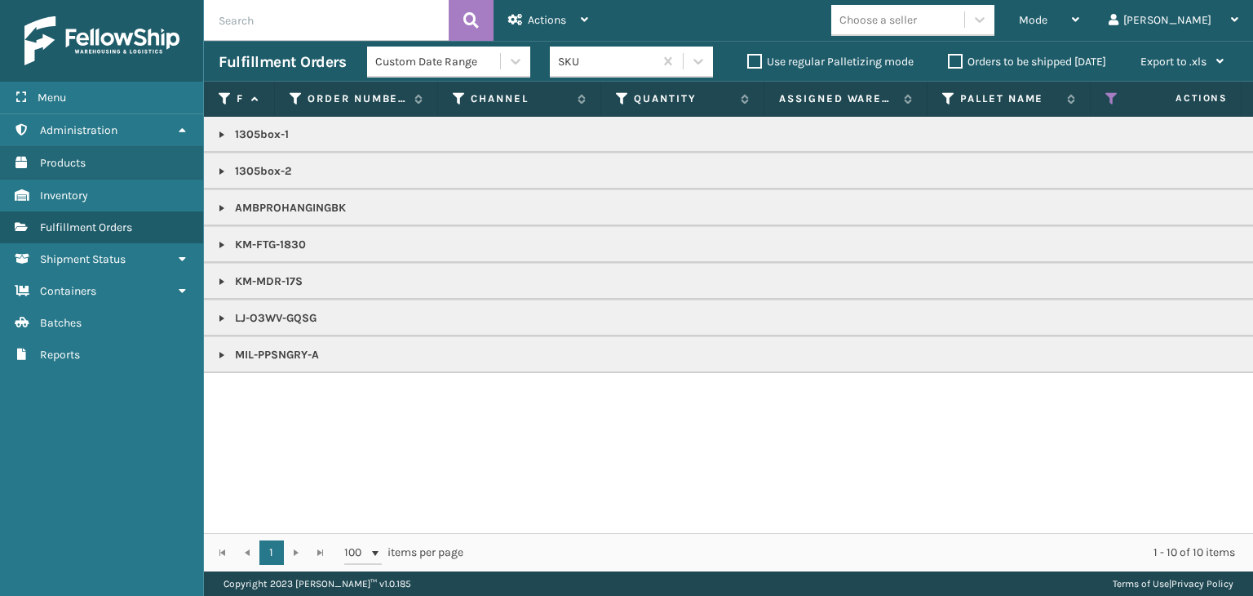
click at [222, 355] on link at bounding box center [221, 354] width 13 height 13
click at [264, 392] on link "2013734" at bounding box center [266, 391] width 42 height 16
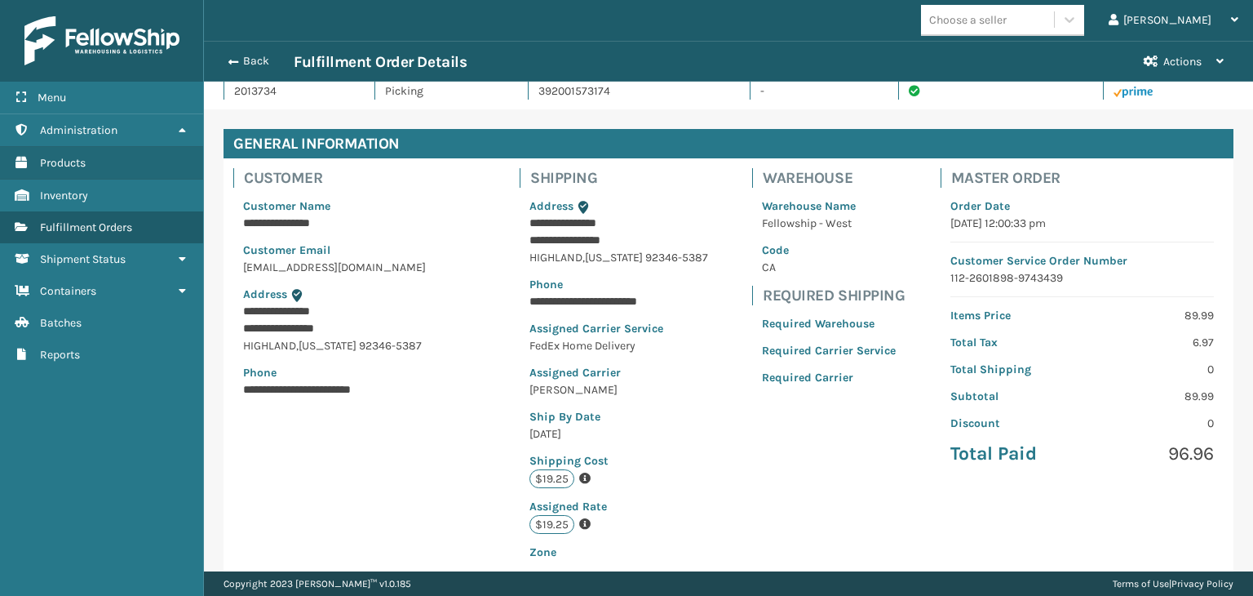
scroll to position [384, 0]
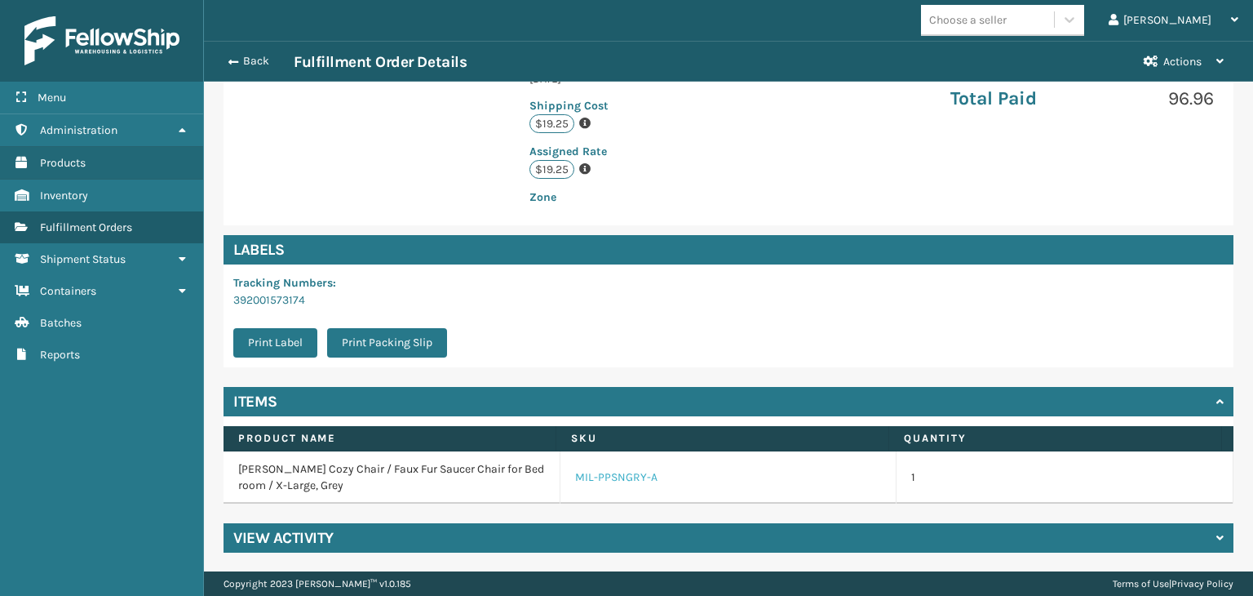
click at [607, 484] on link "MIL-PPSNGRY-A" at bounding box center [616, 477] width 82 height 16
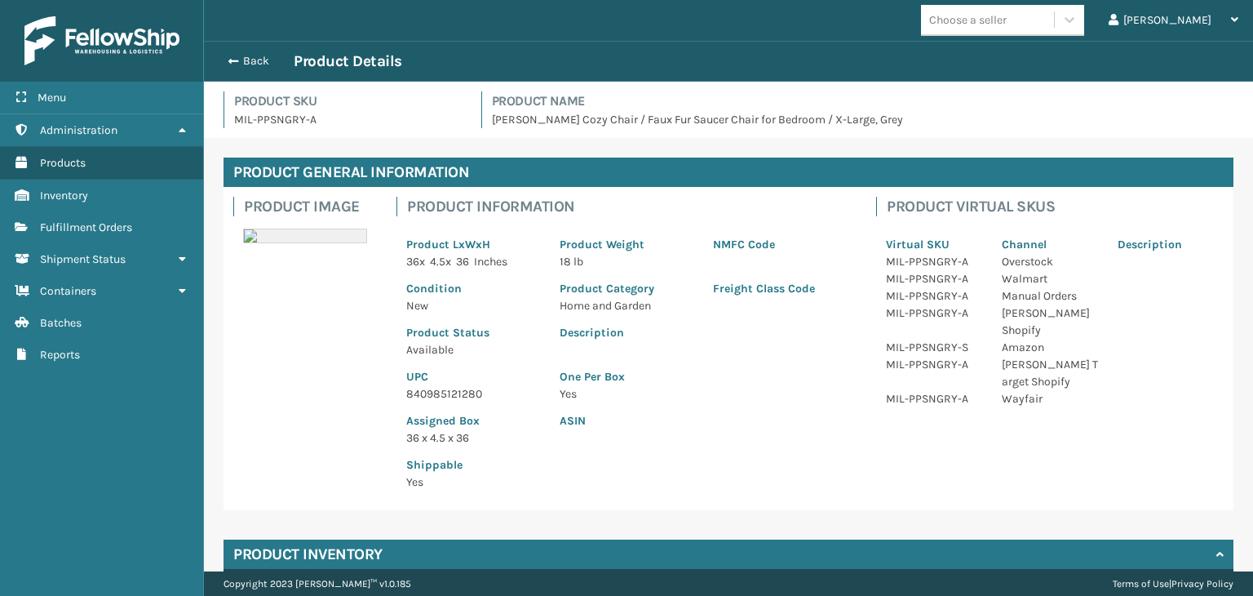
click at [421, 392] on p "840985121280" at bounding box center [473, 393] width 134 height 17
click at [253, 68] on button "Back" at bounding box center [256, 61] width 75 height 15
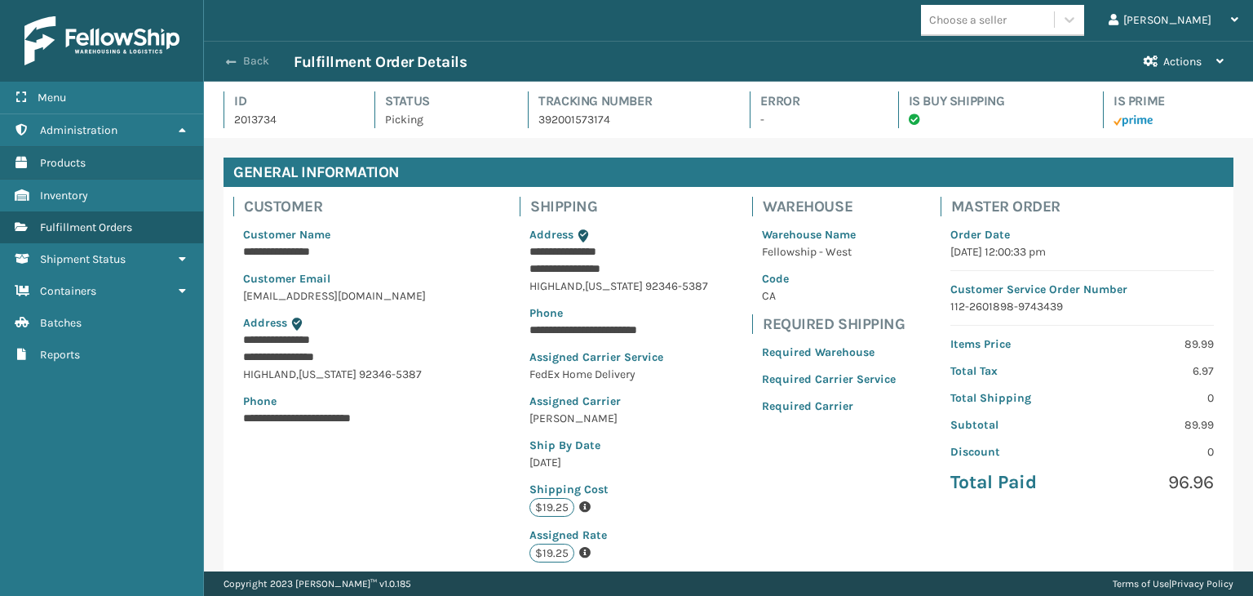
click at [255, 61] on button "Back" at bounding box center [256, 61] width 75 height 15
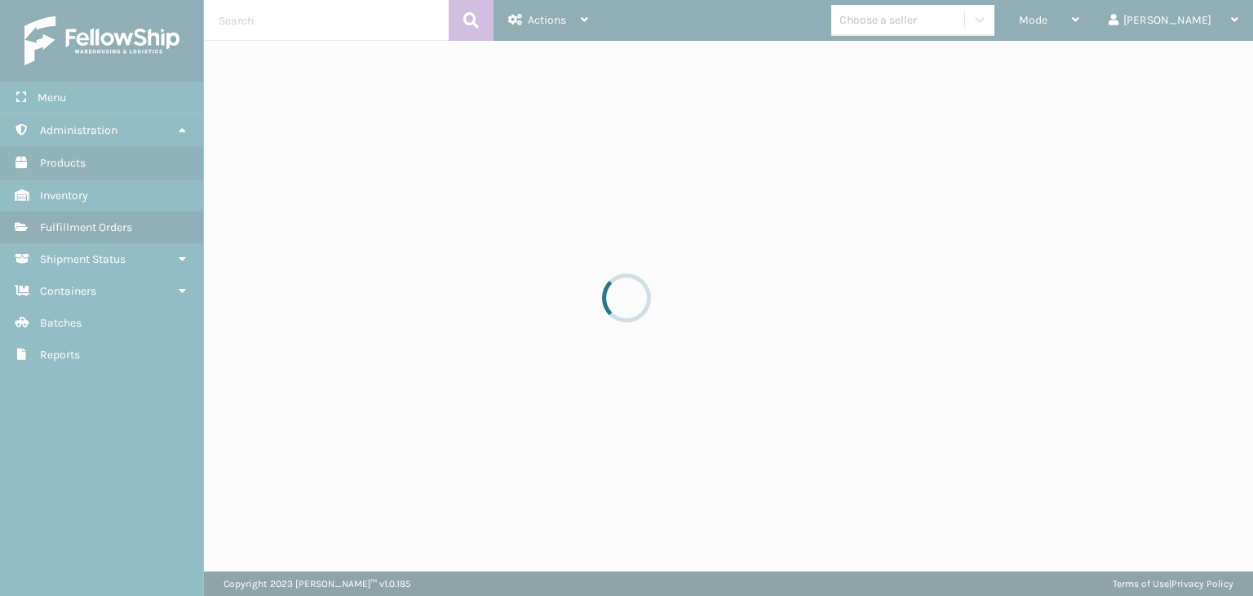
click at [1114, 23] on div at bounding box center [626, 298] width 1253 height 596
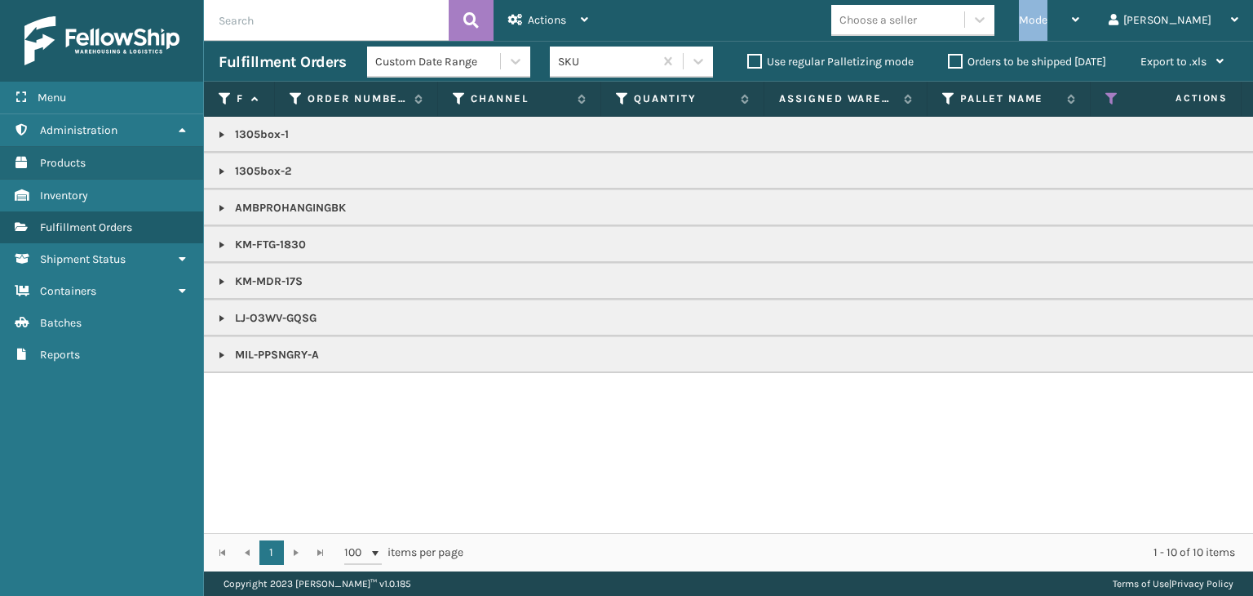
click at [1080, 23] on div "Mode" at bounding box center [1049, 20] width 60 height 41
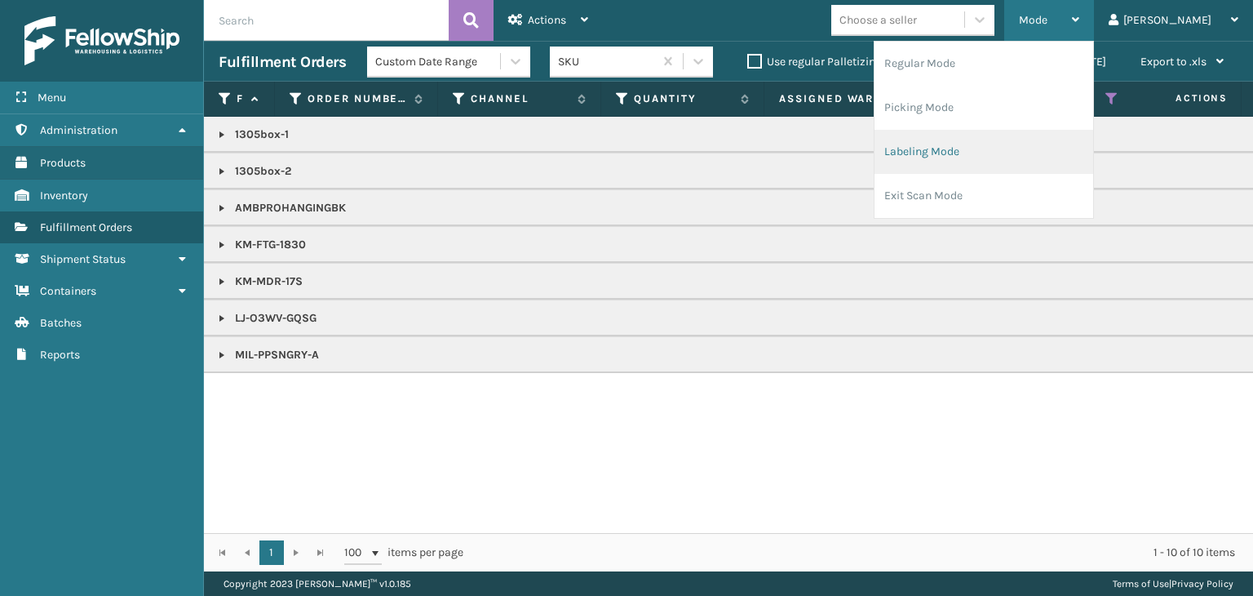
click at [1080, 154] on li "Labeling Mode" at bounding box center [984, 152] width 219 height 44
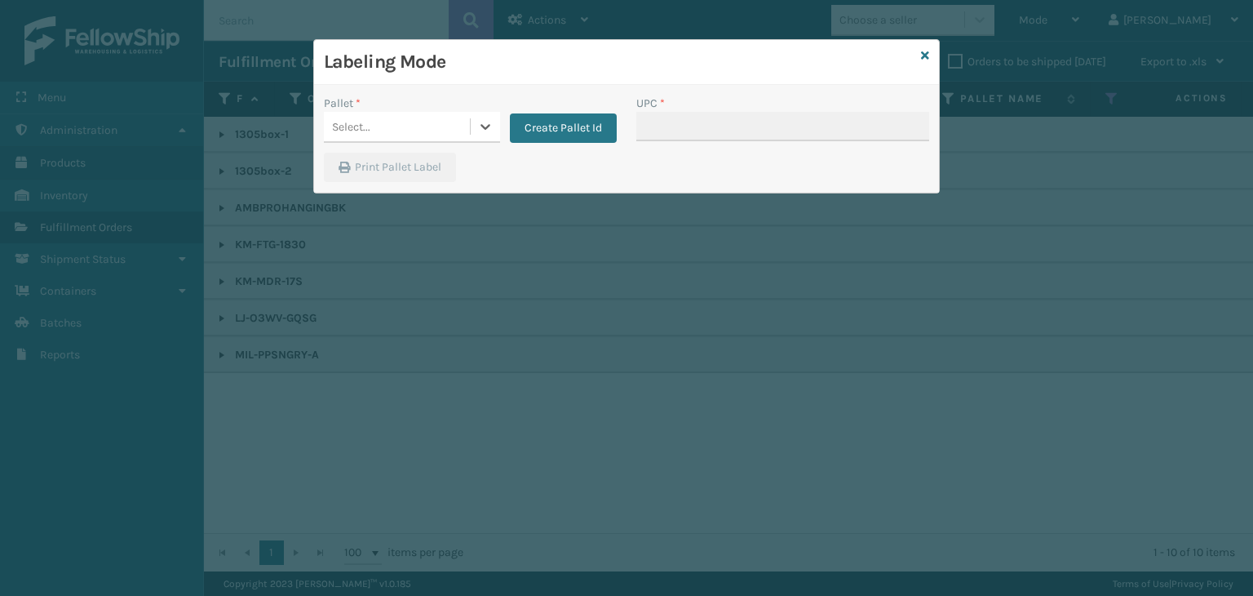
click at [401, 119] on div "Select..." at bounding box center [397, 126] width 146 height 27
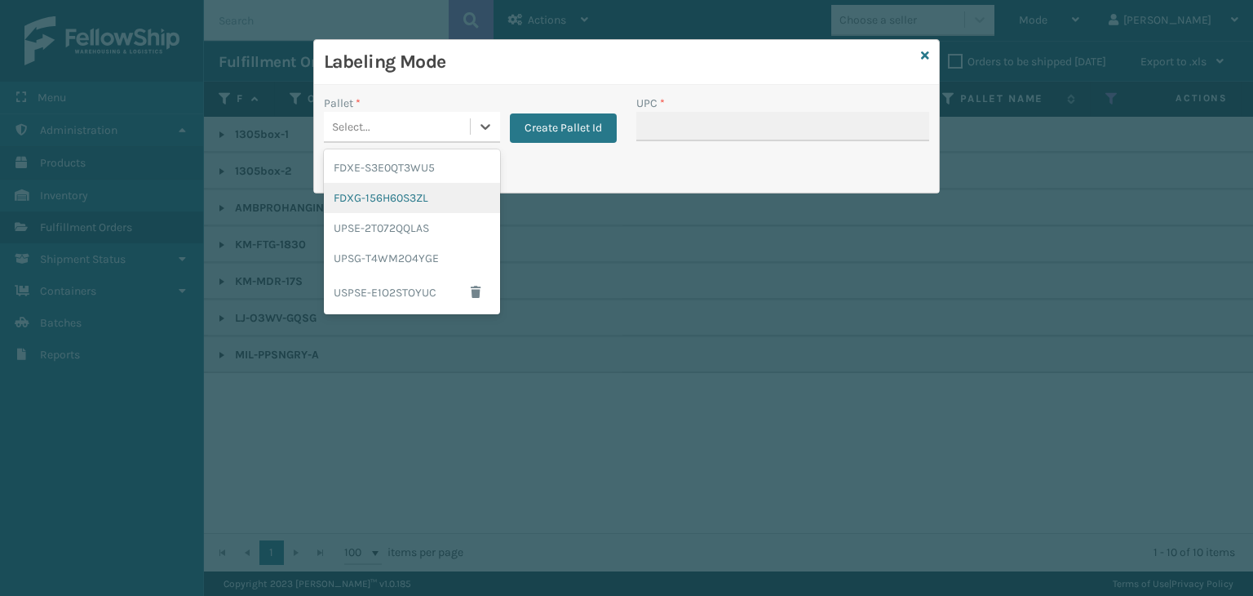
click at [404, 206] on div "FDXG-156H60S3ZL" at bounding box center [412, 198] width 176 height 30
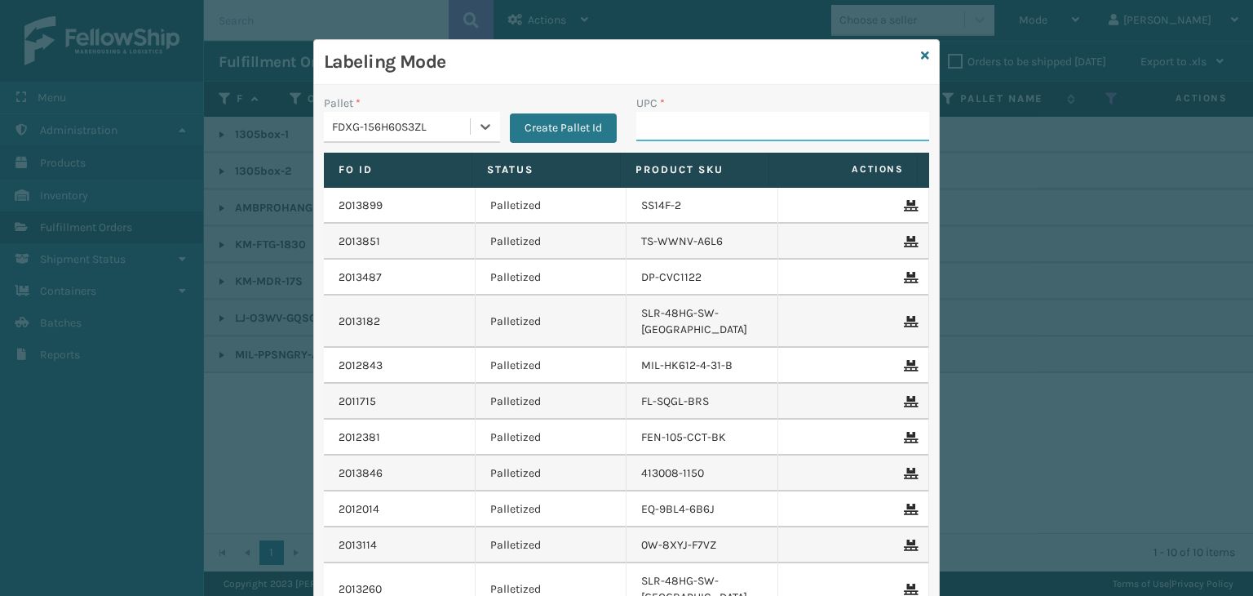
click at [675, 131] on input "UPC *" at bounding box center [782, 126] width 293 height 29
paste input "840985121280"
type input "840985121280"
click at [921, 56] on icon at bounding box center [925, 55] width 8 height 11
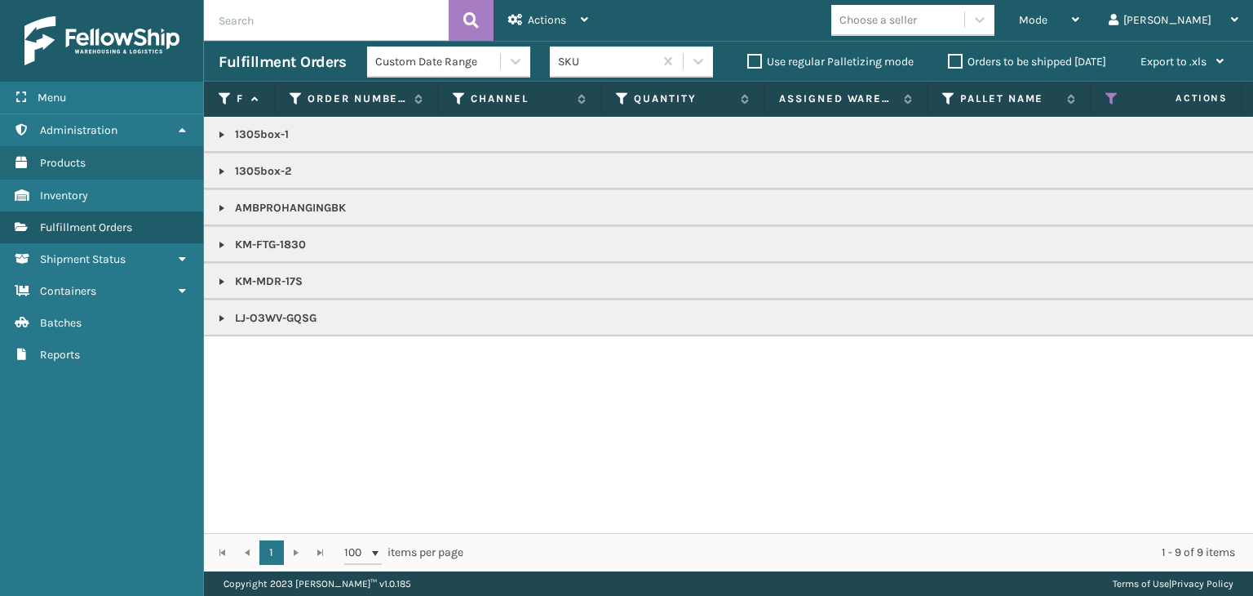
click at [227, 136] on link at bounding box center [221, 134] width 13 height 13
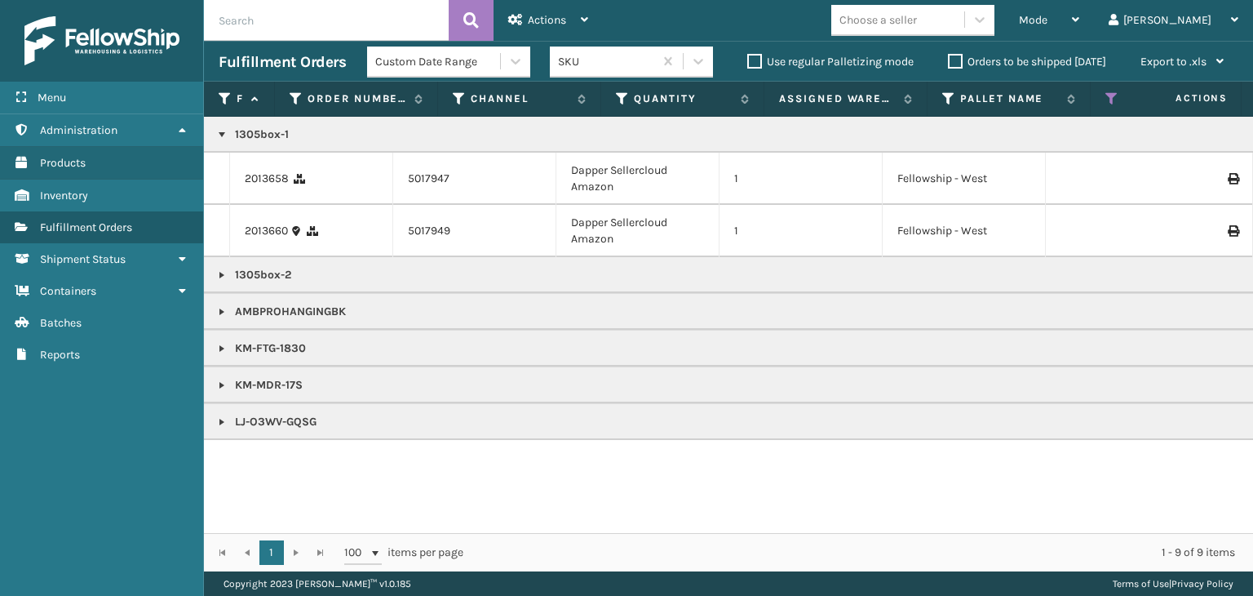
click at [264, 135] on p "1305box-1" at bounding box center [1258, 134] width 2078 height 16
click at [1110, 105] on icon at bounding box center [1112, 98] width 13 height 15
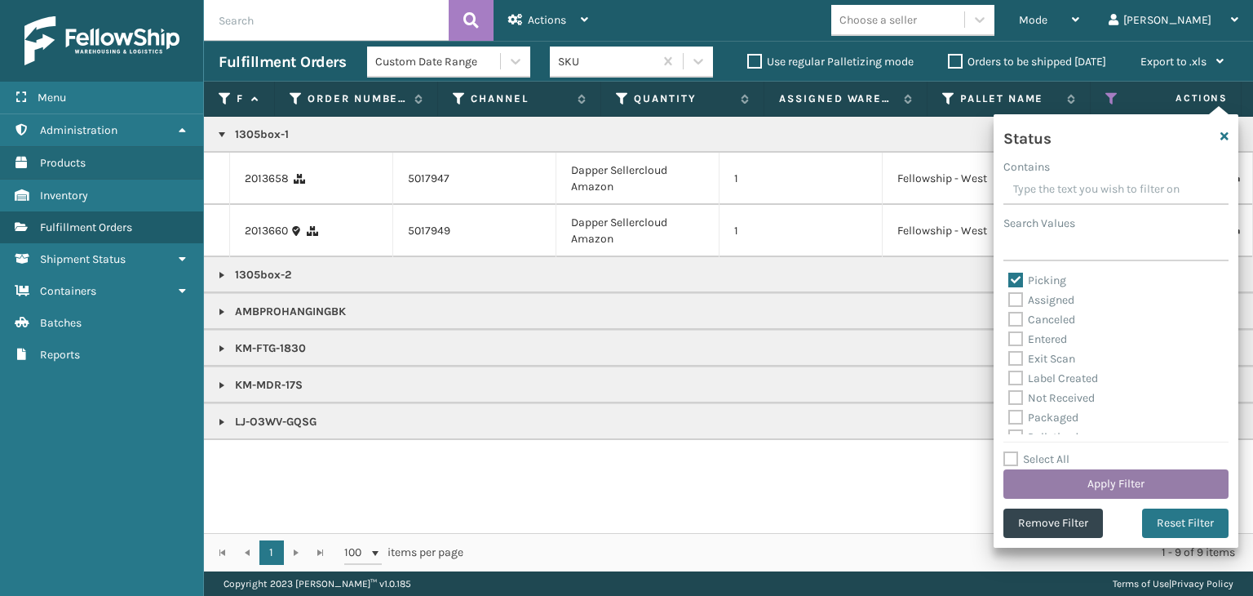
click at [1038, 478] on button "Apply Filter" at bounding box center [1116, 483] width 225 height 29
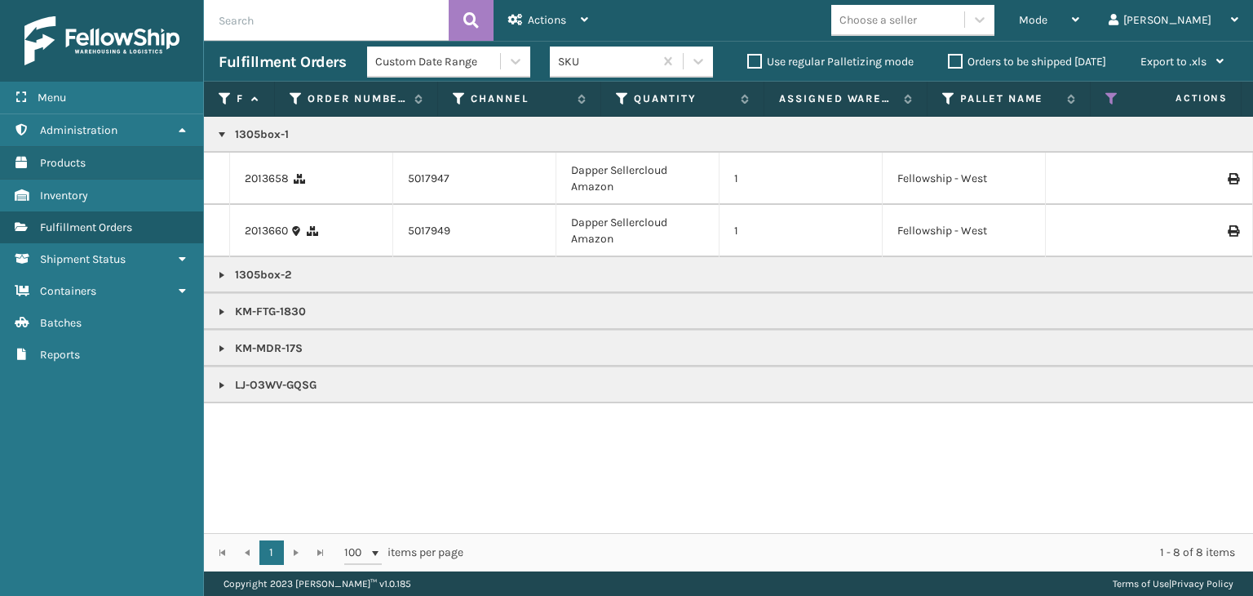
click at [215, 312] on td "KM-FTG-1830" at bounding box center [1257, 311] width 2107 height 37
click at [224, 347] on link at bounding box center [221, 348] width 13 height 13
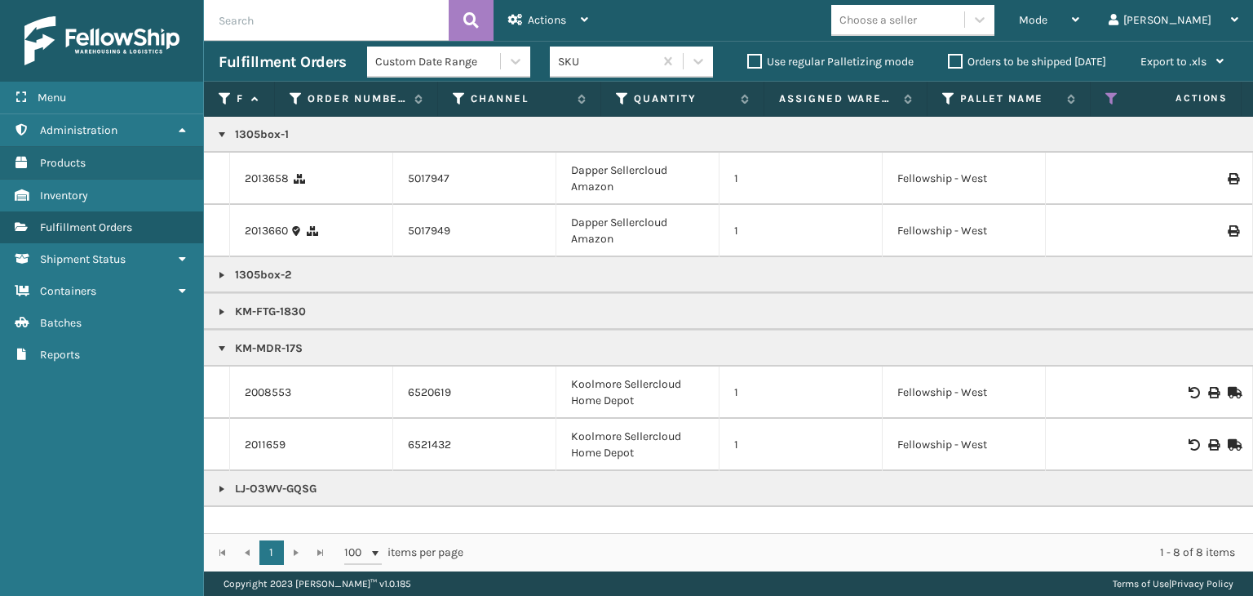
click at [222, 311] on link at bounding box center [221, 311] width 13 height 13
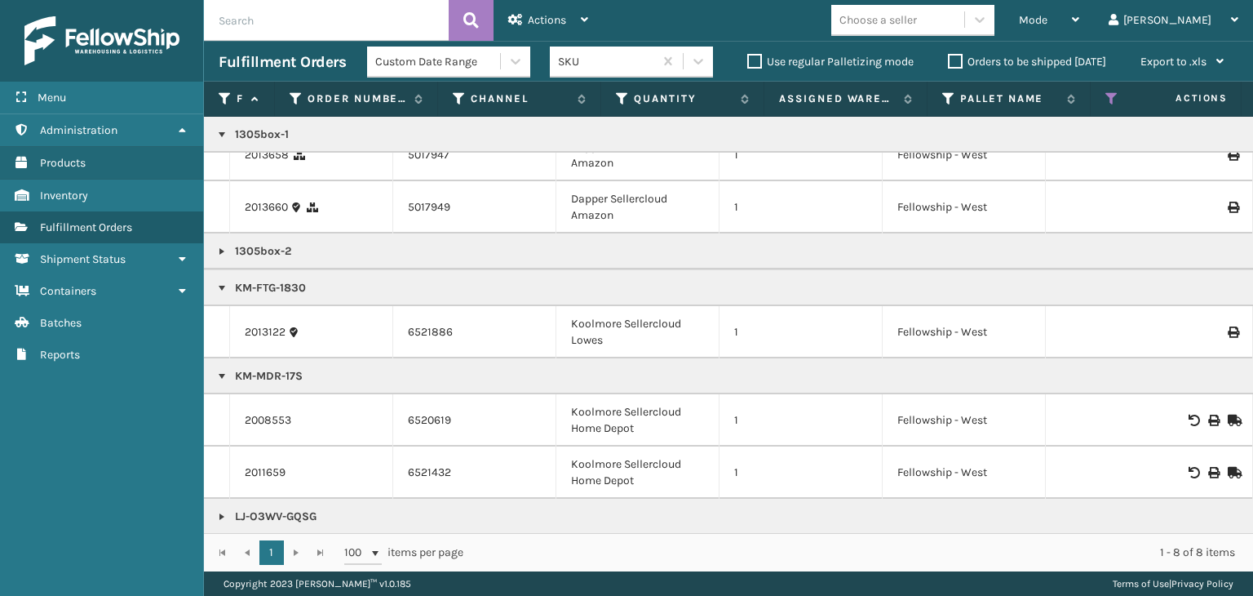
scroll to position [37, 0]
click at [274, 278] on p "KM-FTG-1830" at bounding box center [1258, 286] width 2078 height 16
click at [294, 507] on p "LJ-O3WV-GQSG" at bounding box center [1258, 515] width 2078 height 16
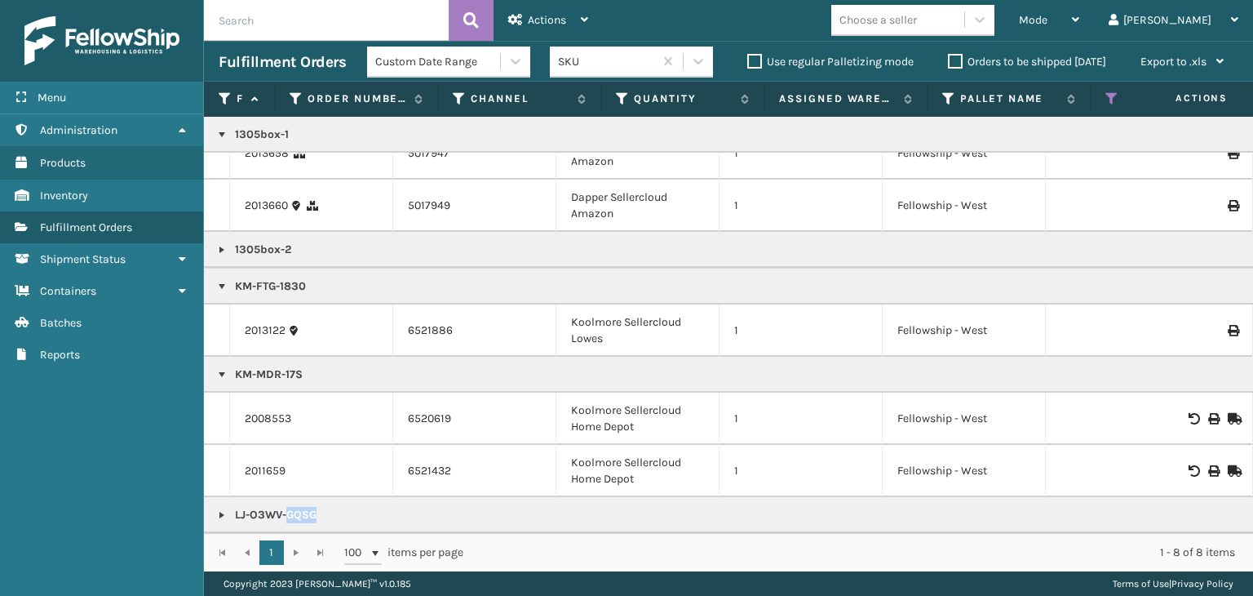
click at [294, 507] on p "LJ-O3WV-GQSG" at bounding box center [1258, 515] width 2078 height 16
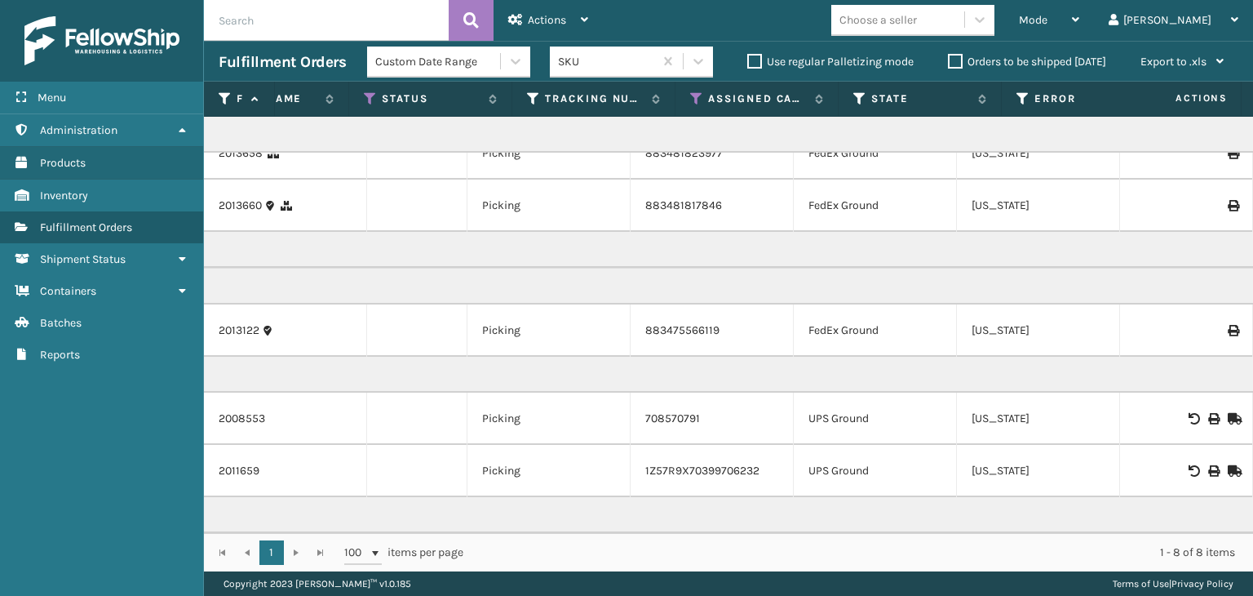
scroll to position [0, 0]
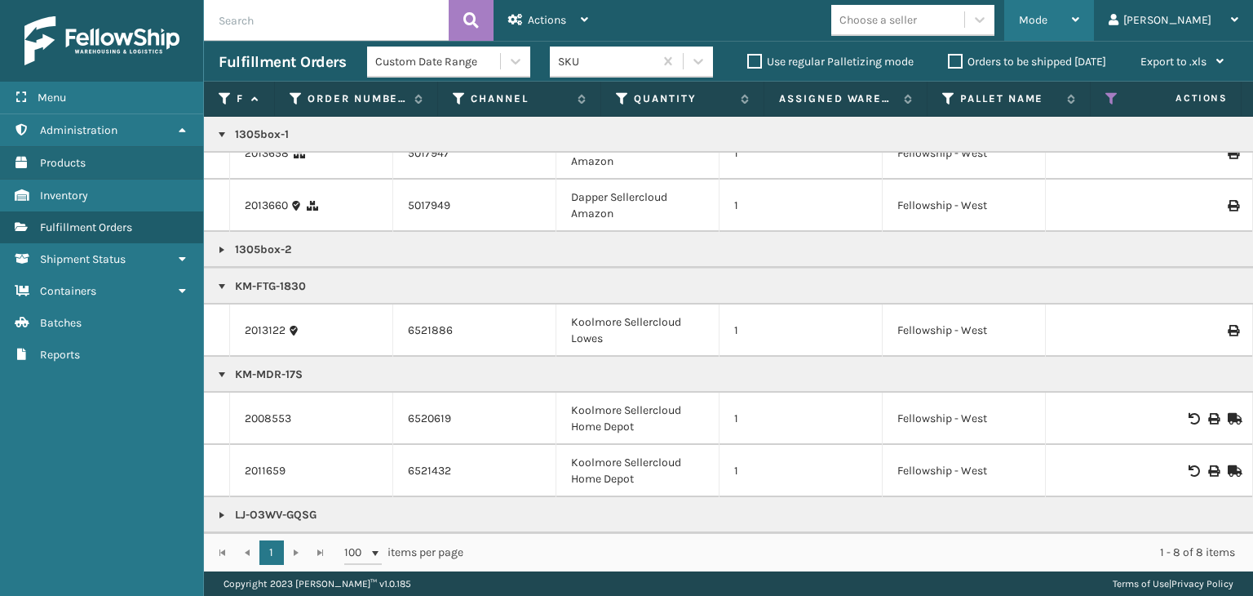
drag, startPoint x: 1088, startPoint y: 7, endPoint x: 1089, endPoint y: 33, distance: 26.2
click at [1080, 7] on div "Mode" at bounding box center [1049, 20] width 60 height 41
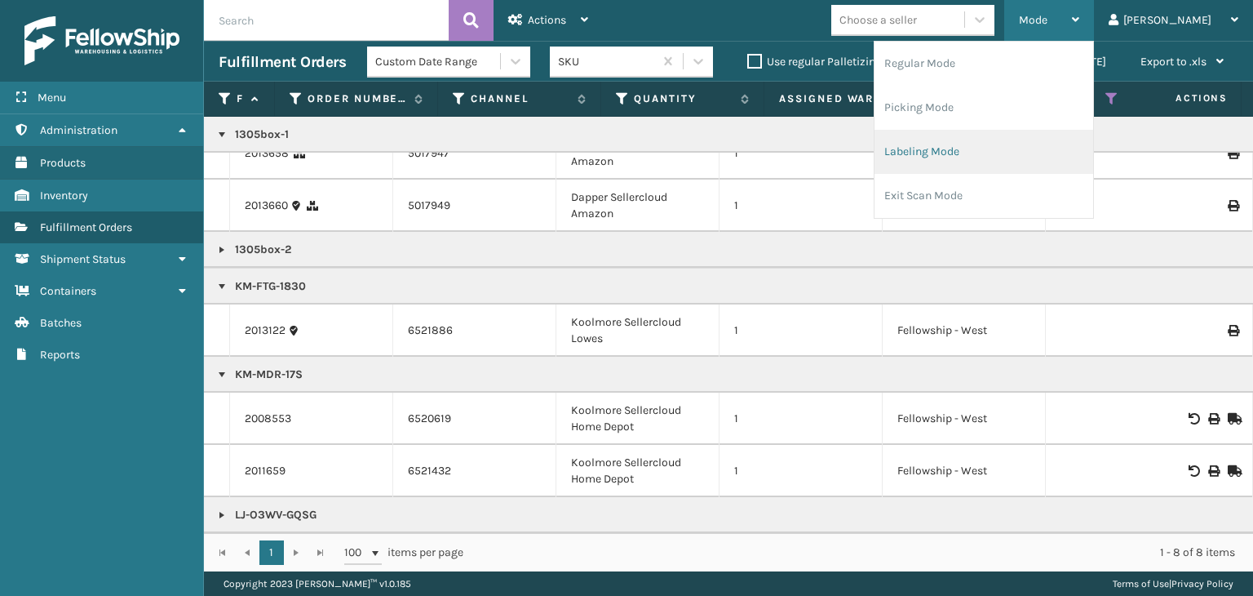
click at [1053, 153] on li "Labeling Mode" at bounding box center [984, 152] width 219 height 44
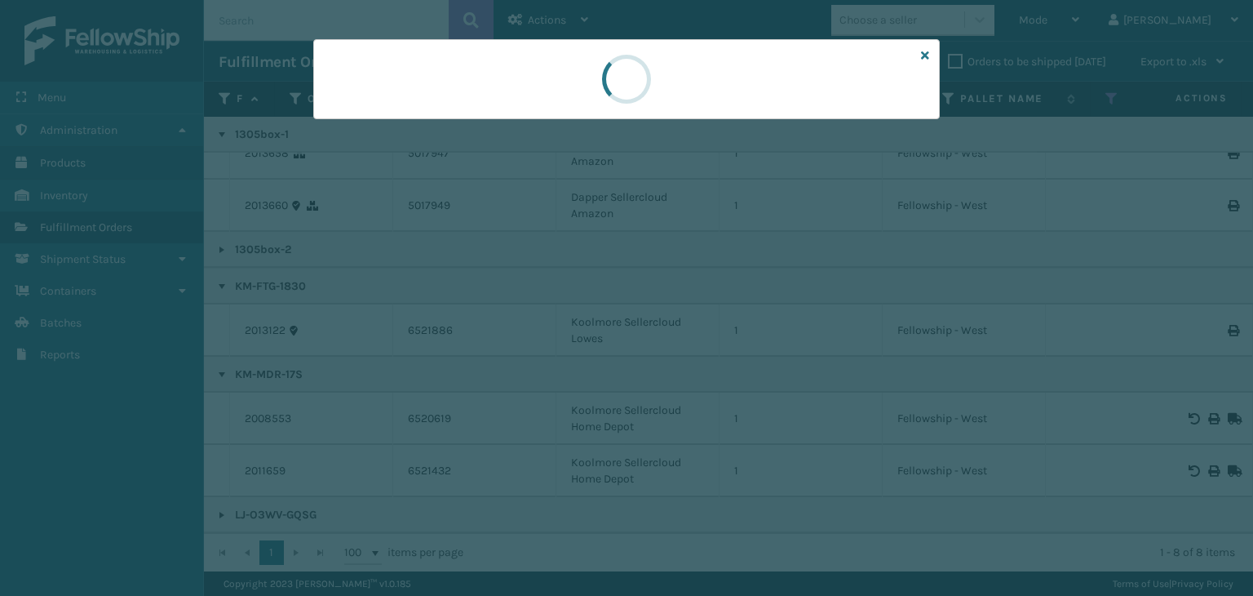
click at [406, 121] on div at bounding box center [626, 298] width 1253 height 596
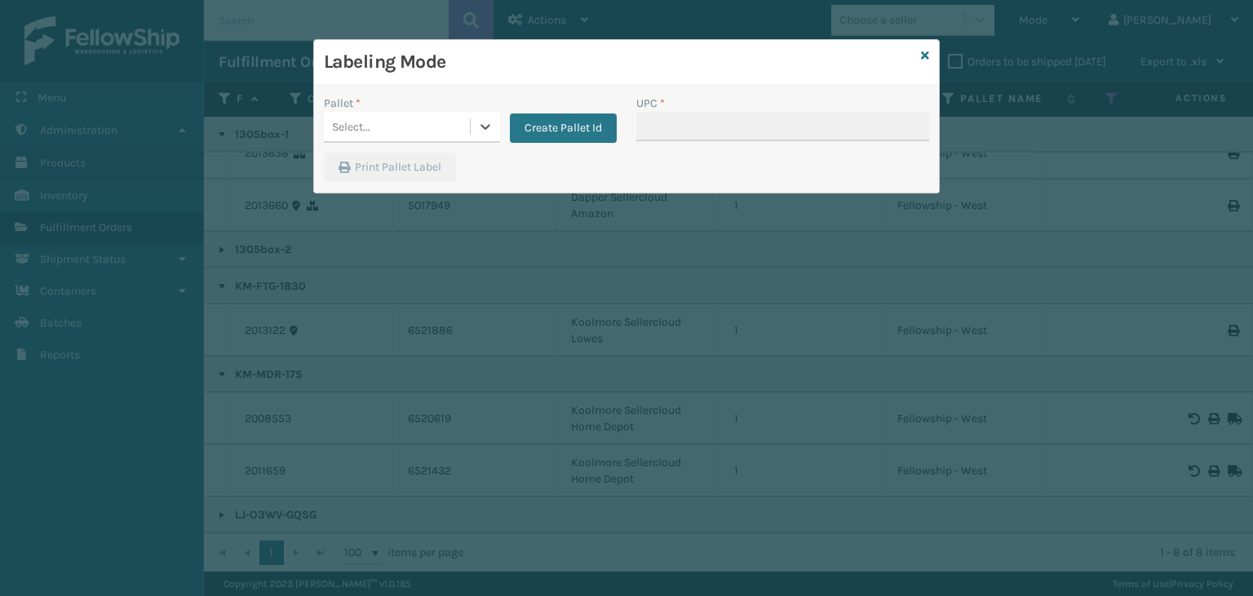
click at [406, 121] on div "Select..." at bounding box center [397, 126] width 146 height 27
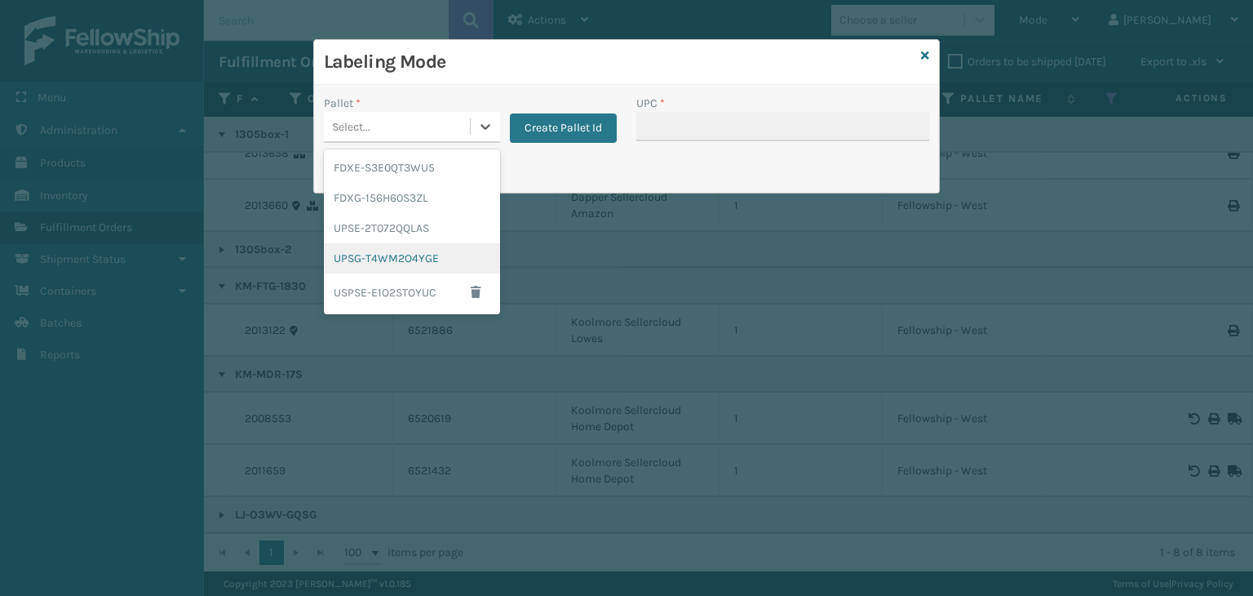
click at [420, 268] on div "UPSG-T4WM2O4YGE" at bounding box center [412, 258] width 176 height 30
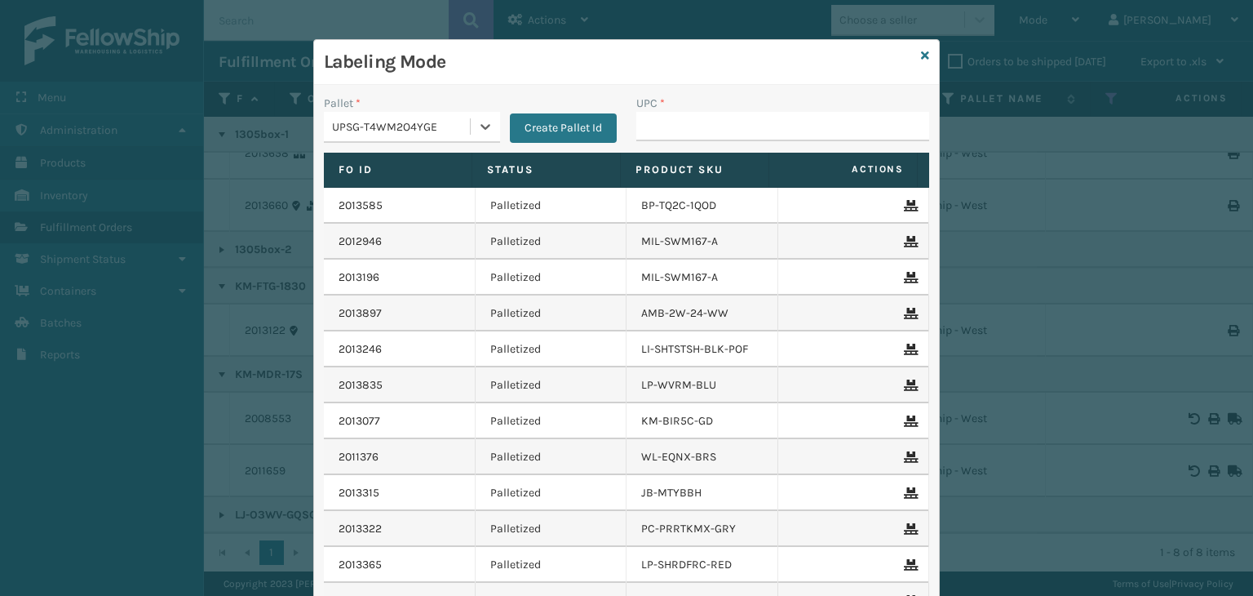
click at [636, 145] on div "UPC *" at bounding box center [783, 124] width 313 height 58
click at [643, 135] on input "UPC *" at bounding box center [782, 126] width 293 height 29
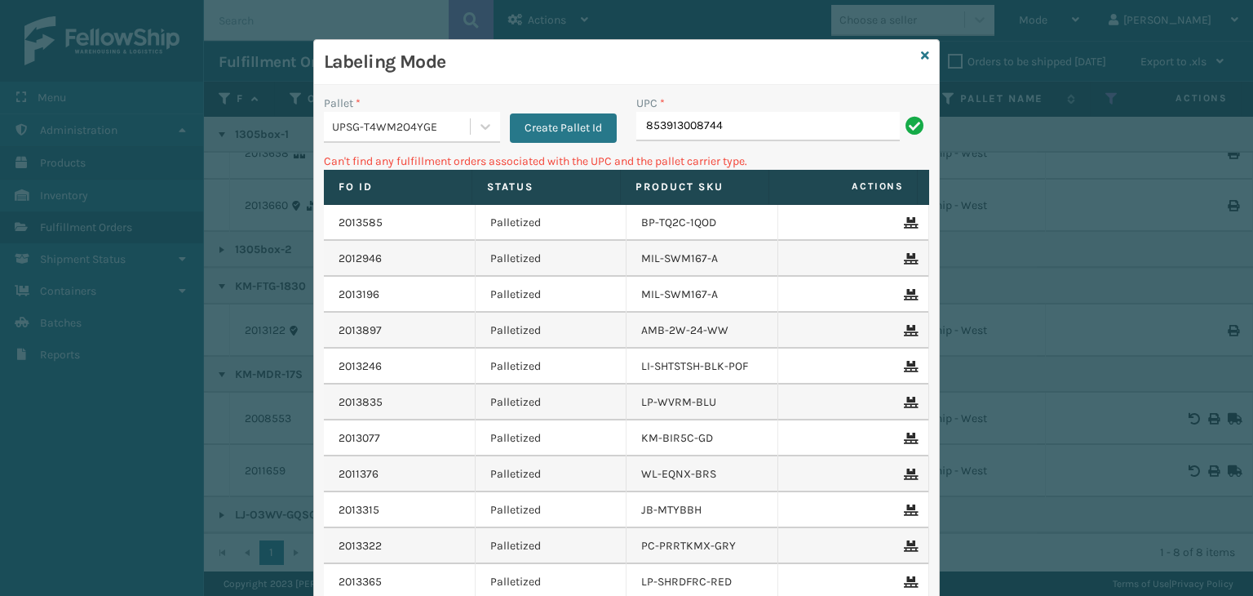
click at [435, 115] on div "UPSG-T4WM2O4YGE" at bounding box center [397, 126] width 146 height 27
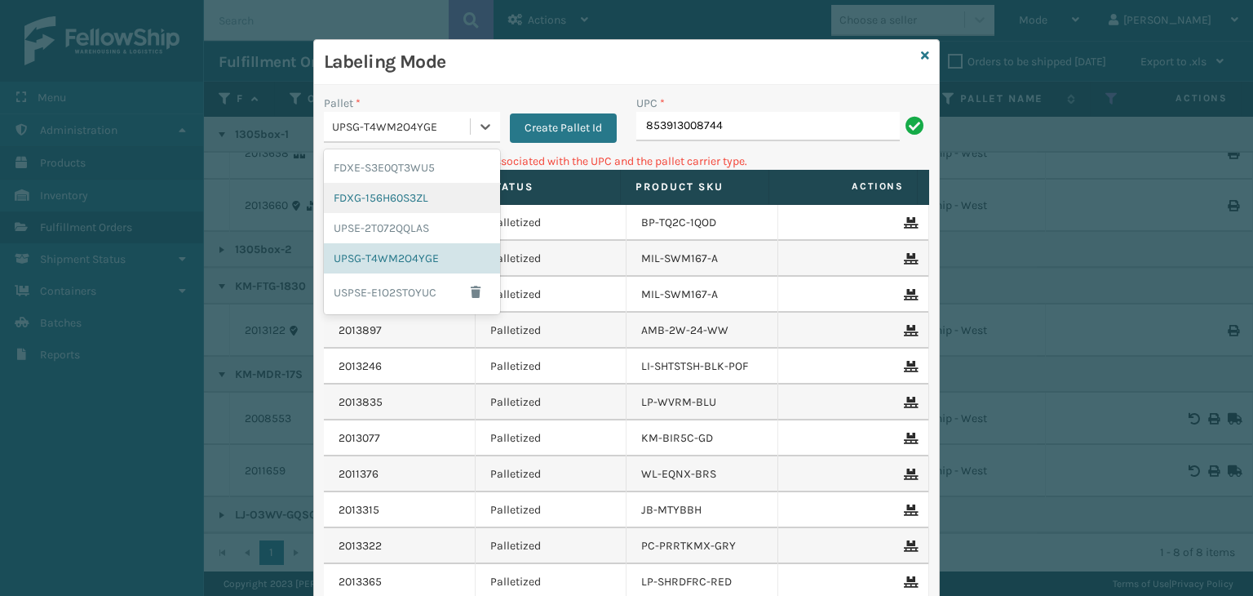
drag, startPoint x: 425, startPoint y: 200, endPoint x: 543, endPoint y: 150, distance: 128.4
click at [426, 200] on div "FDXG-156H60S3ZL" at bounding box center [412, 198] width 176 height 30
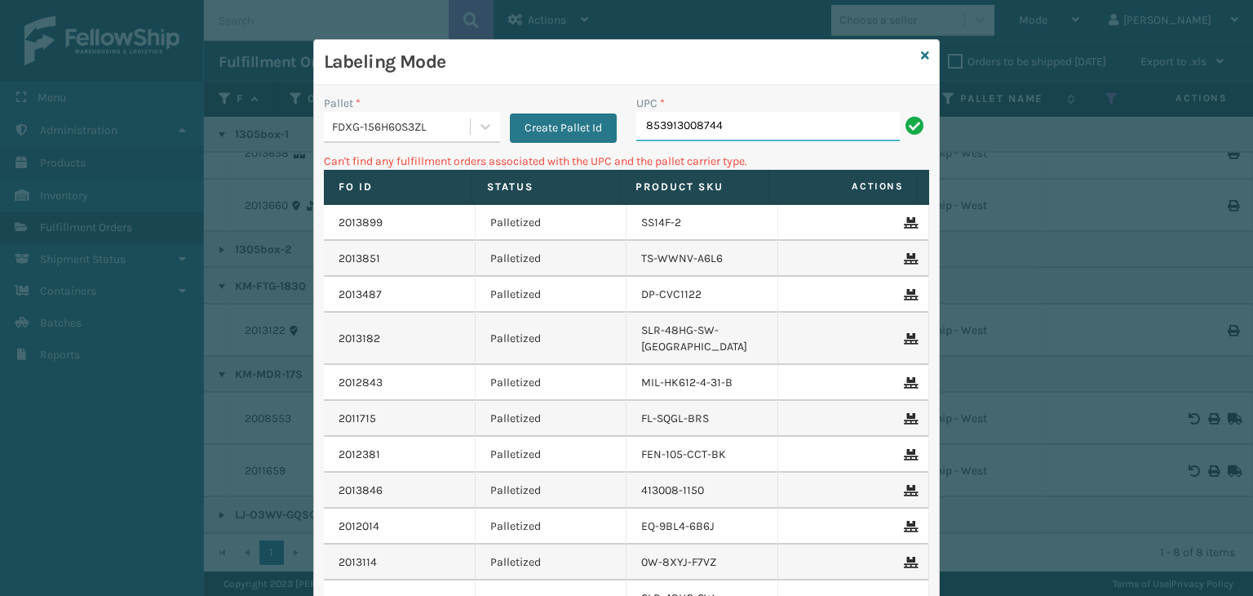
drag, startPoint x: 744, startPoint y: 133, endPoint x: 754, endPoint y: 132, distance: 9.8
click at [747, 133] on input "853913008744" at bounding box center [768, 126] width 264 height 29
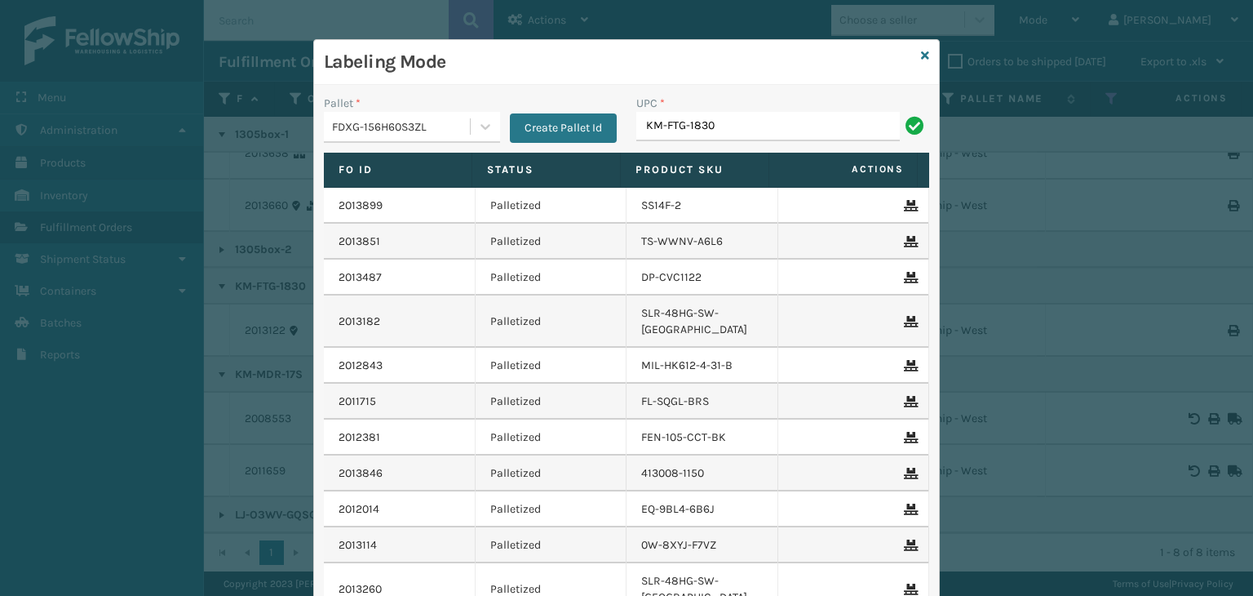
type input "KM-FTG-1830"
click at [922, 57] on icon at bounding box center [925, 55] width 8 height 11
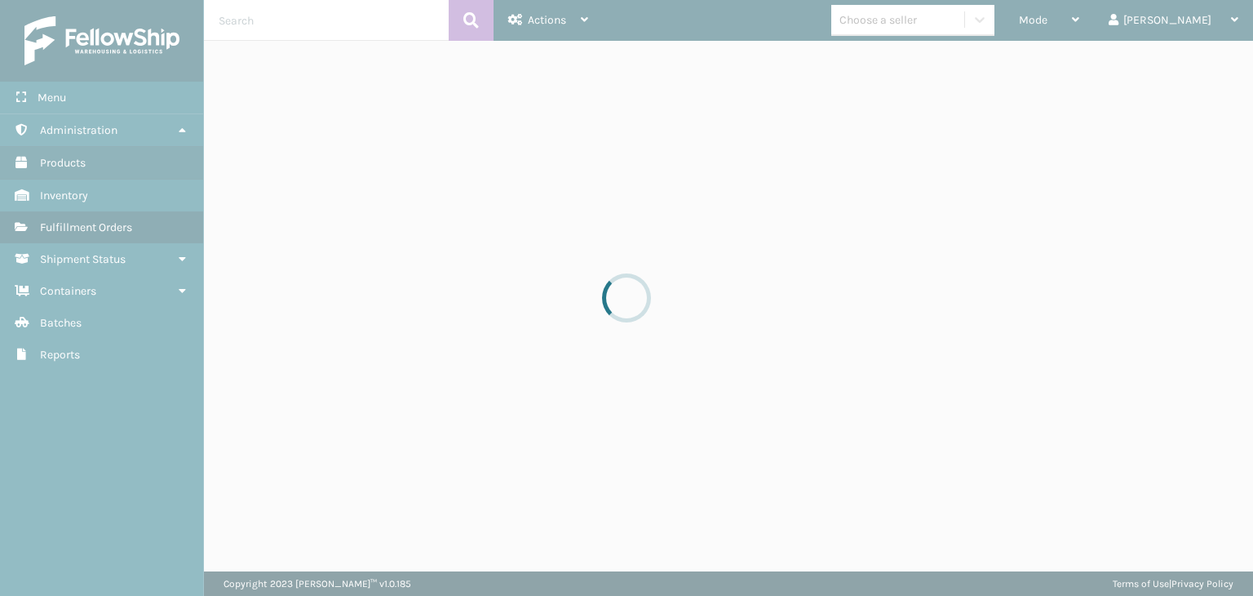
click at [1123, 20] on div at bounding box center [626, 298] width 1253 height 596
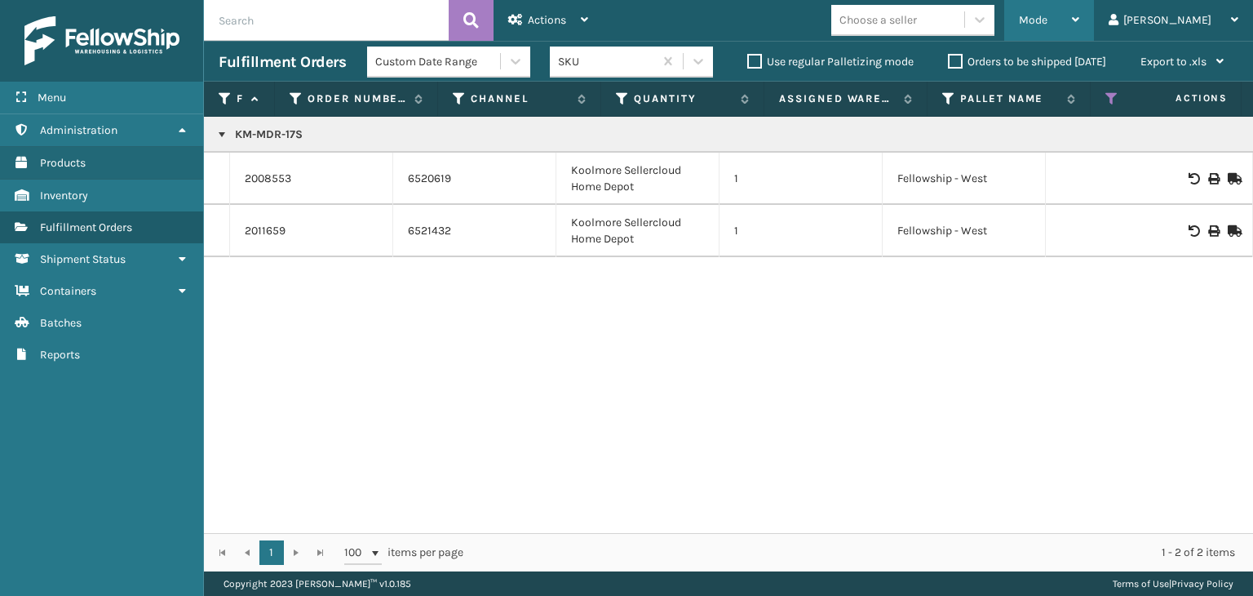
click at [1080, 23] on div "Mode" at bounding box center [1049, 20] width 60 height 41
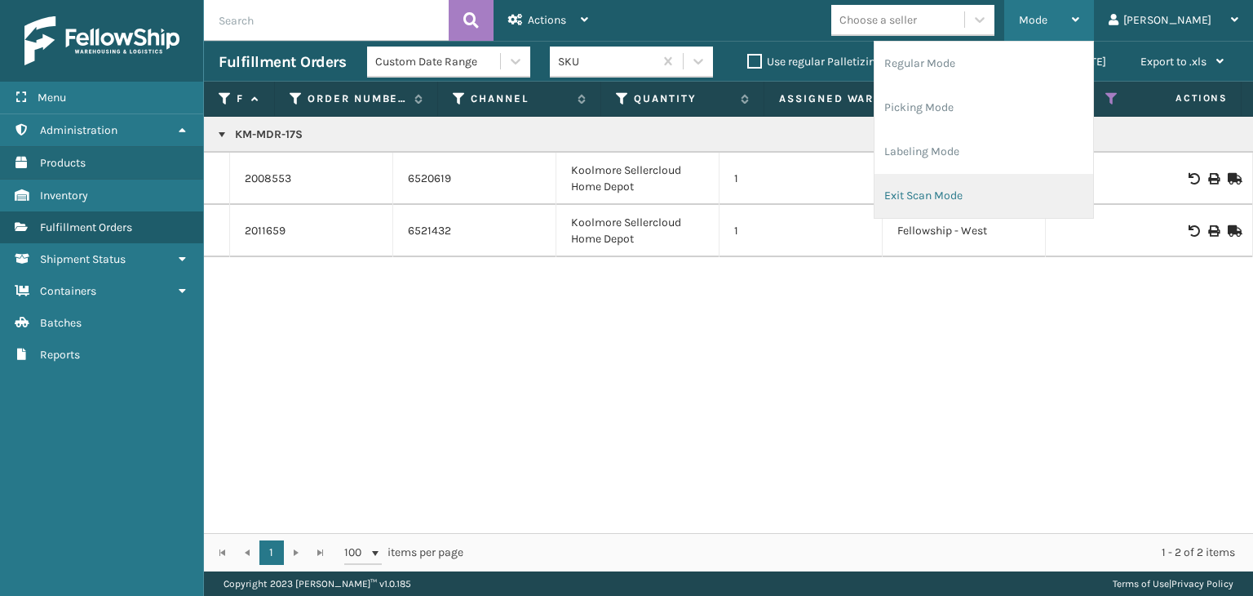
click at [1081, 188] on li "Exit Scan Mode" at bounding box center [984, 196] width 219 height 44
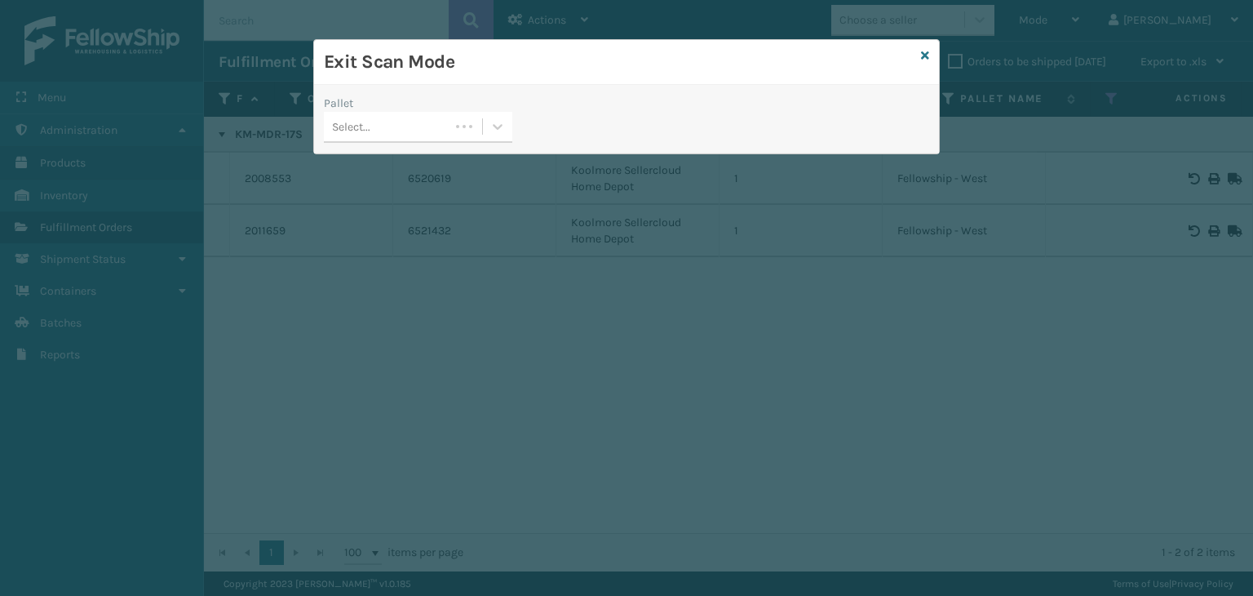
click at [415, 131] on div "Select..." at bounding box center [387, 126] width 126 height 27
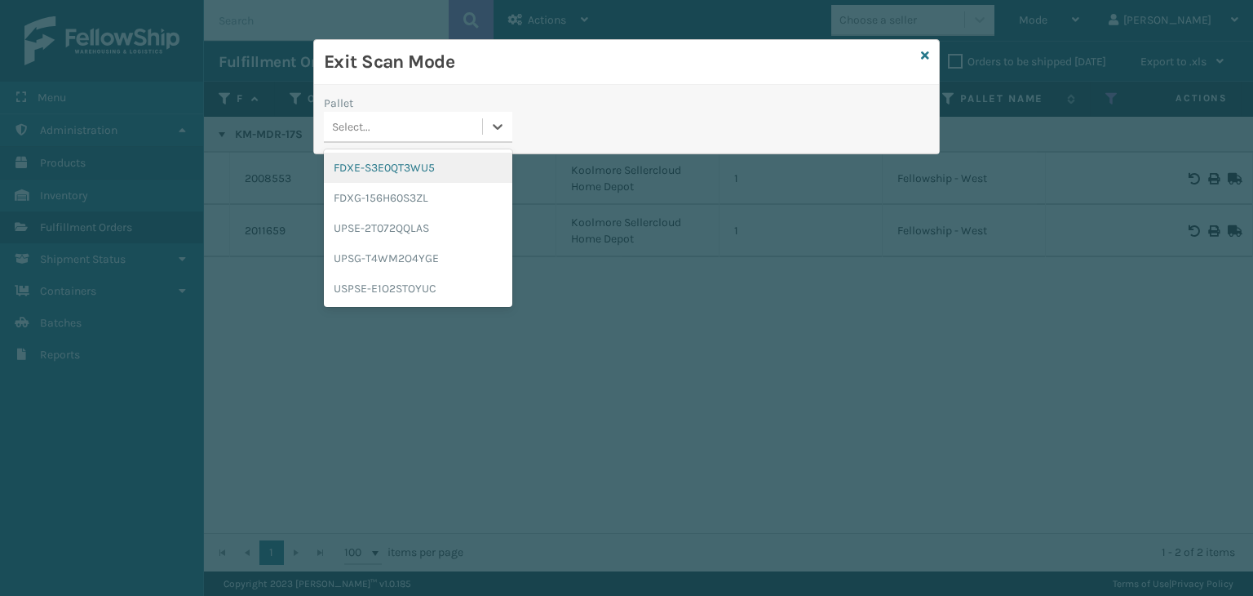
click at [409, 180] on div "FDXE-S3E0QT3WU5" at bounding box center [418, 168] width 188 height 30
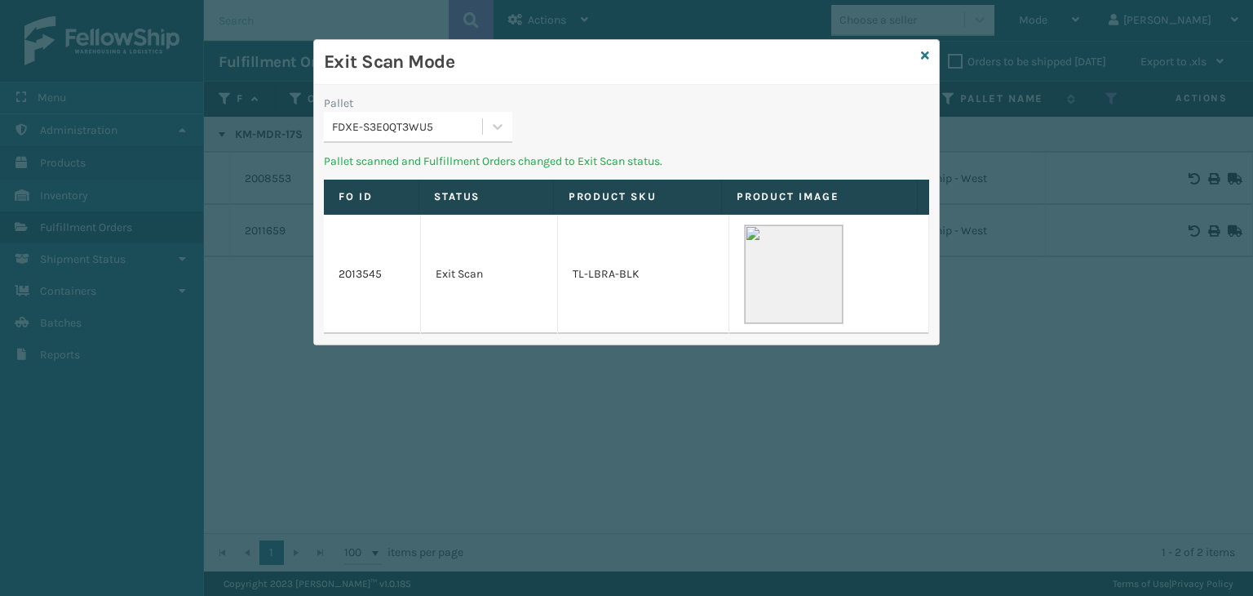
click at [427, 129] on div "FDXE-S3E0QT3WU5" at bounding box center [408, 126] width 152 height 17
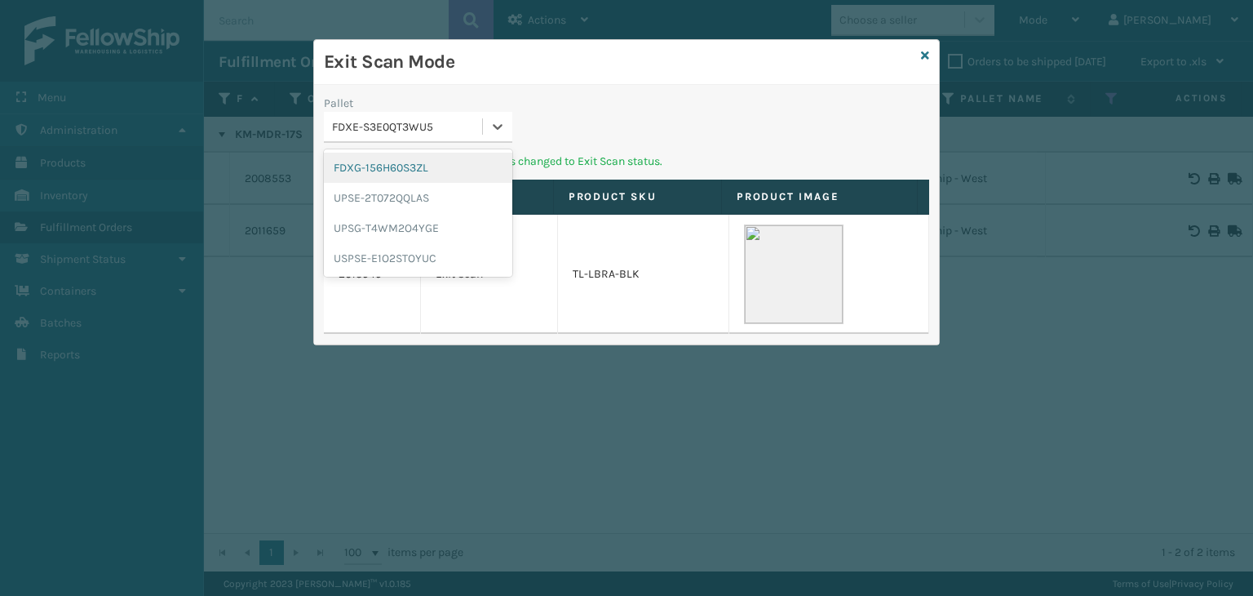
click at [419, 173] on div "FDXG-156H60S3ZL" at bounding box center [418, 168] width 188 height 30
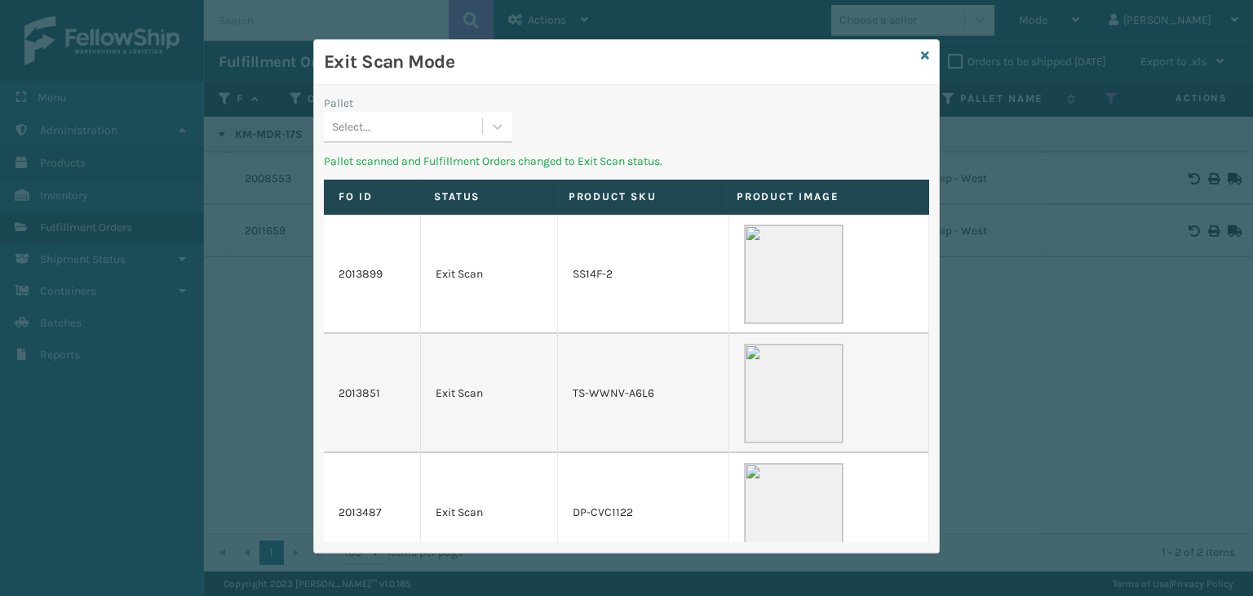
click at [437, 125] on div "Select..." at bounding box center [403, 126] width 158 height 27
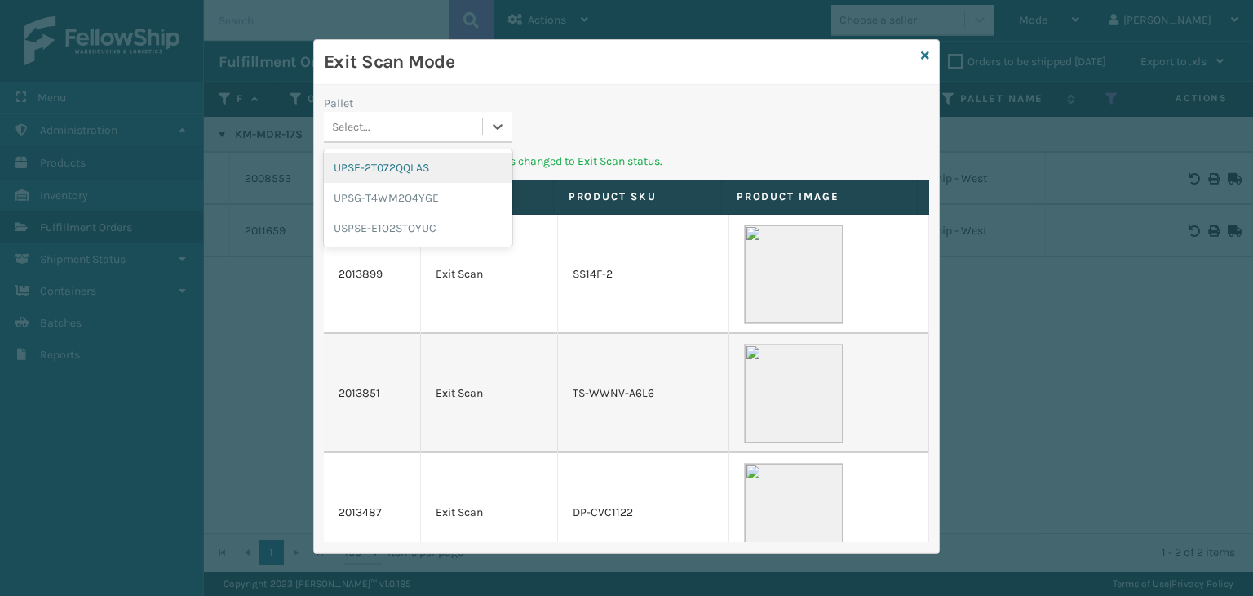
click at [433, 171] on div "UPSE-2T072QQLAS" at bounding box center [418, 168] width 188 height 30
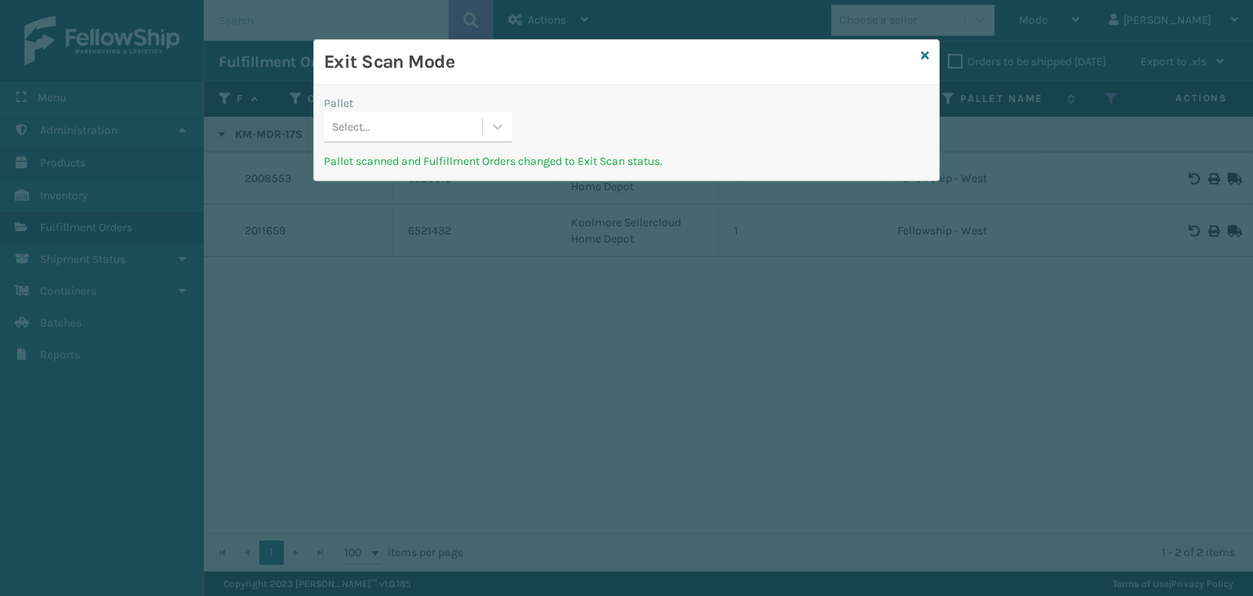
click at [405, 130] on div "Select..." at bounding box center [403, 126] width 158 height 27
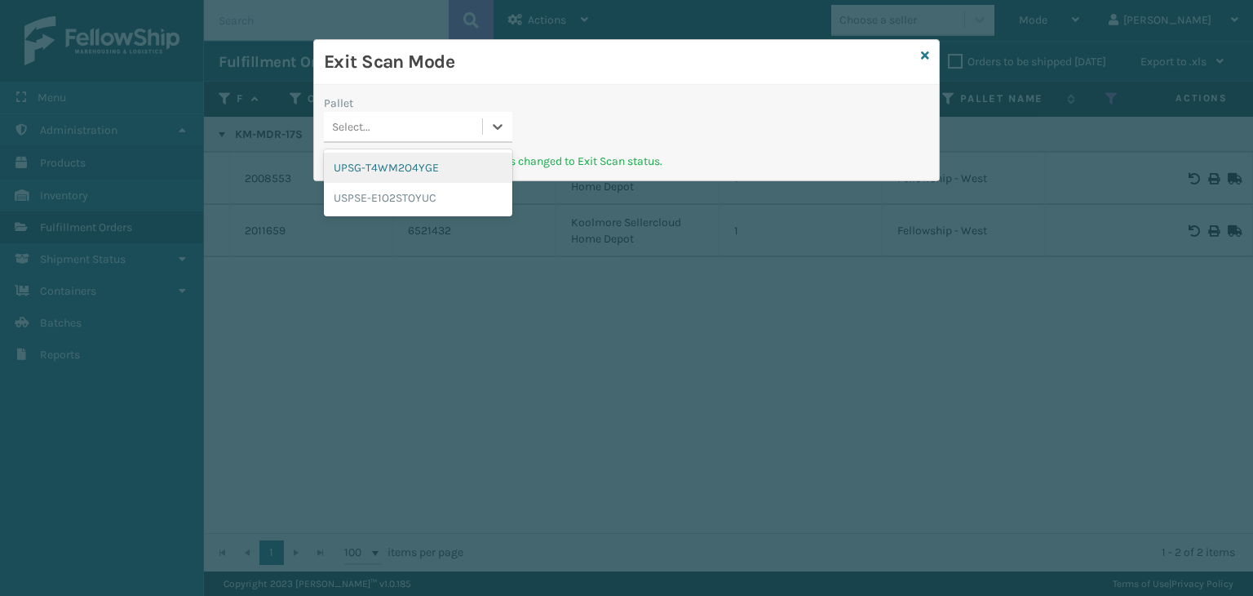
click at [401, 174] on div "UPSG-T4WM2O4YGE" at bounding box center [418, 168] width 188 height 30
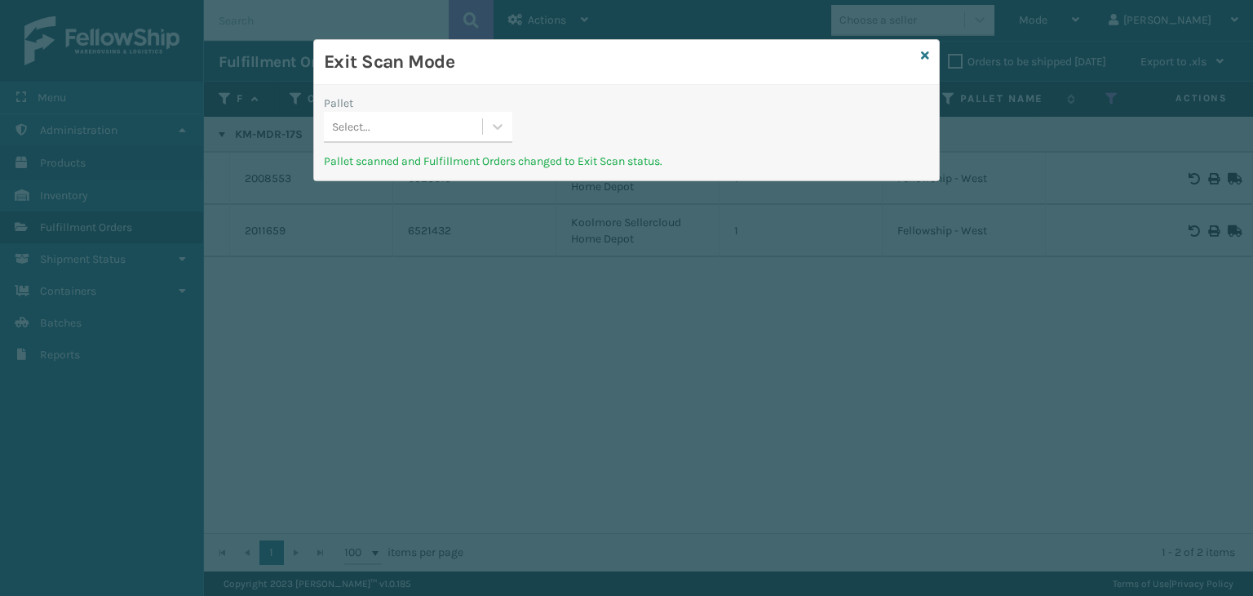
click at [410, 119] on div "Select..." at bounding box center [403, 126] width 158 height 27
click at [424, 168] on div "USPSE-E1O2STOYUC" at bounding box center [418, 168] width 188 height 30
click at [924, 53] on icon at bounding box center [925, 55] width 8 height 11
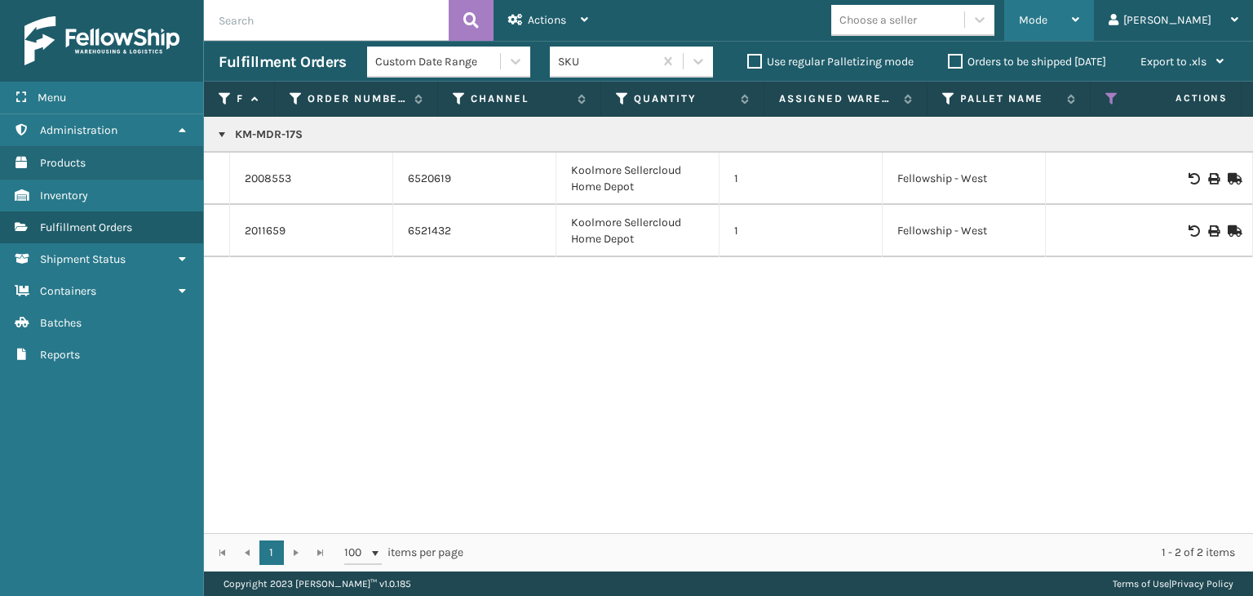
click at [1080, 11] on div "Mode" at bounding box center [1049, 20] width 60 height 41
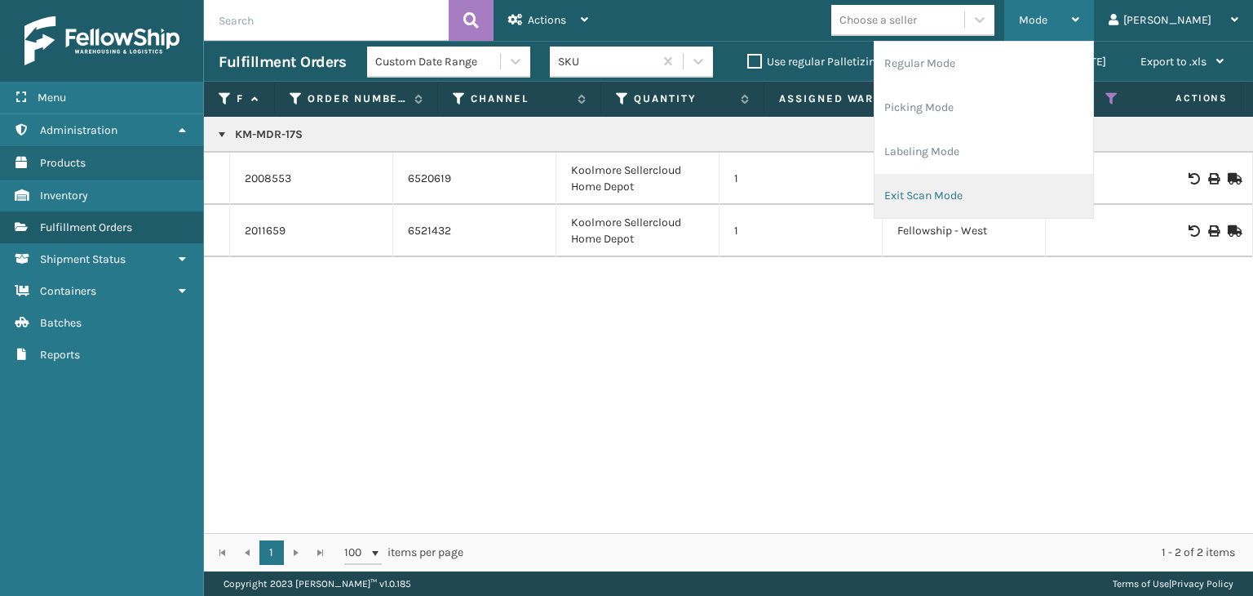
click at [1061, 188] on li "Exit Scan Mode" at bounding box center [984, 196] width 219 height 44
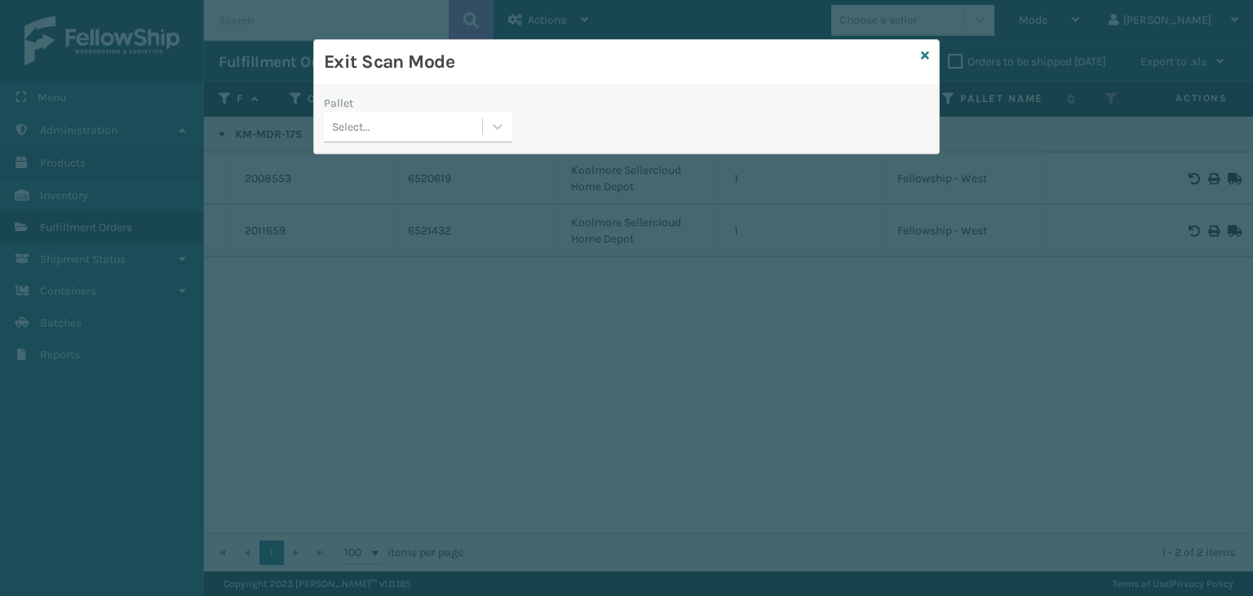
drag, startPoint x: 428, startPoint y: 123, endPoint x: 426, endPoint y: 146, distance: 22.9
click at [428, 125] on div "Select..." at bounding box center [403, 126] width 158 height 27
click at [423, 179] on div "USPSE-E1O2STOYUC" at bounding box center [418, 168] width 188 height 30
